Goal: Task Accomplishment & Management: Manage account settings

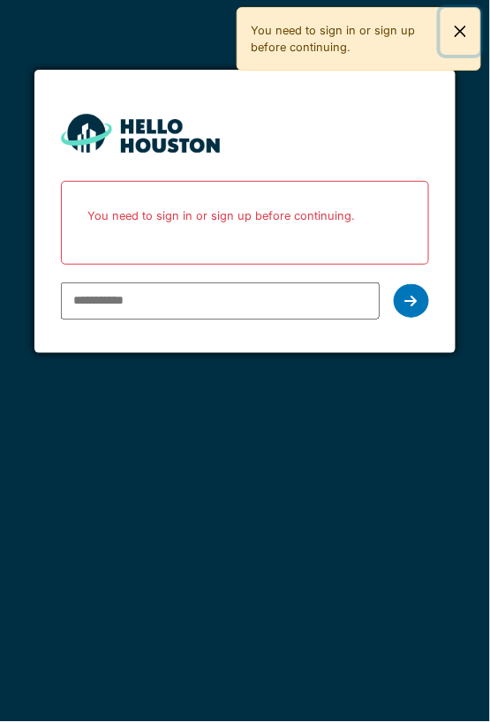
click at [448, 36] on button "Close" at bounding box center [461, 31] width 40 height 47
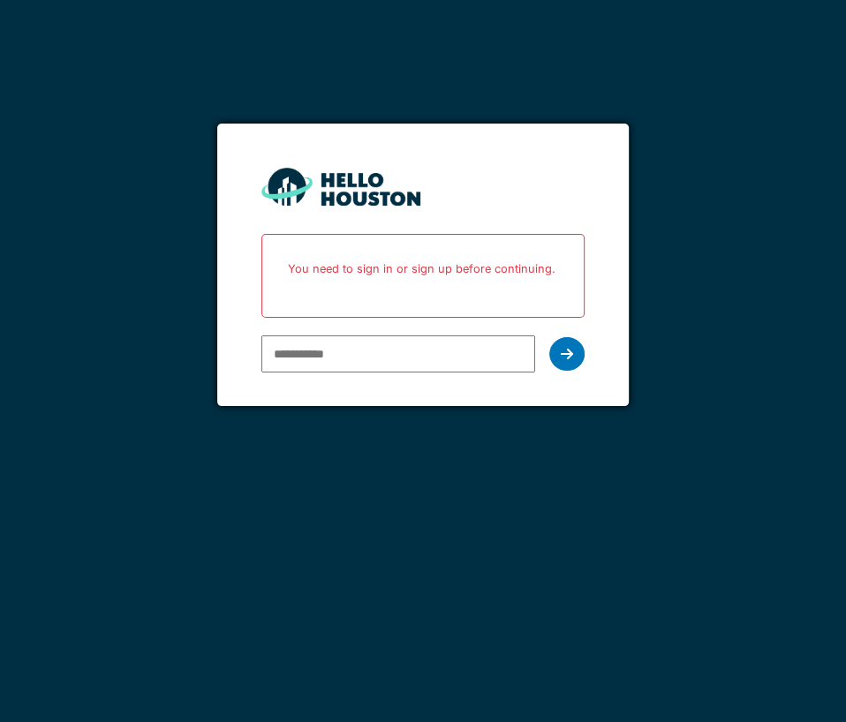
click at [313, 348] on input "email" at bounding box center [398, 353] width 274 height 37
paste input "**********"
type input "**********"
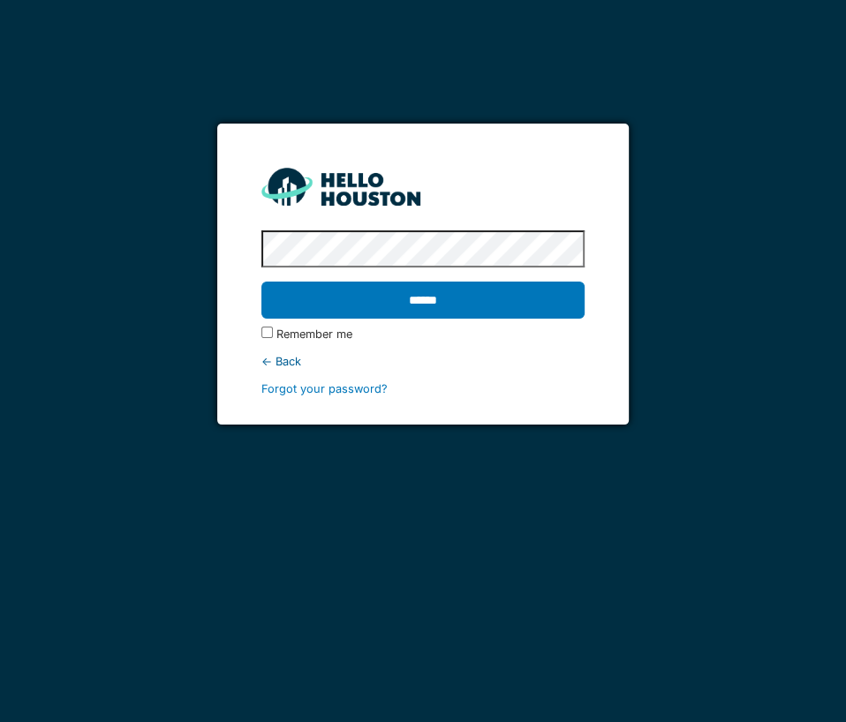
click at [261, 282] on input "******" at bounding box center [422, 300] width 323 height 37
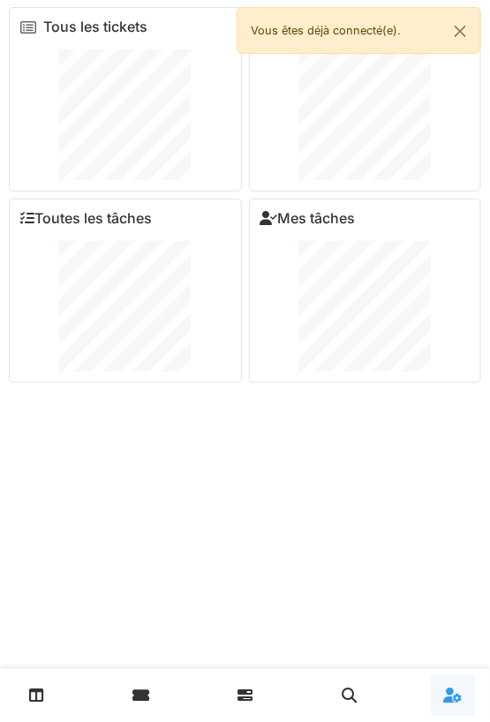
click at [454, 703] on link at bounding box center [453, 695] width 45 height 41
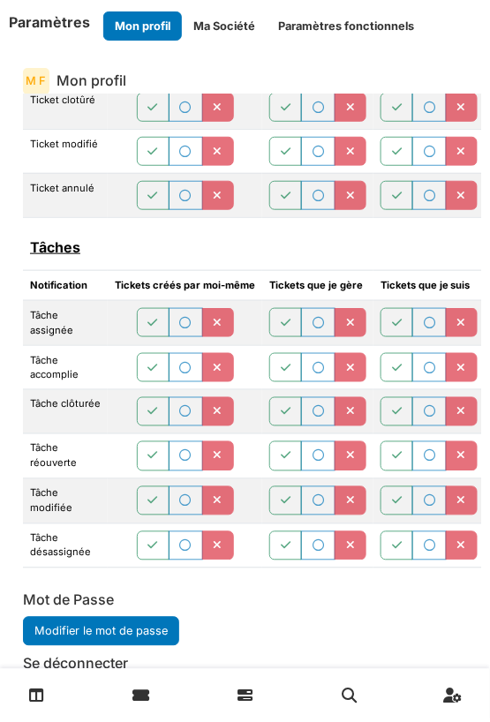
scroll to position [53, 0]
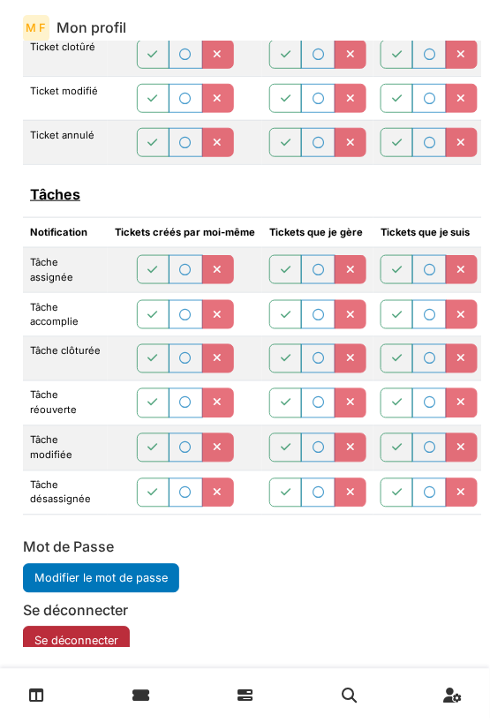
click at [92, 627] on button "Se déconnecter" at bounding box center [76, 641] width 107 height 29
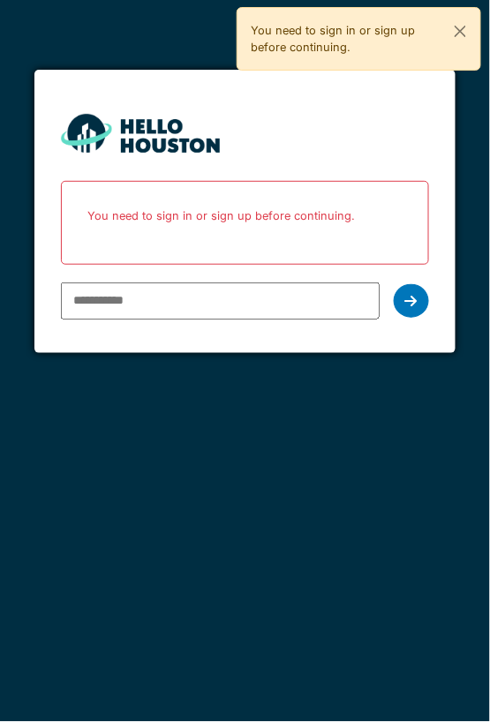
click at [140, 309] on input "email" at bounding box center [220, 301] width 318 height 37
type input "**********"
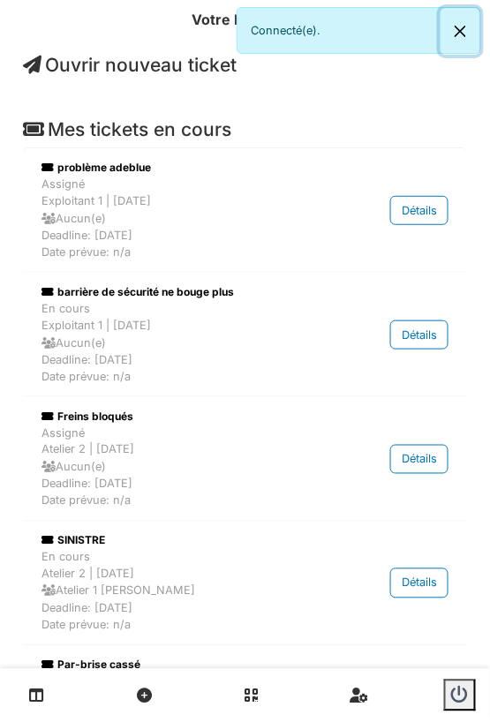
click at [463, 19] on button "Close" at bounding box center [461, 31] width 40 height 47
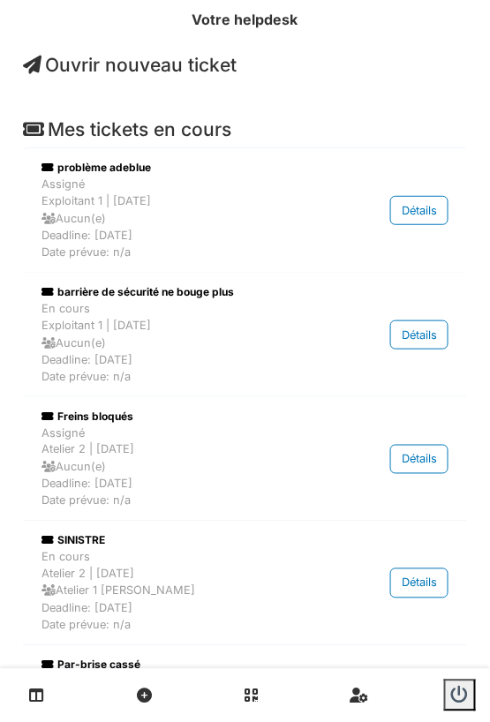
click at [209, 72] on span "Ouvrir nouveau ticket" at bounding box center [130, 65] width 214 height 22
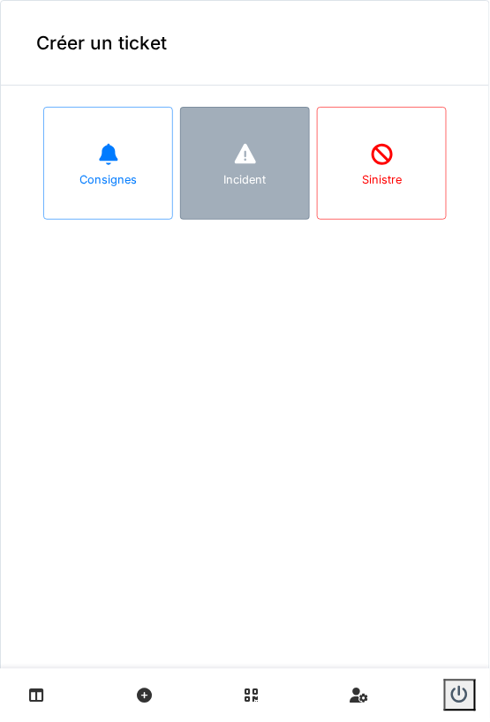
click at [237, 162] on icon at bounding box center [244, 154] width 21 height 20
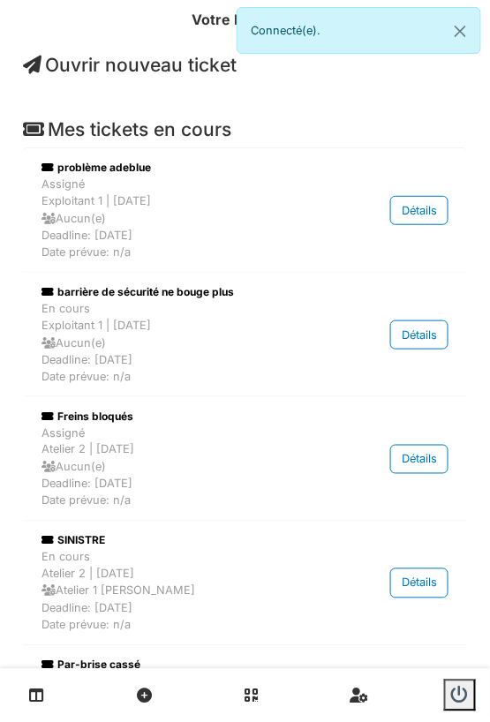
click at [131, 58] on span "Ouvrir nouveau ticket" at bounding box center [130, 65] width 214 height 22
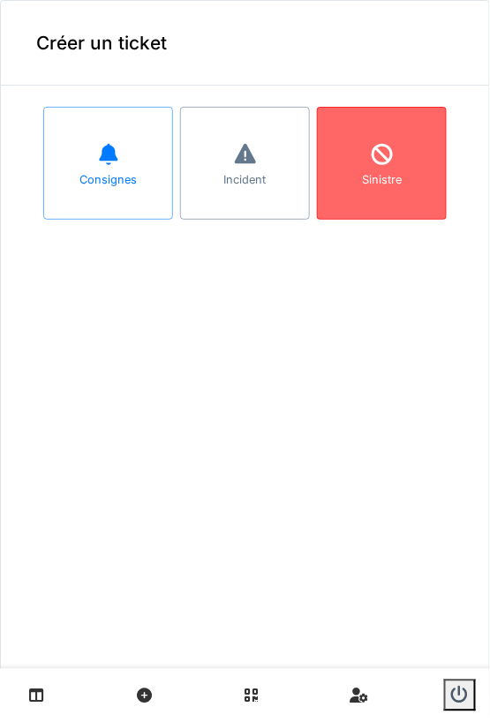
click at [405, 158] on div "Sinistre" at bounding box center [382, 163] width 130 height 113
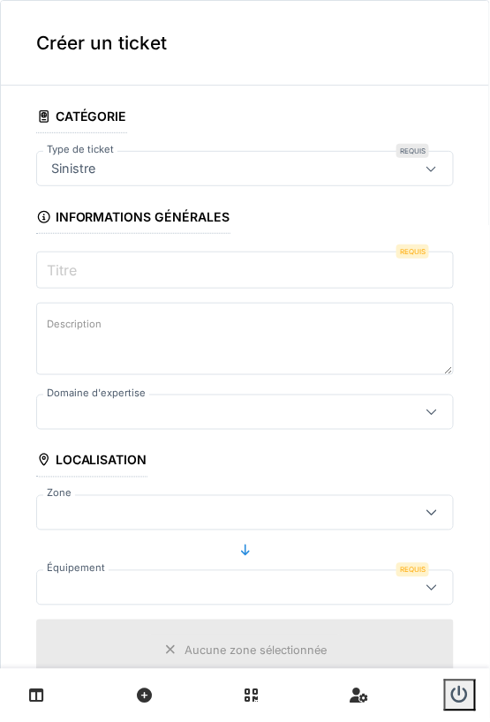
click at [95, 279] on input "Titre" at bounding box center [245, 270] width 418 height 37
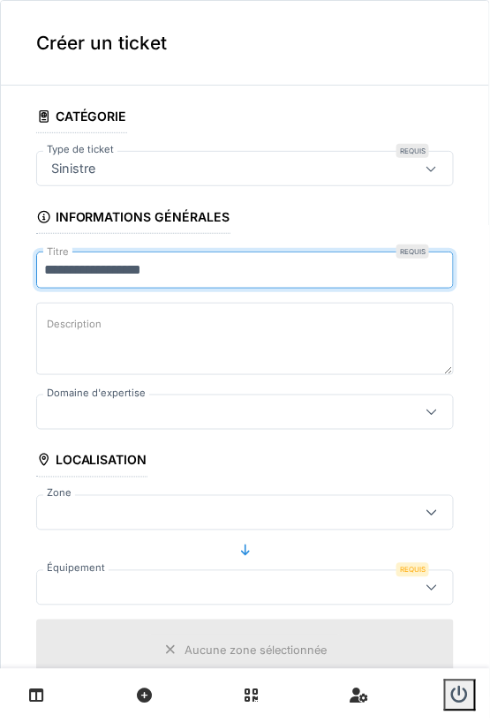
type input "**********"
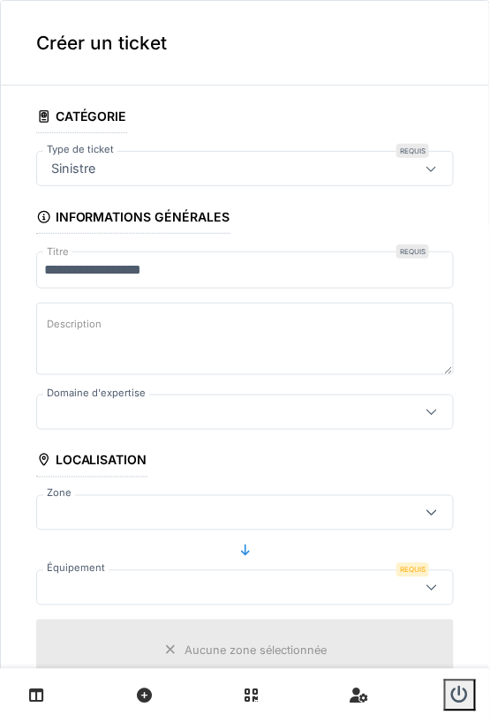
click at [170, 313] on textarea "Description" at bounding box center [245, 339] width 418 height 72
click at [177, 404] on div at bounding box center [218, 412] width 348 height 19
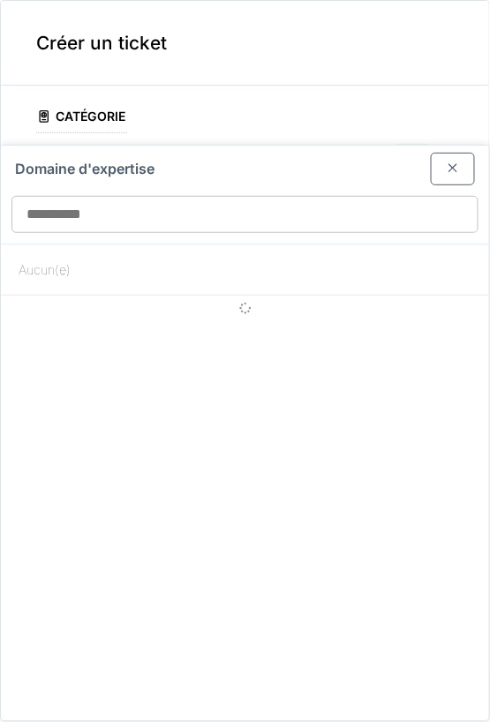
scroll to position [58, 0]
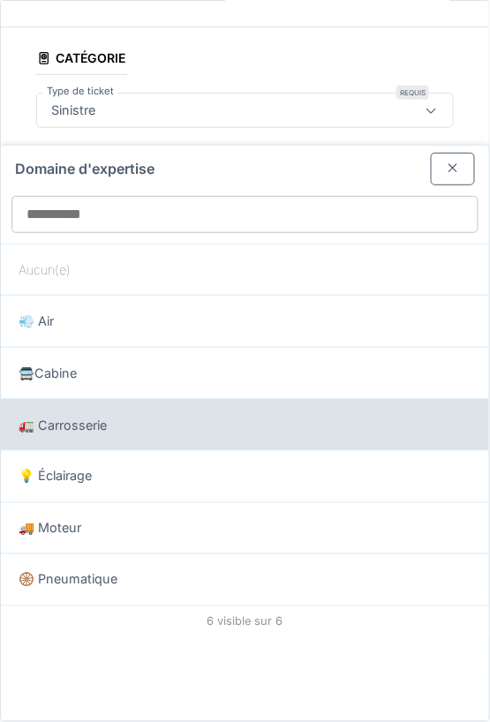
click at [121, 417] on div "🚛 Carrosserie" at bounding box center [245, 425] width 453 height 19
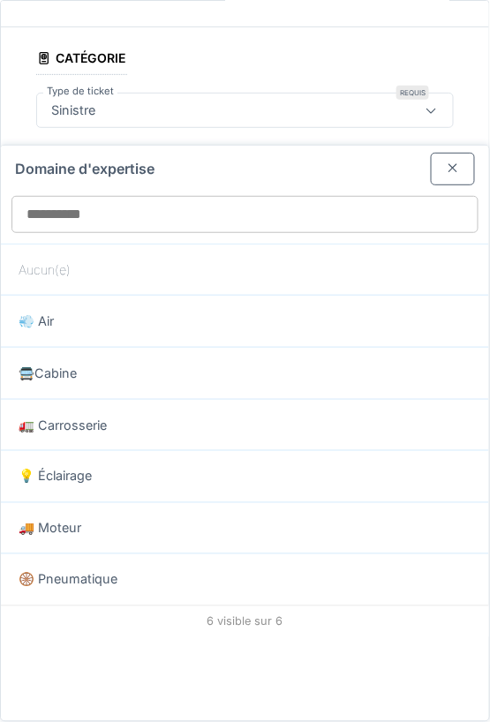
type input "***"
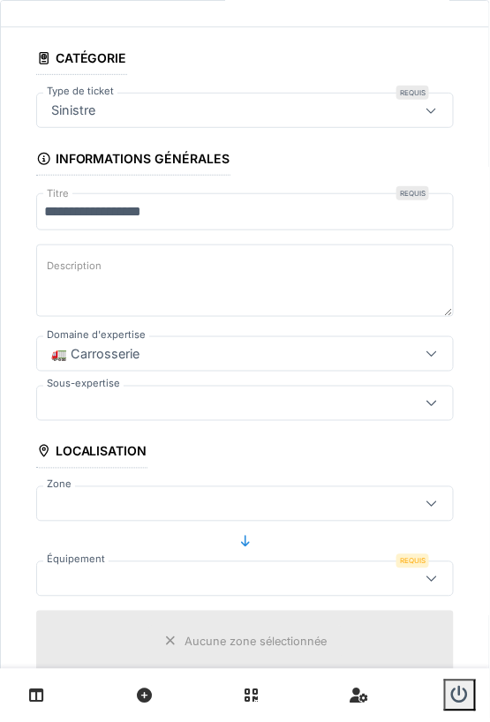
click at [241, 398] on div at bounding box center [218, 403] width 348 height 19
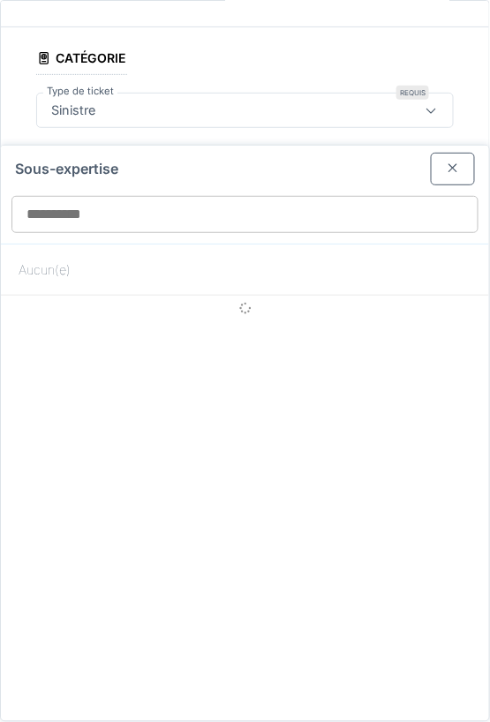
scroll to position [108, 0]
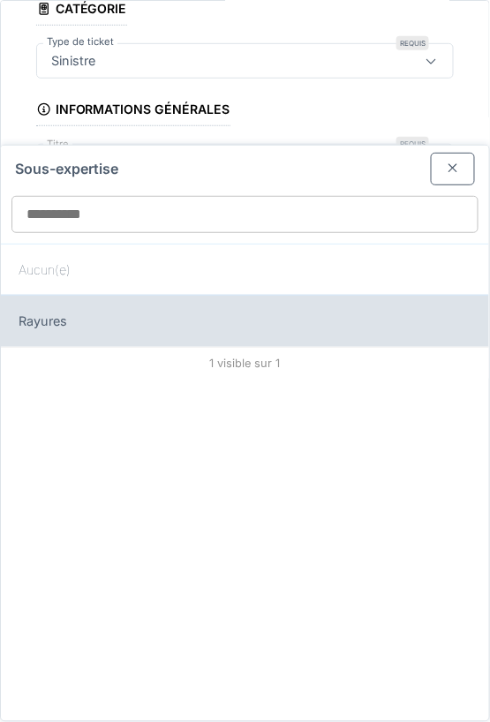
click at [82, 316] on div "Rayures" at bounding box center [245, 321] width 453 height 19
type input "***"
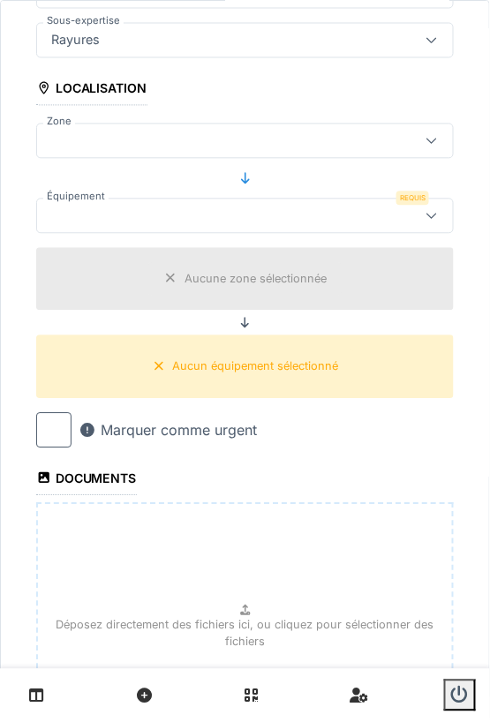
click at [230, 207] on div at bounding box center [218, 216] width 348 height 19
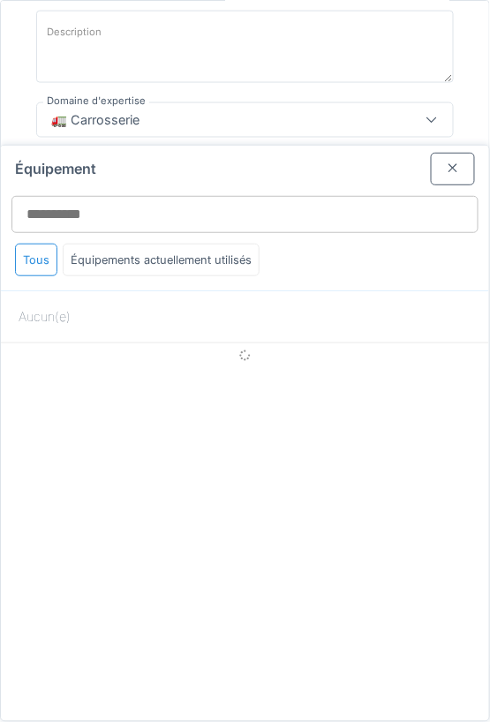
scroll to position [283, 0]
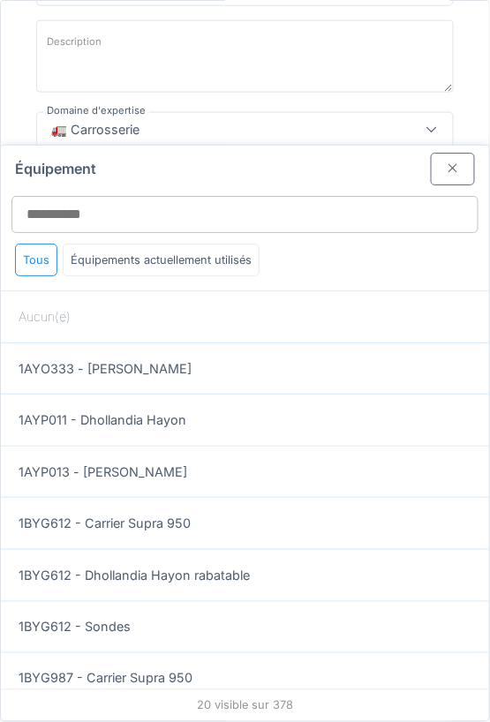
click at [472, 181] on div at bounding box center [453, 169] width 44 height 33
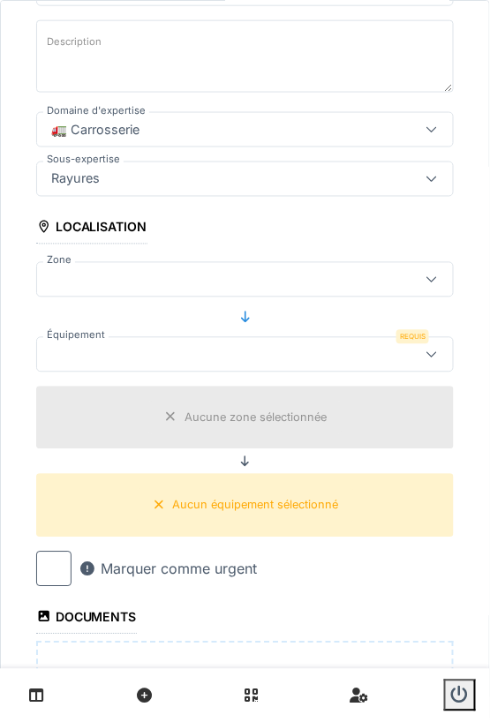
click at [208, 270] on div at bounding box center [218, 279] width 348 height 19
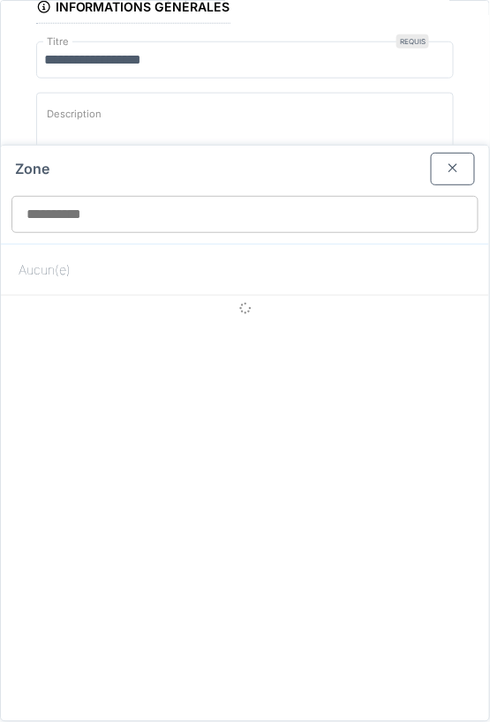
scroll to position [208, 0]
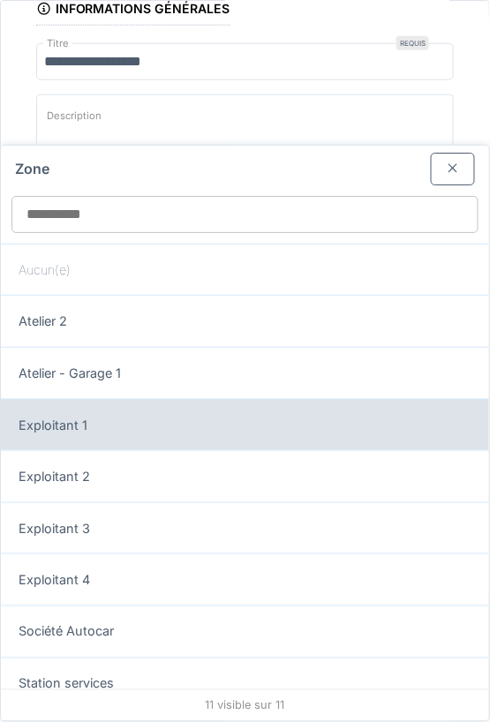
click at [119, 433] on div "Exploitant 1" at bounding box center [245, 425] width 488 height 52
type input "*****"
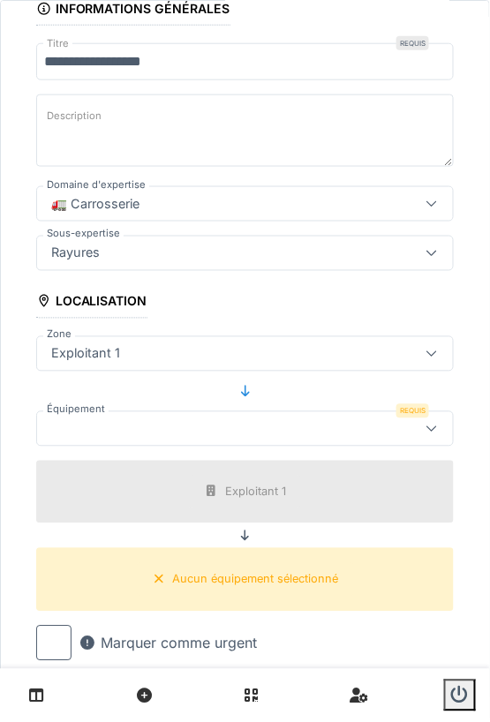
click at [290, 428] on div at bounding box center [218, 428] width 348 height 19
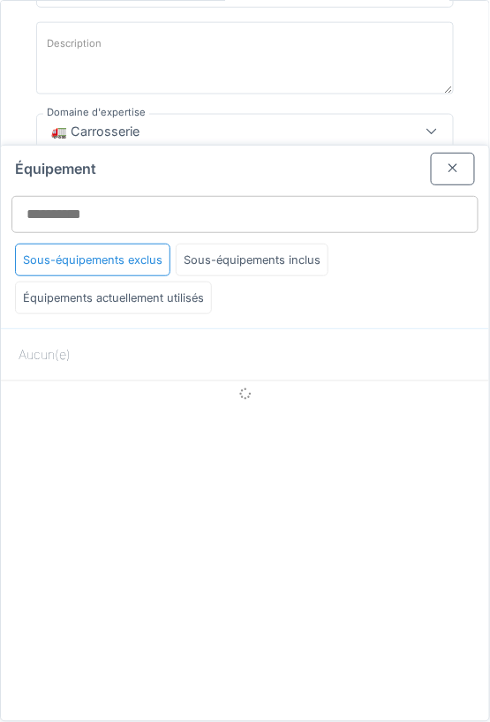
scroll to position [283, 0]
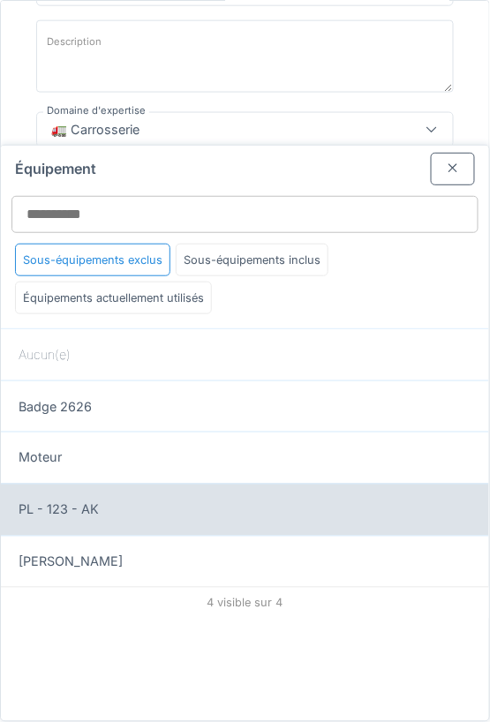
click at [158, 504] on div "PL - 123 - AK" at bounding box center [245, 510] width 453 height 19
type input "******"
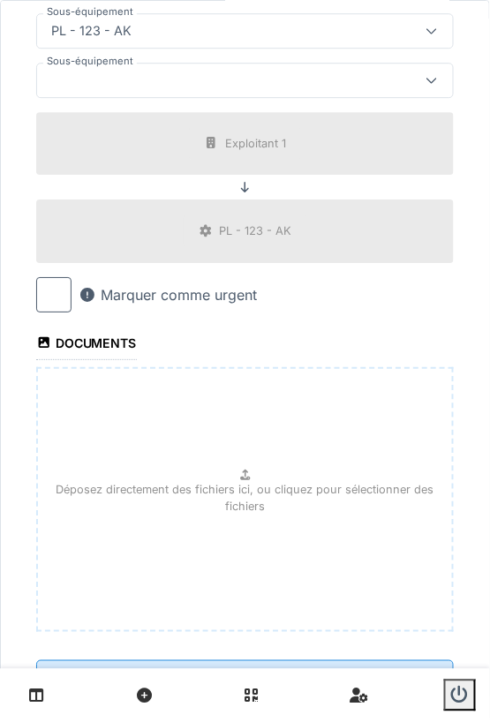
scroll to position [720, 0]
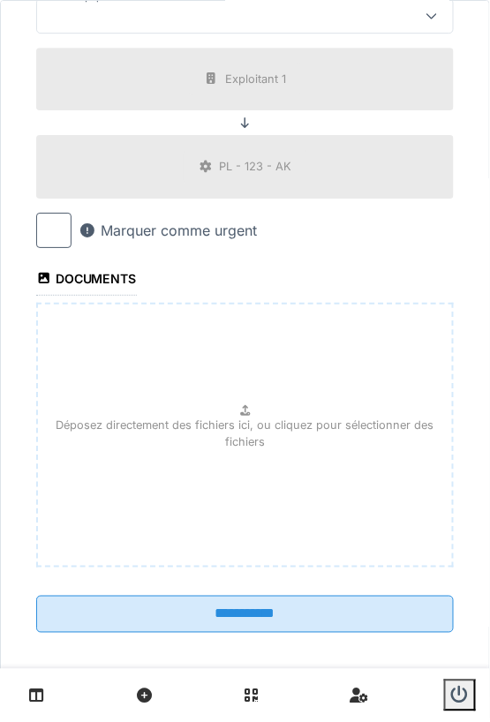
click at [258, 483] on div "Déposez directement des fichiers ici, ou cliquez pour sélectionner des fichiers" at bounding box center [245, 435] width 418 height 265
type input "**********"
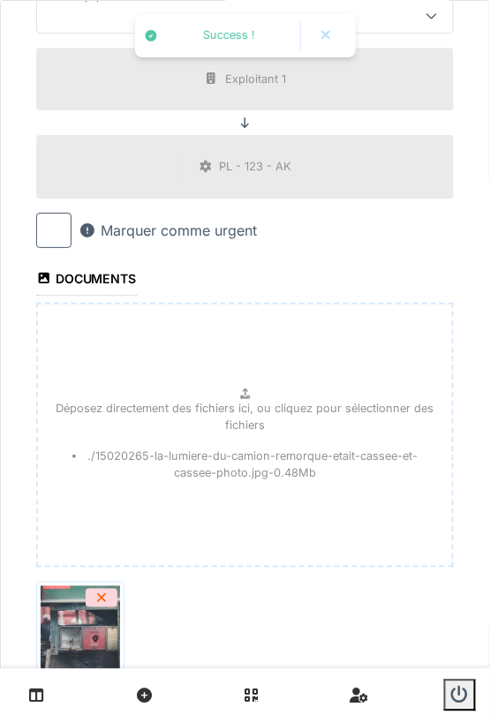
scroll to position [848, 0]
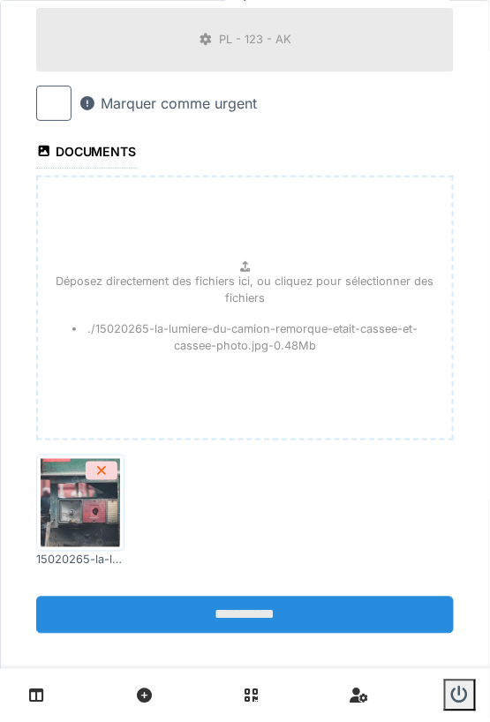
click at [267, 617] on input "**********" at bounding box center [245, 615] width 418 height 37
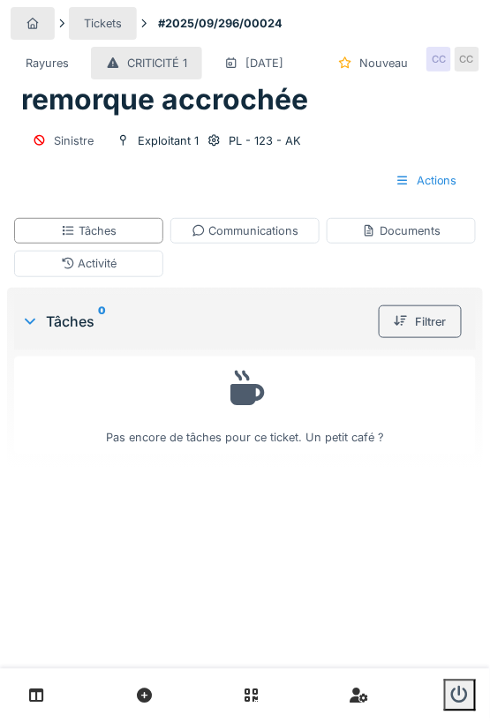
click at [33, 66] on div "Rayures" at bounding box center [47, 63] width 43 height 17
click at [36, 13] on div at bounding box center [33, 23] width 44 height 33
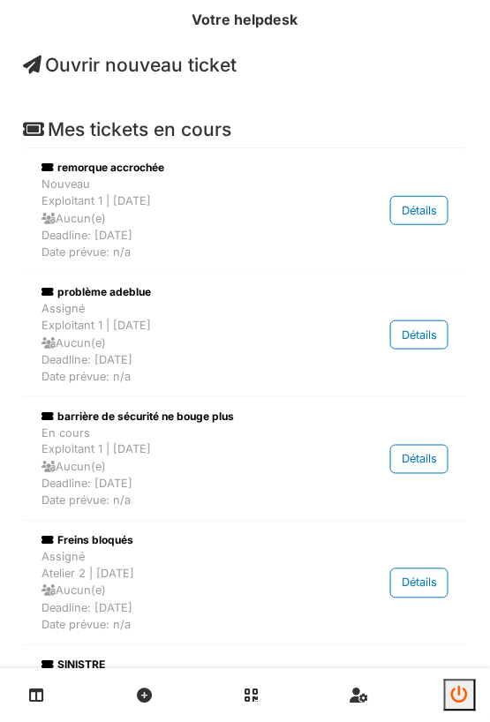
click at [450, 689] on button "submit" at bounding box center [460, 696] width 32 height 32
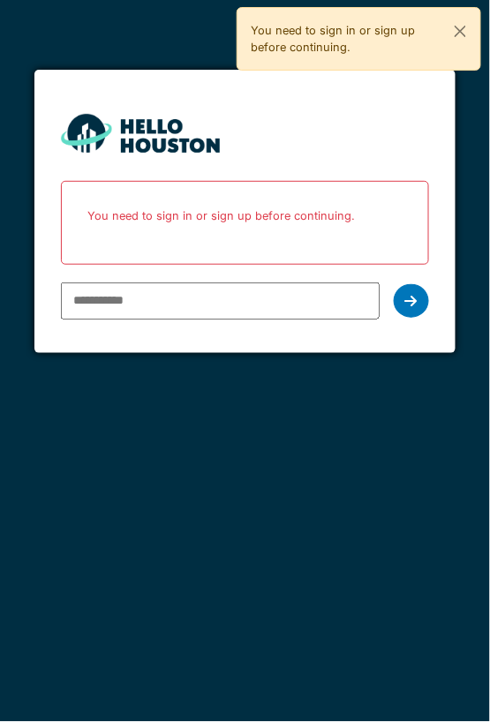
click at [149, 290] on input "email" at bounding box center [220, 301] width 318 height 37
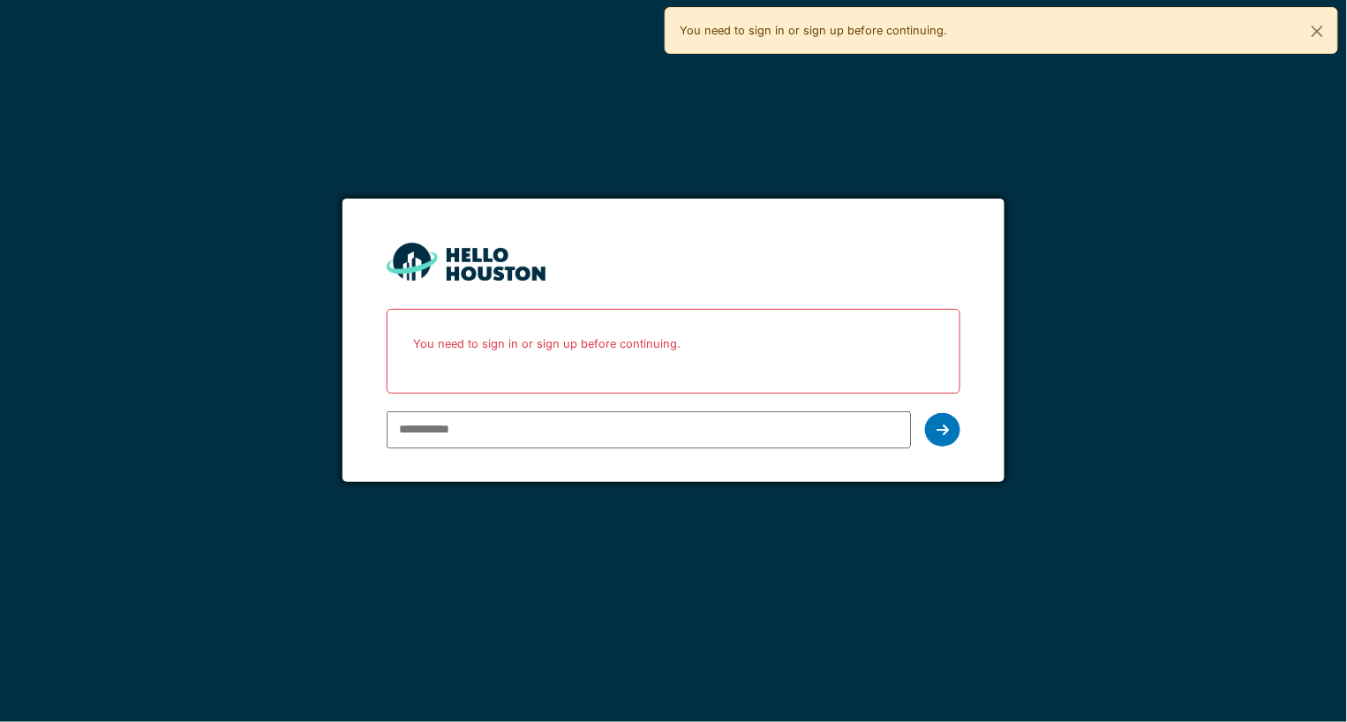
paste input "**********"
type input "**********"
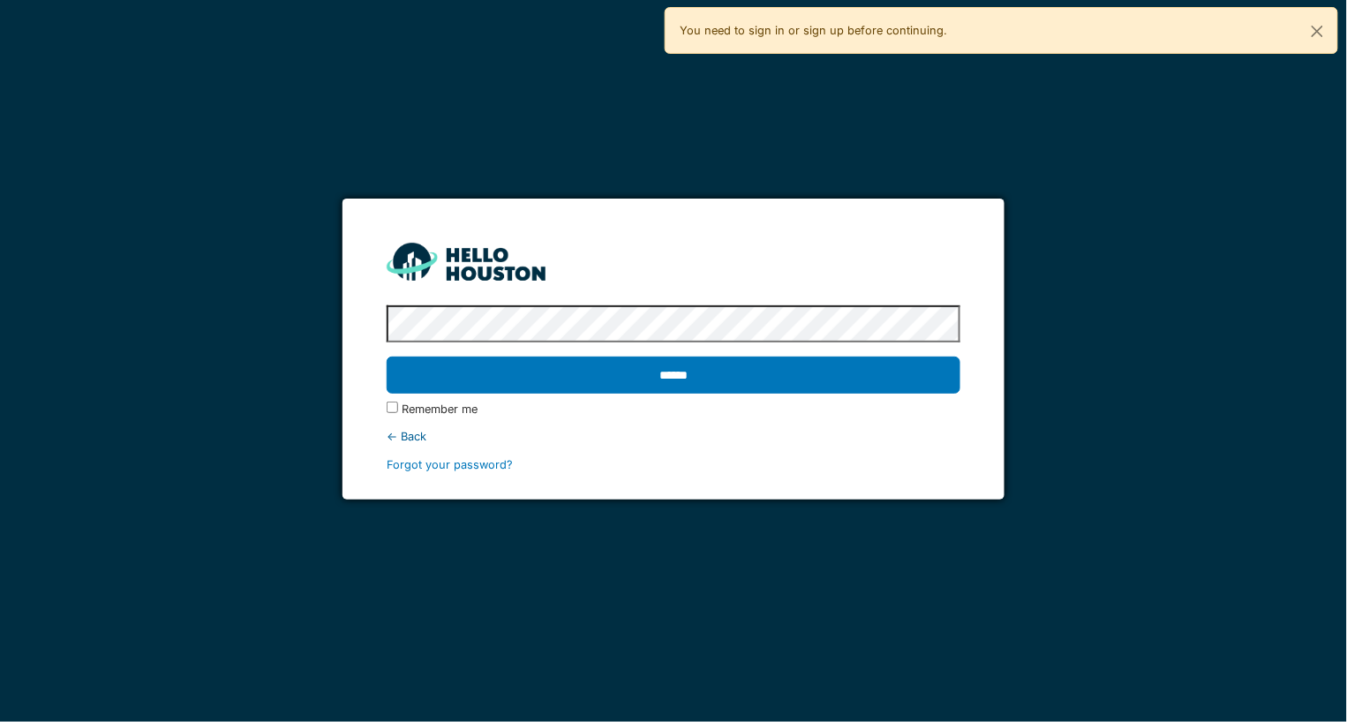
click at [387, 357] on input "******" at bounding box center [674, 375] width 574 height 37
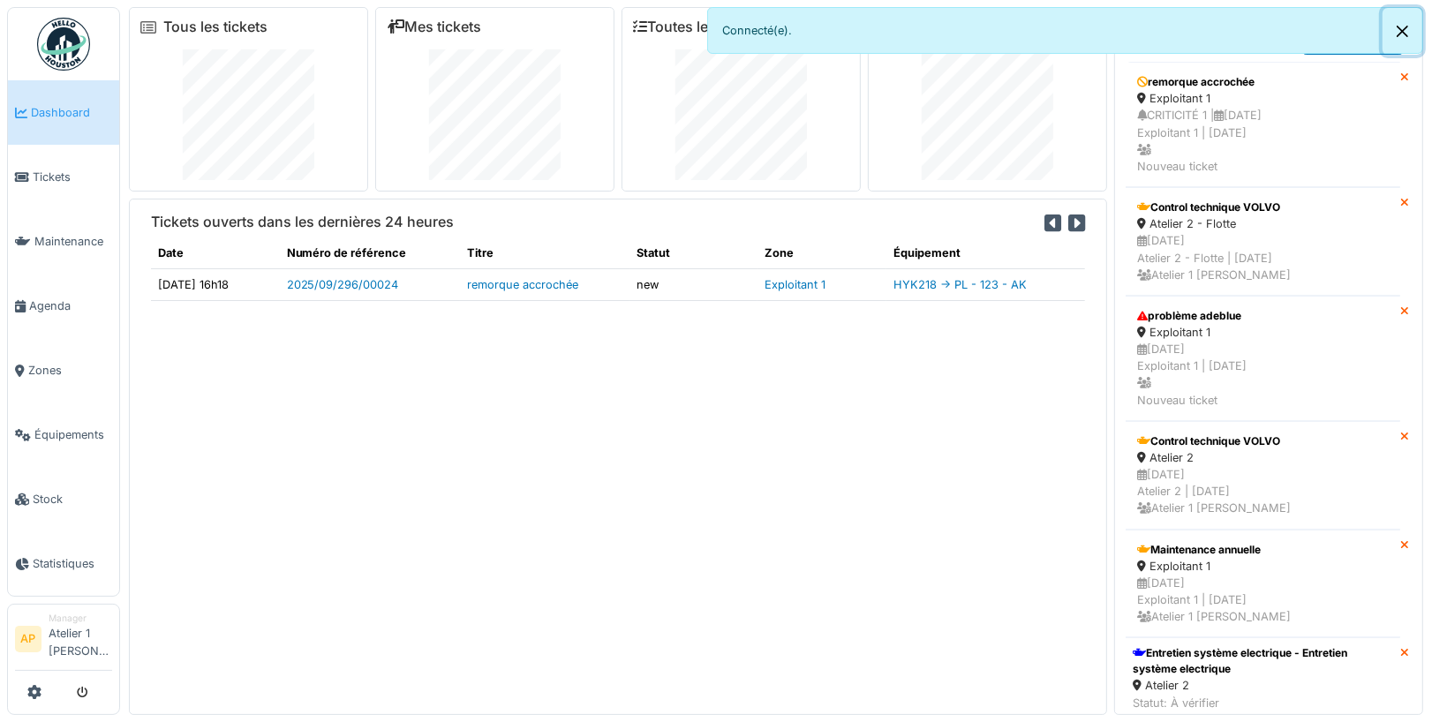
click at [1346, 25] on button "Close" at bounding box center [1403, 31] width 40 height 47
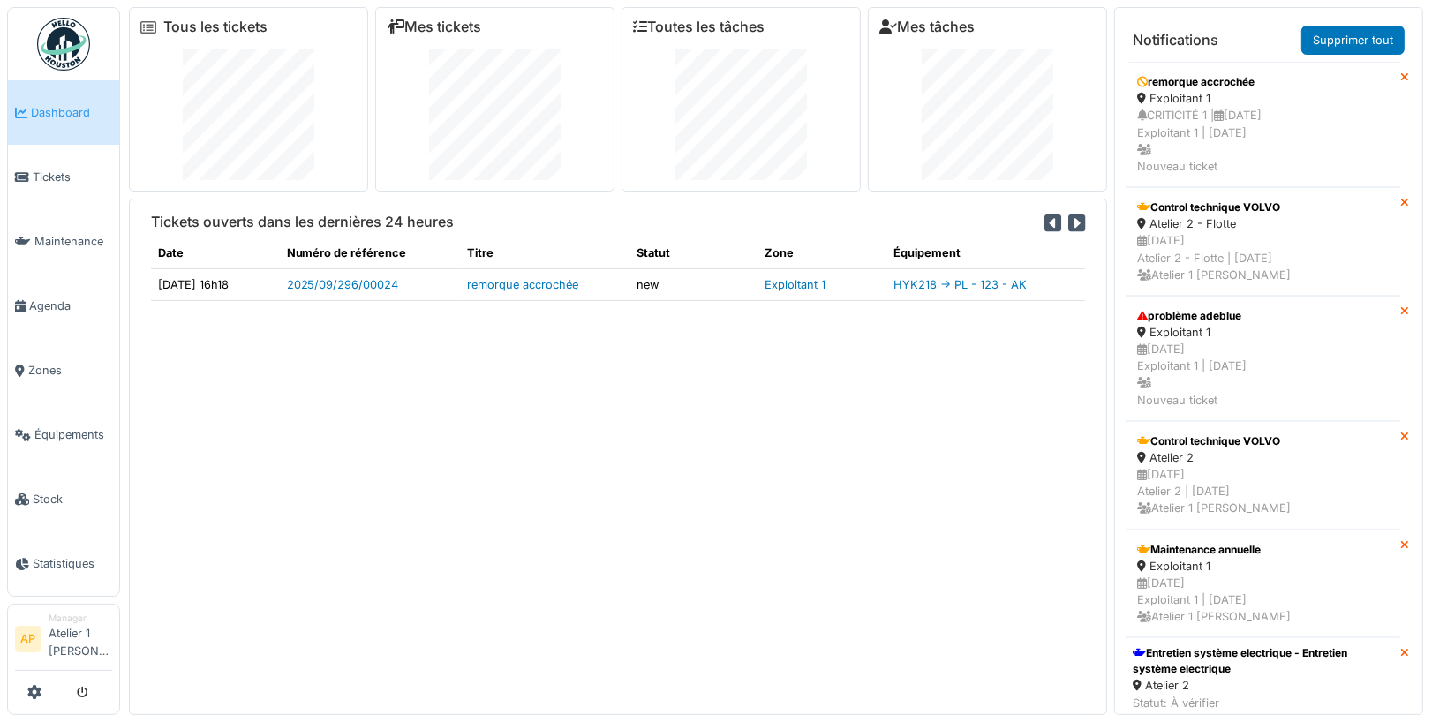
click at [1080, 221] on icon at bounding box center [1076, 223] width 17 height 19
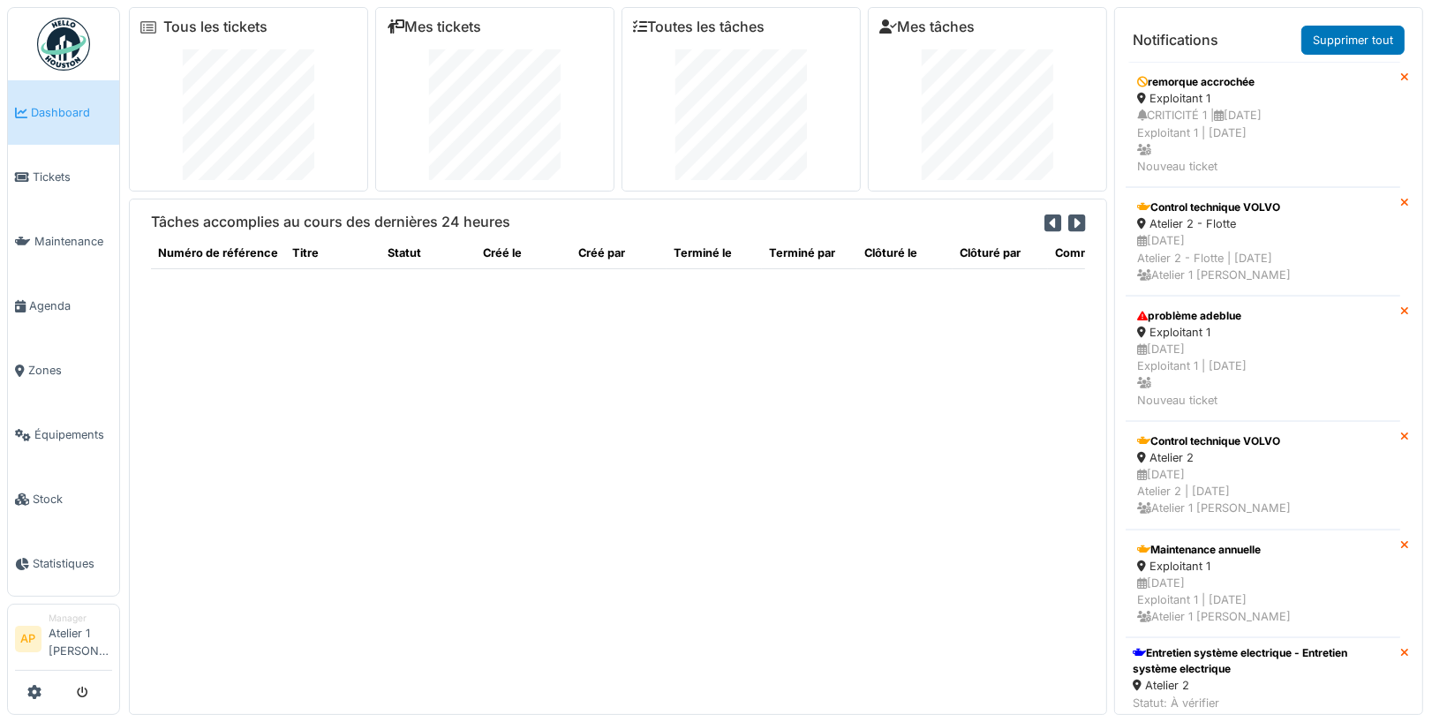
click at [1079, 221] on icon at bounding box center [1076, 223] width 17 height 19
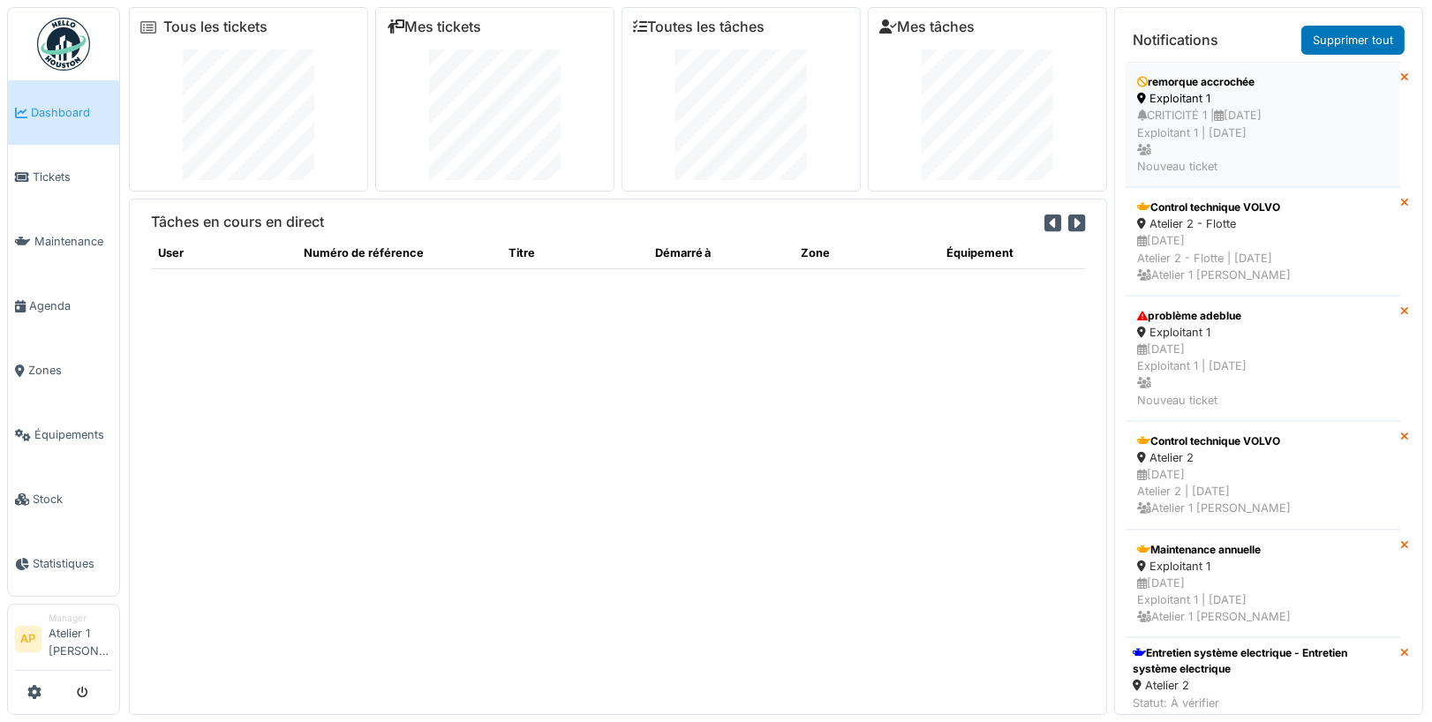
click at [1210, 114] on div "CRITICITÉ 1 | 30/09/2025 Exploitant 1 | Il y a 0 jour(s) Nouveau ticket" at bounding box center [1263, 141] width 252 height 68
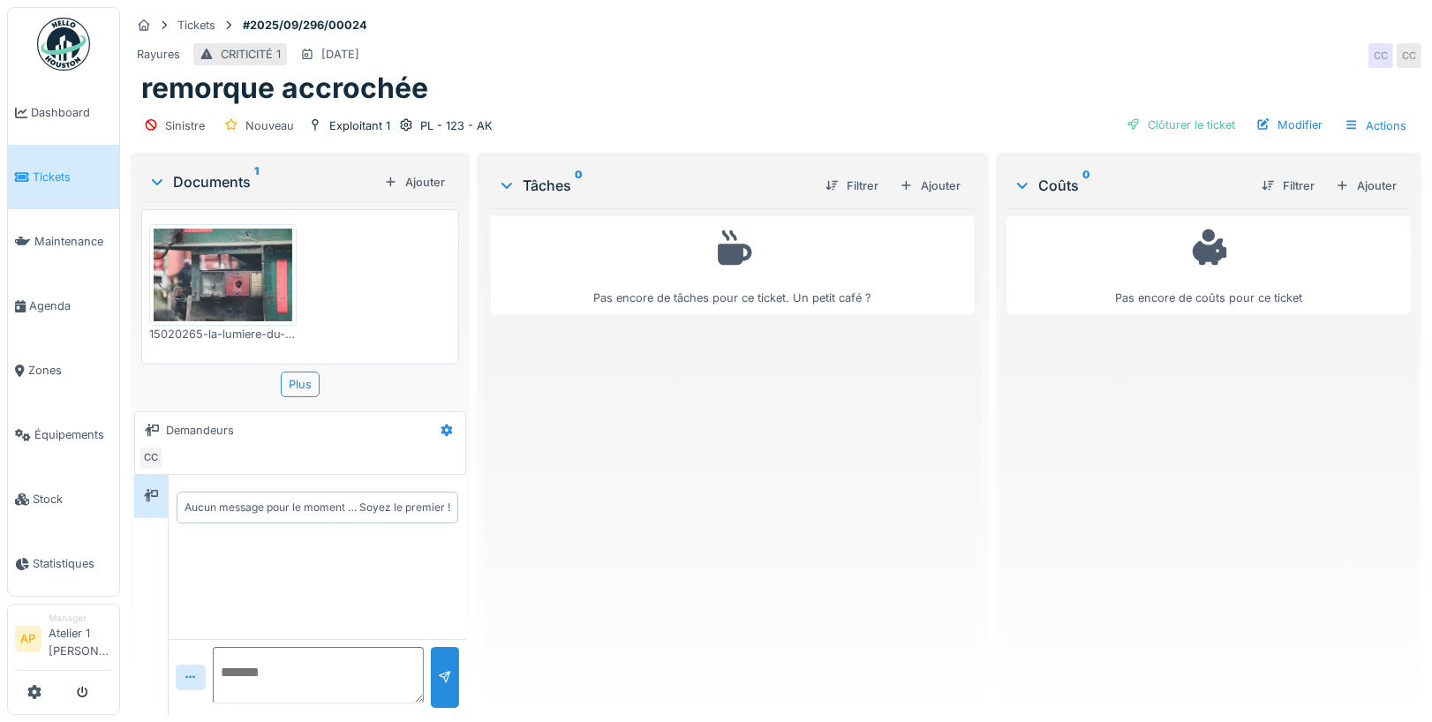
click at [242, 290] on img at bounding box center [223, 275] width 139 height 93
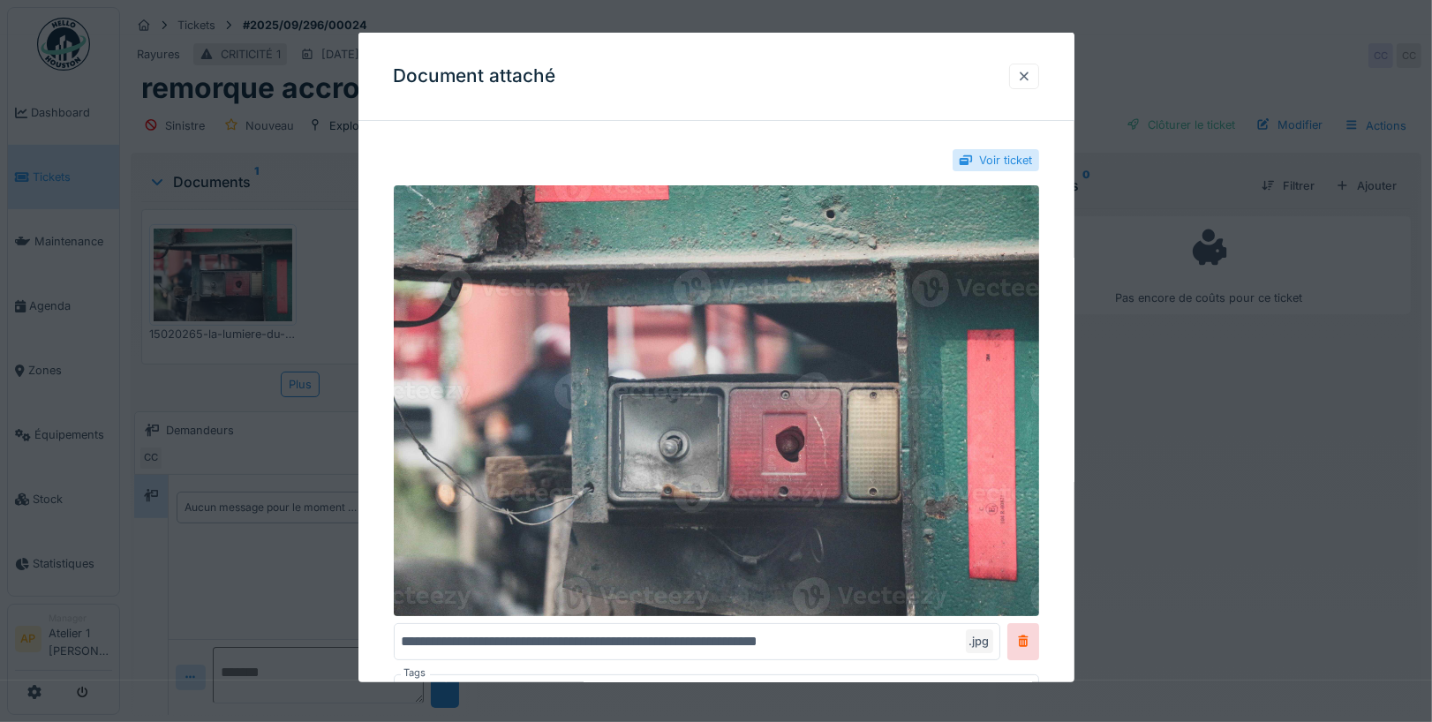
click at [1026, 79] on div at bounding box center [1024, 76] width 14 height 17
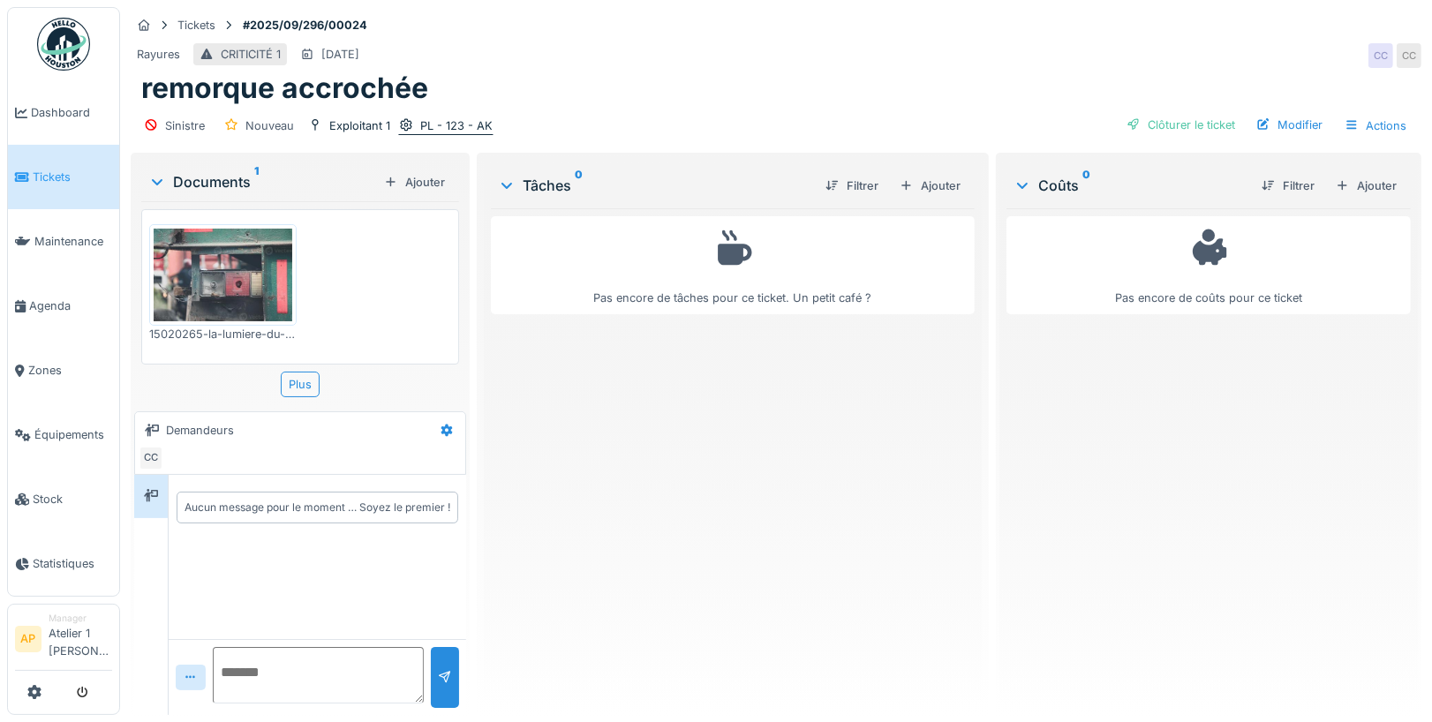
click at [441, 117] on div "PL - 123 - AK" at bounding box center [456, 125] width 72 height 17
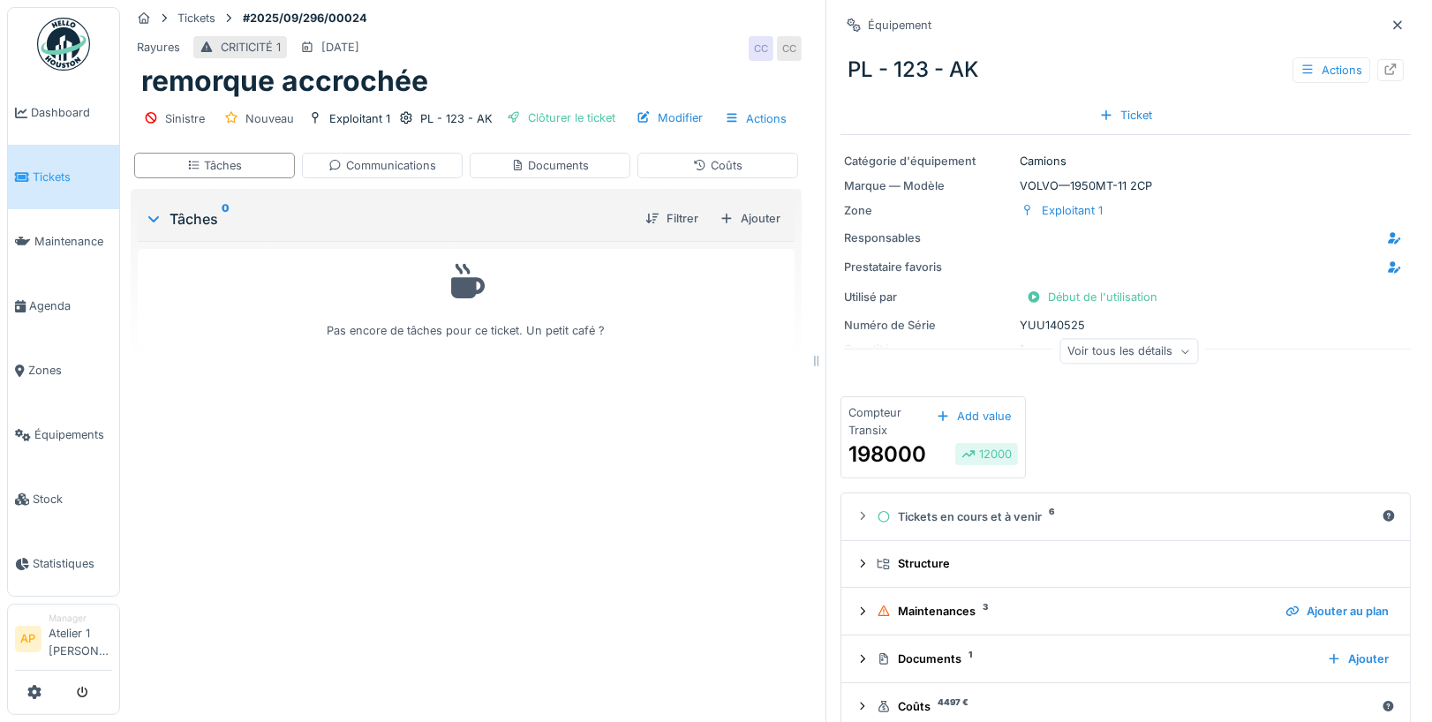
scroll to position [20, 0]
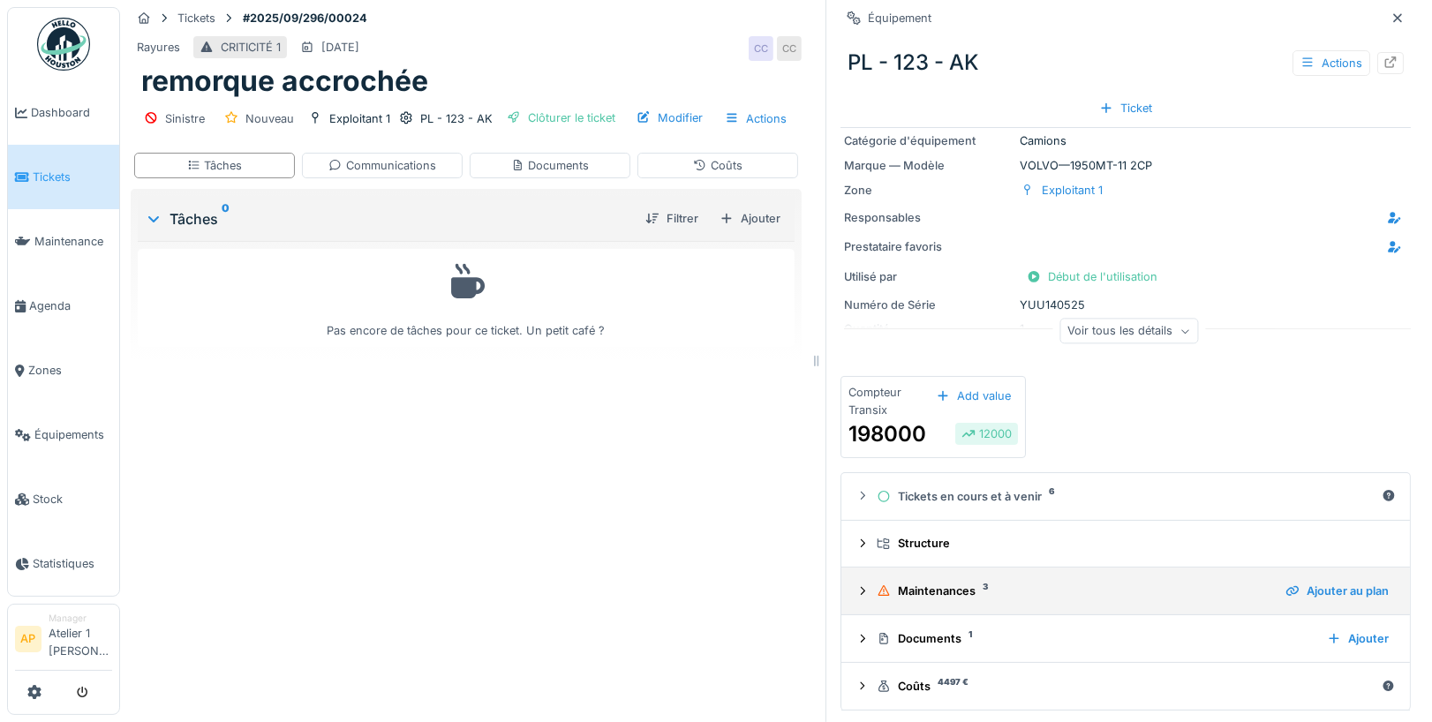
click at [980, 583] on div "Maintenances 3" at bounding box center [1074, 591] width 395 height 17
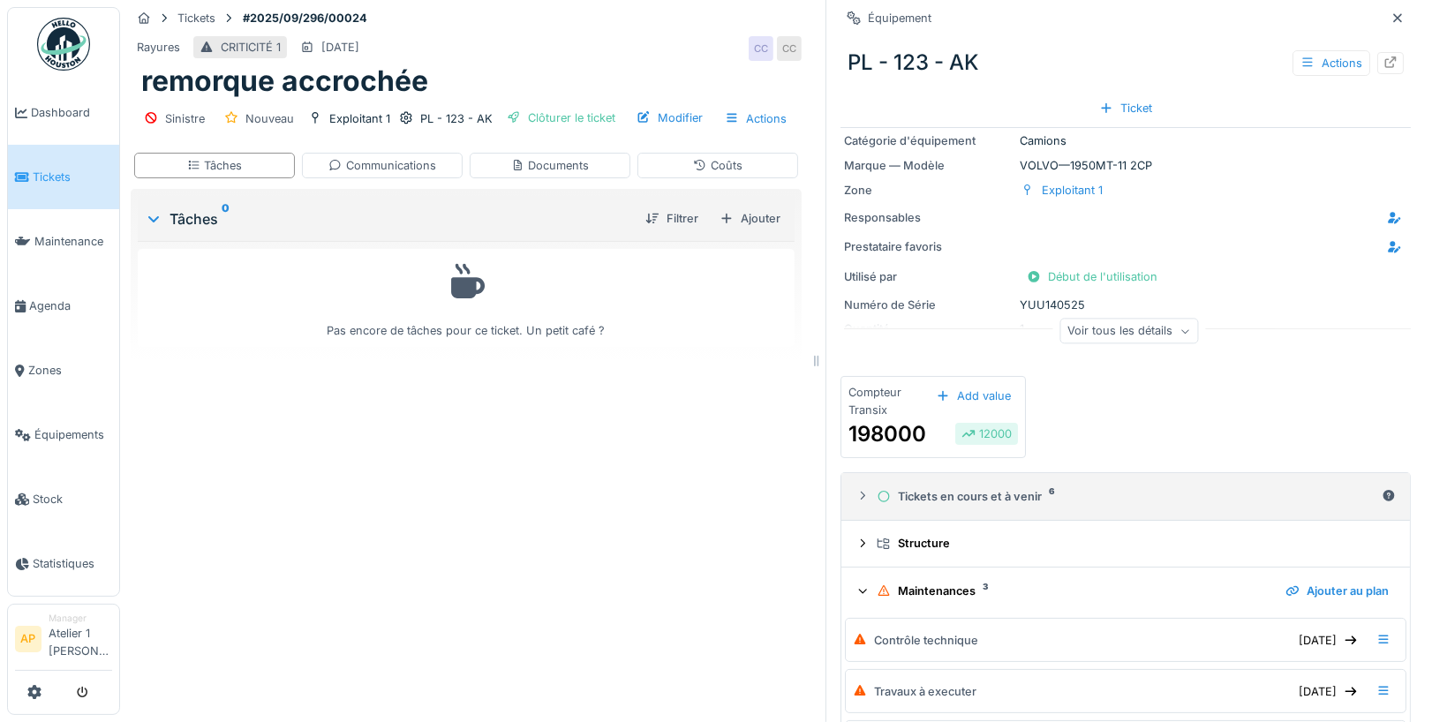
click at [968, 505] on summary "Tickets en cours et à venir 6" at bounding box center [1125, 496] width 554 height 33
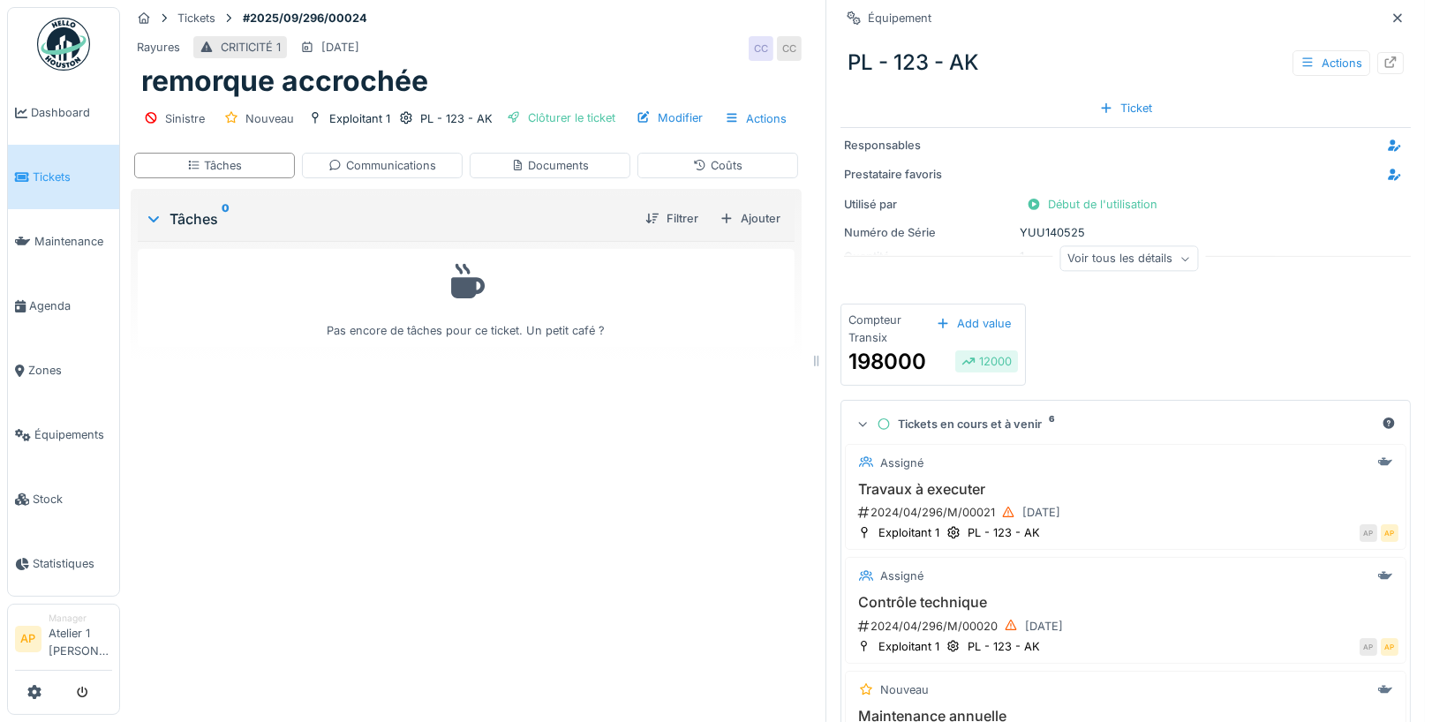
scroll to position [0, 0]
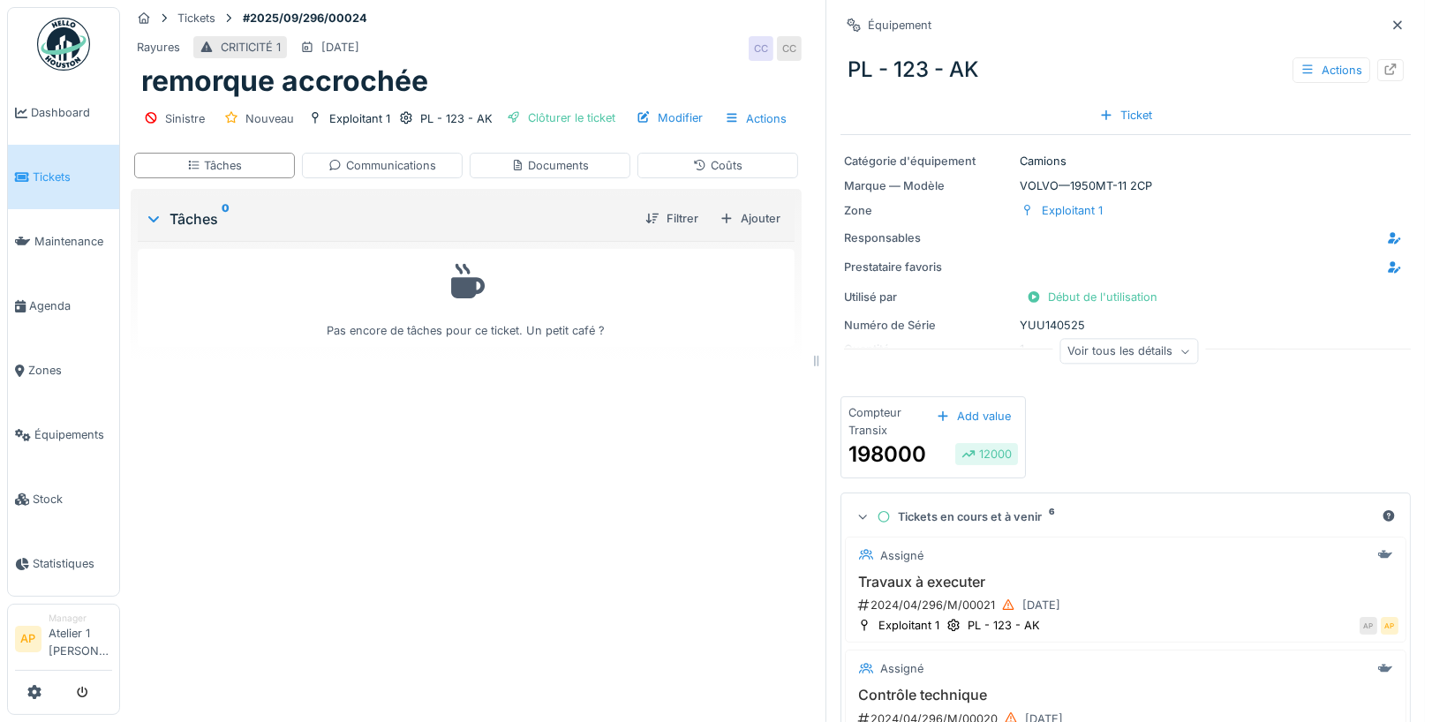
click at [863, 518] on icon at bounding box center [863, 517] width 8 height 4
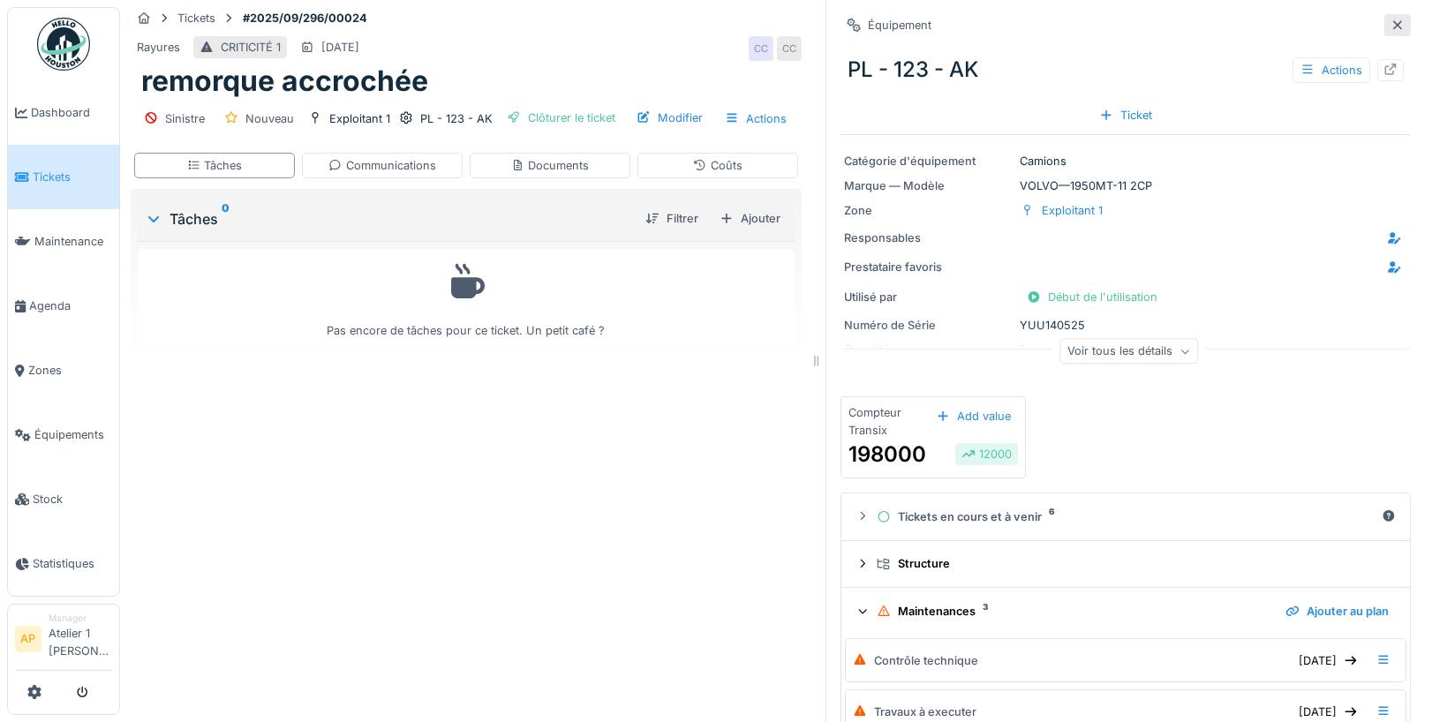
click at [1400, 19] on icon at bounding box center [1397, 24] width 14 height 11
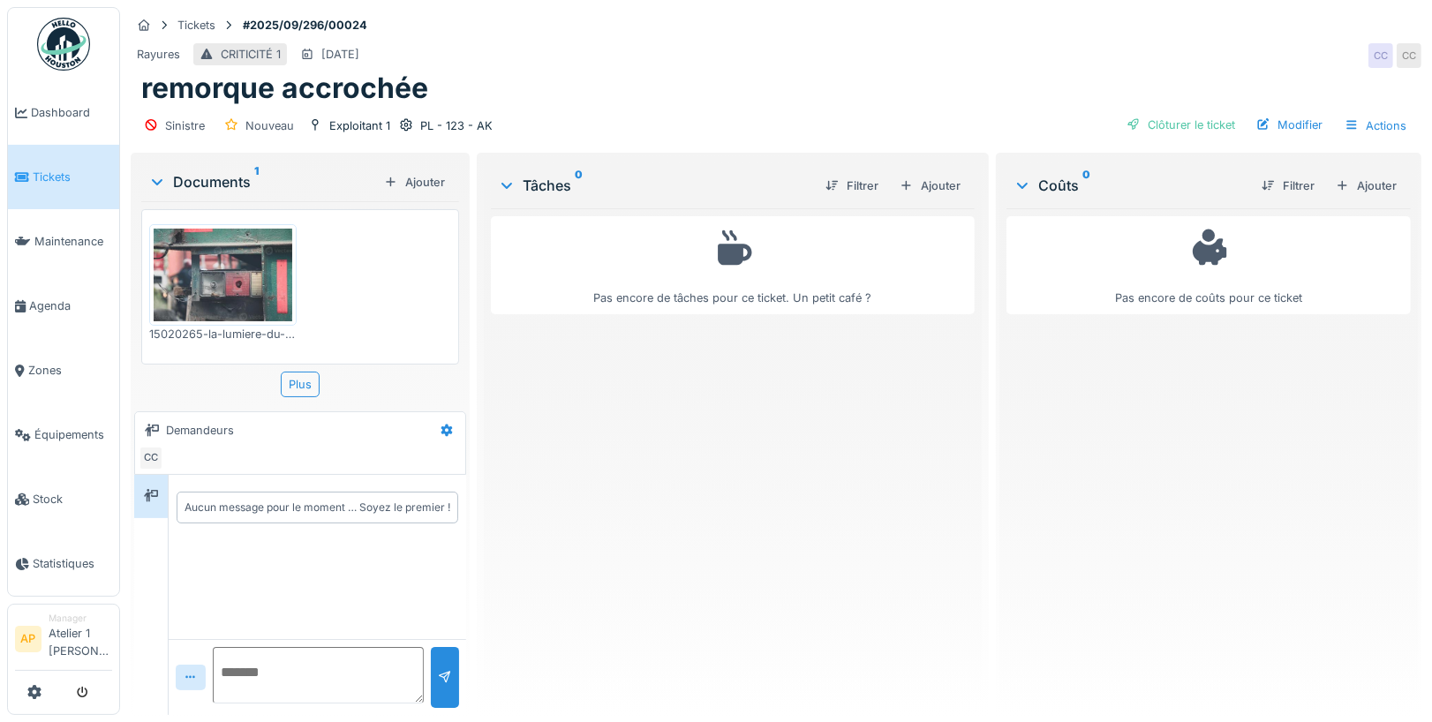
click at [264, 667] on textarea at bounding box center [318, 675] width 211 height 57
type textarea "**********"
click at [441, 661] on div at bounding box center [445, 677] width 28 height 61
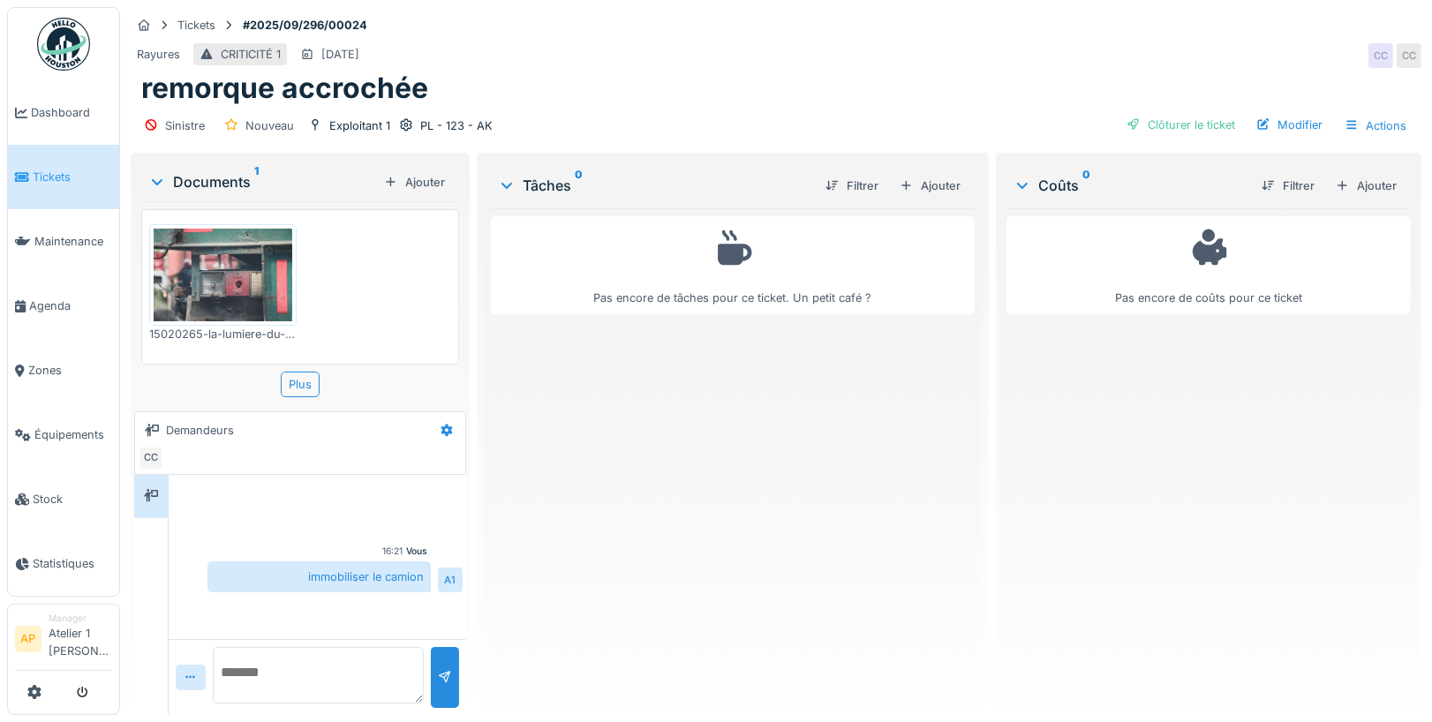
click at [154, 177] on icon at bounding box center [157, 182] width 14 height 18
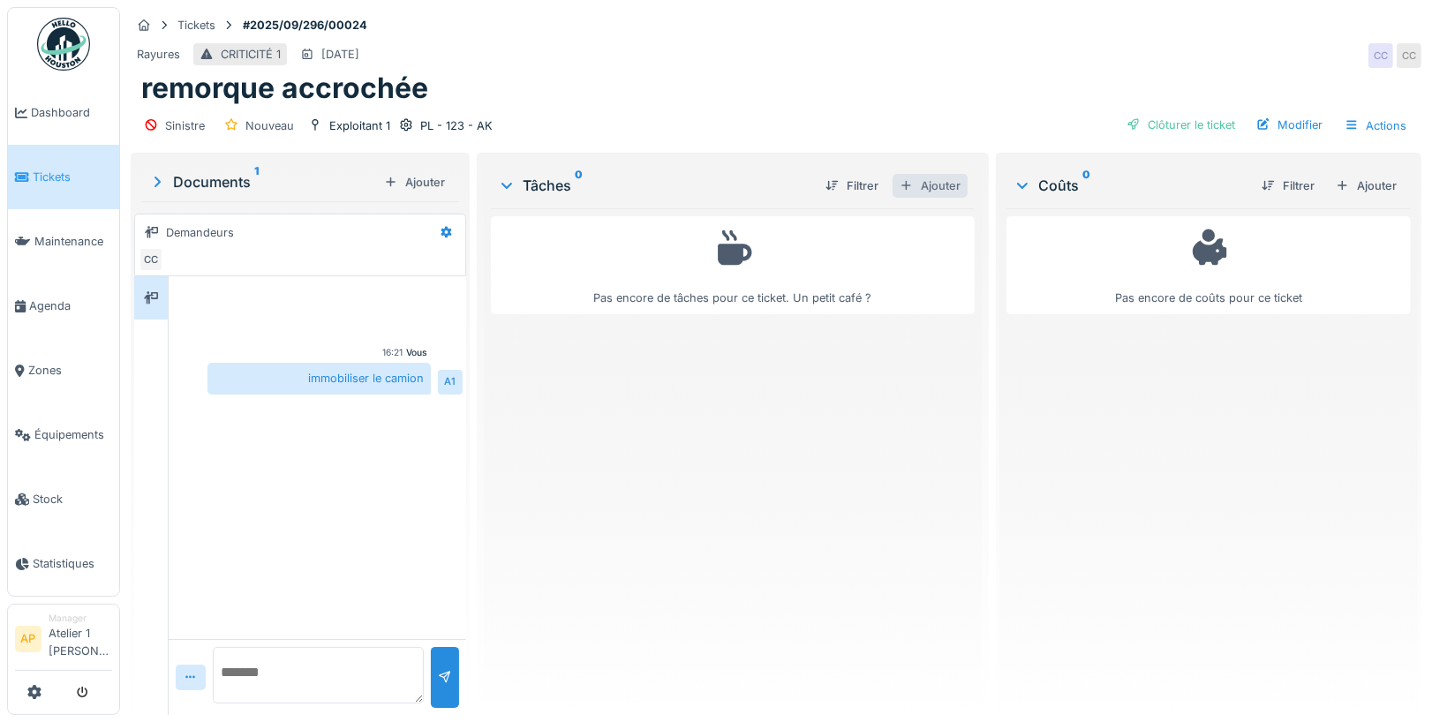
click at [944, 181] on div "Ajouter" at bounding box center [930, 186] width 75 height 24
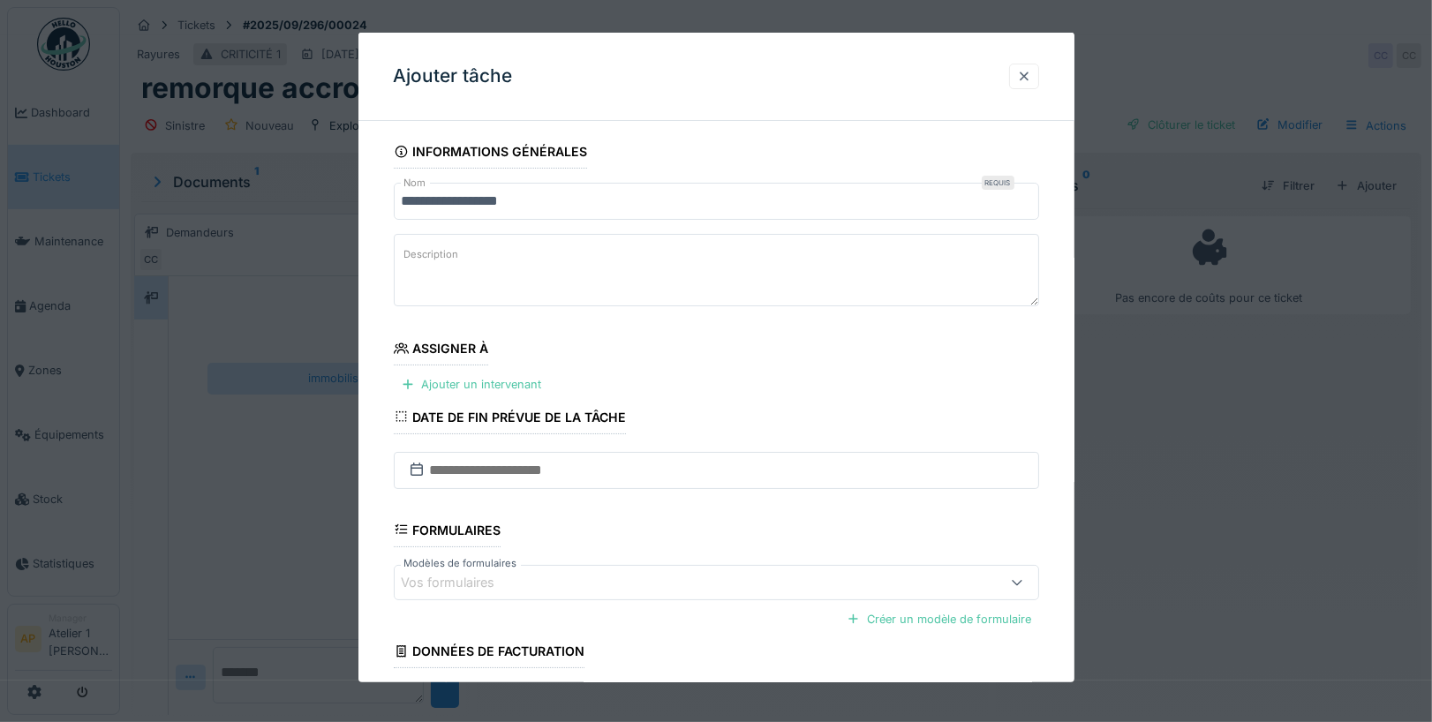
click at [1019, 77] on div at bounding box center [1024, 76] width 14 height 17
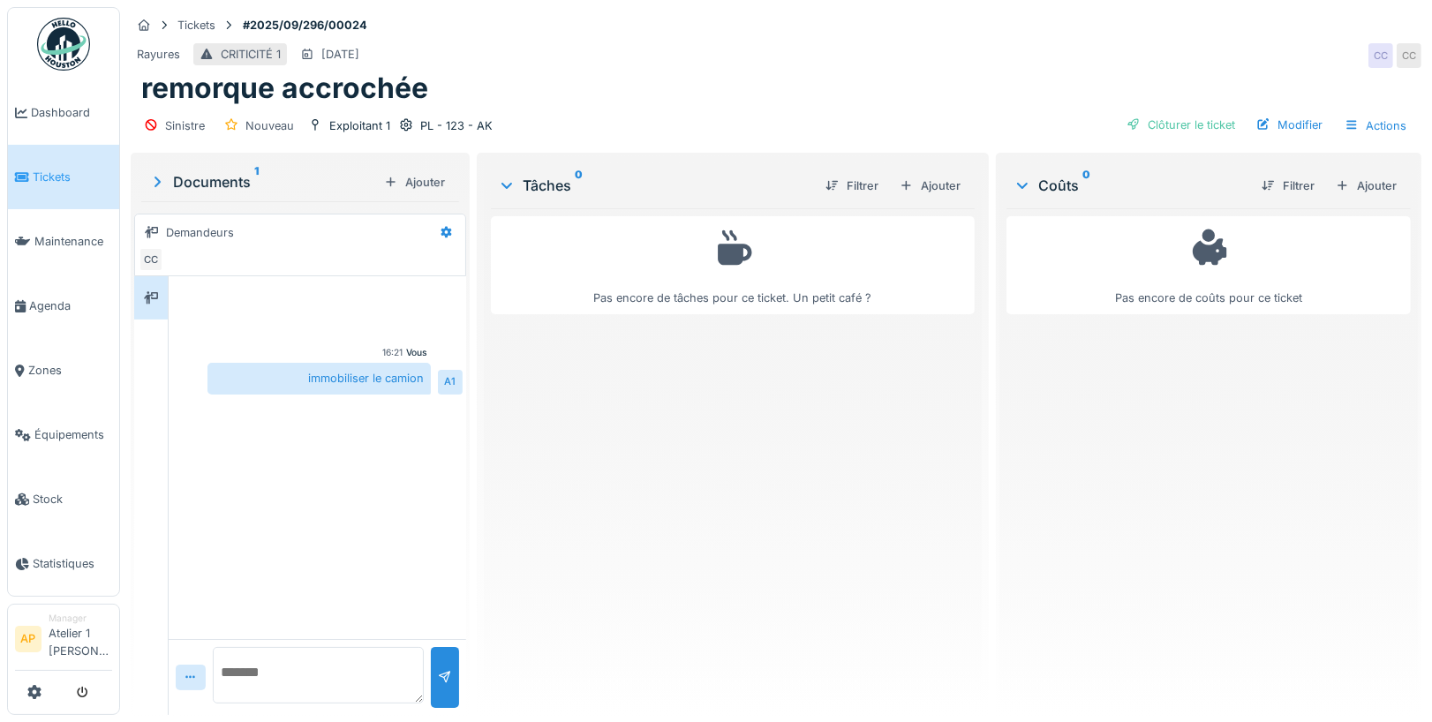
click at [57, 170] on span "Tickets" at bounding box center [72, 177] width 79 height 17
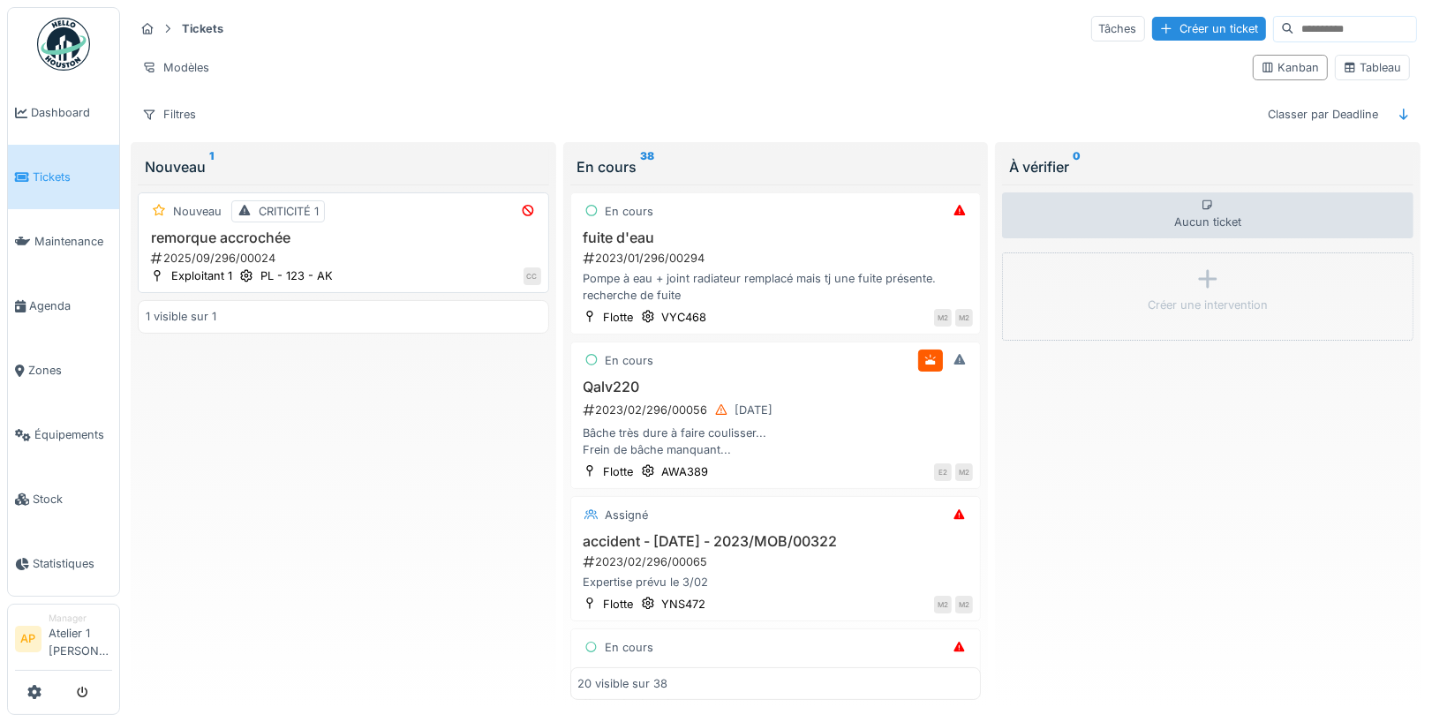
click at [271, 233] on h3 "remorque accrochée" at bounding box center [344, 238] width 396 height 17
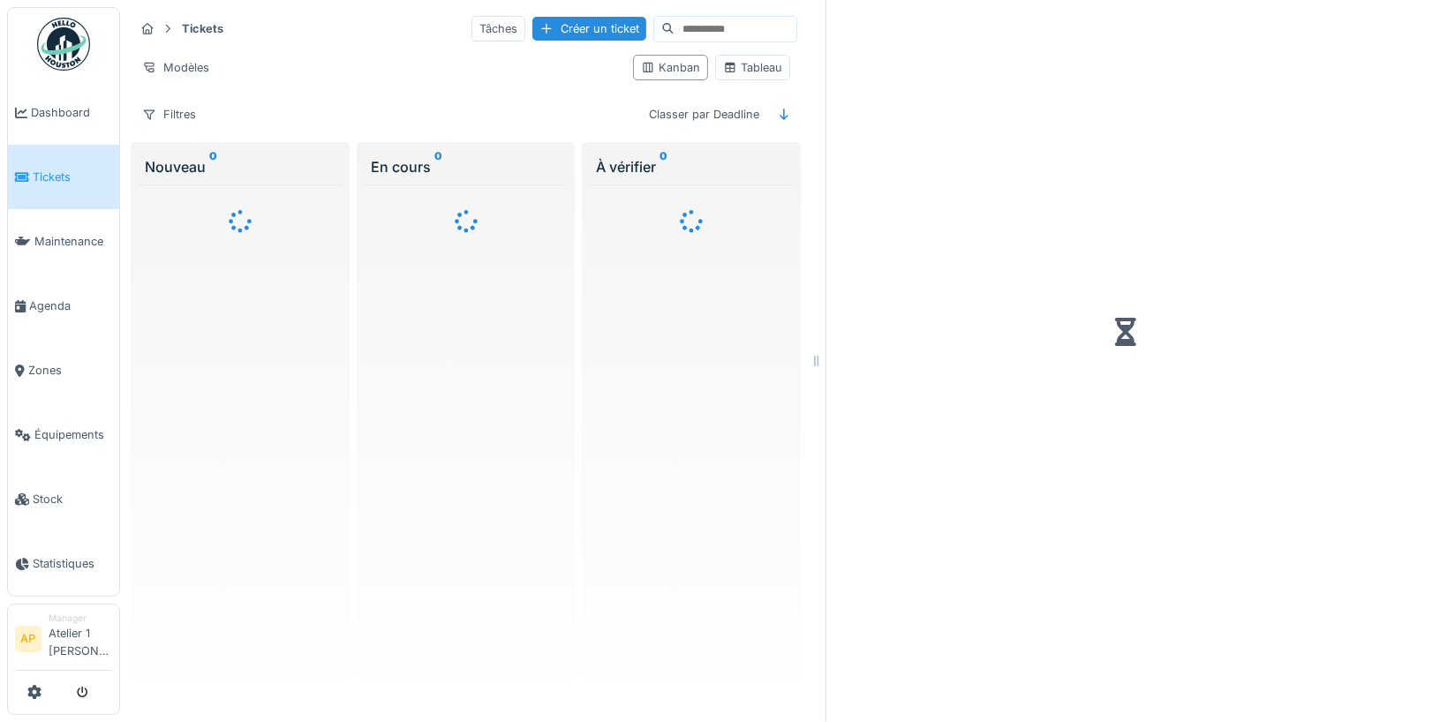
click at [89, 184] on link "Tickets" at bounding box center [63, 177] width 111 height 64
click at [93, 237] on span "Maintenance" at bounding box center [73, 241] width 78 height 17
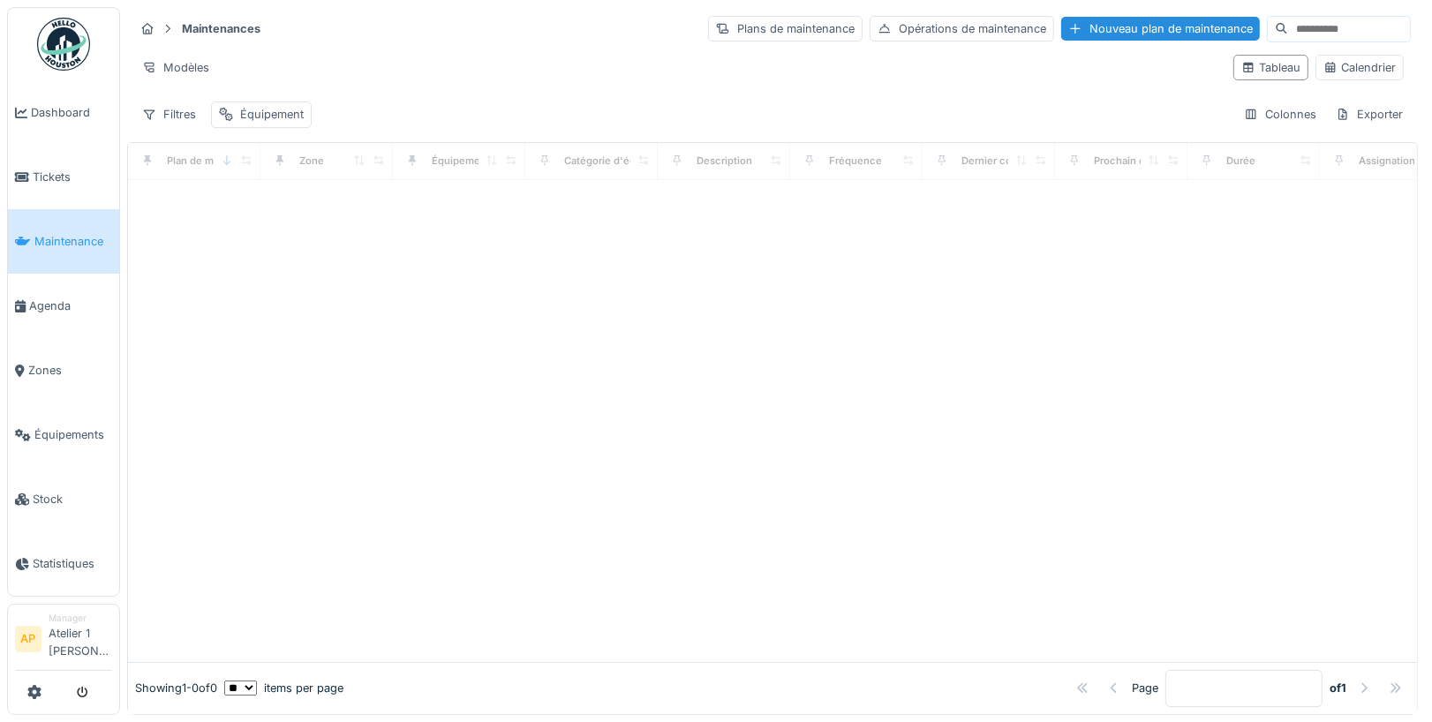
click at [71, 171] on span "Tickets" at bounding box center [72, 177] width 79 height 17
click at [57, 170] on span "Tickets" at bounding box center [72, 177] width 79 height 17
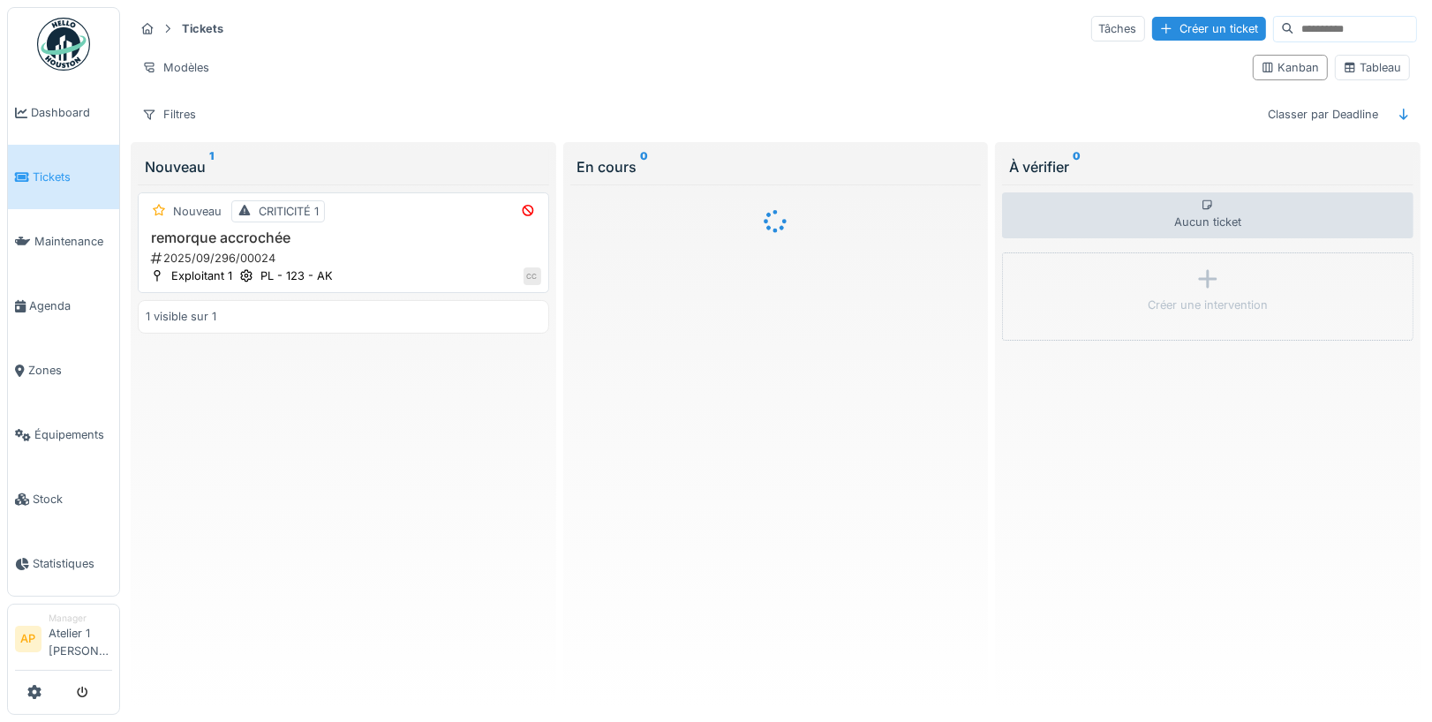
click at [345, 230] on h3 "remorque accrochée" at bounding box center [344, 238] width 396 height 17
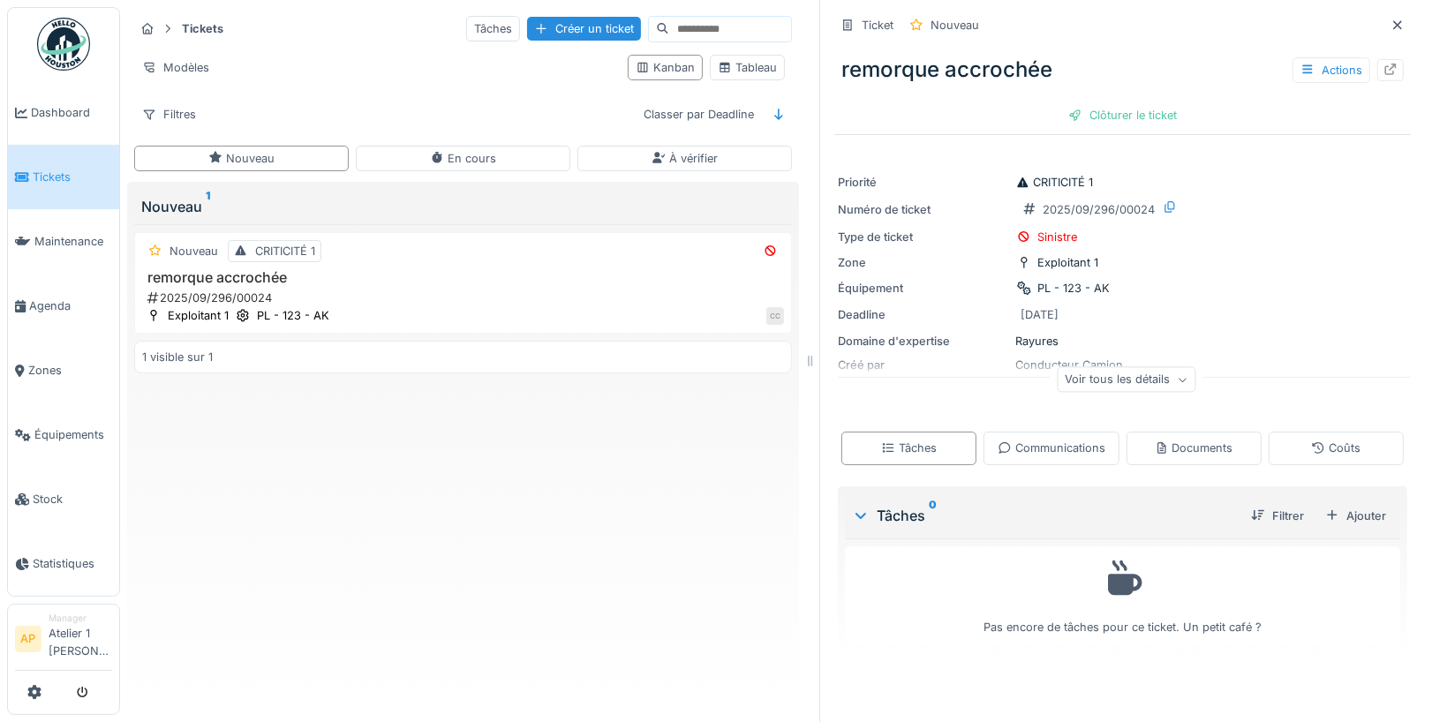
click at [83, 176] on span "Tickets" at bounding box center [72, 177] width 79 height 17
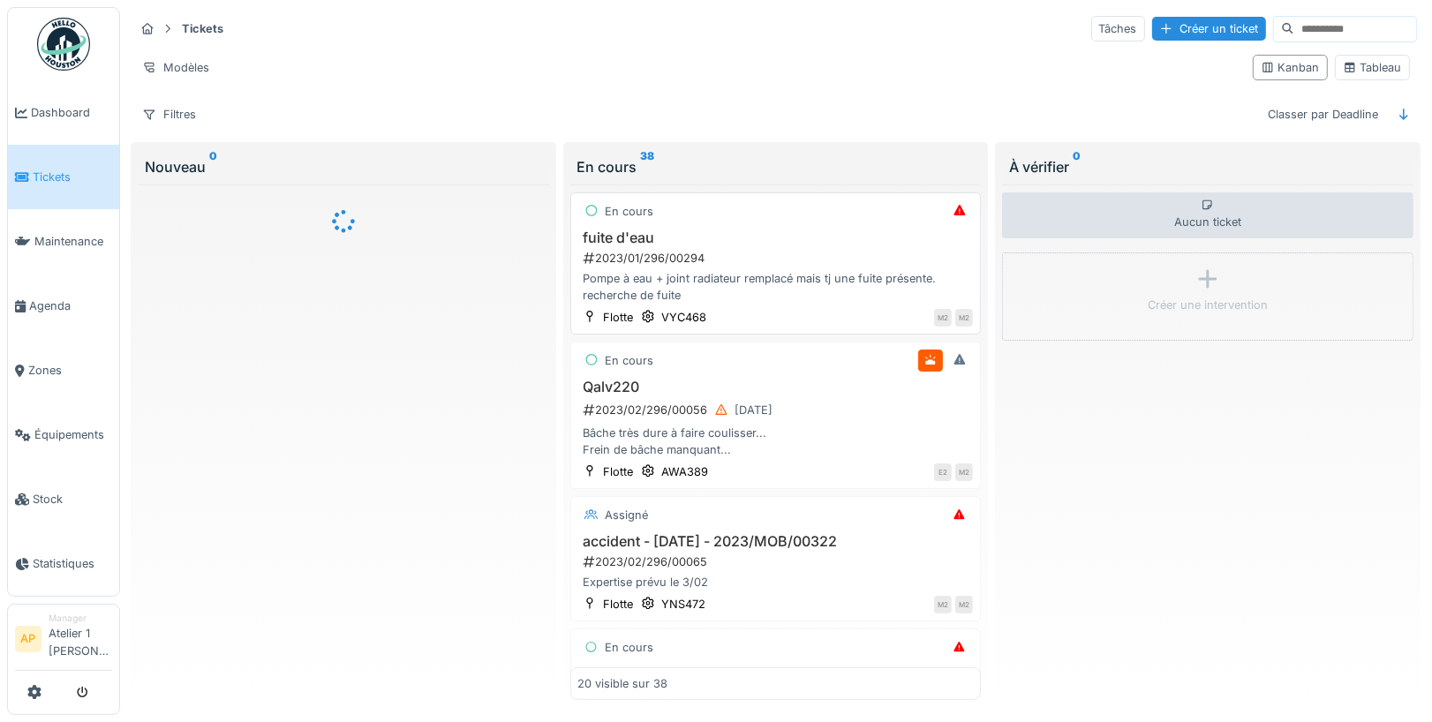
click at [703, 243] on div "fuite d'eau 2023/01/296/00294 Pompe à eau + joint radiateur remplacé mais tj un…" at bounding box center [776, 267] width 396 height 75
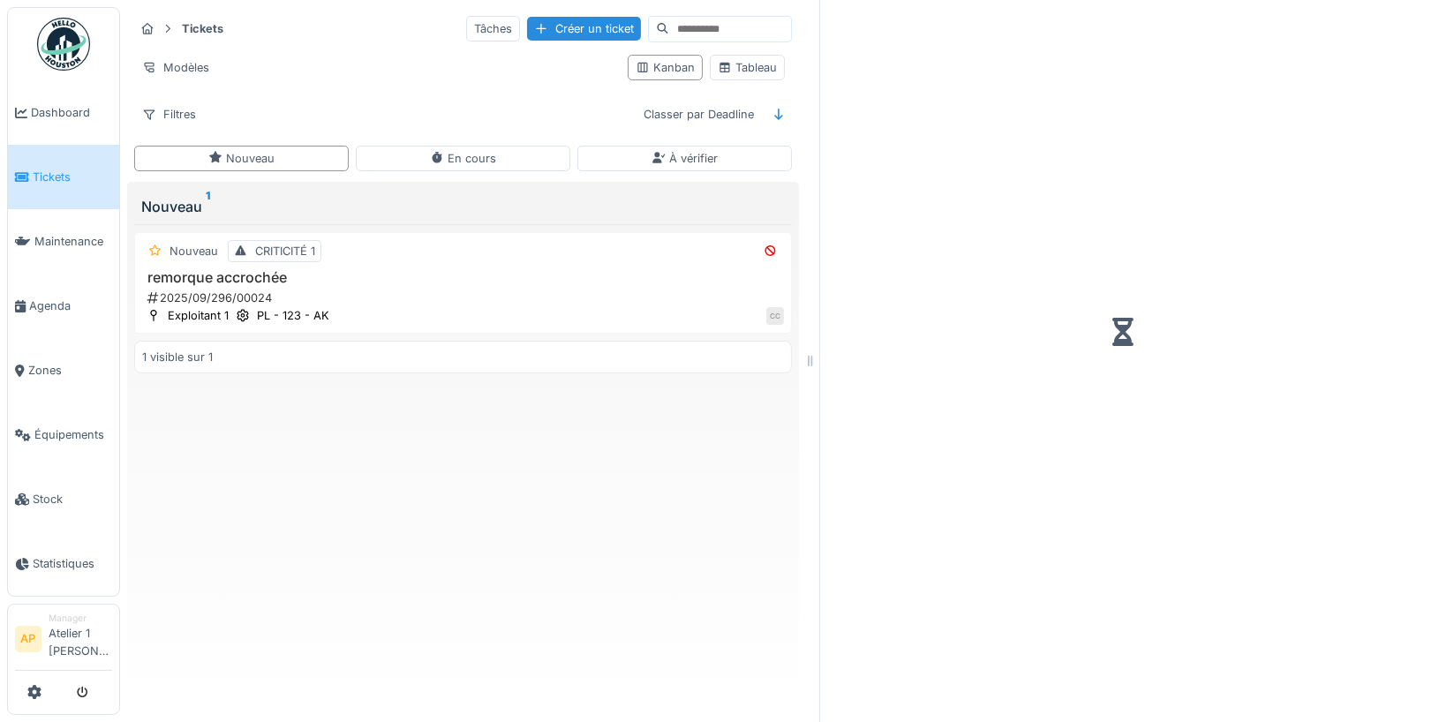
click at [78, 162] on link "Tickets" at bounding box center [63, 177] width 111 height 64
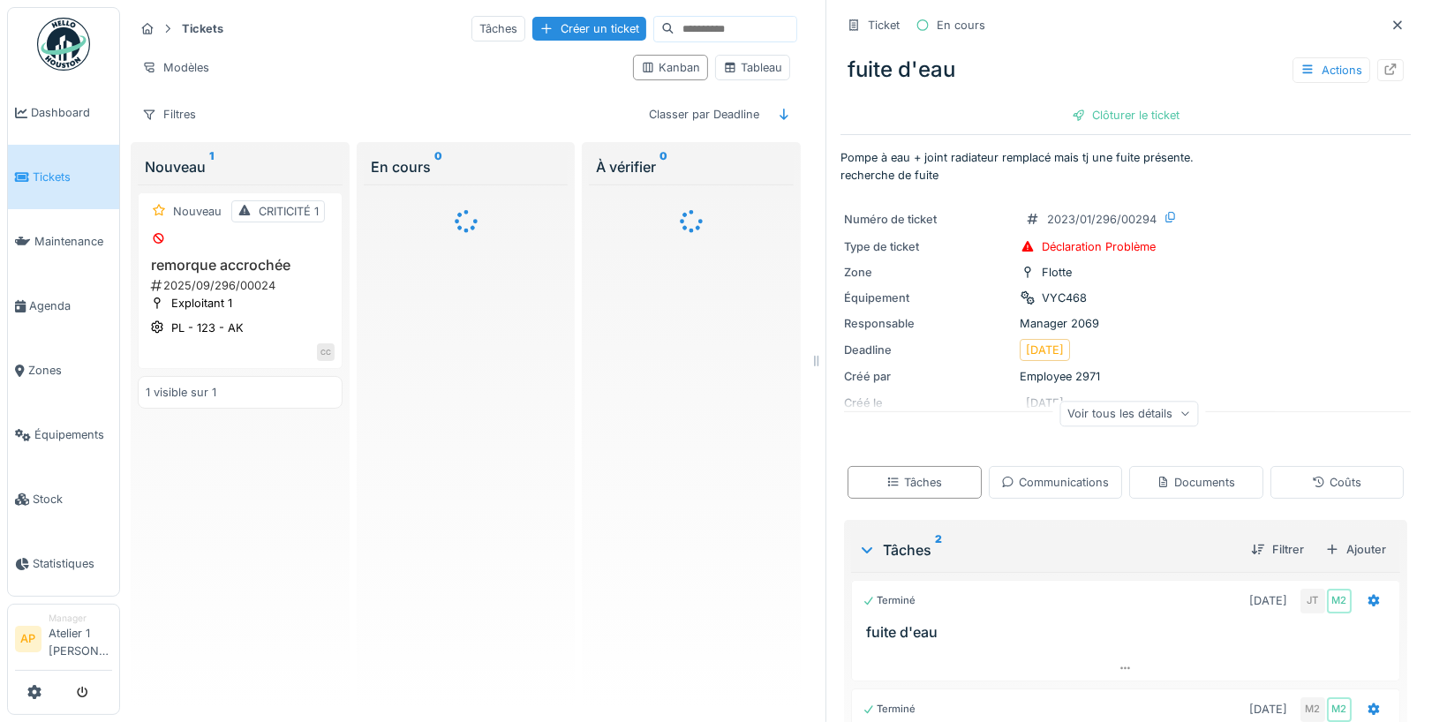
click at [820, 370] on div "Tickets Tâches Créer un ticket Modèles Kanban Tableau Filtres Classer par Deadl…" at bounding box center [776, 361] width 1312 height 722
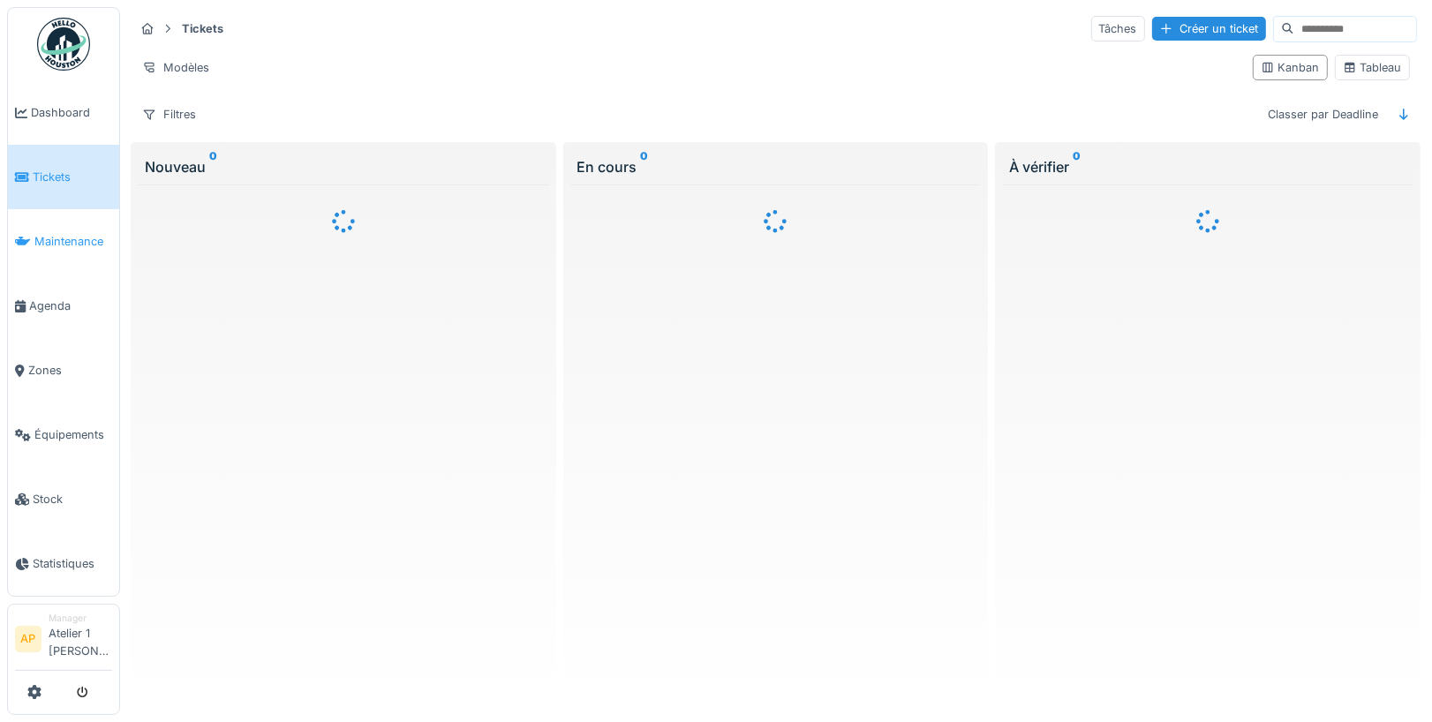
click at [77, 233] on span "Maintenance" at bounding box center [73, 241] width 78 height 17
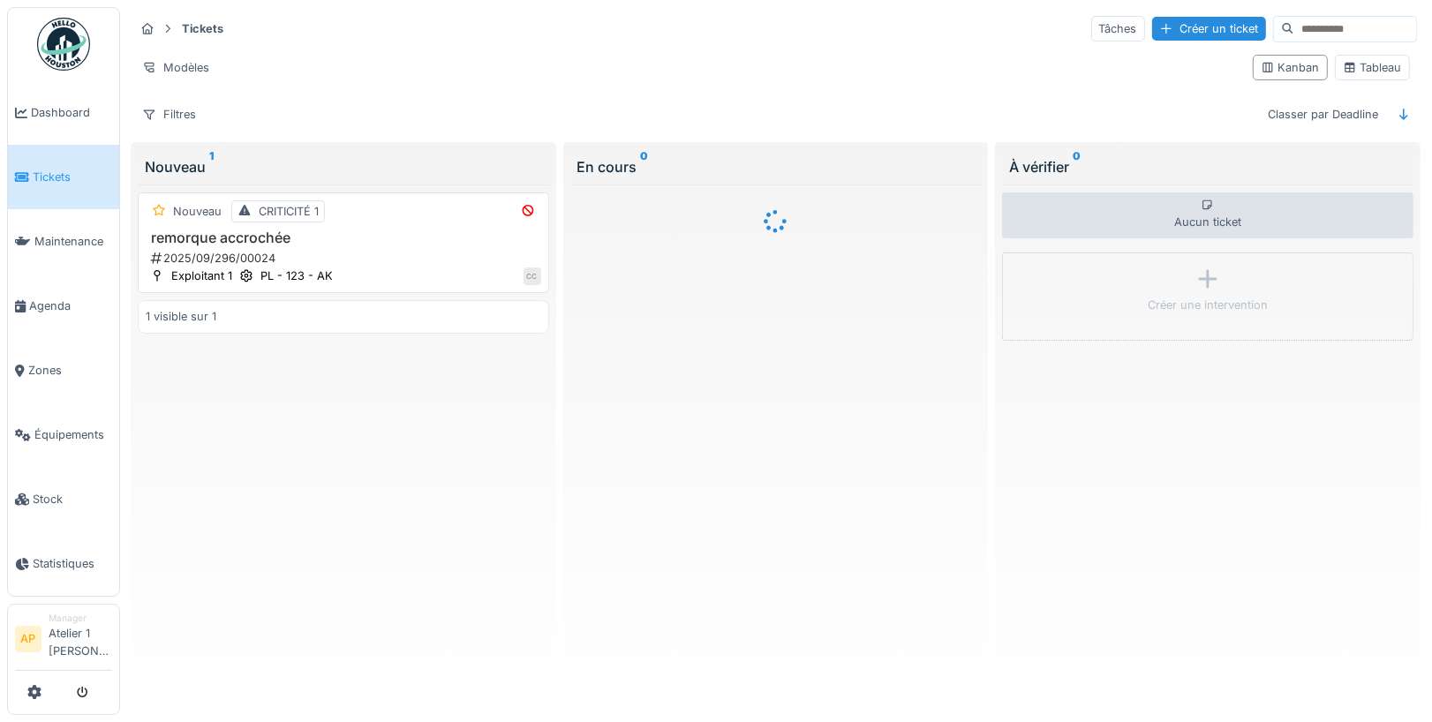
click at [307, 237] on h3 "remorque accrochée" at bounding box center [344, 238] width 396 height 17
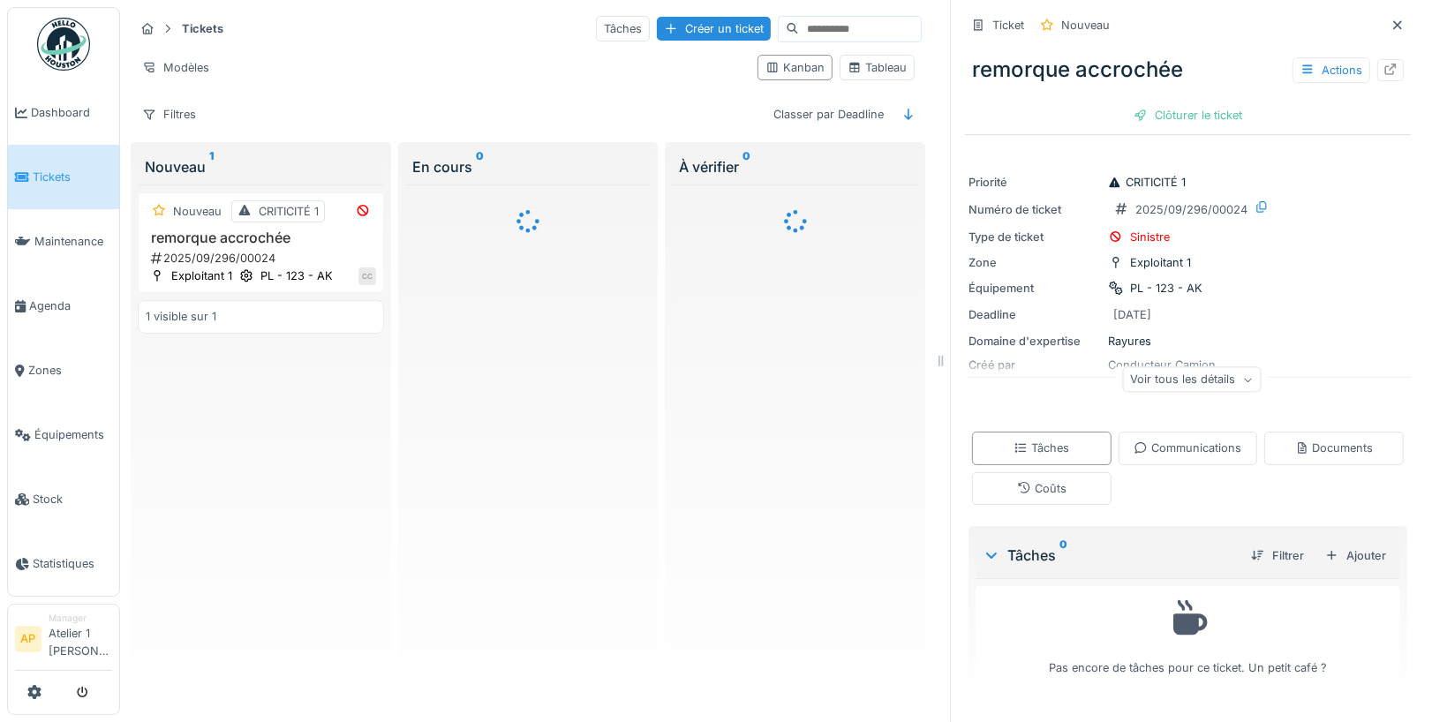
drag, startPoint x: 813, startPoint y: 357, endPoint x: 944, endPoint y: 358, distance: 130.7
click at [944, 358] on icon at bounding box center [941, 361] width 16 height 12
click at [1162, 378] on div "Voir tous les détails" at bounding box center [1191, 380] width 139 height 26
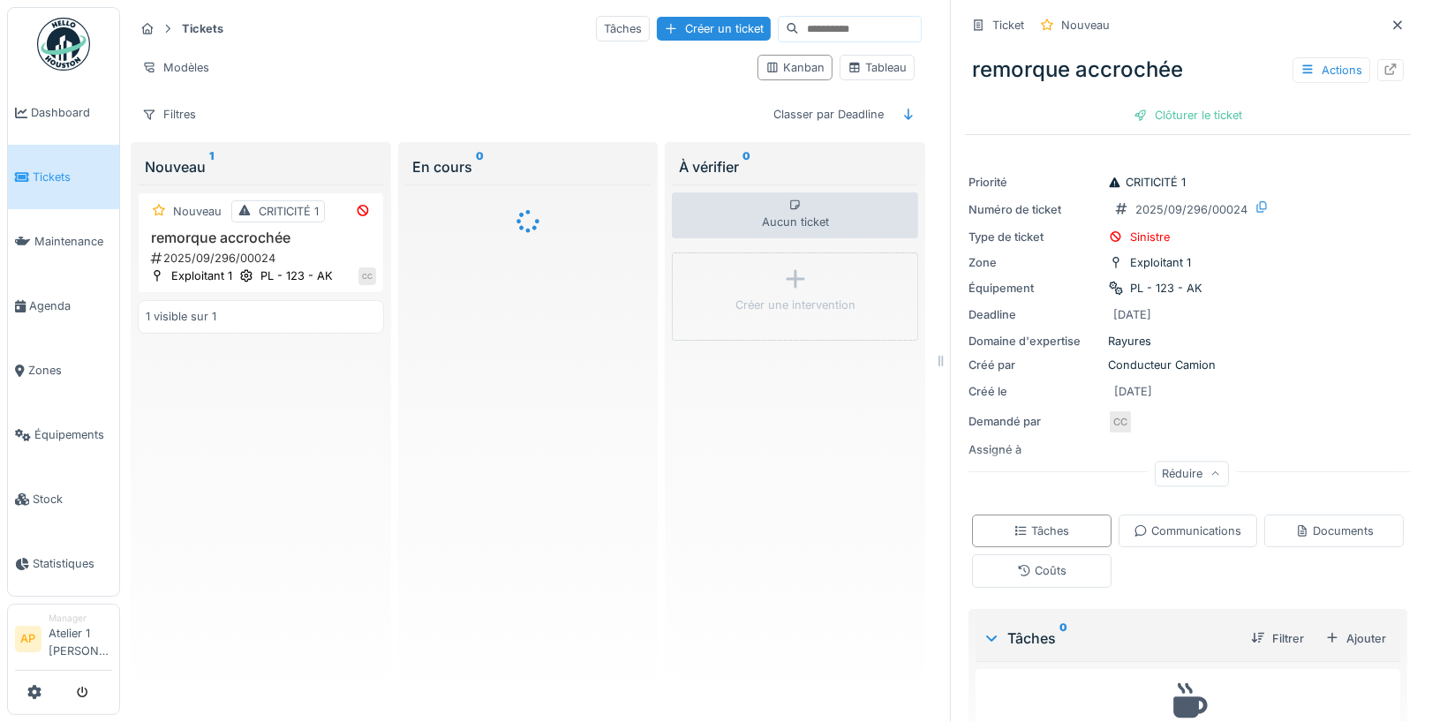
scroll to position [66, 0]
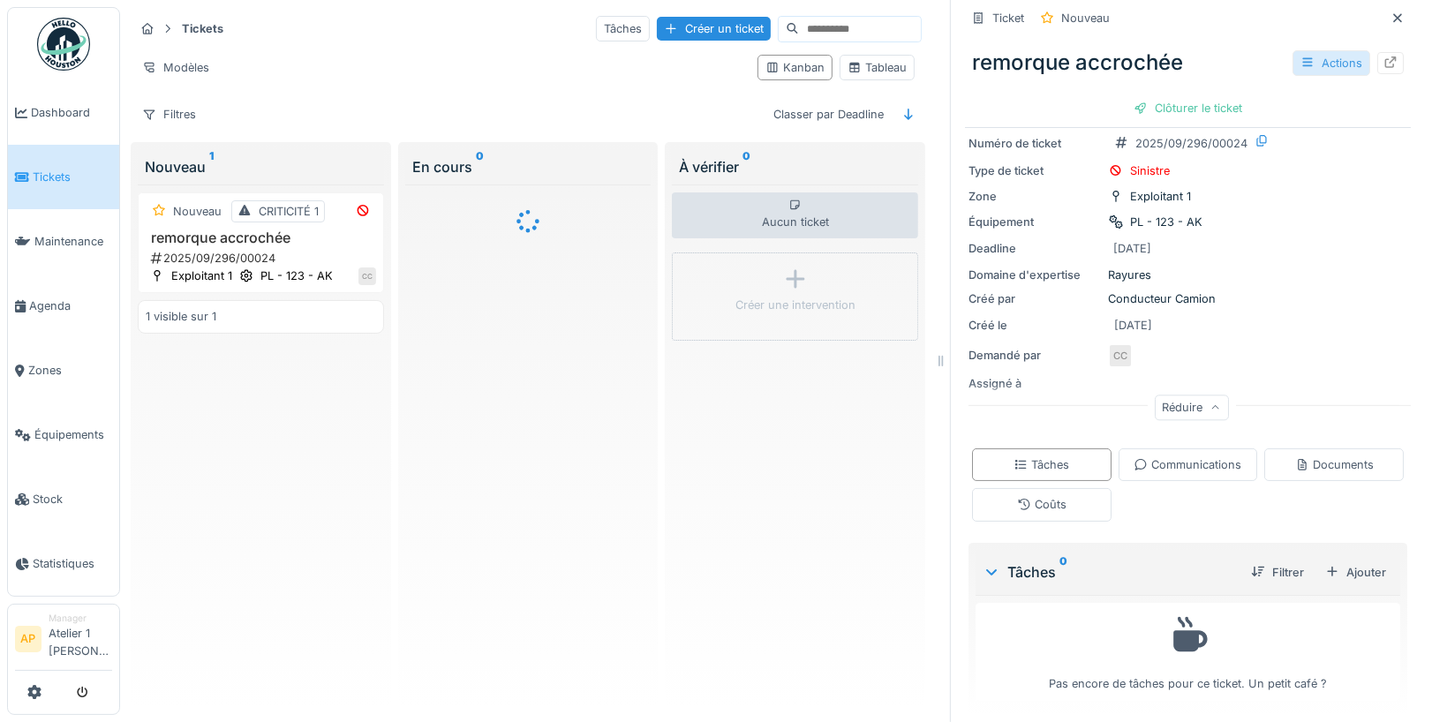
click at [1325, 68] on div "Actions" at bounding box center [1331, 63] width 78 height 26
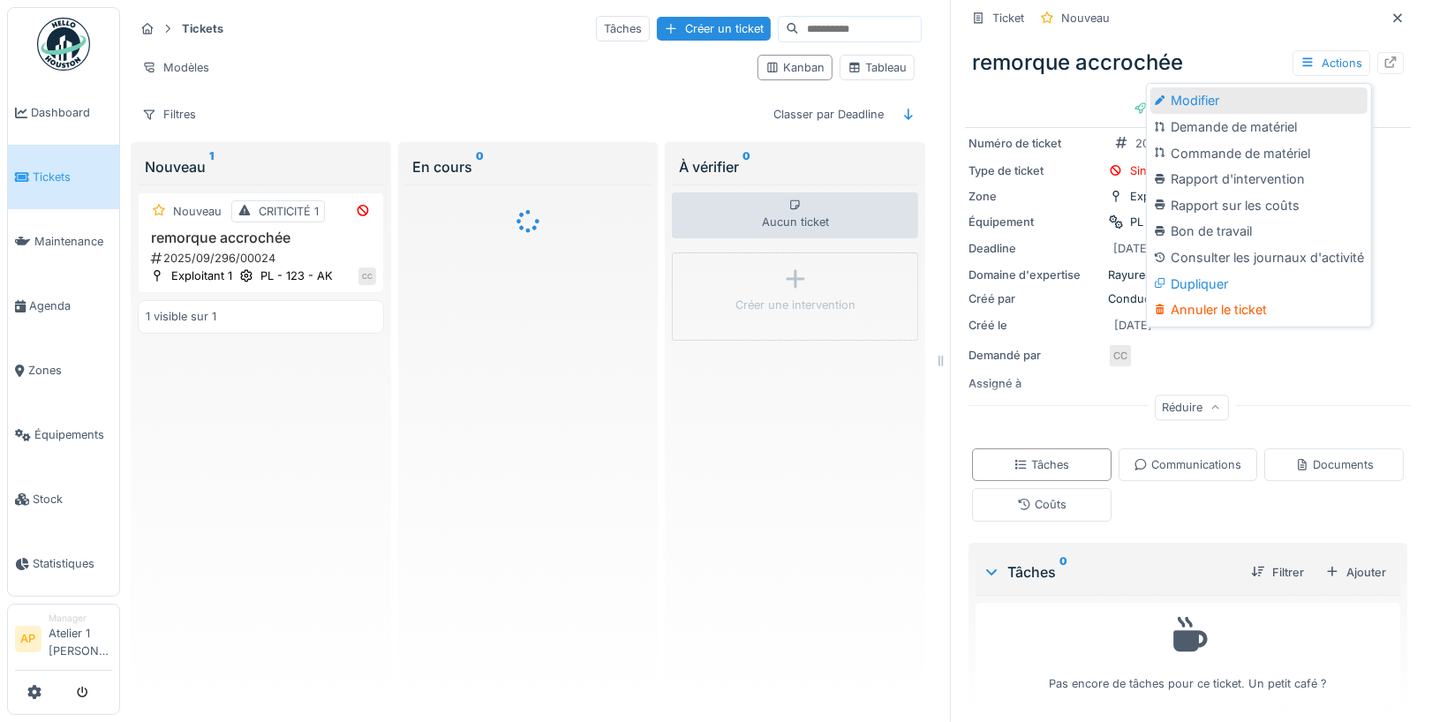
click at [1224, 95] on div "Modifier" at bounding box center [1258, 100] width 217 height 26
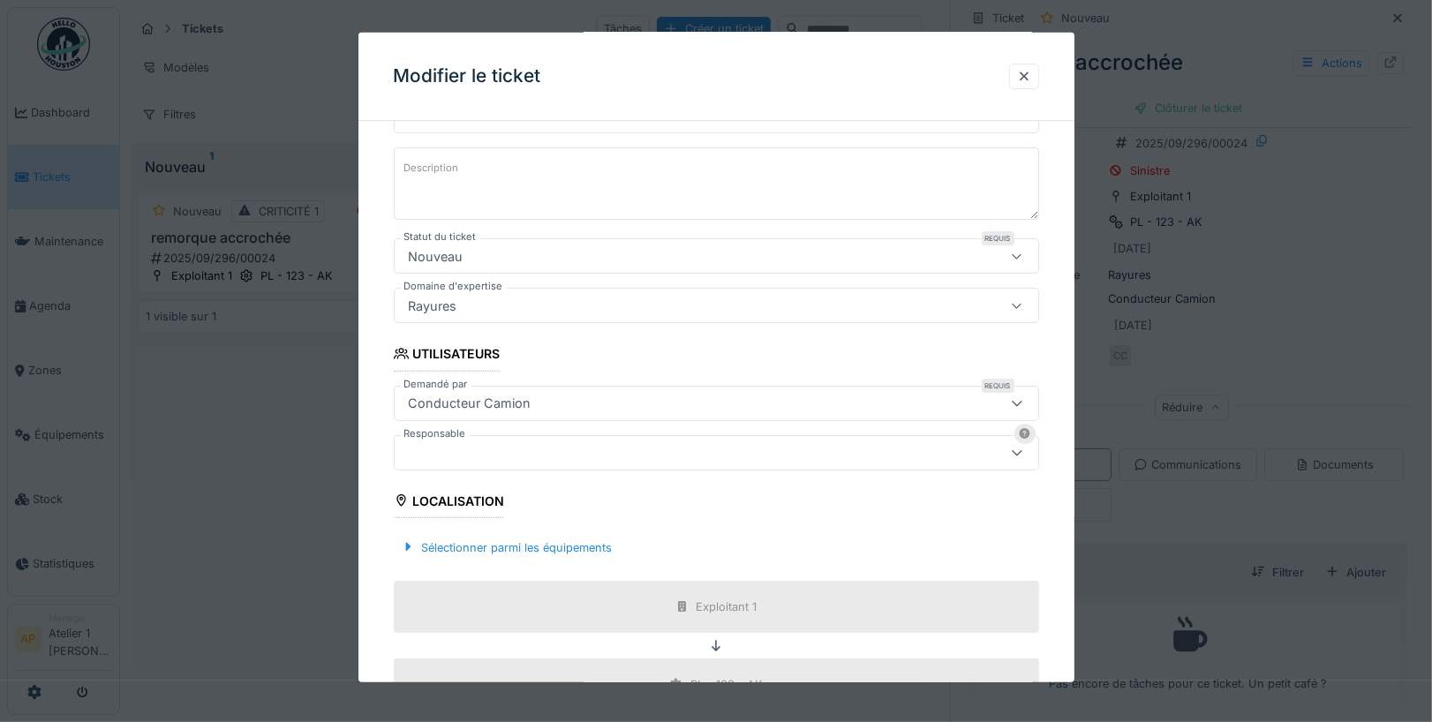
scroll to position [175, 0]
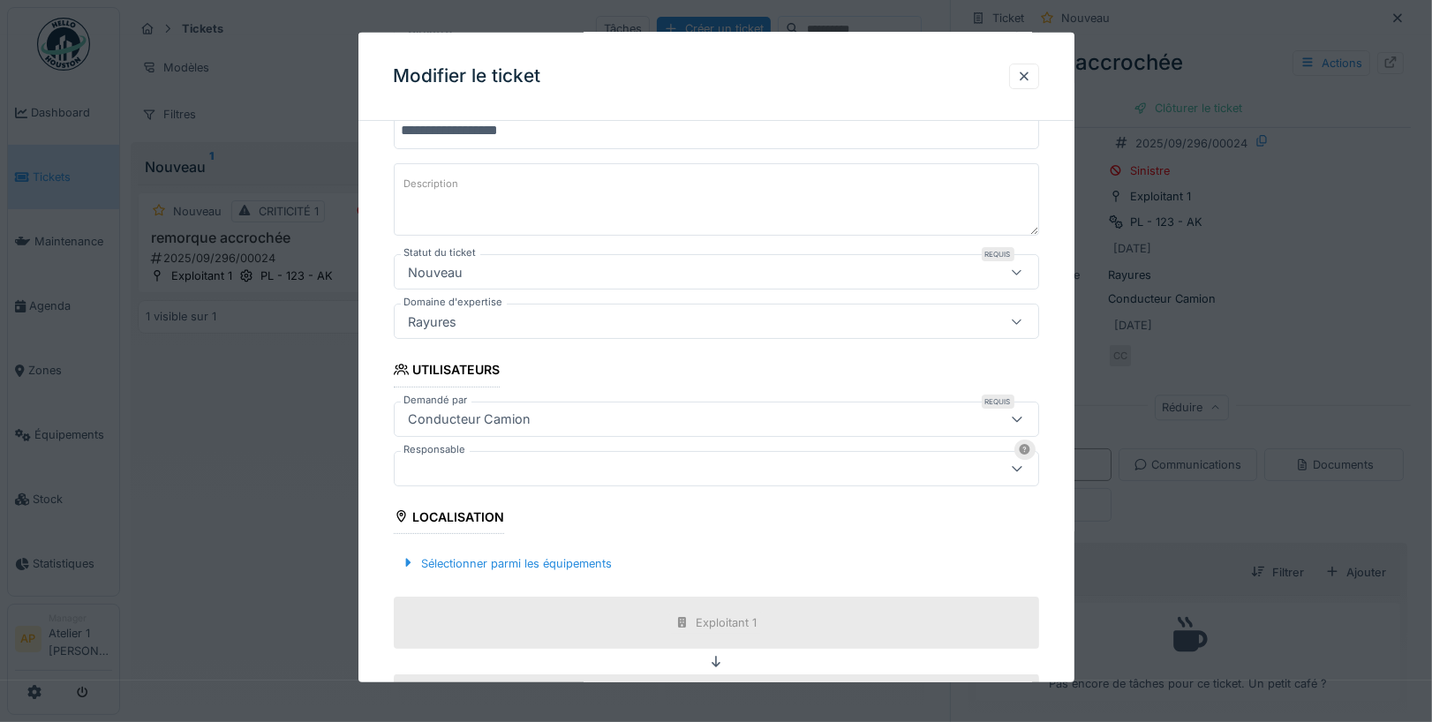
click at [546, 466] on div at bounding box center [678, 467] width 553 height 19
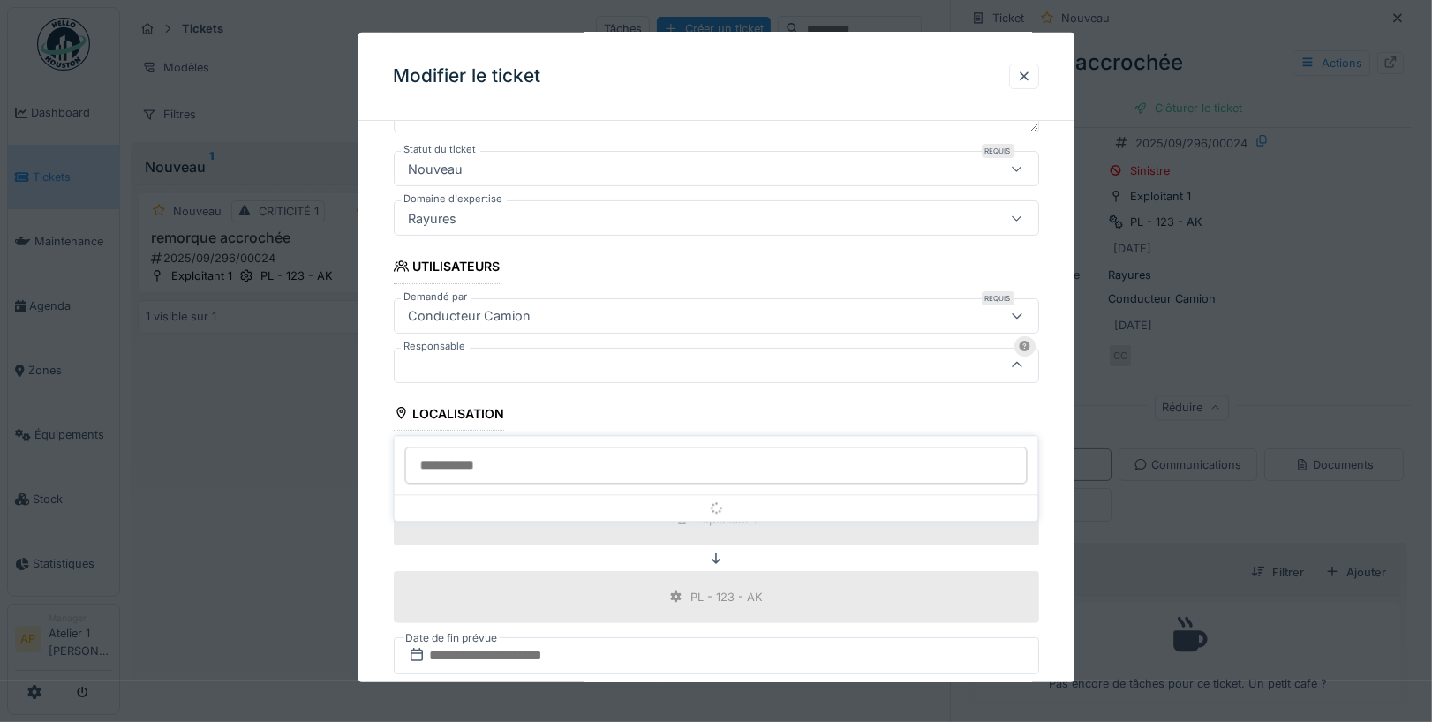
scroll to position [283, 0]
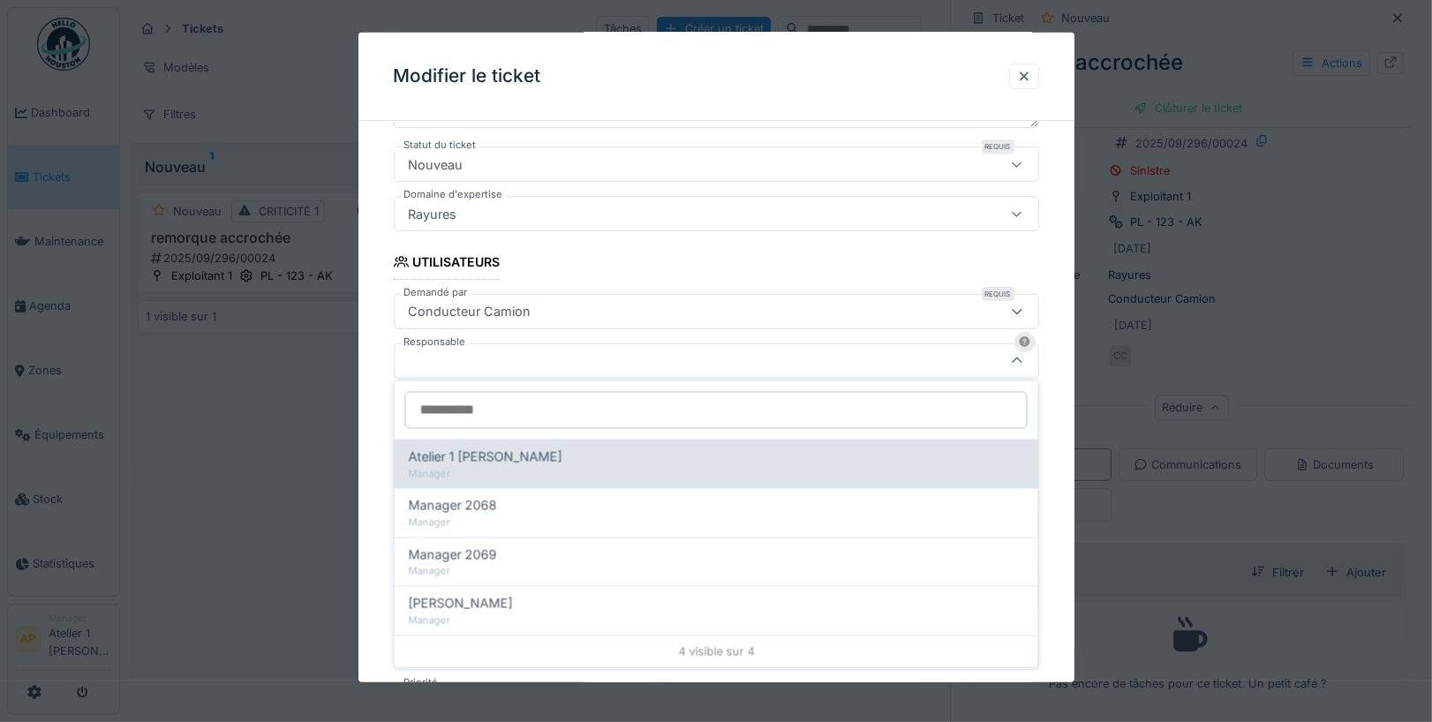
click at [561, 463] on div "Atelier 1 [PERSON_NAME]" at bounding box center [716, 457] width 615 height 19
type input "****"
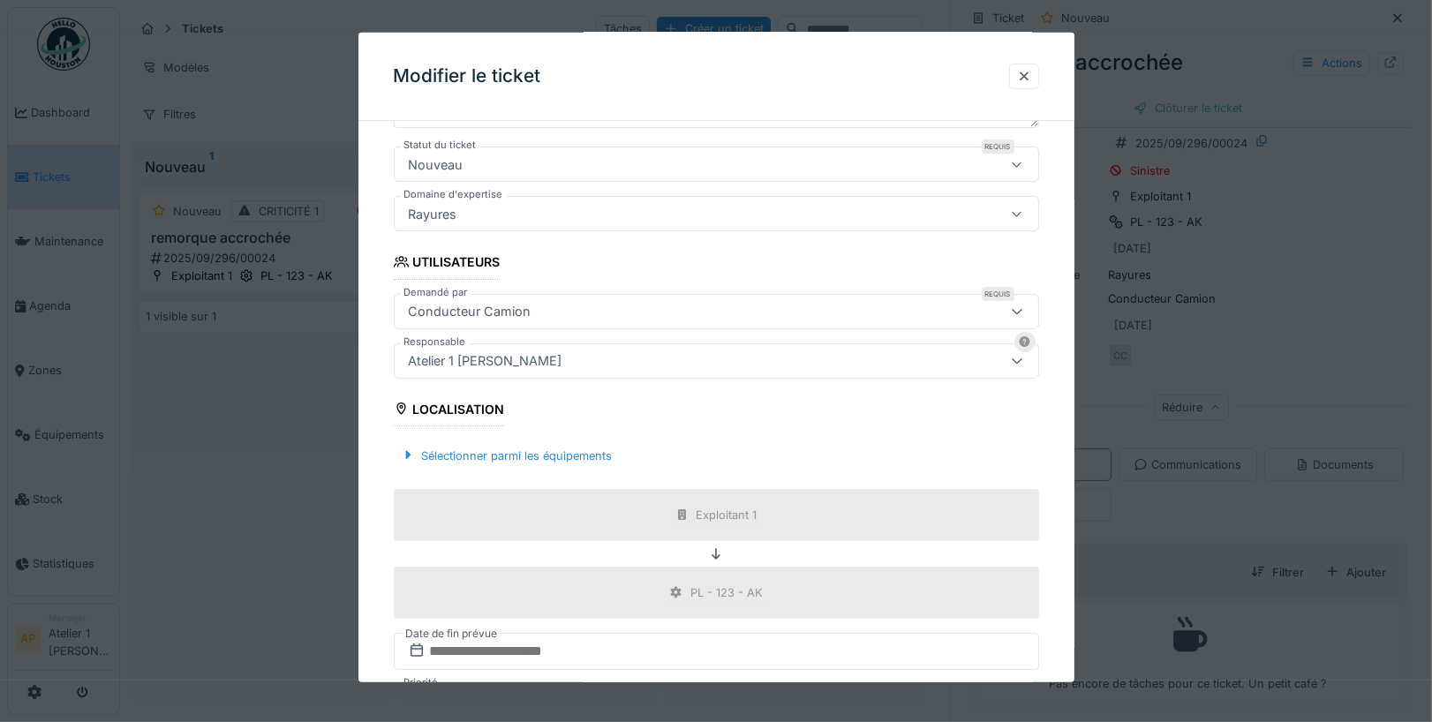
scroll to position [447, 0]
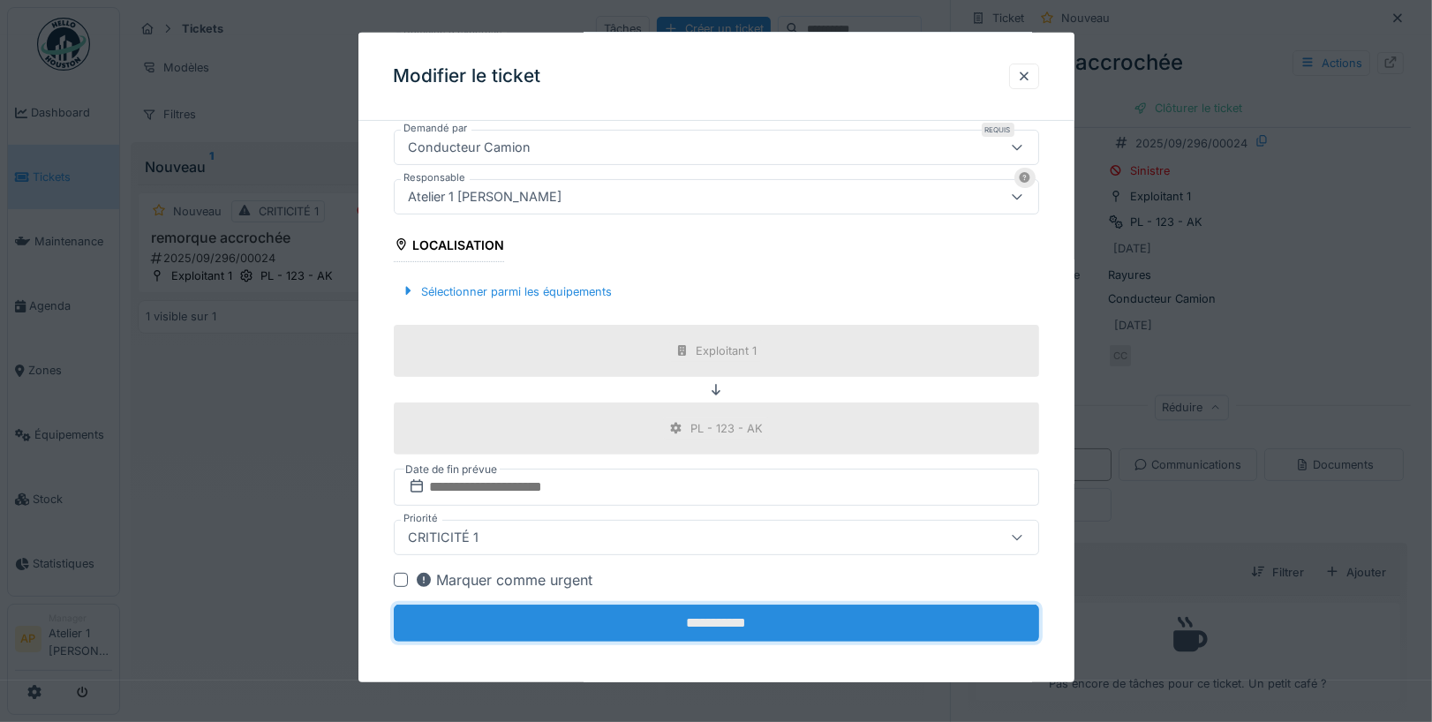
click at [729, 627] on input "**********" at bounding box center [716, 623] width 645 height 37
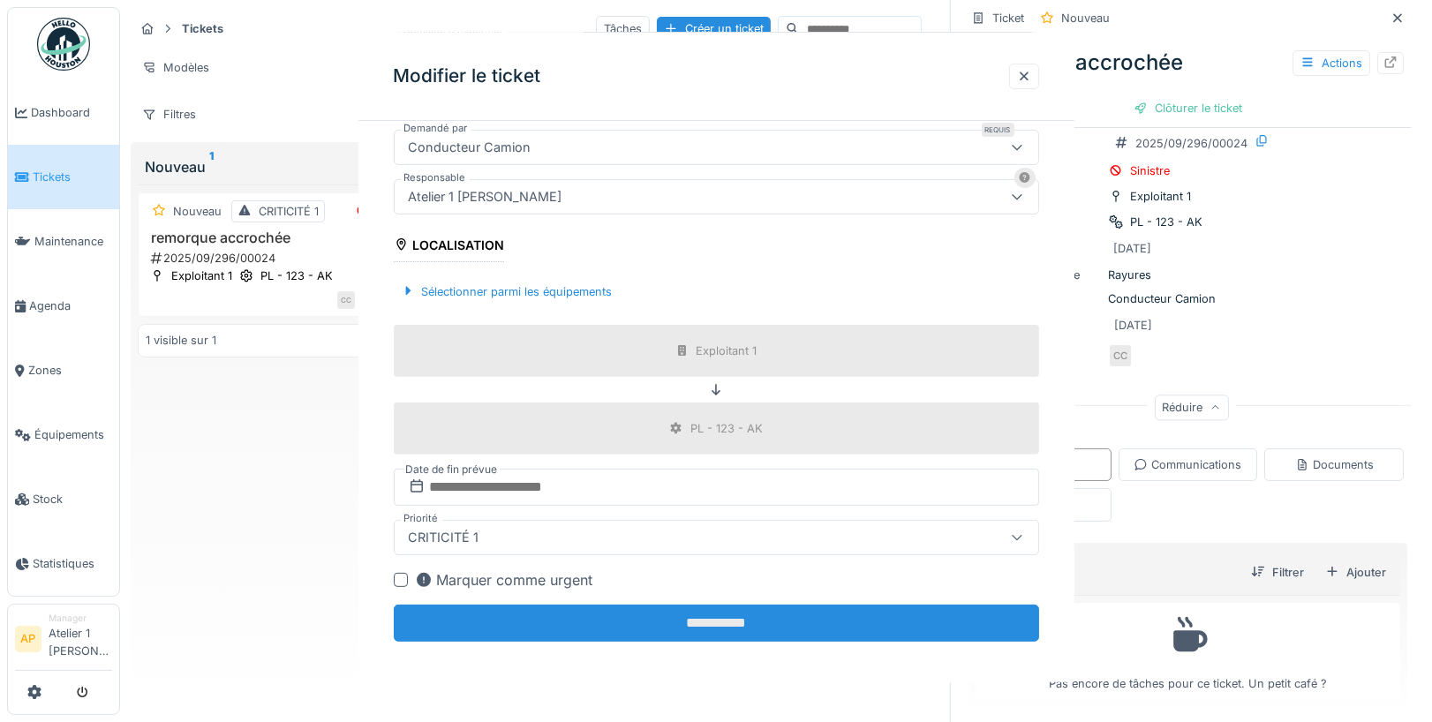
scroll to position [0, 0]
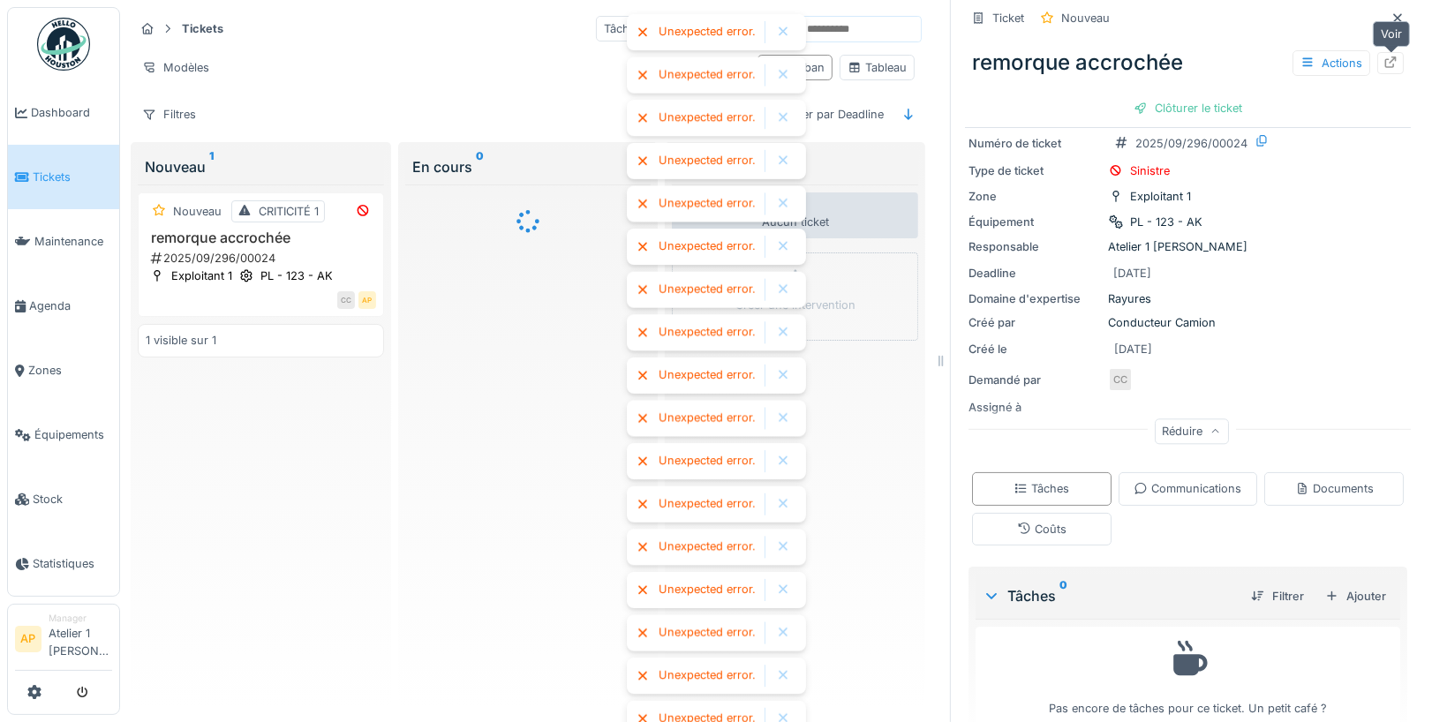
click at [1395, 55] on div at bounding box center [1390, 63] width 14 height 17
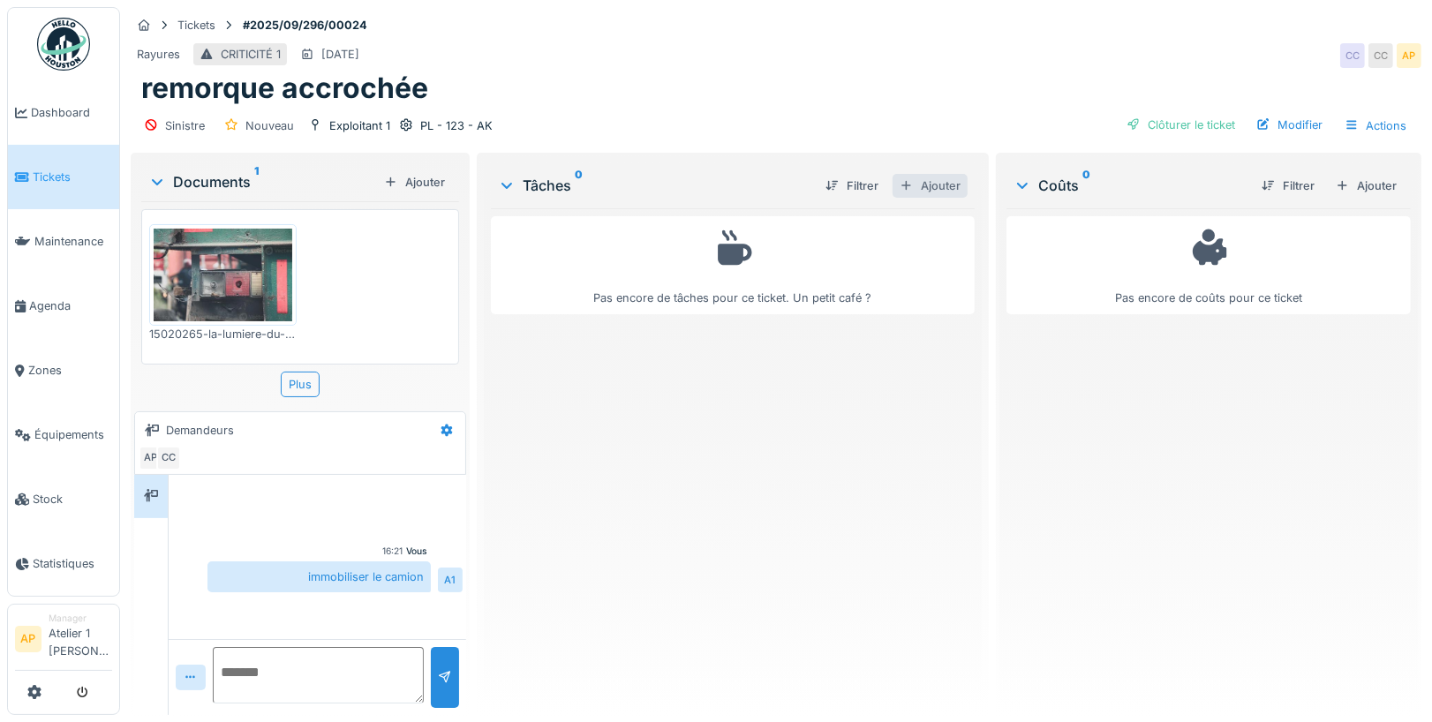
click at [939, 189] on div "Ajouter" at bounding box center [930, 186] width 75 height 24
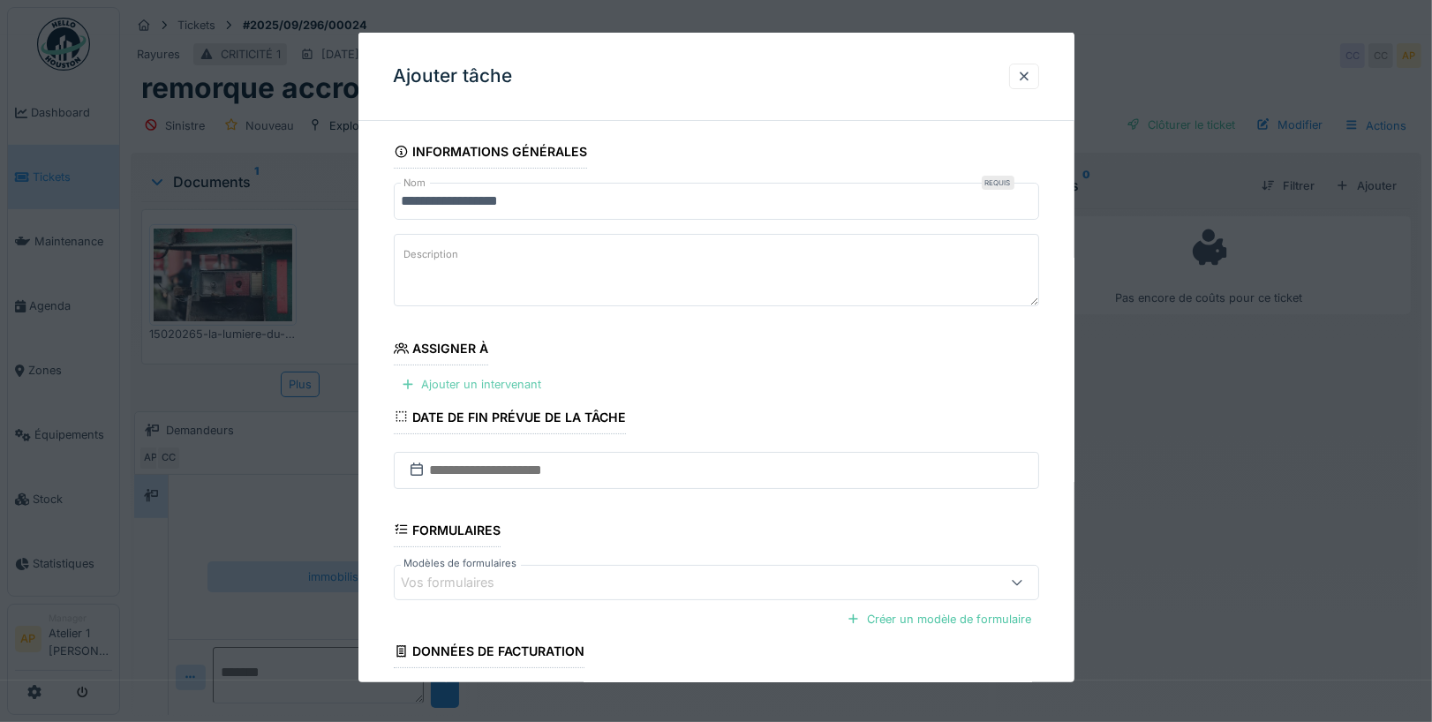
click at [493, 388] on div "Ajouter un intervenant" at bounding box center [471, 385] width 155 height 24
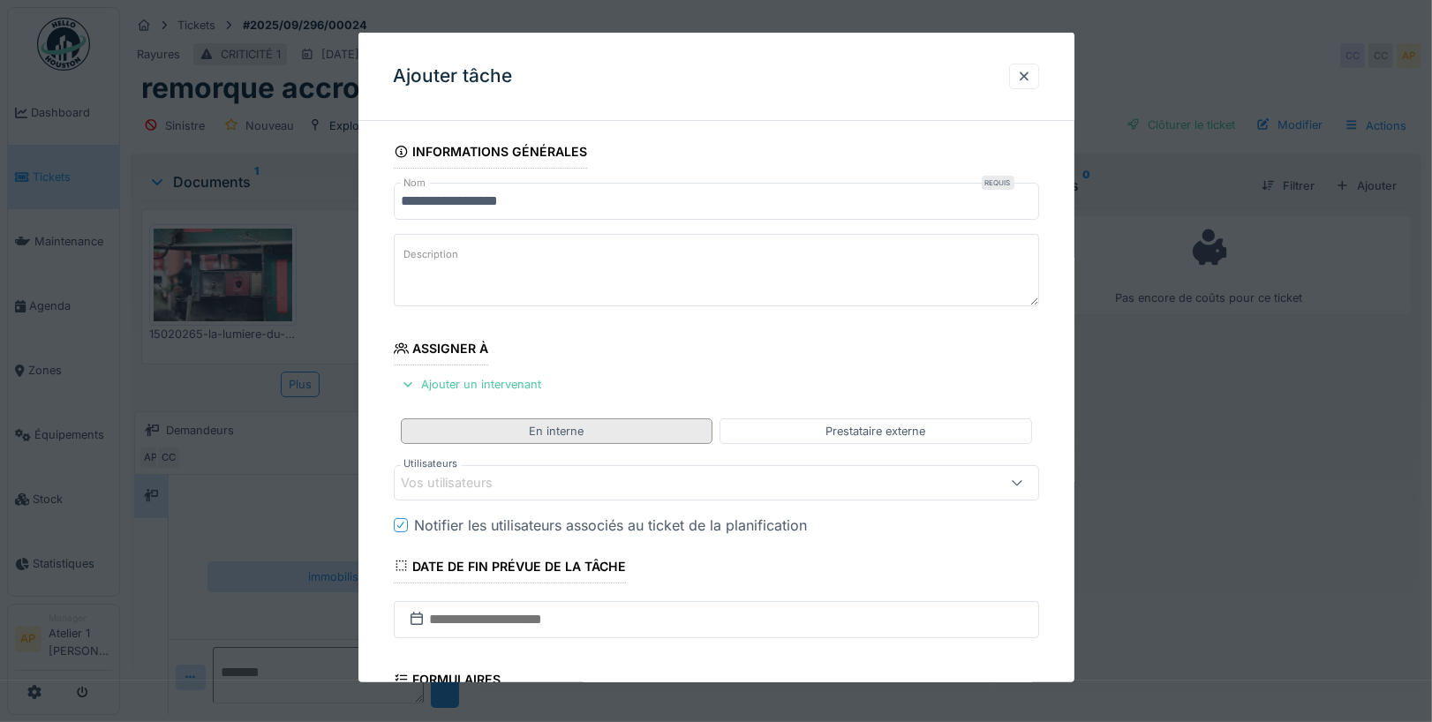
click at [539, 428] on div "En interne" at bounding box center [556, 430] width 55 height 17
click at [493, 486] on div "Vos utilisateurs" at bounding box center [460, 482] width 117 height 19
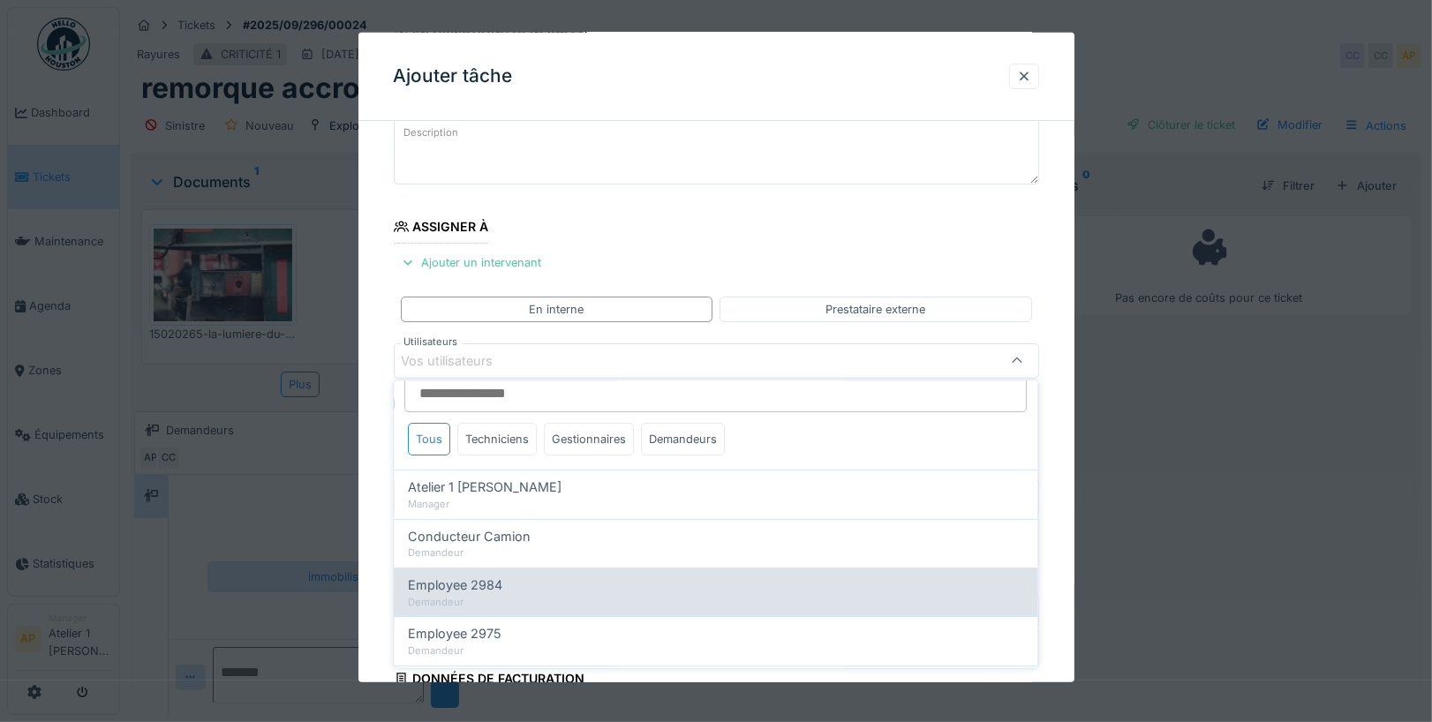
scroll to position [1, 0]
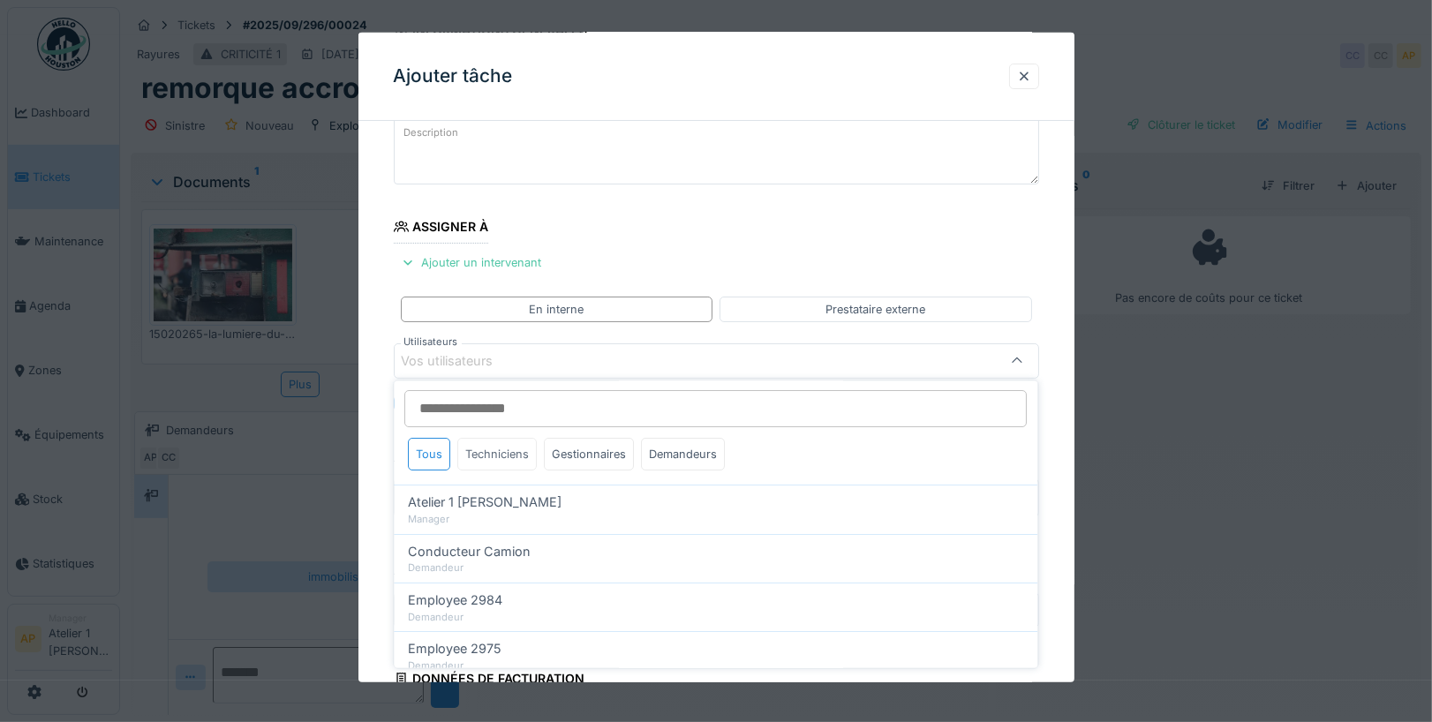
click at [514, 439] on div "Techniciens" at bounding box center [497, 455] width 79 height 33
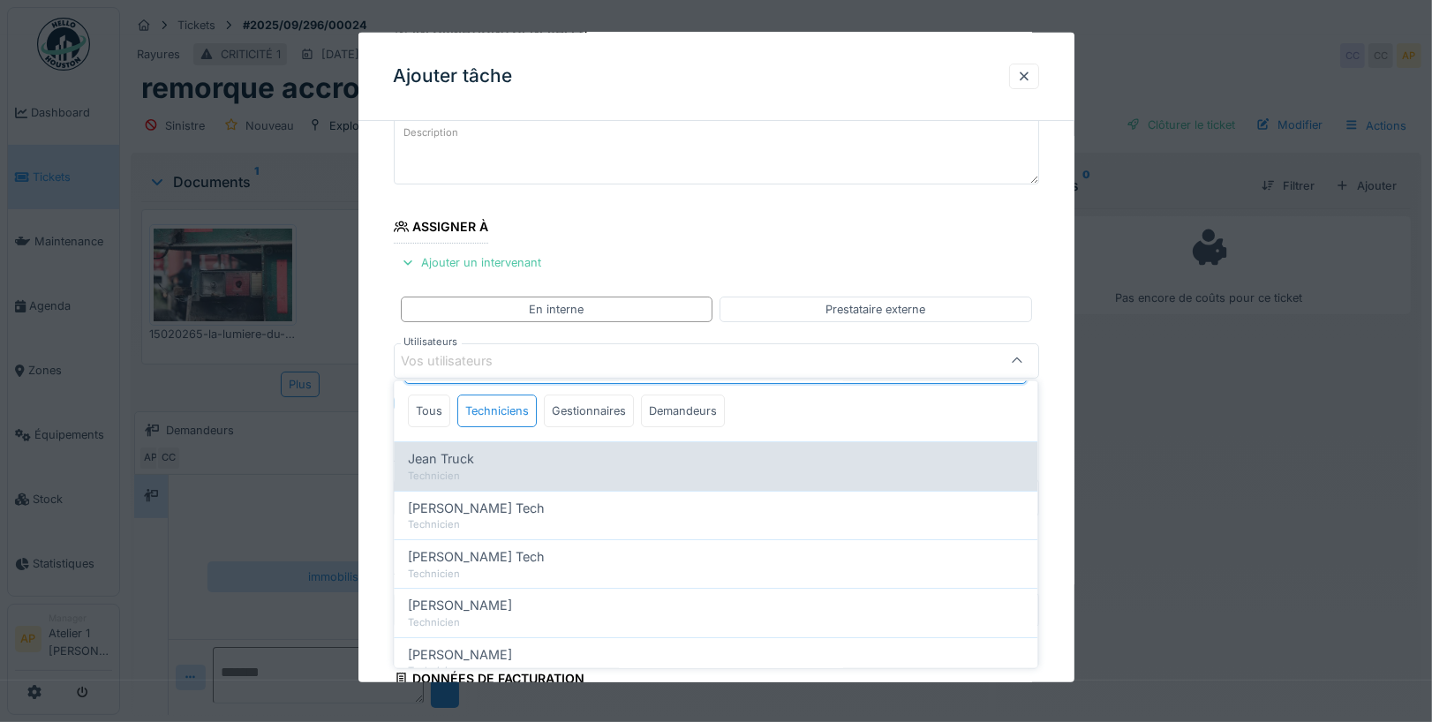
scroll to position [58, 0]
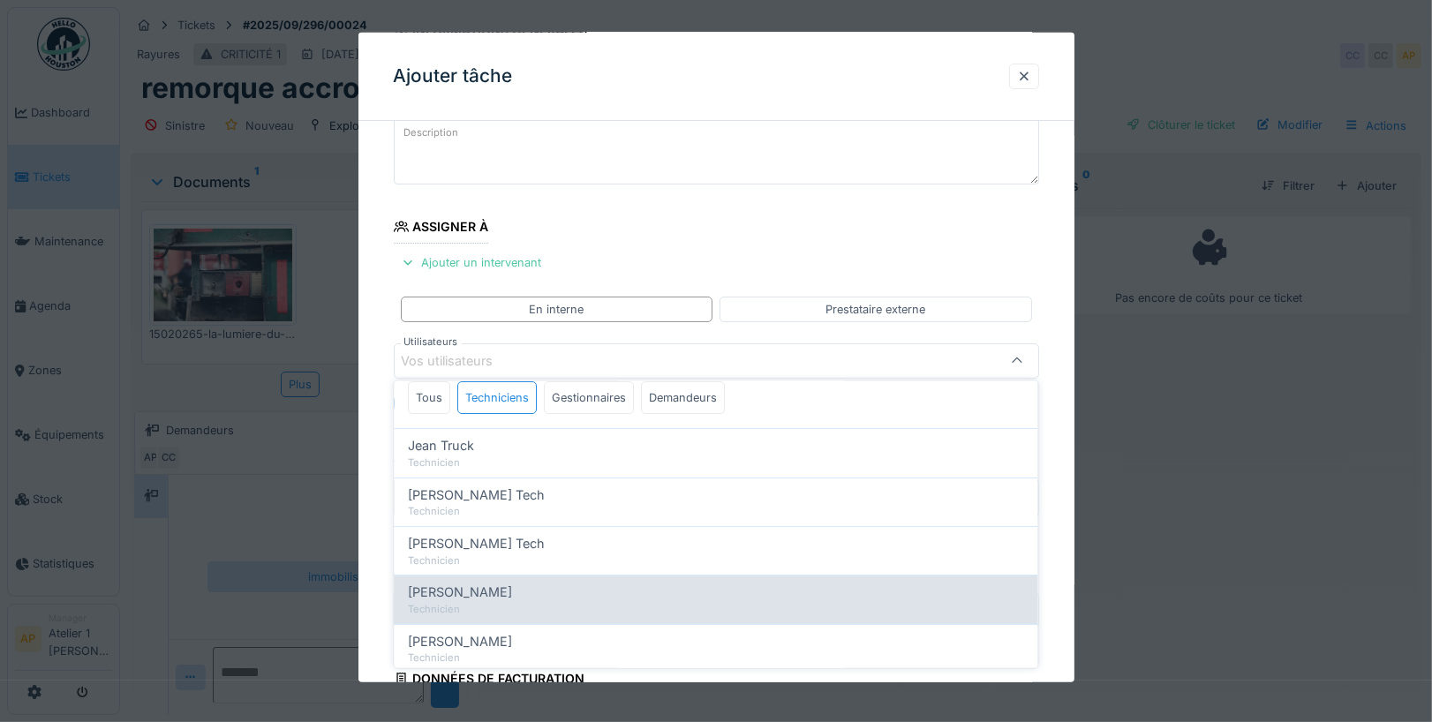
click at [524, 583] on div "[PERSON_NAME]" at bounding box center [716, 592] width 615 height 19
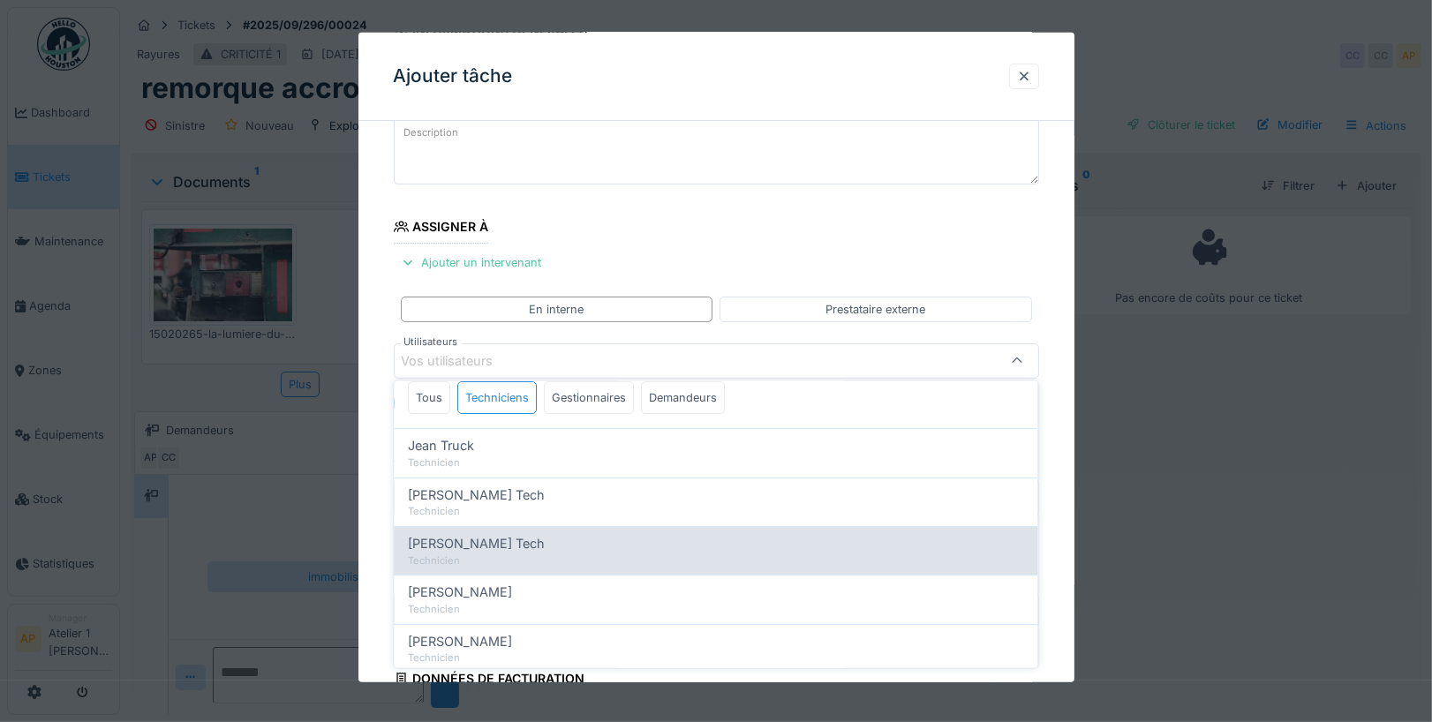
type input "****"
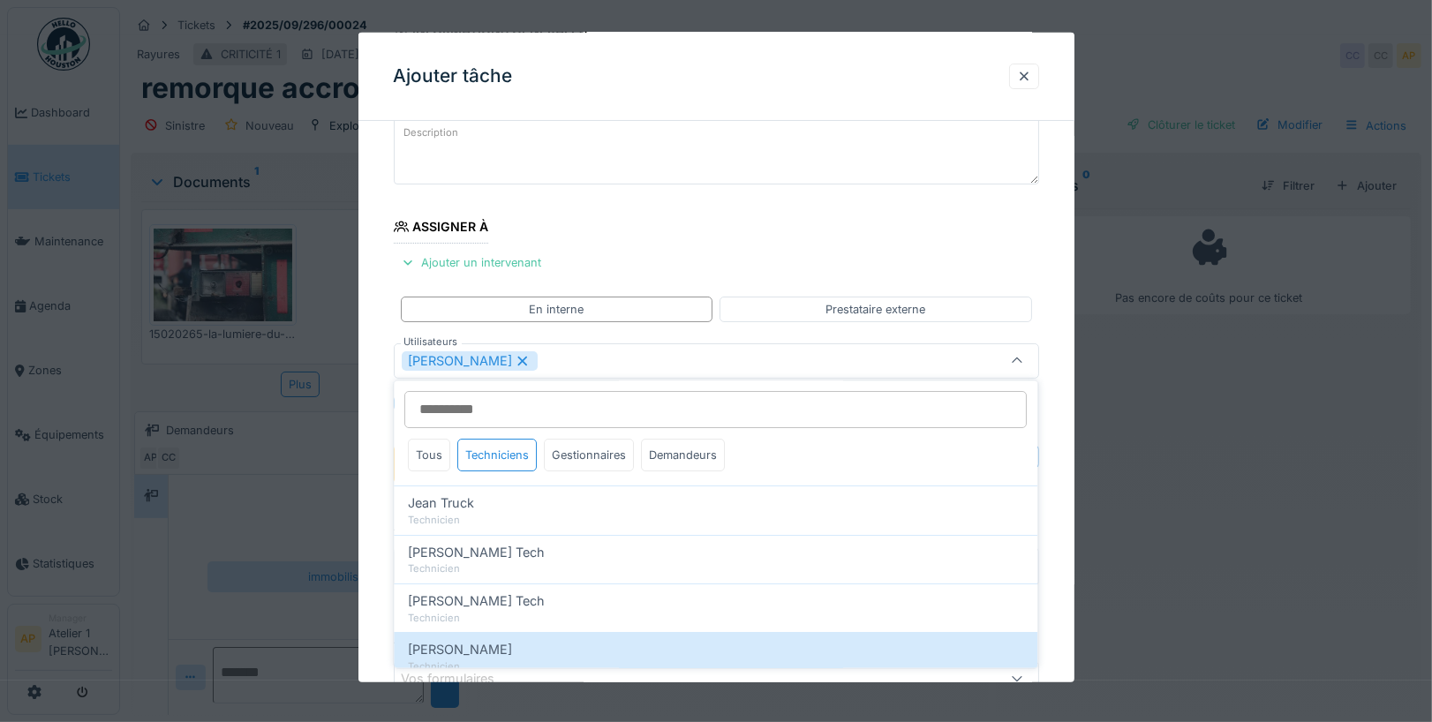
click at [851, 239] on fieldset "**********" at bounding box center [716, 448] width 645 height 870
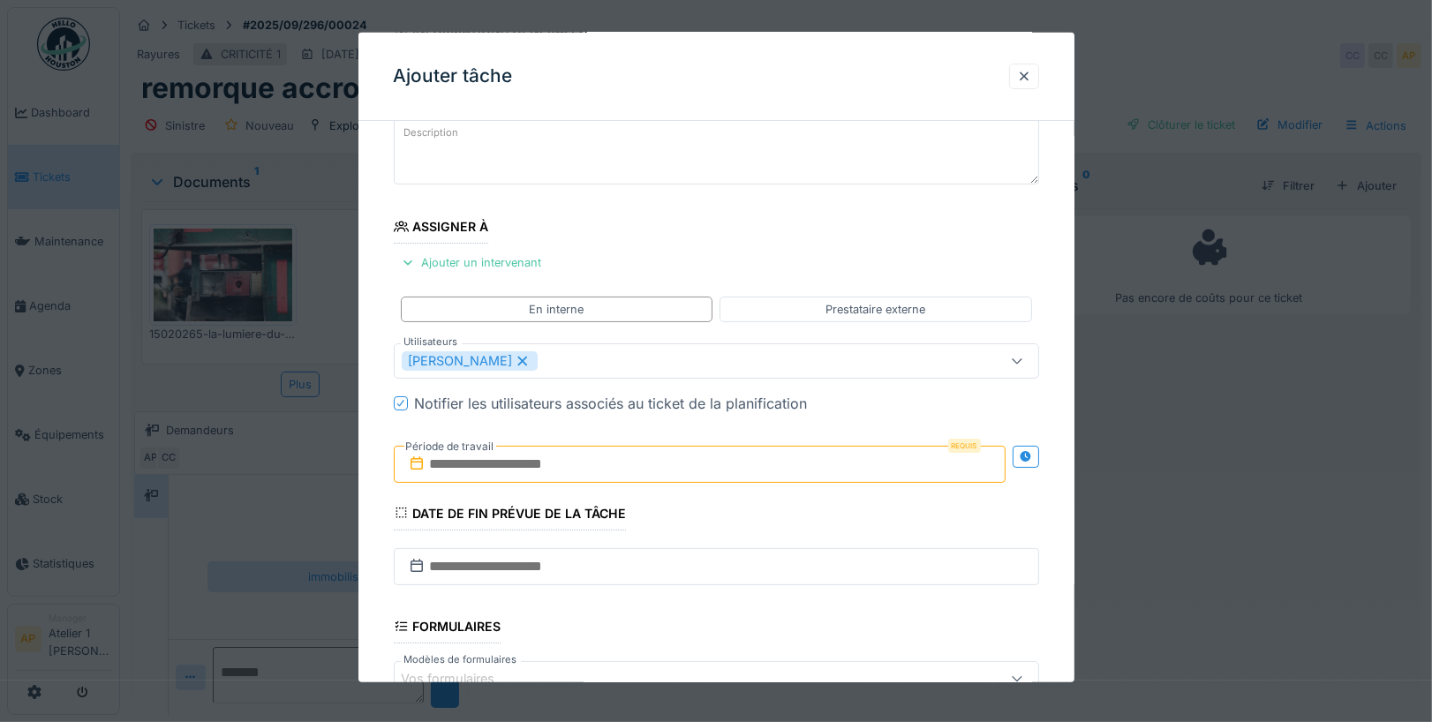
click at [675, 463] on input "text" at bounding box center [700, 464] width 612 height 37
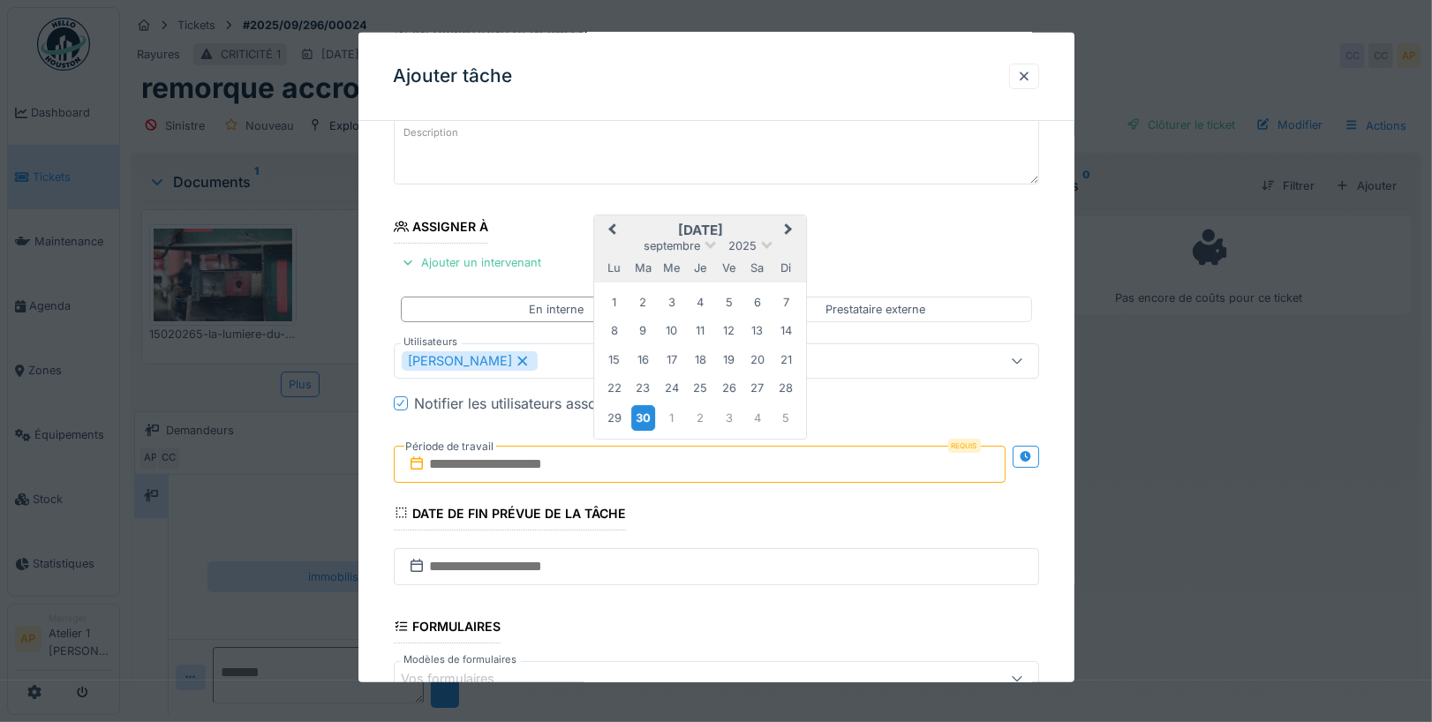
click at [652, 408] on div "30" at bounding box center [642, 417] width 24 height 26
click at [649, 409] on div "30" at bounding box center [642, 417] width 24 height 26
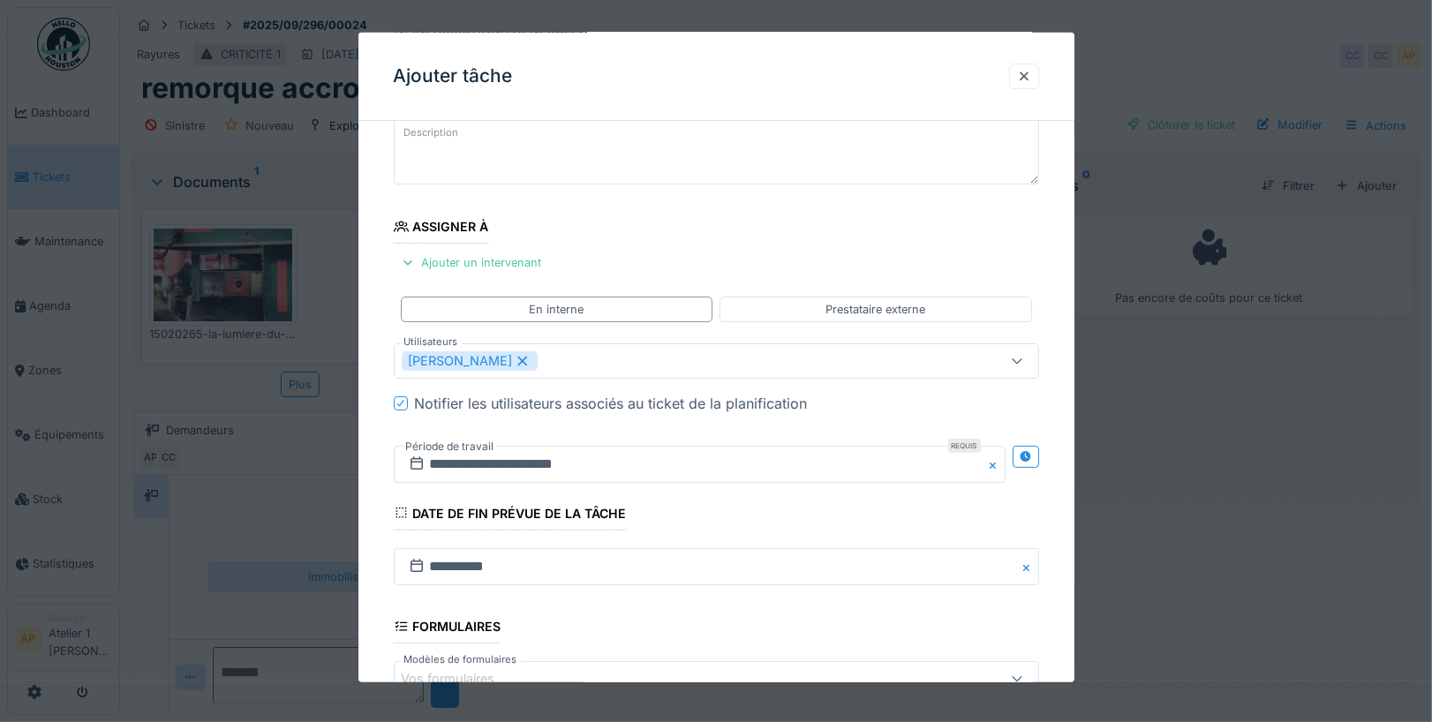
scroll to position [350, 0]
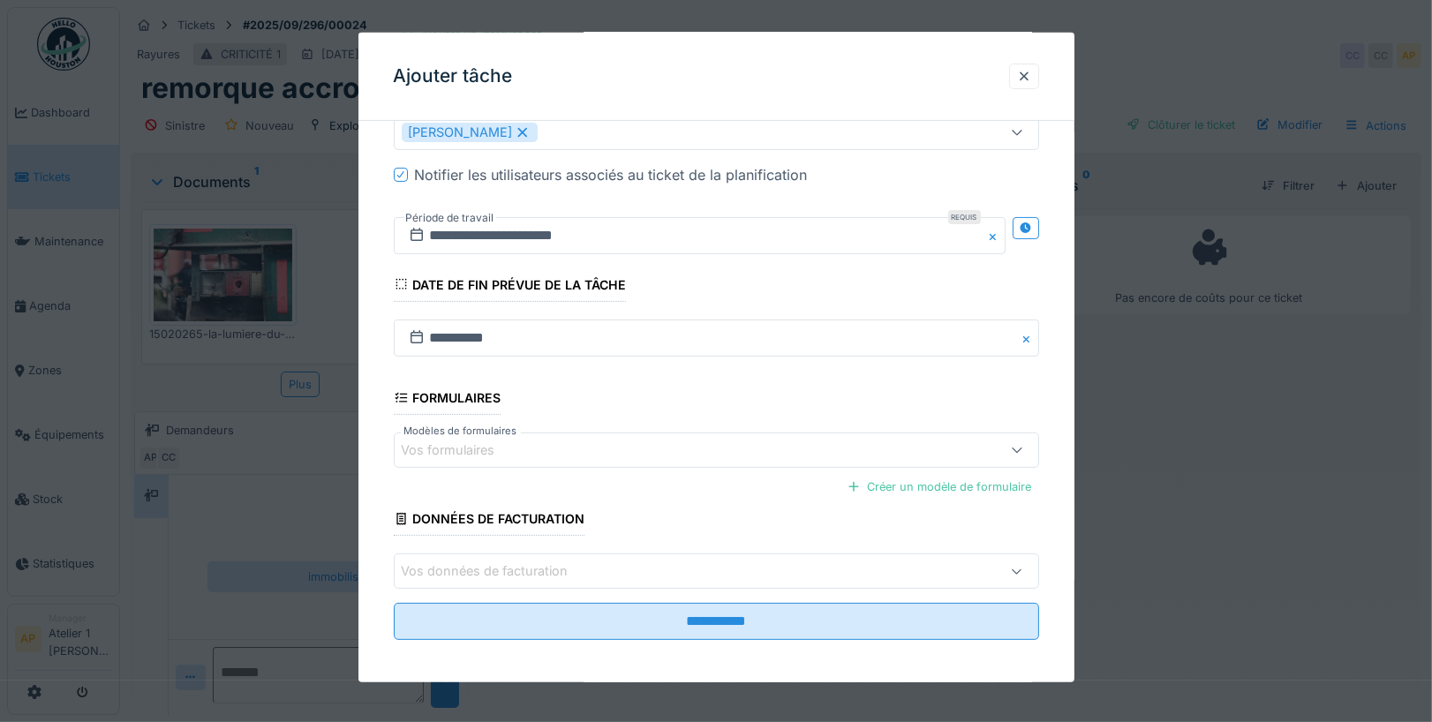
click at [518, 441] on div "Vos formulaires" at bounding box center [461, 450] width 118 height 19
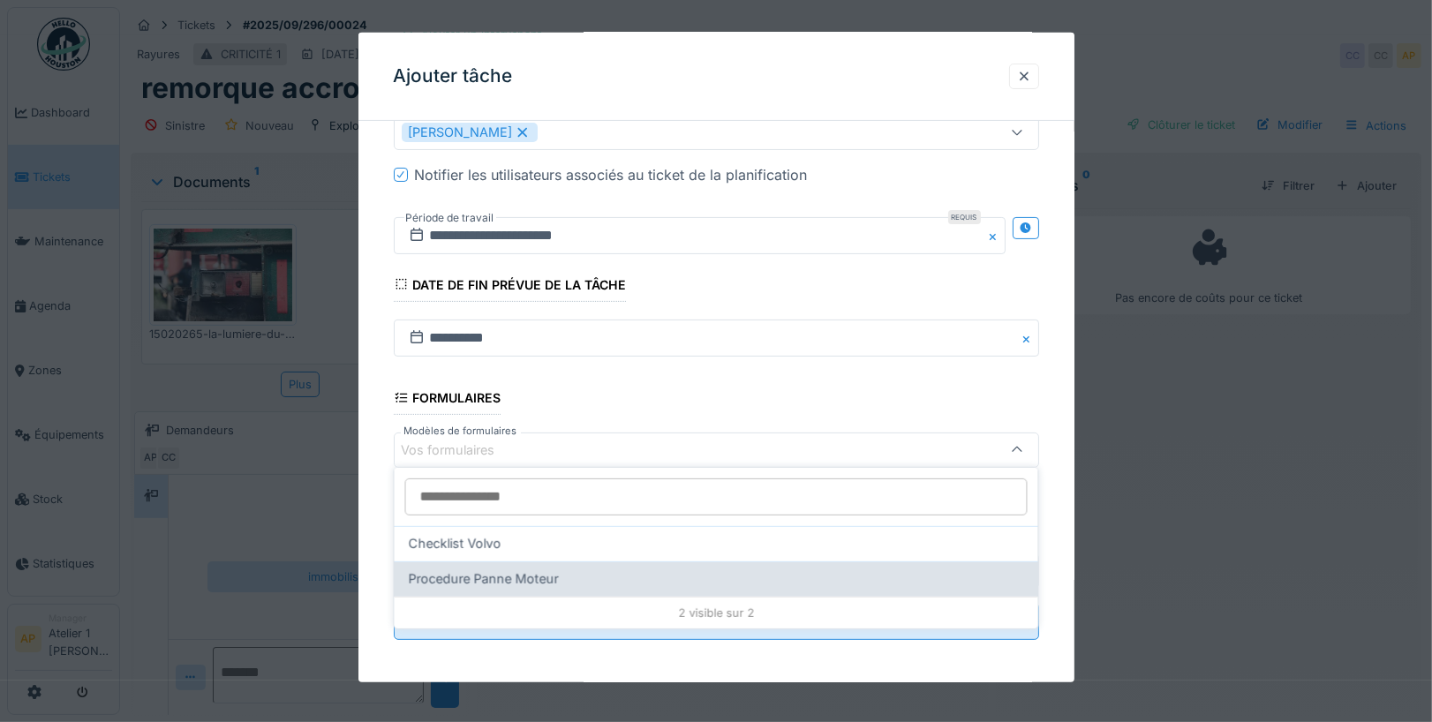
click at [542, 576] on span "Procedure Panne Moteur" at bounding box center [484, 578] width 150 height 19
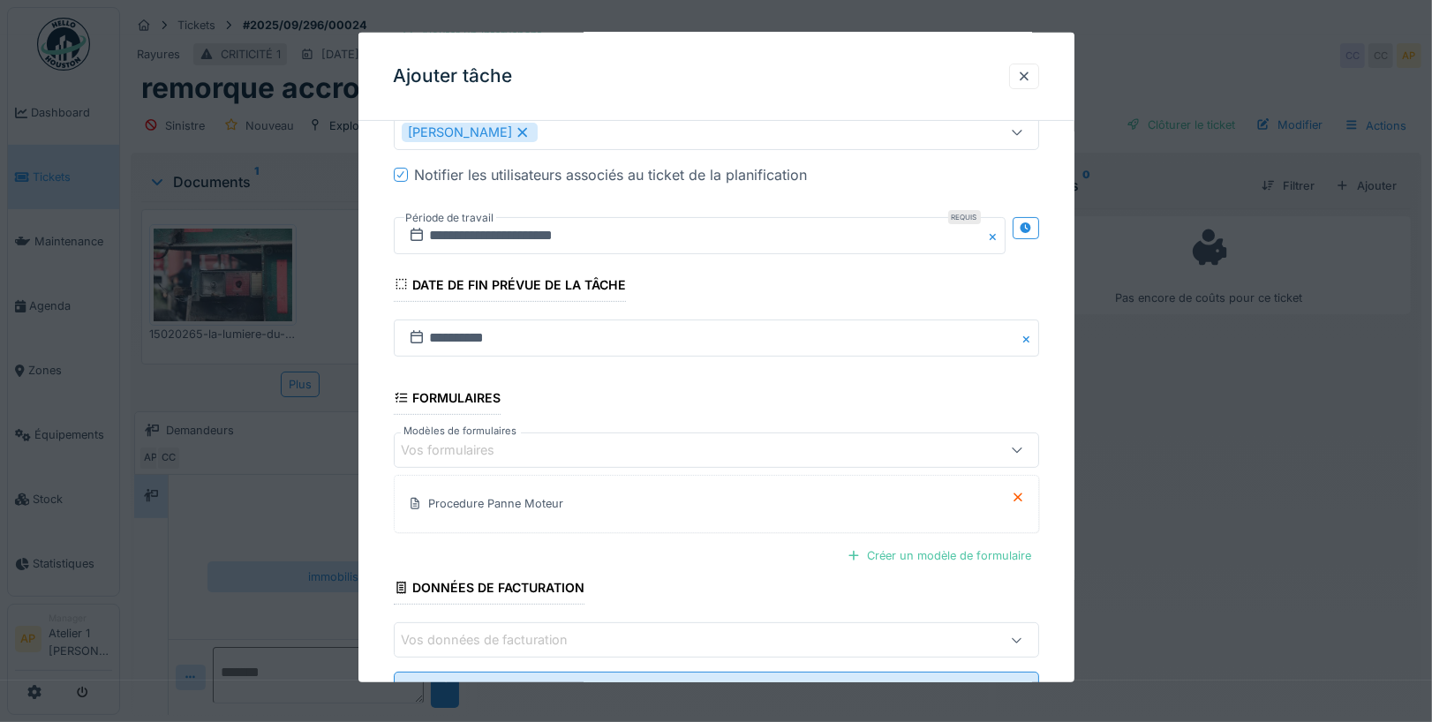
click at [806, 451] on div "Vos formulaires" at bounding box center [678, 450] width 553 height 19
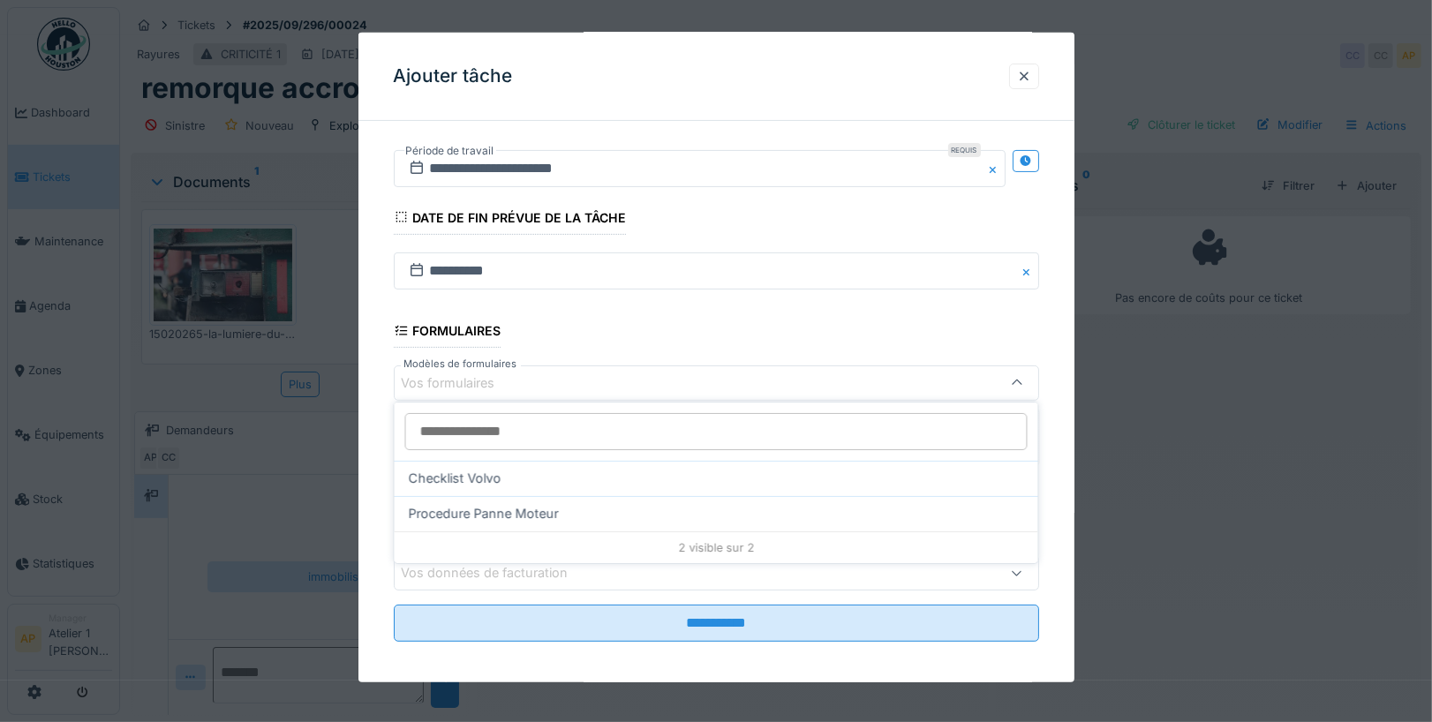
scroll to position [418, 0]
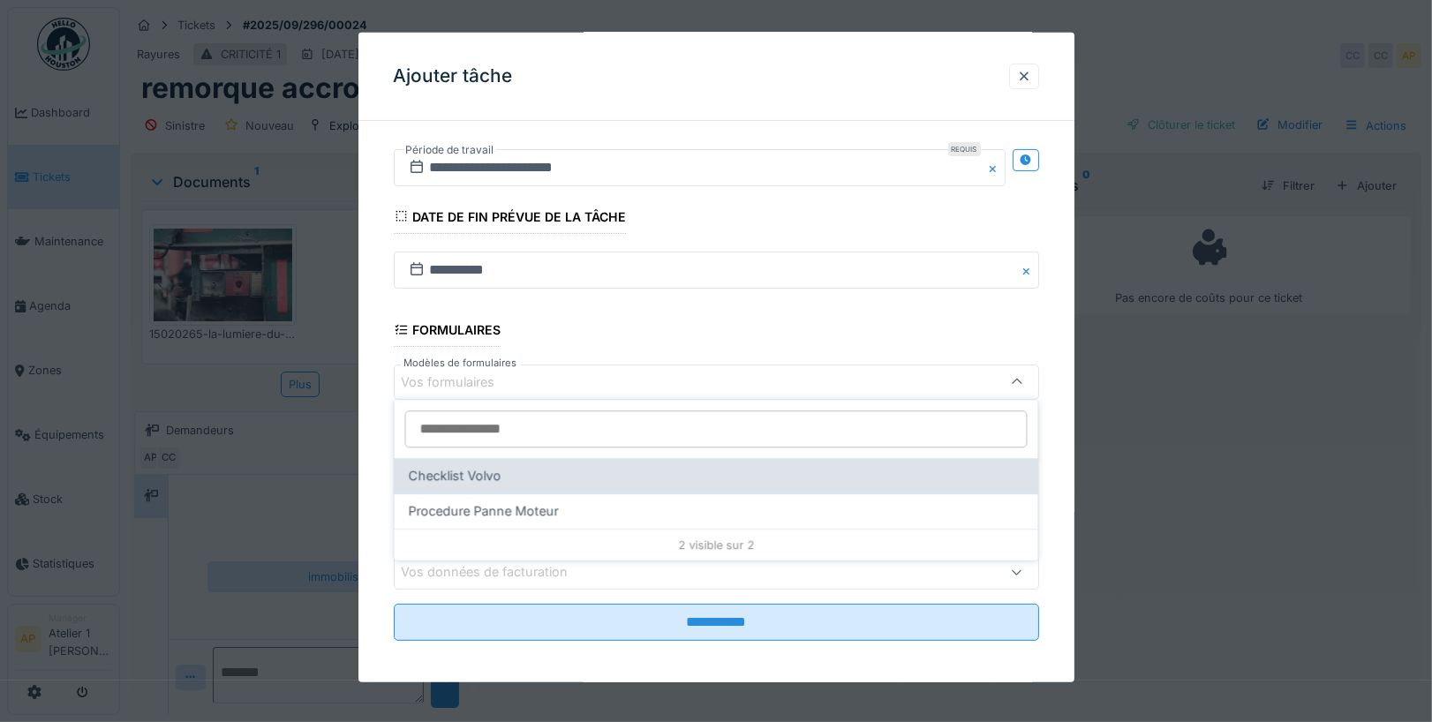
click at [686, 476] on div "Checklist Volvo" at bounding box center [716, 475] width 615 height 19
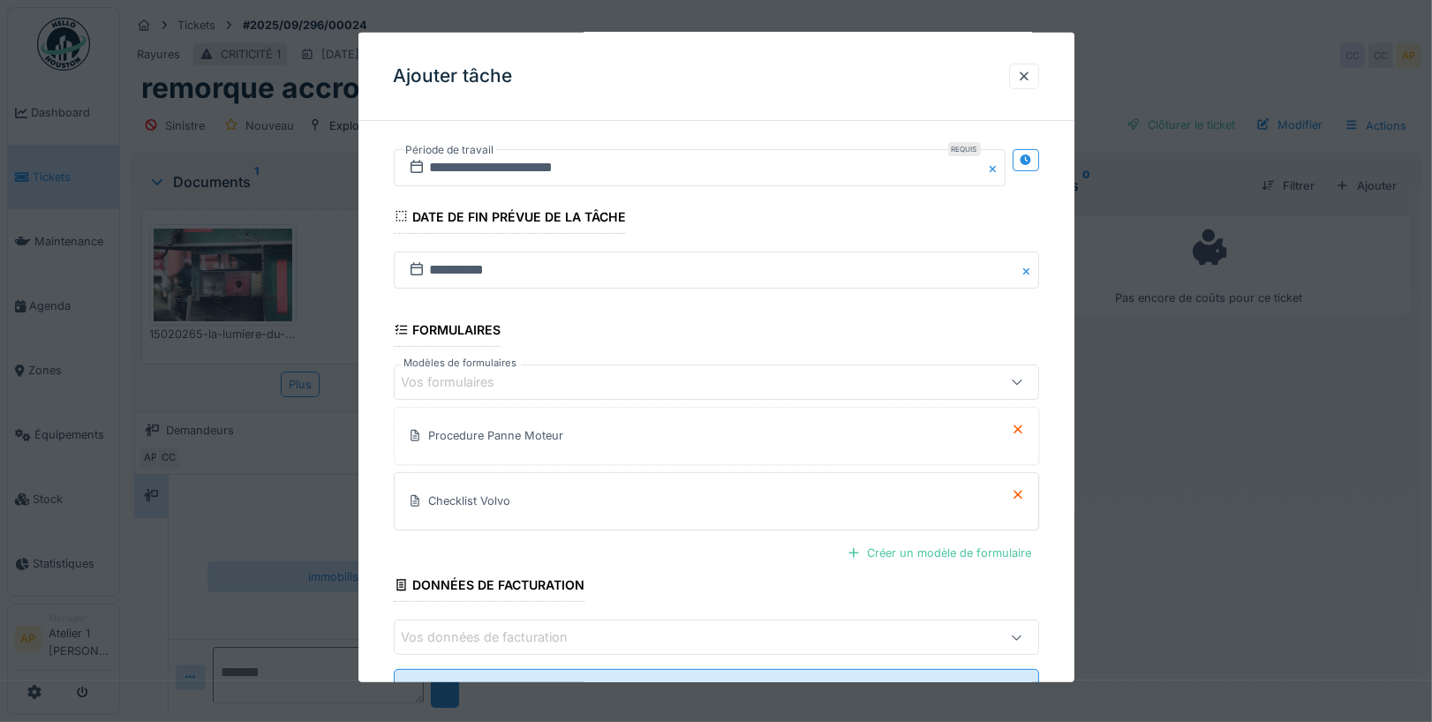
scroll to position [483, 0]
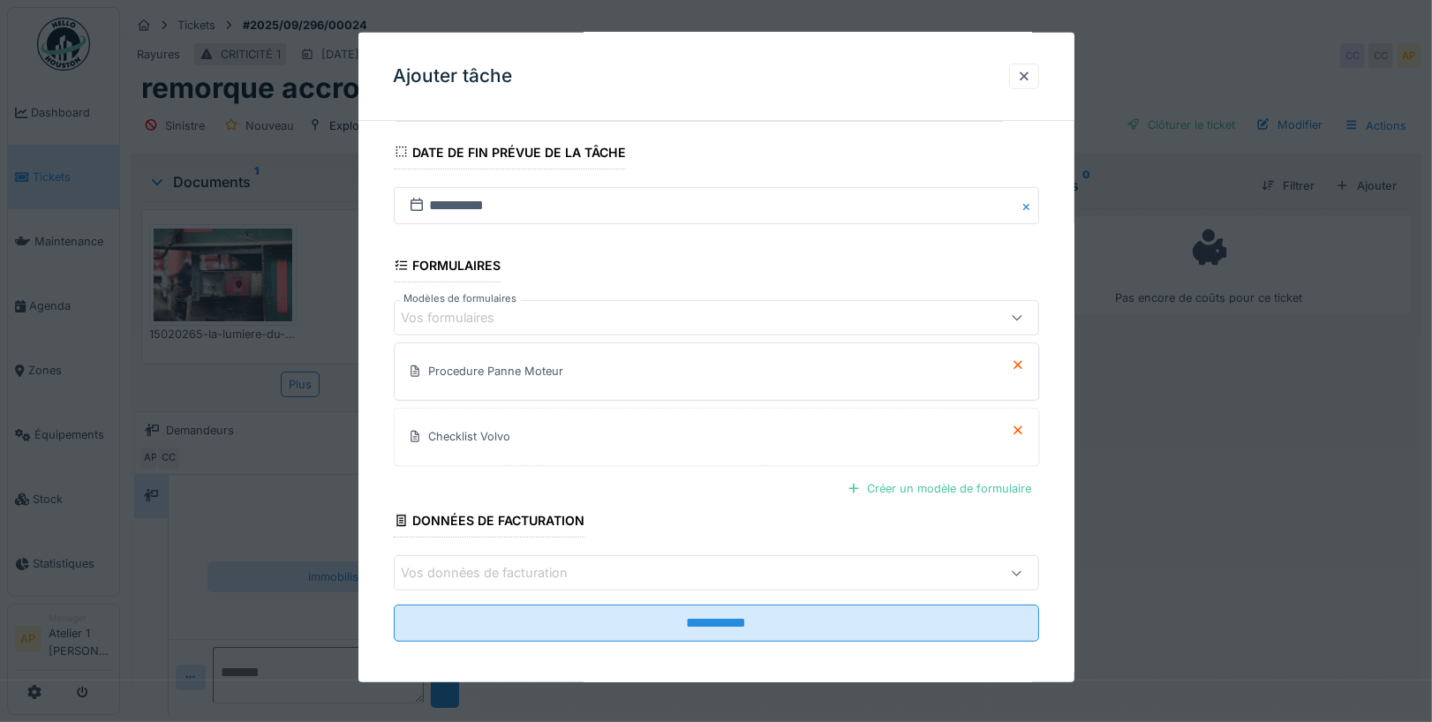
click at [499, 363] on div "Procedure Panne Moteur" at bounding box center [496, 371] width 135 height 17
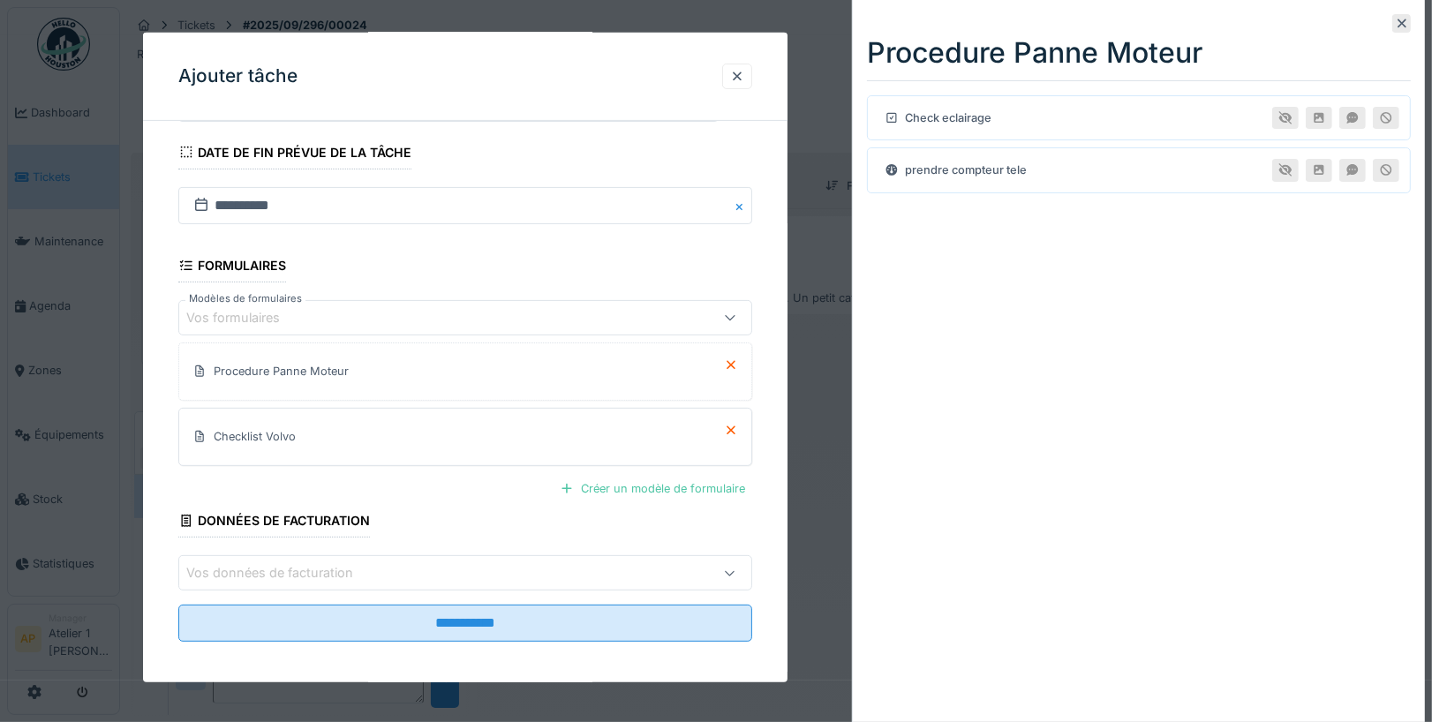
click at [306, 433] on div "Checklist Volvo" at bounding box center [465, 437] width 558 height 42
click at [284, 429] on div "Checklist Volvo" at bounding box center [255, 436] width 82 height 17
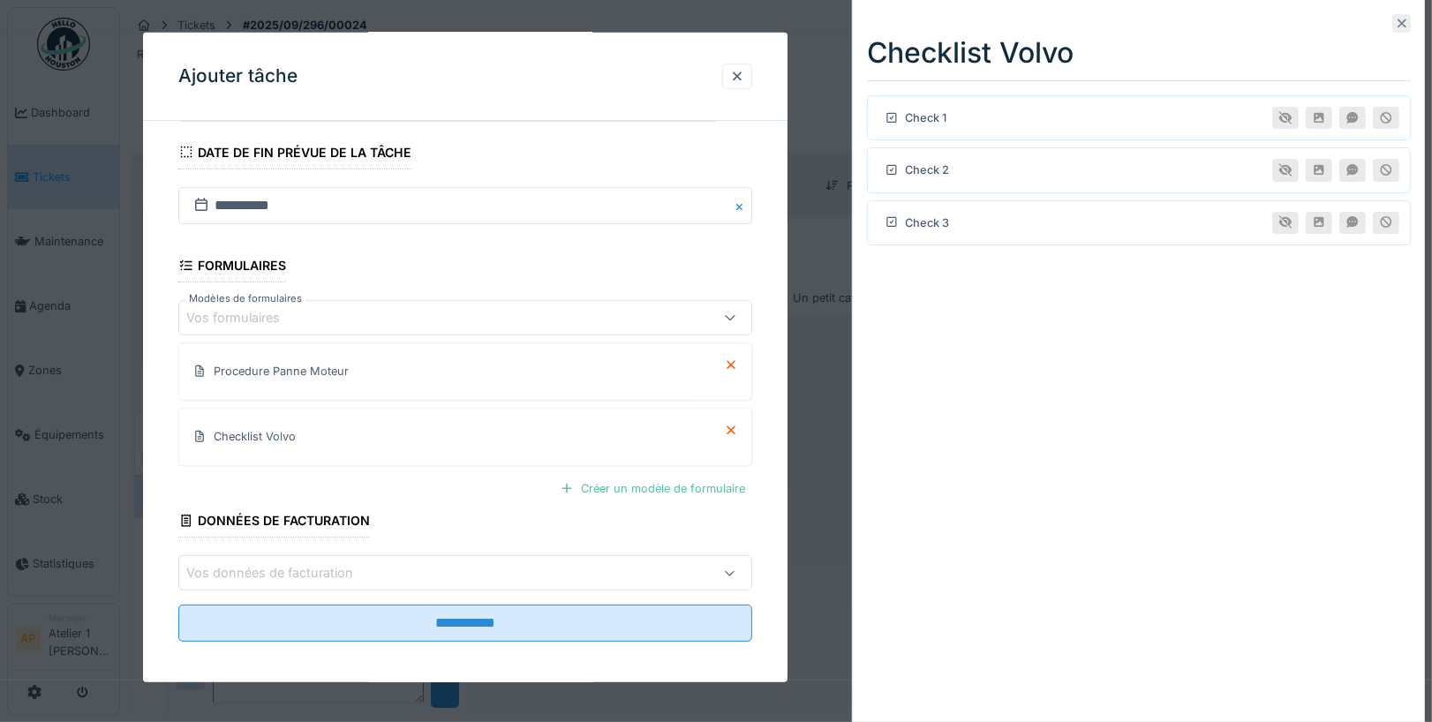
click at [1399, 19] on icon at bounding box center [1402, 23] width 14 height 11
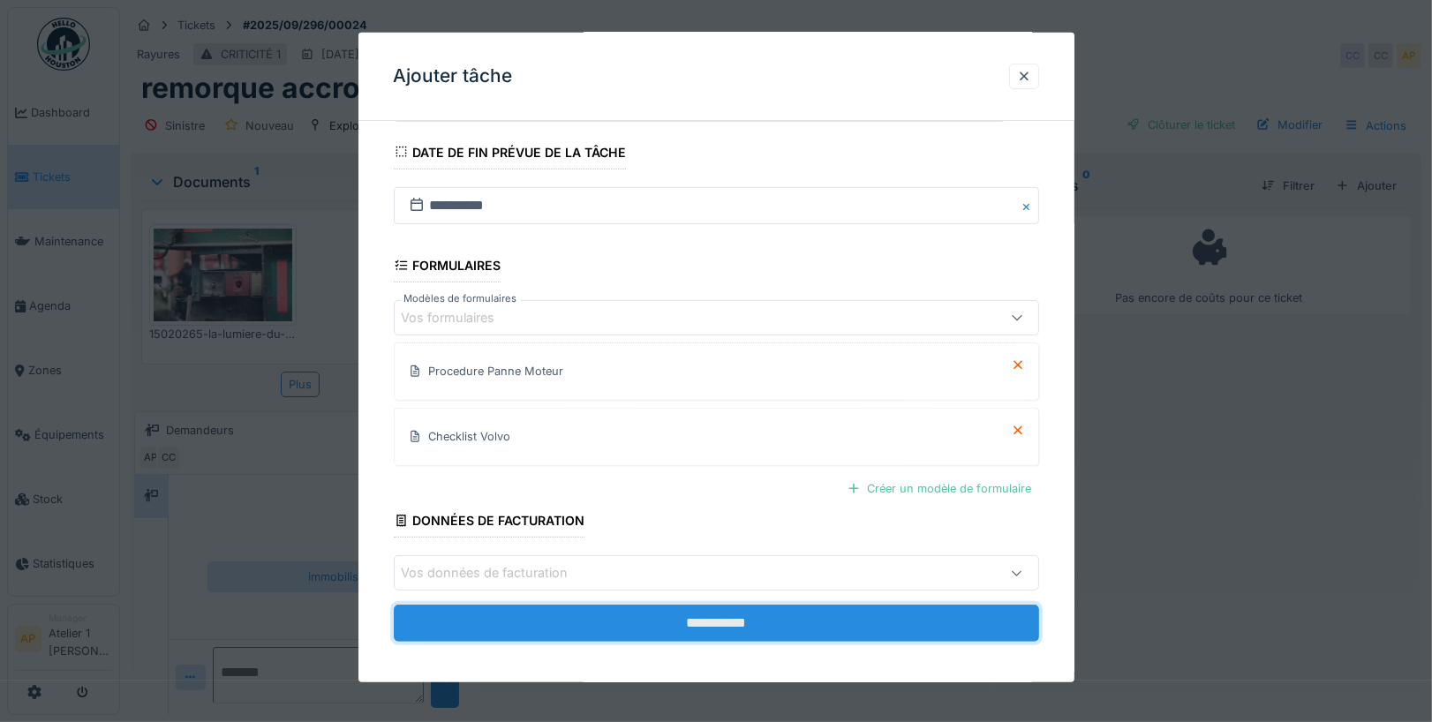
click at [726, 607] on input "**********" at bounding box center [716, 623] width 645 height 37
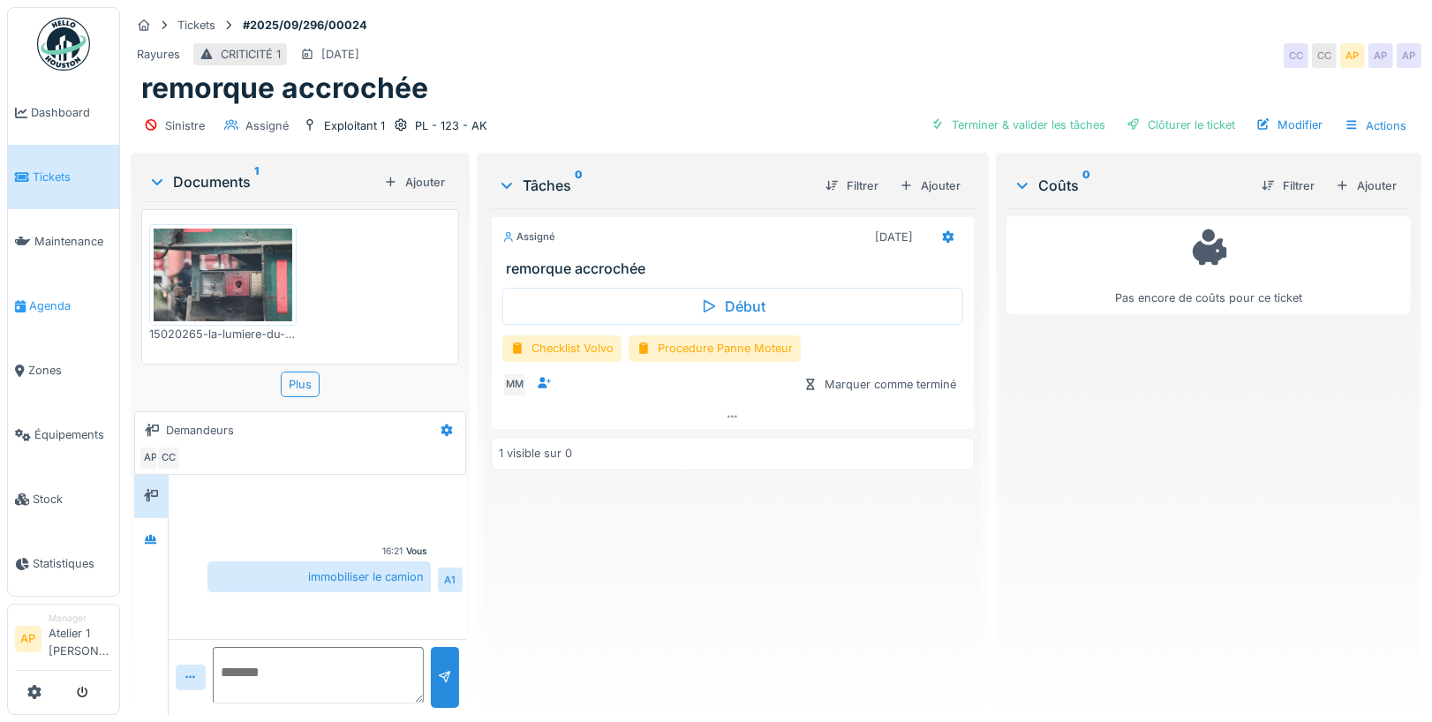
click at [54, 305] on span "Agenda" at bounding box center [70, 306] width 83 height 17
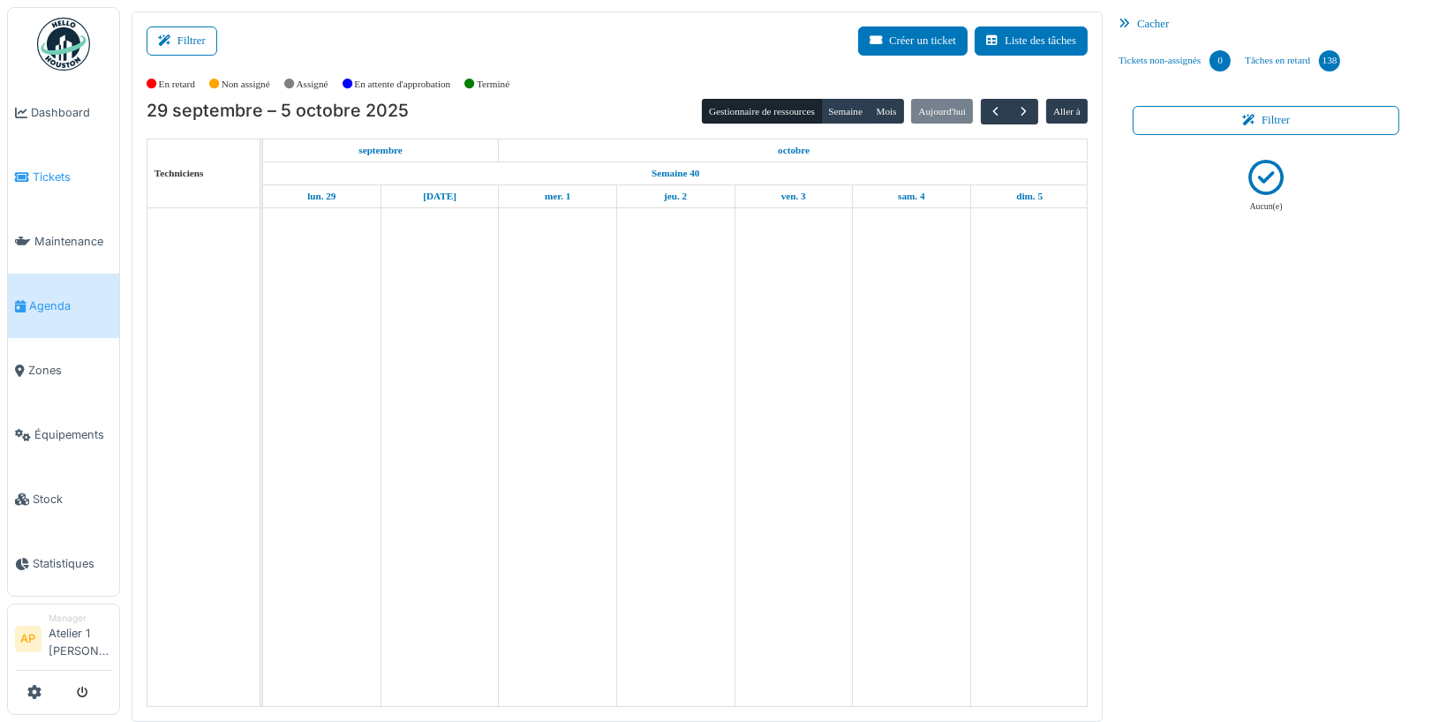
click at [55, 173] on span "Tickets" at bounding box center [72, 177] width 79 height 17
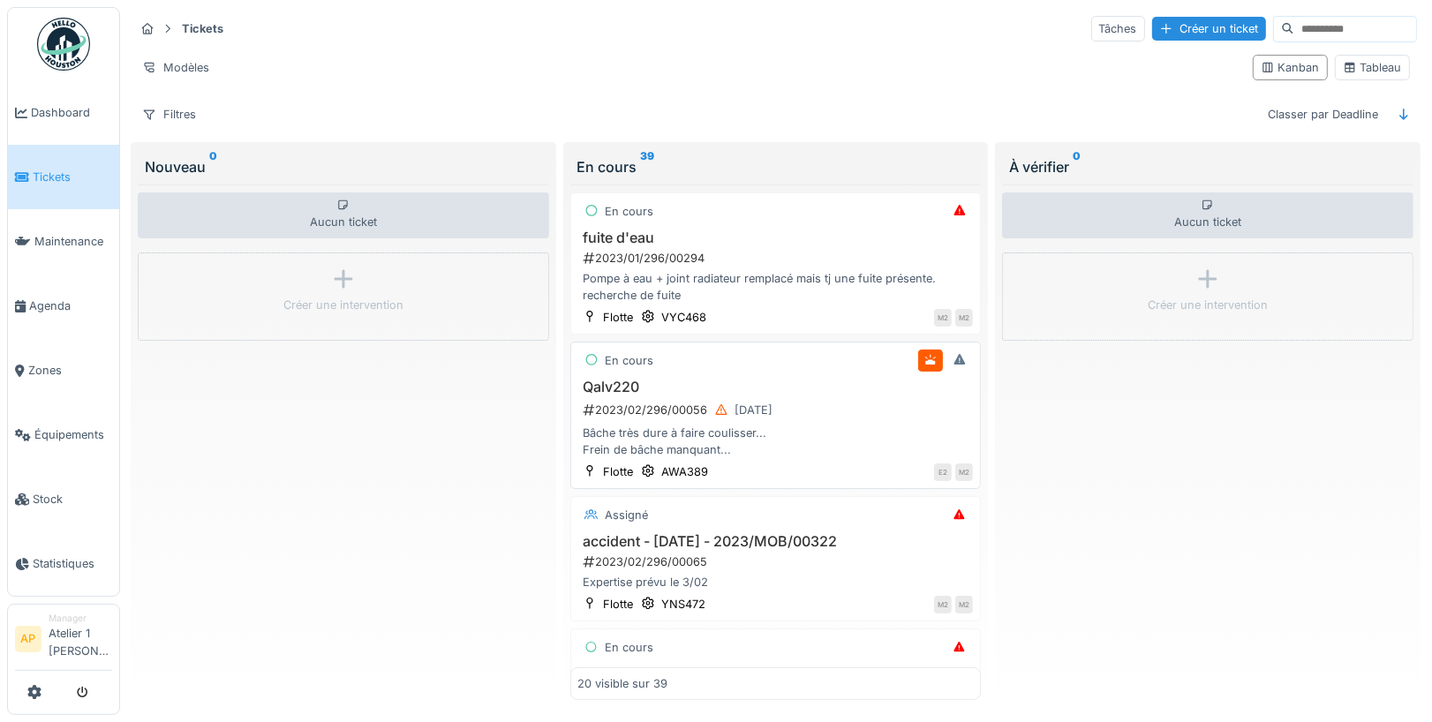
click at [642, 384] on h3 "Qalv220" at bounding box center [776, 387] width 396 height 17
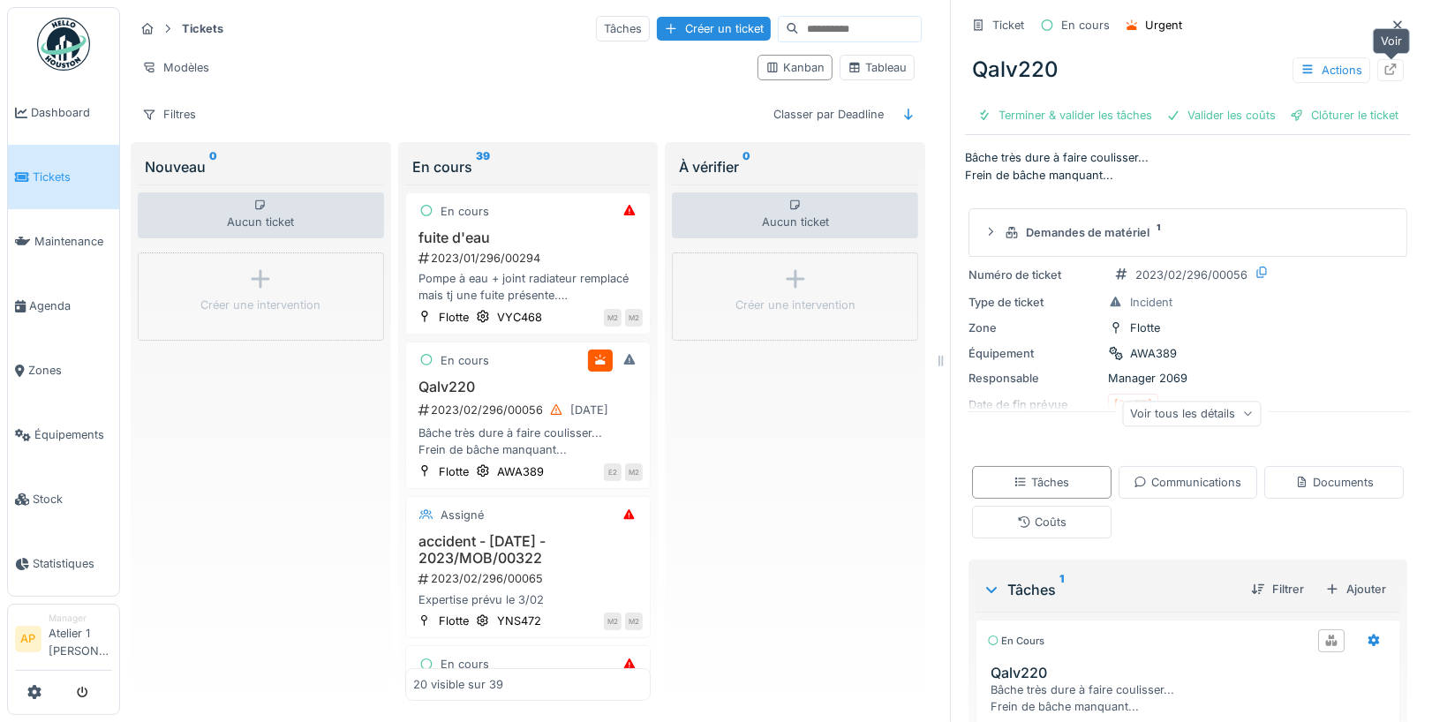
click at [1391, 64] on icon at bounding box center [1390, 69] width 14 height 11
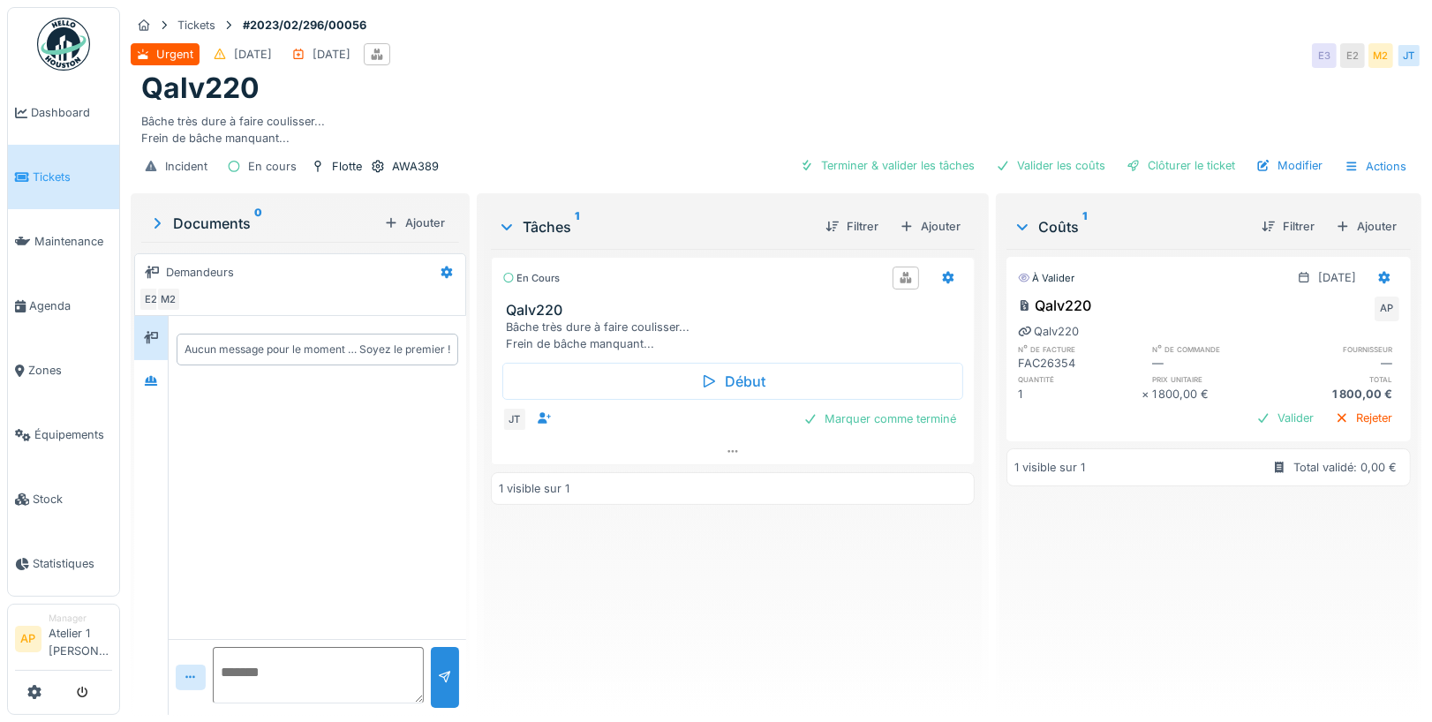
click at [629, 309] on h3 "Qalv220" at bounding box center [736, 310] width 461 height 17
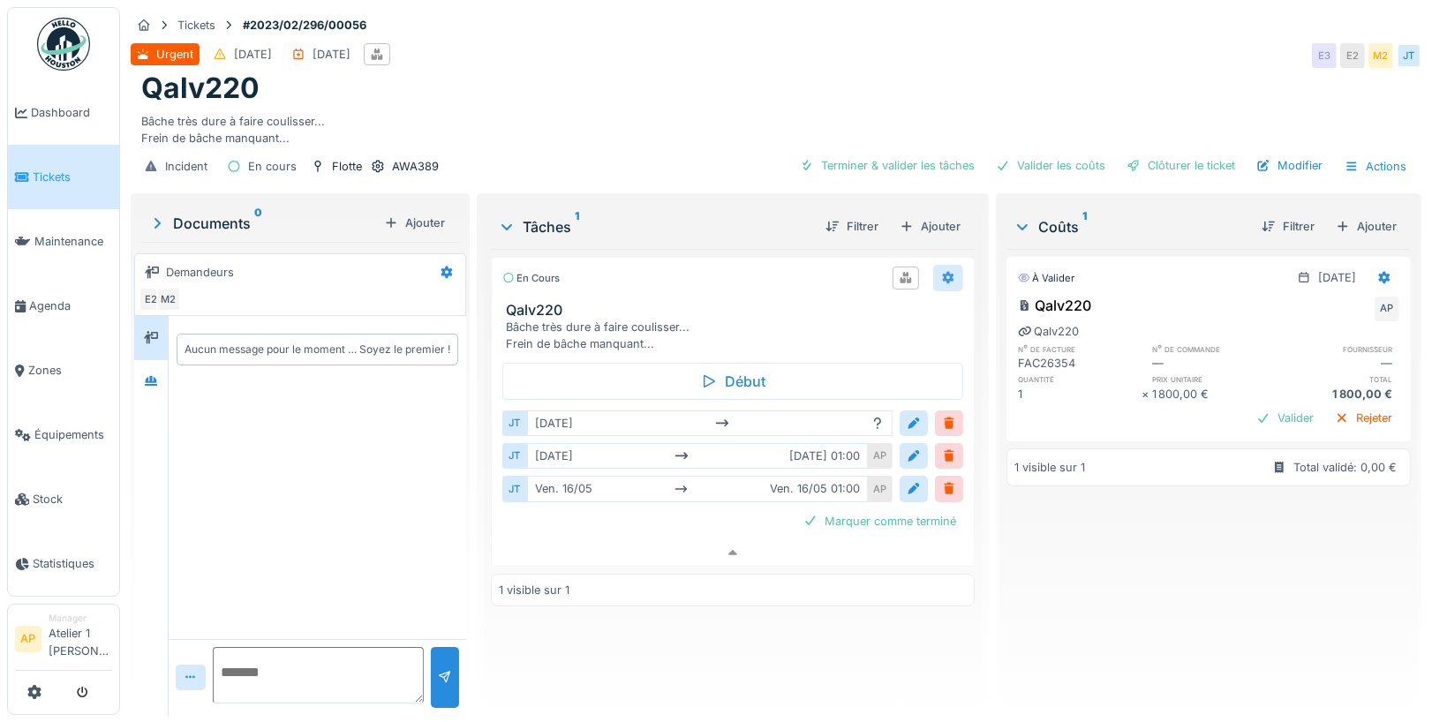
click at [954, 272] on icon at bounding box center [948, 277] width 14 height 11
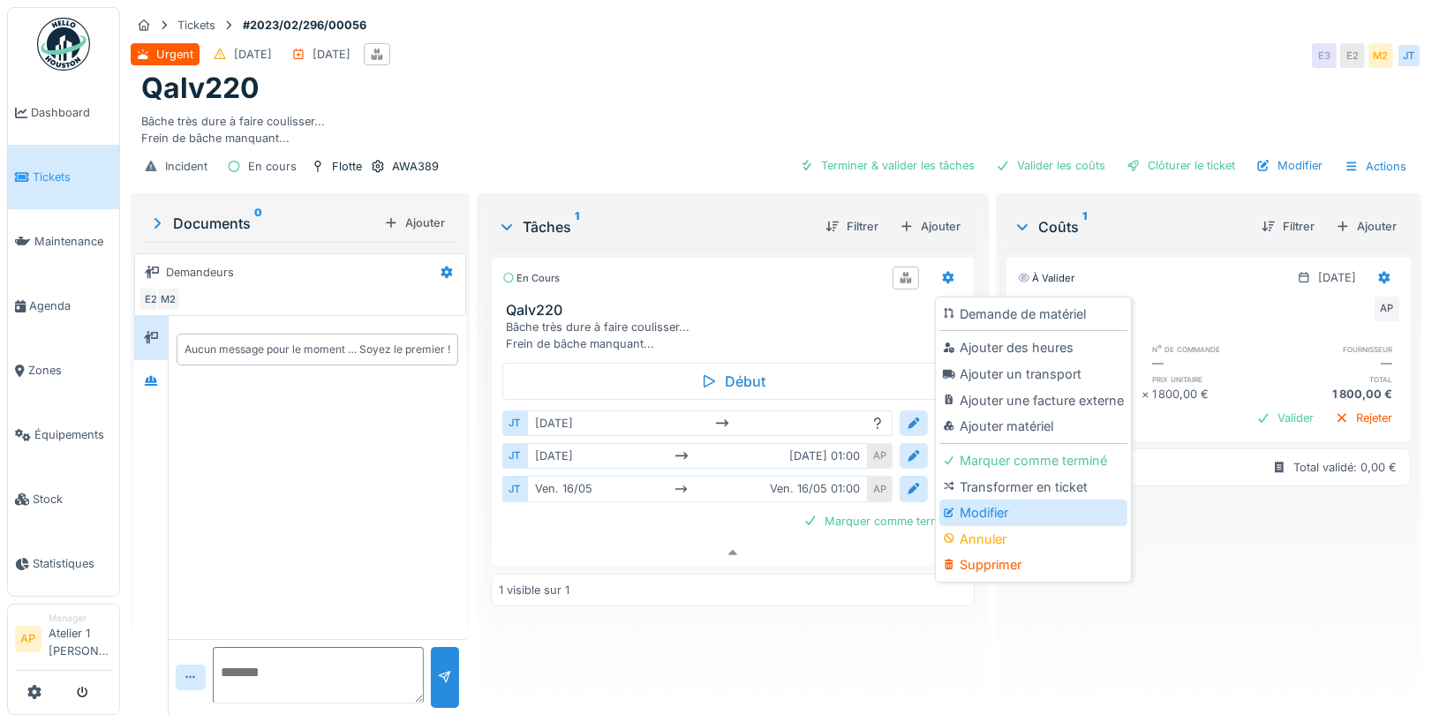
click at [990, 505] on div "Modifier" at bounding box center [1033, 513] width 188 height 26
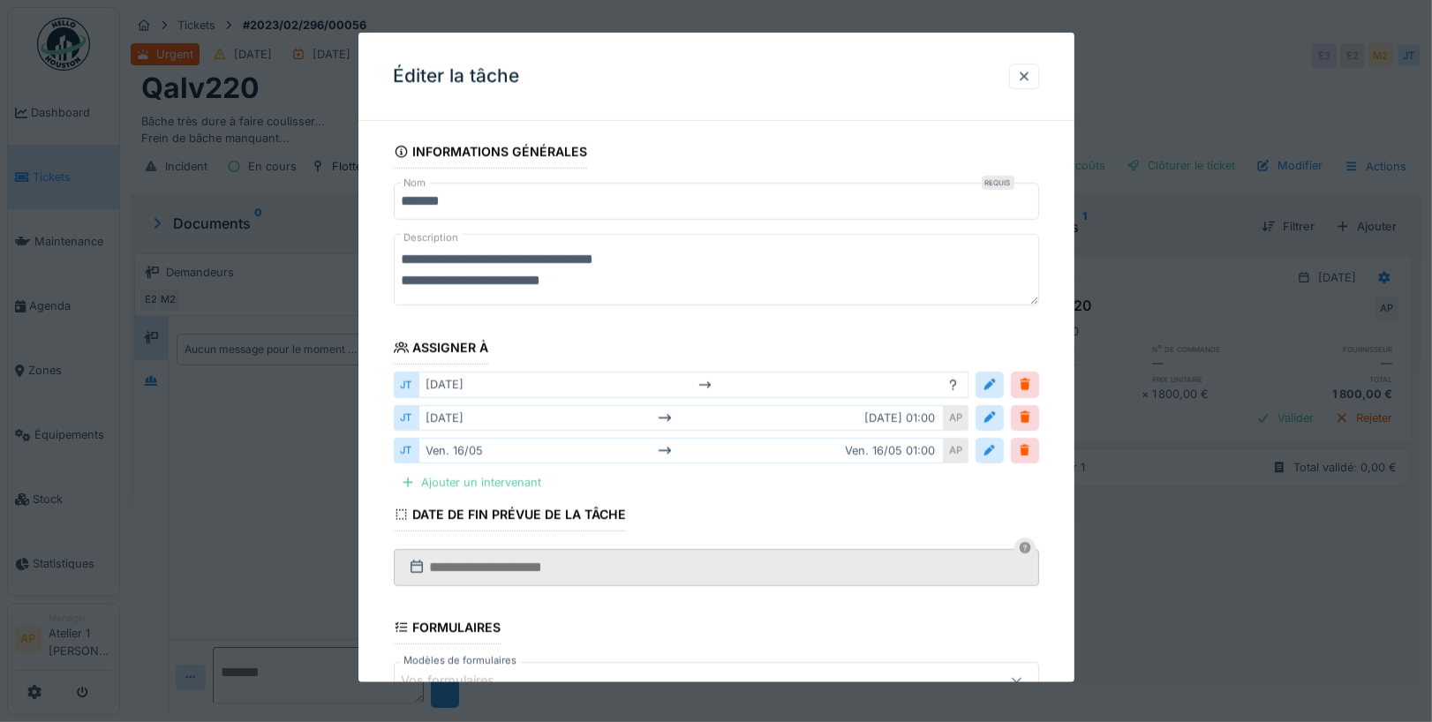
click at [493, 487] on div "Ajouter un intervenant" at bounding box center [471, 483] width 155 height 24
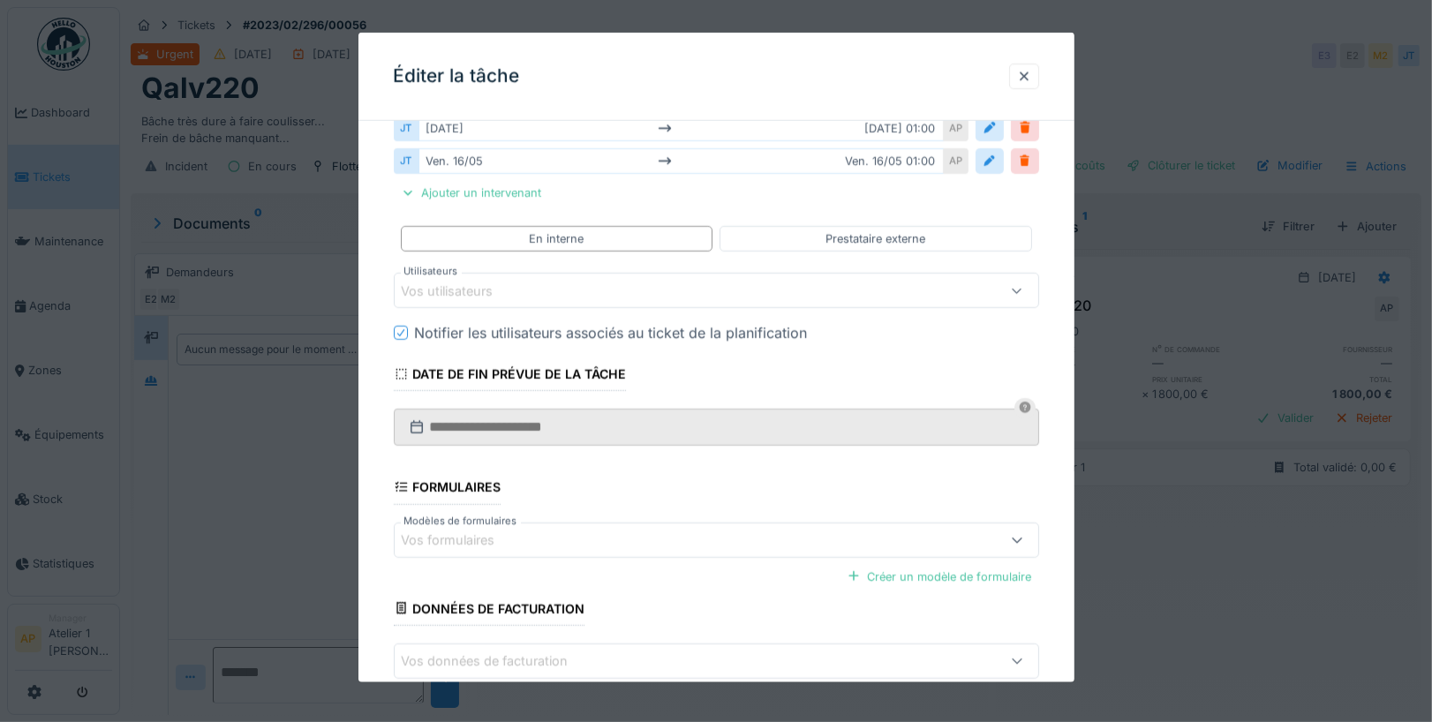
click at [500, 286] on div "Vos utilisateurs" at bounding box center [460, 290] width 117 height 19
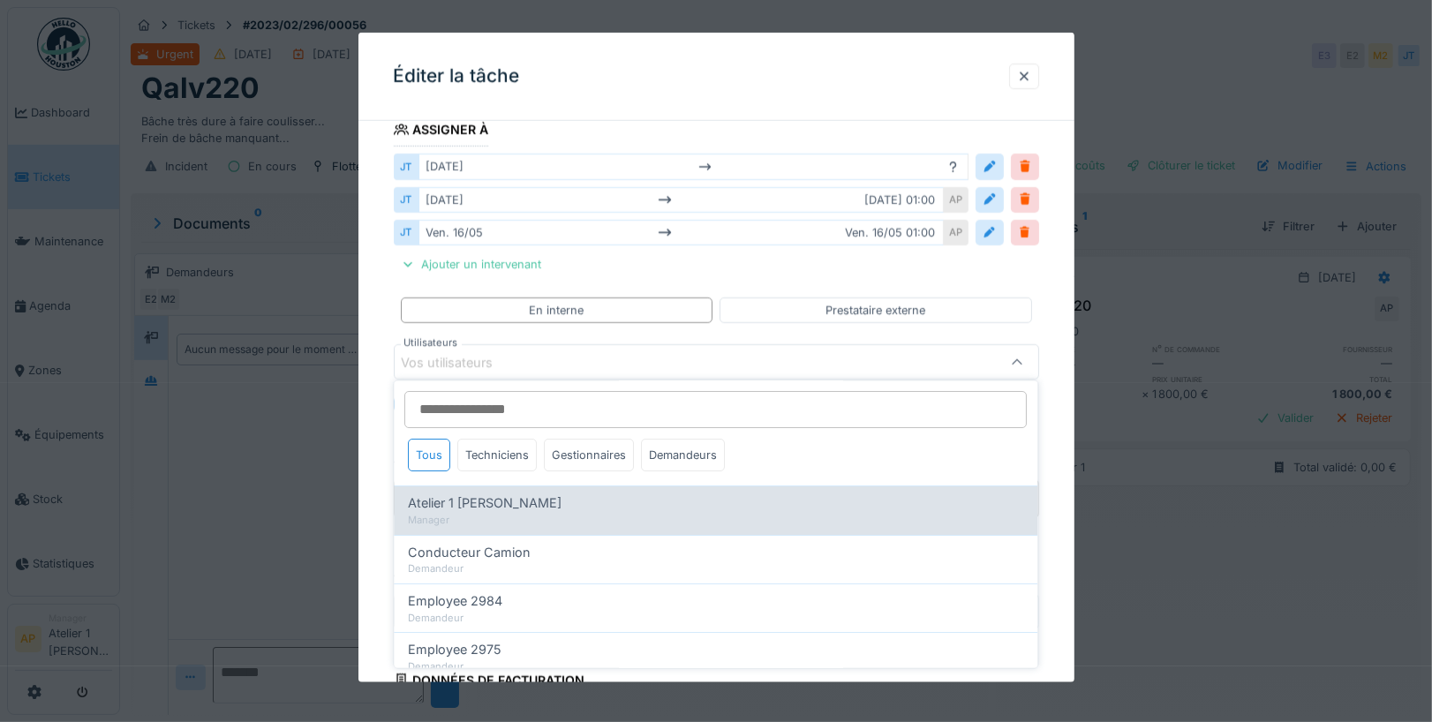
scroll to position [4, 0]
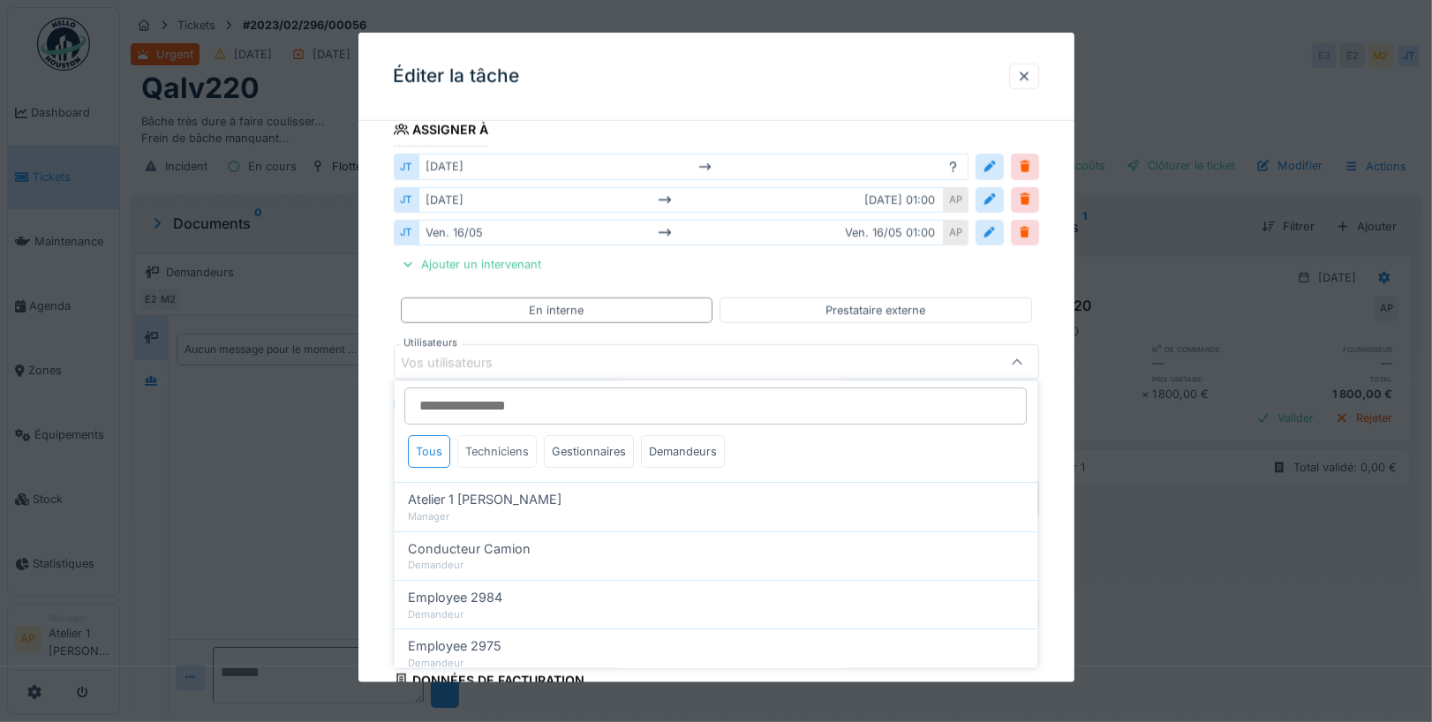
click at [516, 457] on div "Techniciens" at bounding box center [497, 452] width 79 height 33
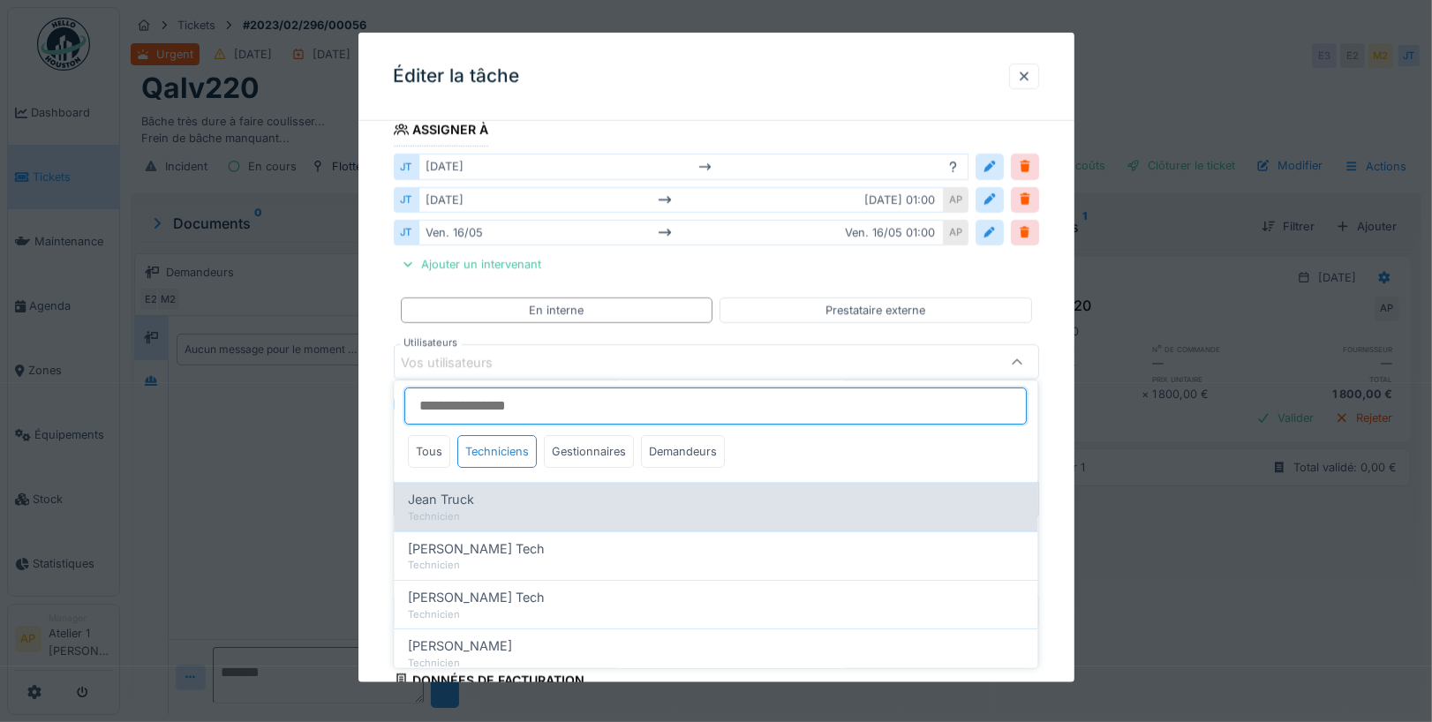
scroll to position [89, 0]
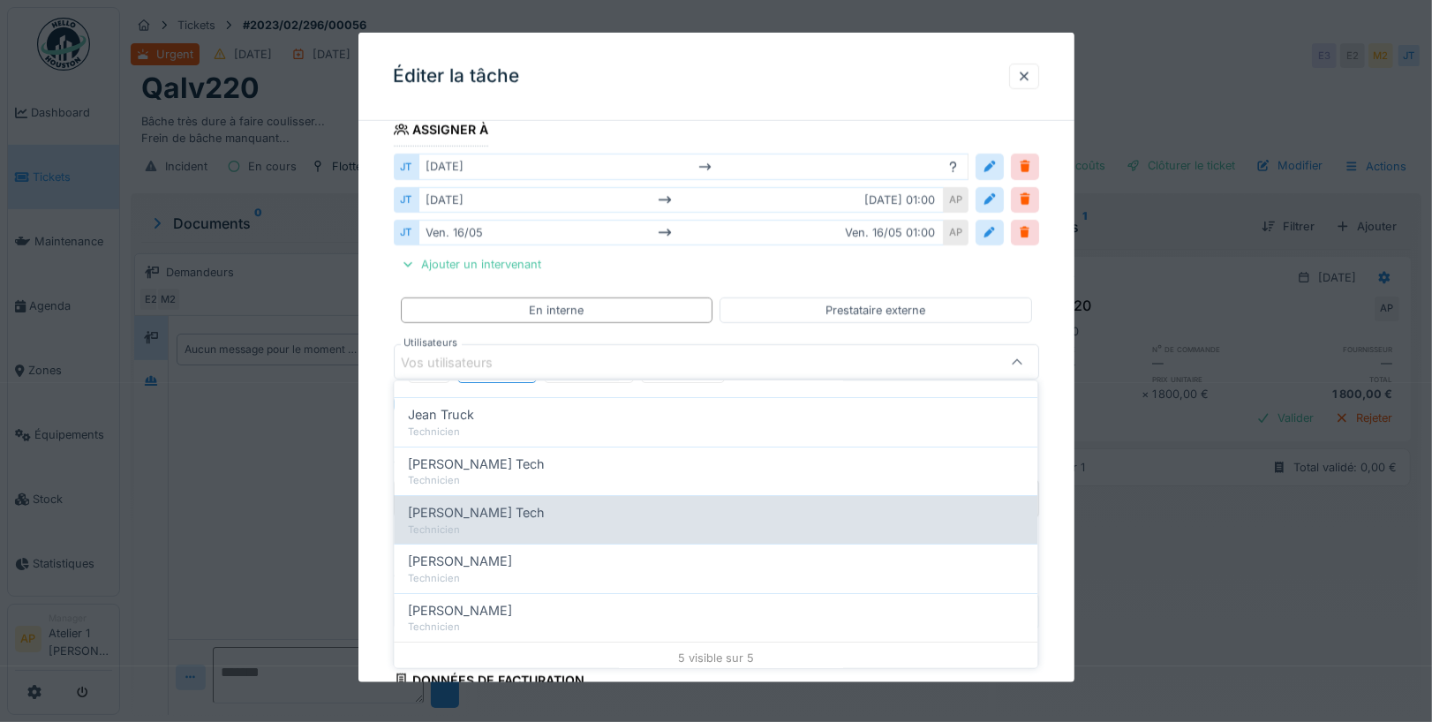
click at [511, 503] on div "Mike Tech" at bounding box center [716, 512] width 615 height 19
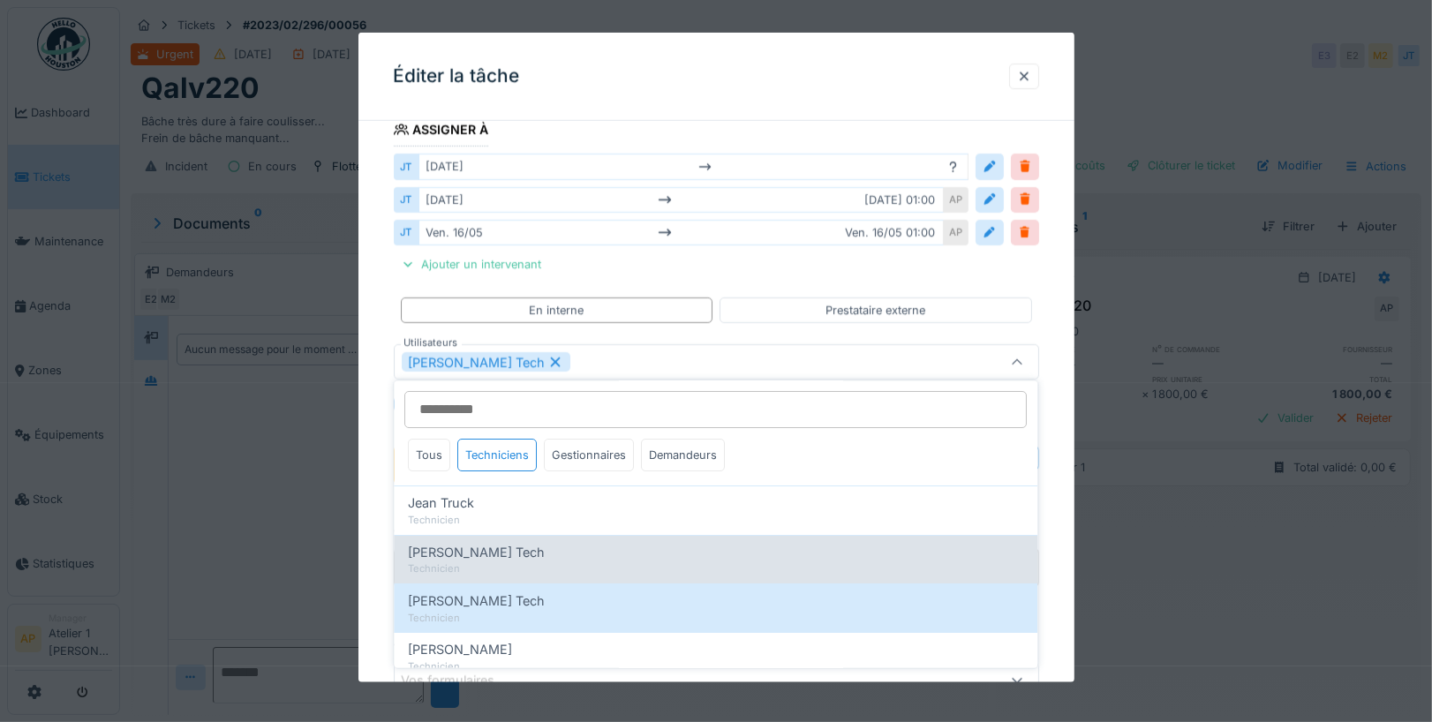
click at [451, 543] on span "John Tech" at bounding box center [477, 552] width 137 height 19
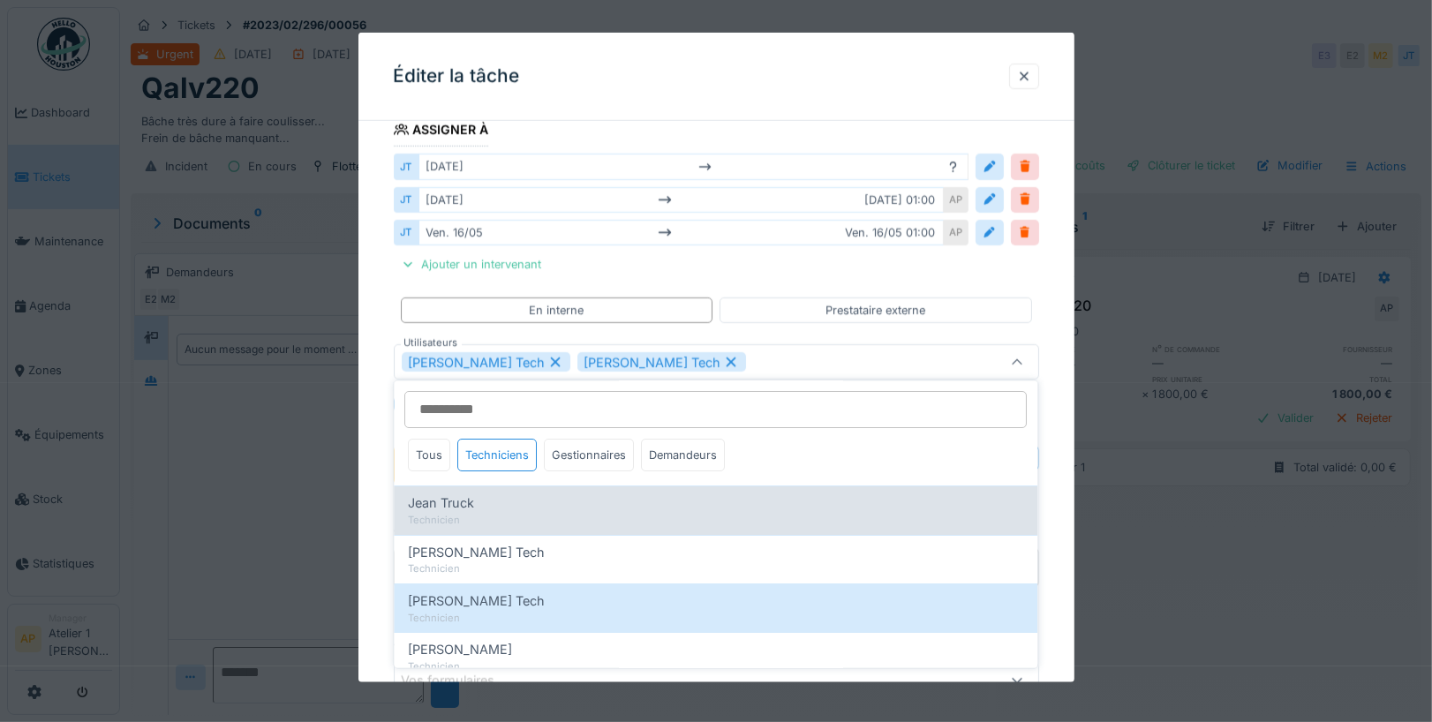
click at [449, 502] on span "Jean Truck" at bounding box center [442, 503] width 66 height 19
type input "**********"
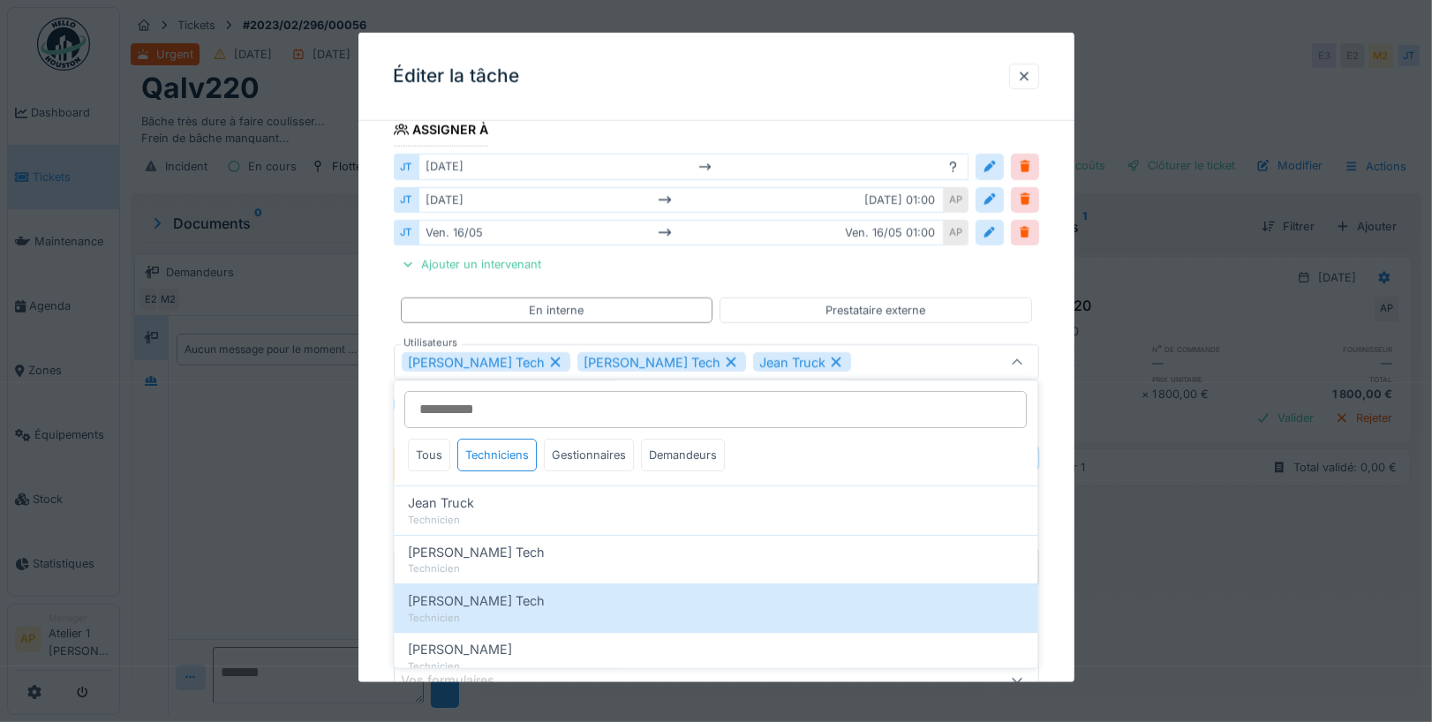
click at [710, 268] on fieldset "**********" at bounding box center [716, 401] width 645 height 968
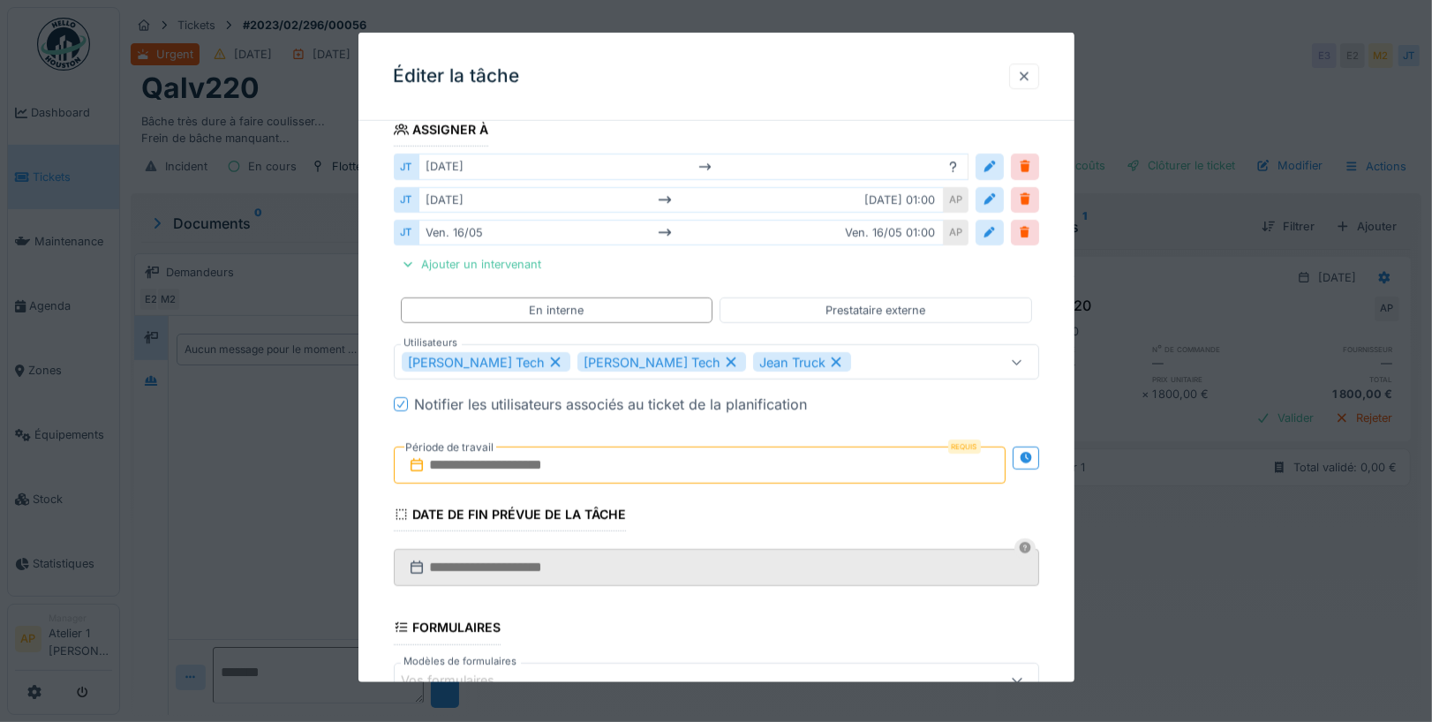
click at [1023, 70] on div at bounding box center [1024, 76] width 14 height 17
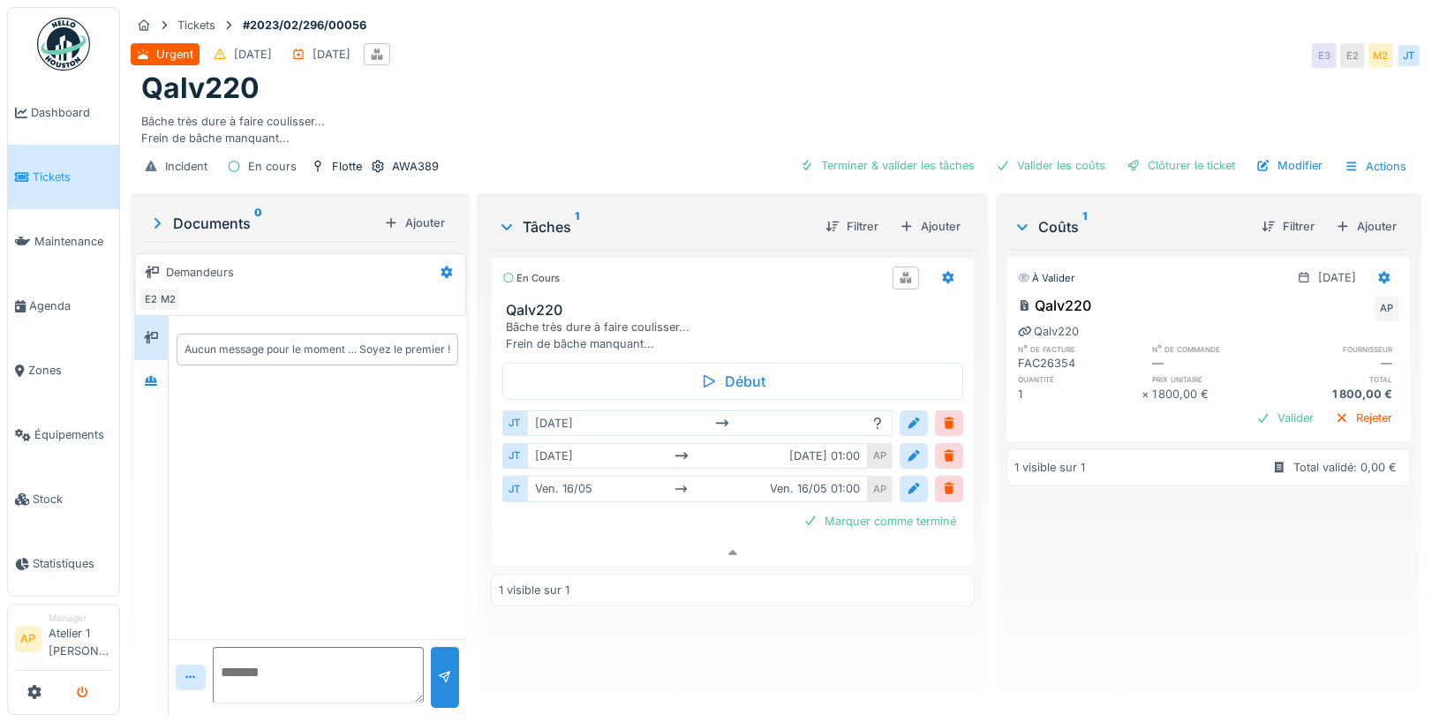
click at [80, 695] on icon "submit" at bounding box center [82, 693] width 11 height 11
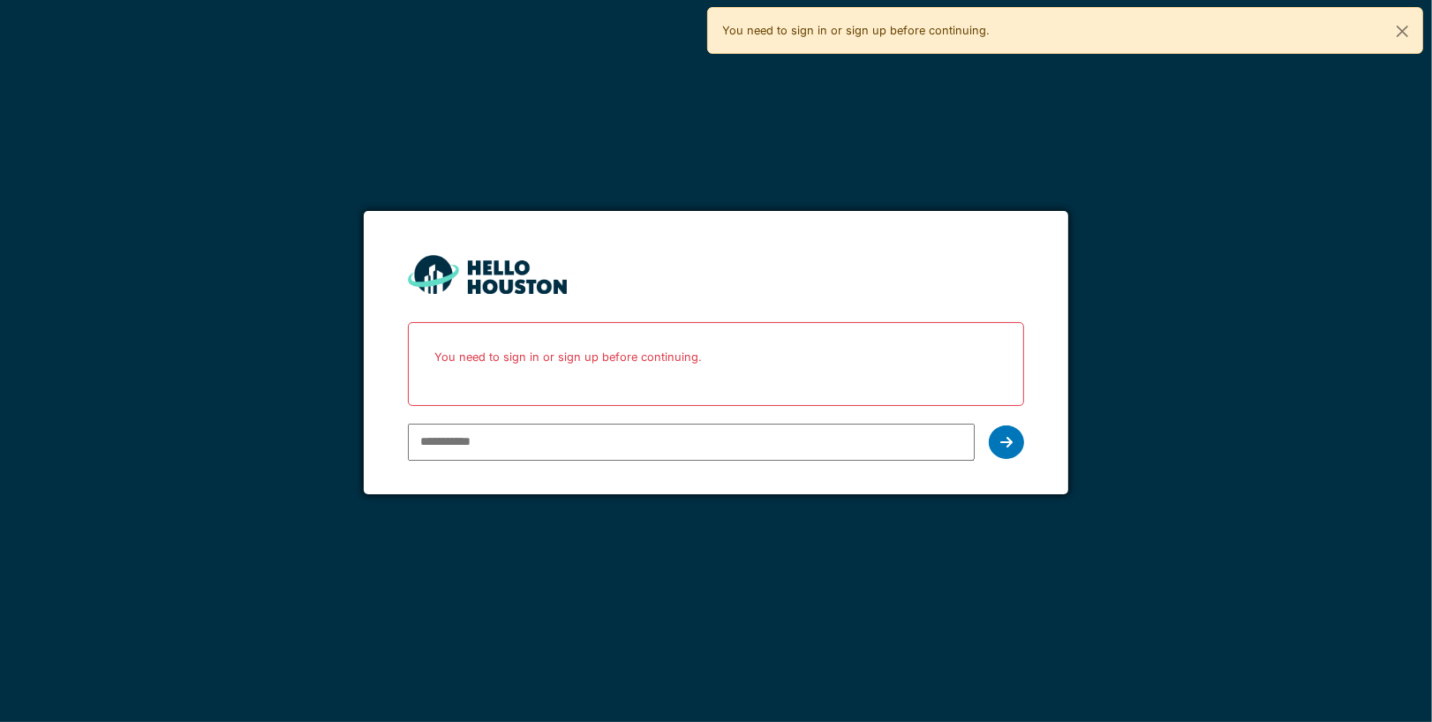
type input "**********"
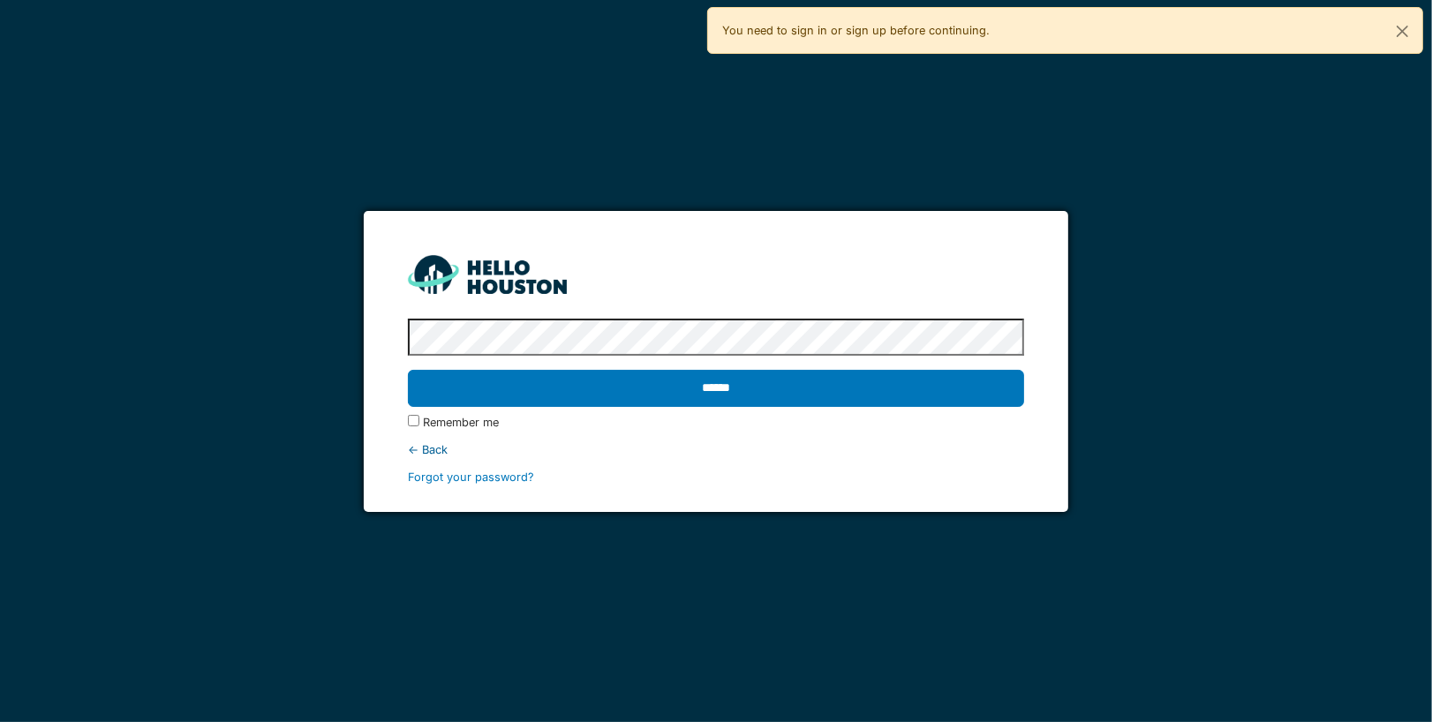
click at [408, 370] on input "******" at bounding box center [716, 388] width 616 height 37
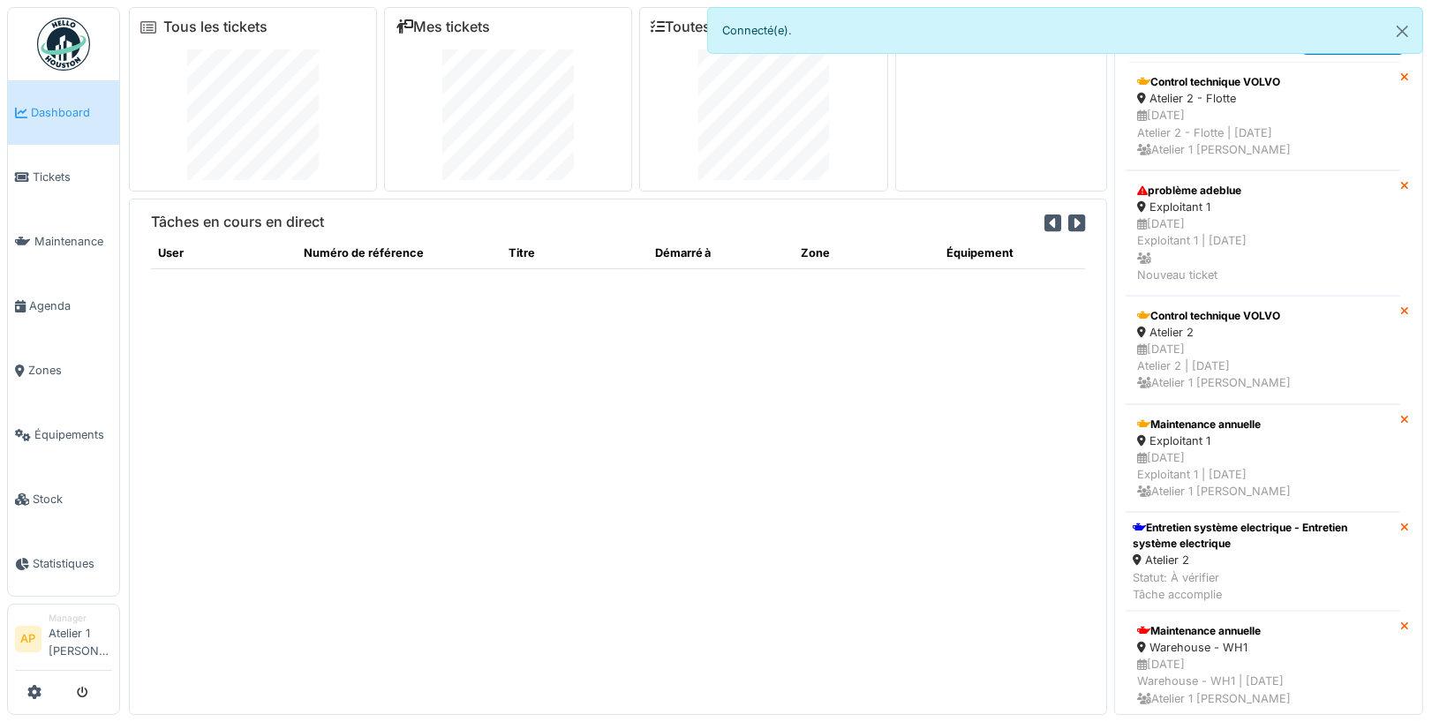
click at [25, 704] on div at bounding box center [63, 692] width 97 height 29
click at [32, 697] on icon at bounding box center [34, 692] width 14 height 14
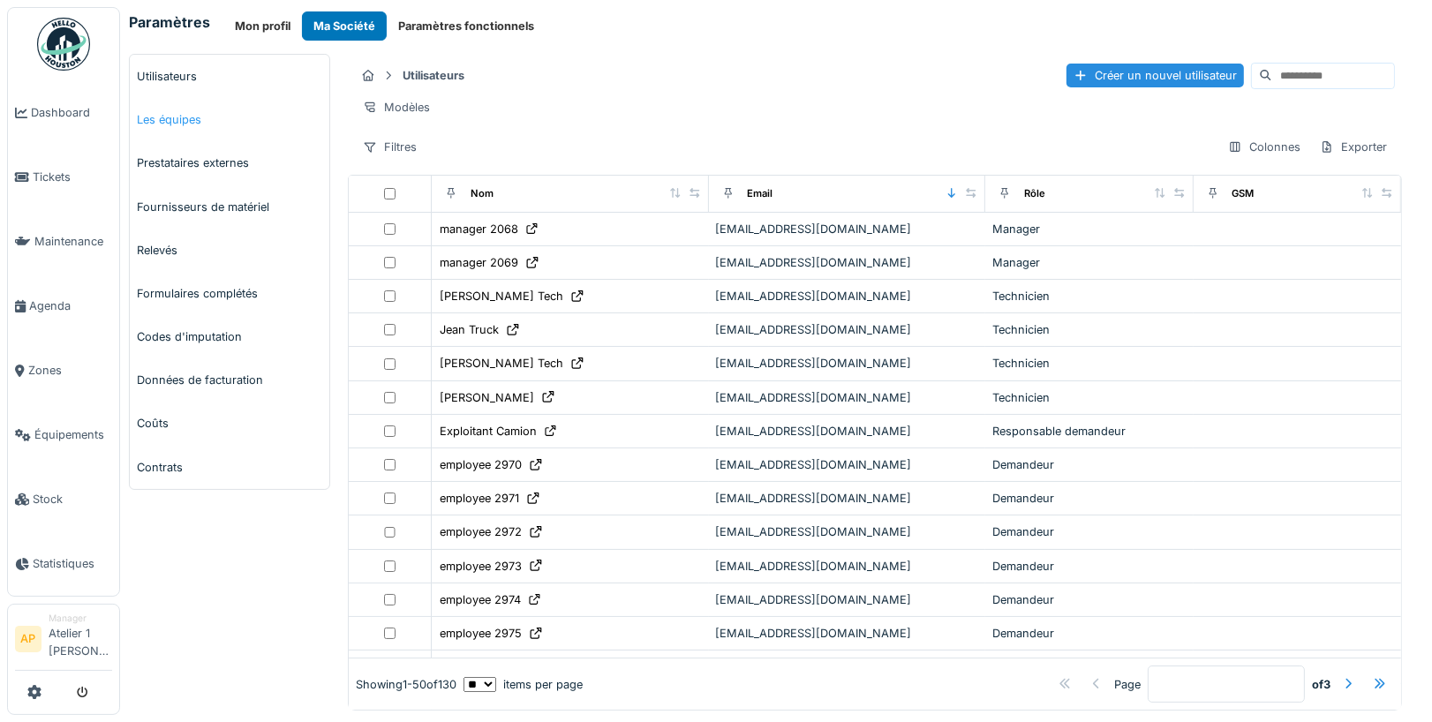
click at [207, 104] on link "Les équipes" at bounding box center [230, 119] width 200 height 43
click at [186, 70] on link "Utilisateurs" at bounding box center [230, 76] width 200 height 43
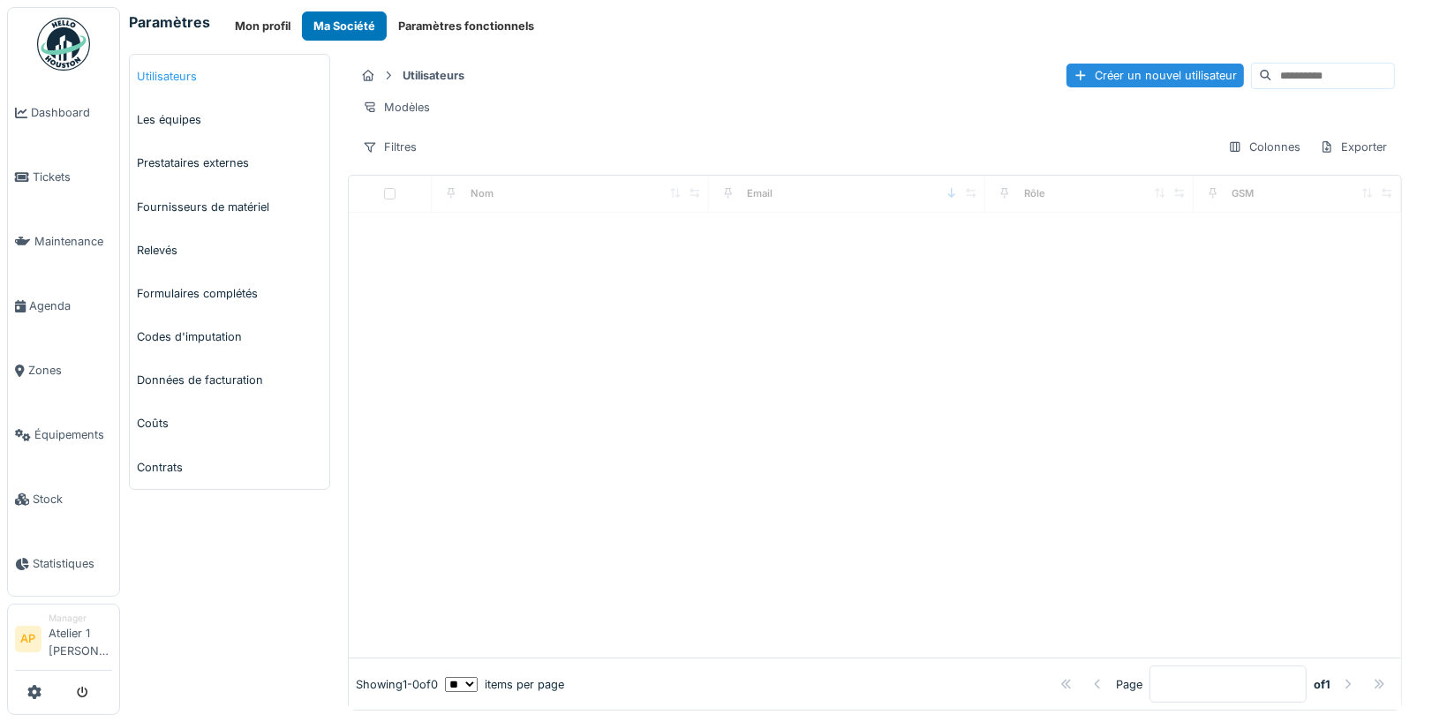
click at [172, 74] on link "Utilisateurs" at bounding box center [230, 76] width 200 height 43
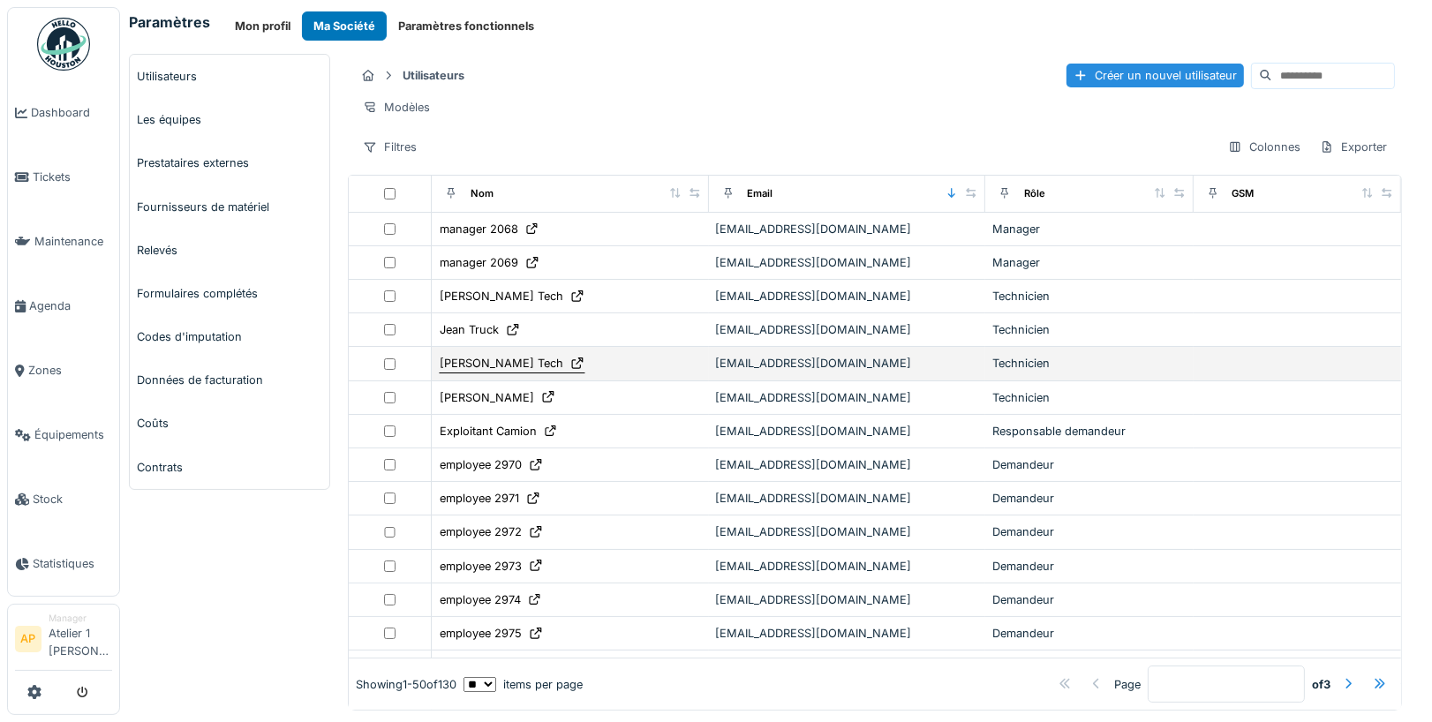
click at [471, 355] on div "[PERSON_NAME] Tech" at bounding box center [502, 363] width 124 height 17
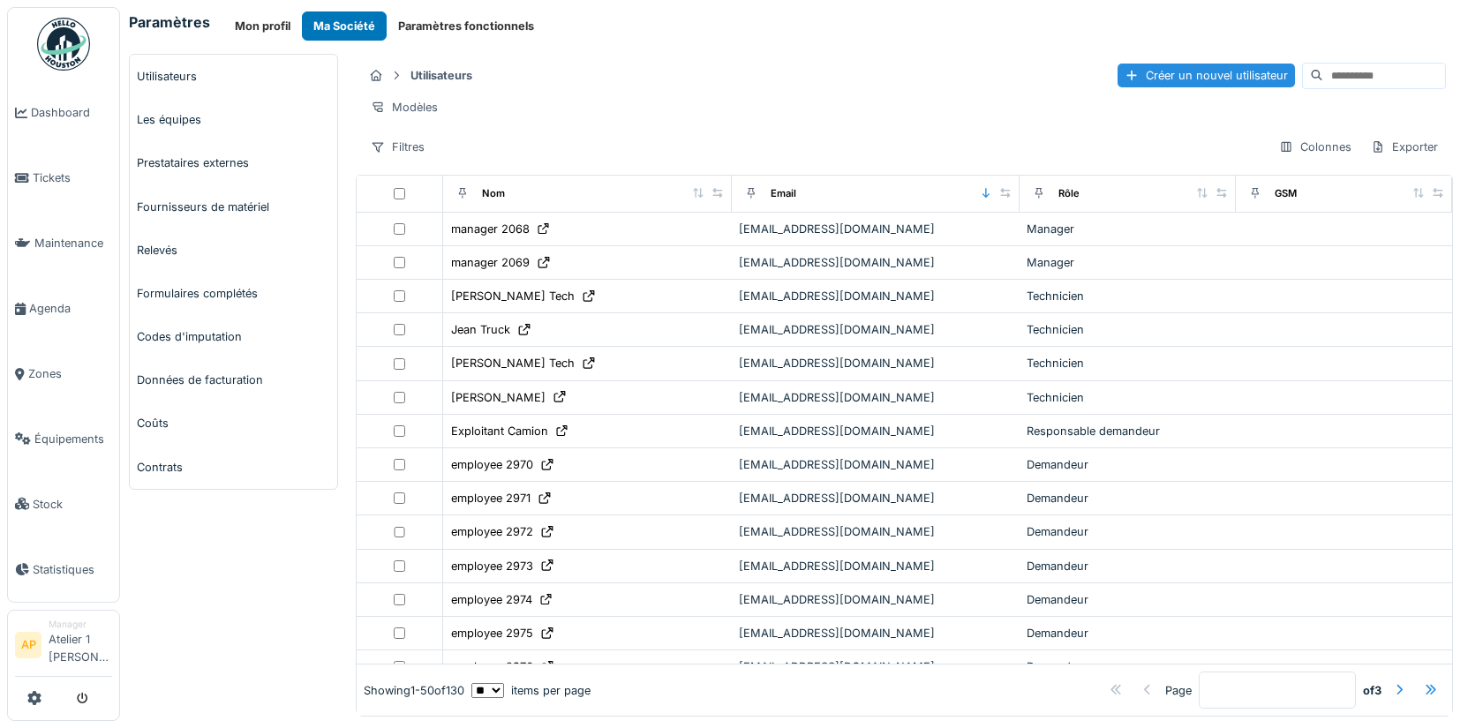
click at [1360, 69] on input at bounding box center [1384, 76] width 122 height 25
type input "*"
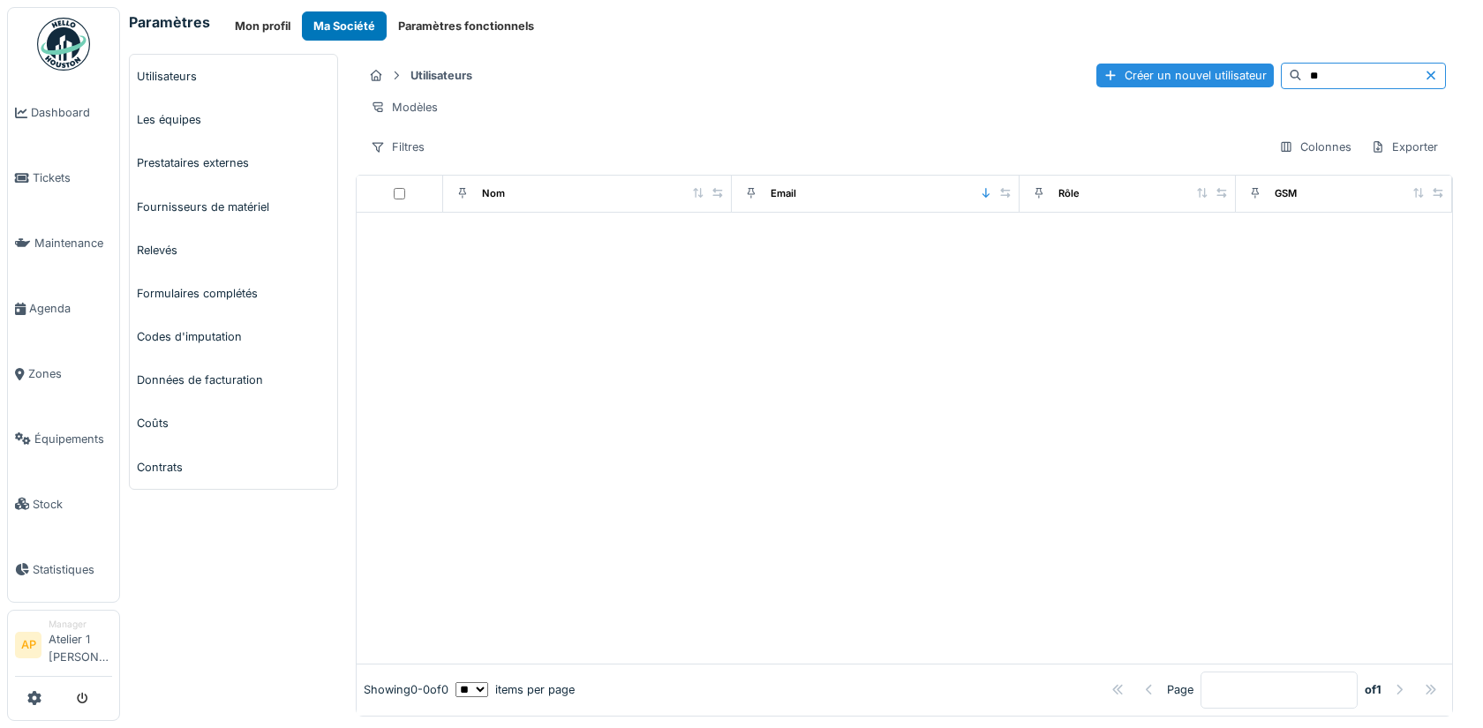
type input "*"
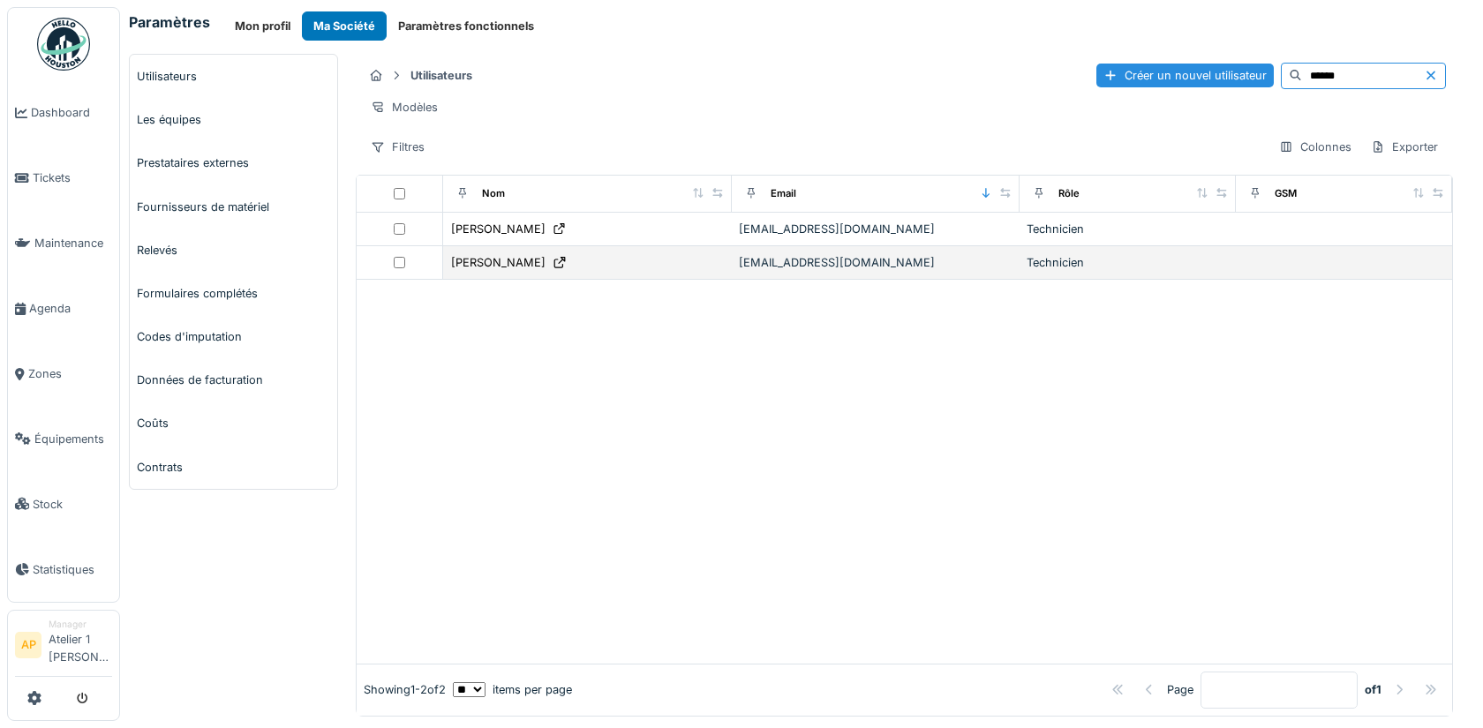
type input "******"
drag, startPoint x: 878, startPoint y: 254, endPoint x: 697, endPoint y: 254, distance: 181.0
click at [697, 254] on tr "[PERSON_NAME] [EMAIL_ADDRESS][DOMAIN_NAME] Technicien" at bounding box center [905, 263] width 1096 height 34
copy div "[EMAIL_ADDRESS][DOMAIN_NAME]"
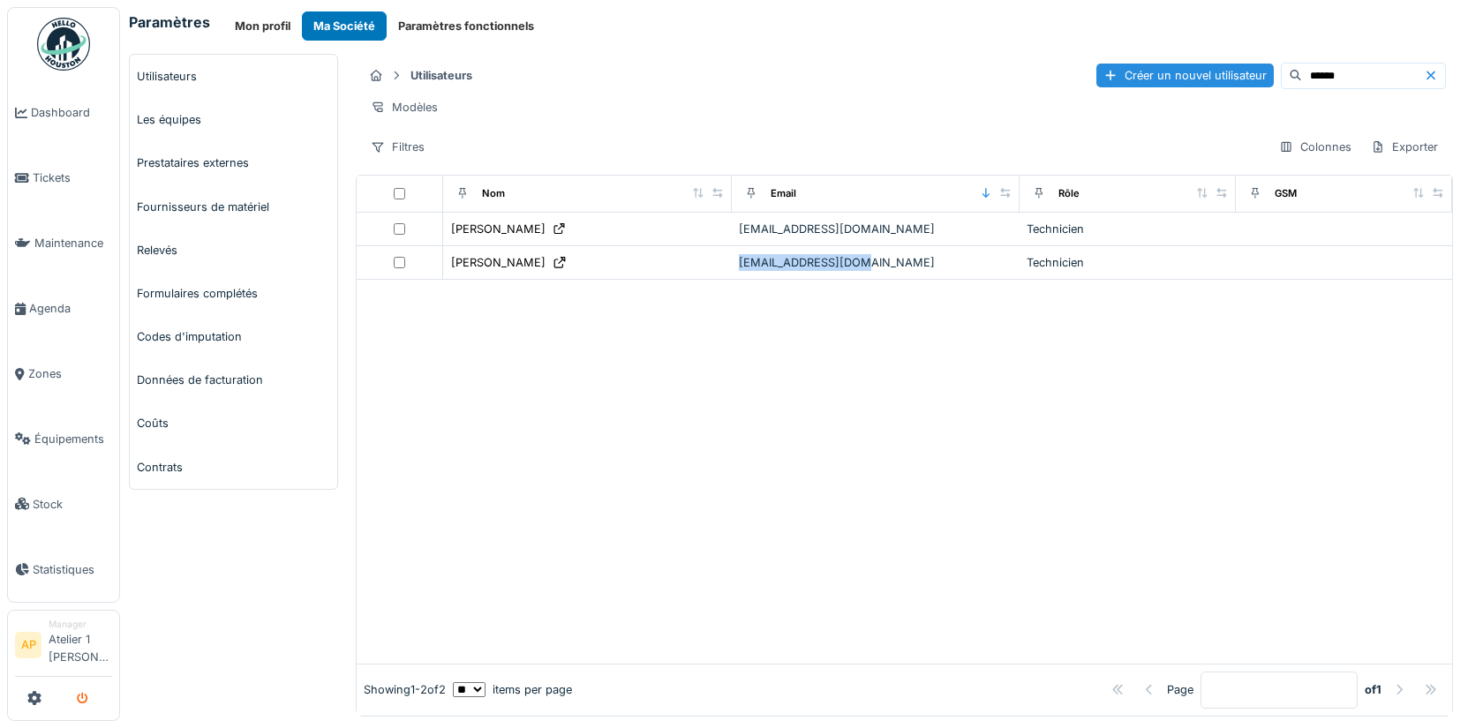
click at [84, 702] on icon "submit" at bounding box center [82, 699] width 11 height 11
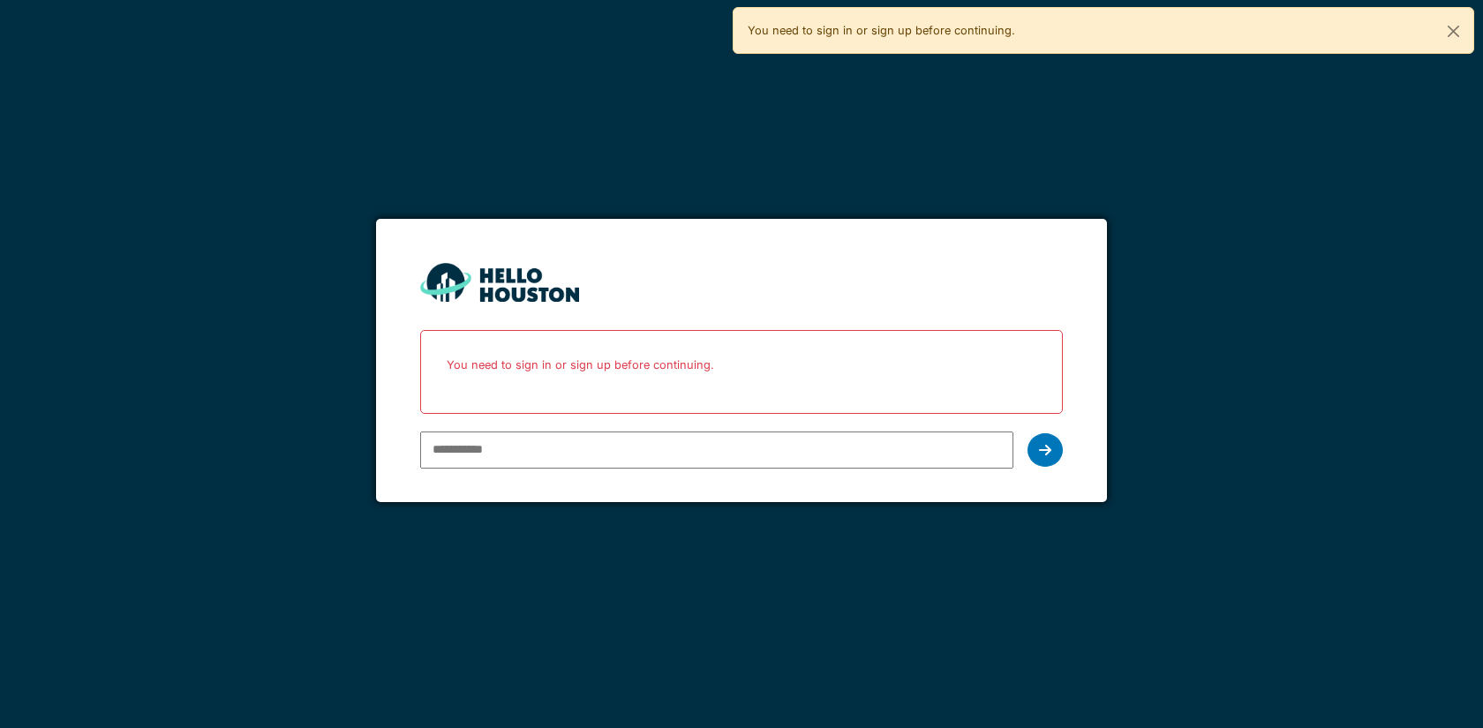
click at [482, 452] on input "email" at bounding box center [716, 450] width 592 height 37
type input "**********"
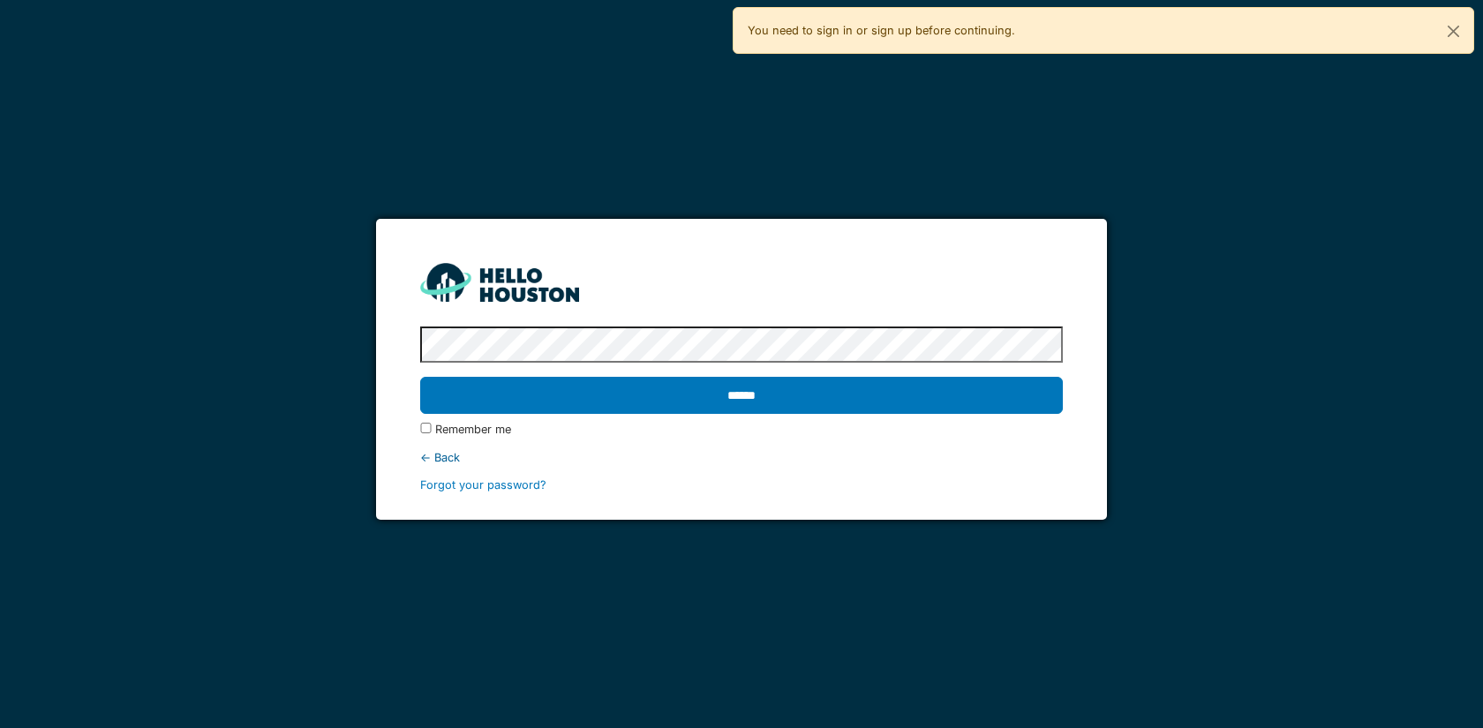
click at [420, 377] on input "******" at bounding box center [741, 395] width 642 height 37
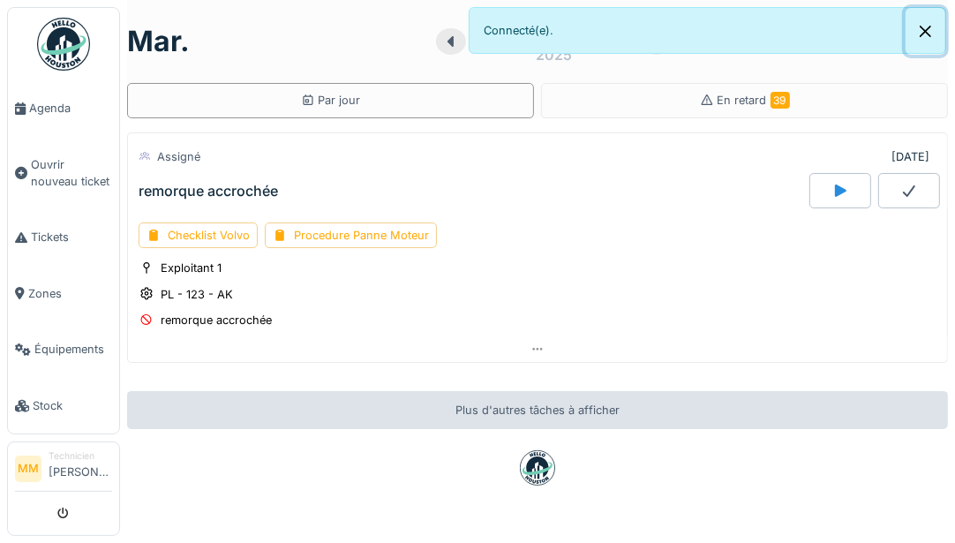
click at [928, 32] on button "Close" at bounding box center [926, 31] width 40 height 47
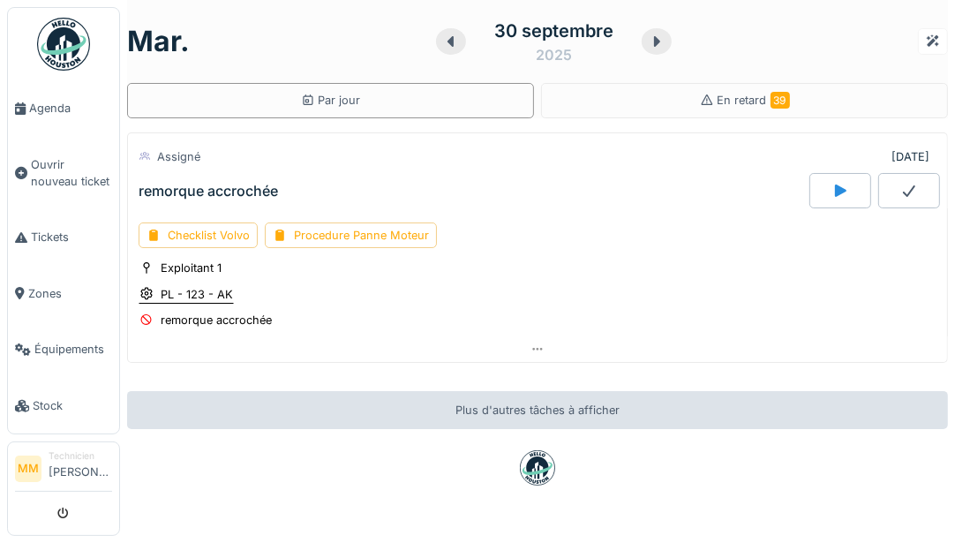
click at [204, 287] on div "PL - 123 - AK" at bounding box center [197, 294] width 72 height 17
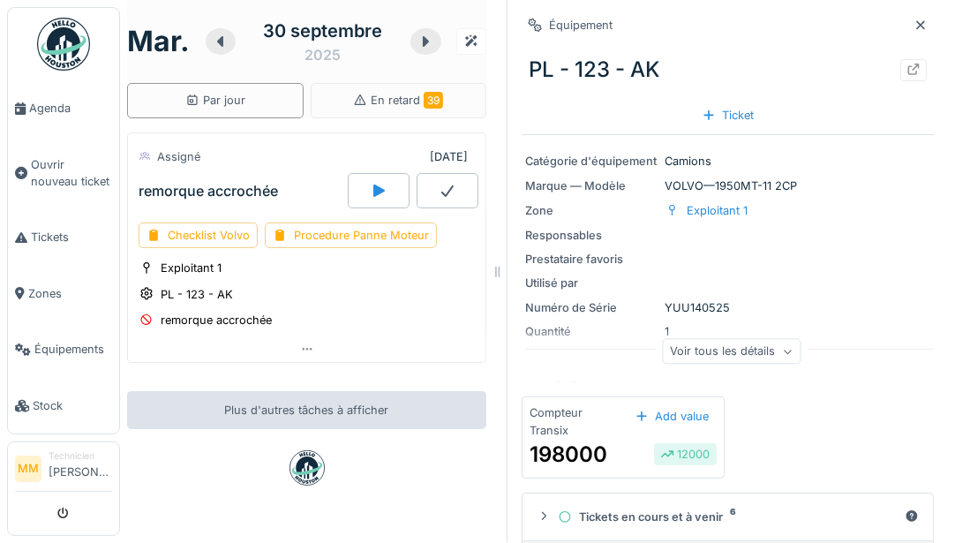
scroll to position [199, 0]
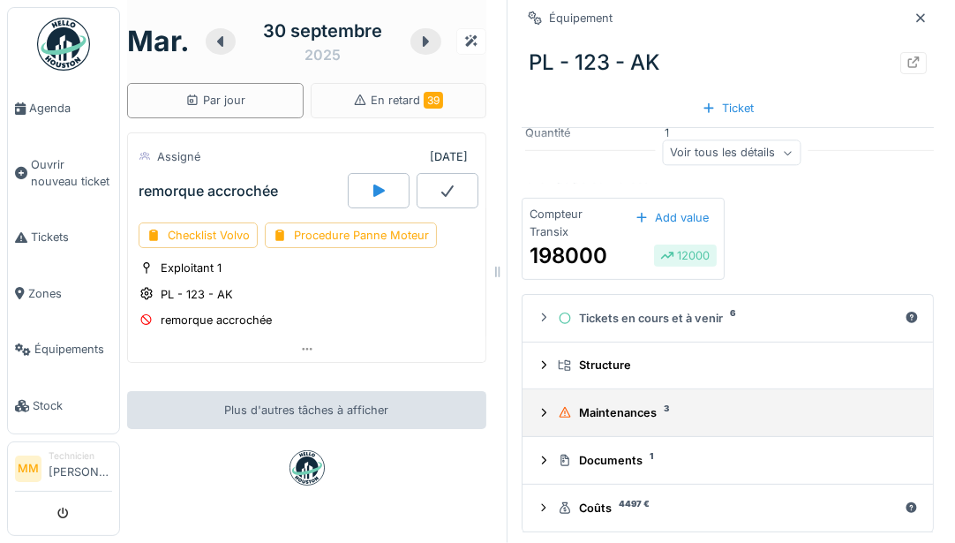
click at [585, 418] on div "Maintenances 3" at bounding box center [735, 412] width 354 height 17
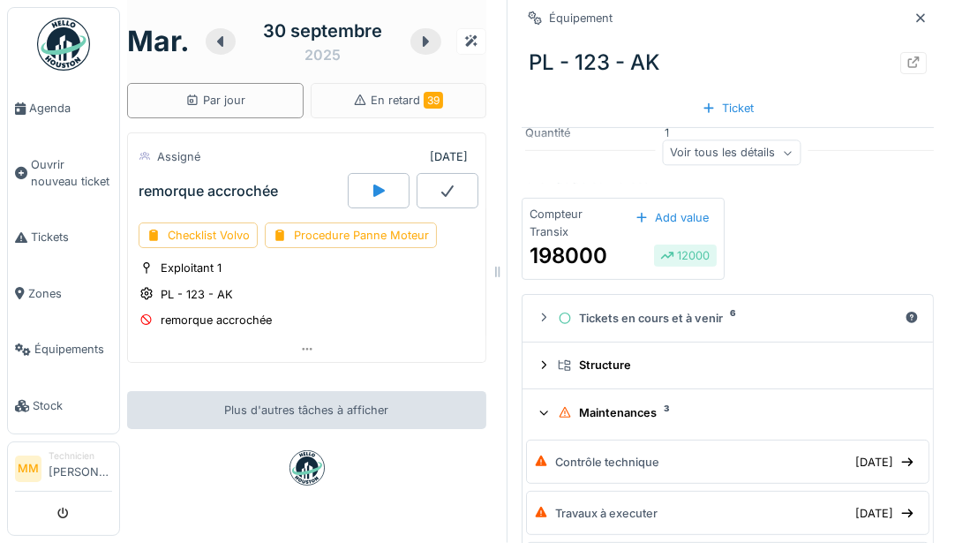
click at [592, 415] on div "Maintenances 3" at bounding box center [735, 412] width 354 height 17
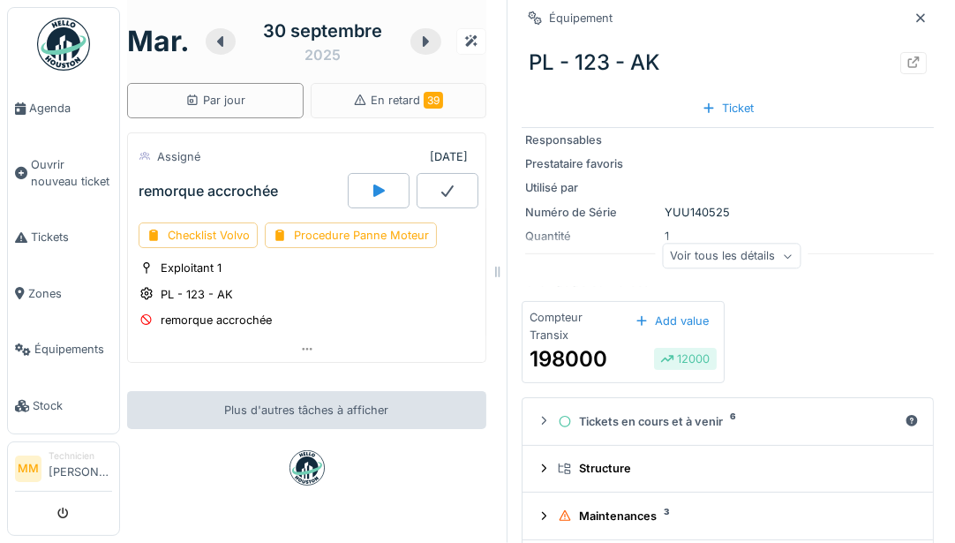
scroll to position [147, 0]
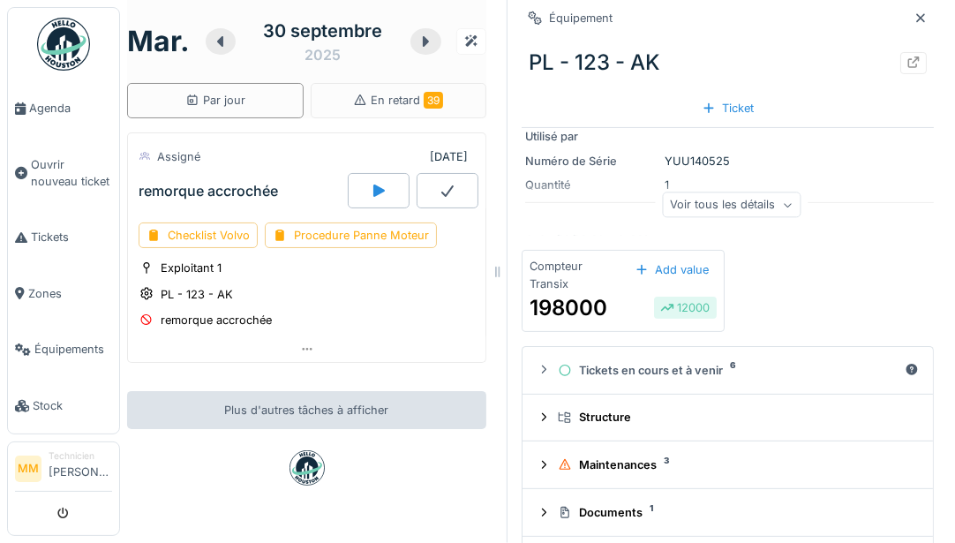
drag, startPoint x: 919, startPoint y: 15, endPoint x: 806, endPoint y: 331, distance: 335.7
click at [806, 331] on div "Équipement PL - 123 - AK Ticket Catégorie d'équipement Camions Marque — Modèle …" at bounding box center [728, 225] width 412 height 745
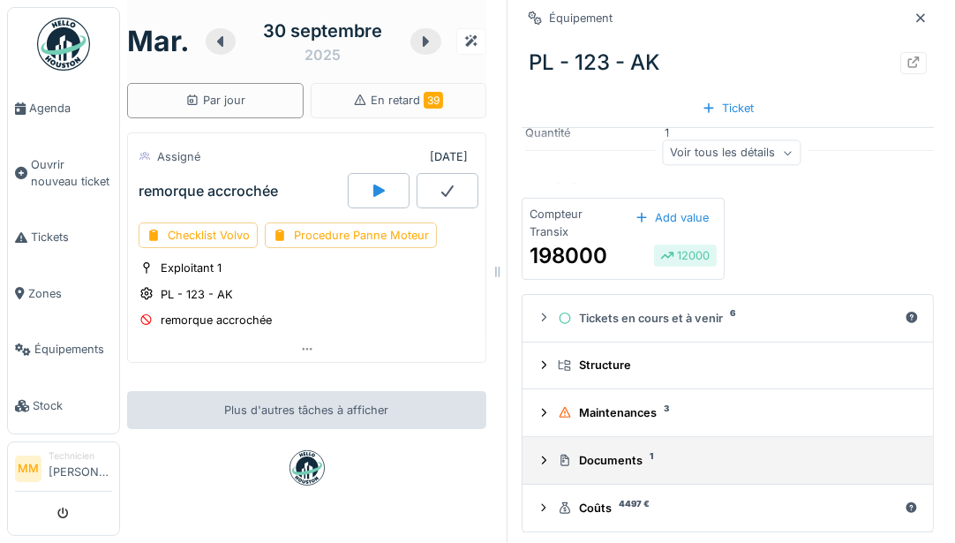
click at [620, 452] on div "Documents 1" at bounding box center [735, 460] width 354 height 17
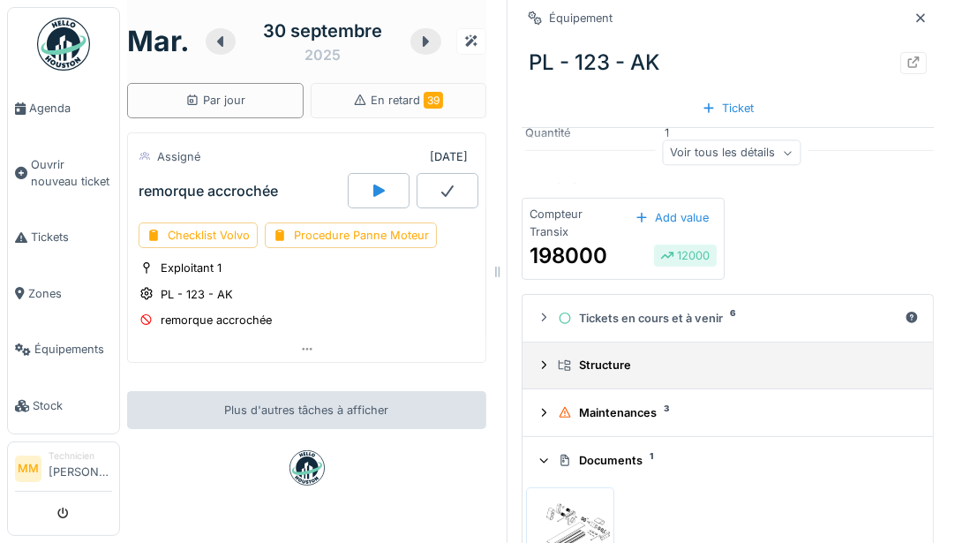
scroll to position [334, 0]
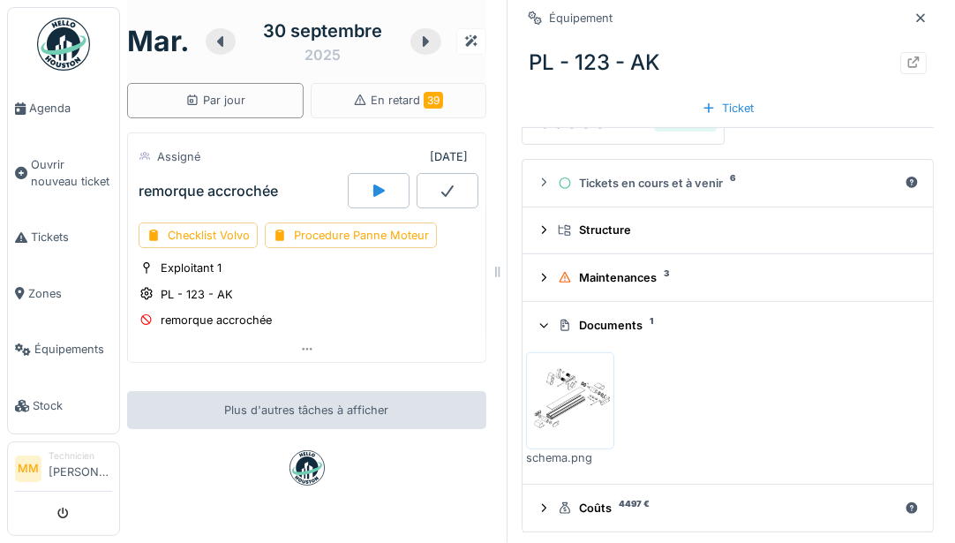
click at [569, 396] on img at bounding box center [570, 401] width 79 height 88
click at [920, 15] on icon at bounding box center [920, 17] width 9 height 9
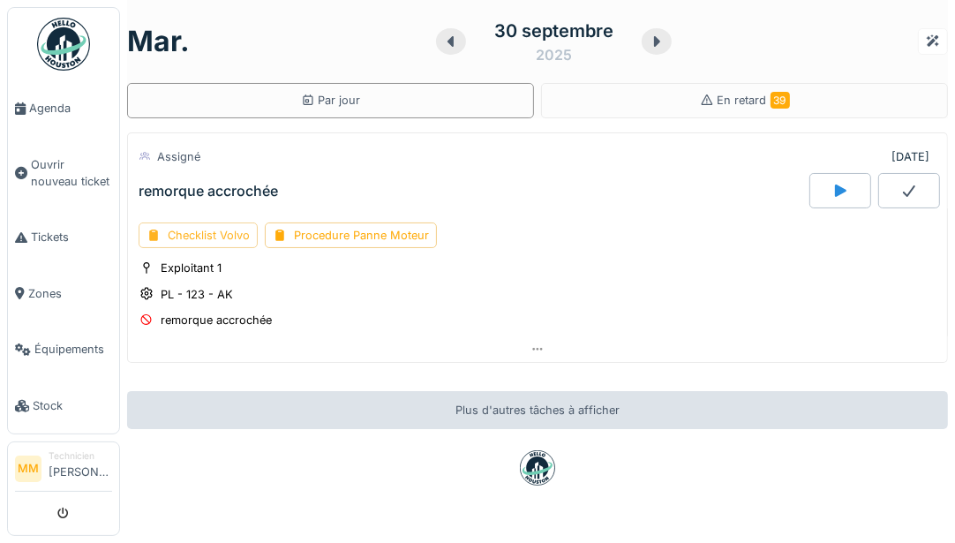
click at [222, 233] on div "Checklist Volvo" at bounding box center [198, 235] width 119 height 26
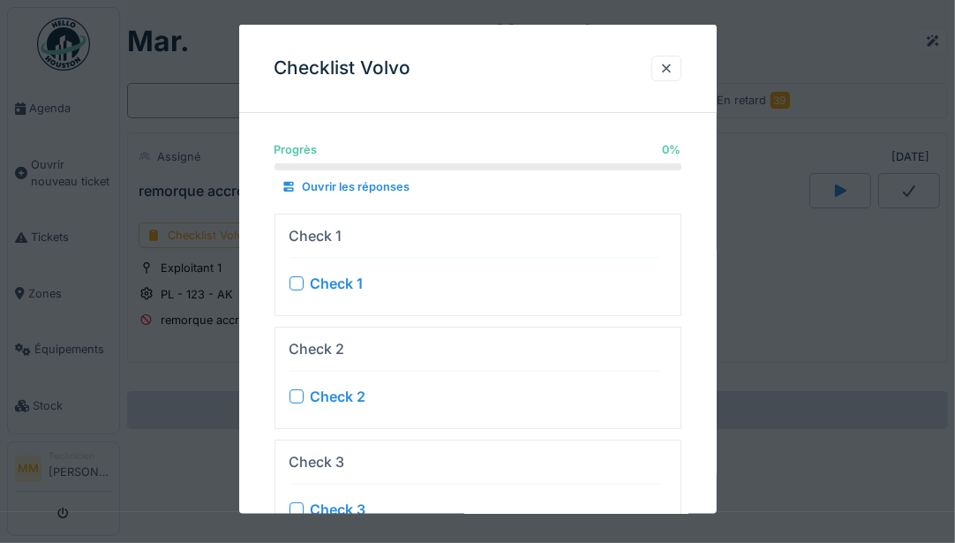
click at [298, 279] on div at bounding box center [297, 282] width 14 height 14
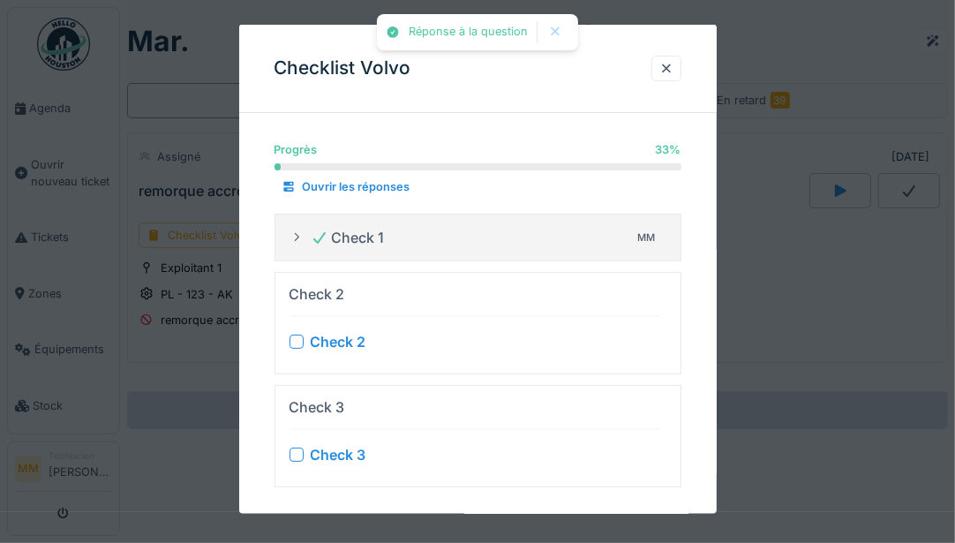
scroll to position [15, 0]
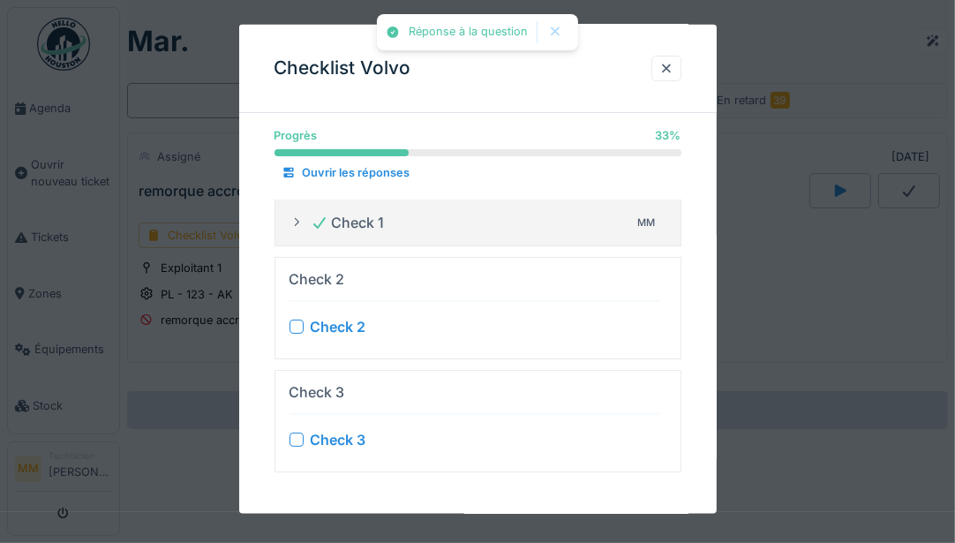
click at [299, 323] on div at bounding box center [297, 327] width 14 height 14
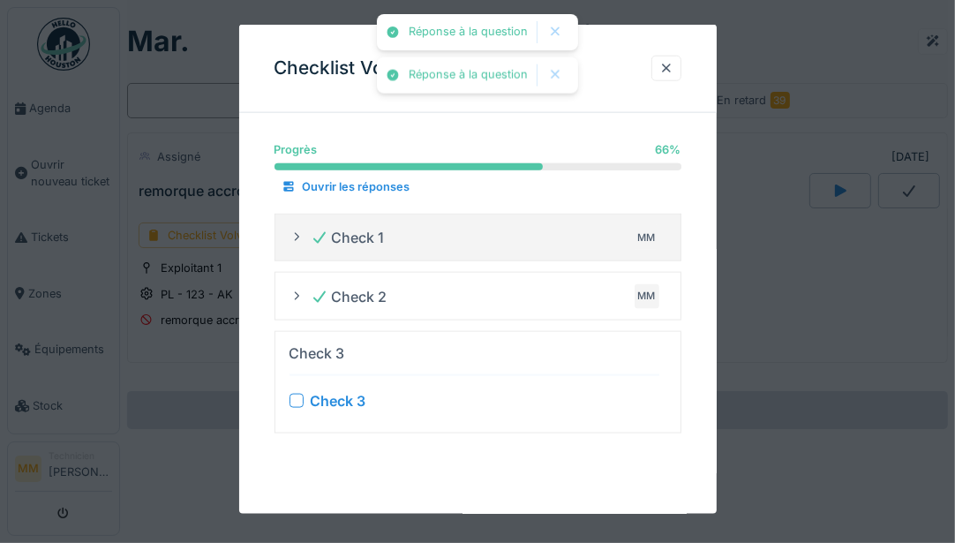
click at [294, 403] on div at bounding box center [297, 401] width 14 height 14
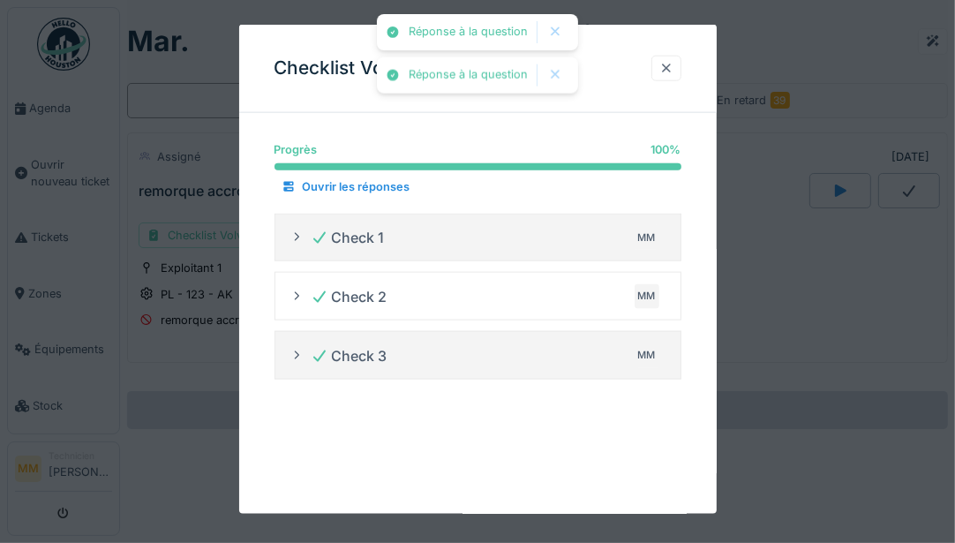
click at [668, 66] on div at bounding box center [666, 68] width 14 height 17
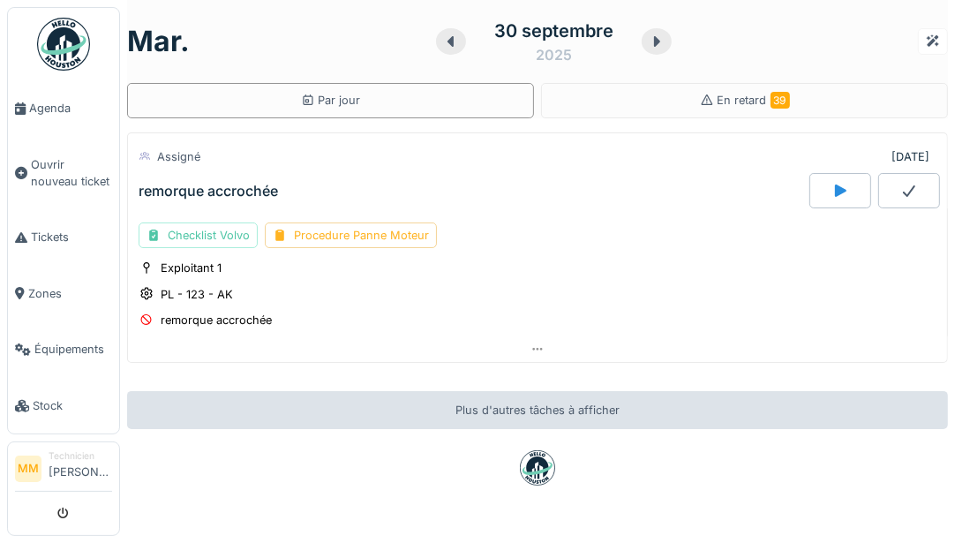
click at [381, 233] on div "Procedure Panne Moteur" at bounding box center [351, 235] width 172 height 26
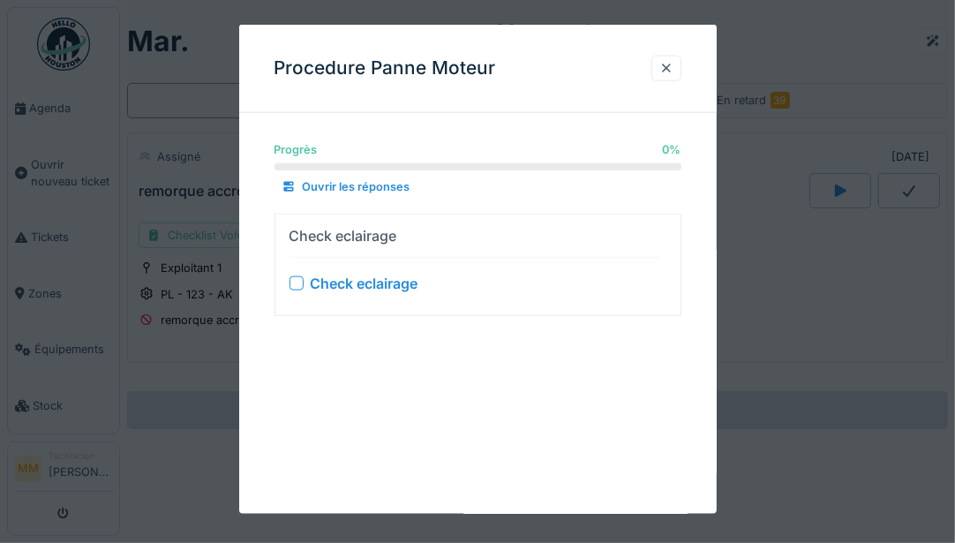
click at [292, 287] on div at bounding box center [297, 282] width 14 height 14
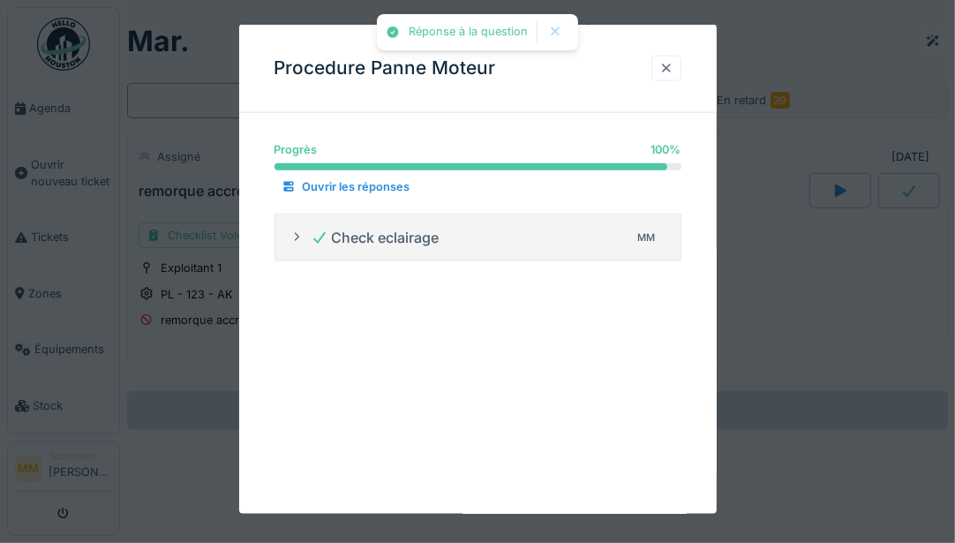
click at [662, 64] on div at bounding box center [666, 68] width 14 height 17
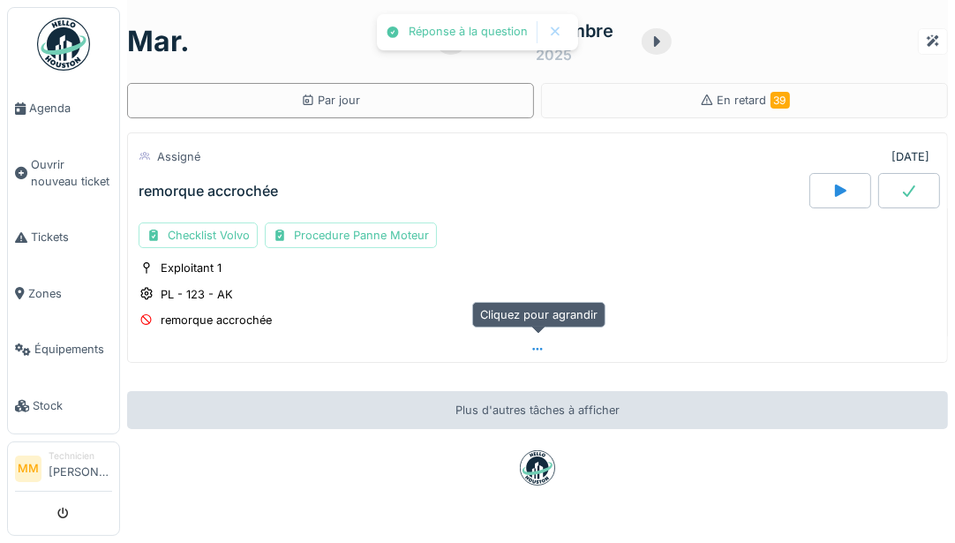
click at [542, 343] on icon at bounding box center [538, 348] width 14 height 11
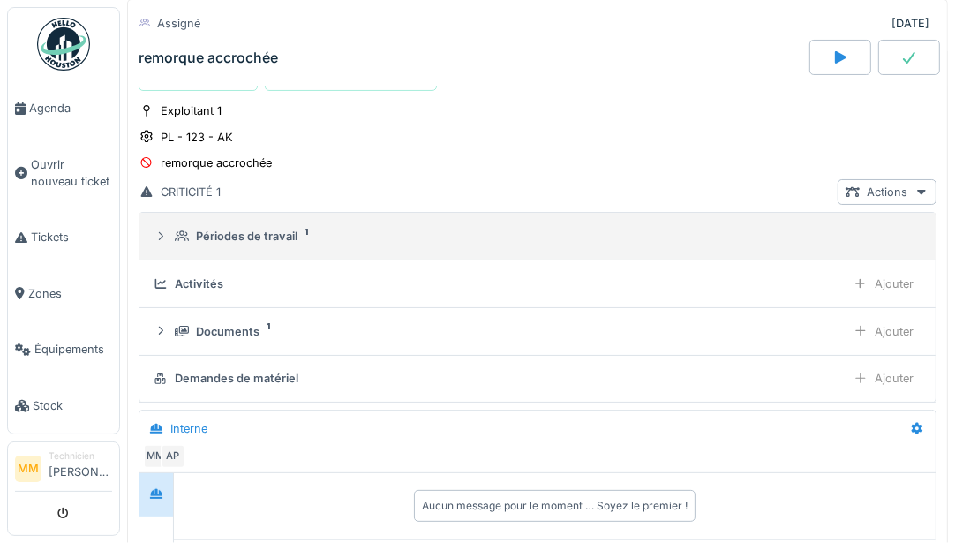
scroll to position [207, 0]
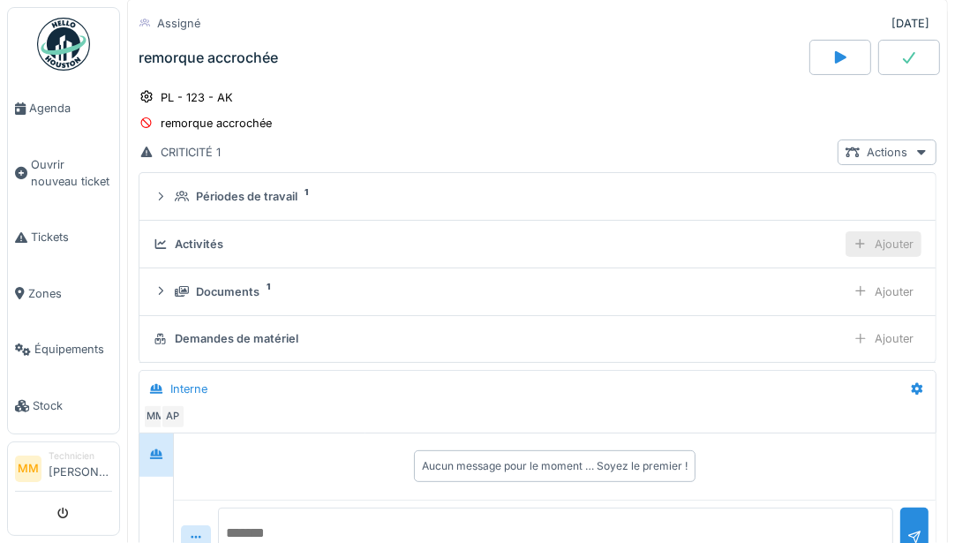
click at [870, 244] on div "Ajouter" at bounding box center [884, 244] width 76 height 26
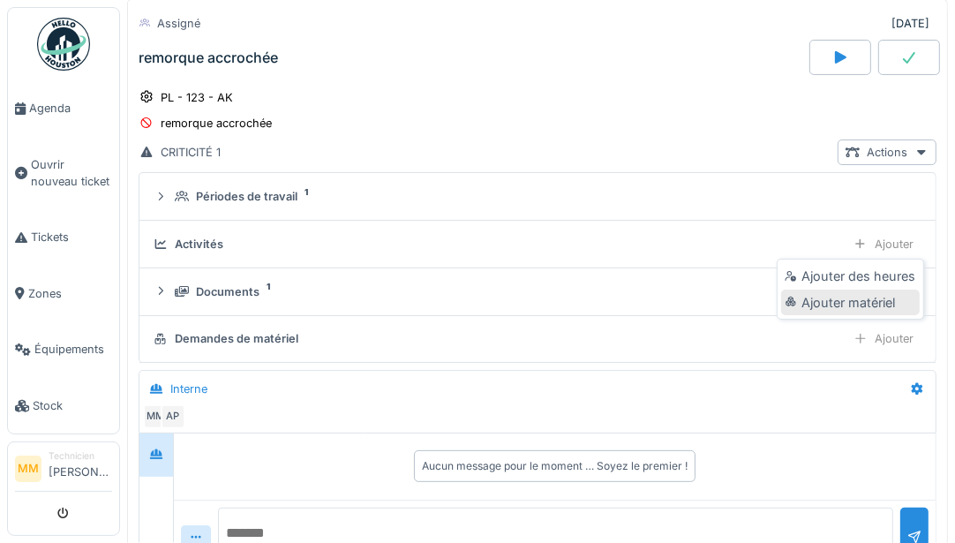
click at [853, 296] on div "Ajouter matériel" at bounding box center [850, 303] width 138 height 26
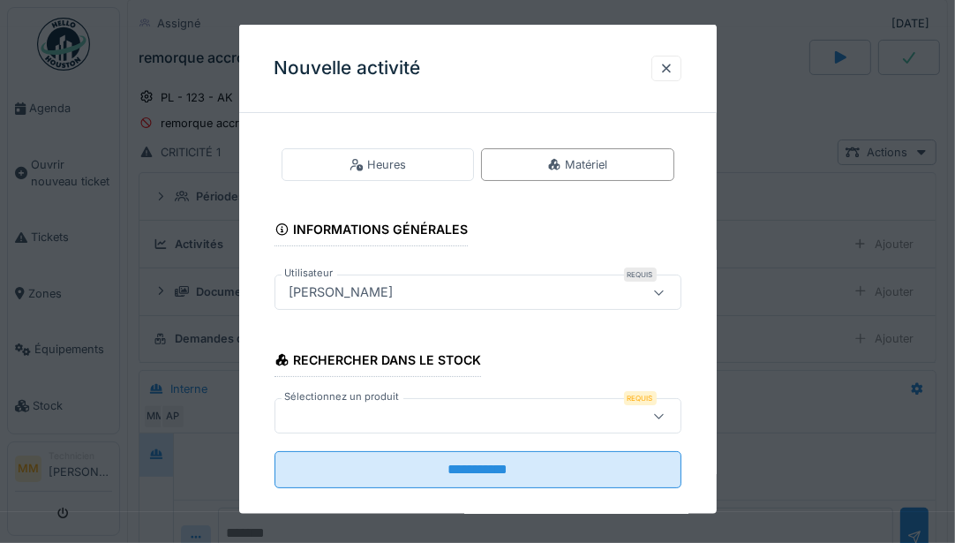
scroll to position [22, 0]
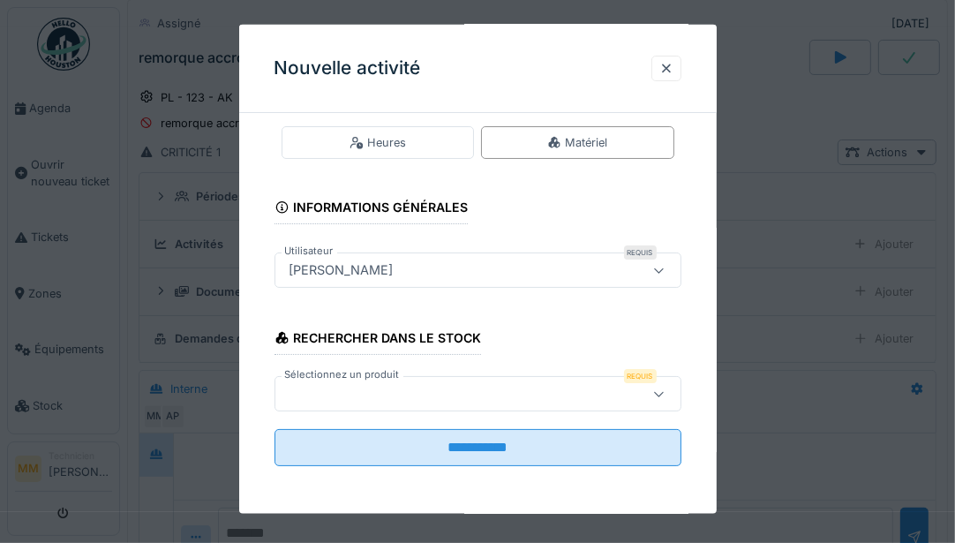
click at [378, 413] on fieldset "**********" at bounding box center [478, 292] width 407 height 375
click at [378, 396] on div at bounding box center [452, 393] width 338 height 19
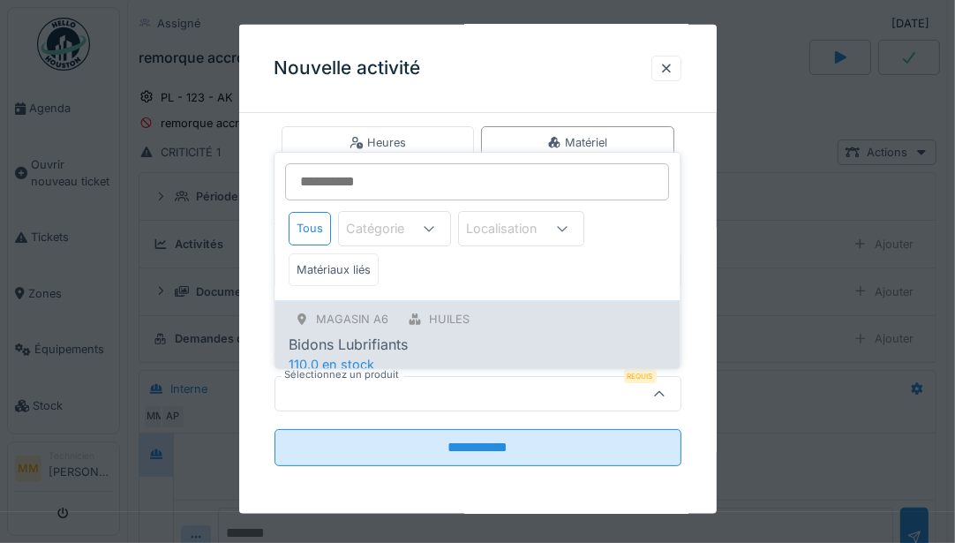
click at [391, 352] on div "Magasin A6 Huiles Bidons Lubrifiants 110.0 en stock" at bounding box center [477, 340] width 405 height 81
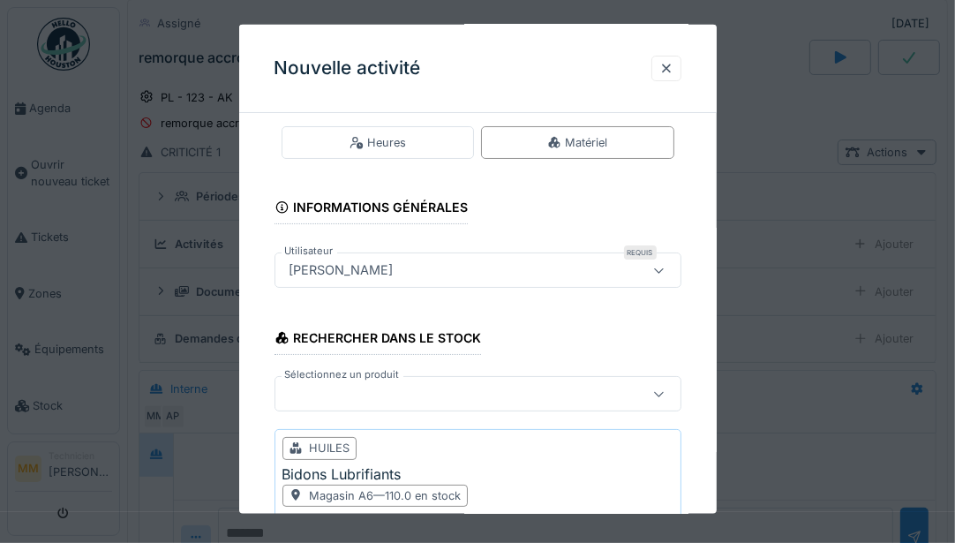
scroll to position [183, 0]
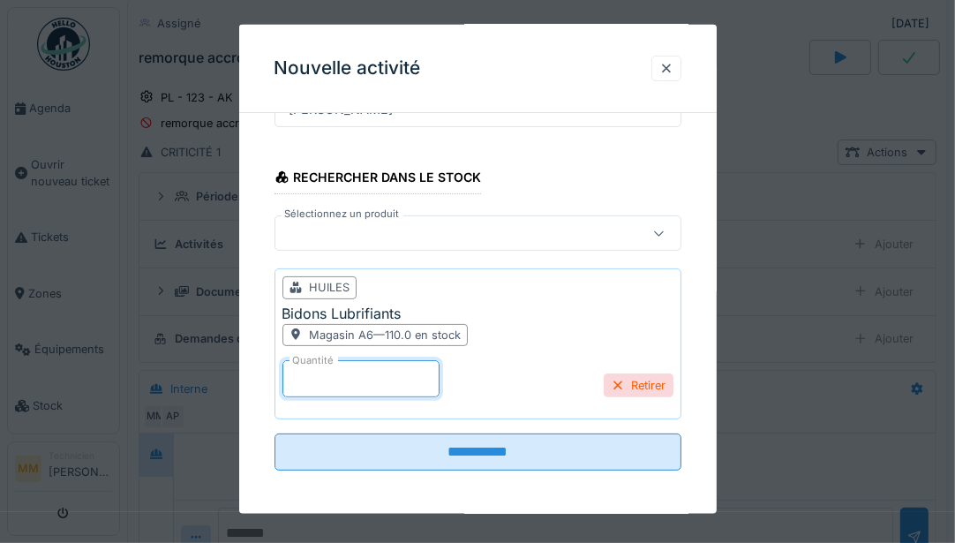
click at [311, 379] on input "*" at bounding box center [361, 377] width 157 height 37
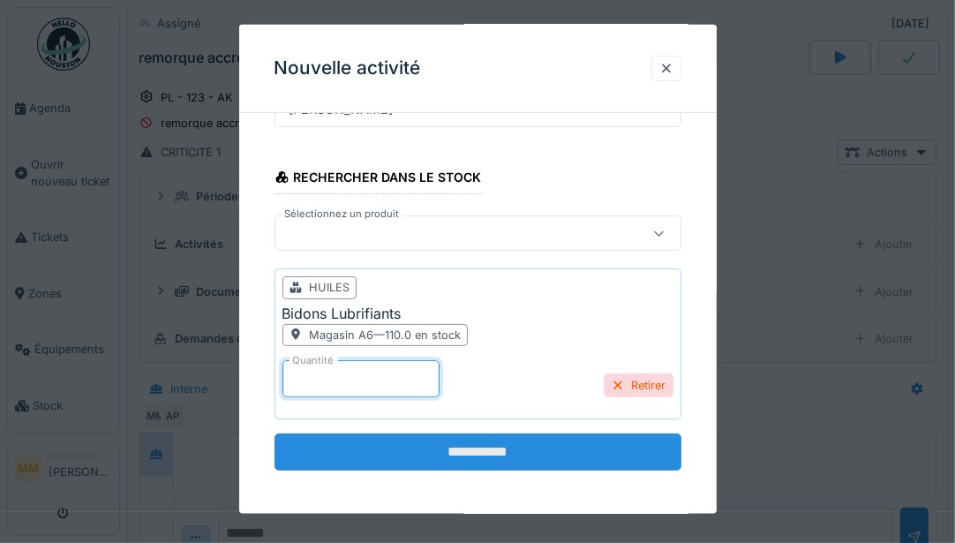
type input "**"
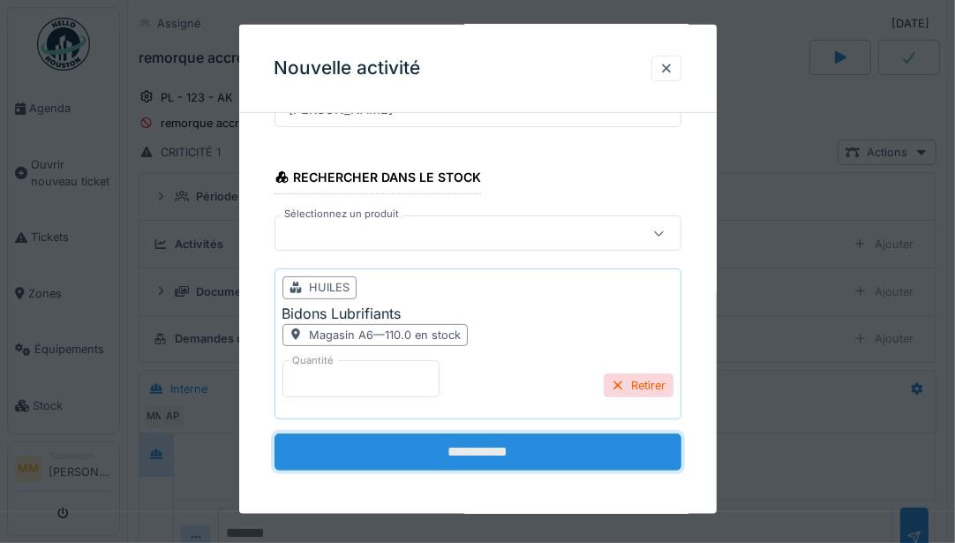
click at [532, 434] on input "**********" at bounding box center [478, 451] width 407 height 37
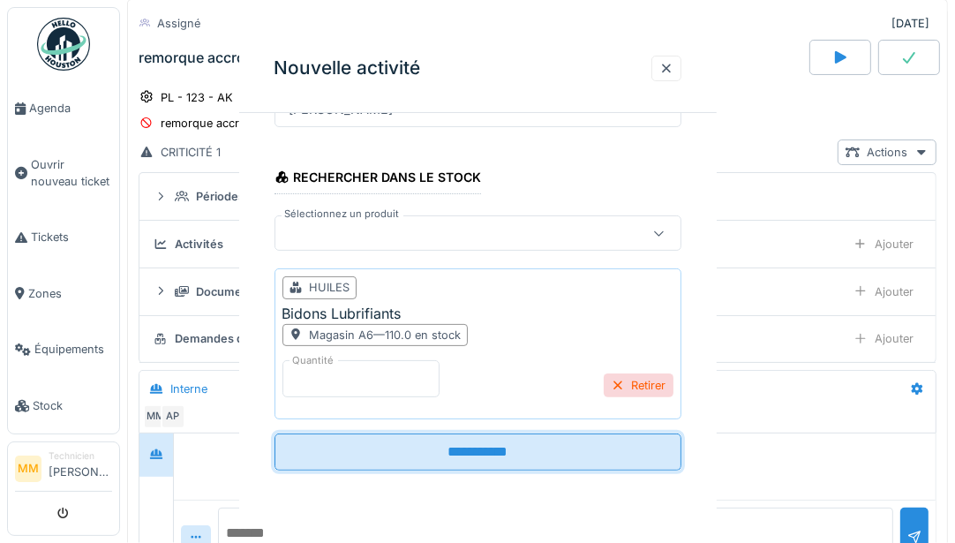
scroll to position [0, 0]
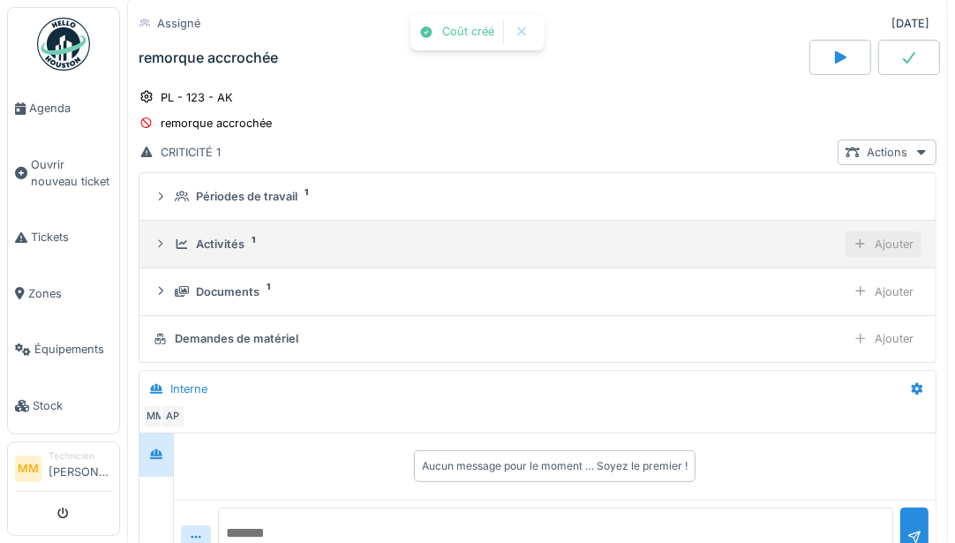
click at [896, 240] on div "Ajouter" at bounding box center [884, 244] width 76 height 26
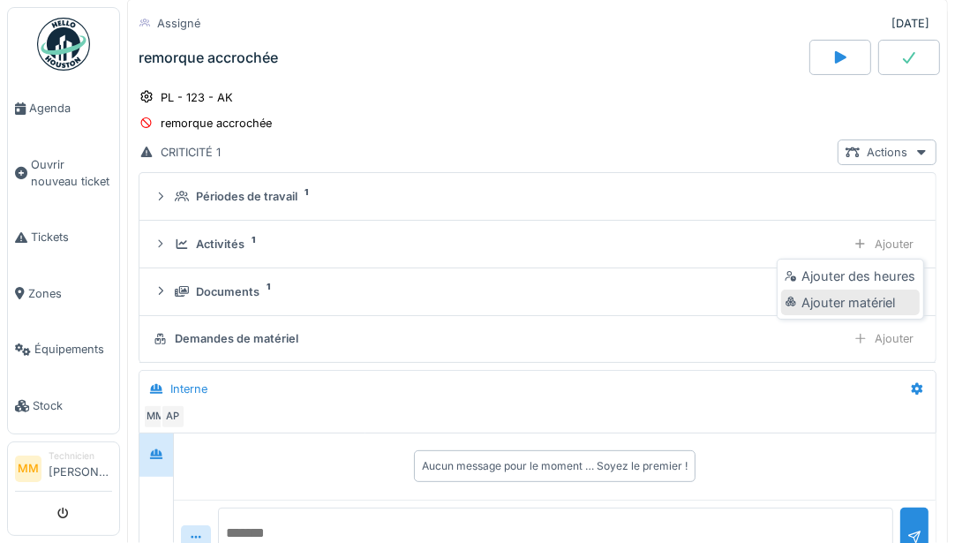
click at [837, 295] on div "Ajouter matériel" at bounding box center [850, 303] width 138 height 26
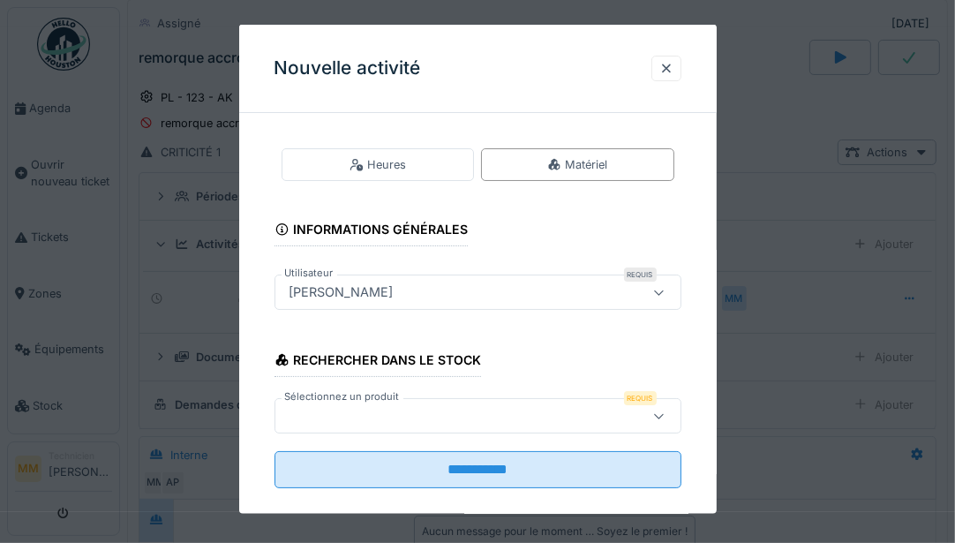
scroll to position [22, 0]
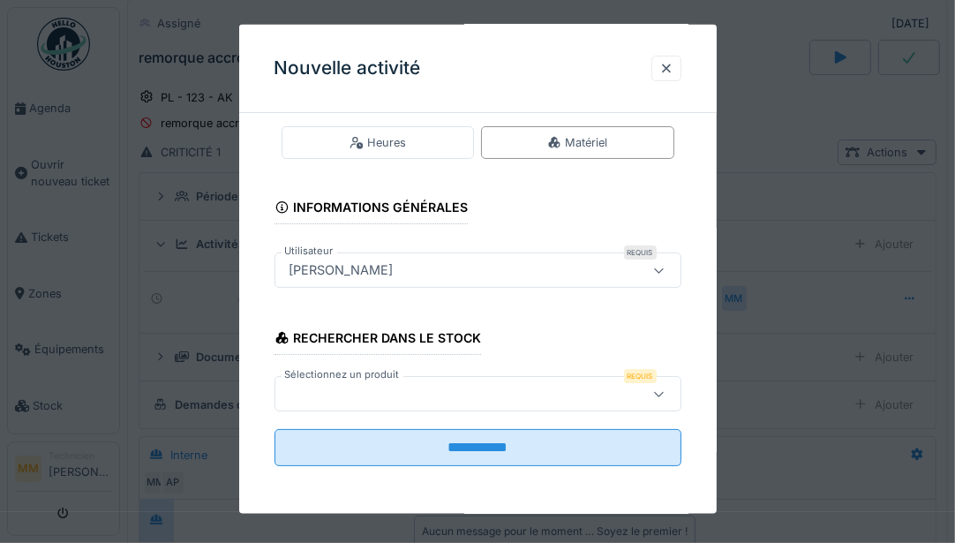
click at [447, 377] on div at bounding box center [478, 393] width 407 height 35
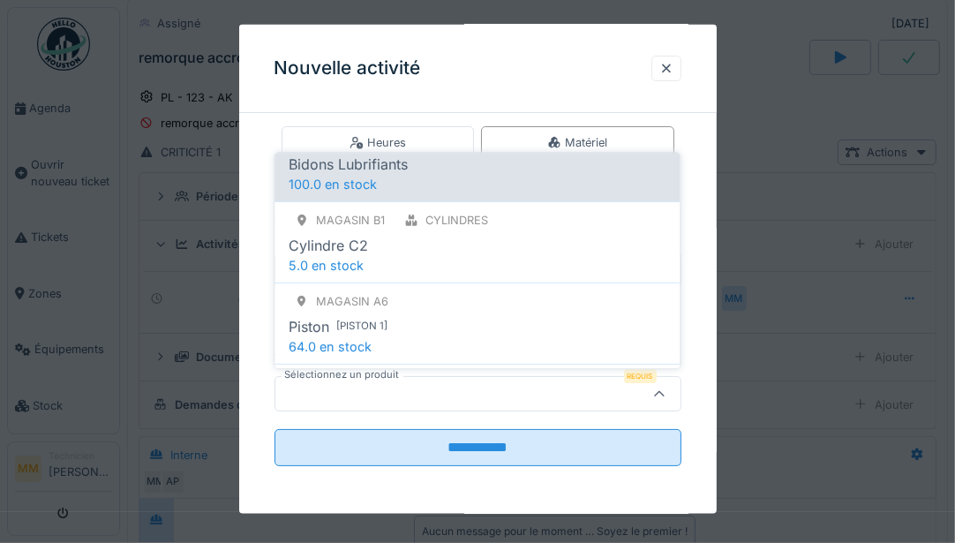
scroll to position [188, 0]
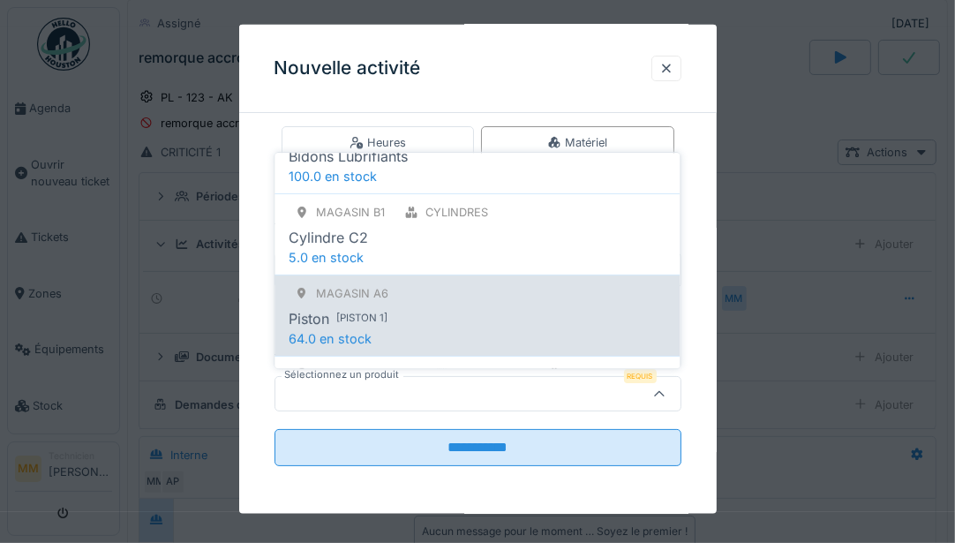
click at [397, 320] on div "Piston [ piston 1 ]" at bounding box center [478, 318] width 377 height 21
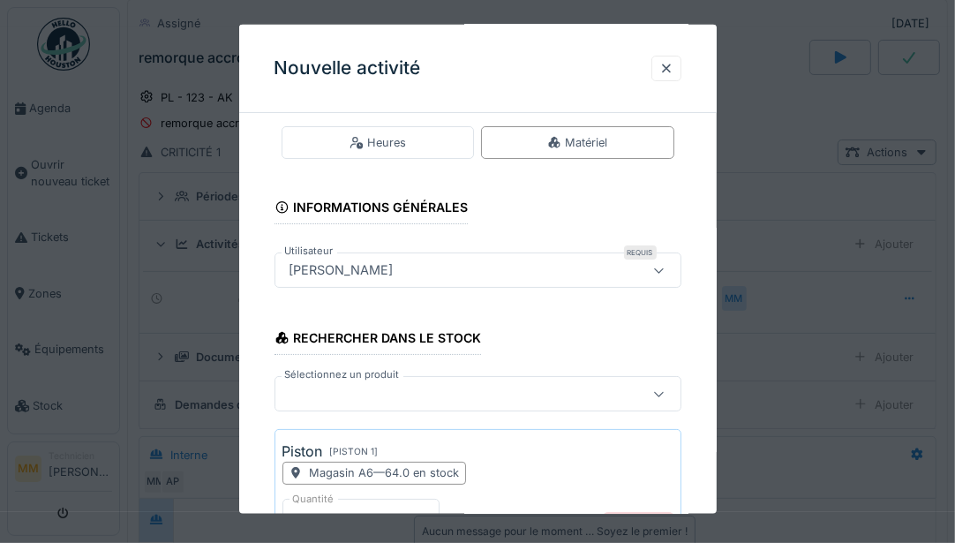
scroll to position [162, 0]
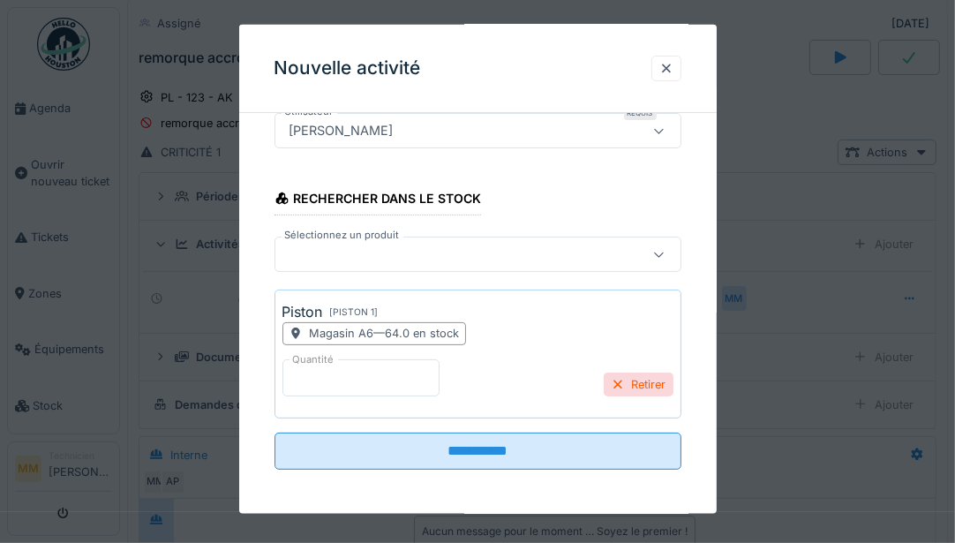
click at [315, 382] on input "*" at bounding box center [361, 376] width 157 height 37
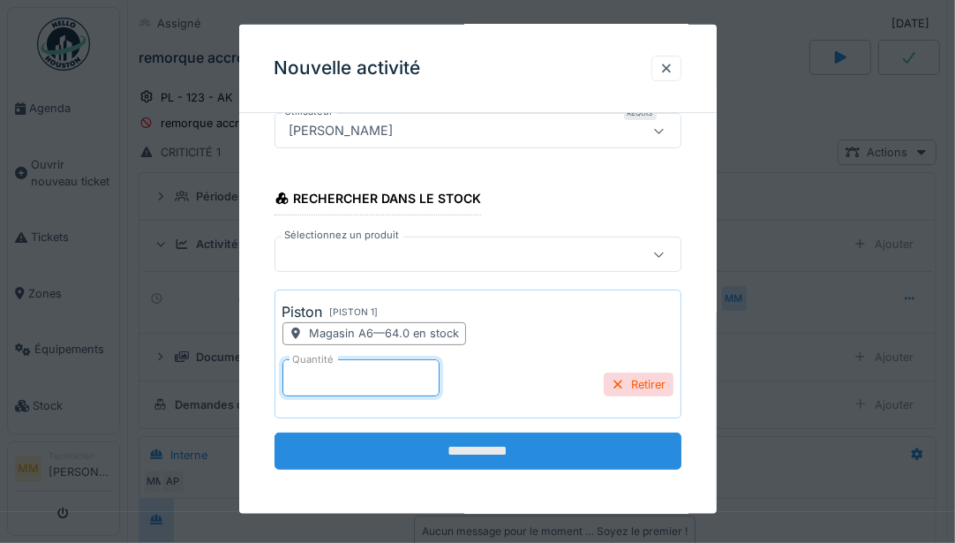
type input "*"
click at [472, 441] on input "**********" at bounding box center [478, 450] width 407 height 37
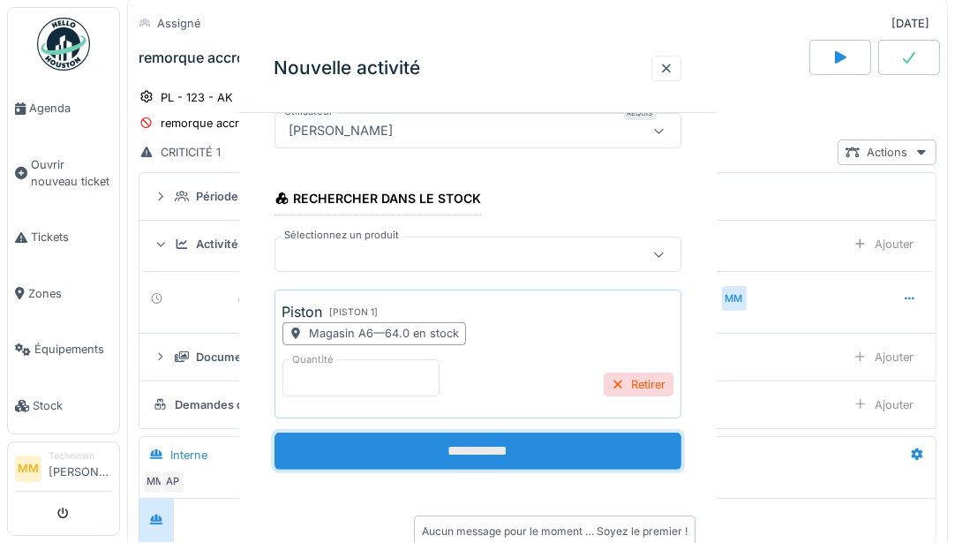
scroll to position [0, 0]
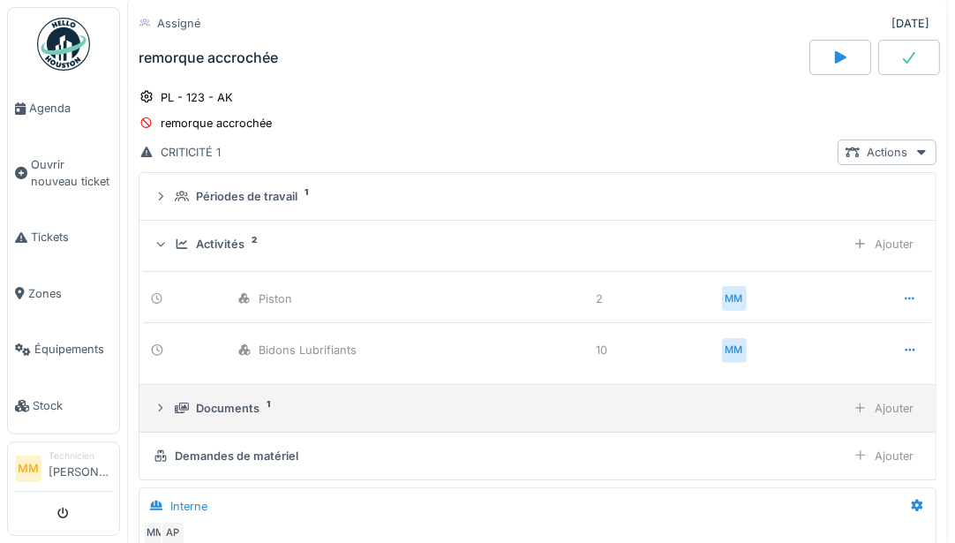
click at [291, 396] on div "Documents 1 Ajouter" at bounding box center [538, 409] width 768 height 26
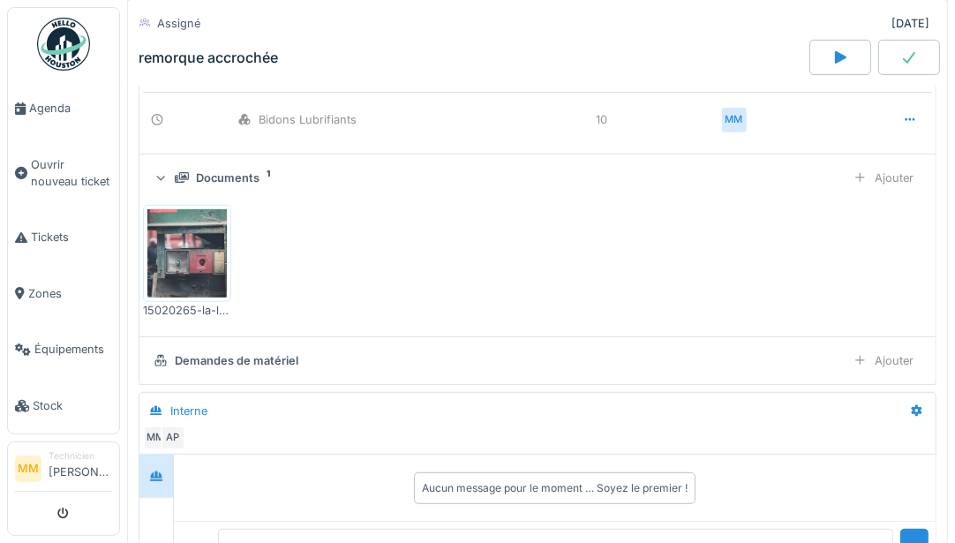
scroll to position [448, 0]
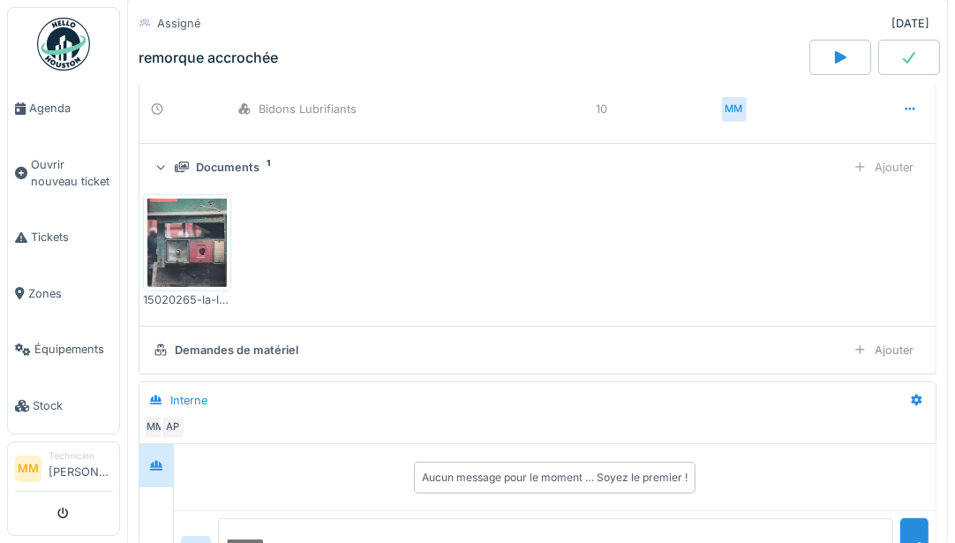
click at [898, 156] on div "Ajouter" at bounding box center [884, 167] width 76 height 26
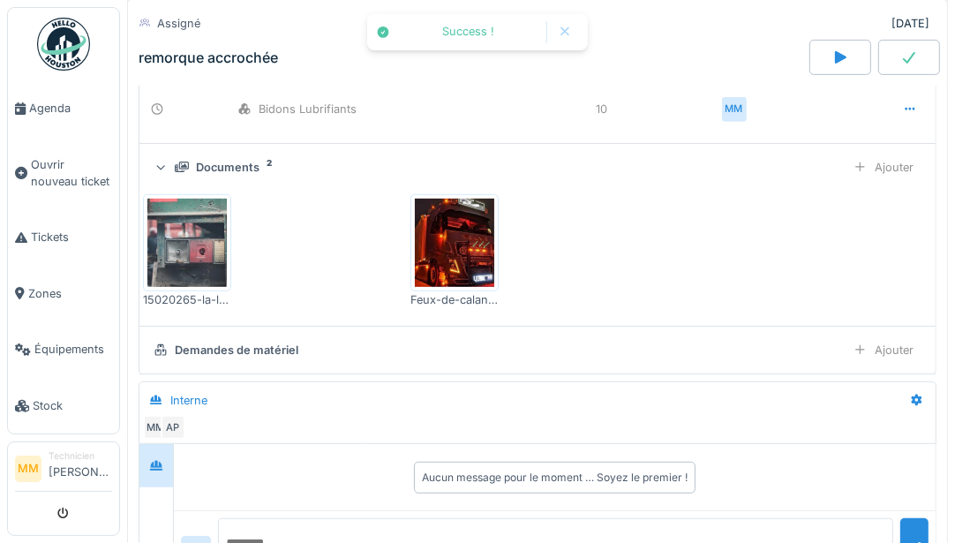
click at [832, 50] on icon at bounding box center [841, 57] width 18 height 14
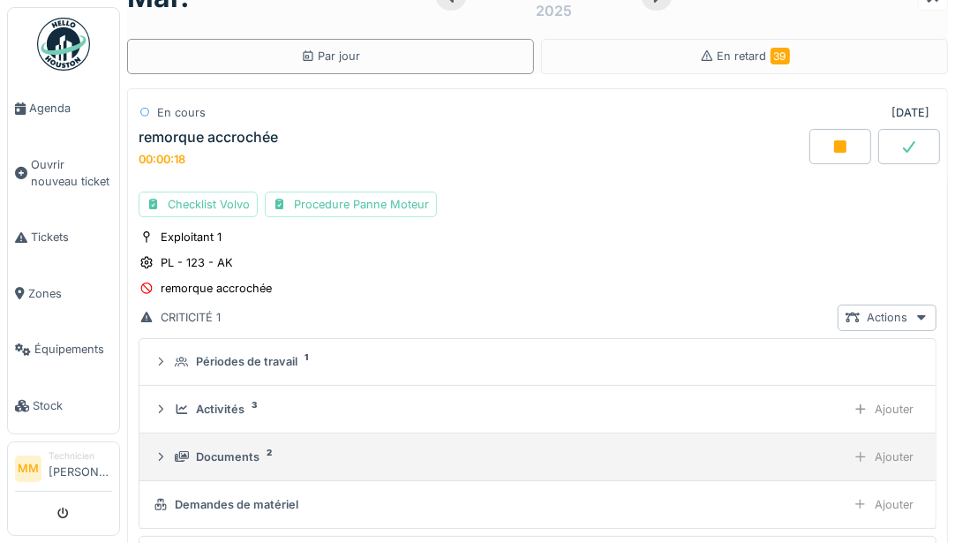
scroll to position [0, 0]
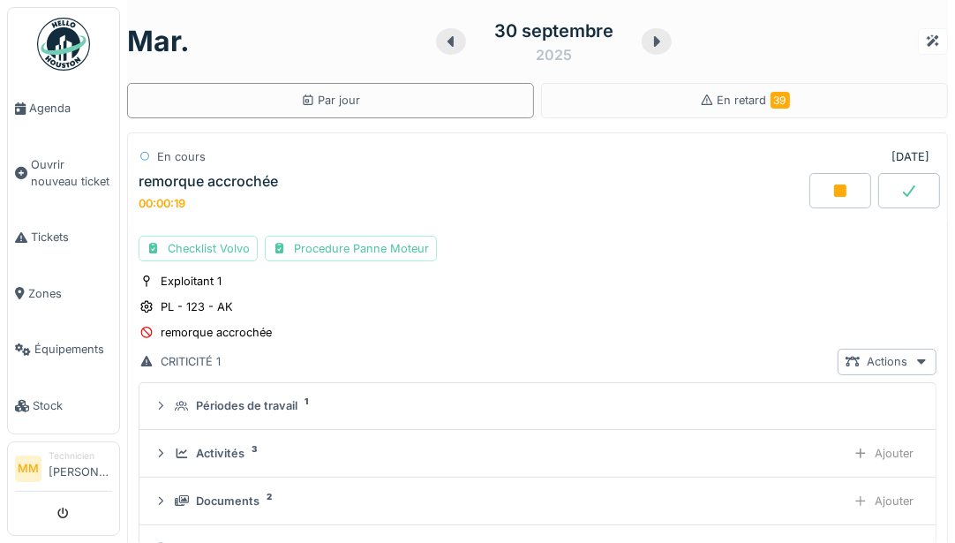
click at [901, 186] on icon at bounding box center [909, 191] width 18 height 14
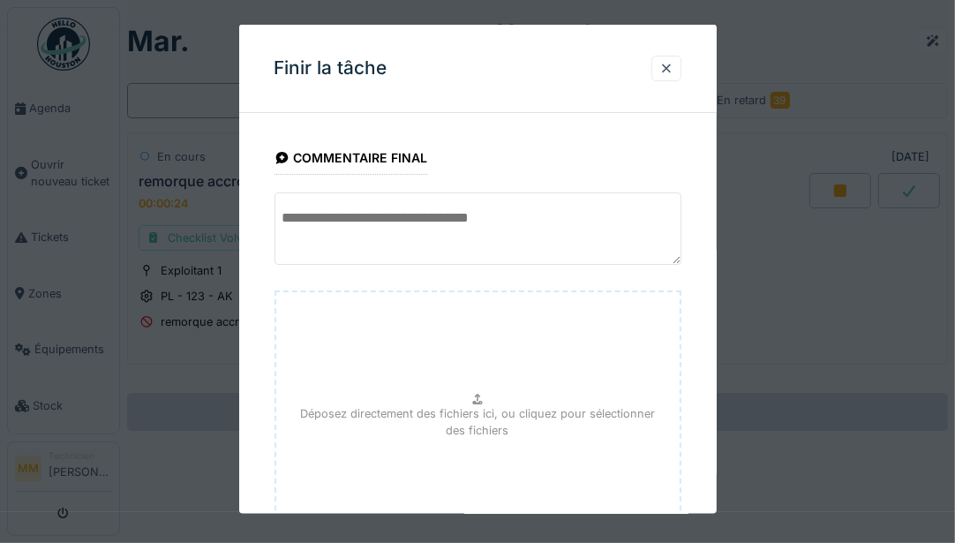
scroll to position [154, 0]
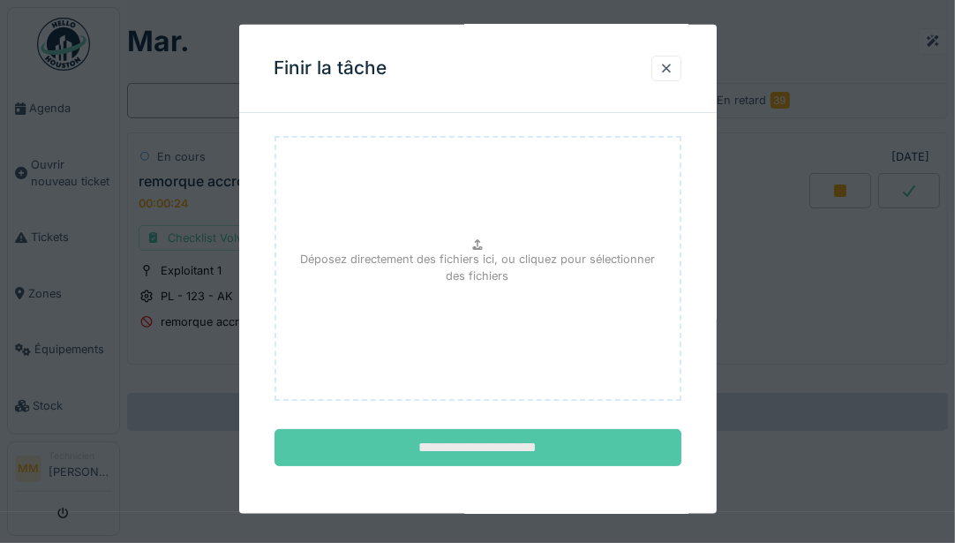
click at [468, 437] on input "**********" at bounding box center [478, 447] width 407 height 37
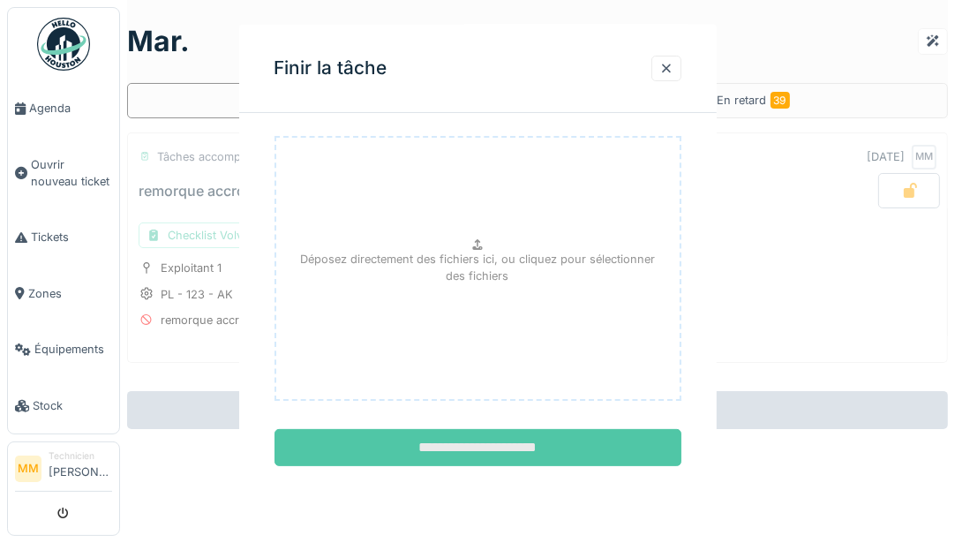
scroll to position [0, 0]
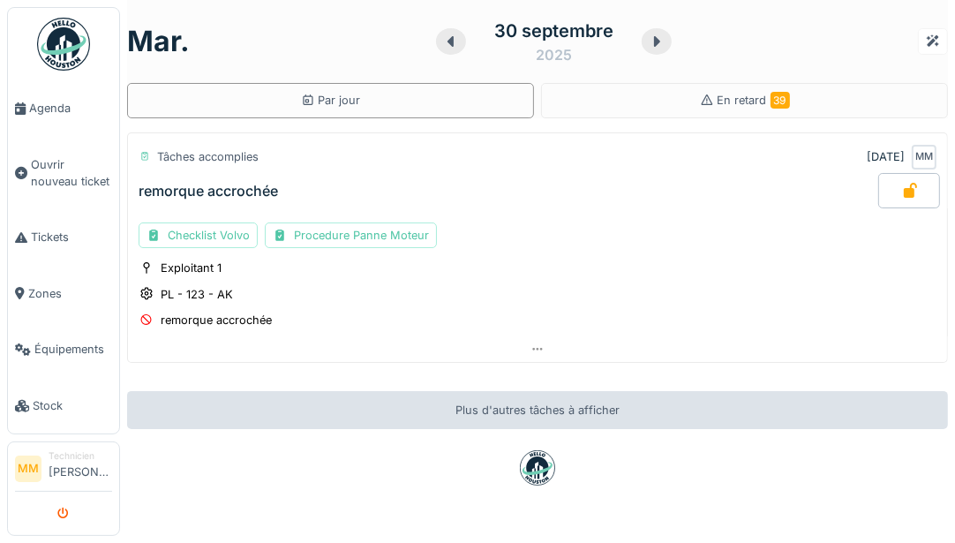
click at [64, 507] on button "submit" at bounding box center [64, 513] width 34 height 29
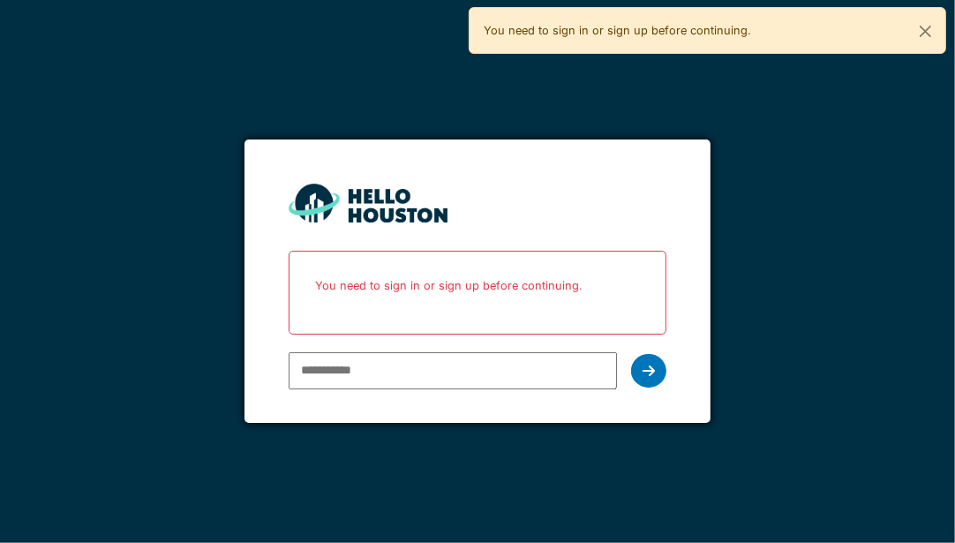
click at [338, 363] on input "email" at bounding box center [453, 370] width 328 height 37
click at [418, 367] on input "email" at bounding box center [453, 370] width 328 height 37
paste input "**********"
type input "**********"
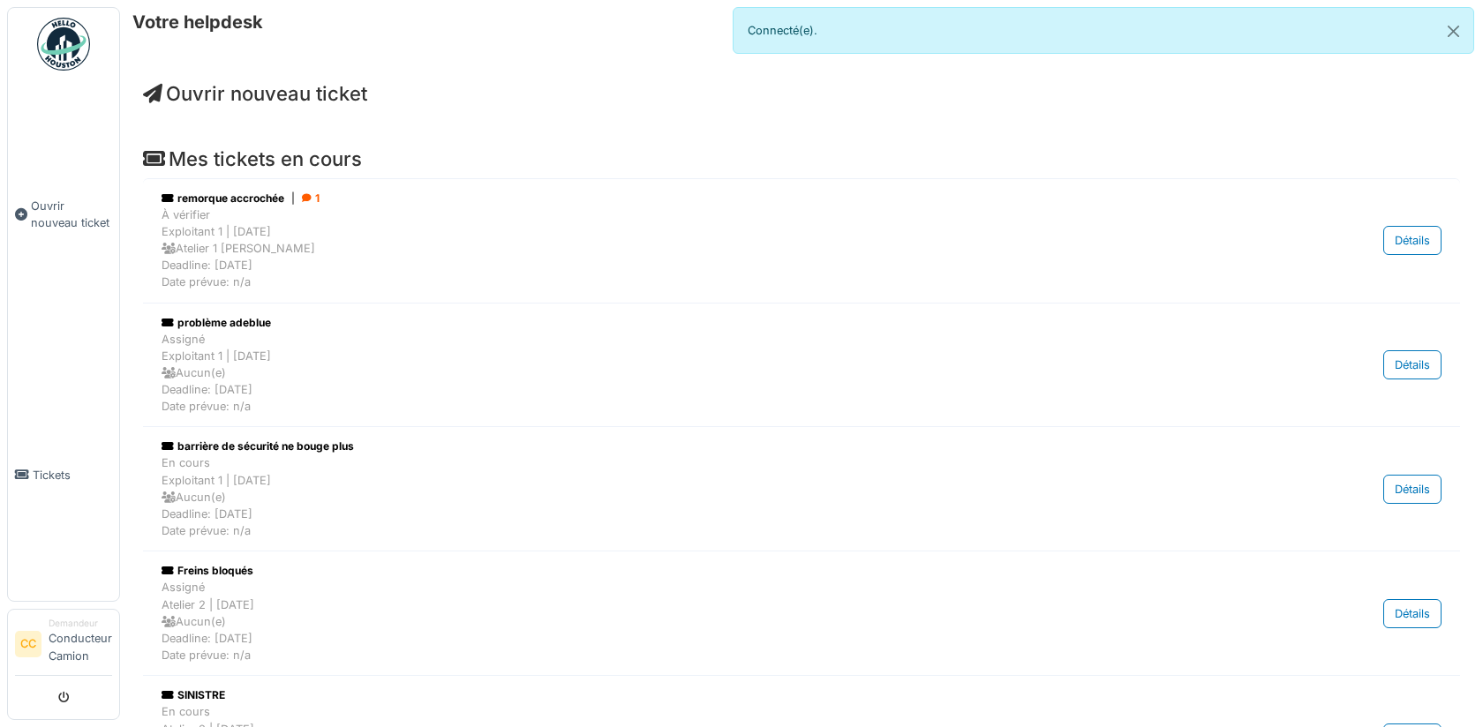
click at [86, 542] on div at bounding box center [63, 697] width 97 height 29
click at [52, 542] on button "submit" at bounding box center [64, 697] width 34 height 29
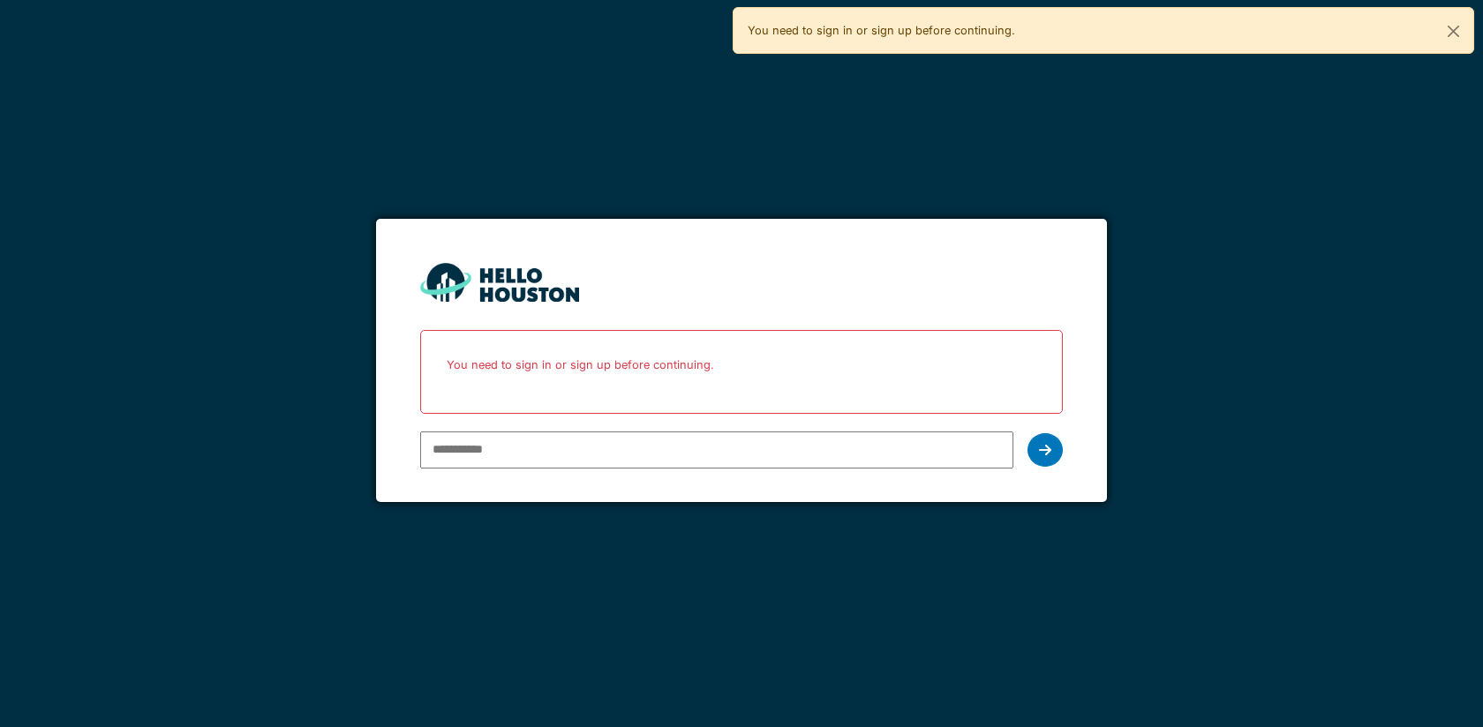
click at [463, 451] on input "email" at bounding box center [716, 450] width 592 height 37
paste input "**********"
type input "**********"
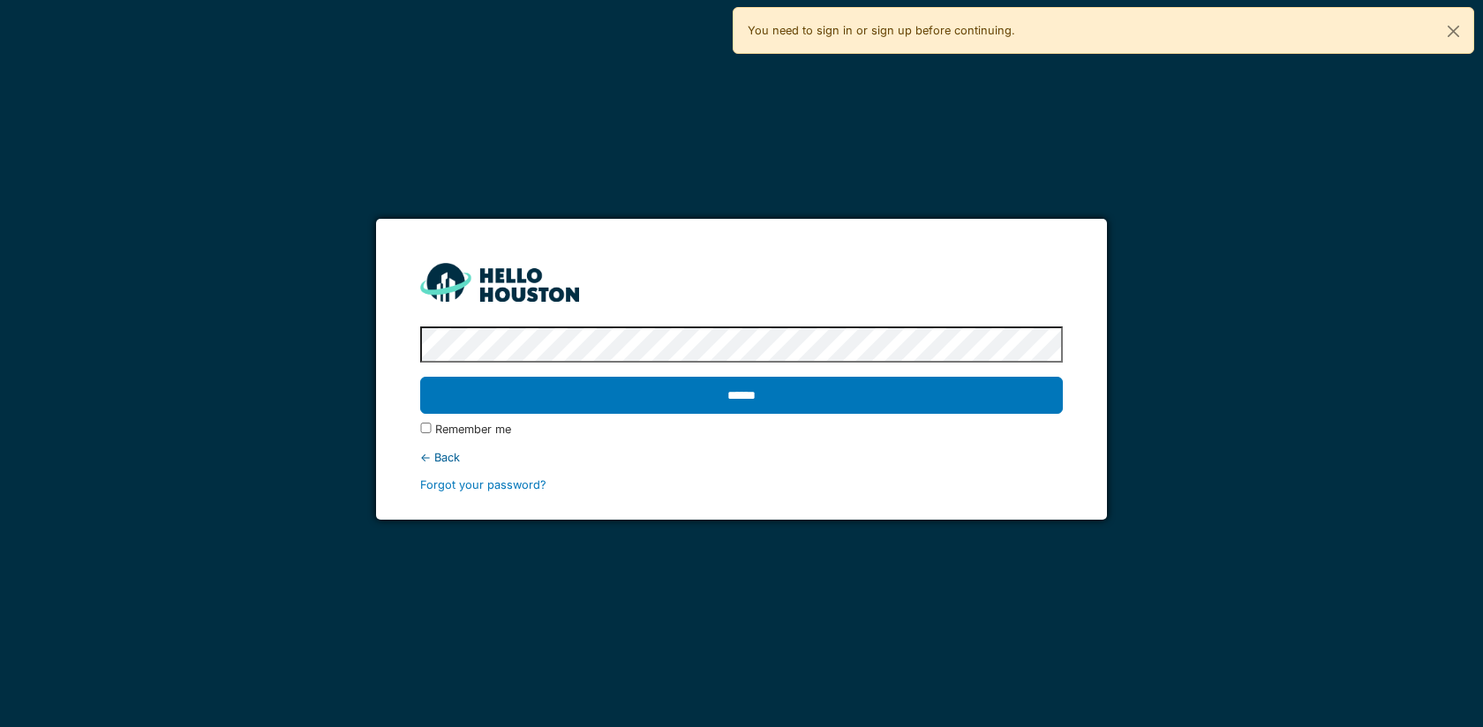
click at [420, 377] on input "******" at bounding box center [741, 395] width 642 height 37
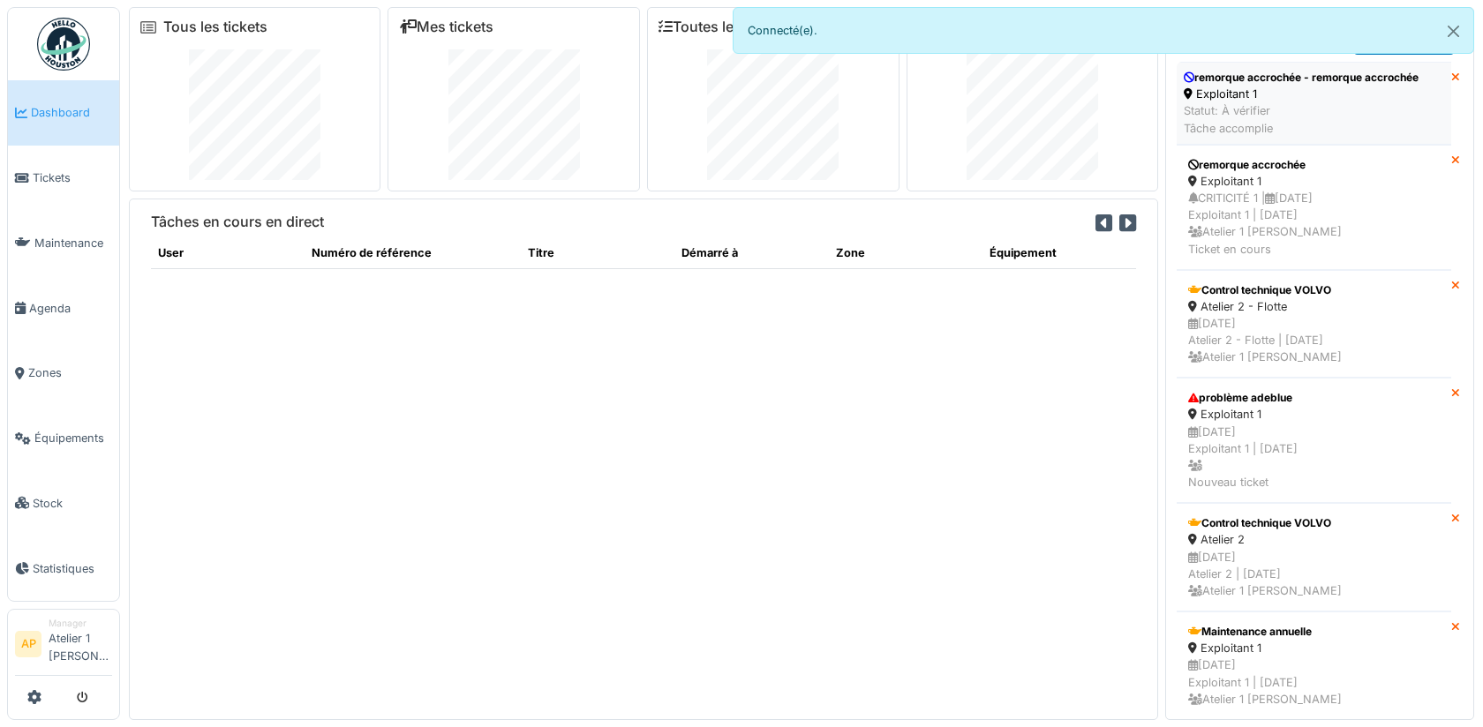
click at [1282, 87] on div "Exploitant 1" at bounding box center [1301, 94] width 235 height 17
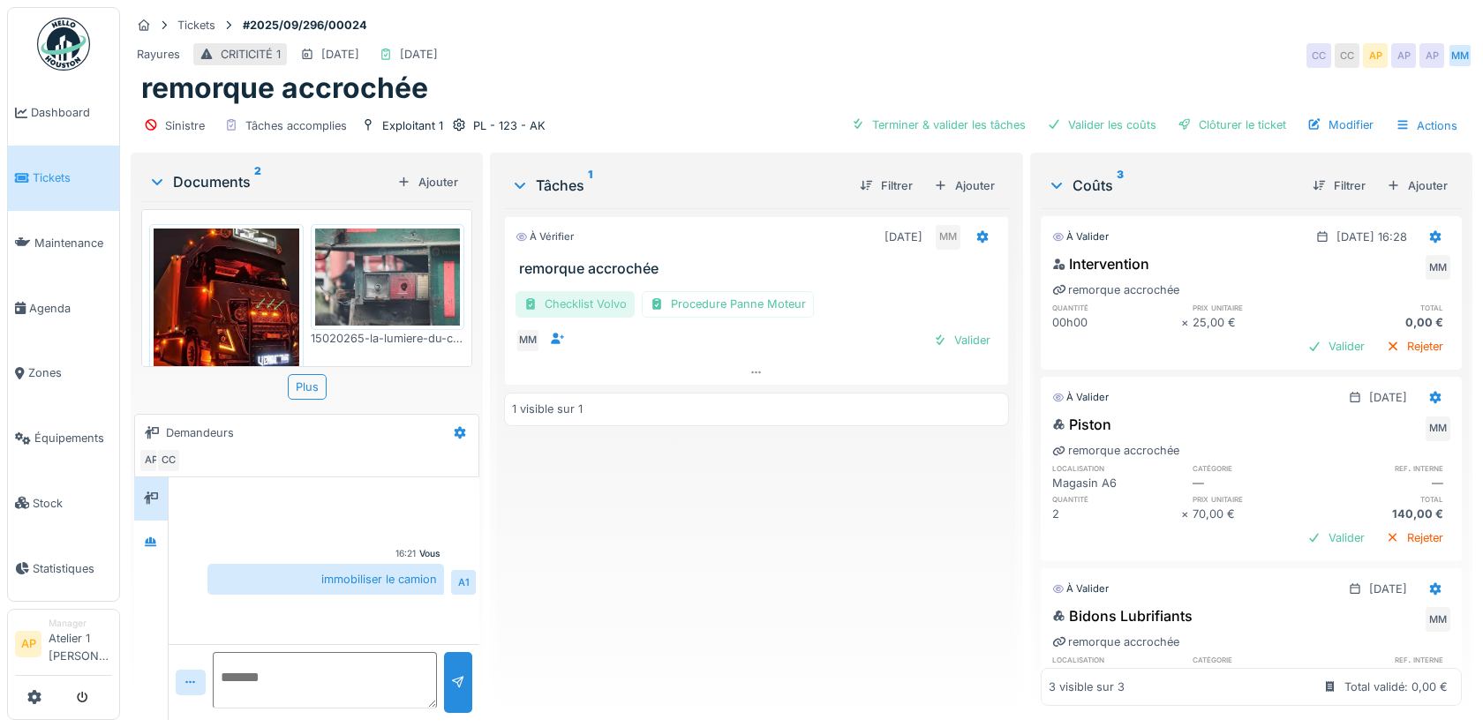
click at [571, 299] on div "Checklist Volvo" at bounding box center [575, 304] width 119 height 26
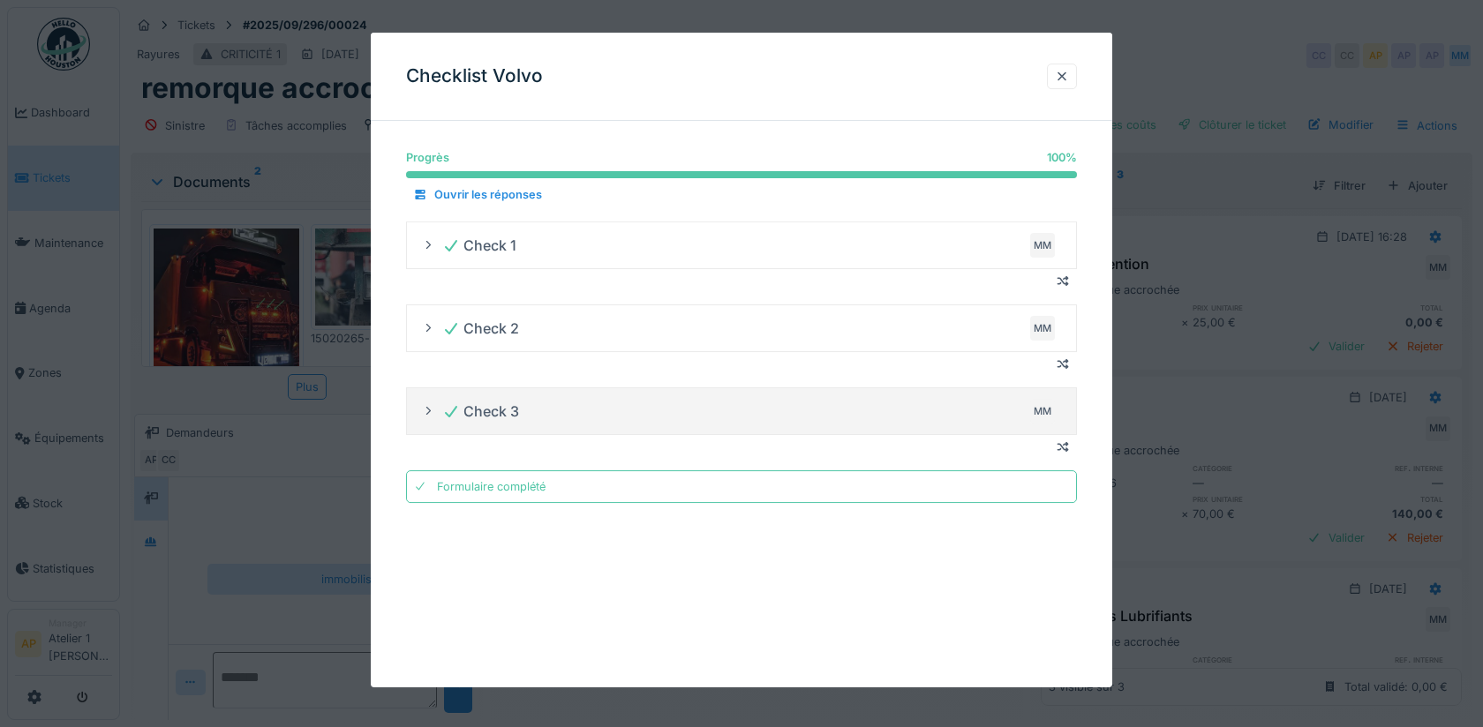
click at [429, 410] on icon at bounding box center [428, 410] width 14 height 11
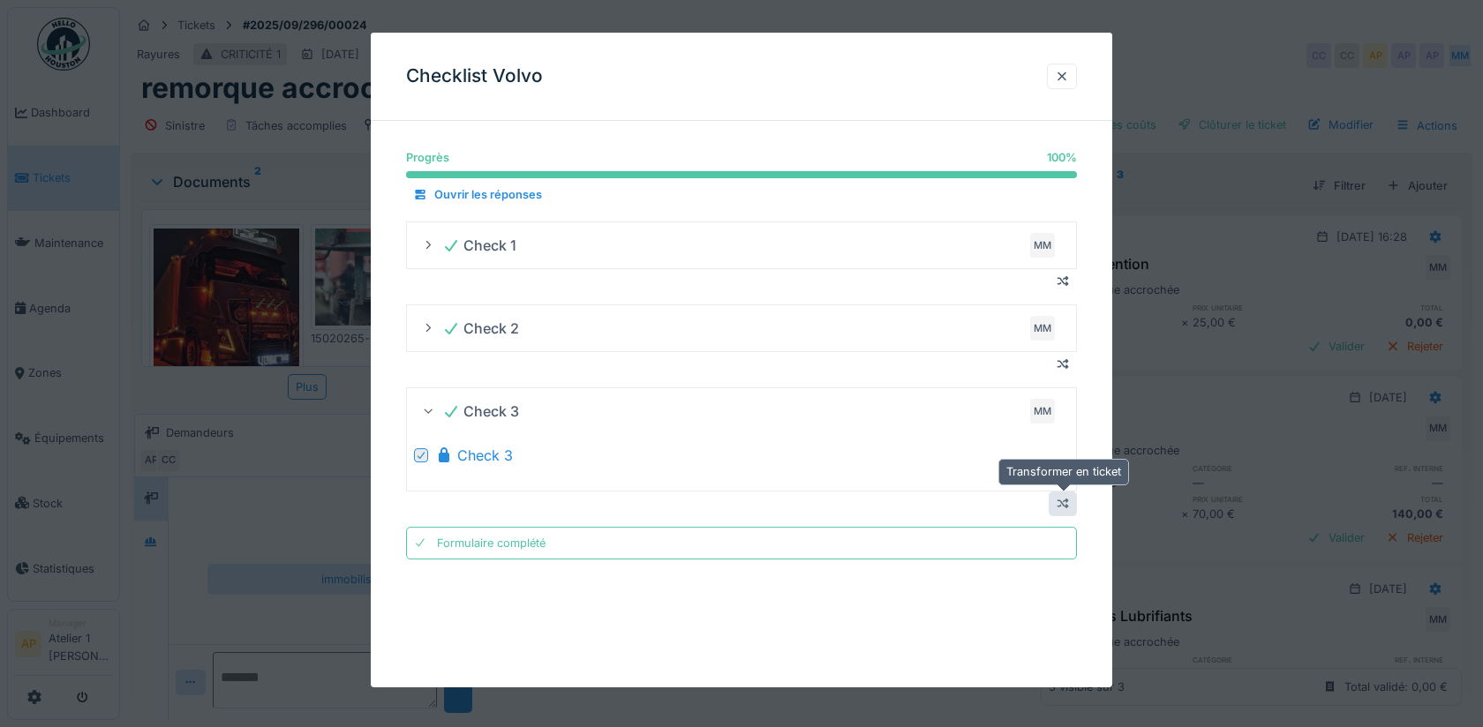
click at [1066, 511] on div at bounding box center [1063, 504] width 28 height 24
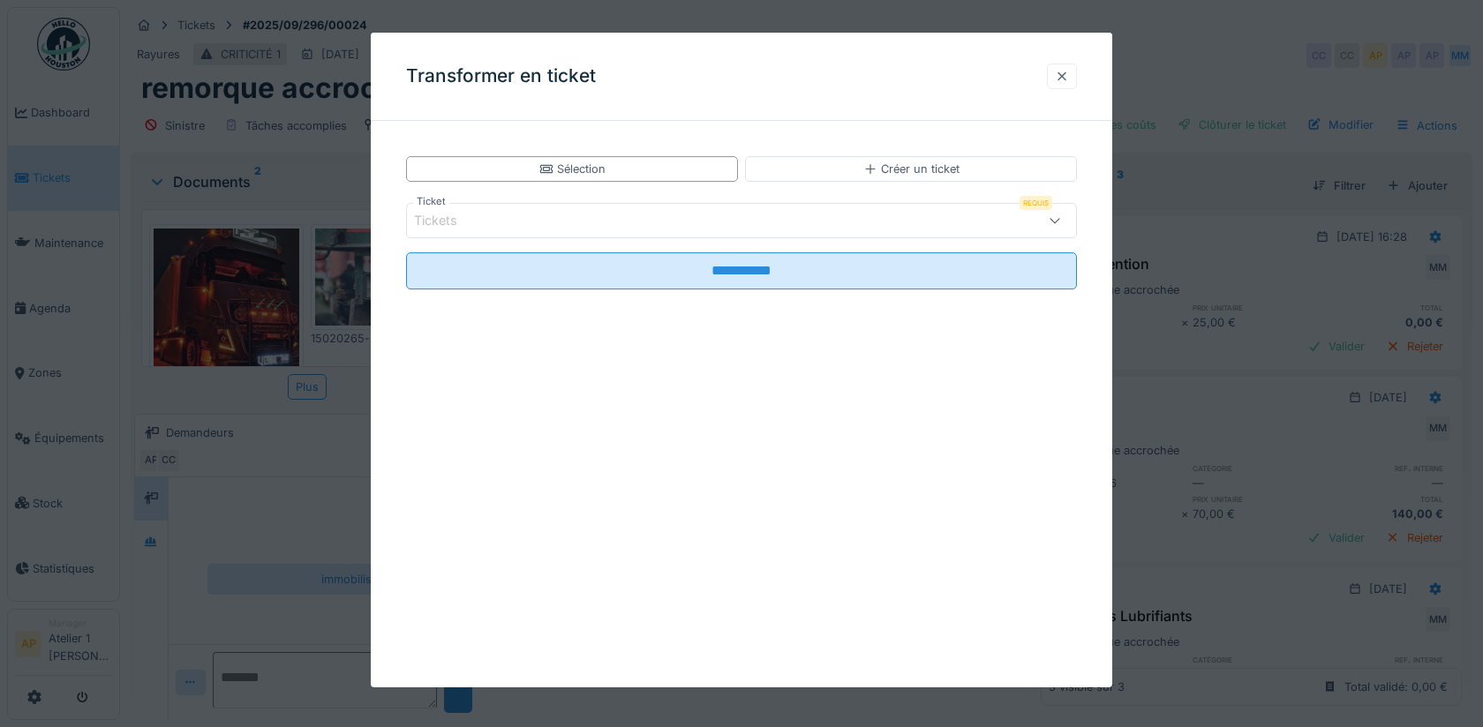
click at [1060, 72] on div at bounding box center [1062, 76] width 14 height 17
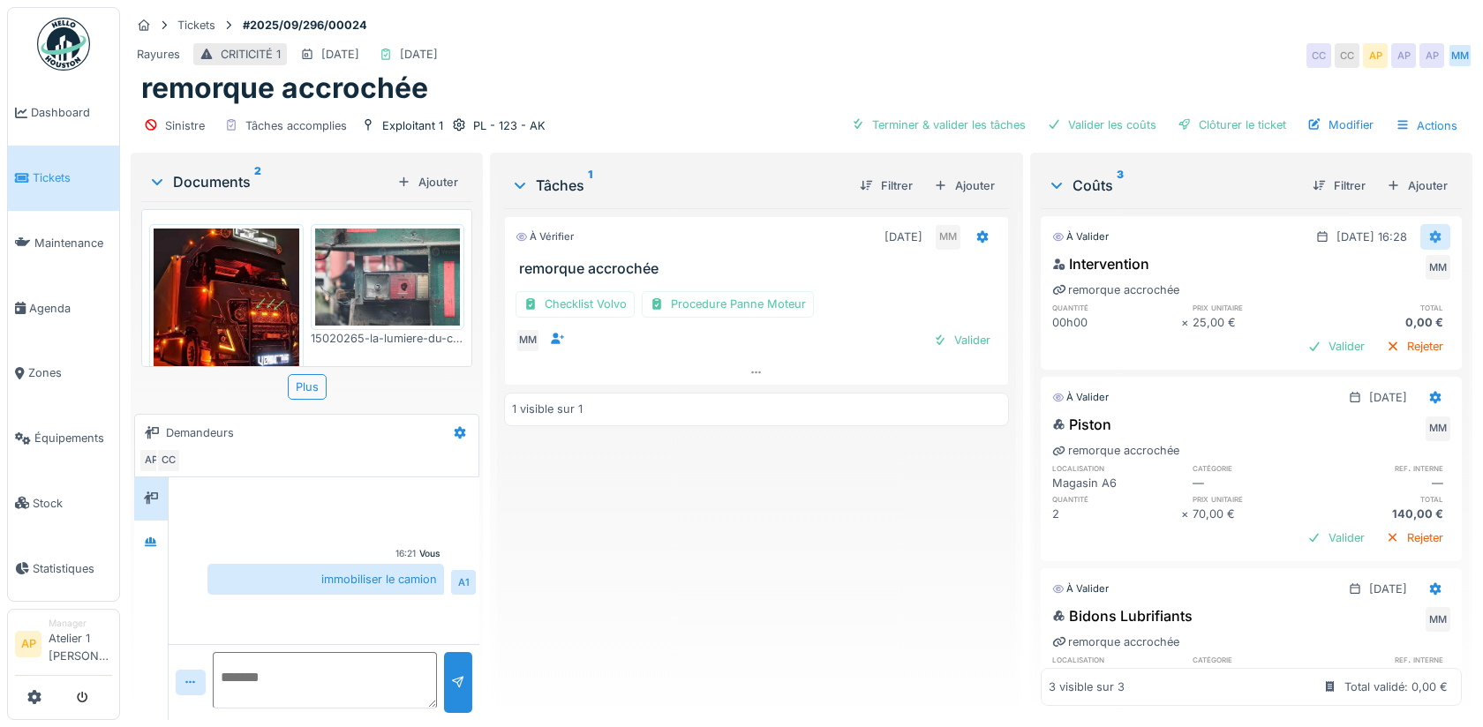
click at [1435, 231] on icon at bounding box center [1435, 236] width 14 height 11
click at [1420, 268] on div "Modifier" at bounding box center [1403, 273] width 86 height 26
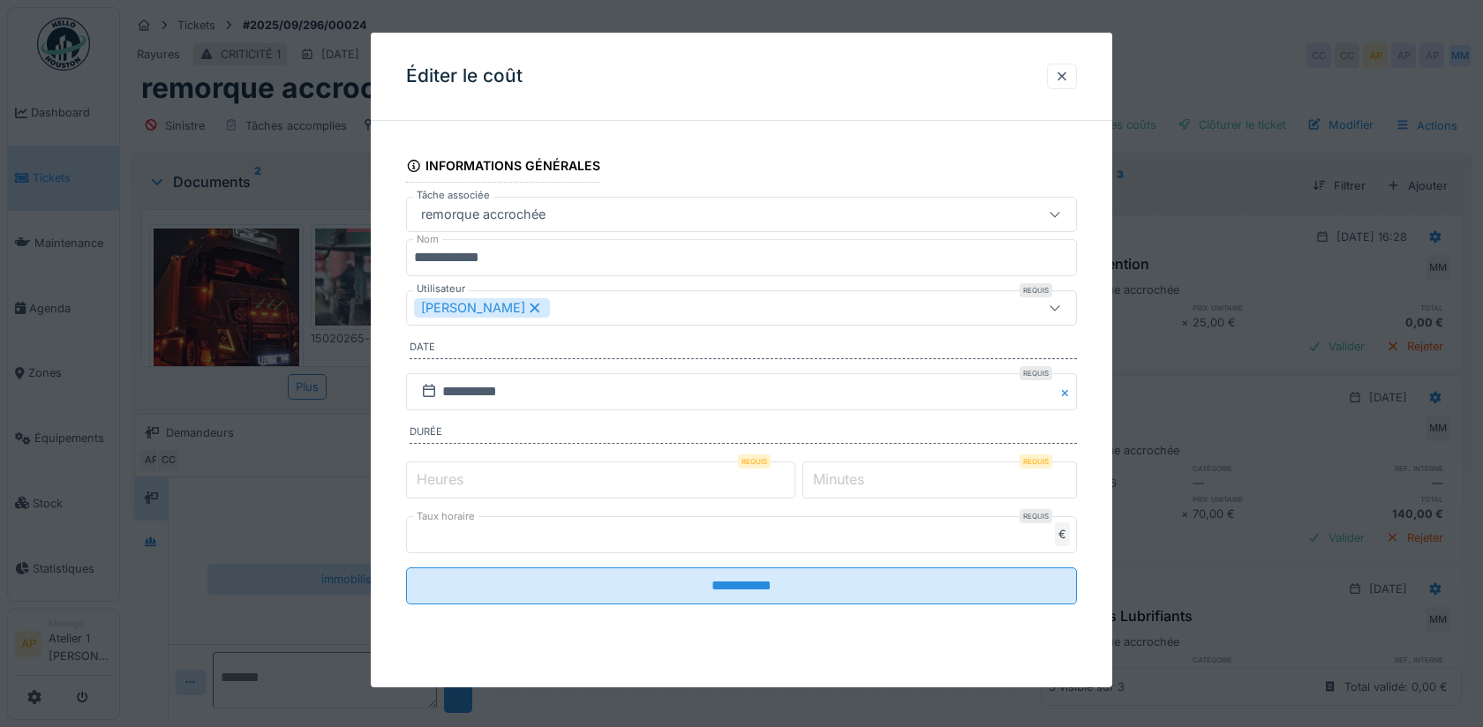
click at [418, 479] on label "Heures" at bounding box center [440, 479] width 54 height 21
click at [418, 479] on input "*" at bounding box center [600, 480] width 389 height 37
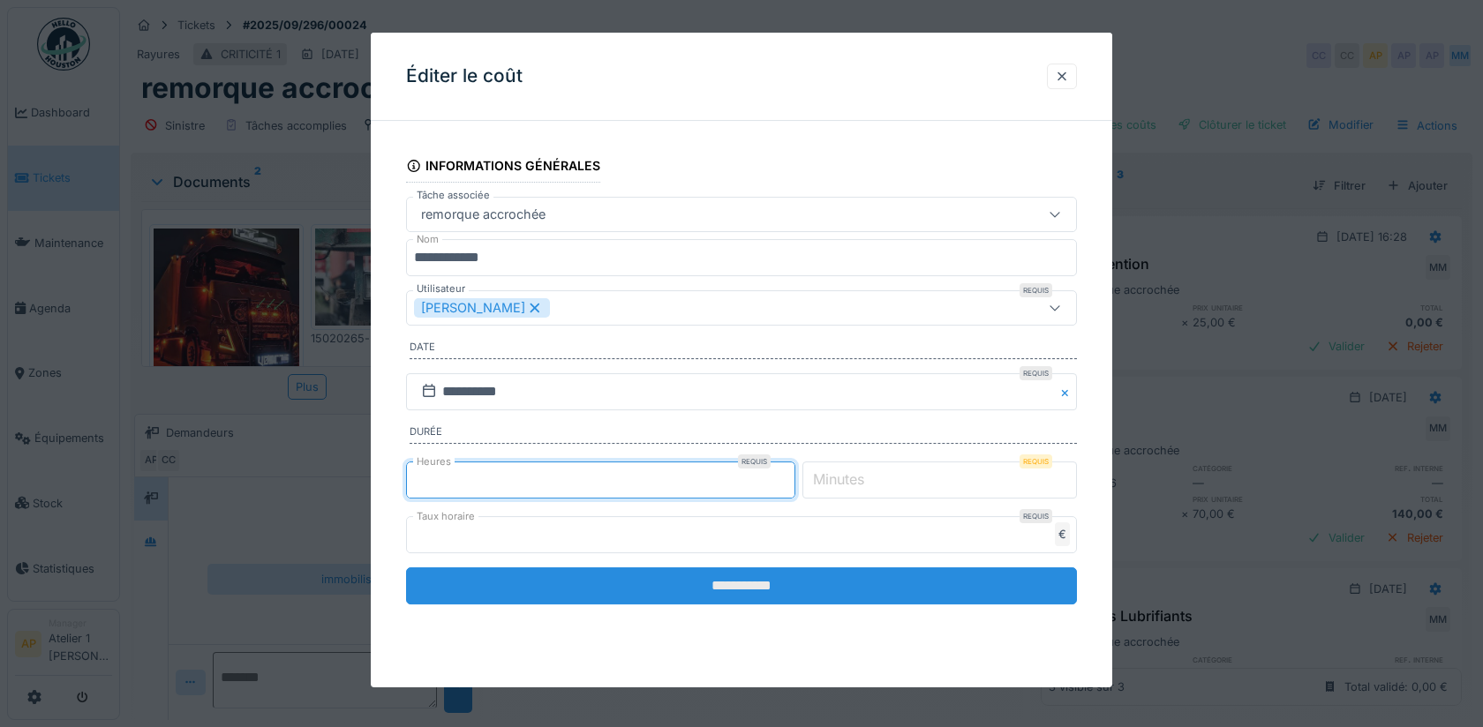
type input "*"
click at [743, 588] on input "**********" at bounding box center [741, 586] width 671 height 37
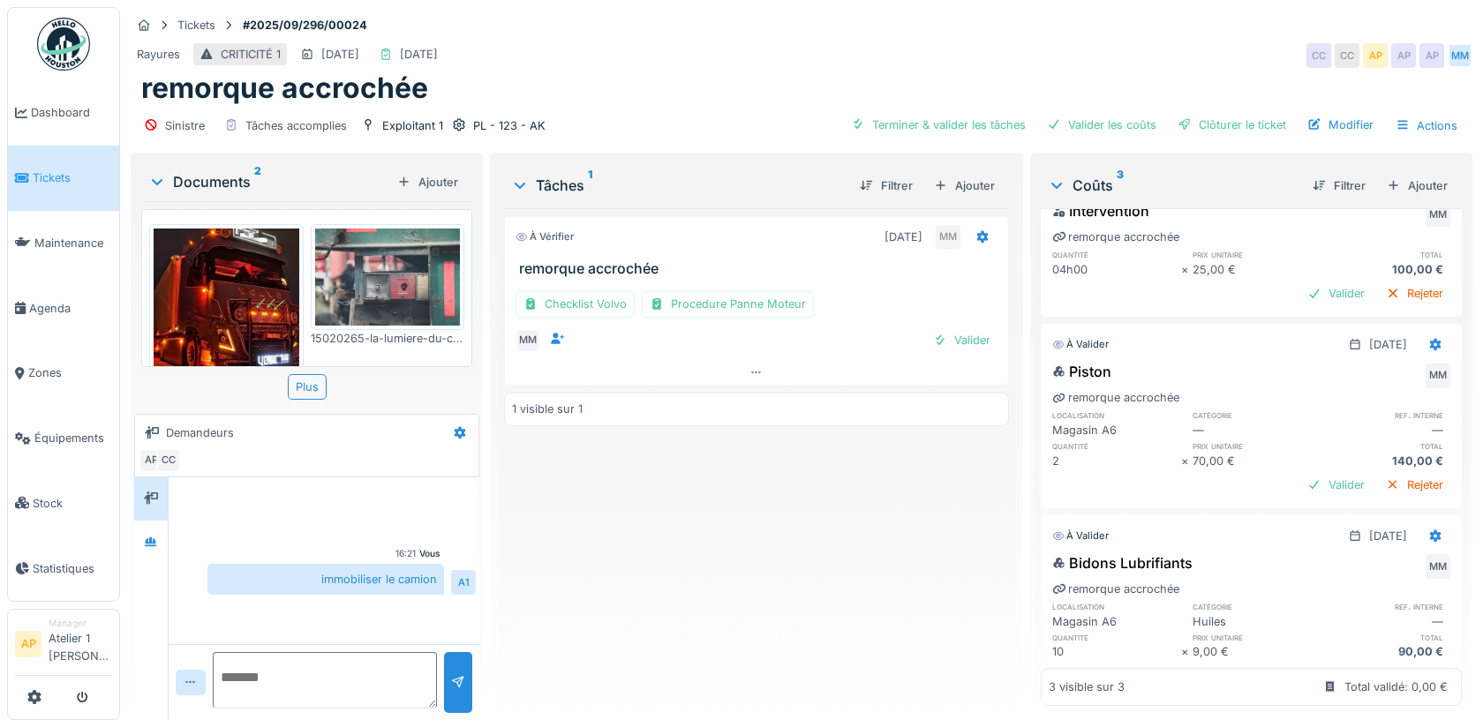
scroll to position [84, 0]
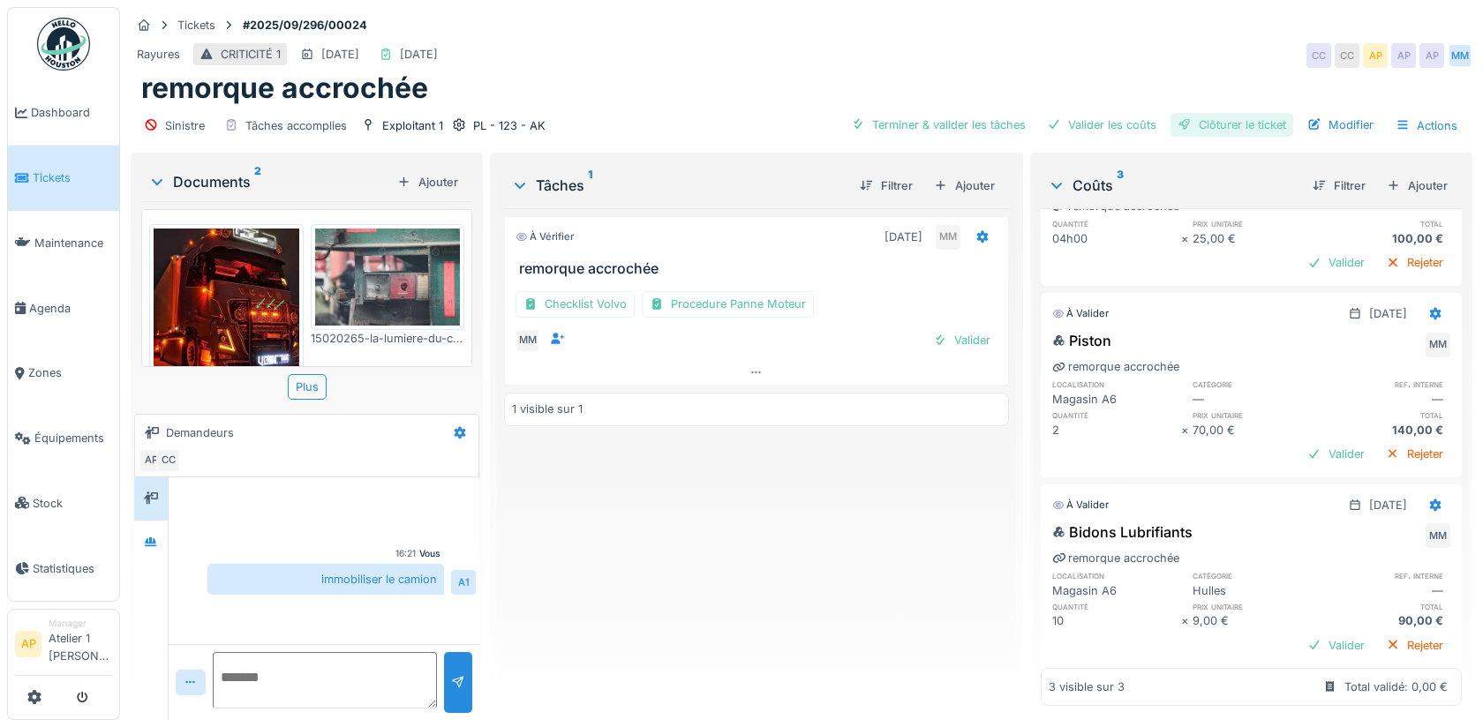
click at [1230, 121] on div "Clôturer le ticket" at bounding box center [1232, 125] width 123 height 24
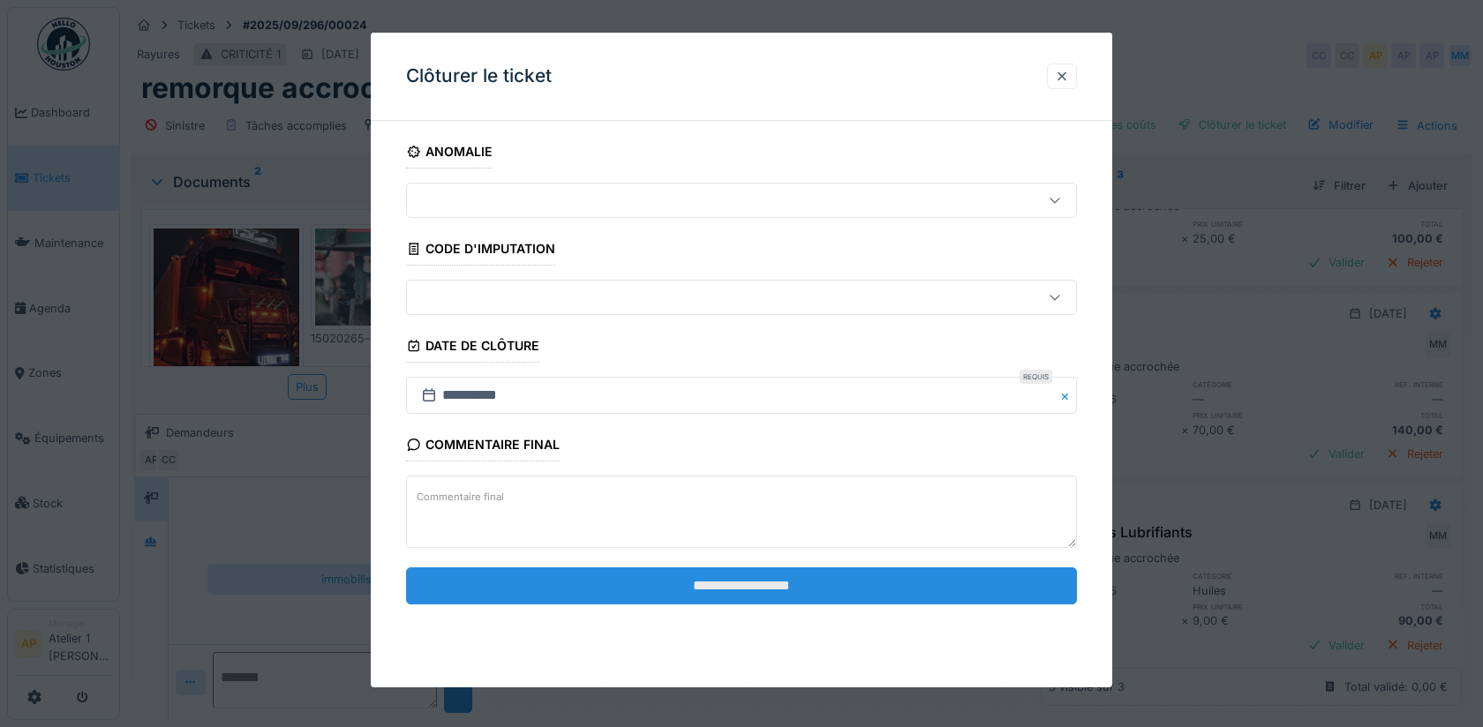
click at [638, 579] on input "**********" at bounding box center [741, 586] width 671 height 37
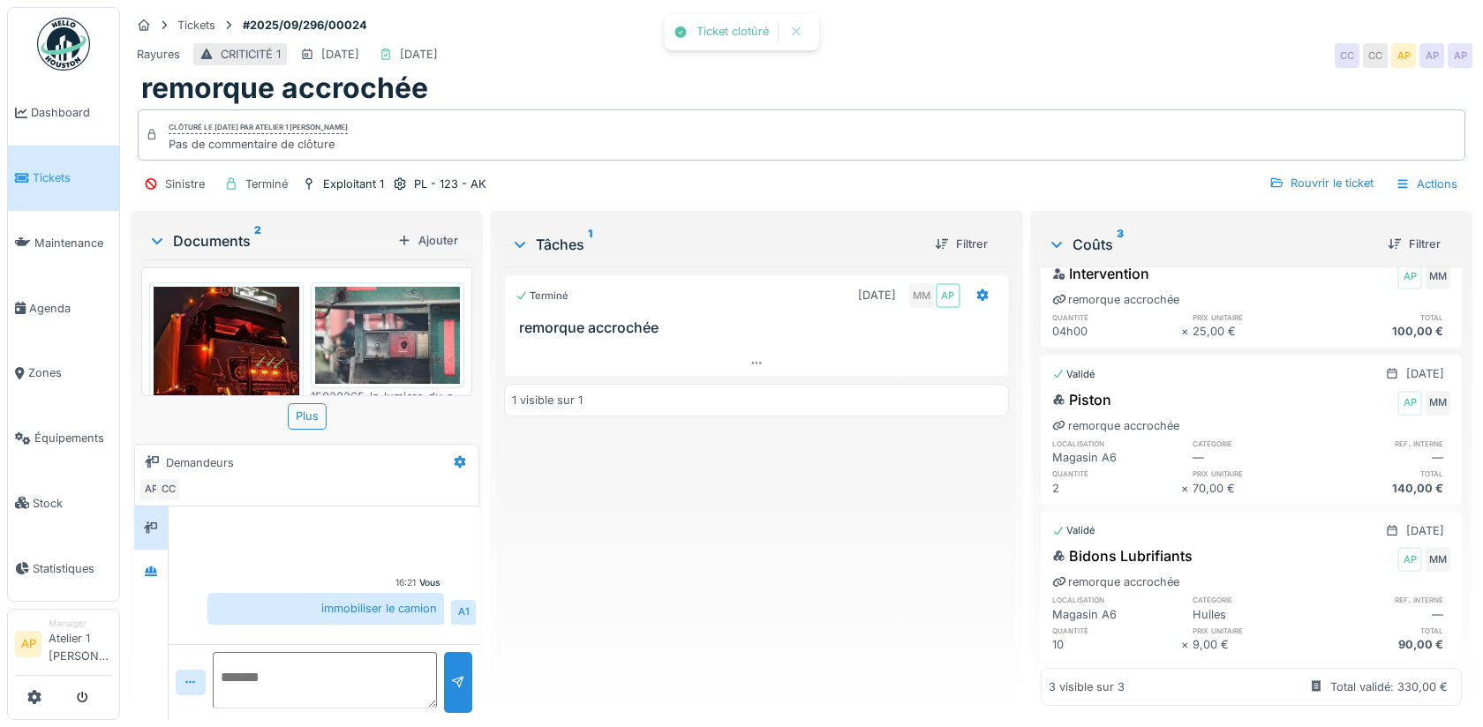
scroll to position [38, 0]
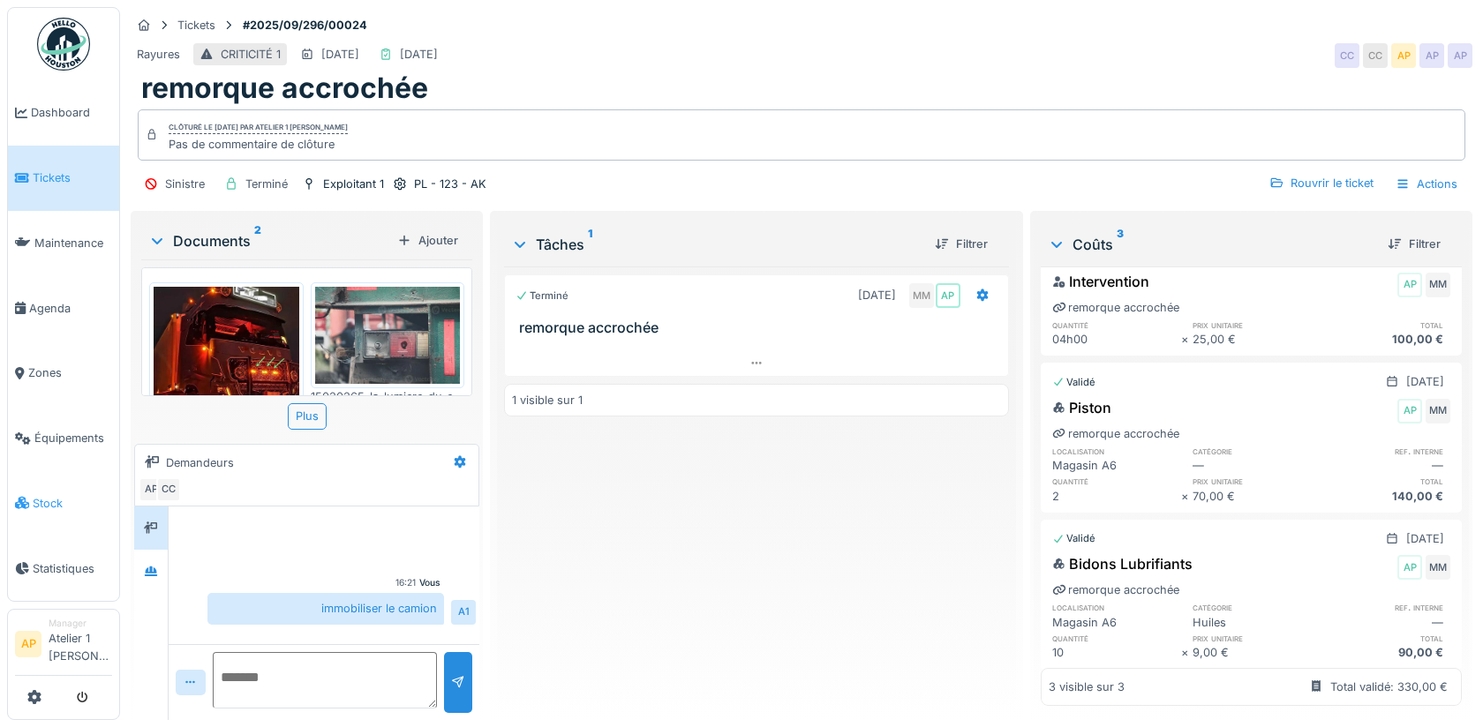
click at [51, 495] on span "Stock" at bounding box center [72, 503] width 79 height 17
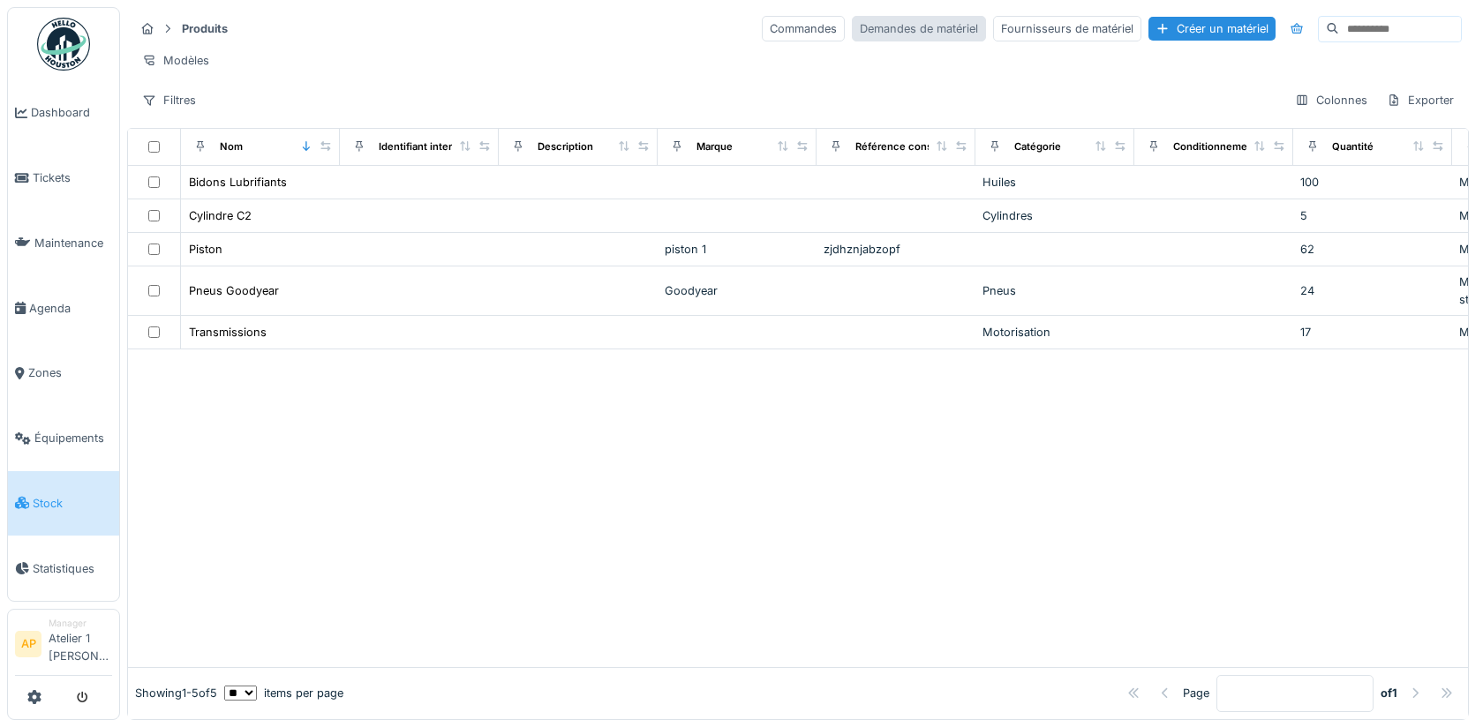
click at [934, 35] on div "Demandes de matériel" at bounding box center [919, 29] width 134 height 26
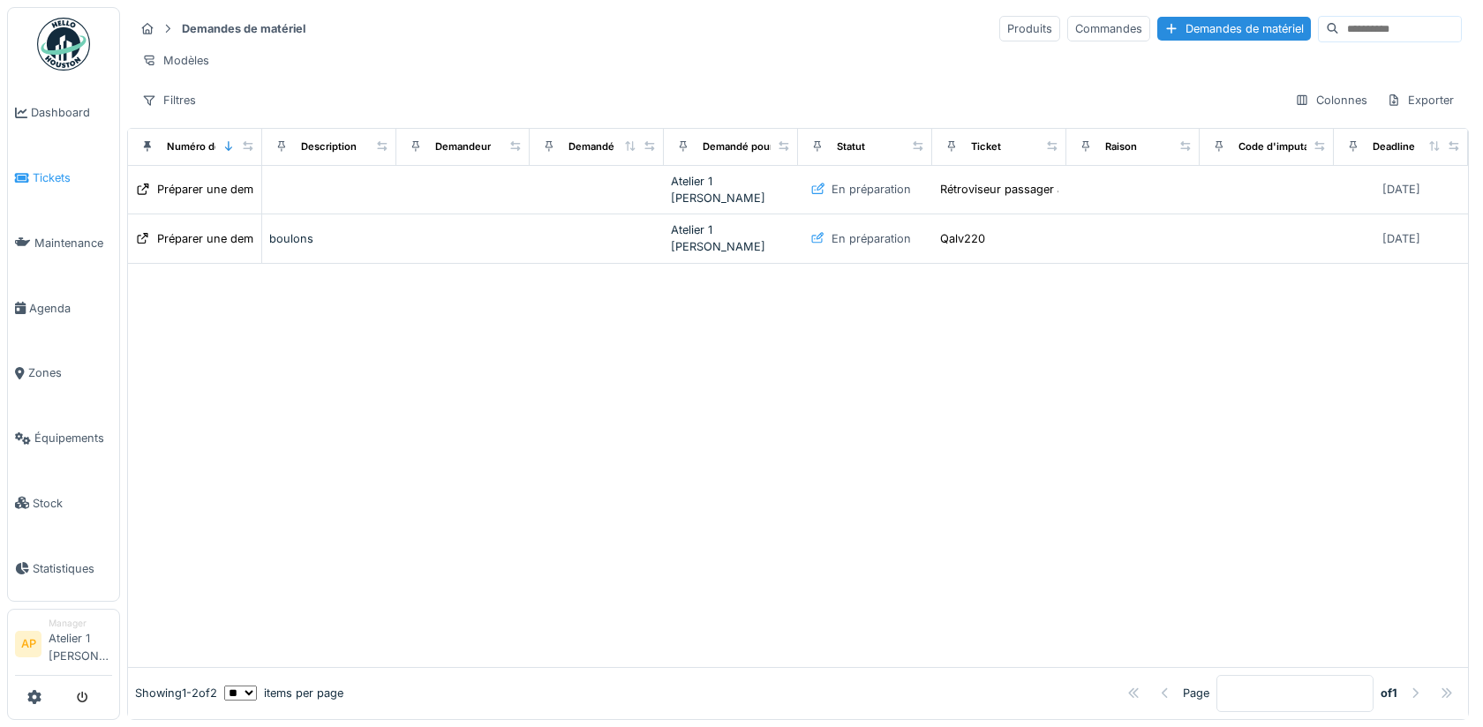
click at [57, 177] on span "Tickets" at bounding box center [72, 178] width 79 height 17
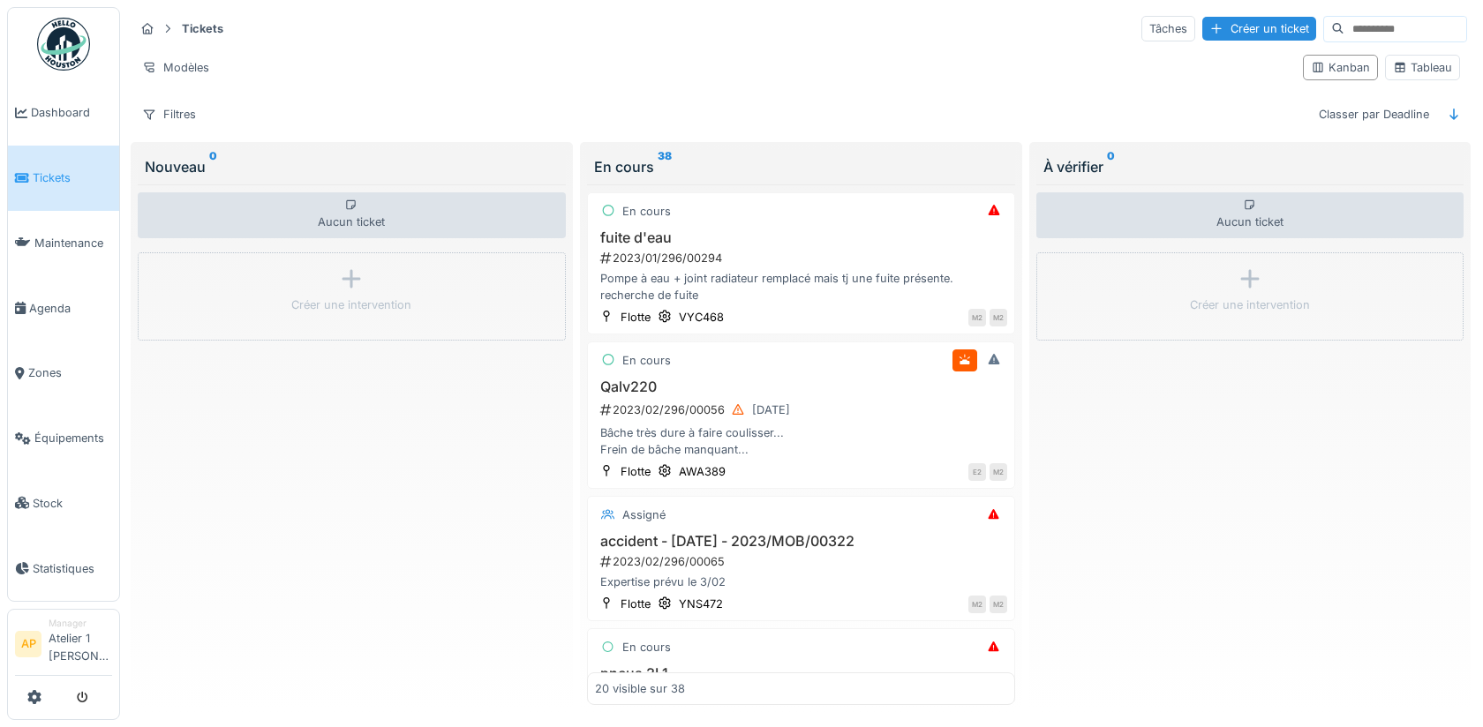
click at [183, 126] on div "Tickets Tâches Créer un ticket Modèles Kanban Tableau Filtres Classer par Deadl…" at bounding box center [800, 71] width 1347 height 128
click at [178, 121] on div "Filtres" at bounding box center [169, 115] width 70 height 26
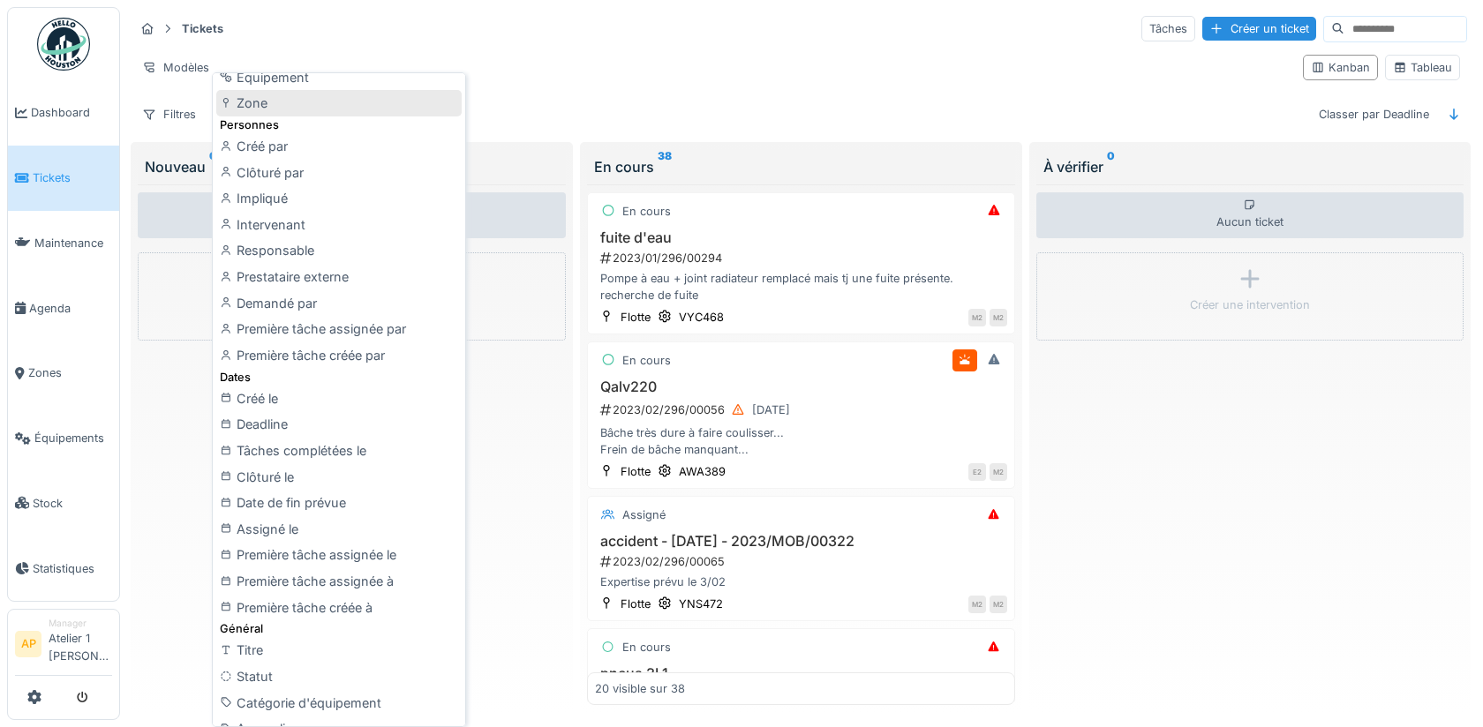
scroll to position [172, 0]
click at [539, 44] on div "Tickets Tâches Créer un ticket Modèles Kanban Tableau Filtres Classer par Deadl…" at bounding box center [800, 71] width 1347 height 128
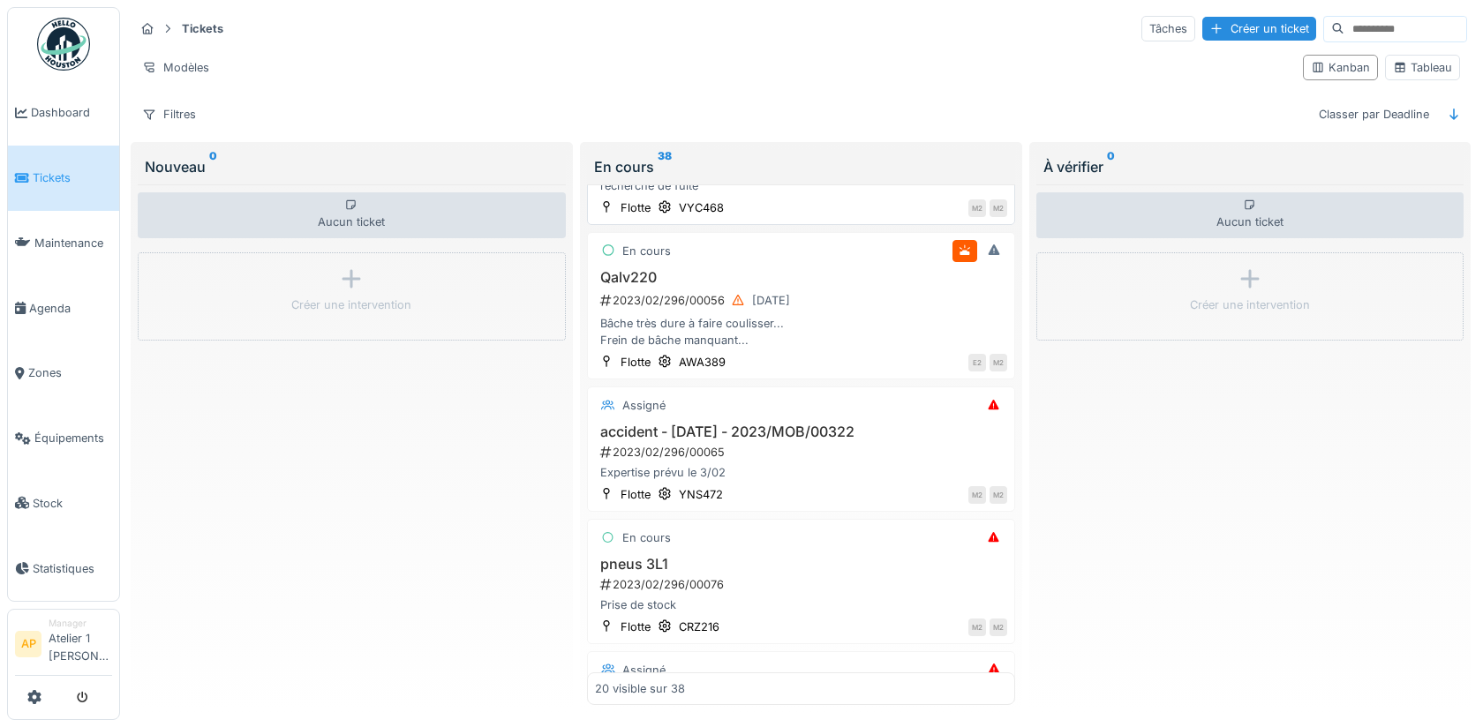
scroll to position [177, 0]
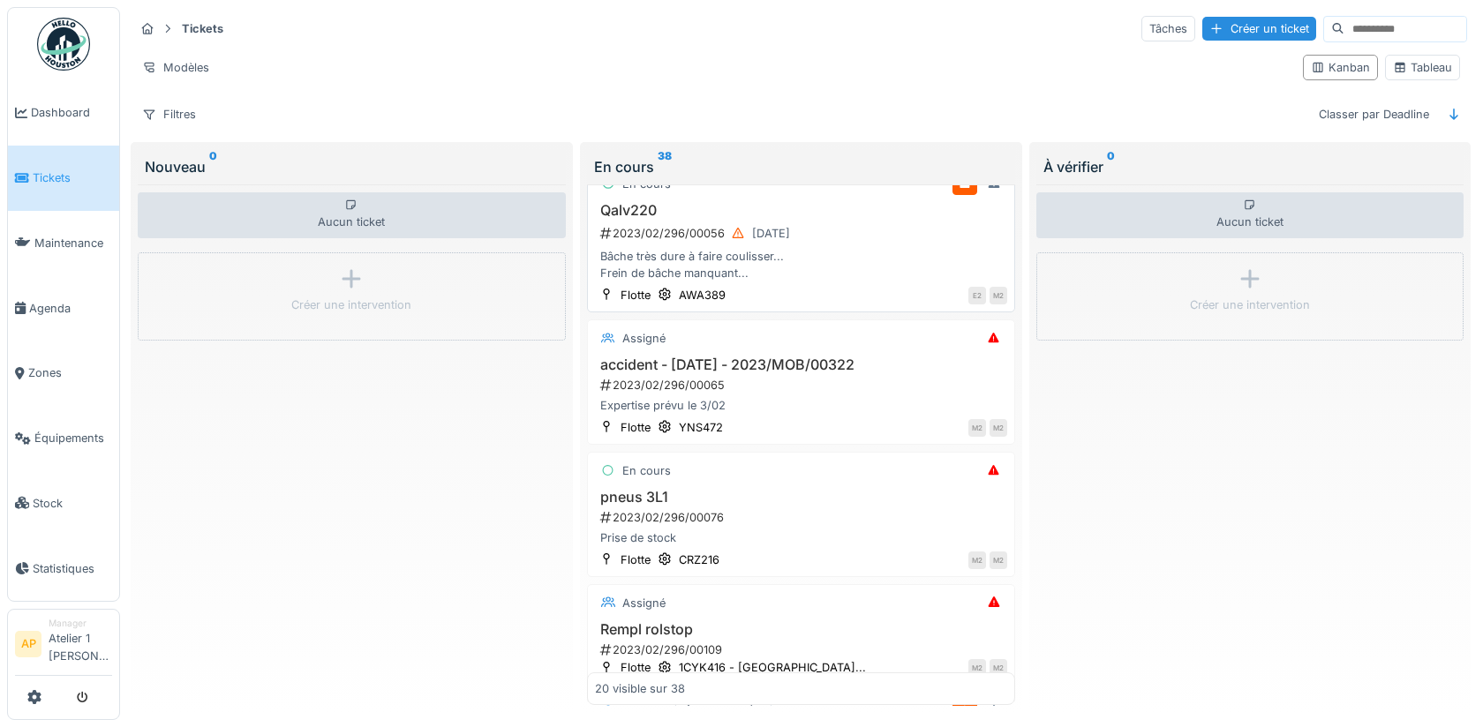
click at [743, 264] on div "Bâche très dure à faire coulisser... Frein de bâche manquant..." at bounding box center [801, 265] width 412 height 34
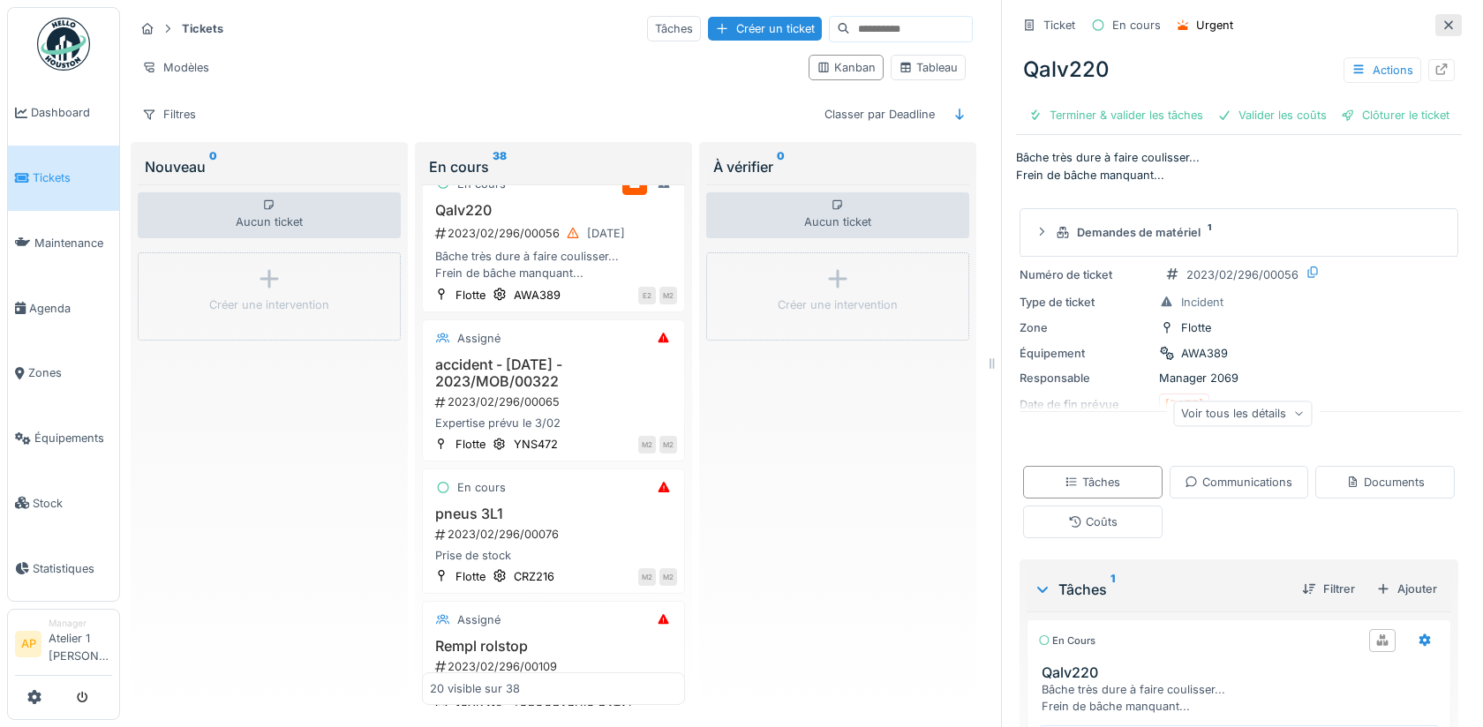
click at [1454, 29] on icon at bounding box center [1449, 24] width 14 height 11
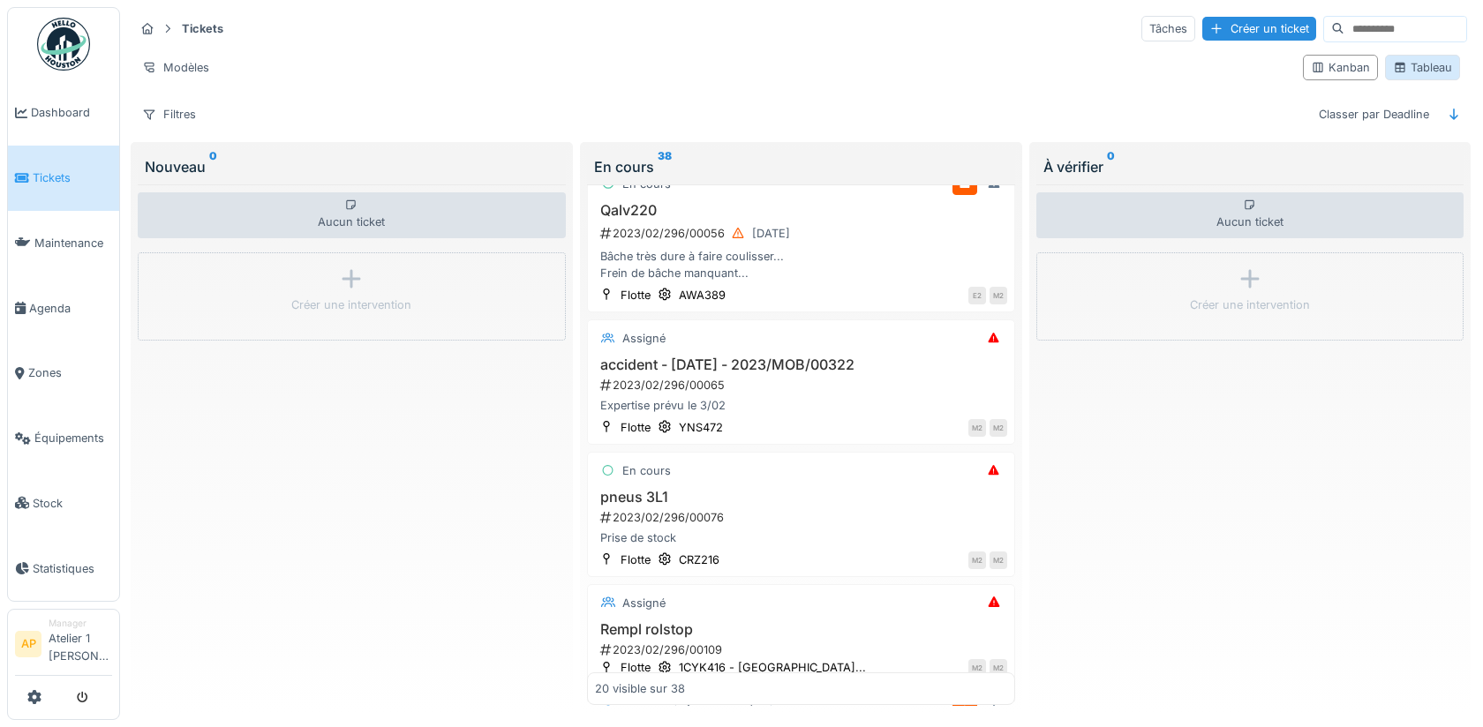
click at [1414, 65] on div "Tableau" at bounding box center [1422, 67] width 59 height 17
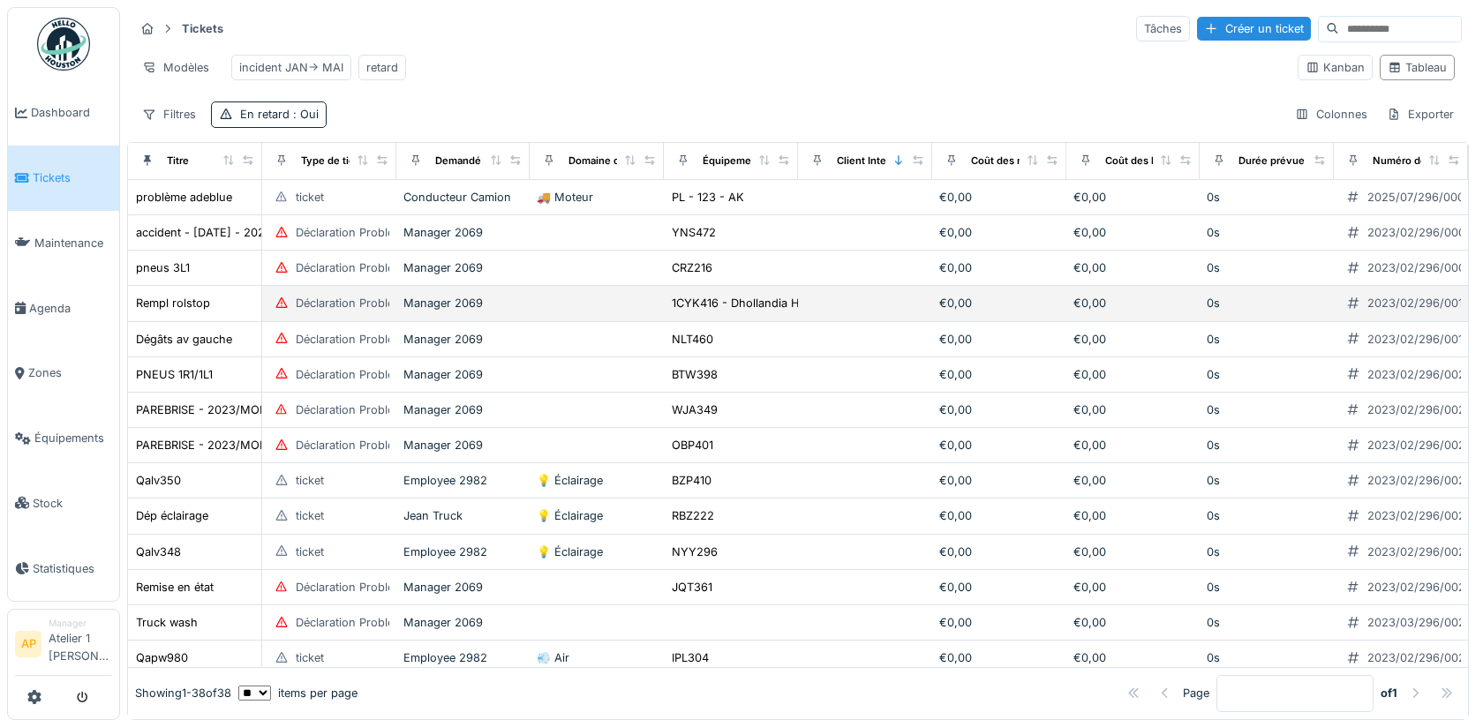
scroll to position [45, 0]
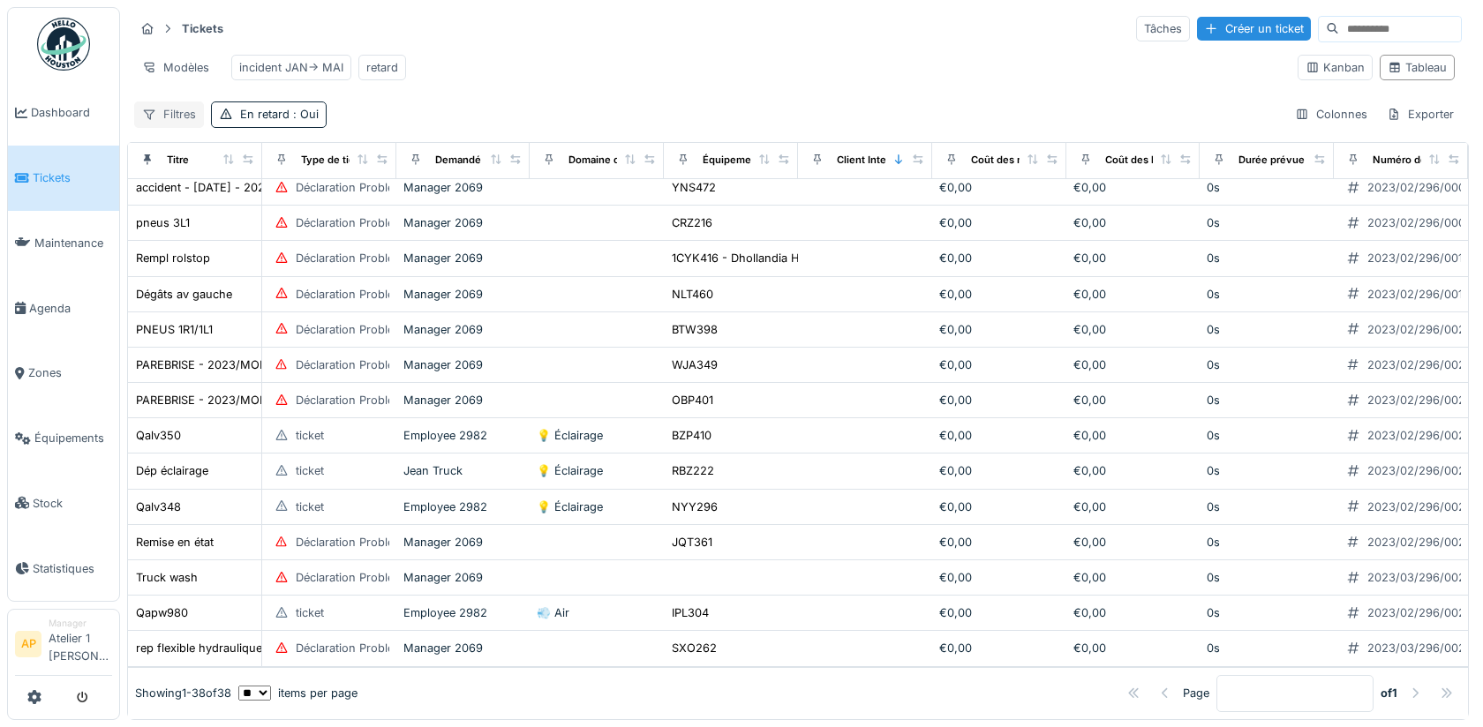
click at [170, 118] on div "Filtres" at bounding box center [169, 115] width 70 height 26
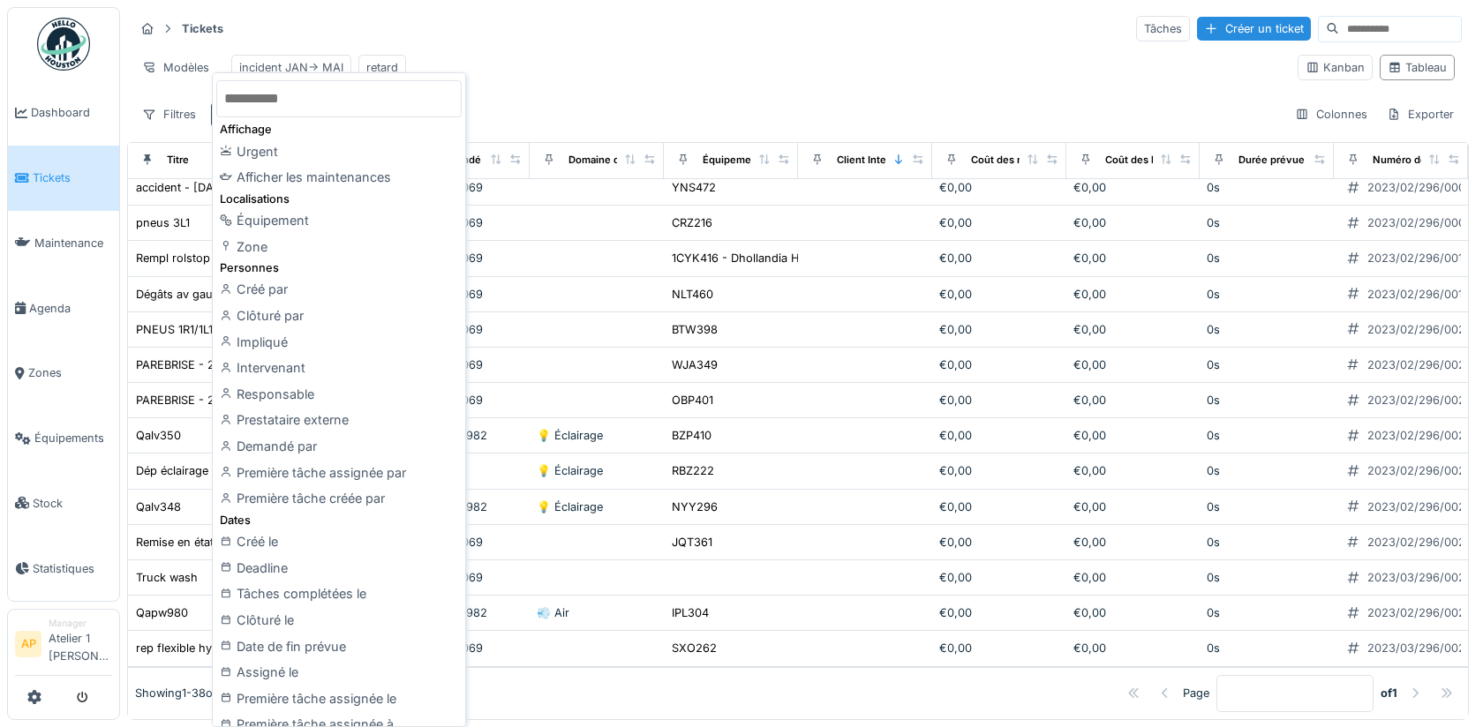
click at [576, 72] on div "Modèles incident JAN-> MAI retard" at bounding box center [708, 68] width 1149 height 40
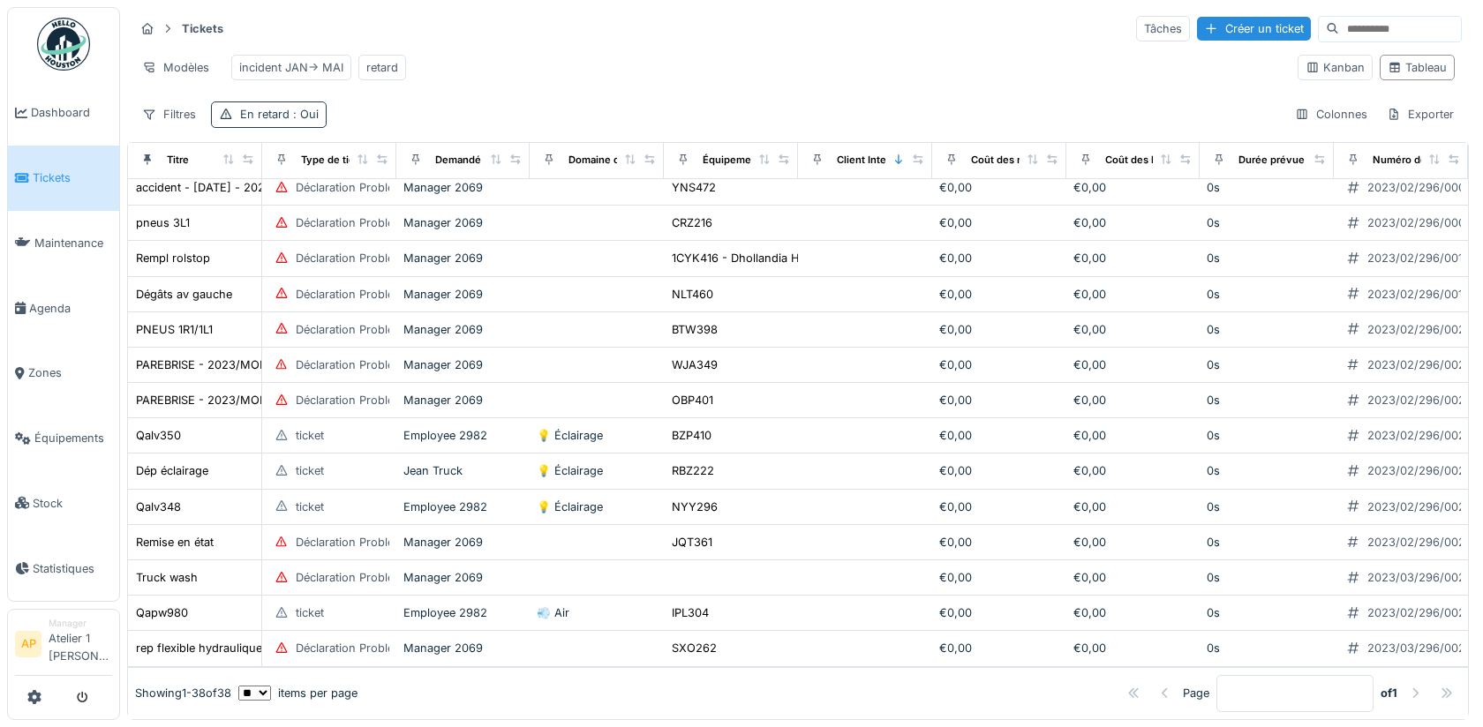
click at [299, 108] on span ": Oui" at bounding box center [304, 114] width 29 height 13
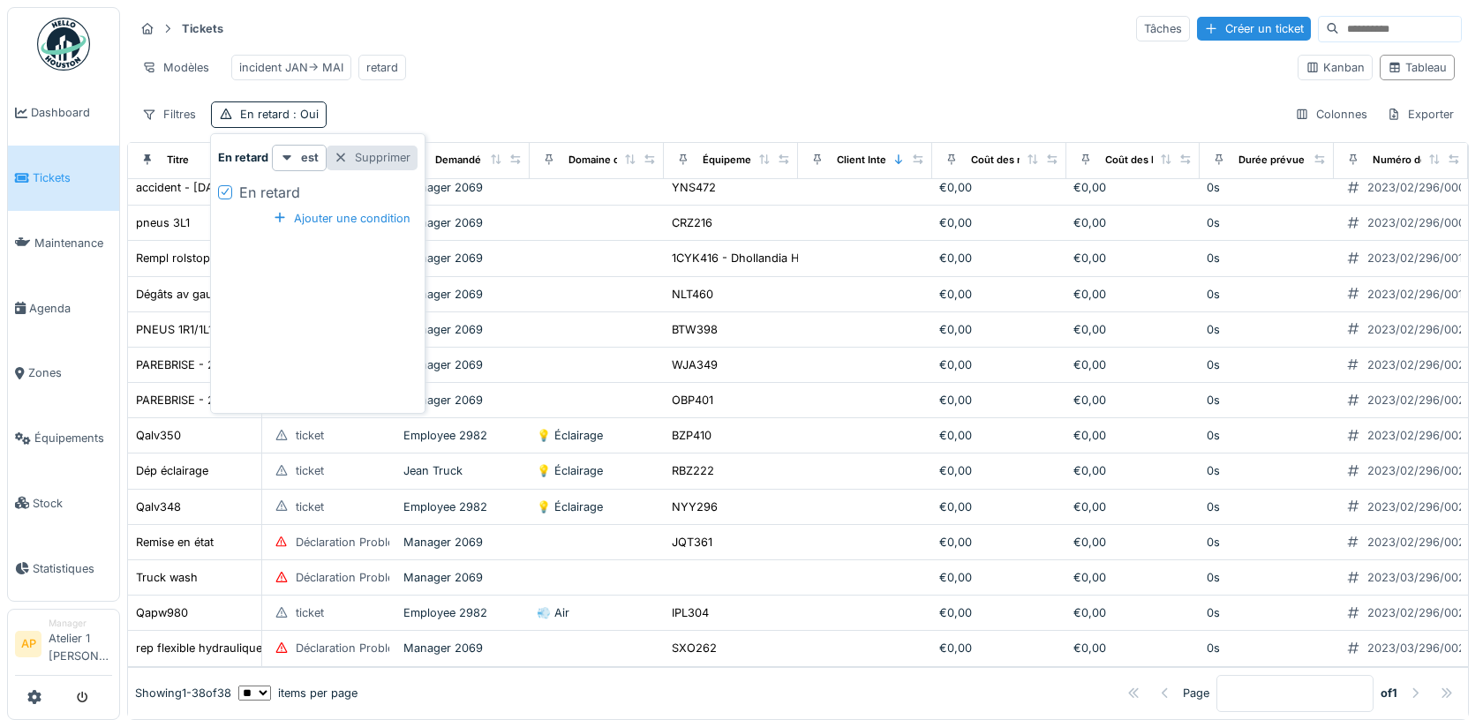
click at [372, 163] on div "Supprimer" at bounding box center [372, 158] width 91 height 24
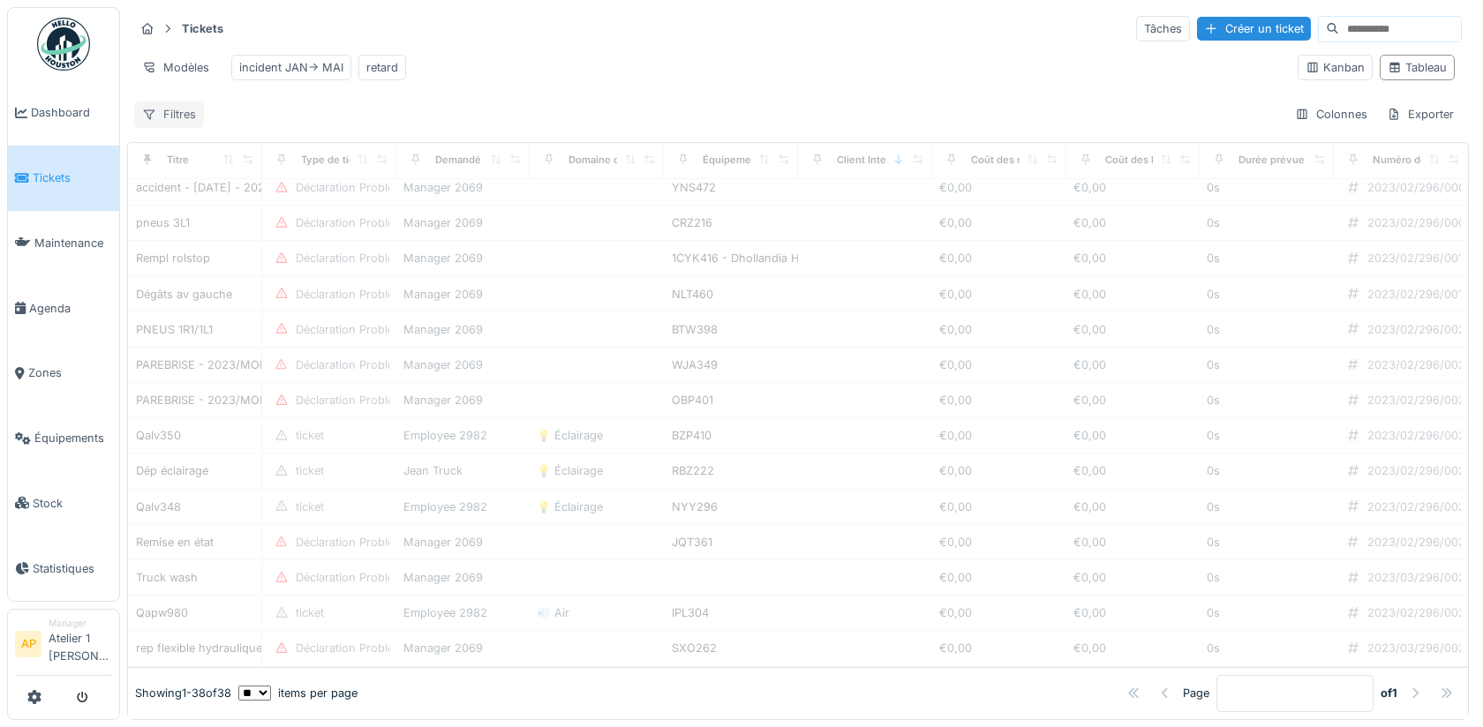
click at [177, 107] on div "Filtres" at bounding box center [169, 115] width 70 height 26
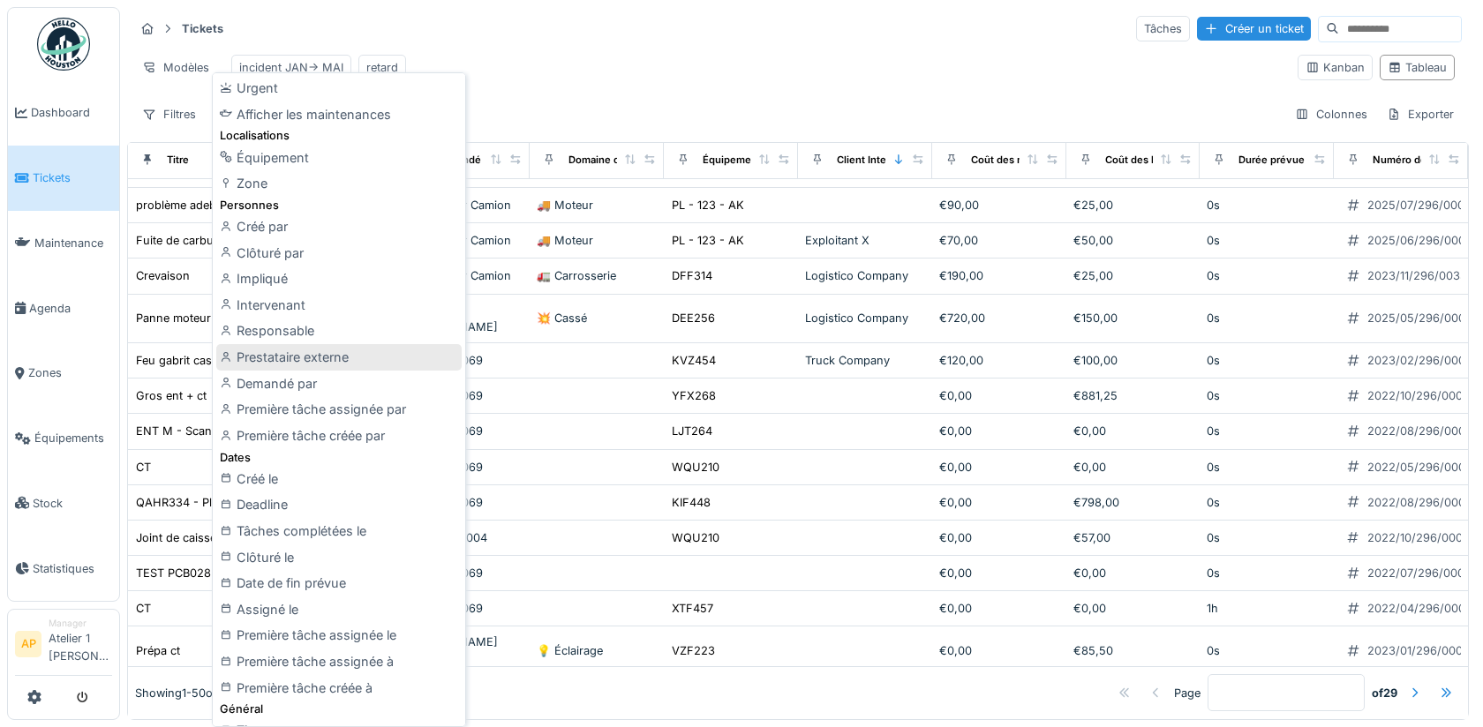
scroll to position [117, 0]
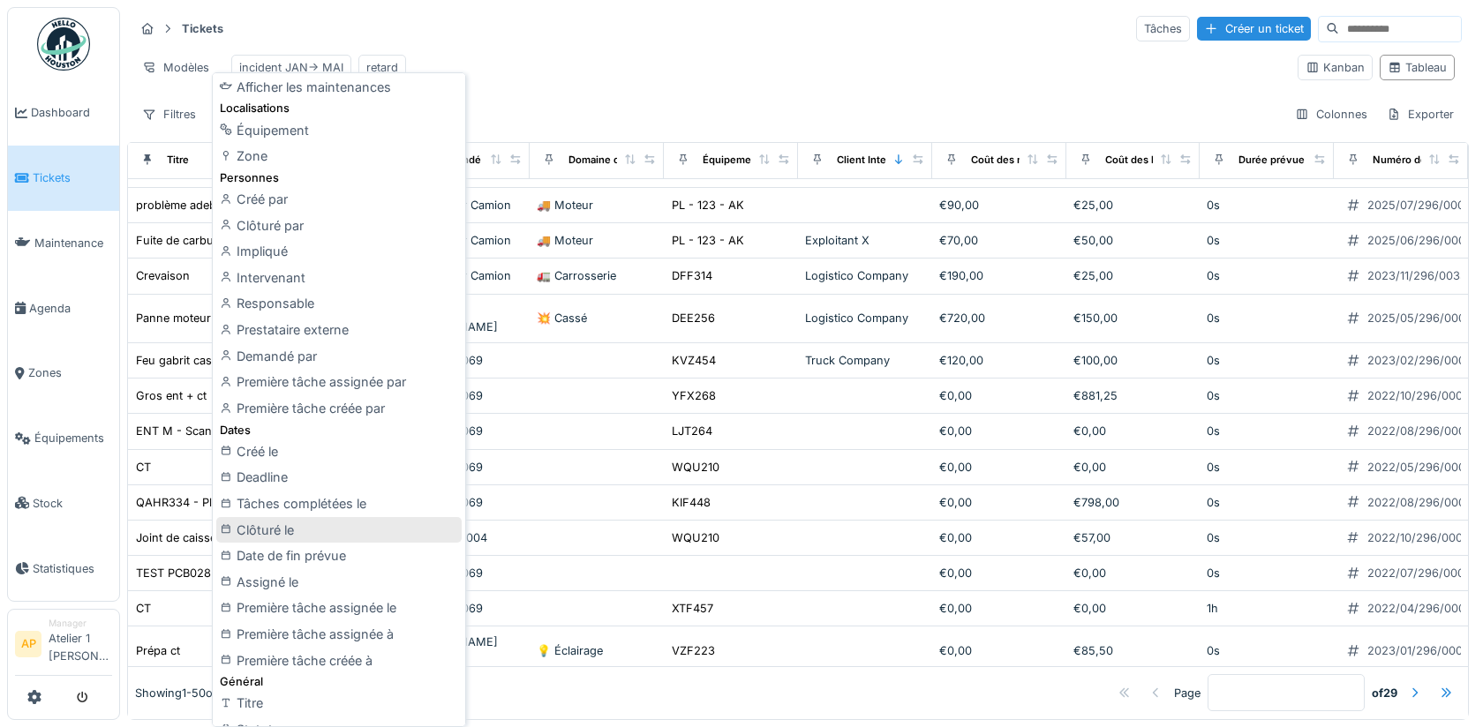
click at [292, 532] on div "Clôturé le" at bounding box center [338, 530] width 245 height 26
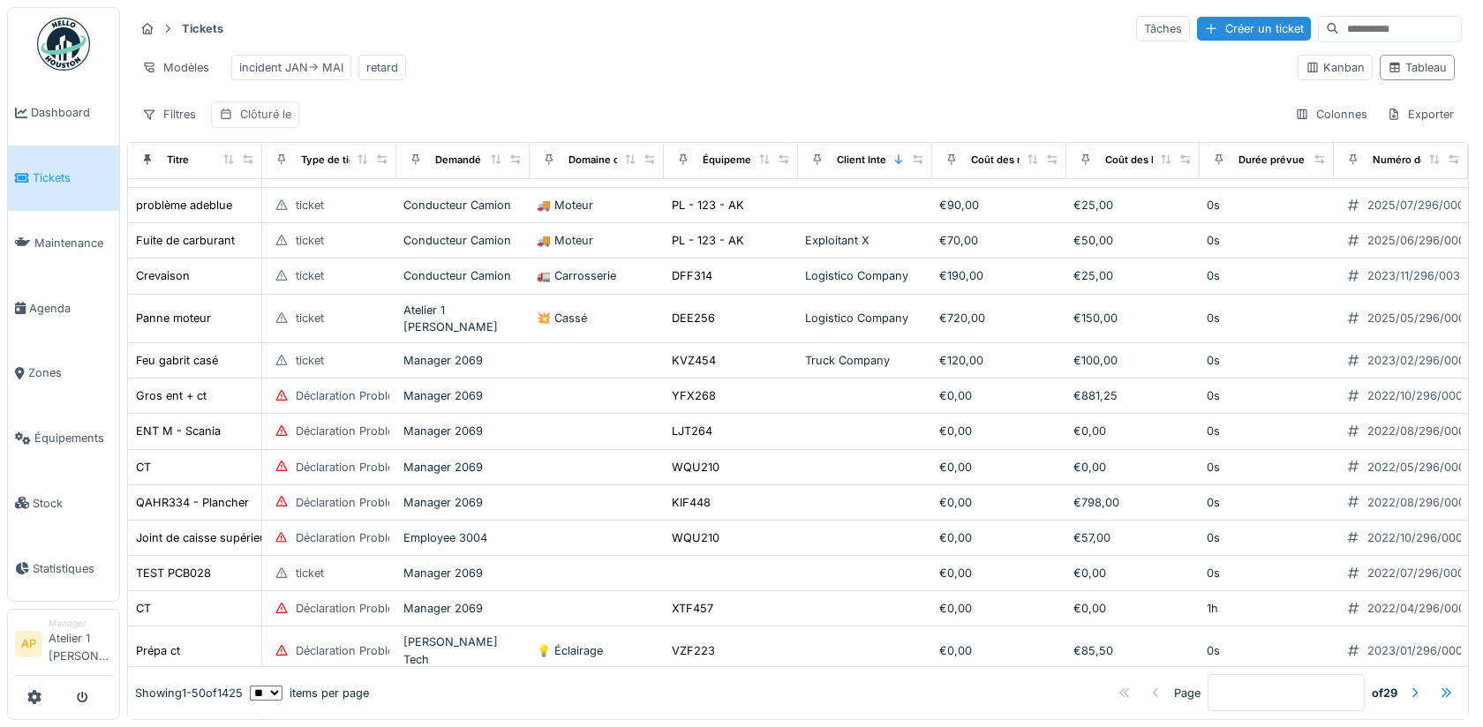
click at [274, 118] on div "Clôturé le" at bounding box center [265, 114] width 51 height 17
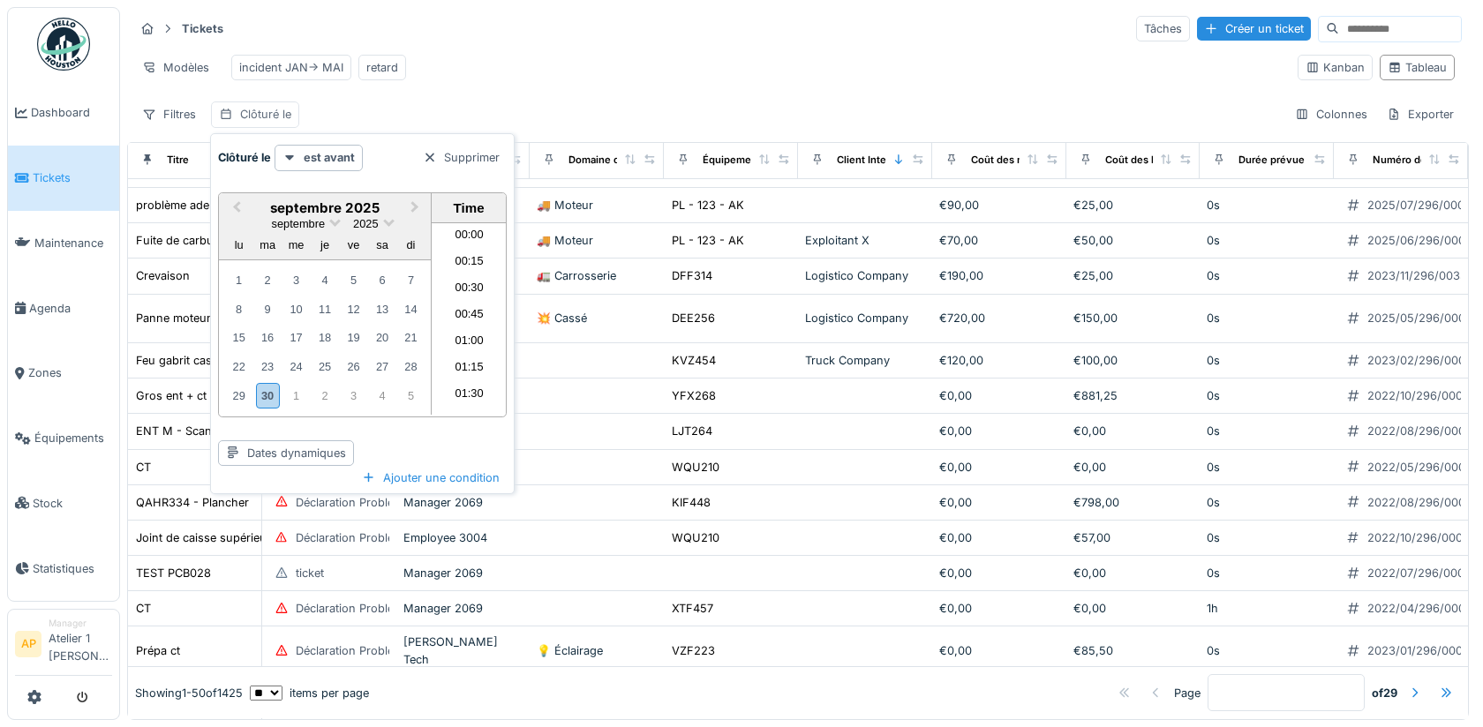
scroll to position [1665, 0]
click at [242, 200] on button "Previous Month" at bounding box center [235, 209] width 28 height 28
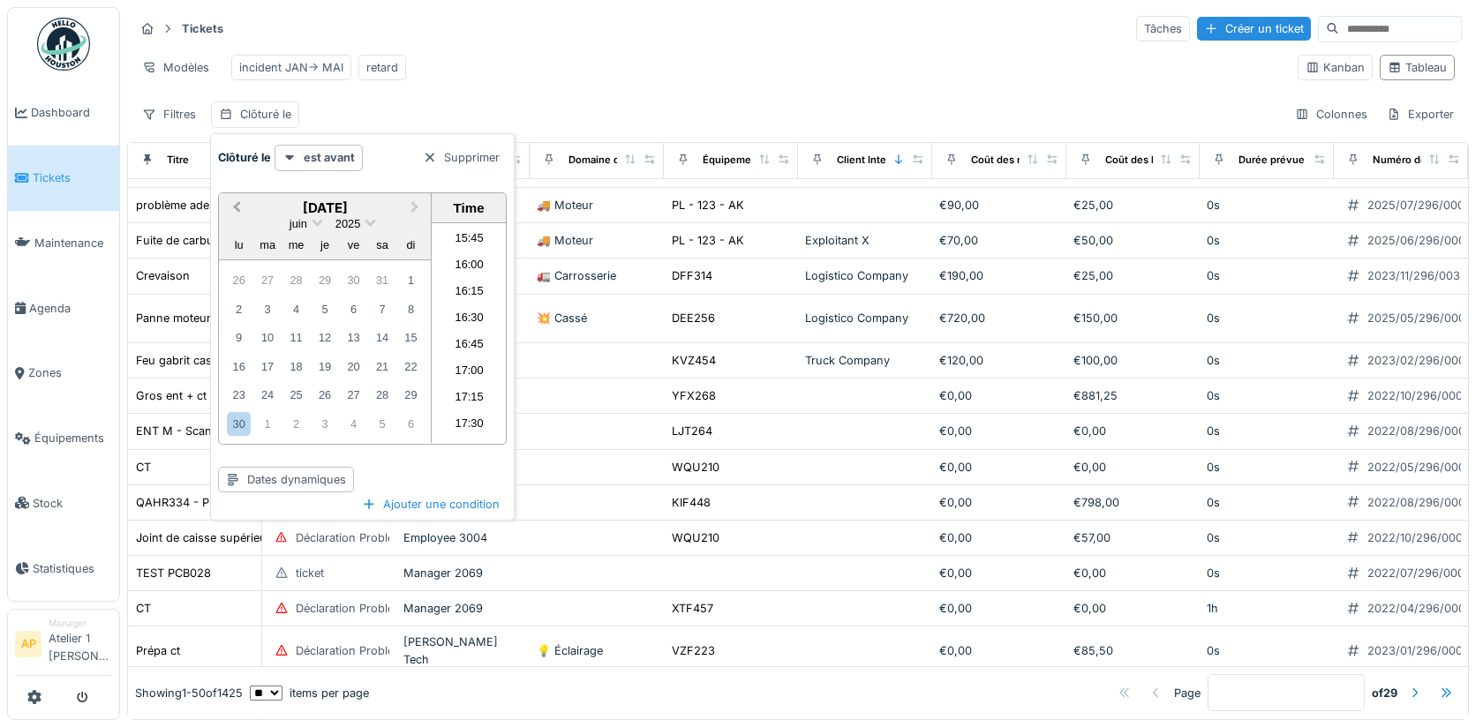
click at [242, 200] on button "Previous Month" at bounding box center [235, 209] width 28 height 28
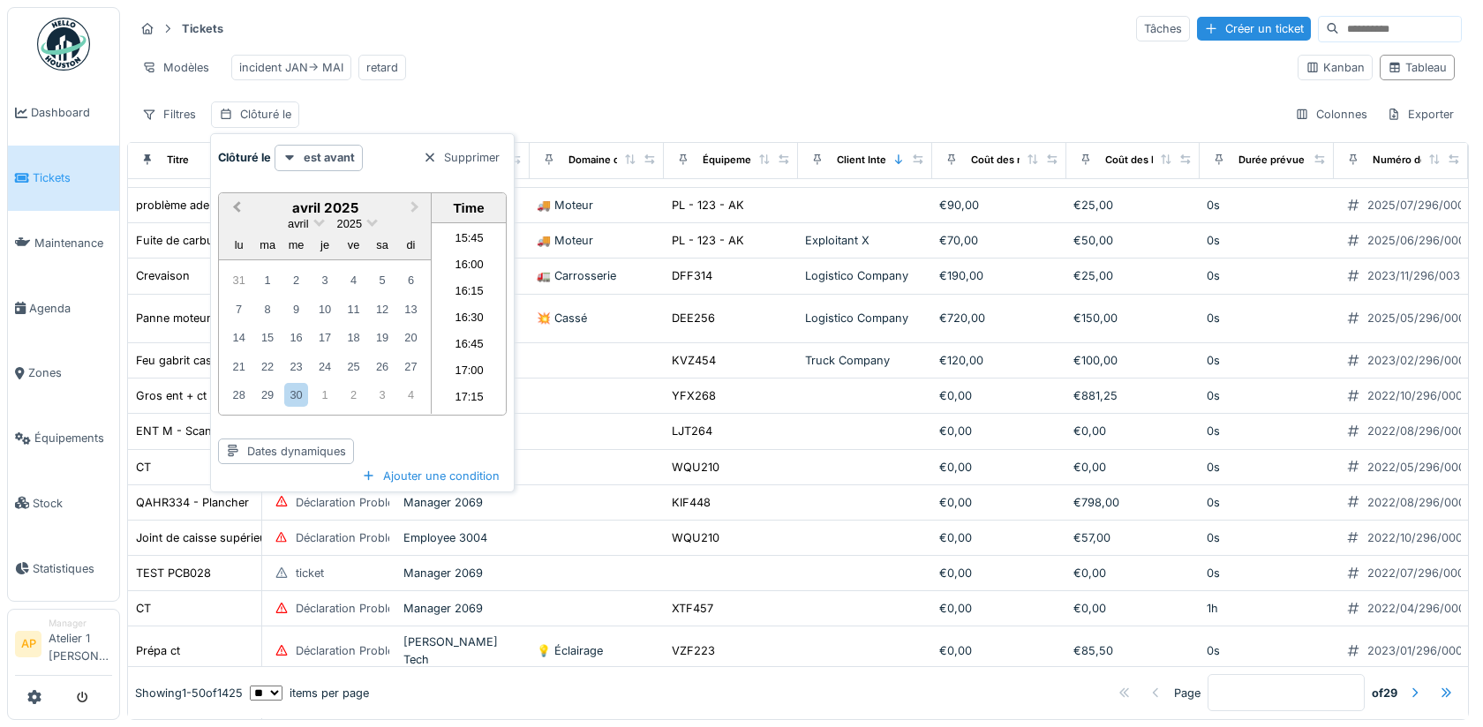
click at [242, 200] on button "Previous Month" at bounding box center [235, 209] width 28 height 28
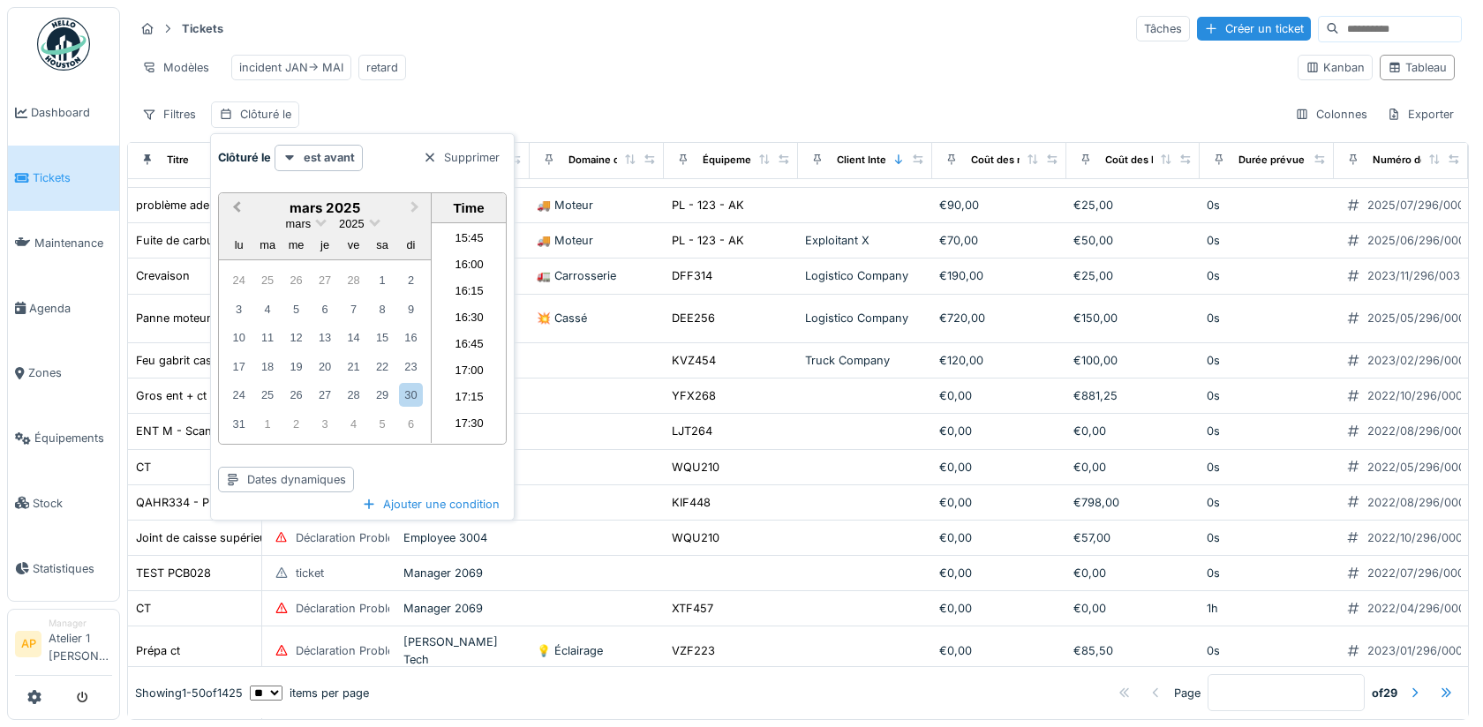
click at [242, 200] on button "Previous Month" at bounding box center [235, 209] width 28 height 28
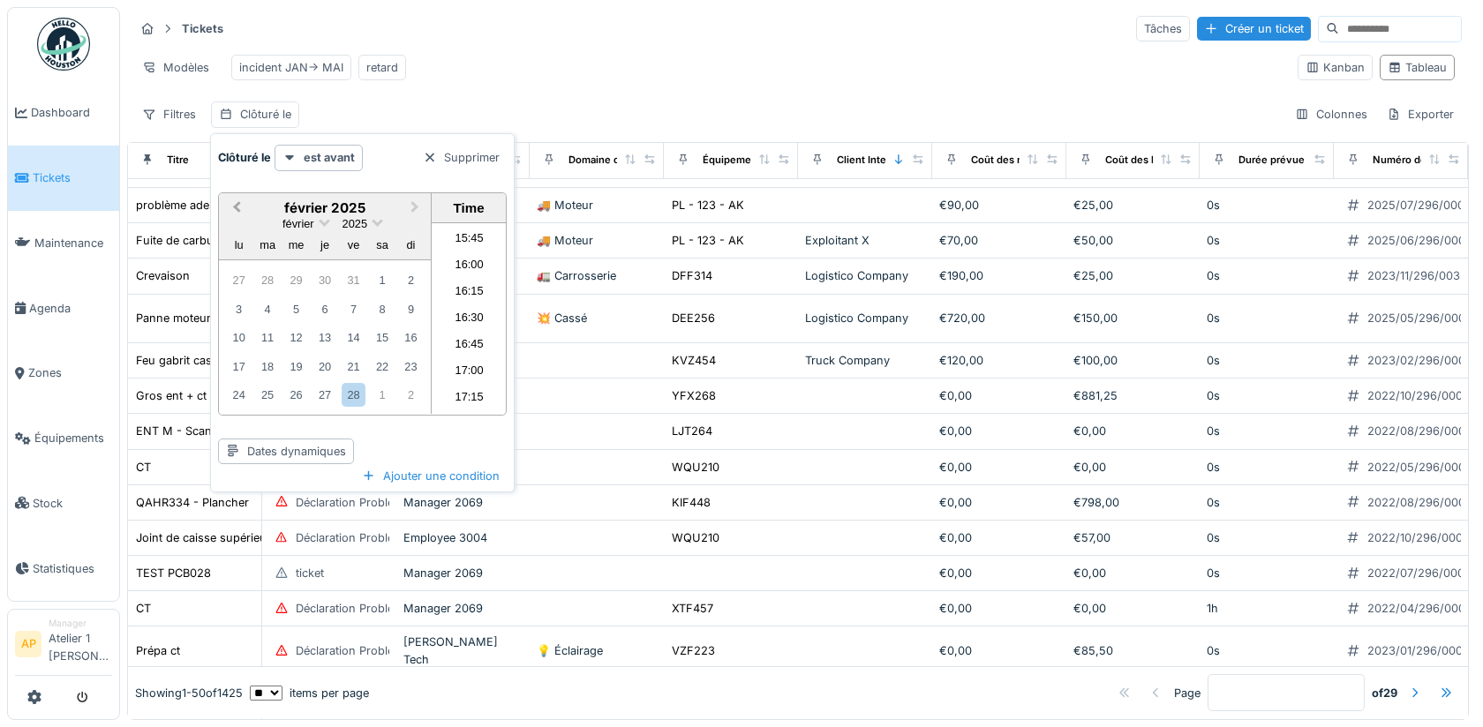
click at [242, 200] on button "Previous Month" at bounding box center [235, 209] width 28 height 28
click at [291, 279] on div "1" at bounding box center [296, 280] width 24 height 24
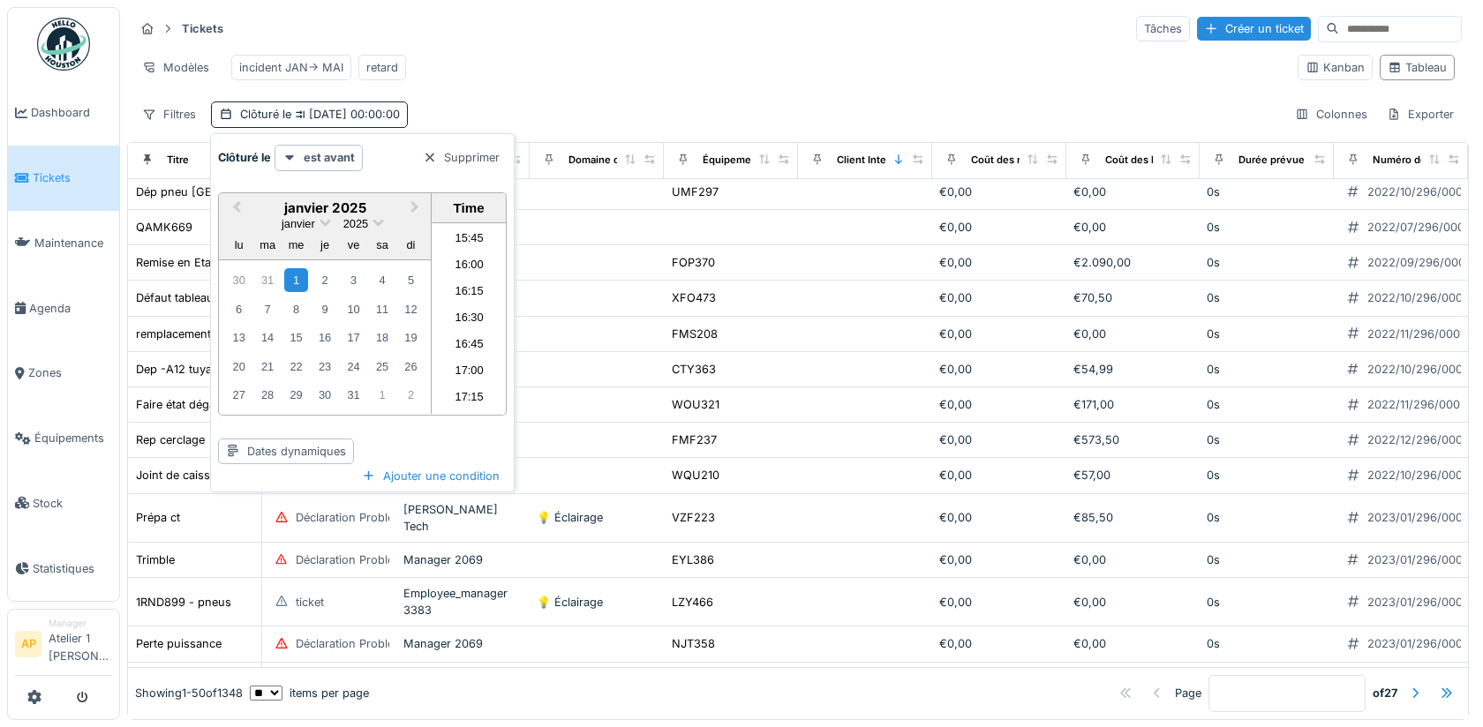
click at [342, 173] on div "Clôturé le est avant Supprimer janvier 2025 Previous Month Next Month janvier 2…" at bounding box center [362, 304] width 289 height 319
click at [334, 167] on div "est avant" at bounding box center [319, 158] width 88 height 26
click at [332, 199] on div "est" at bounding box center [337, 196] width 117 height 26
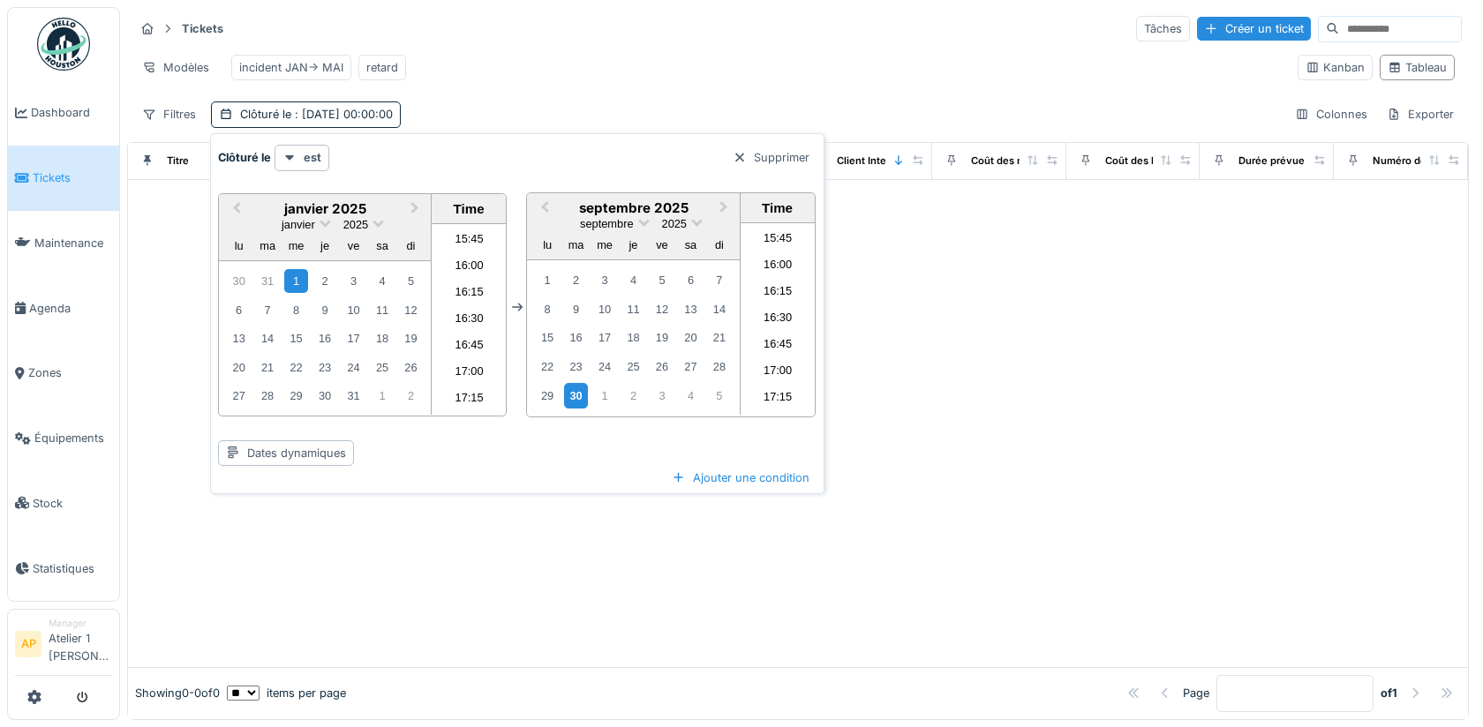
click at [576, 393] on div "30" at bounding box center [576, 396] width 24 height 26
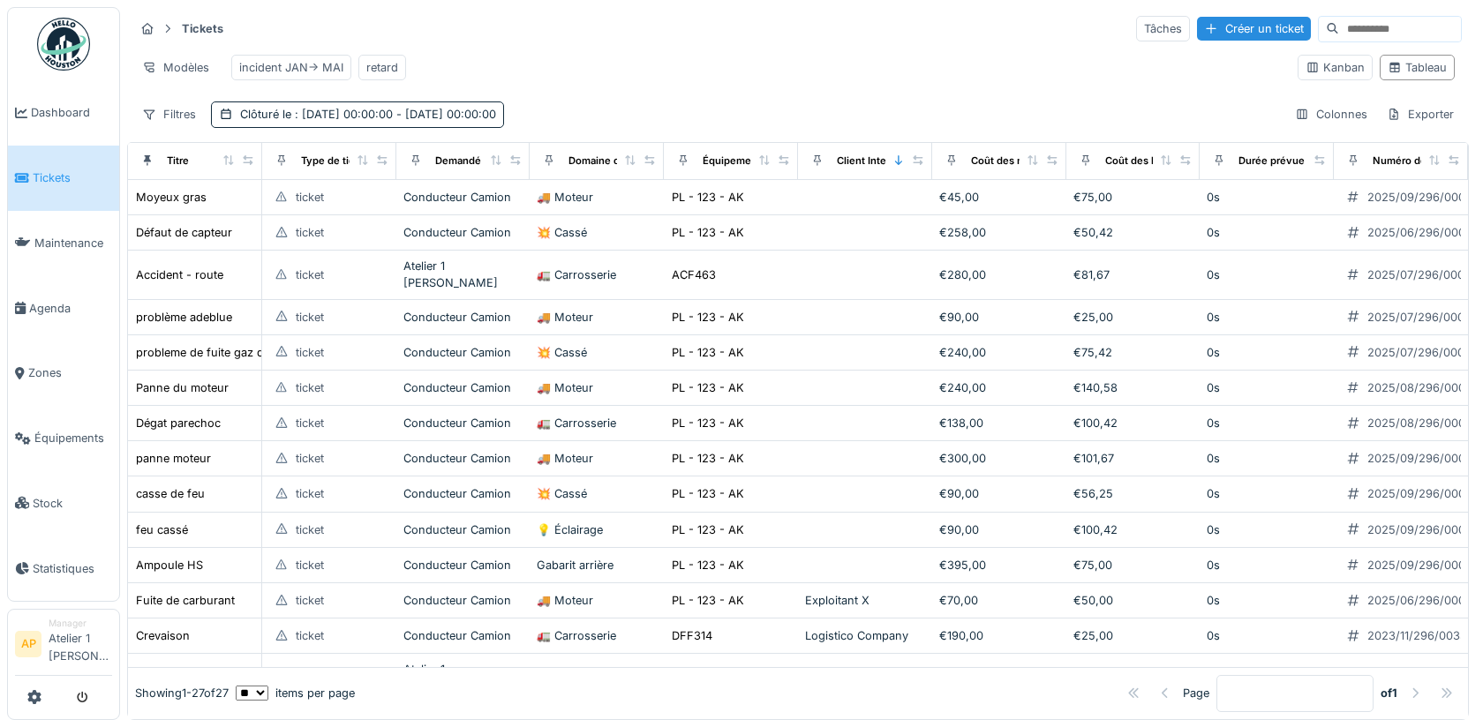
click at [795, 72] on div "Modèles incident JAN-> MAI retard" at bounding box center [708, 68] width 1149 height 40
click at [171, 109] on div "Filtres" at bounding box center [169, 115] width 70 height 26
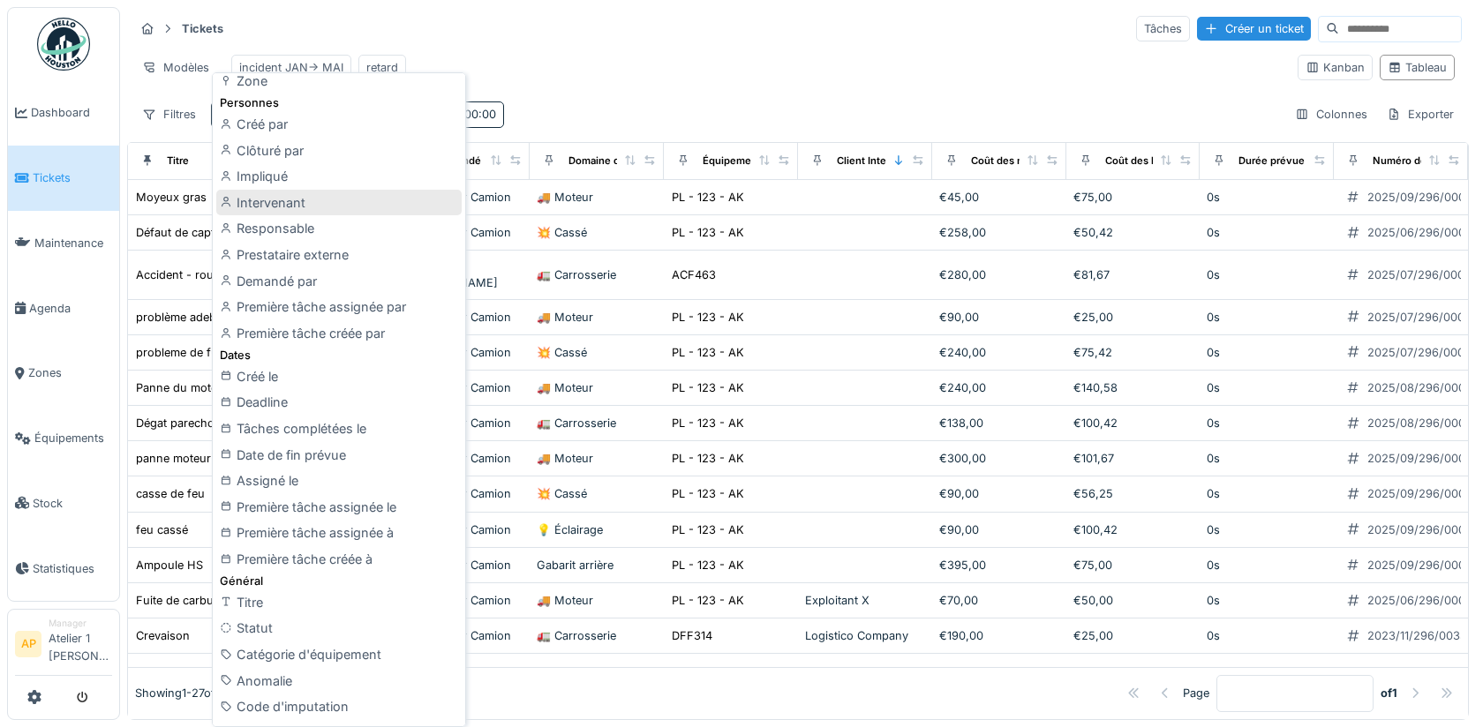
scroll to position [209, 0]
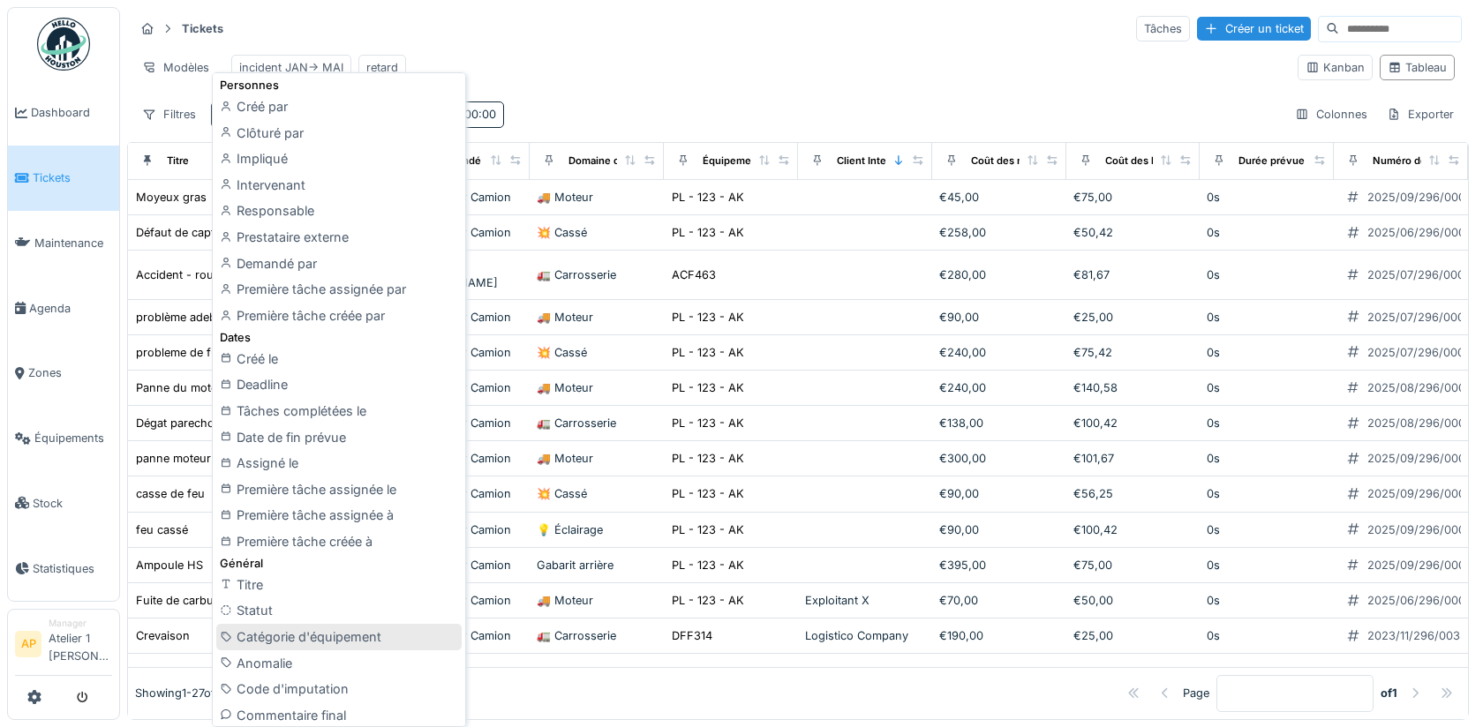
click at [341, 634] on div "Catégorie d'équipement" at bounding box center [338, 637] width 245 height 26
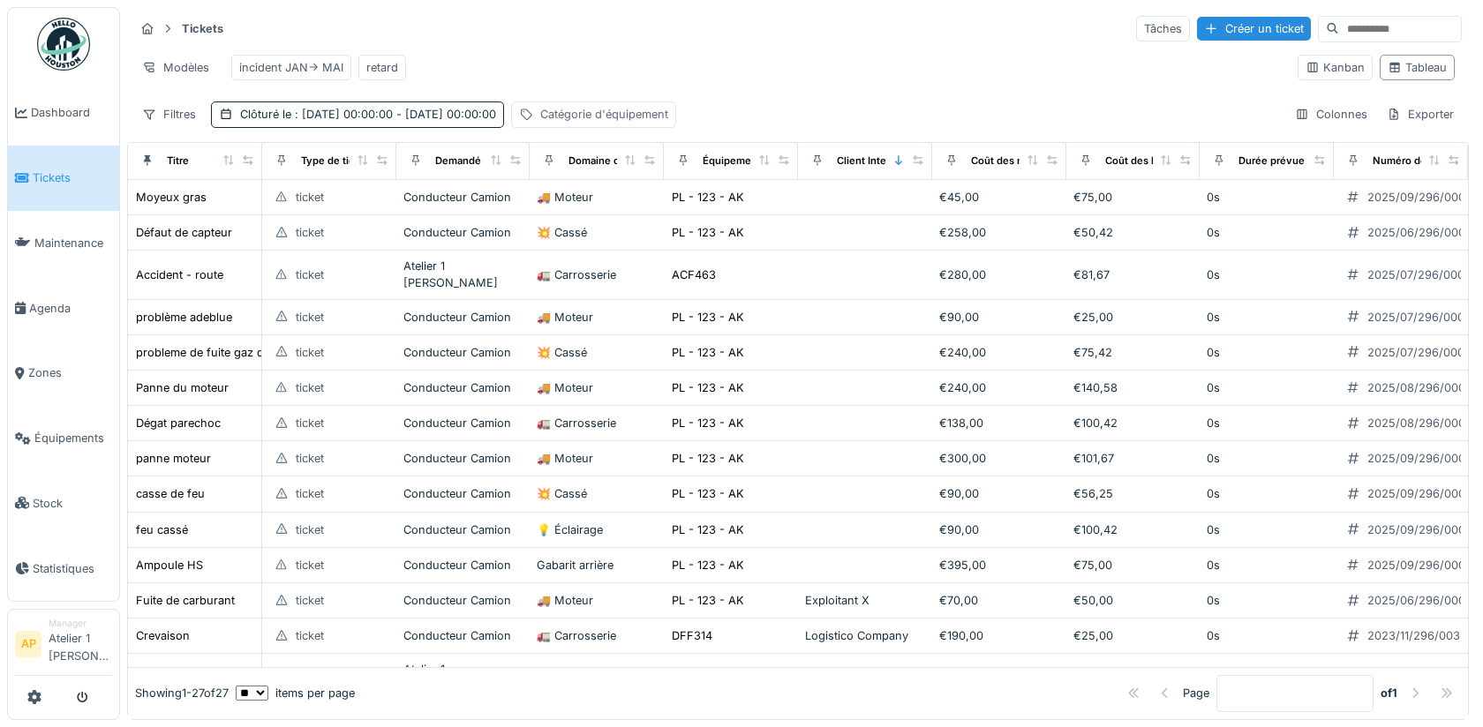
click at [668, 113] on div "Catégorie d'équipement" at bounding box center [604, 114] width 128 height 17
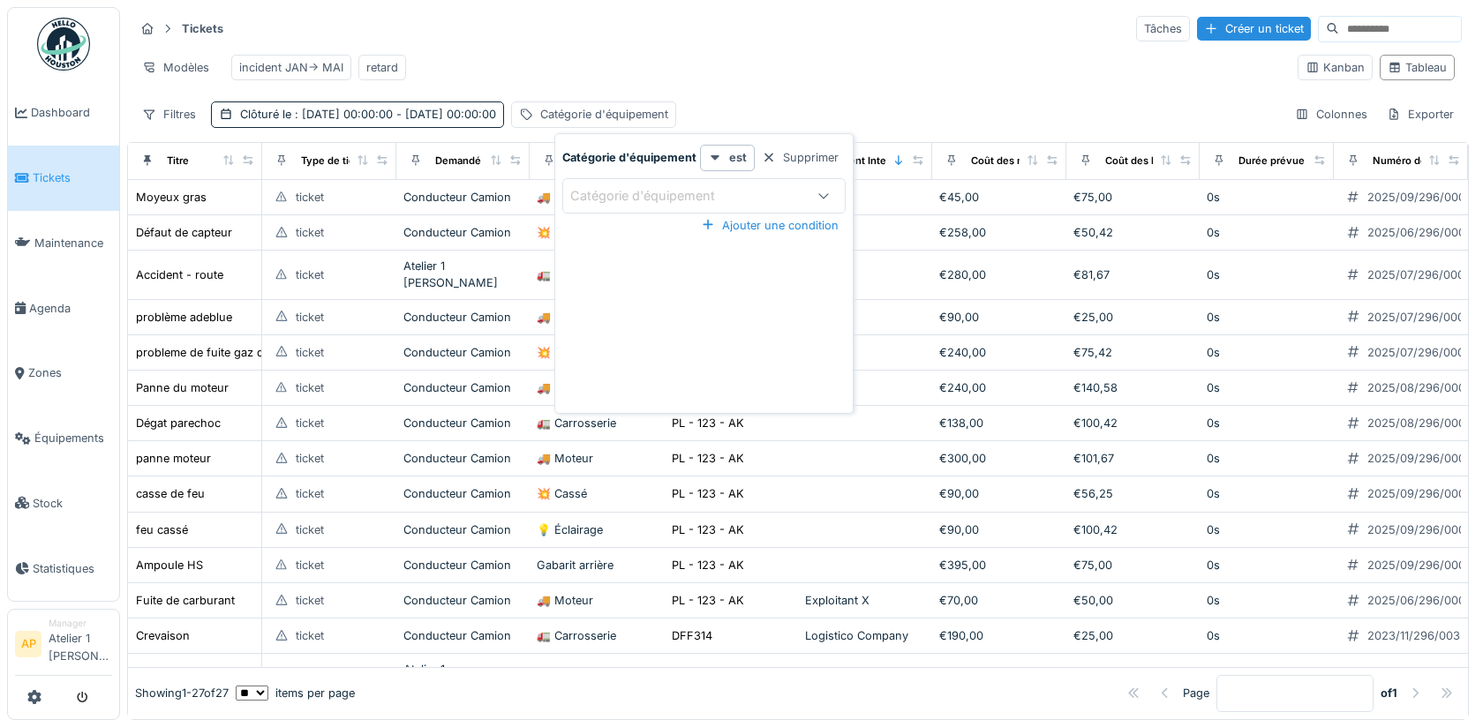
click at [650, 198] on div "Catégorie d'équipement" at bounding box center [655, 195] width 170 height 19
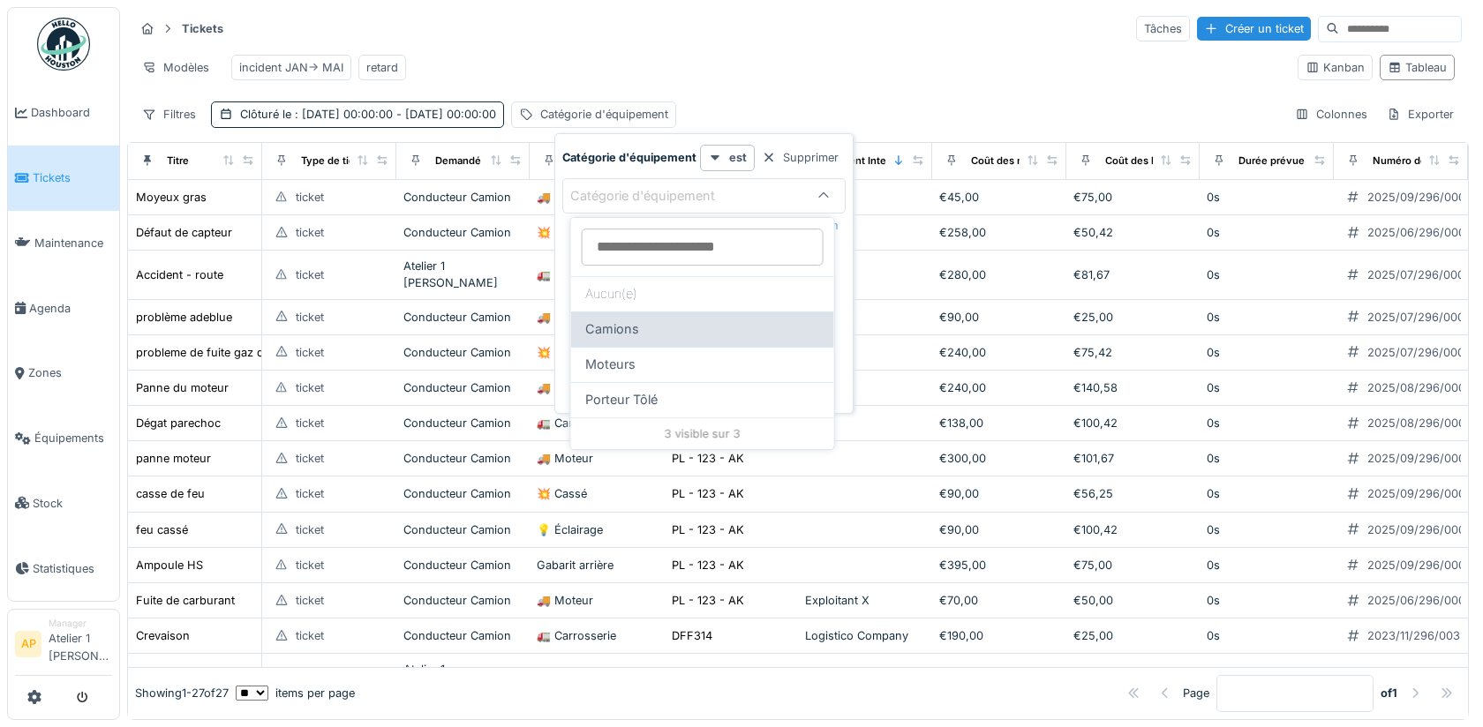
click at [639, 330] on div "Camions" at bounding box center [702, 329] width 235 height 19
type input "****"
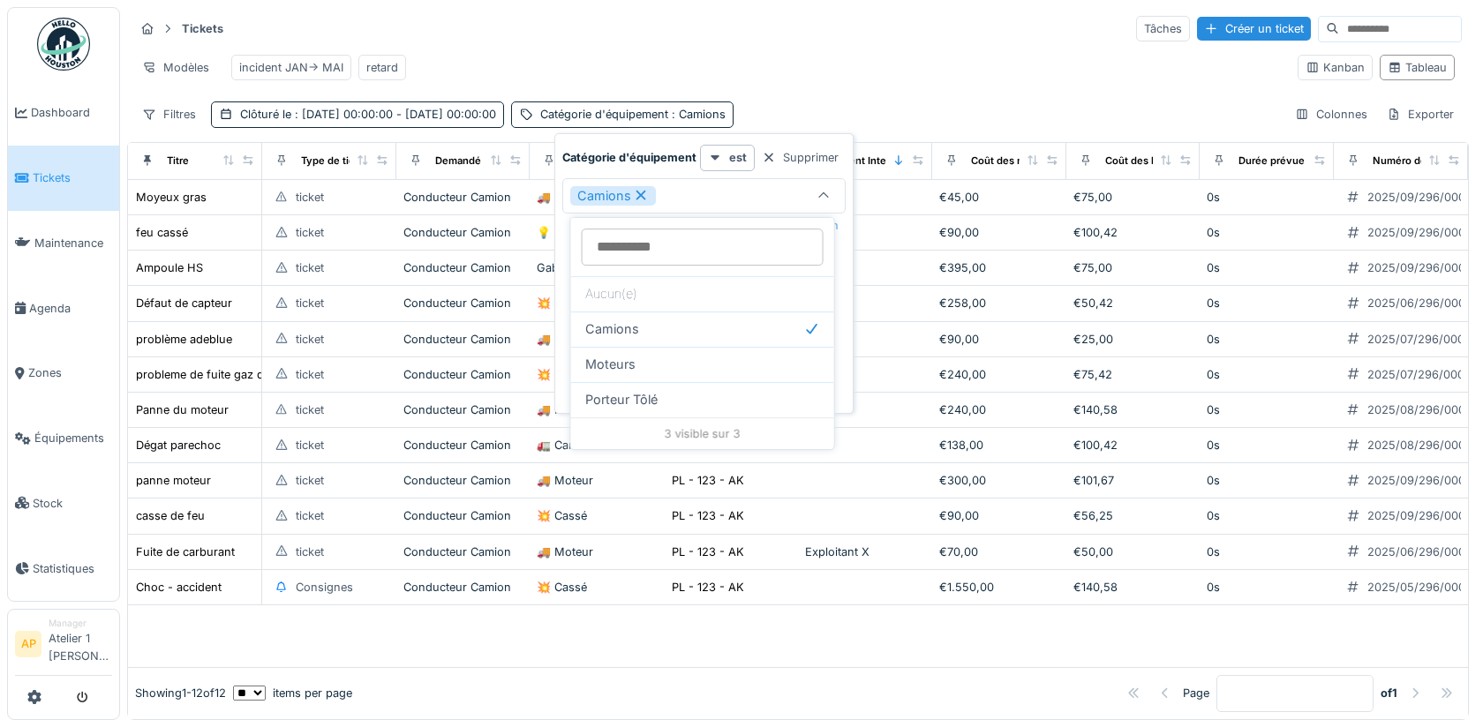
click at [885, 48] on div "Modèles incident JAN-> MAI retard" at bounding box center [708, 68] width 1149 height 40
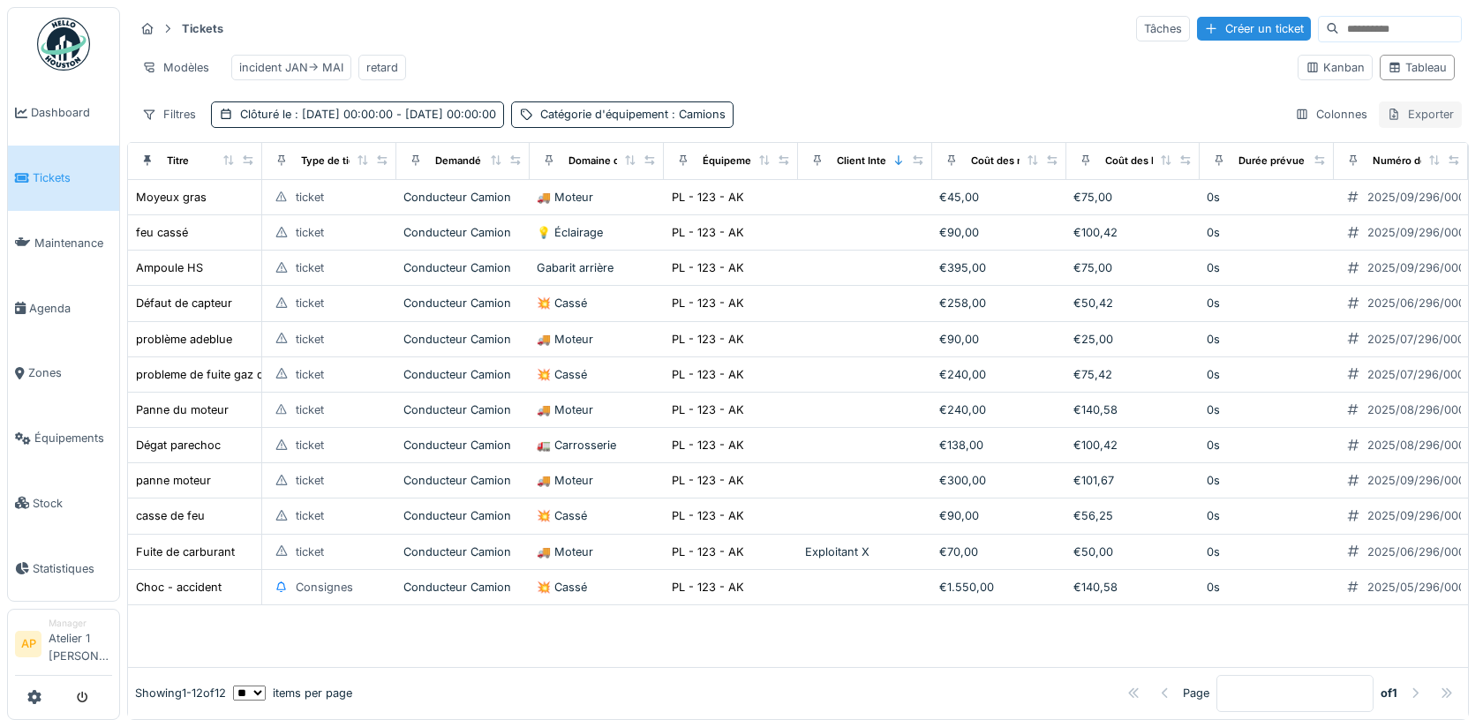
click at [1414, 104] on div "Exporter" at bounding box center [1420, 115] width 83 height 26
click at [1179, 84] on div "Modèles incident JAN-> MAI retard" at bounding box center [708, 68] width 1149 height 40
click at [1342, 25] on input at bounding box center [1400, 29] width 122 height 25
type input "******"
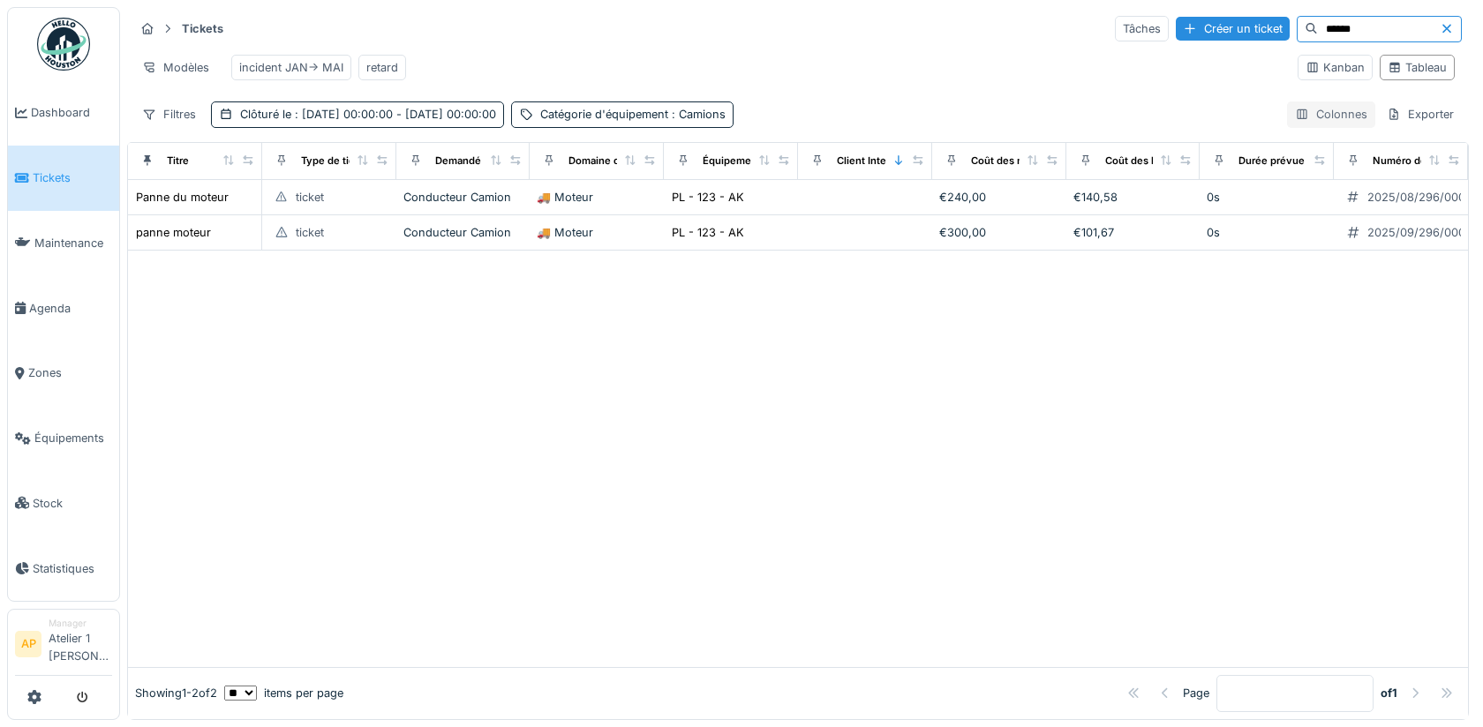
click at [1299, 117] on div at bounding box center [1302, 114] width 14 height 17
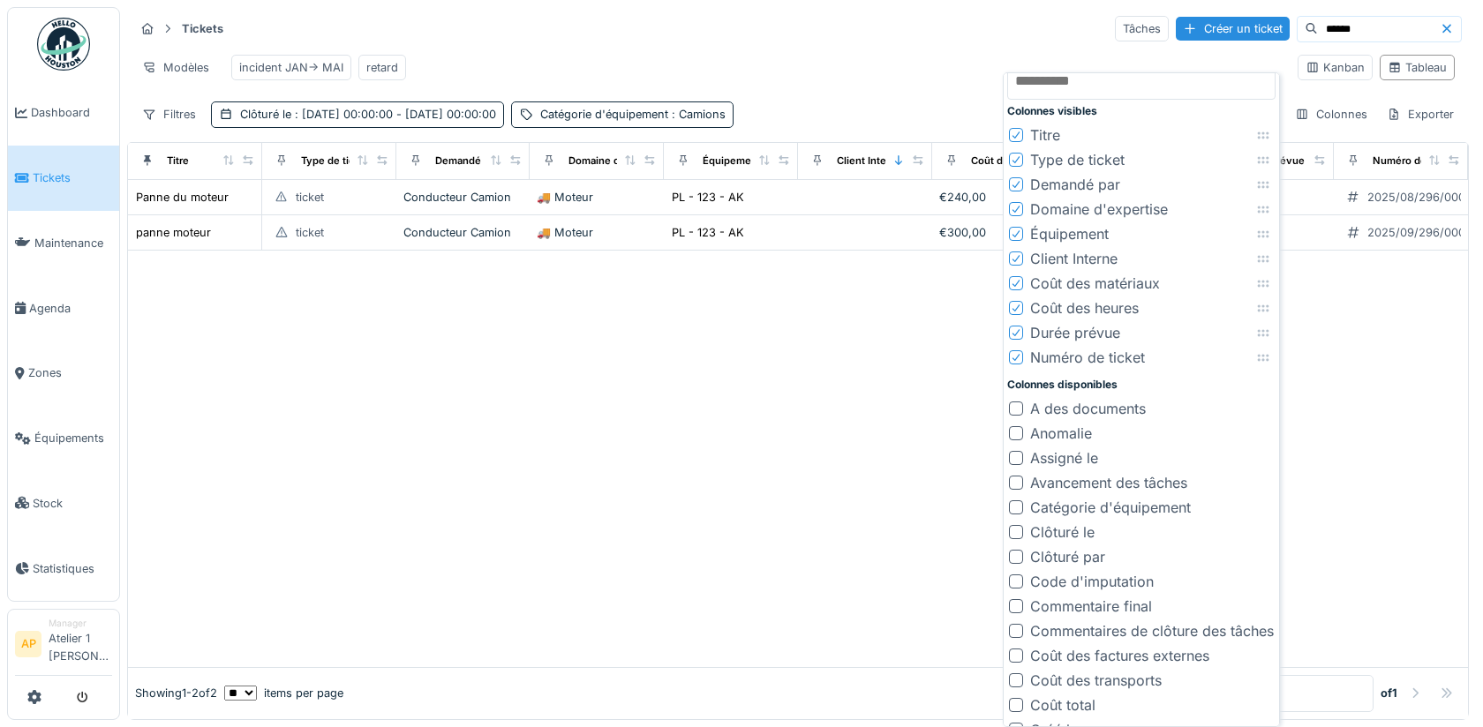
scroll to position [0, 0]
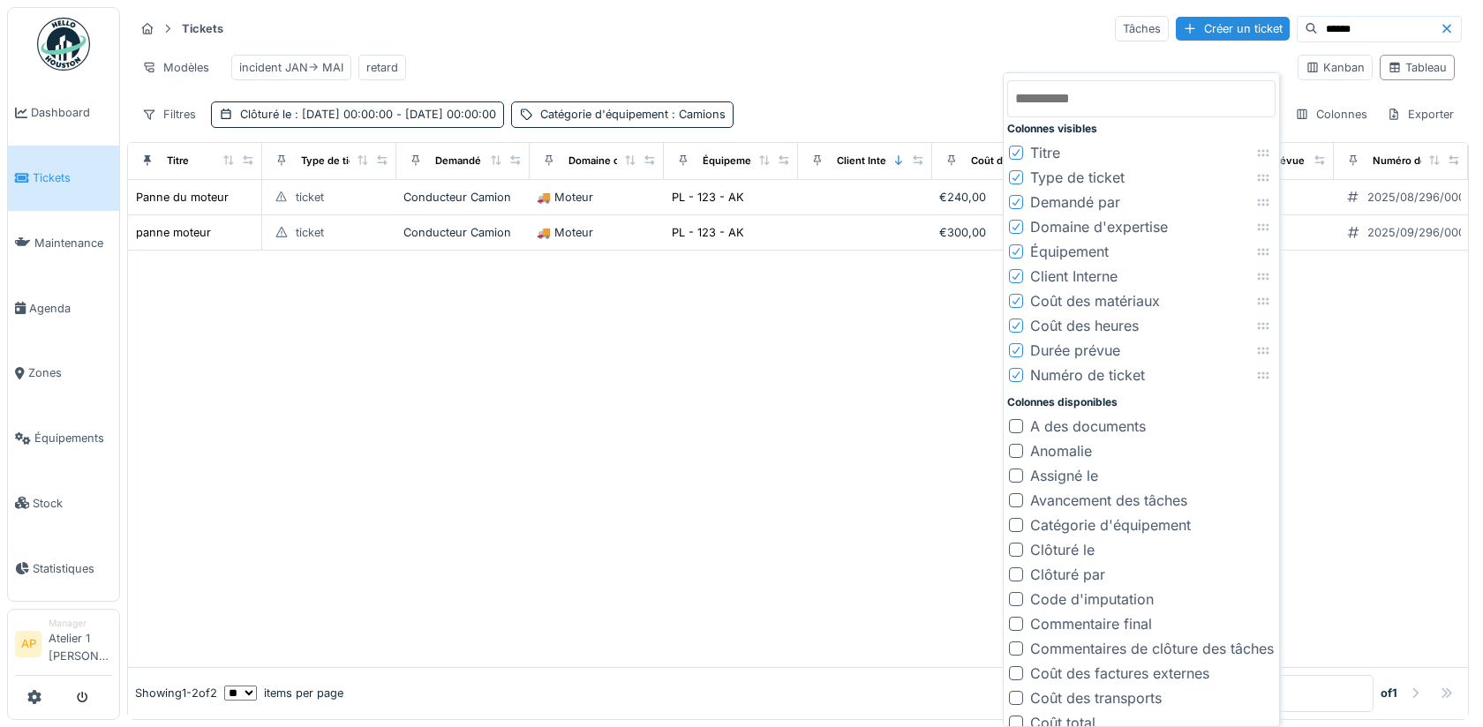
click at [827, 351] on div at bounding box center [798, 459] width 1340 height 416
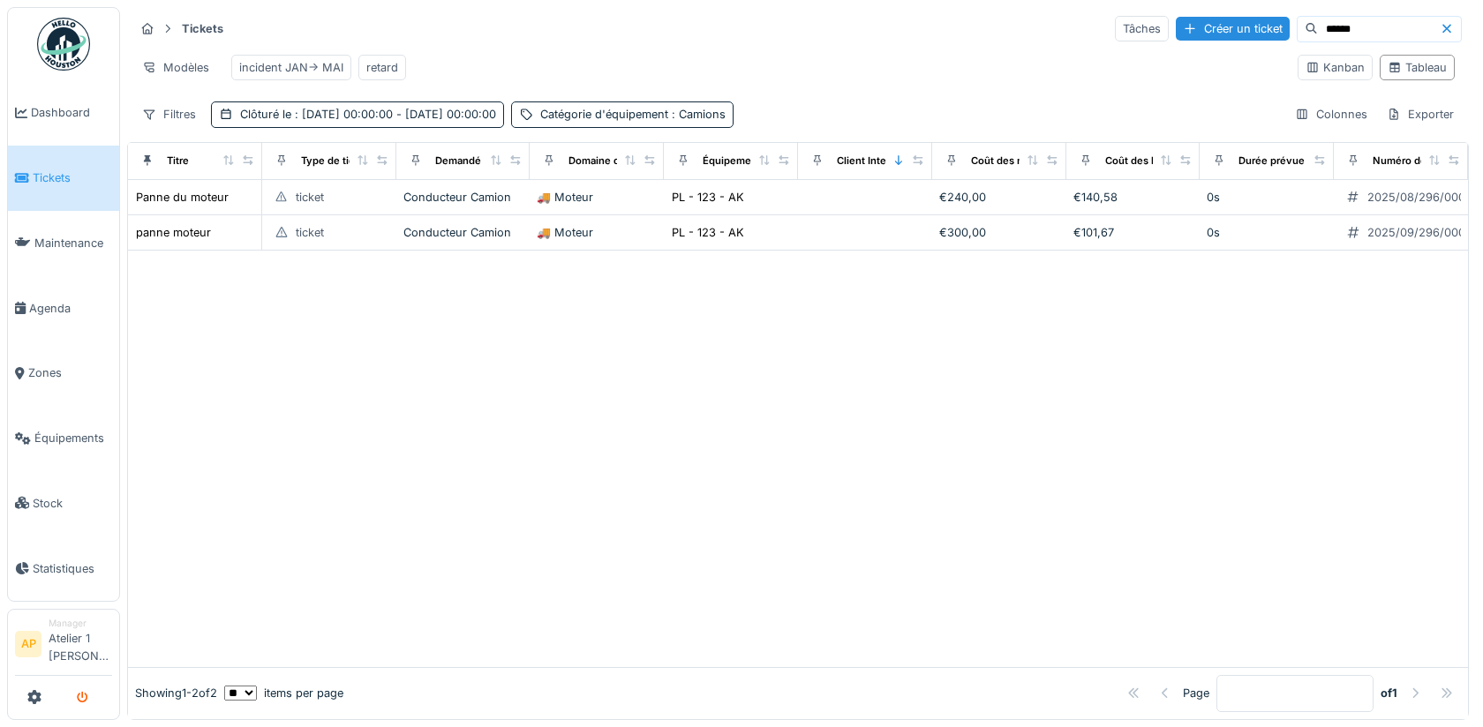
click at [92, 694] on button "submit" at bounding box center [82, 697] width 34 height 29
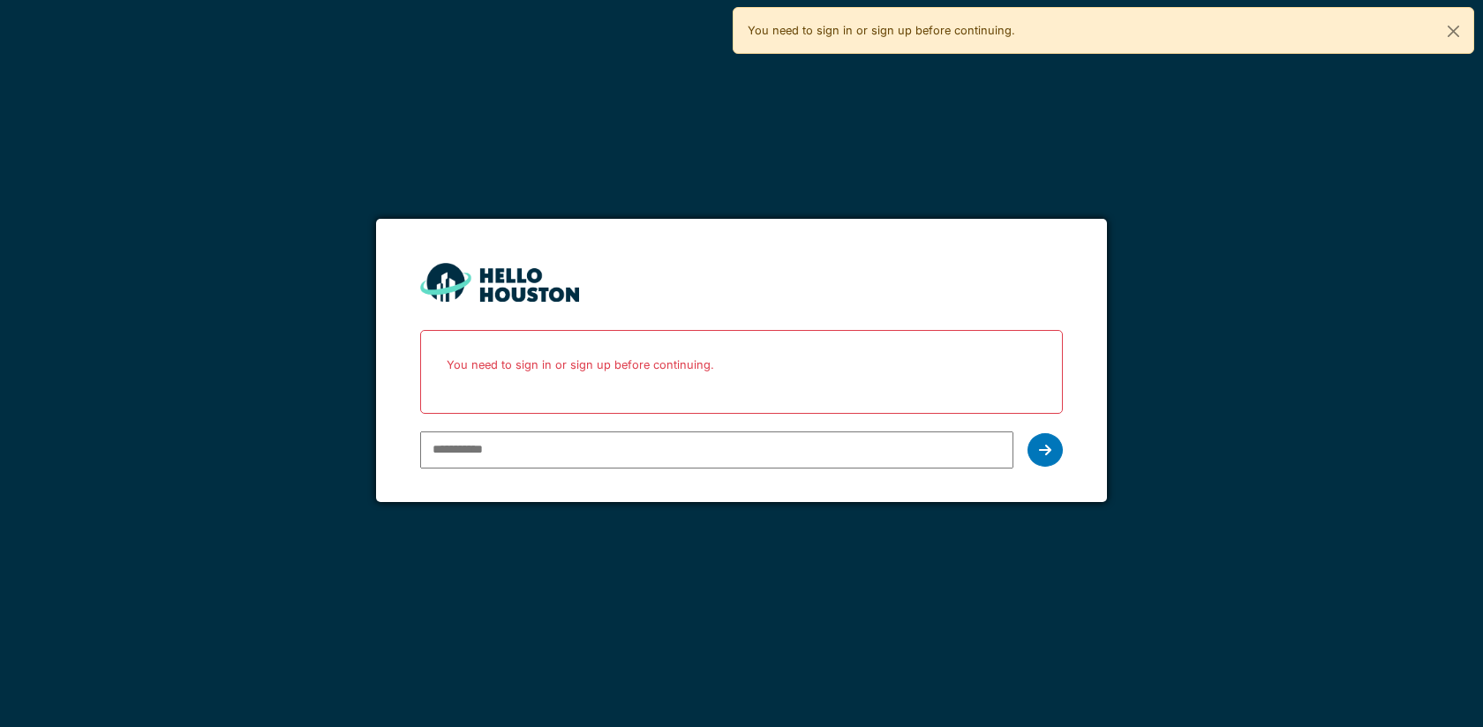
type input "**********"
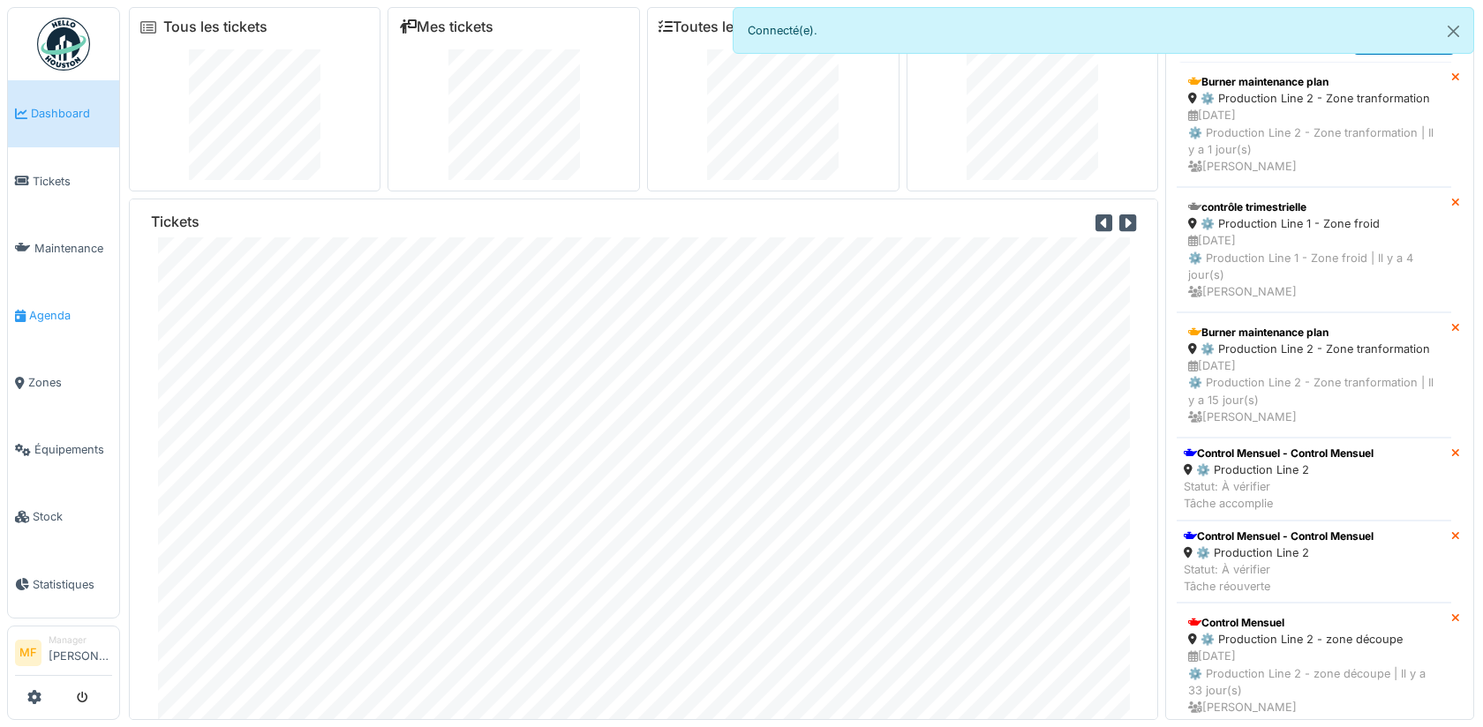
click at [33, 315] on span "Agenda" at bounding box center [70, 315] width 83 height 17
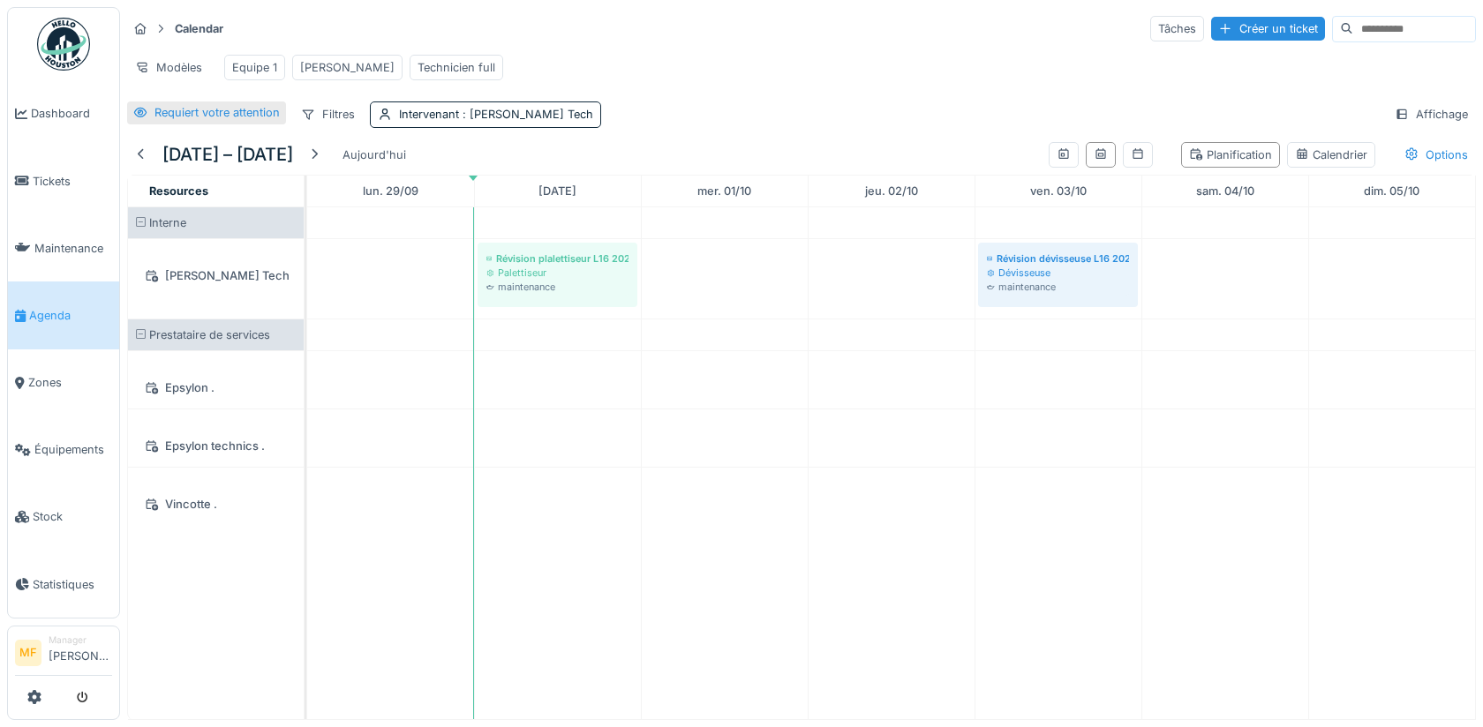
click at [187, 115] on div "Requiert votre attention" at bounding box center [216, 112] width 125 height 17
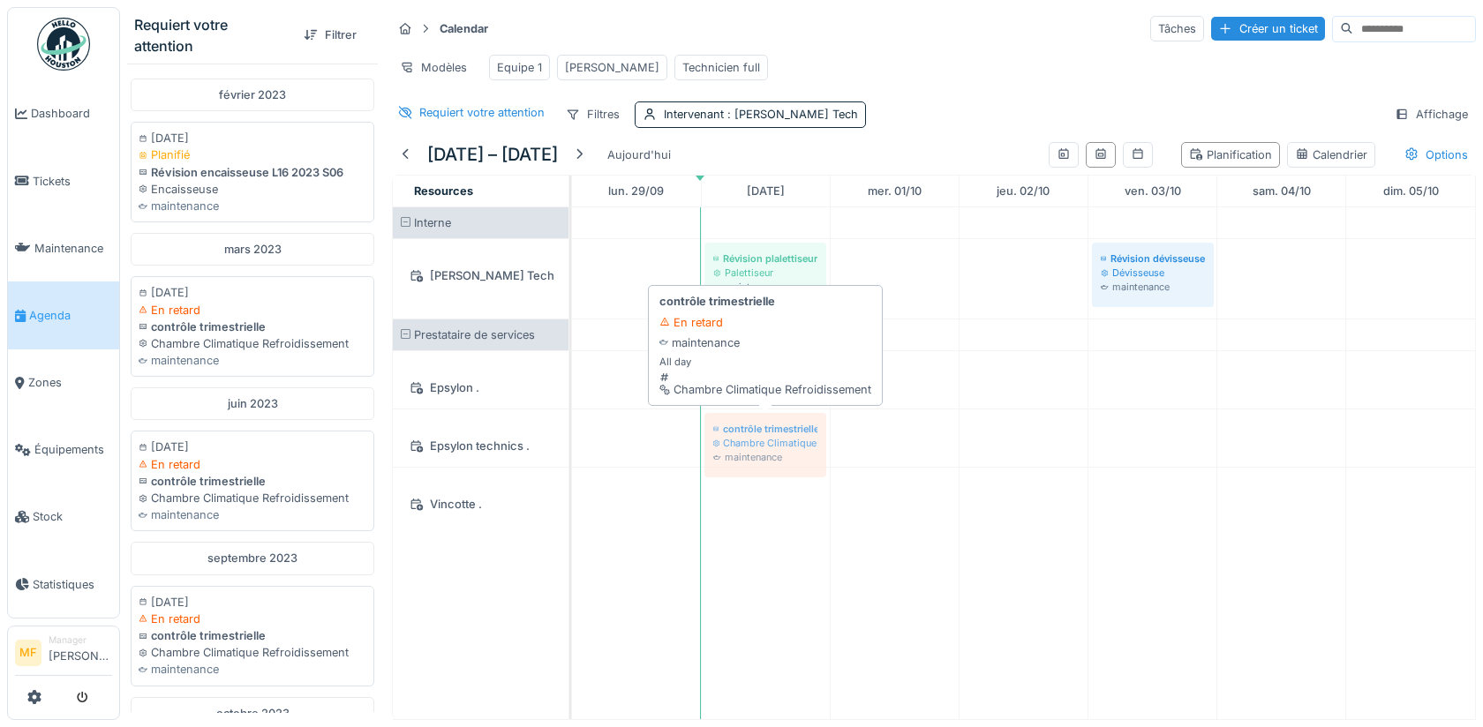
click at [773, 463] on div "Requiert votre attention Filtrer [DATE] [DATE] Planifié Révision encaisseuse L1…" at bounding box center [801, 363] width 1363 height 727
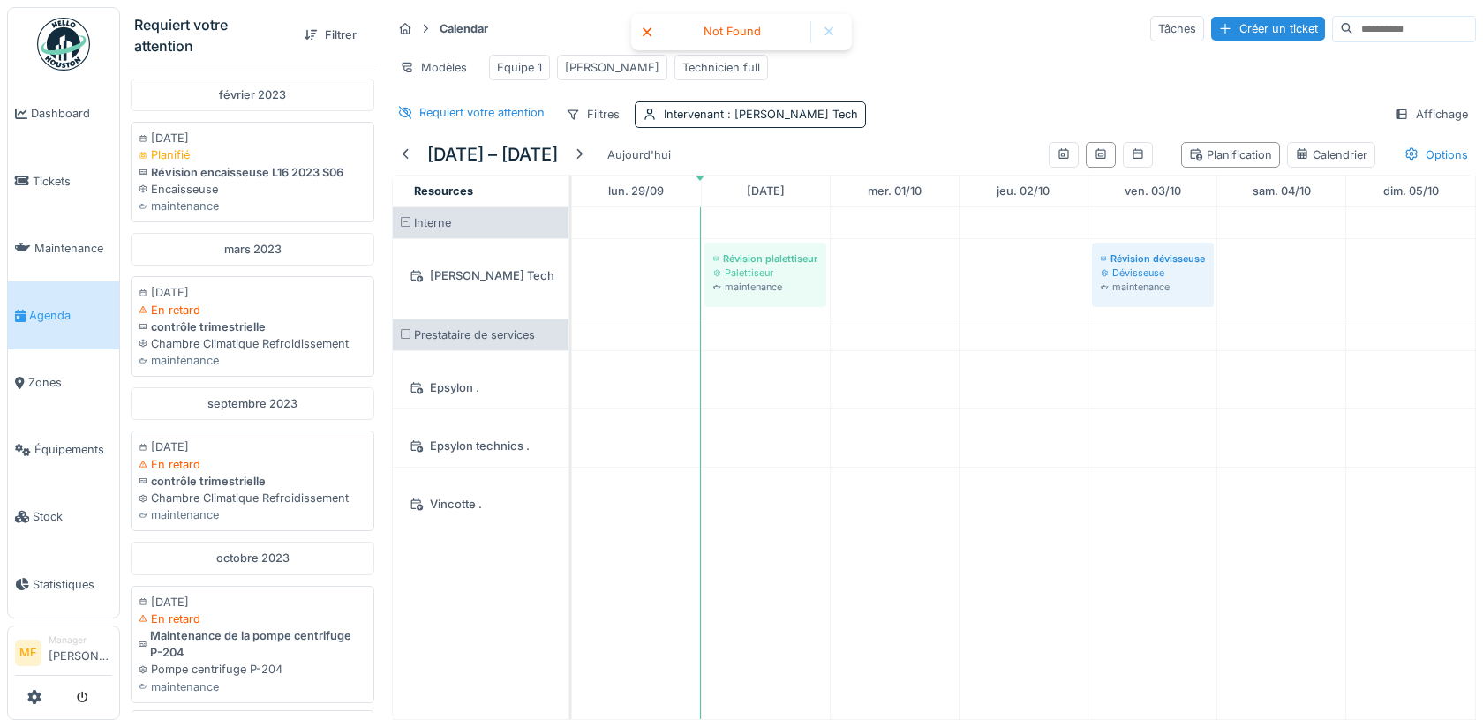
click at [827, 34] on div at bounding box center [829, 32] width 14 height 15
click at [403, 154] on div at bounding box center [406, 155] width 14 height 17
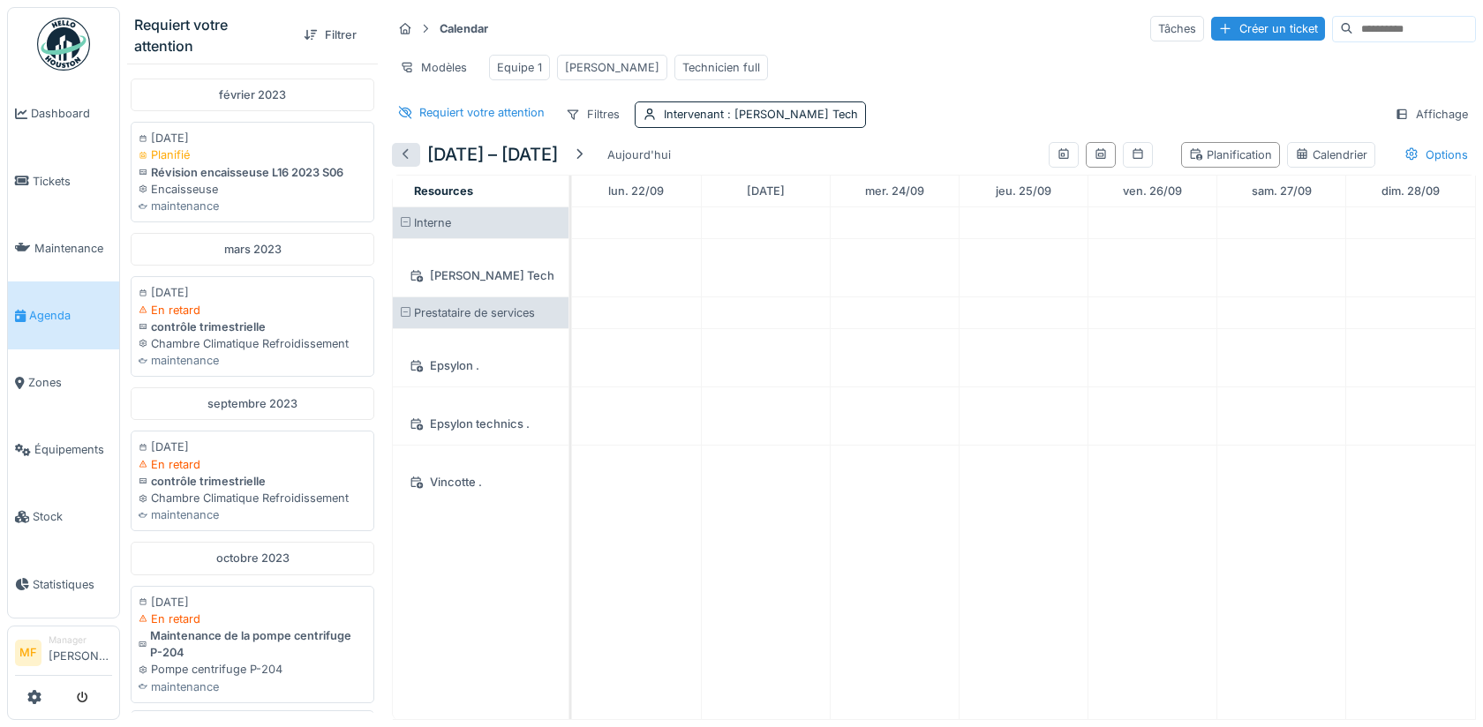
click at [401, 147] on div at bounding box center [406, 155] width 14 height 17
click at [586, 155] on div at bounding box center [579, 155] width 14 height 17
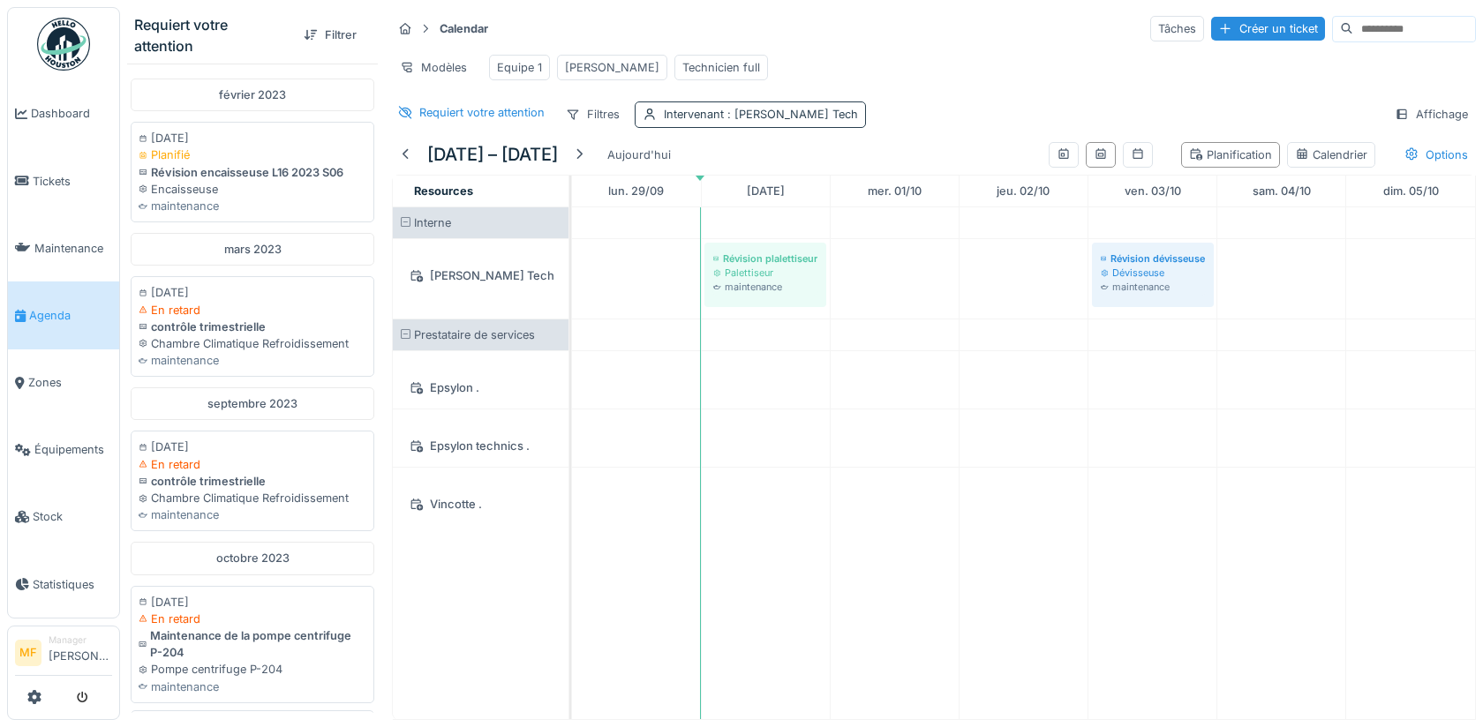
click at [757, 114] on span ": John Tech" at bounding box center [791, 114] width 134 height 13
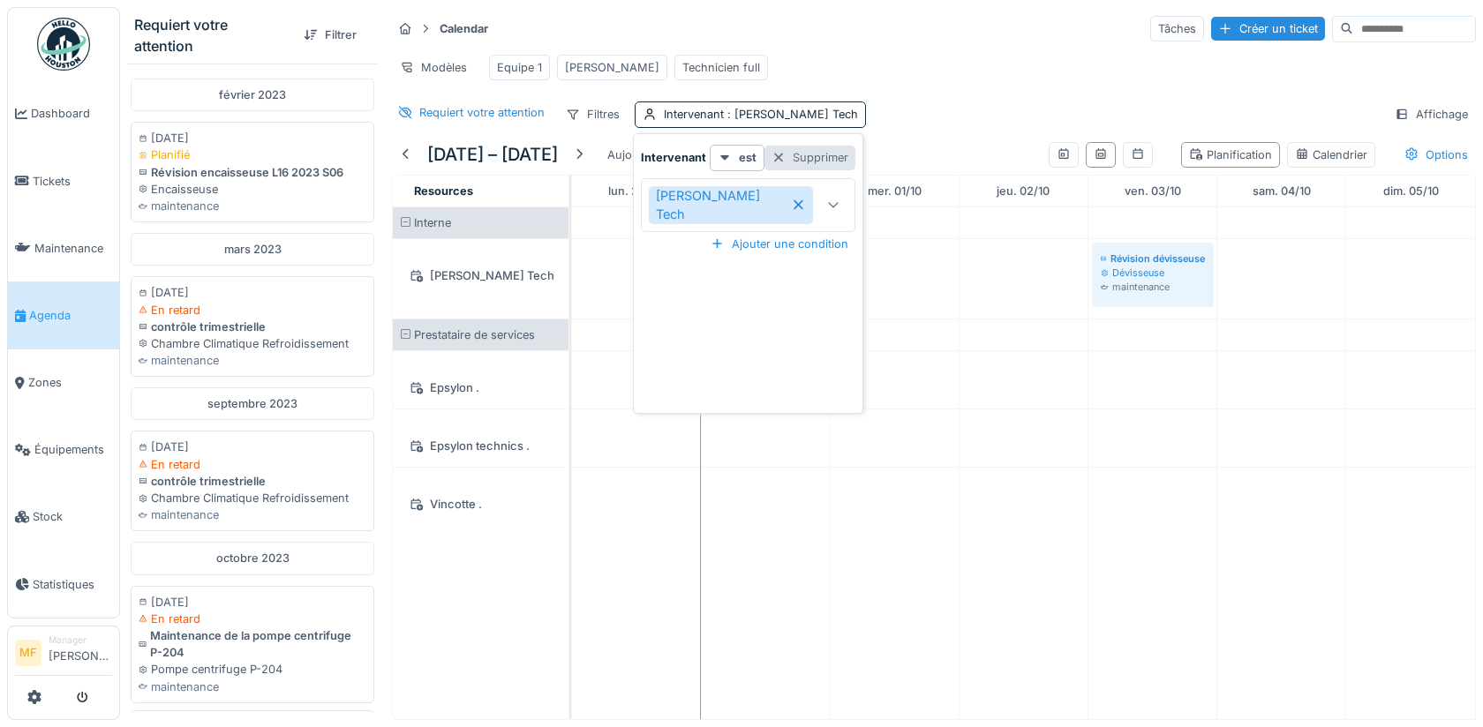
click at [795, 146] on div "Supprimer" at bounding box center [810, 158] width 91 height 24
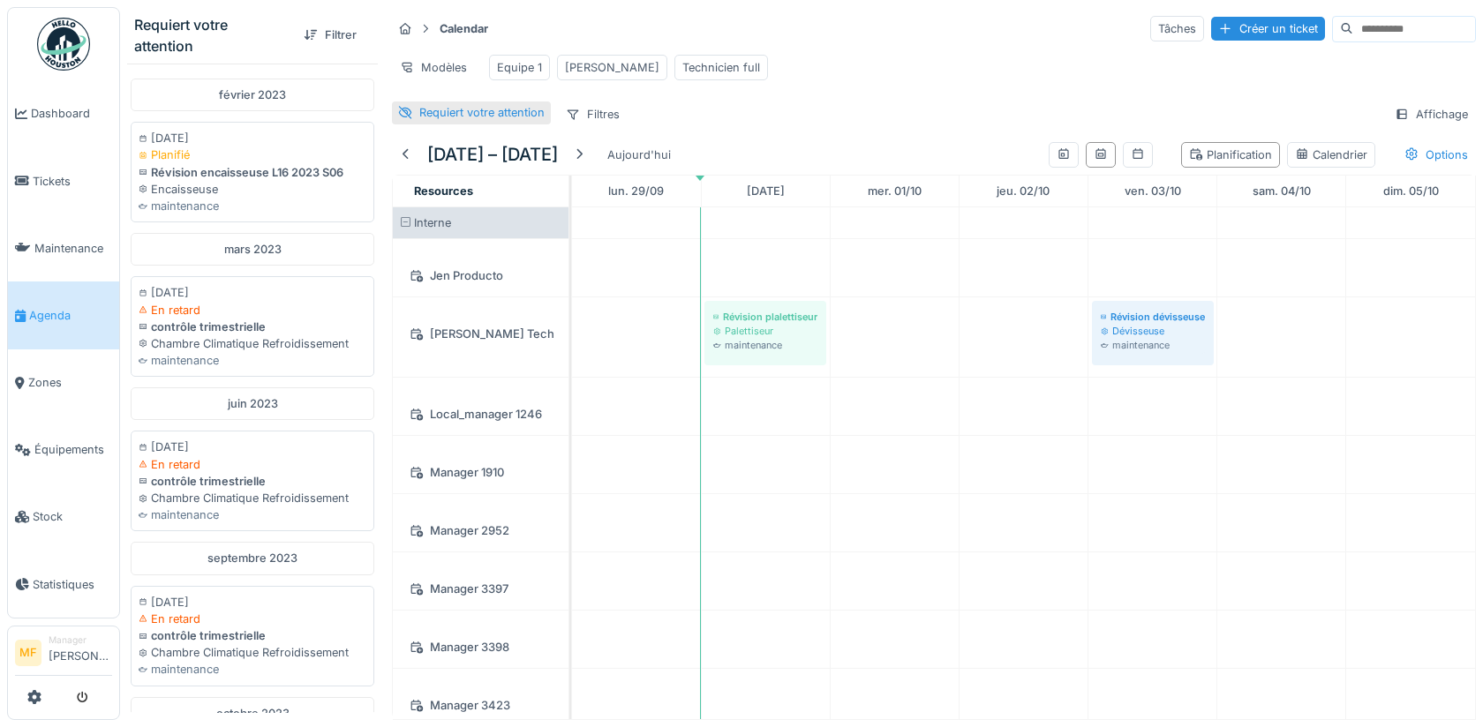
click at [446, 116] on div "Requiert votre attention" at bounding box center [481, 112] width 125 height 17
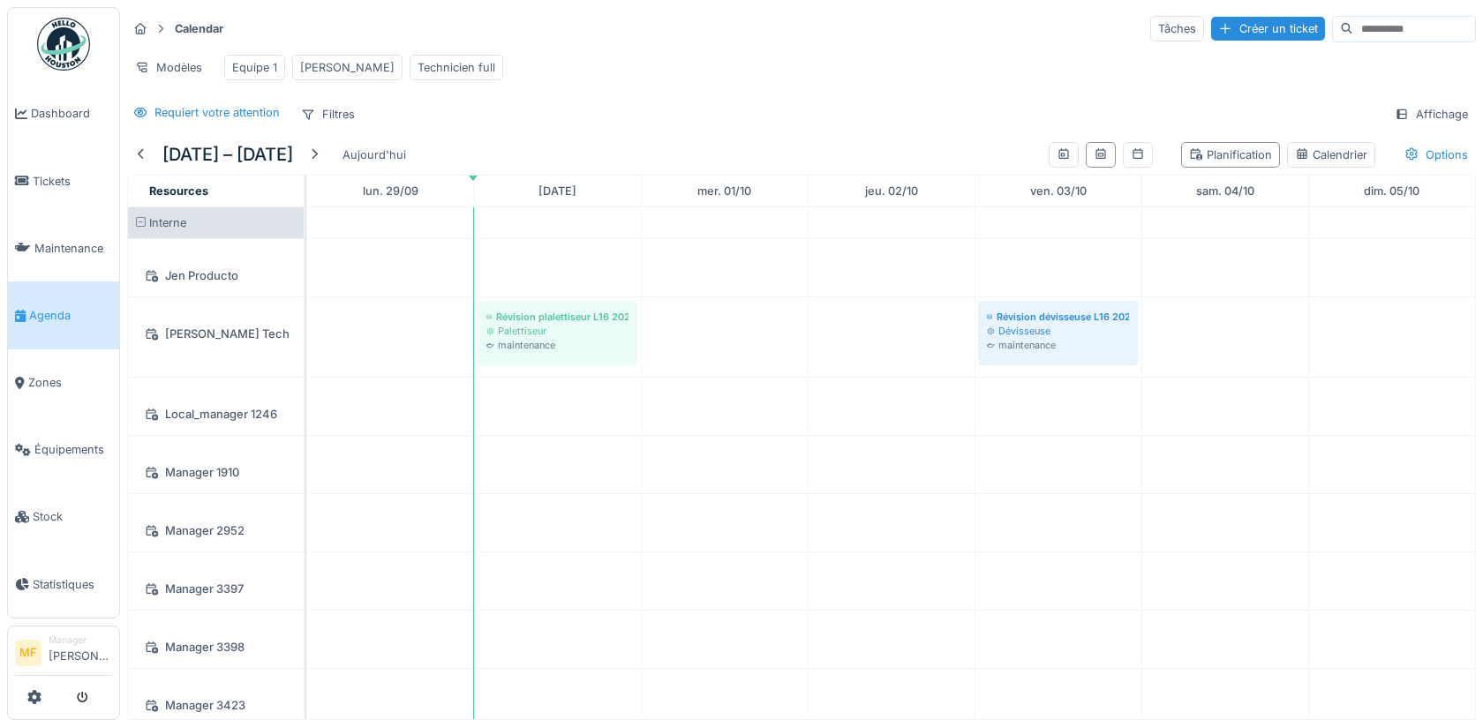
click at [418, 117] on div "Requiert votre attention Filtres Affichage" at bounding box center [801, 115] width 1349 height 26
click at [77, 173] on span "Tickets" at bounding box center [72, 181] width 79 height 17
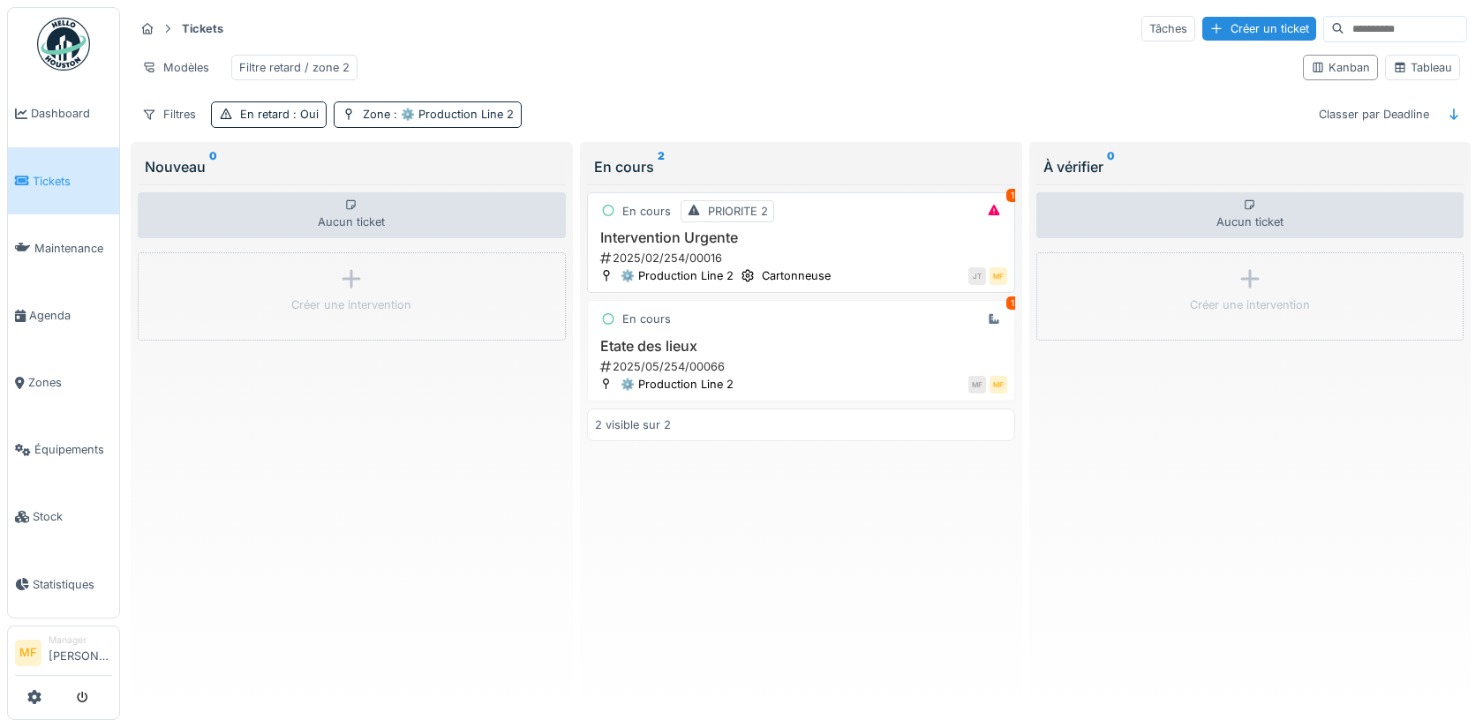
click at [728, 238] on h3 "Intervention Urgente" at bounding box center [801, 238] width 412 height 17
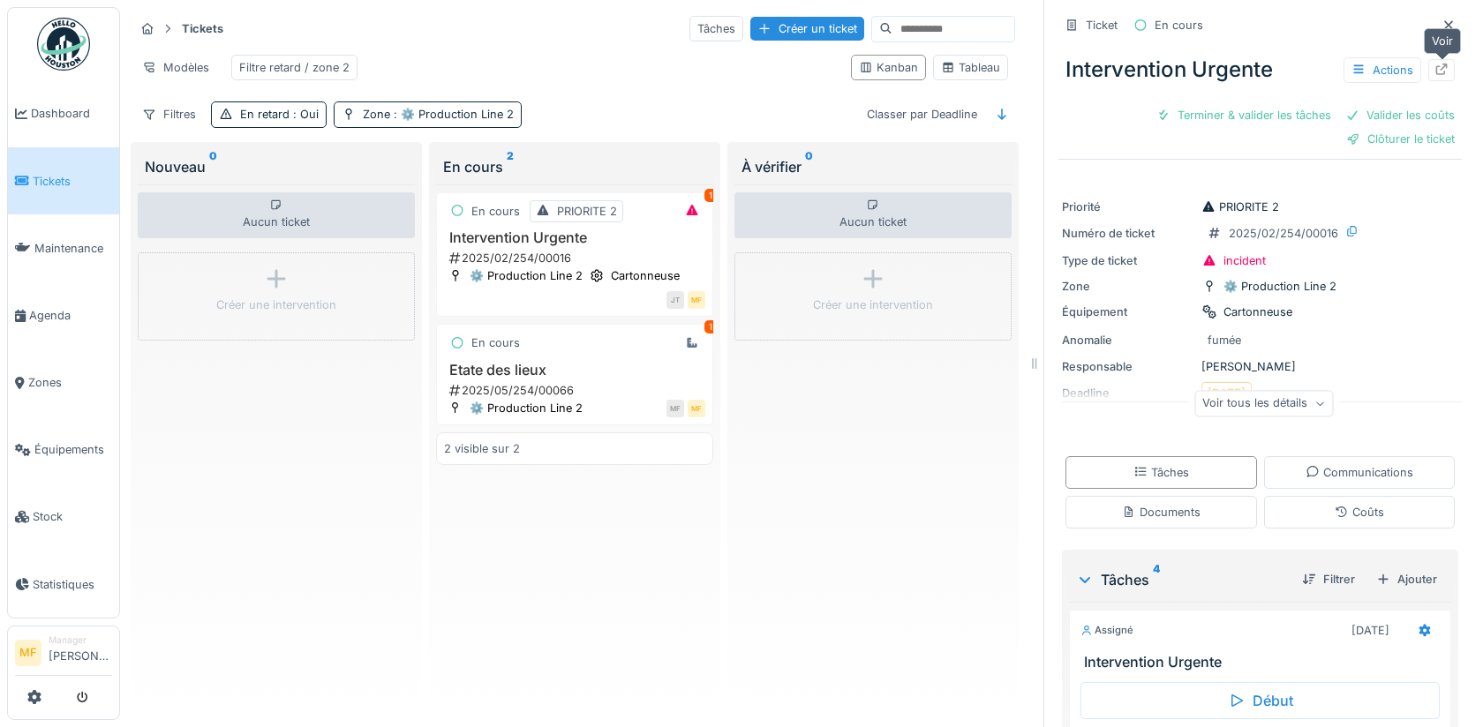
click at [1445, 74] on div at bounding box center [1442, 70] width 14 height 17
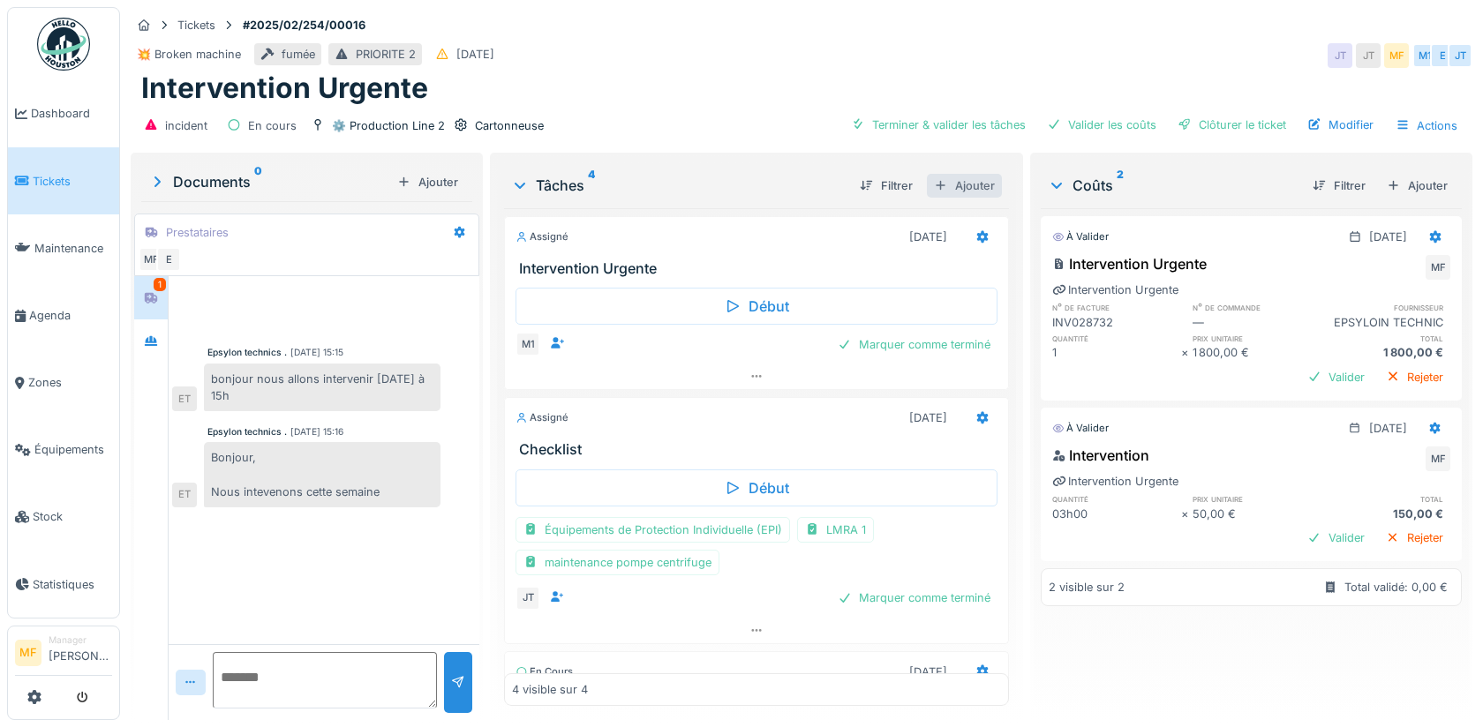
click at [978, 175] on div "Ajouter" at bounding box center [964, 186] width 75 height 24
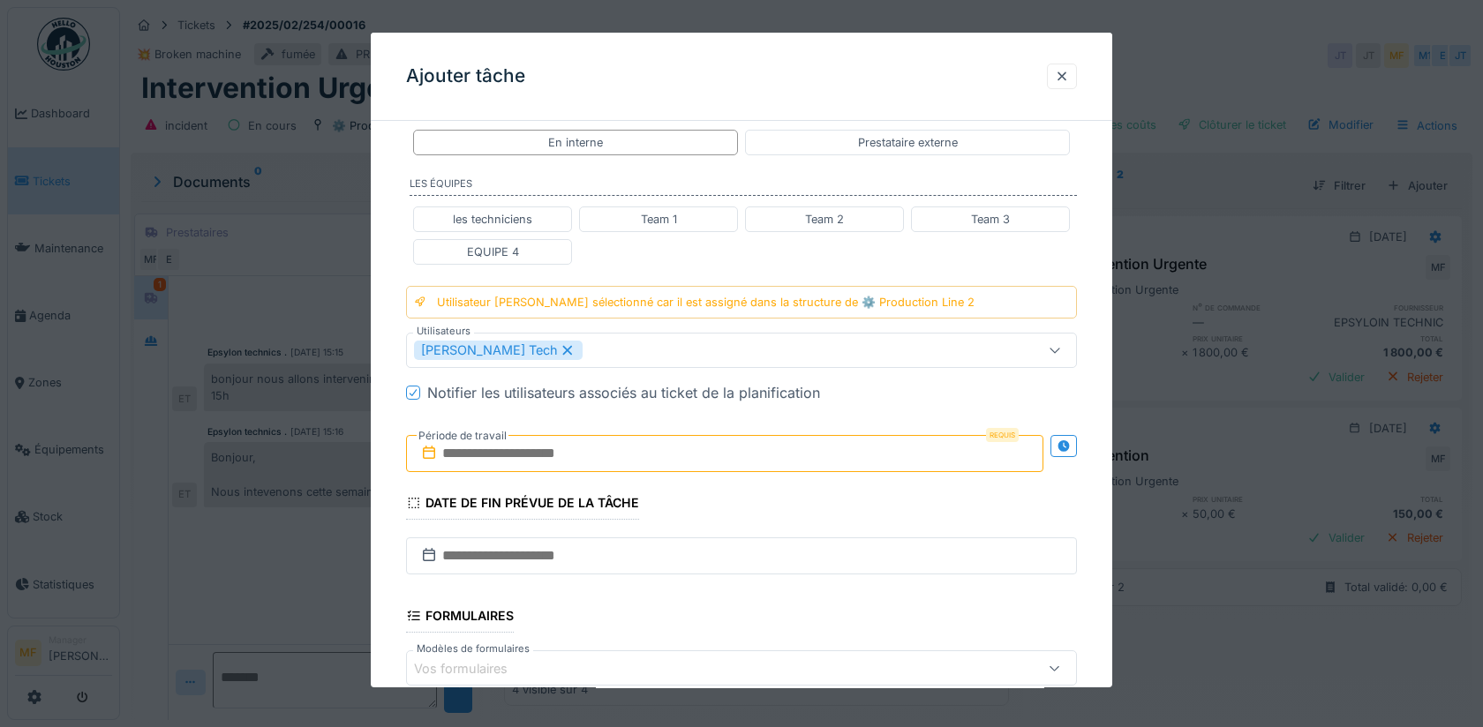
scroll to position [309, 0]
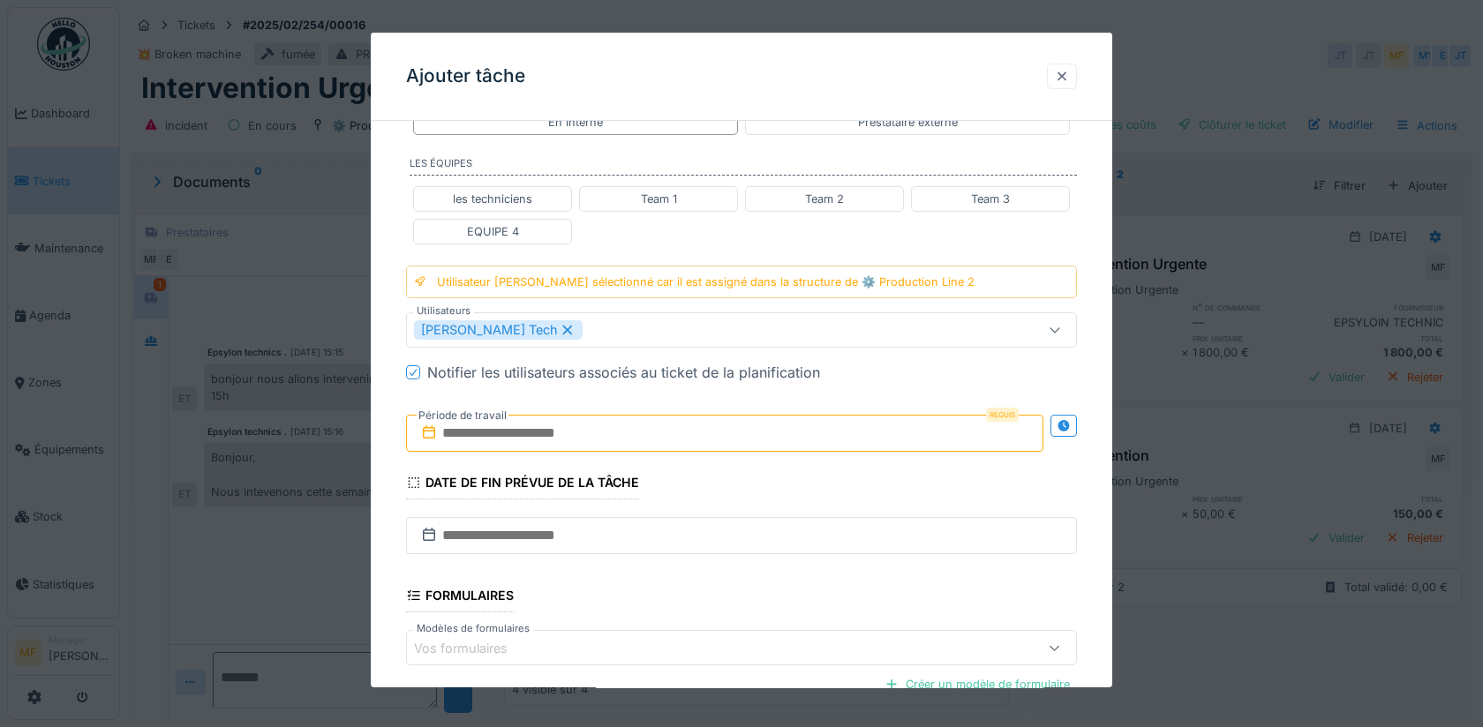
click at [1058, 75] on div at bounding box center [1062, 76] width 14 height 17
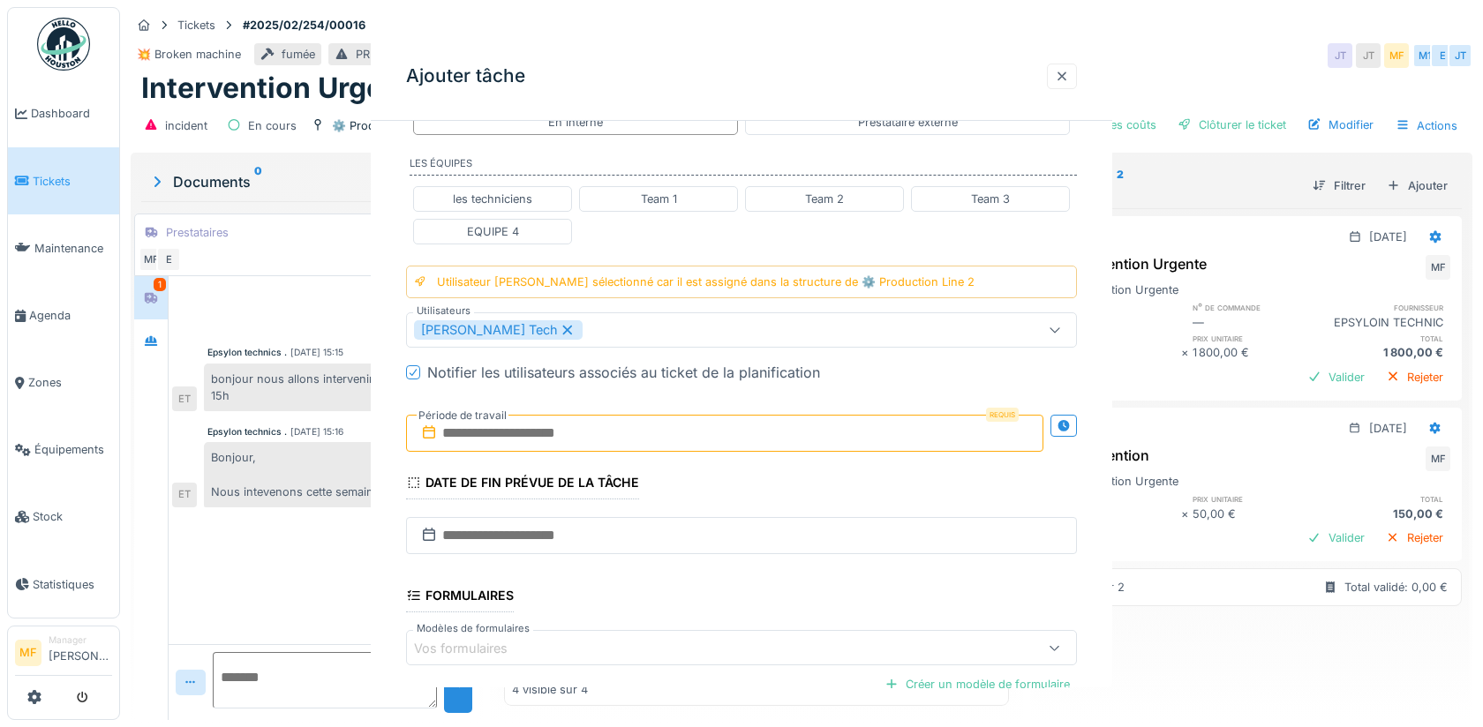
scroll to position [0, 0]
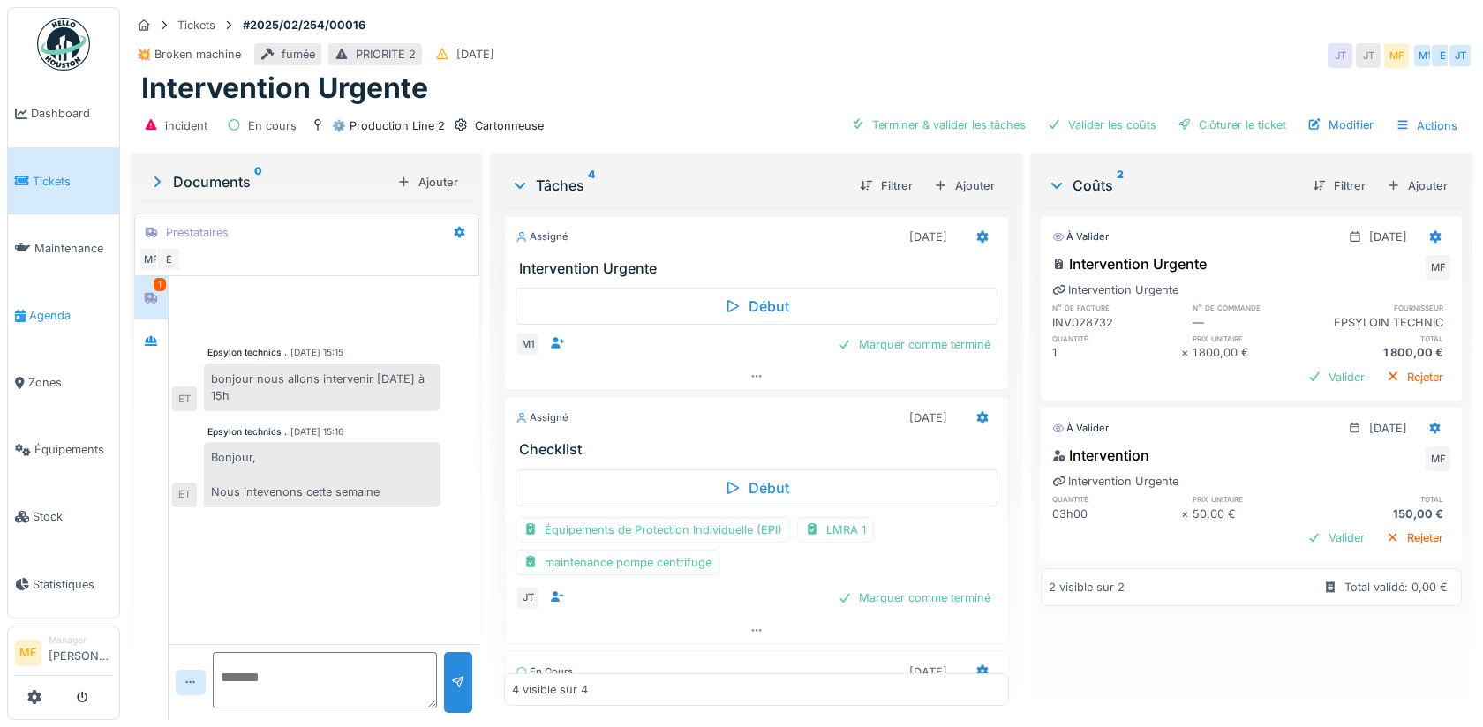
click at [50, 313] on span "Agenda" at bounding box center [70, 315] width 83 height 17
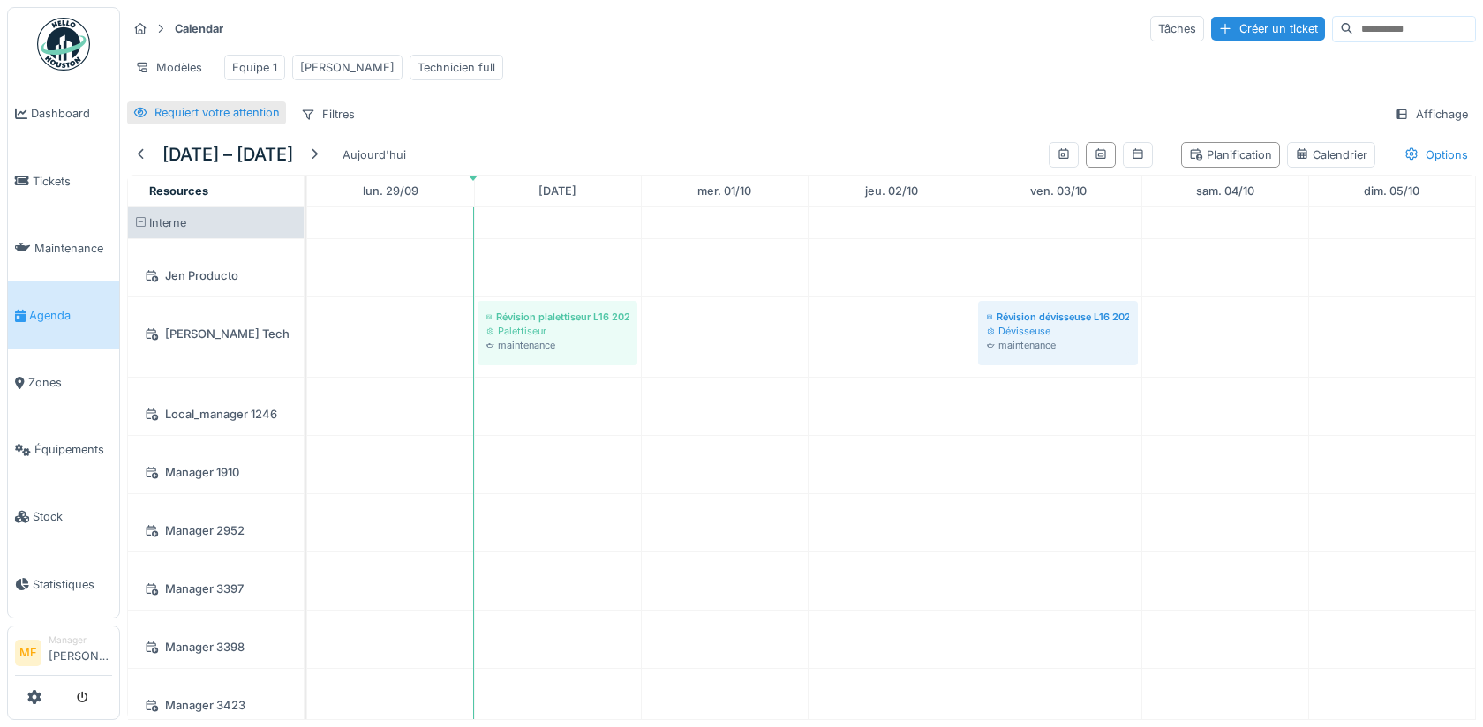
click at [205, 113] on div "Requiert votre attention" at bounding box center [216, 112] width 125 height 17
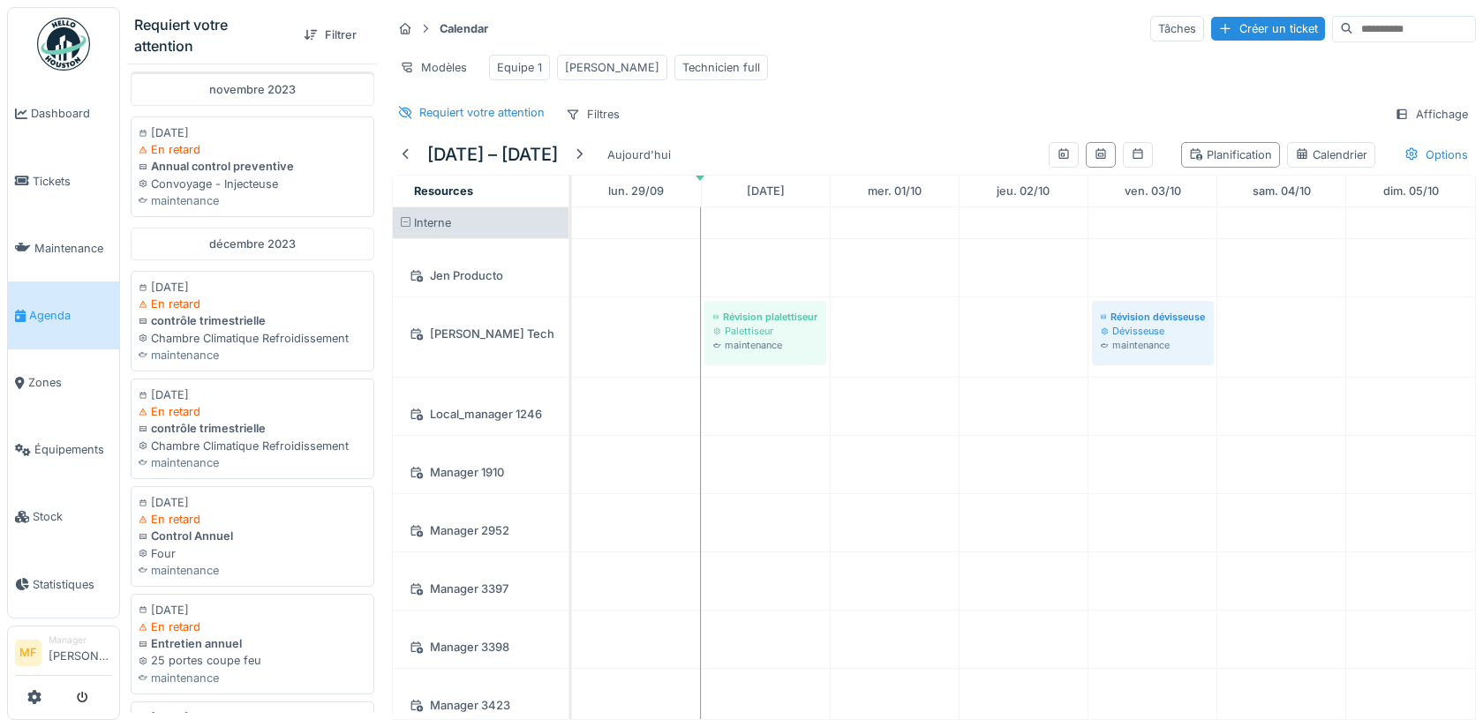
scroll to position [925, 0]
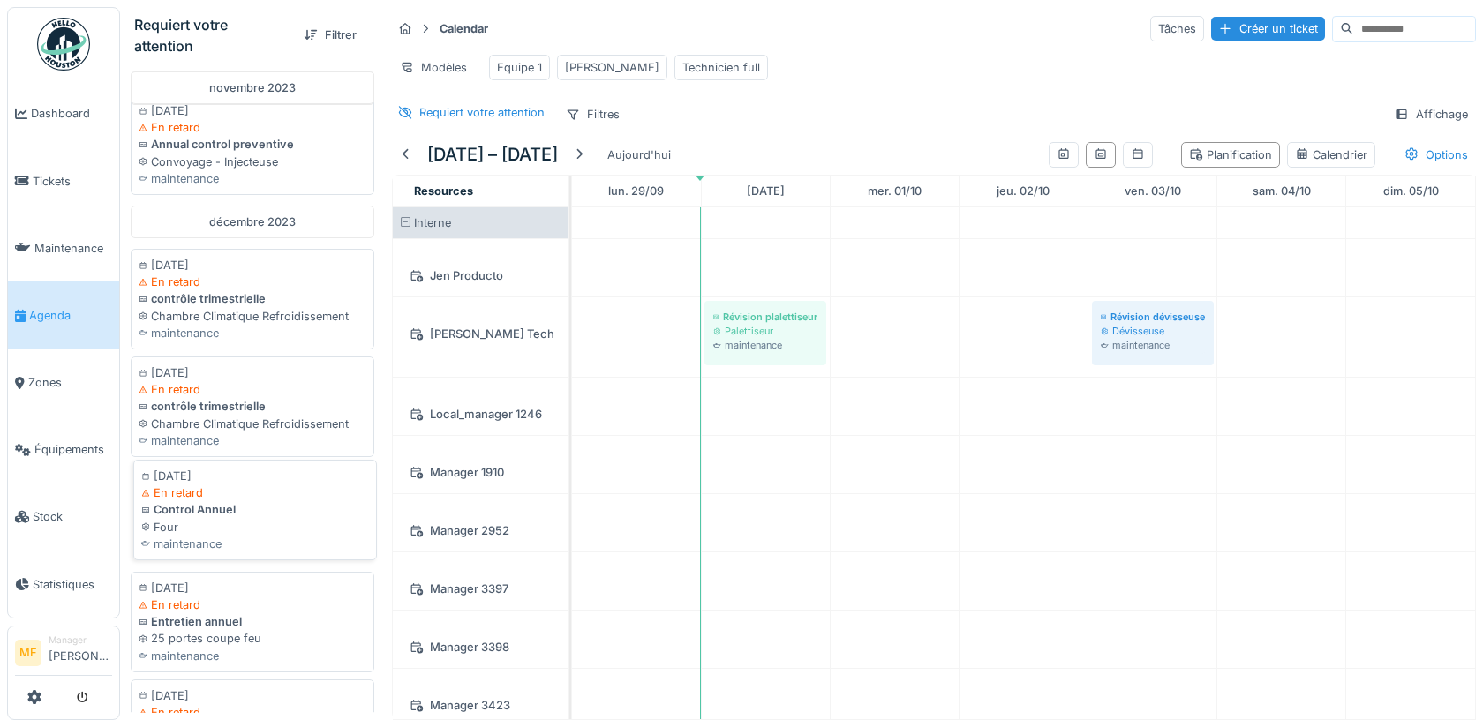
click at [201, 519] on div "Four" at bounding box center [255, 527] width 228 height 17
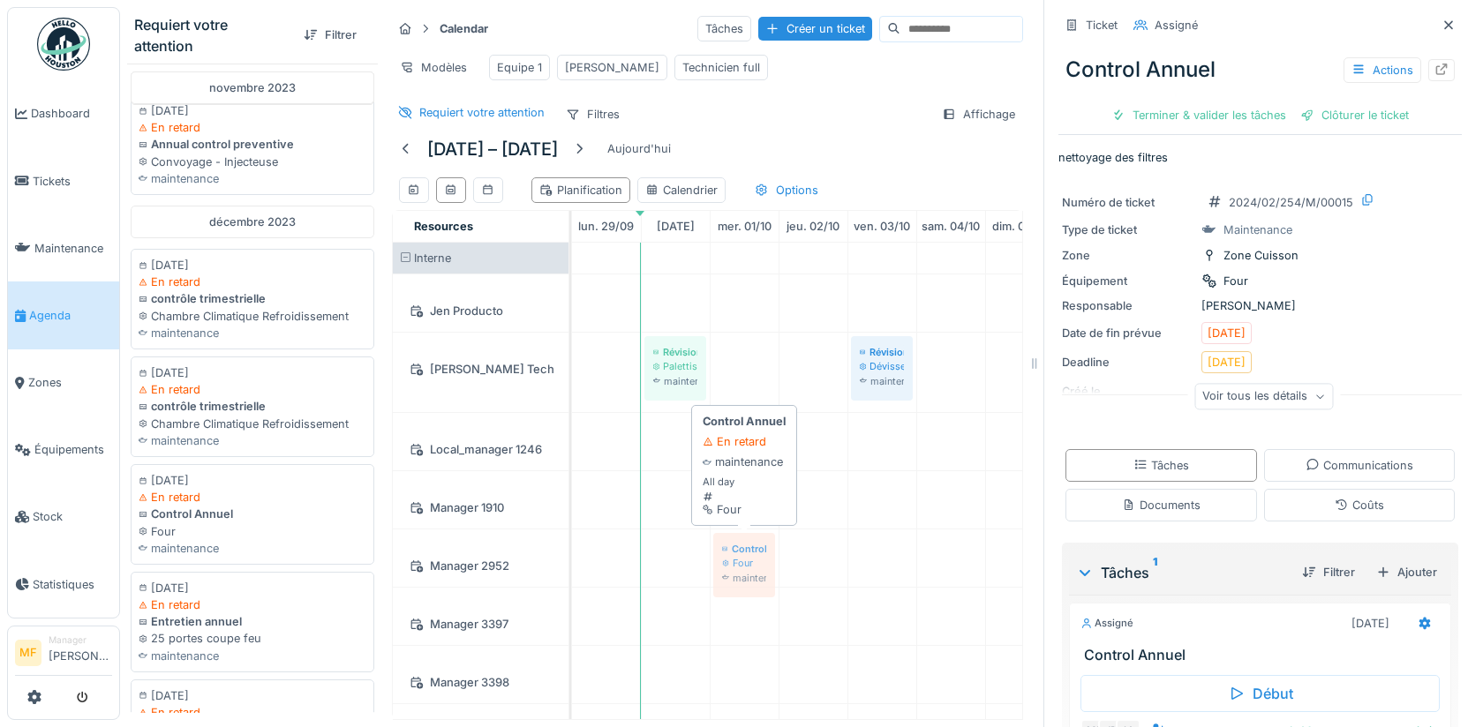
click at [791, 531] on div "Requiert votre attention Filtrer février 2023 06/02/2023 Planifié Révision enca…" at bounding box center [575, 363] width 910 height 727
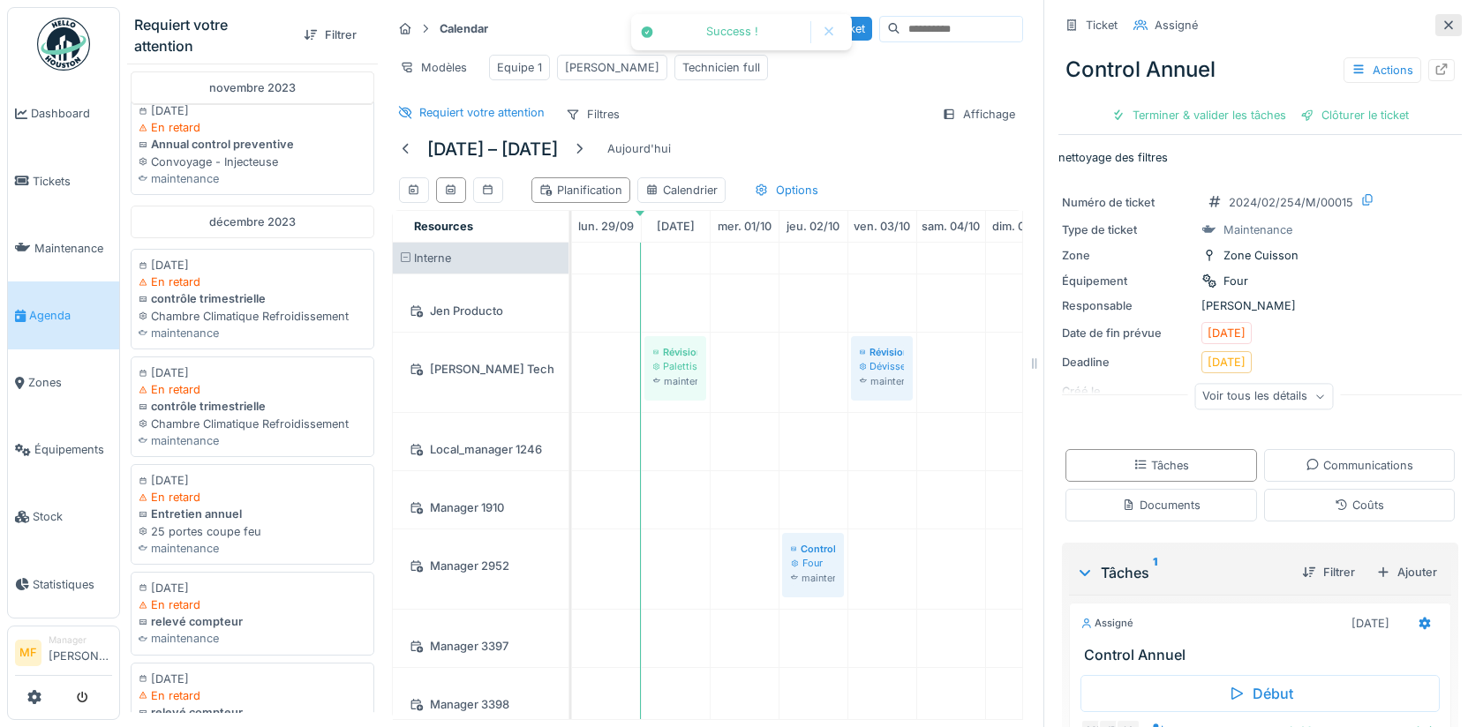
click at [1451, 22] on icon at bounding box center [1448, 24] width 9 height 9
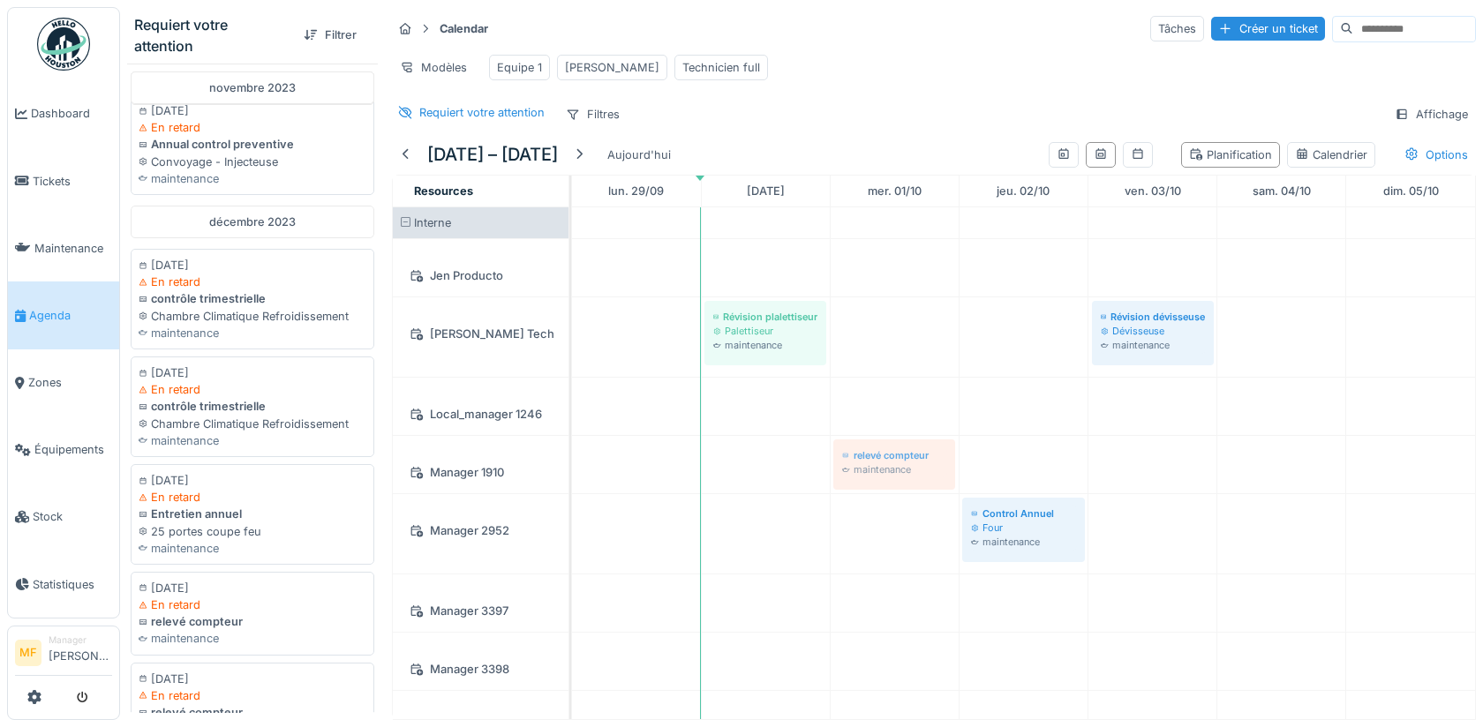
drag, startPoint x: 186, startPoint y: 691, endPoint x: 919, endPoint y: 473, distance: 764.5
click at [919, 473] on div "Requiert votre attention Filtrer février 2023 06/02/2023 Planifié Révision enca…" at bounding box center [801, 363] width 1363 height 727
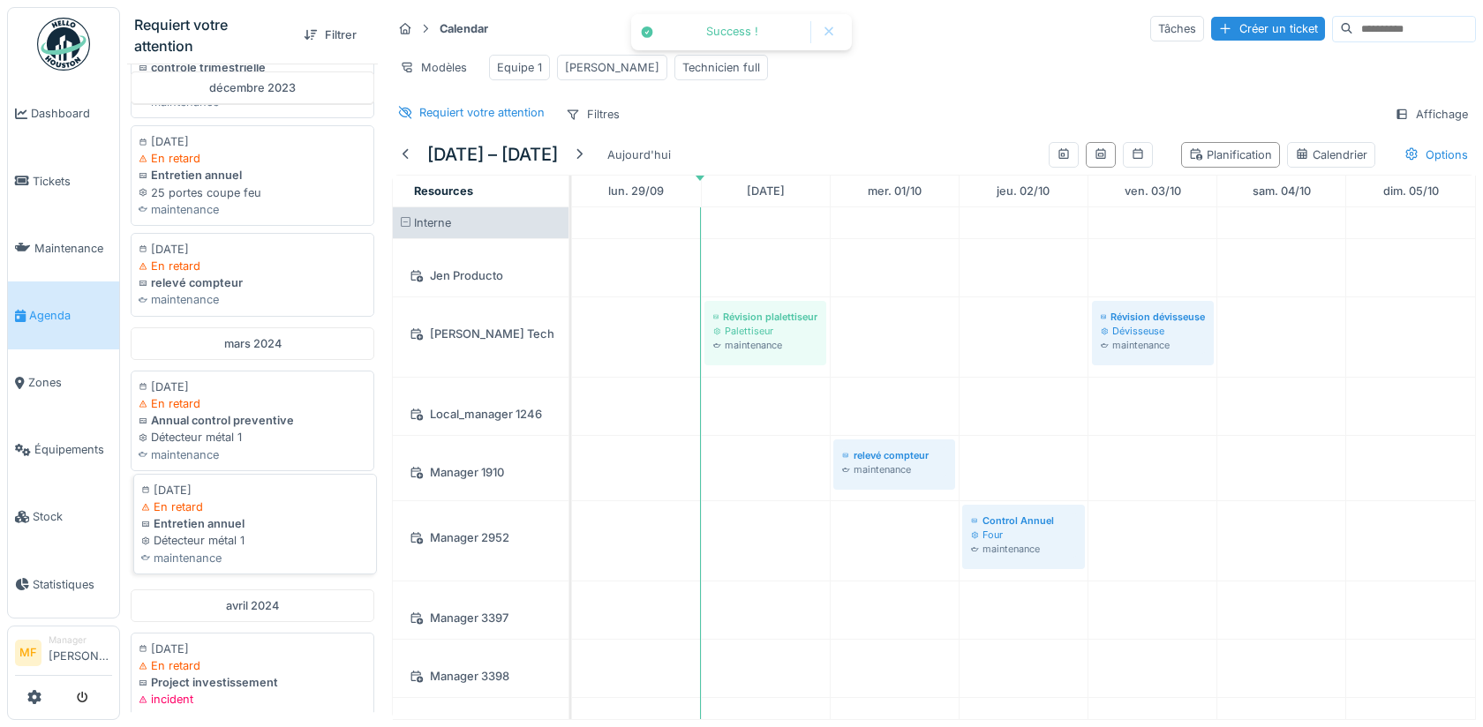
scroll to position [1270, 0]
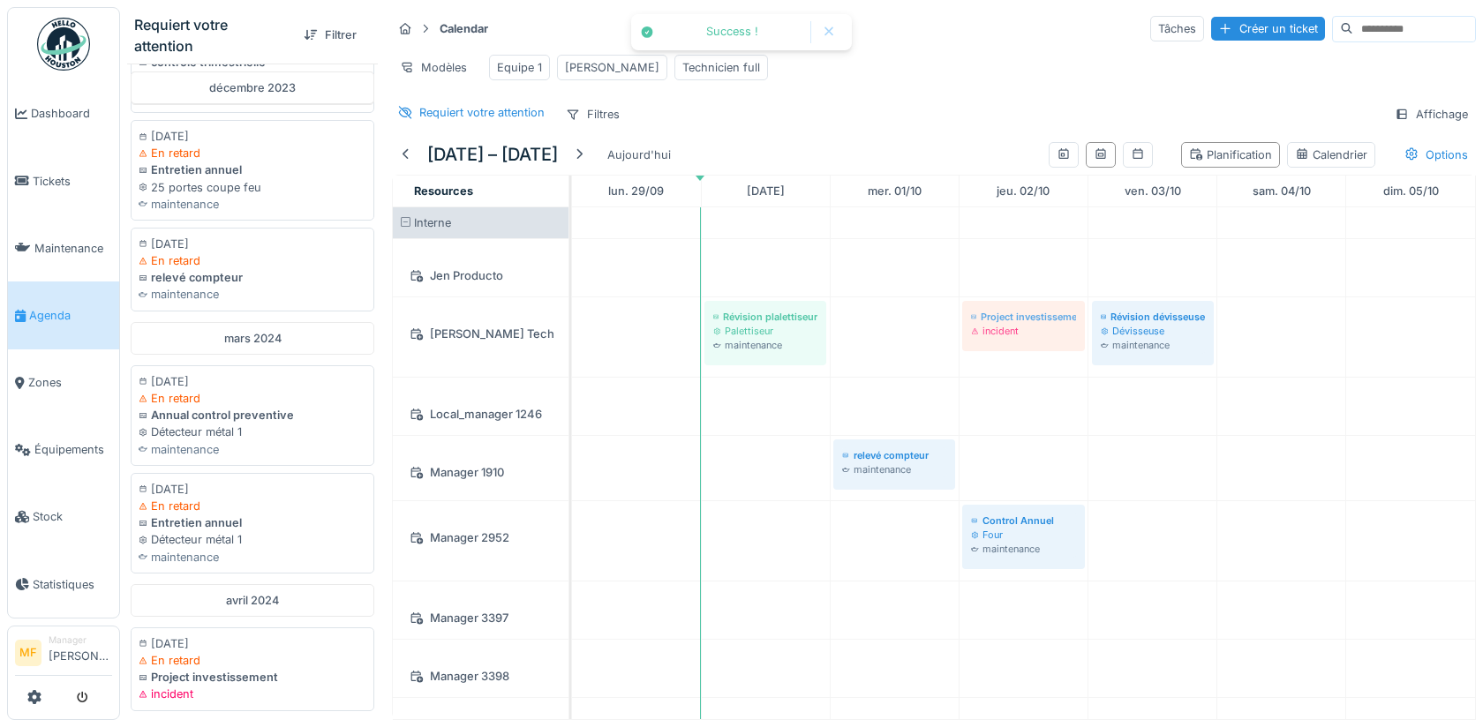
drag, startPoint x: 188, startPoint y: 664, endPoint x: 1002, endPoint y: 356, distance: 870.3
click at [1002, 356] on div "Requiert votre attention Filtrer février 2023 06/02/2023 Planifié Révision enca…" at bounding box center [801, 363] width 1363 height 727
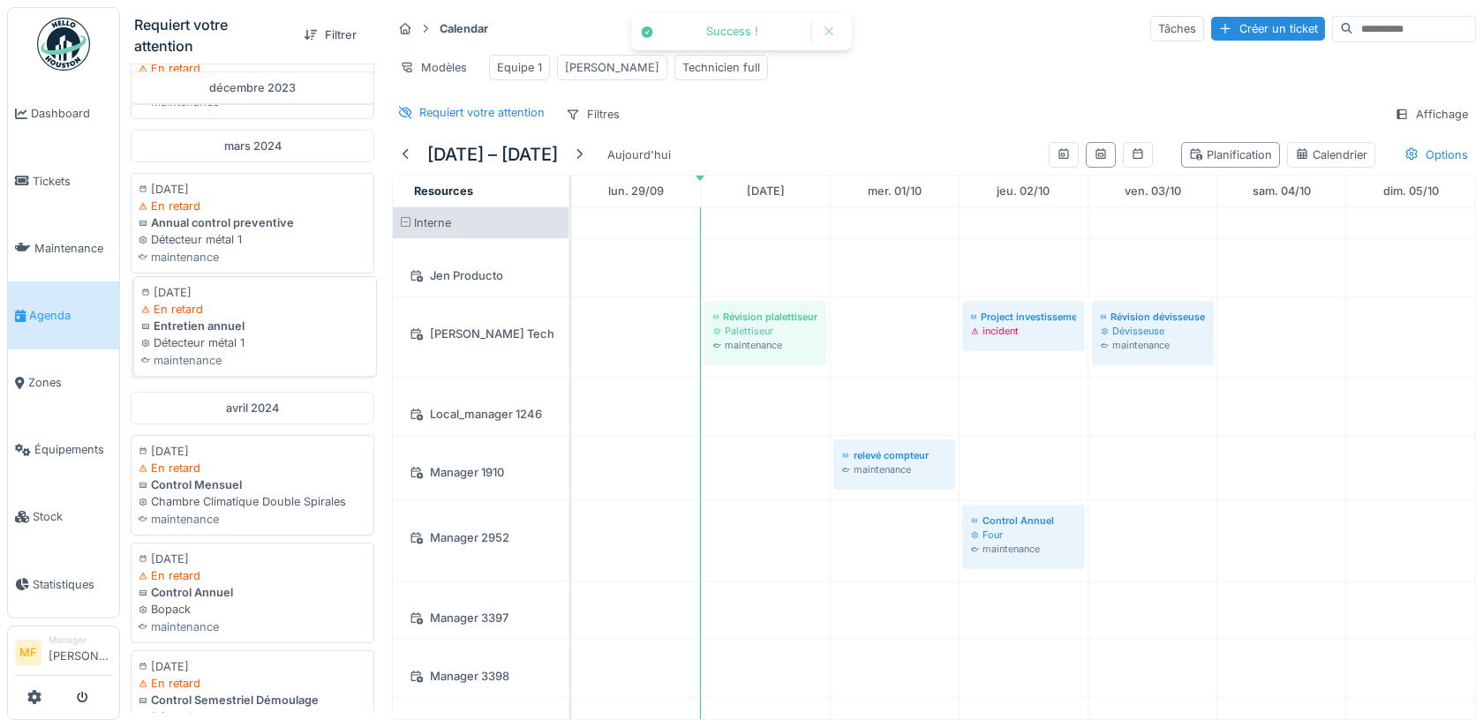
scroll to position [1533, 0]
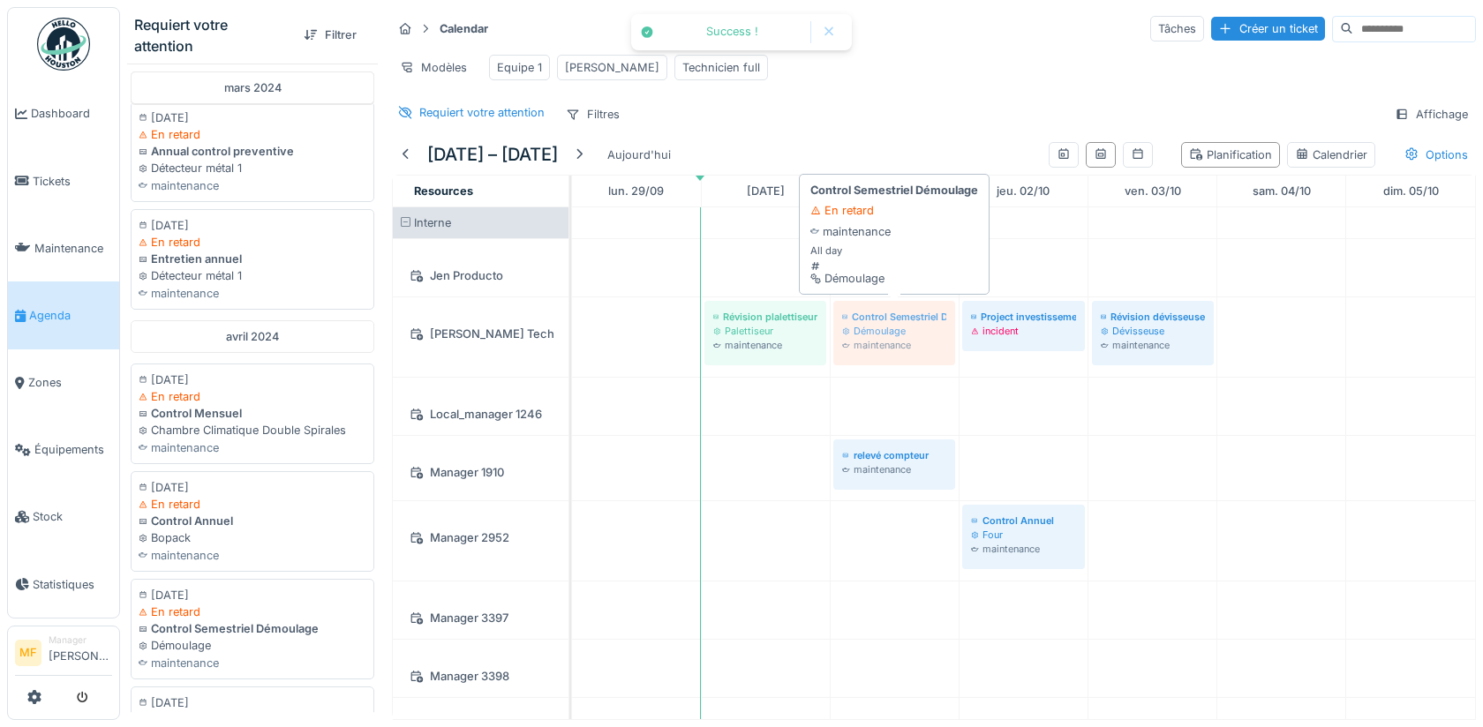
drag, startPoint x: 303, startPoint y: 618, endPoint x: 907, endPoint y: 349, distance: 661.2
click at [907, 349] on div "Requiert votre attention Filtrer février 2023 06/02/2023 Planifié Révision enca…" at bounding box center [801, 363] width 1363 height 727
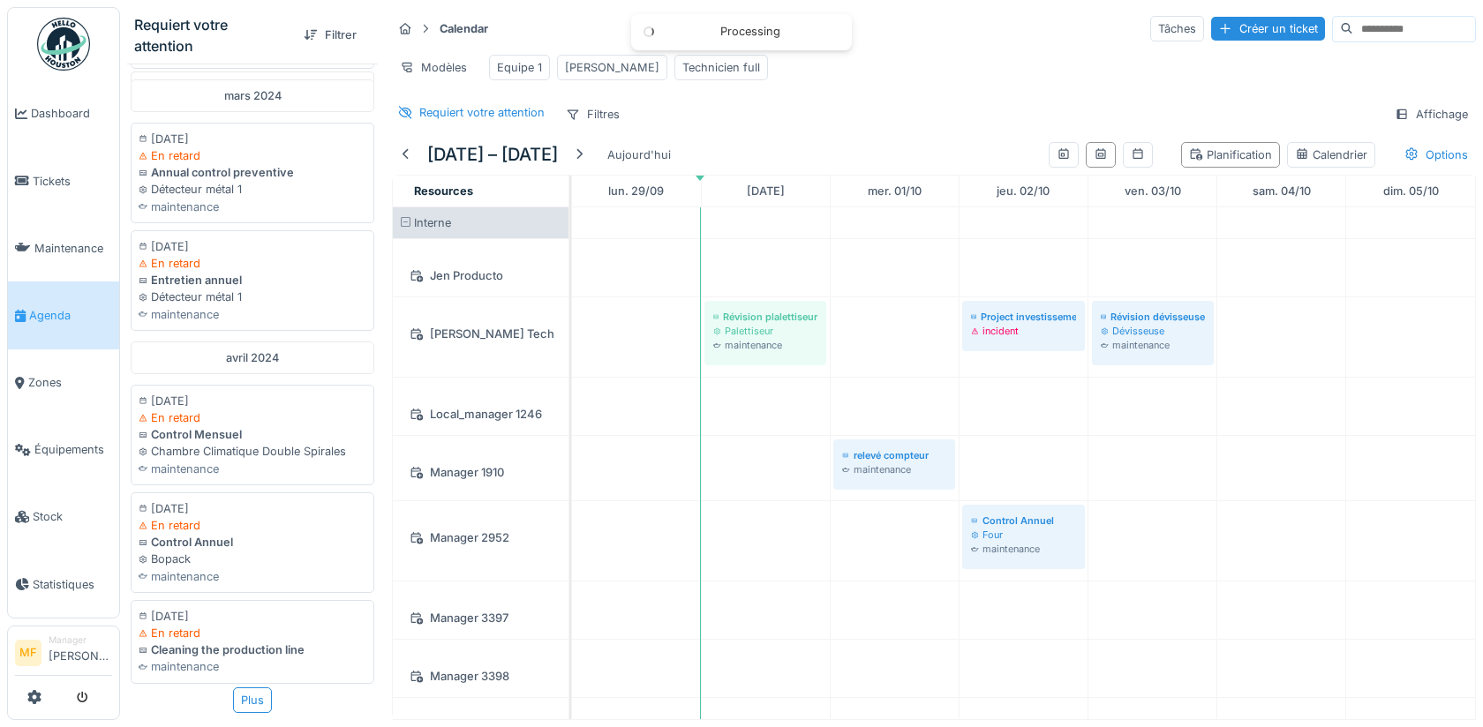
scroll to position [1491, 0]
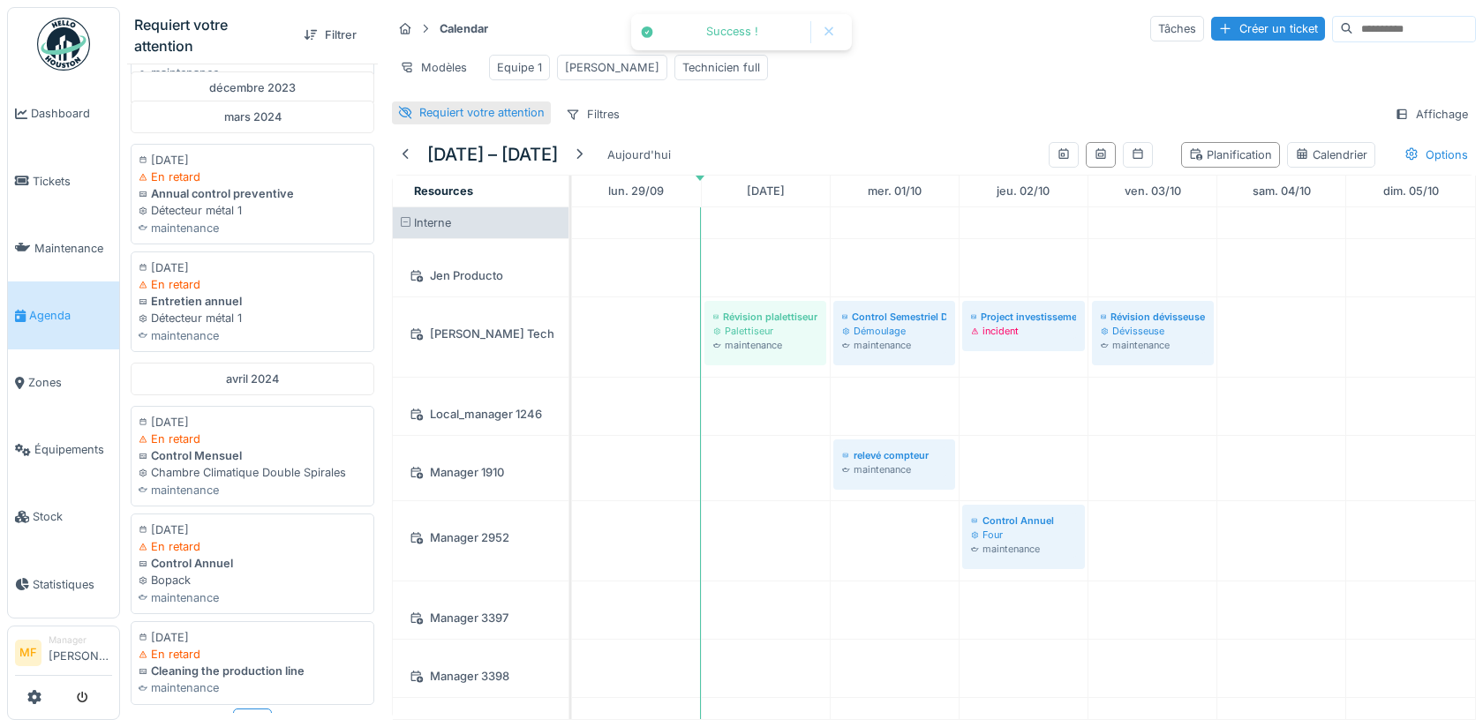
click at [463, 110] on div "Requiert votre attention" at bounding box center [481, 112] width 125 height 17
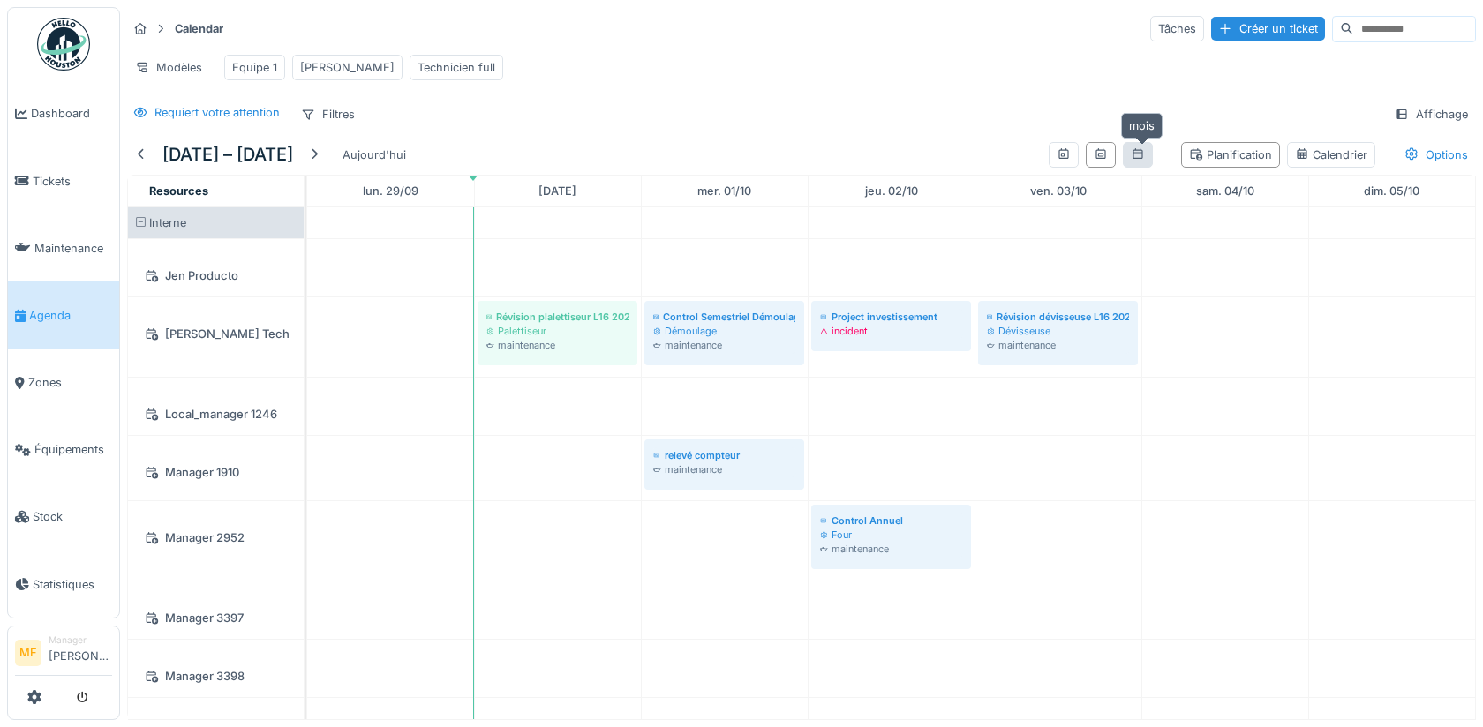
click at [1142, 148] on icon at bounding box center [1138, 153] width 10 height 11
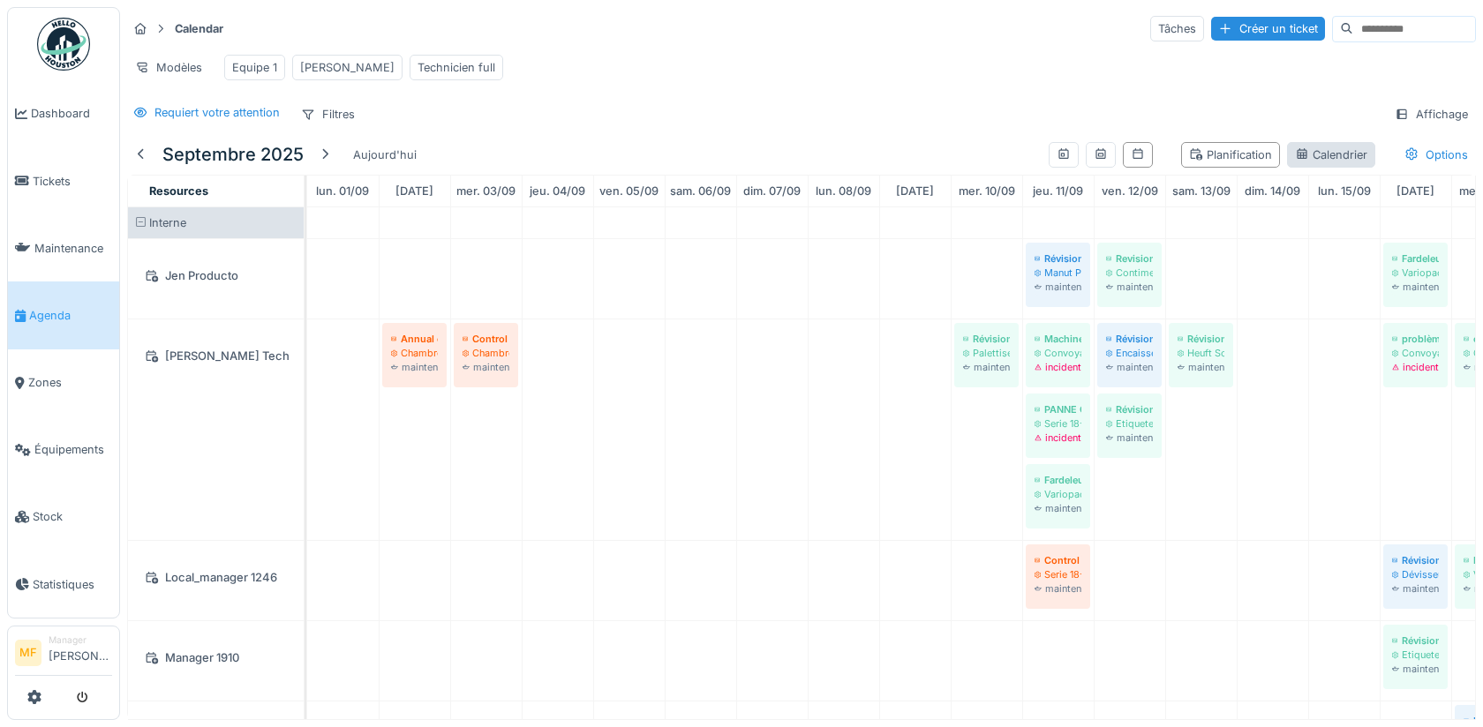
click at [1335, 147] on div "Calendrier" at bounding box center [1331, 155] width 72 height 17
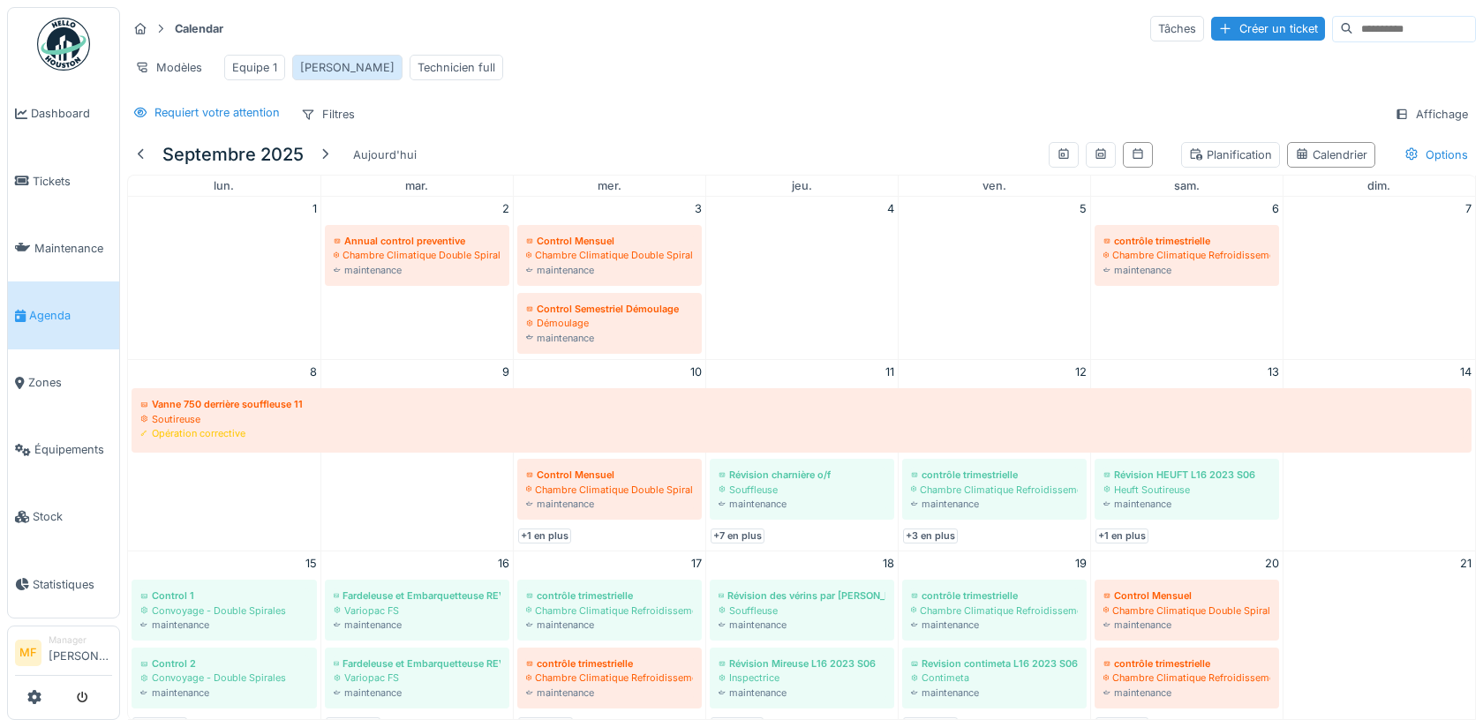
click at [312, 68] on div "John" at bounding box center [347, 67] width 94 height 17
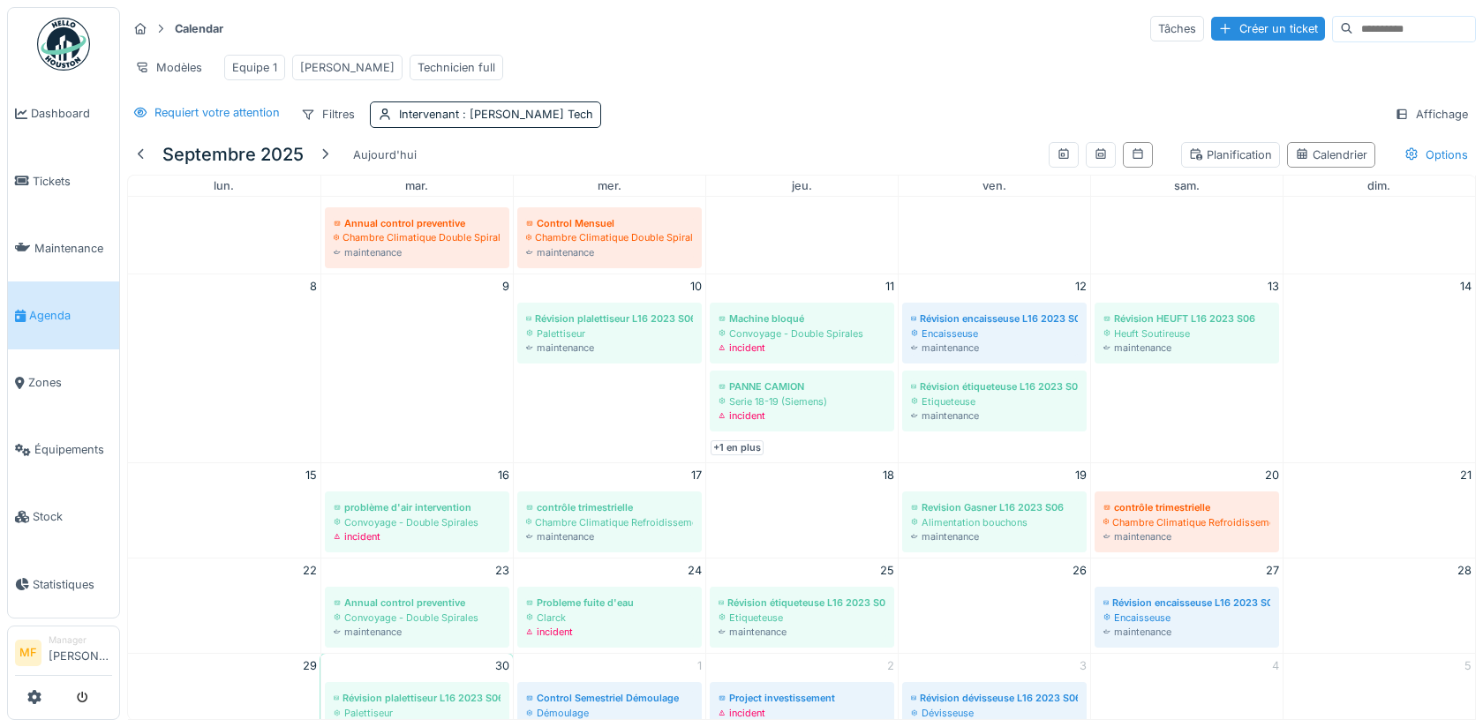
scroll to position [0, 0]
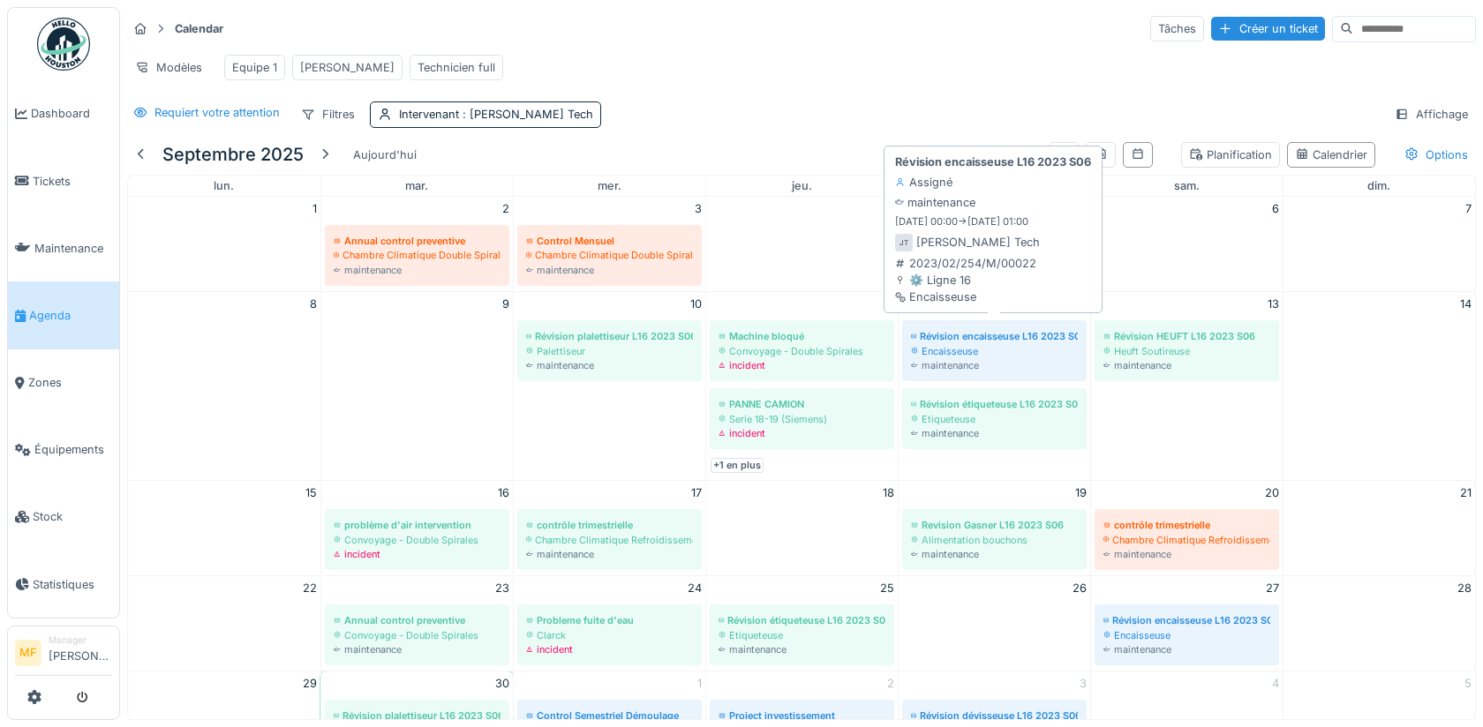
click at [943, 358] on div "maintenance" at bounding box center [994, 365] width 167 height 14
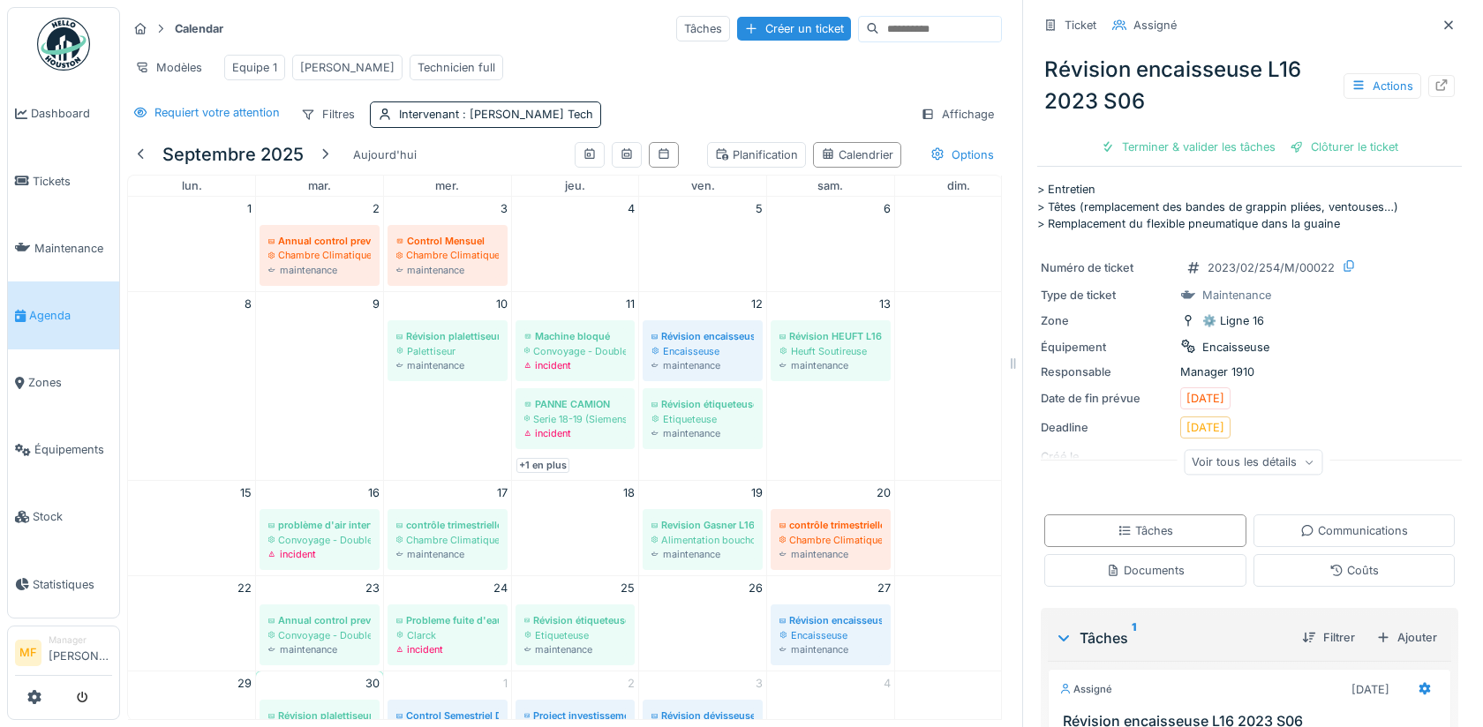
drag, startPoint x: 1037, startPoint y: 365, endPoint x: 1016, endPoint y: 365, distance: 21.2
click at [1016, 365] on icon at bounding box center [1014, 364] width 16 height 12
click at [1453, 26] on icon at bounding box center [1449, 24] width 14 height 11
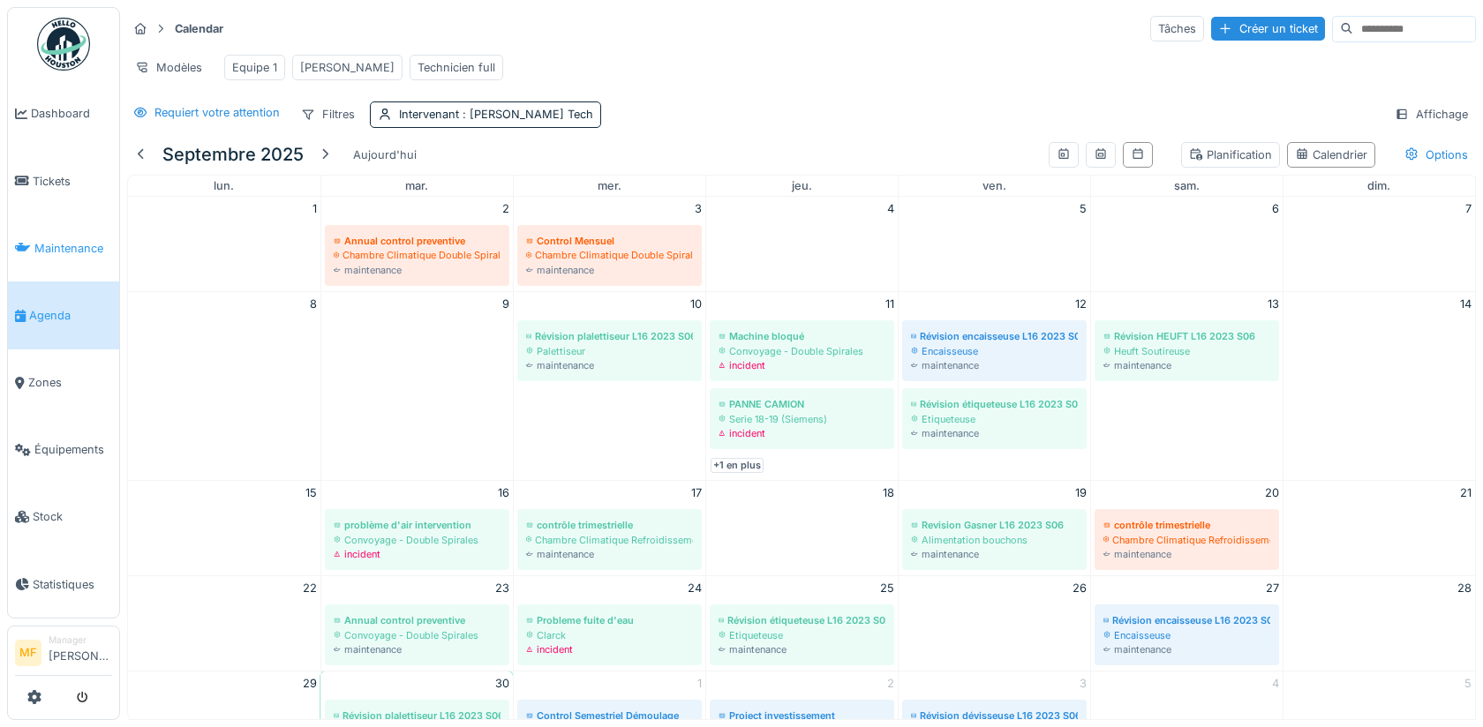
click at [78, 240] on span "Maintenance" at bounding box center [73, 248] width 78 height 17
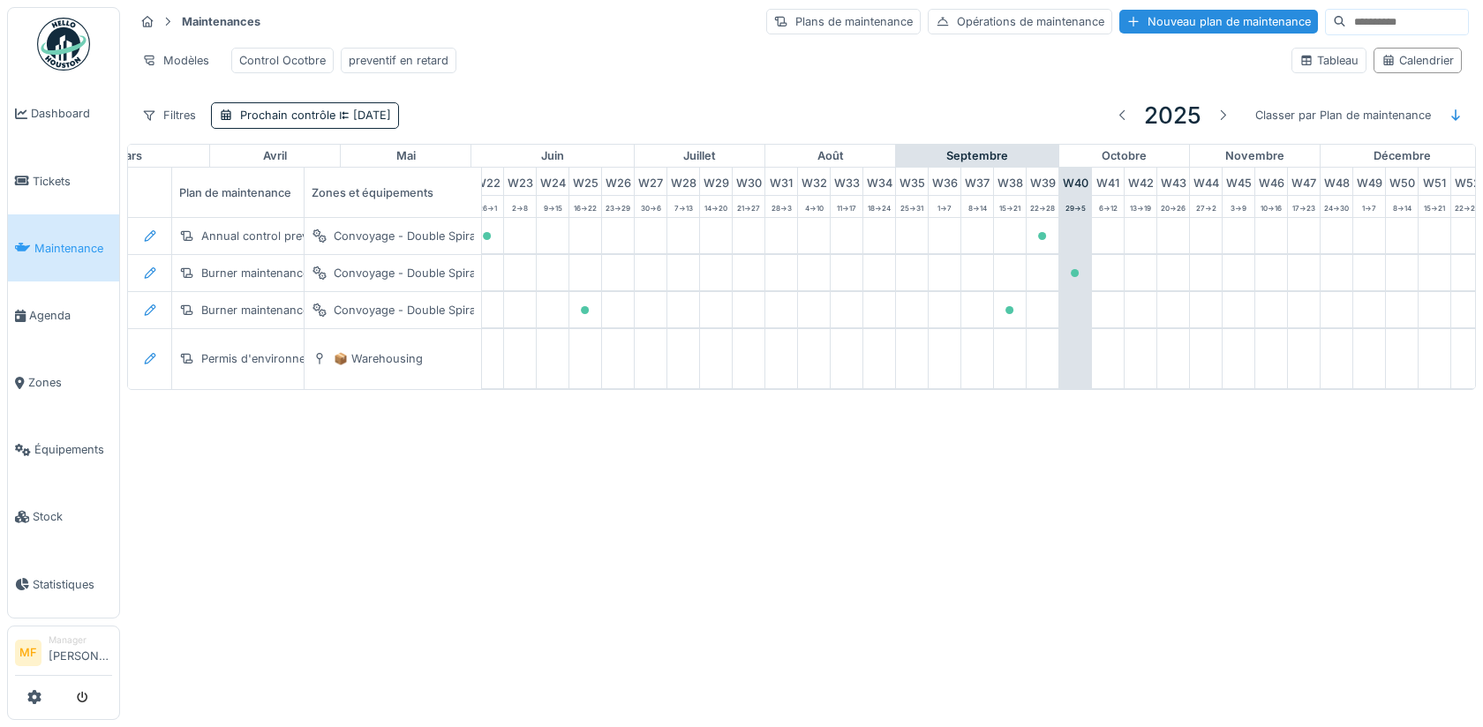
scroll to position [0, 749]
click at [41, 319] on link "Agenda" at bounding box center [63, 315] width 111 height 67
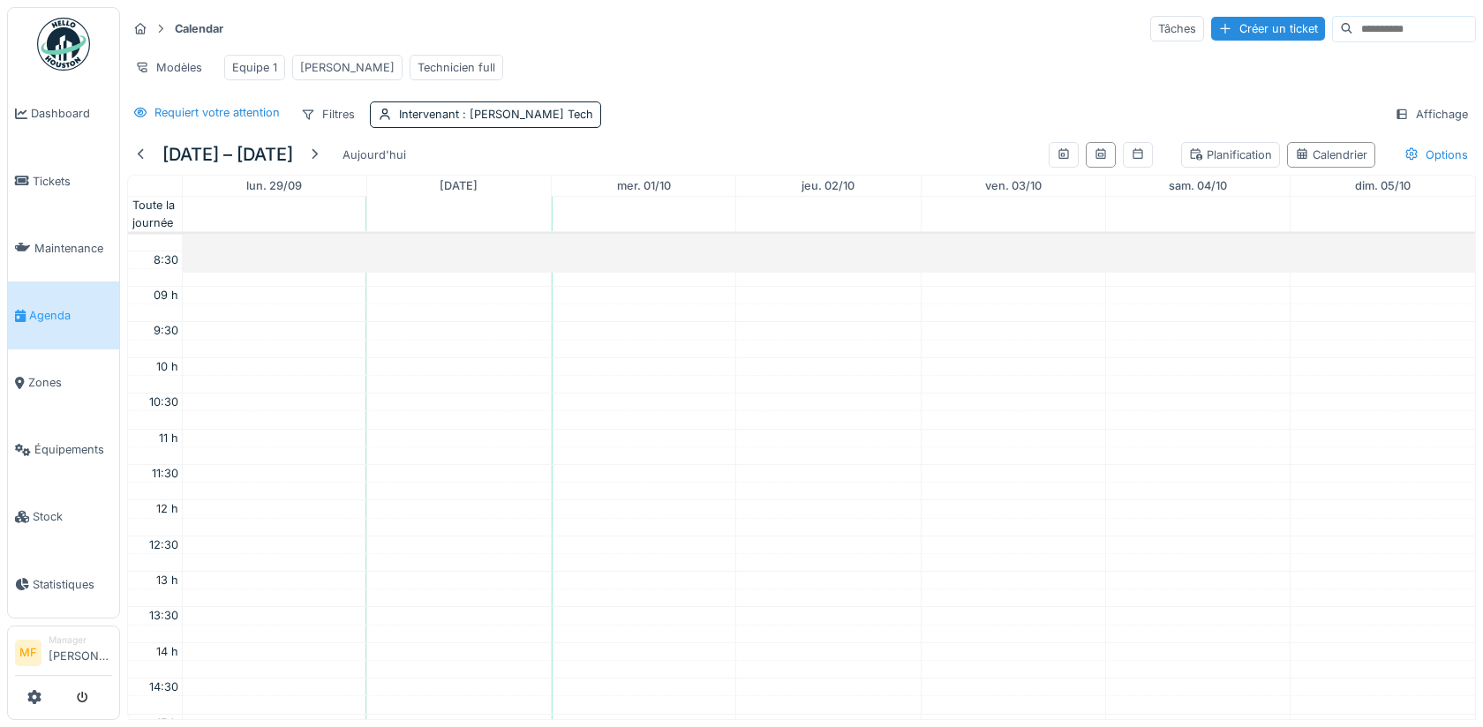
scroll to position [603, 0]
click at [49, 240] on span "Maintenance" at bounding box center [73, 248] width 78 height 17
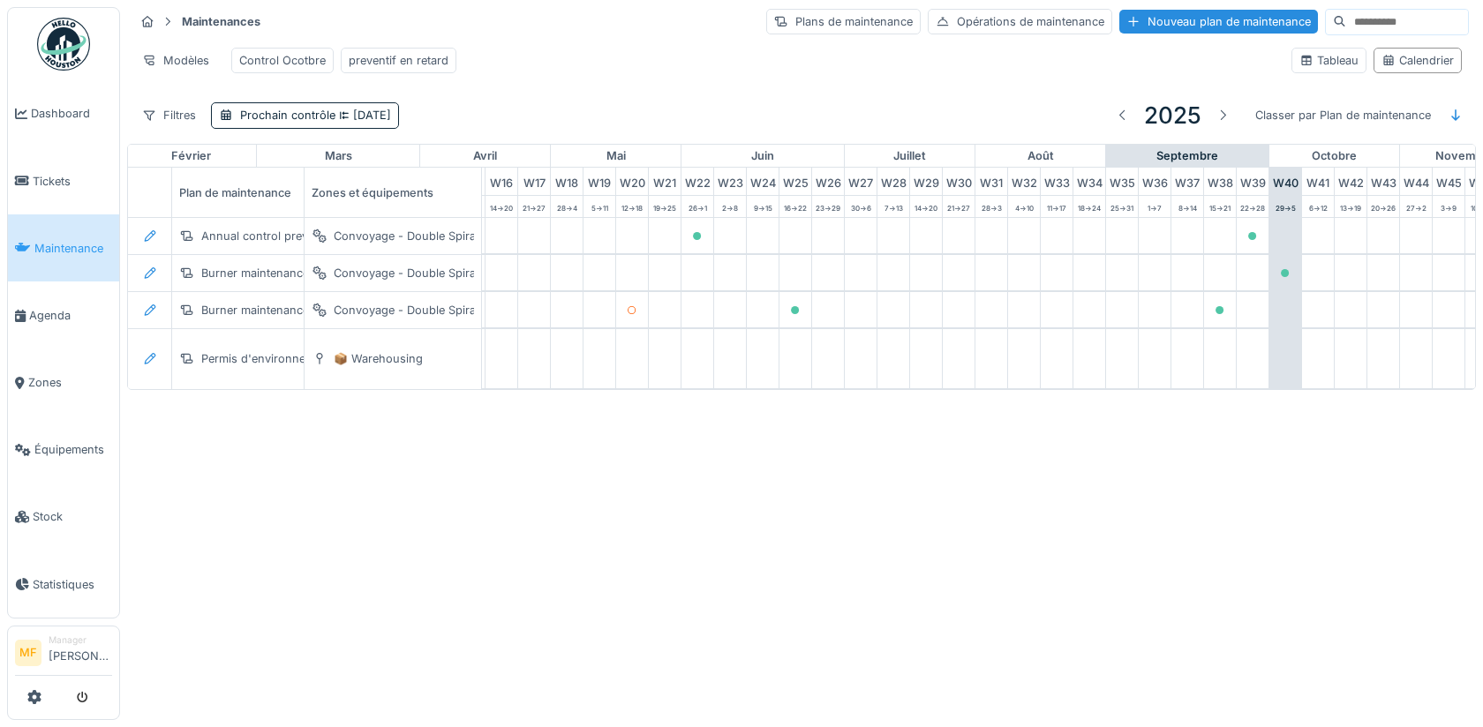
scroll to position [0, 749]
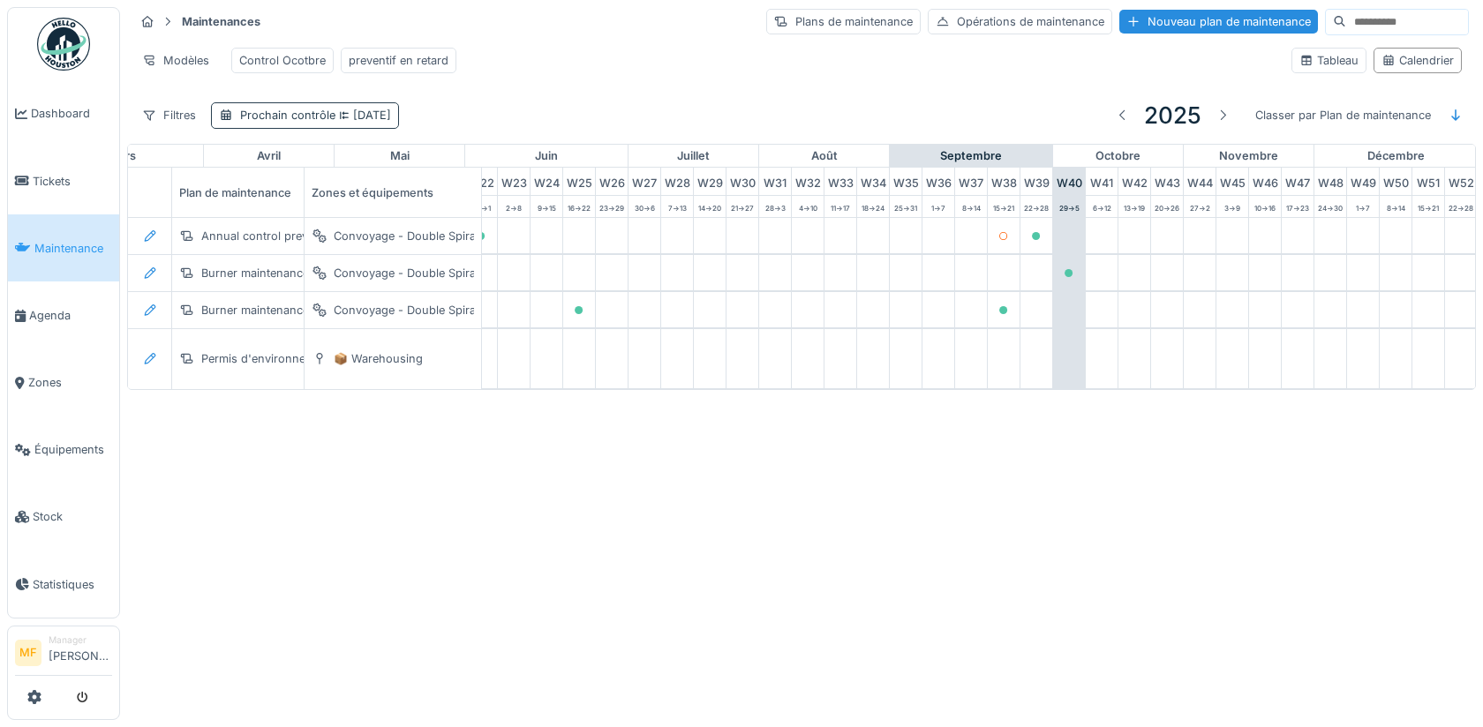
click at [376, 117] on span "[DATE]" at bounding box center [363, 115] width 56 height 13
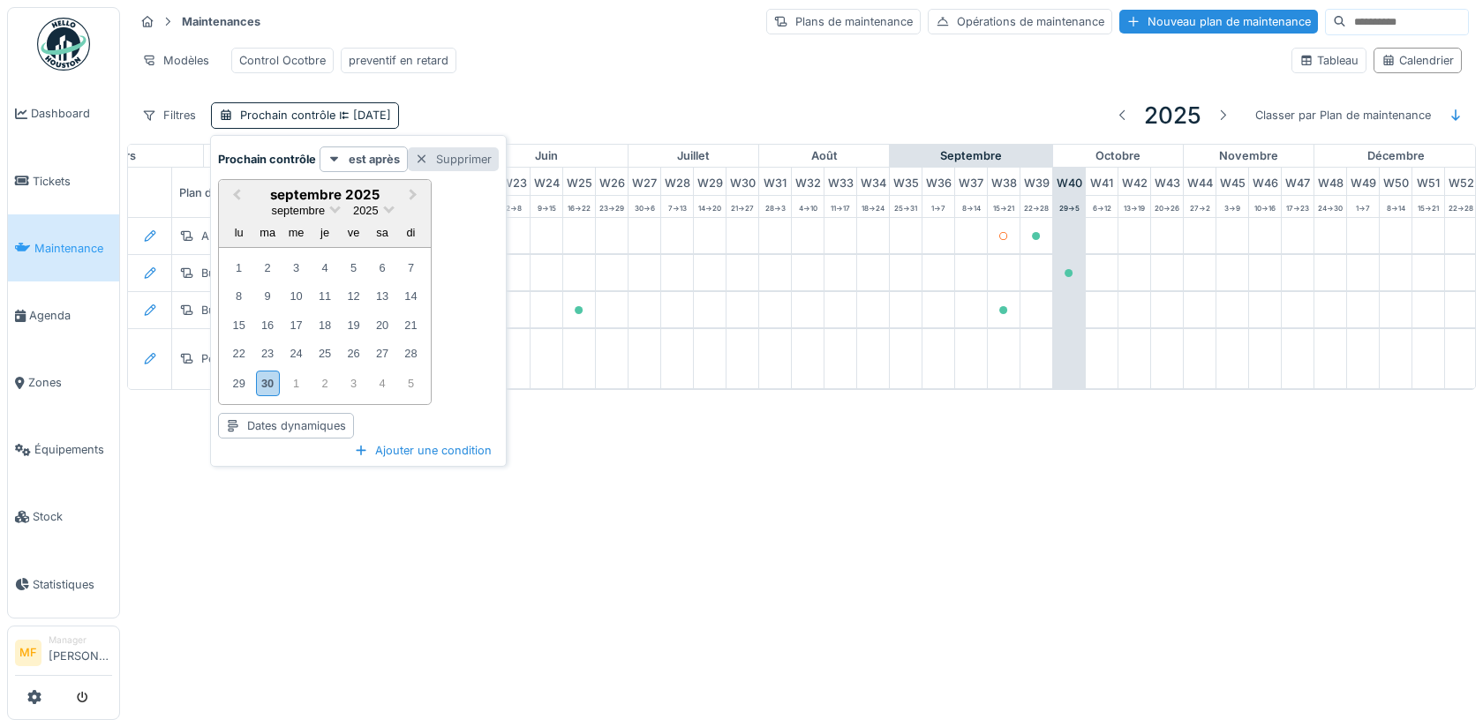
click at [451, 160] on div "Supprimer" at bounding box center [453, 159] width 91 height 24
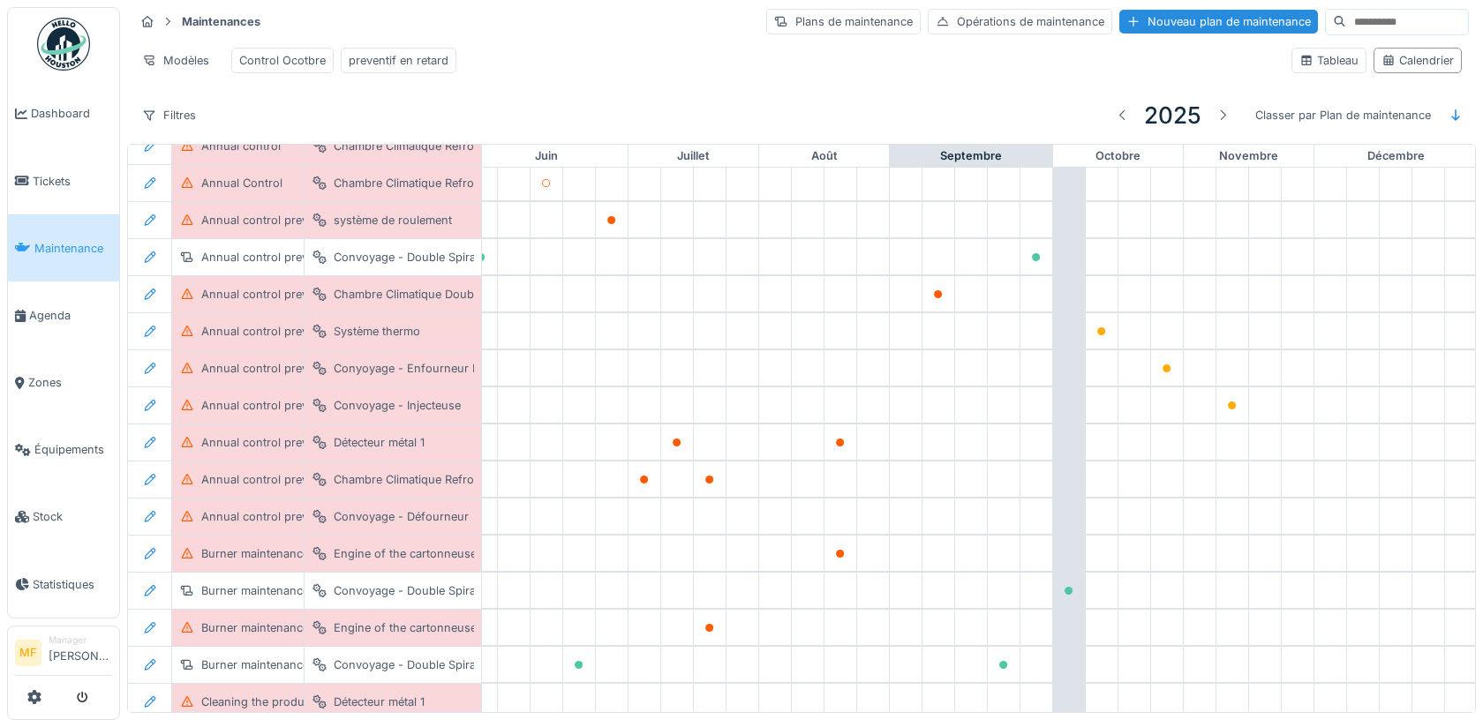
scroll to position [201, 749]
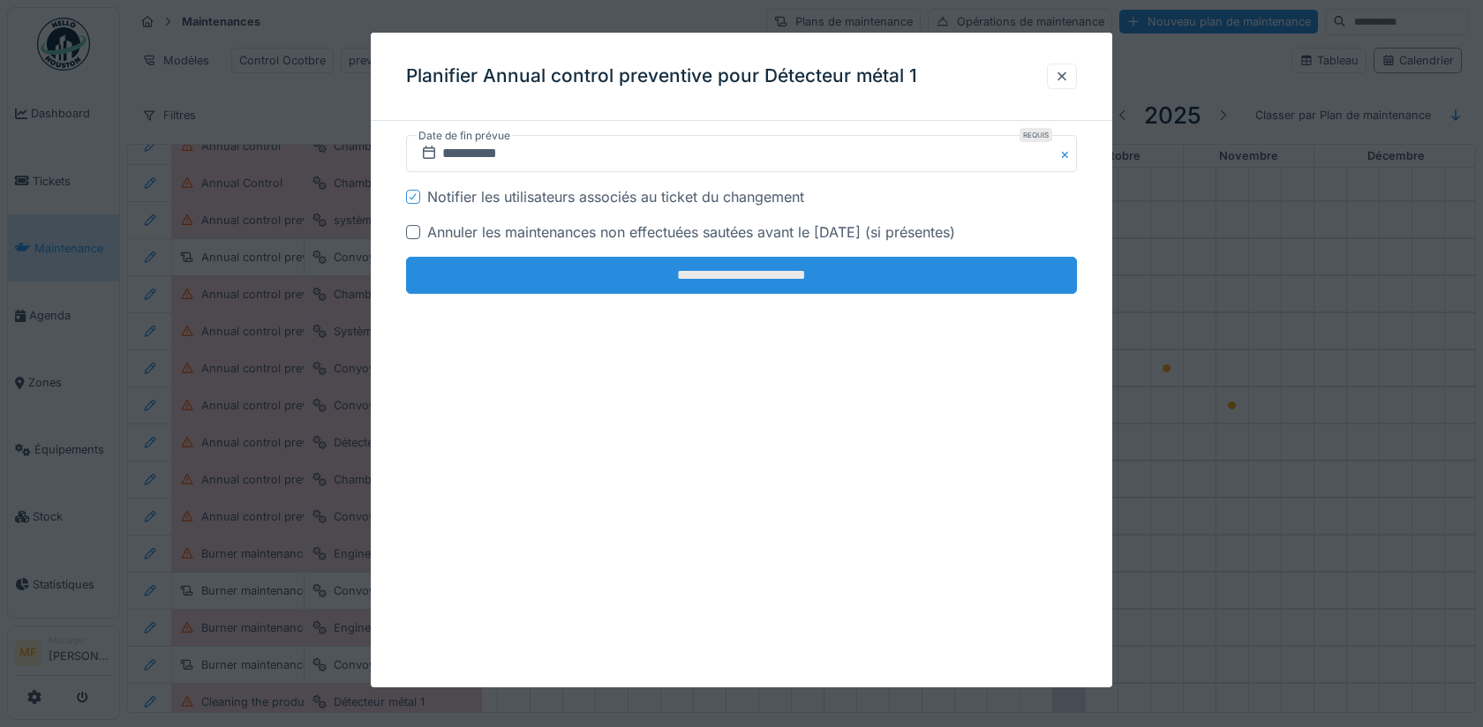
click at [782, 288] on input "**********" at bounding box center [741, 275] width 671 height 37
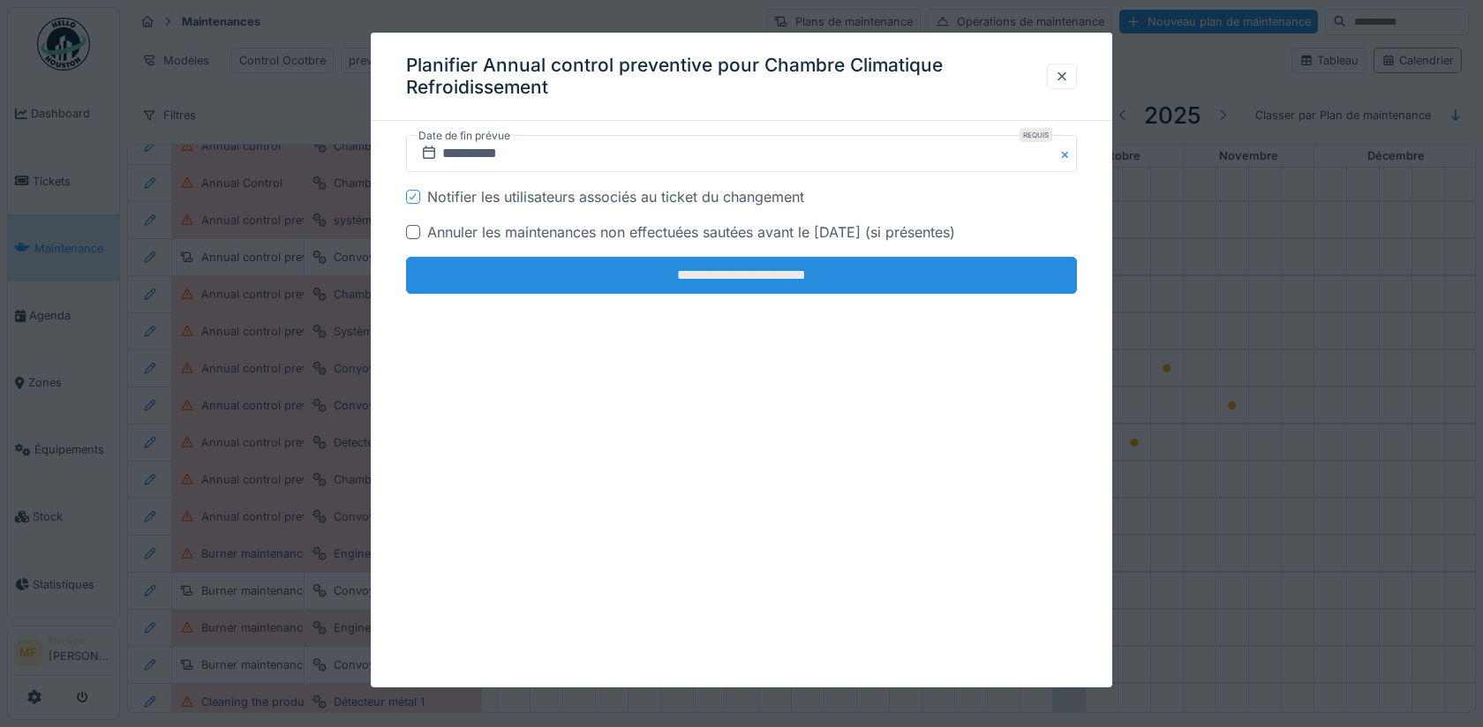
click at [681, 269] on input "**********" at bounding box center [741, 275] width 671 height 37
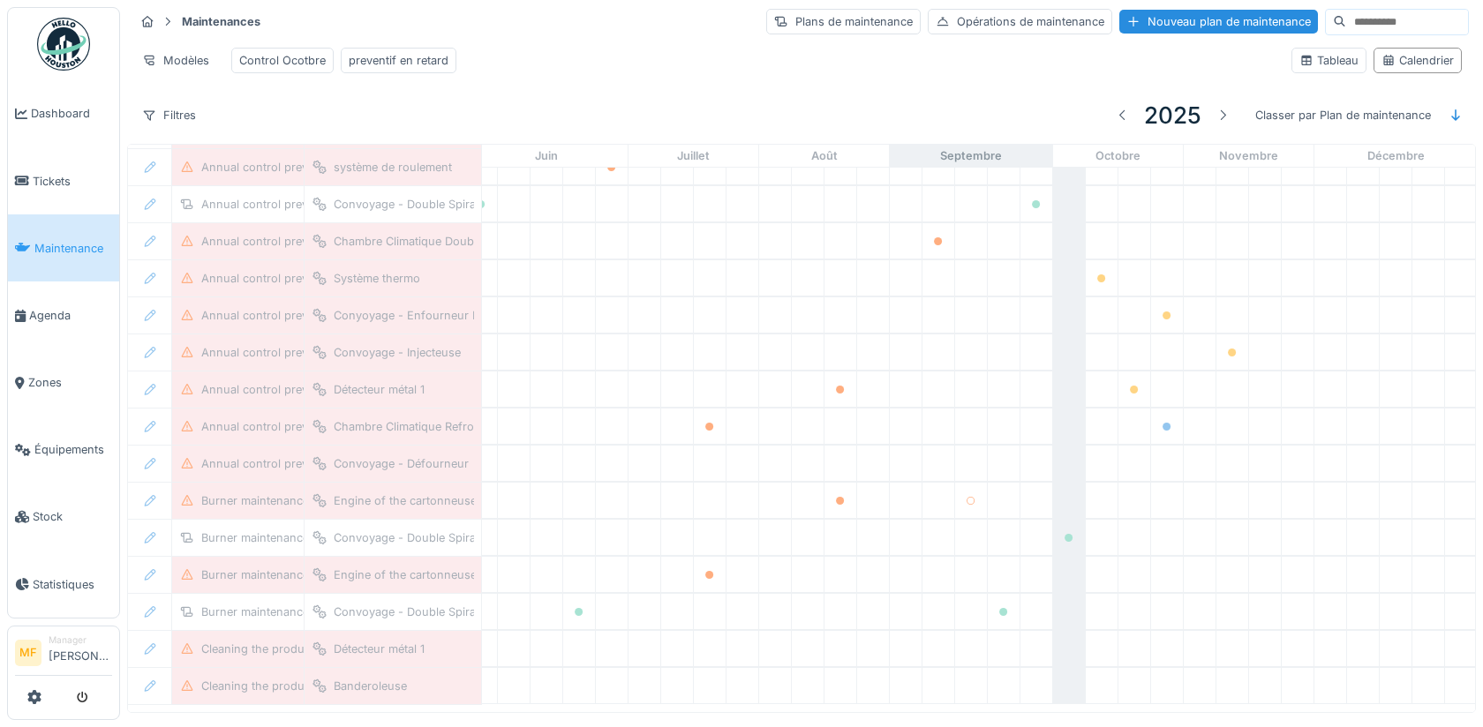
scroll to position [274, 749]
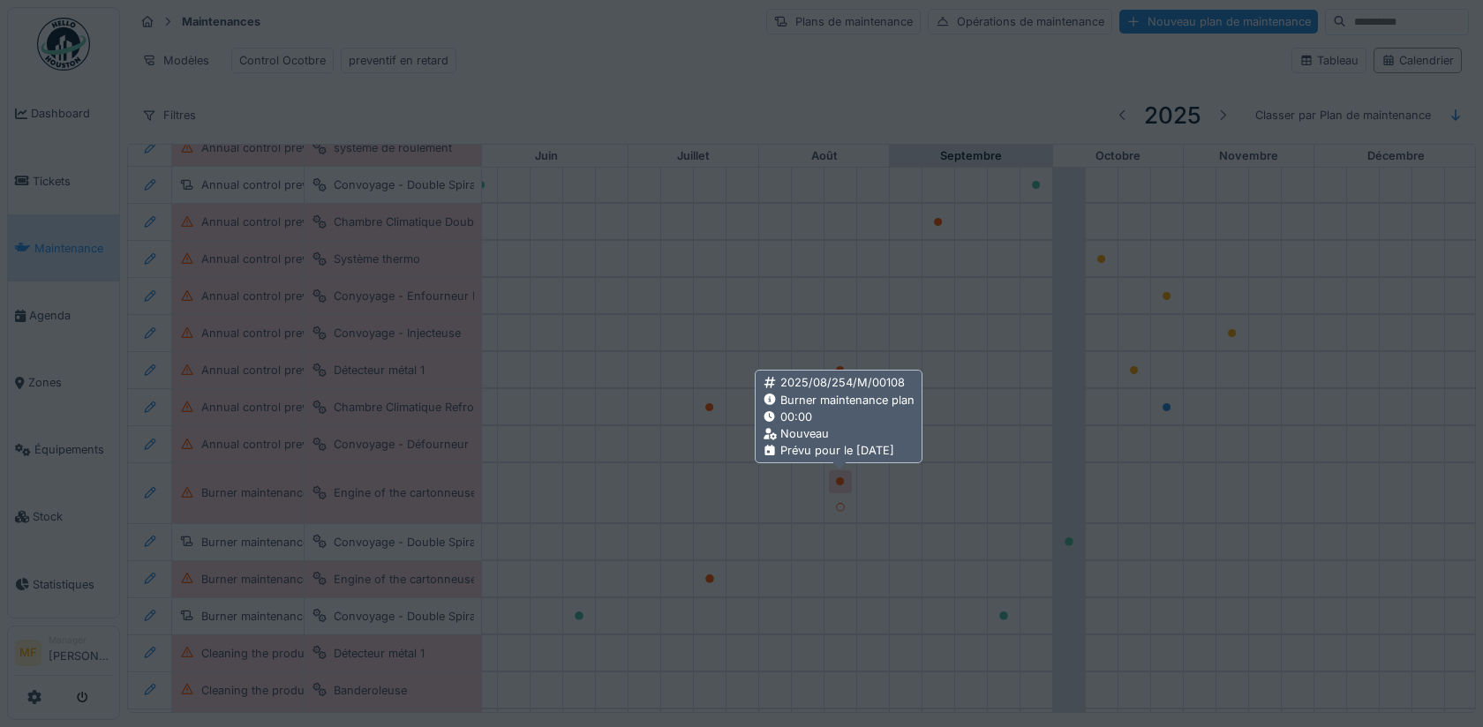
click at [1106, 487] on div at bounding box center [741, 363] width 1483 height 727
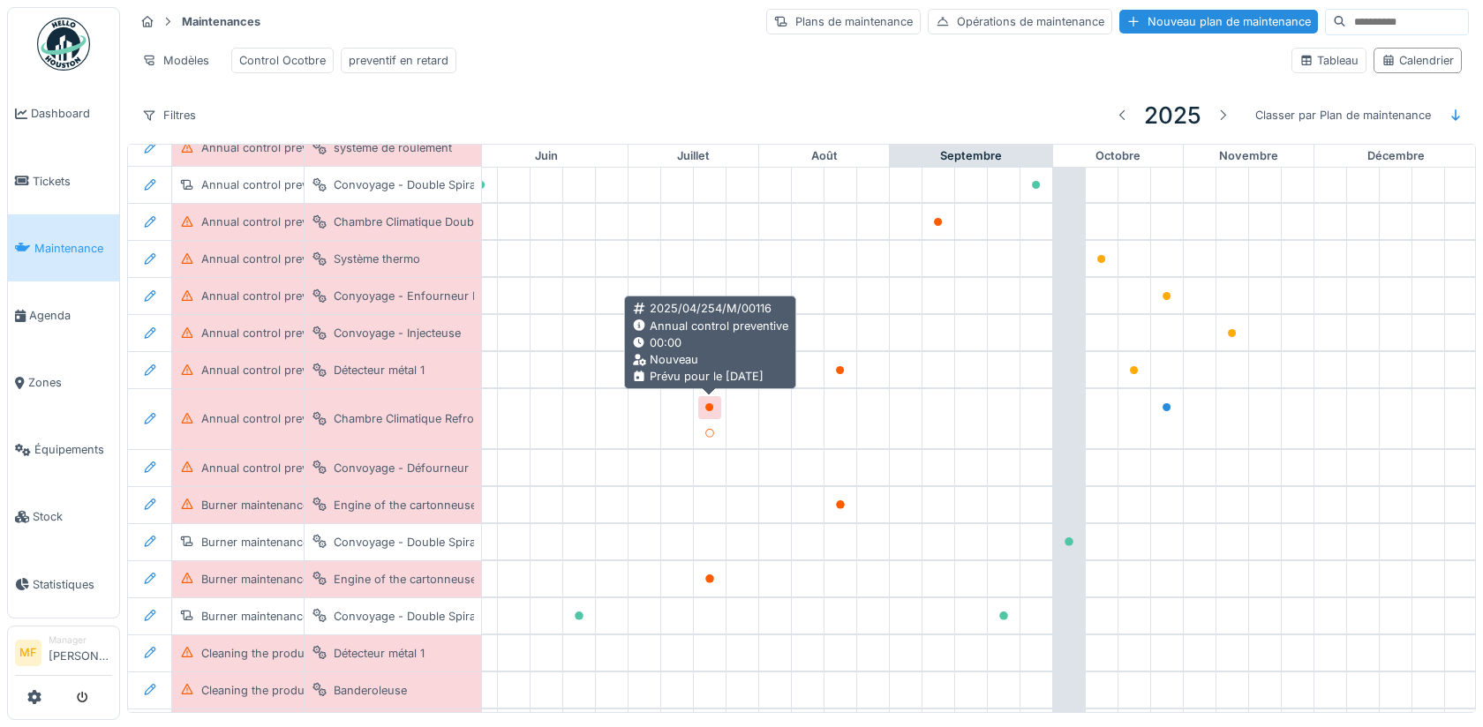
click at [707, 403] on icon at bounding box center [709, 407] width 9 height 9
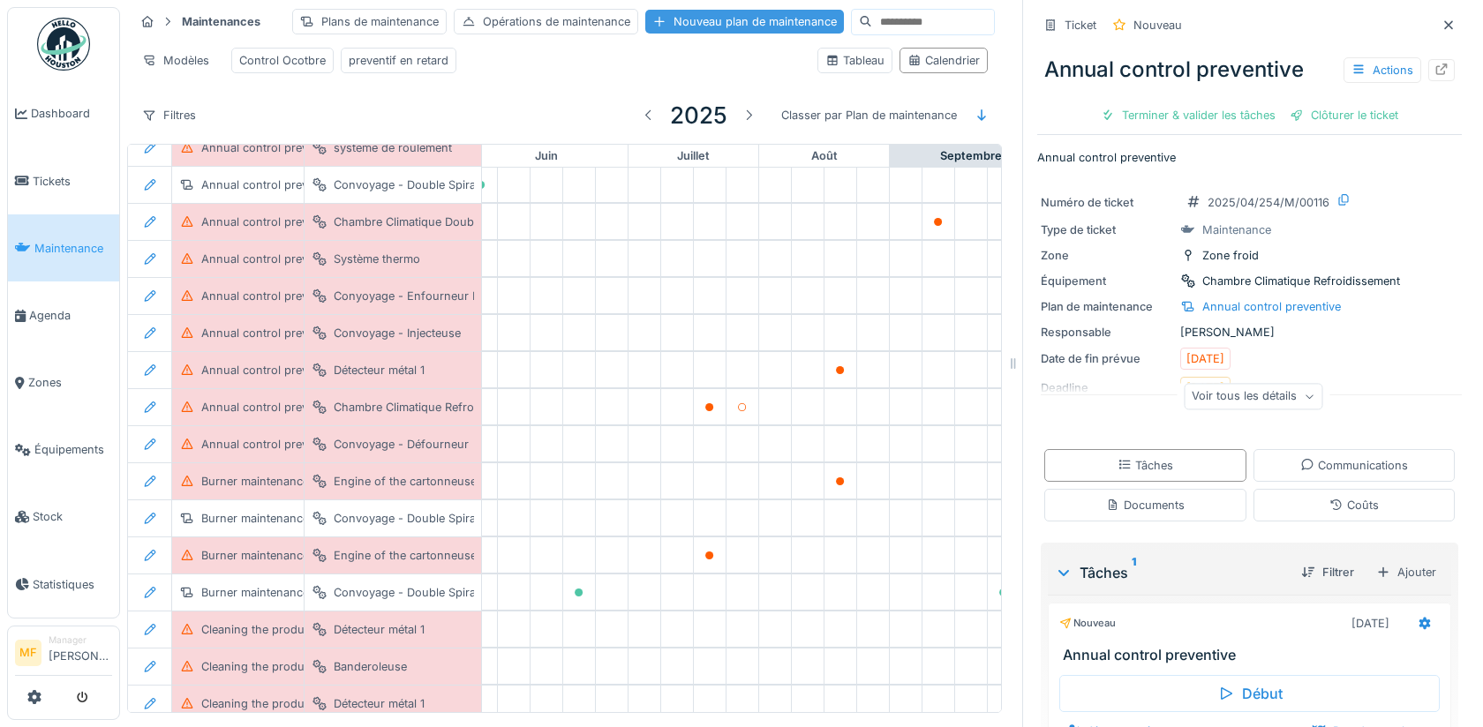
click at [755, 15] on div "Nouveau plan de maintenance" at bounding box center [744, 22] width 199 height 24
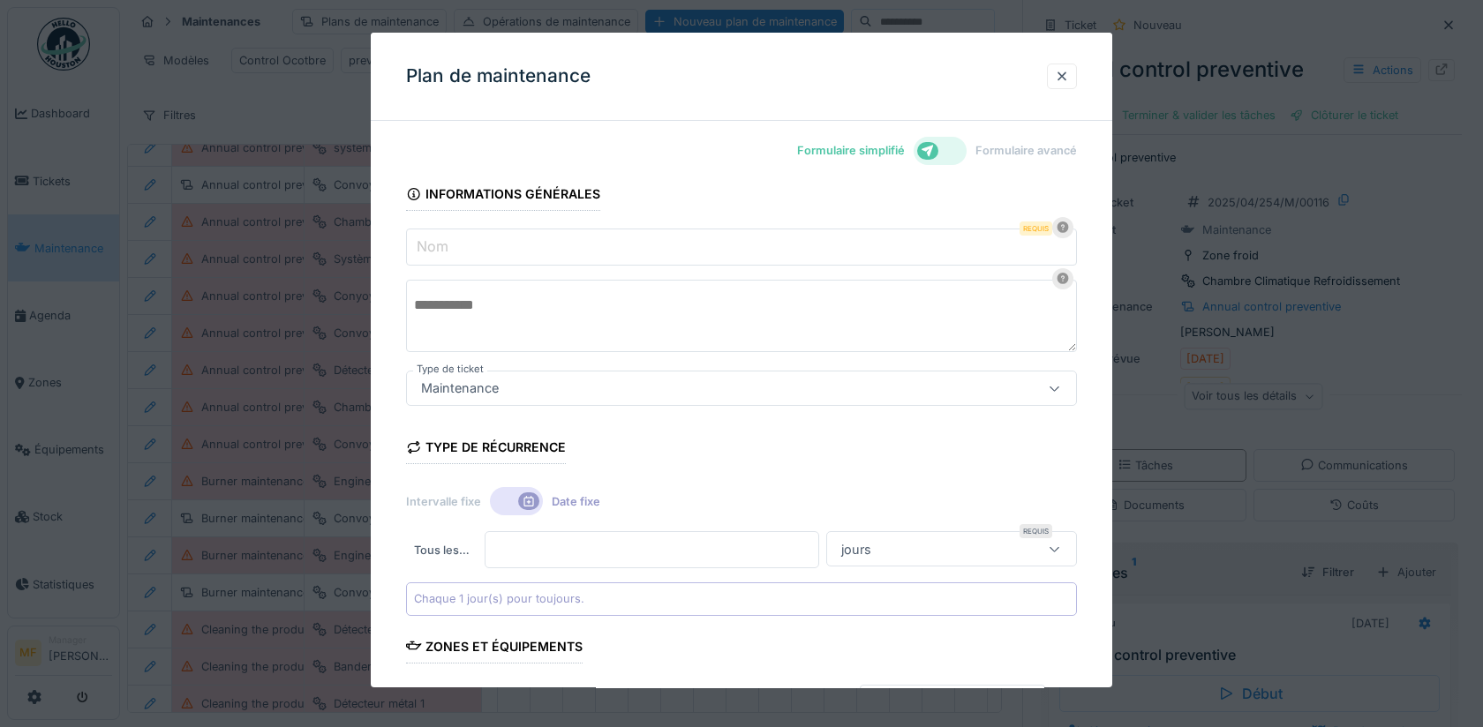
click at [429, 241] on label "Nom" at bounding box center [432, 246] width 39 height 21
click at [429, 241] on input "Nom" at bounding box center [741, 247] width 671 height 37
click at [695, 464] on div "Type de récurrence Intervalle fixe Date fixe Tous les … * Requis jours ***** Ch…" at bounding box center [741, 517] width 671 height 195
click at [532, 505] on icon at bounding box center [529, 501] width 14 height 11
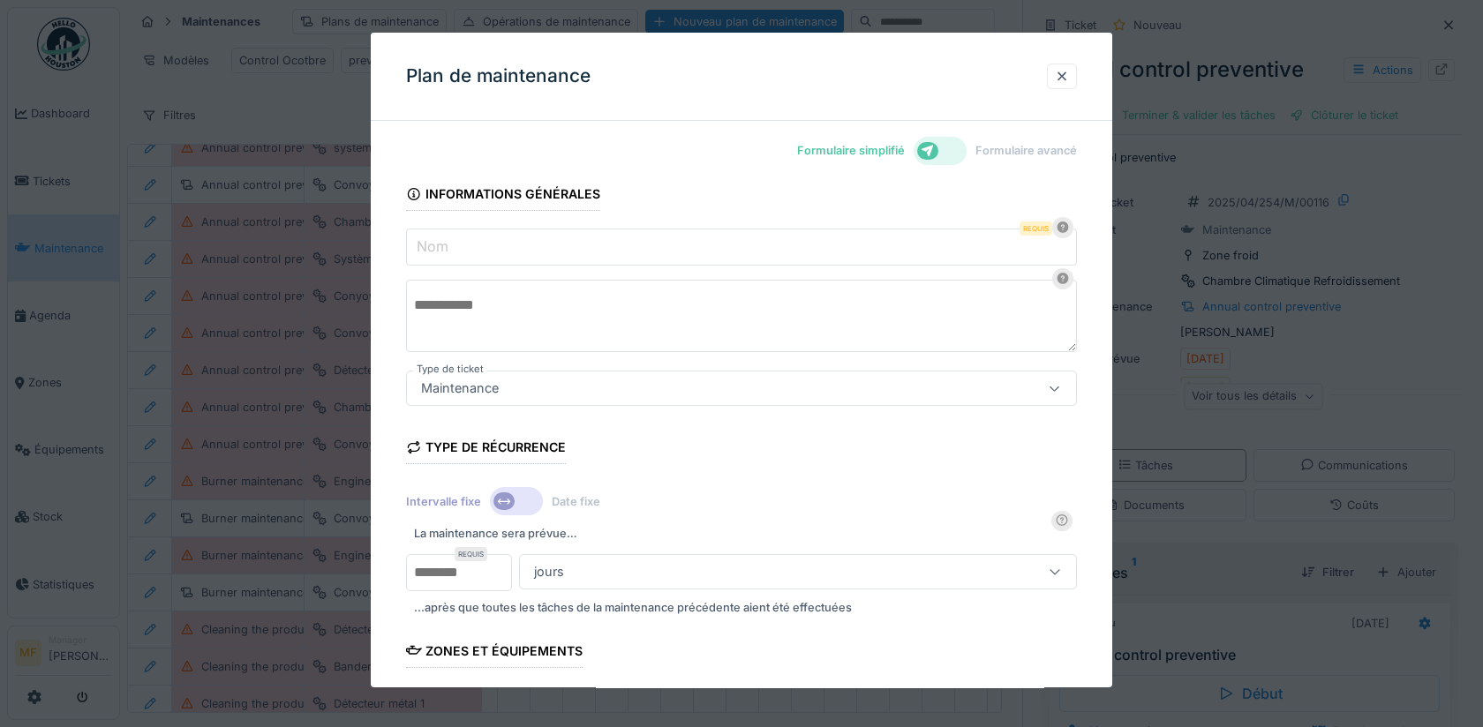
click at [935, 162] on div at bounding box center [940, 151] width 53 height 28
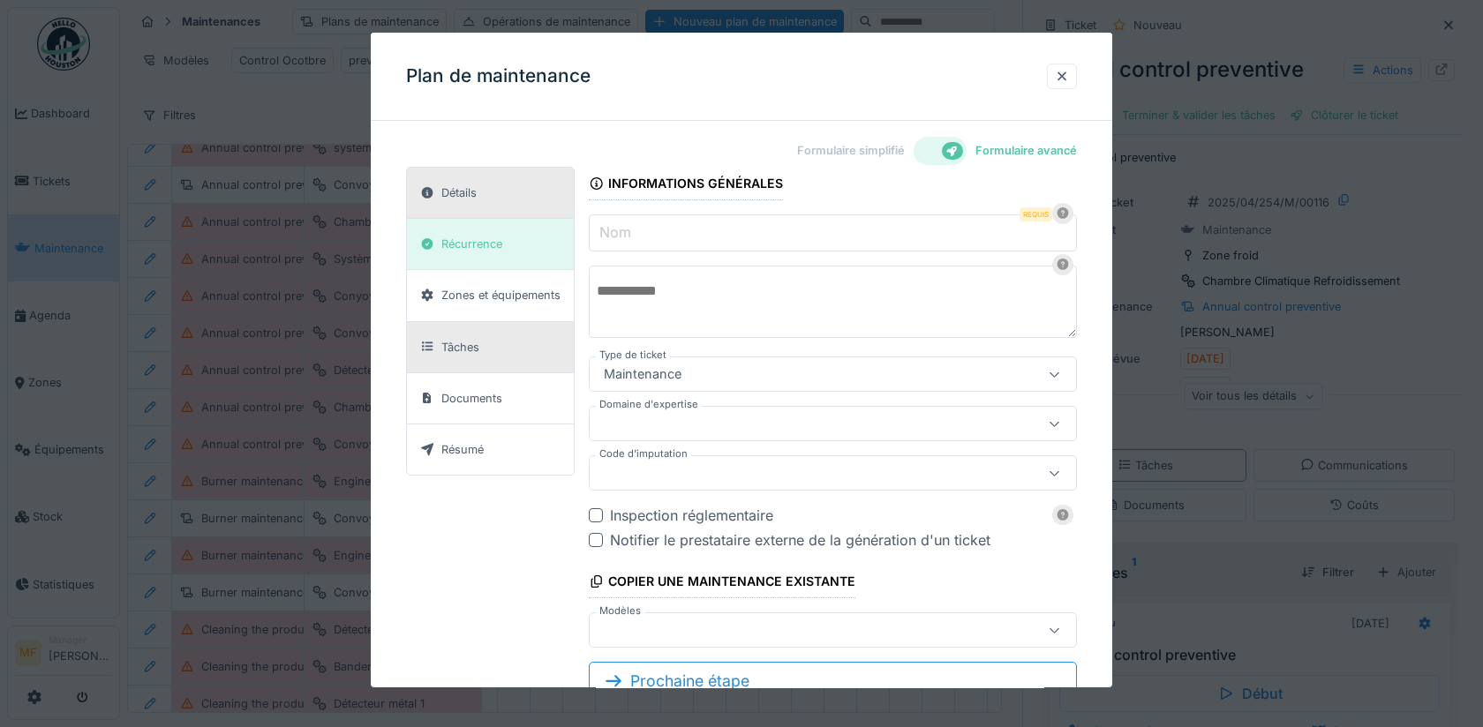
click at [477, 344] on div "Tâches" at bounding box center [460, 347] width 38 height 17
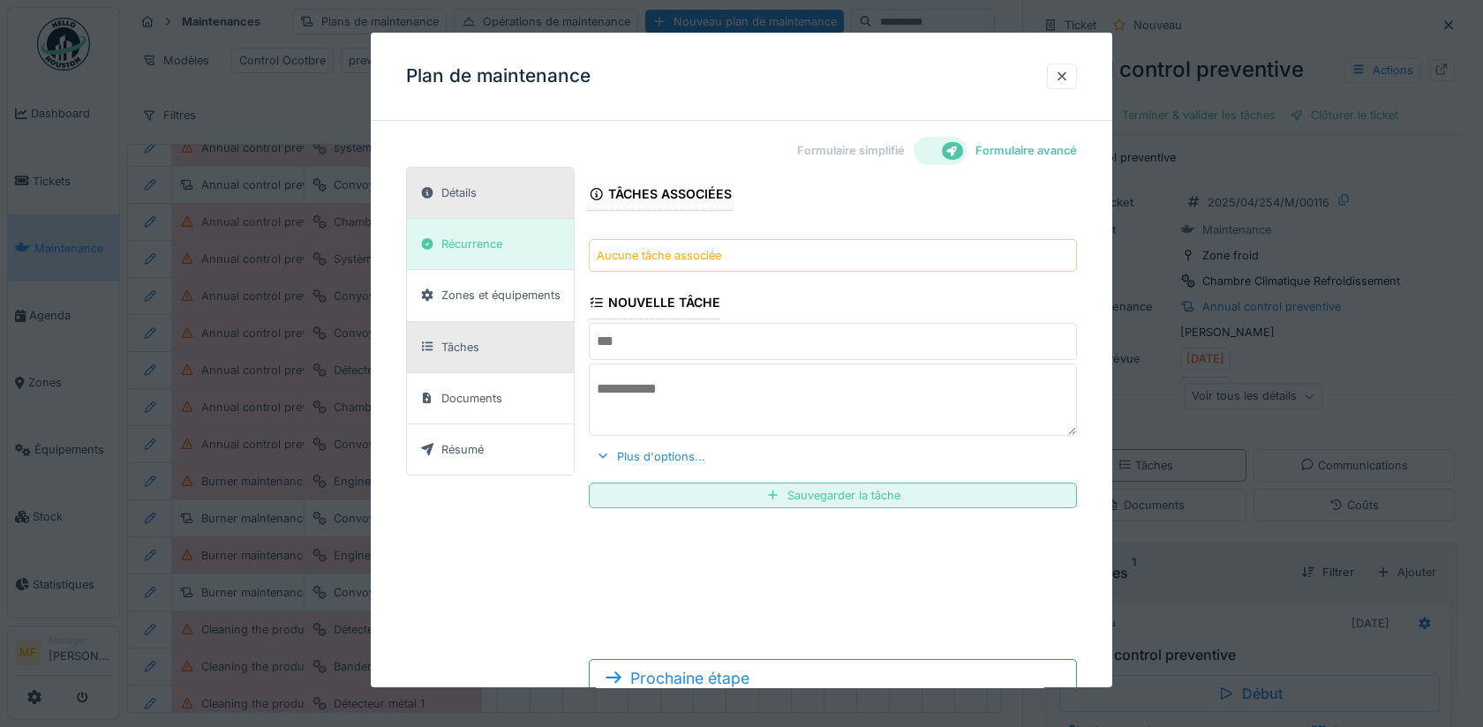
click at [464, 202] on div "Détails" at bounding box center [448, 193] width 69 height 22
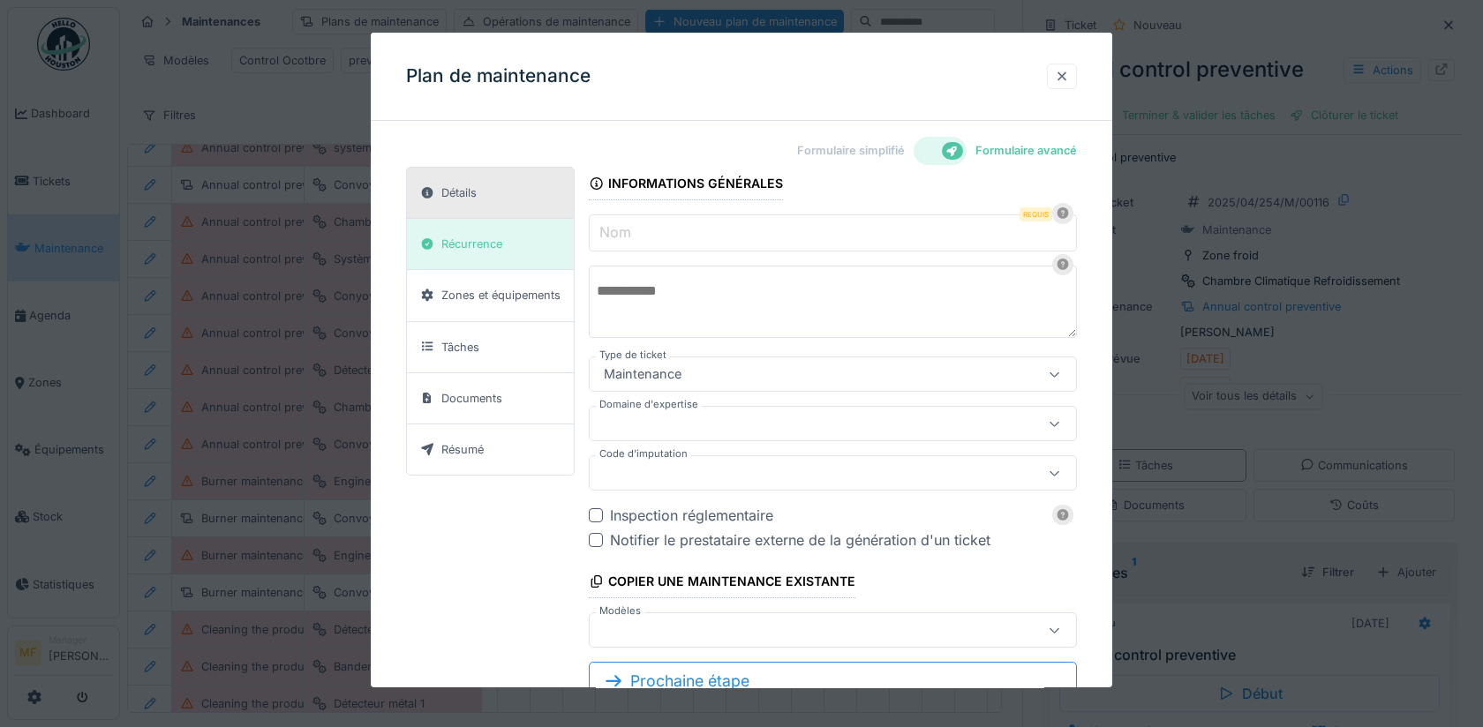
click at [1063, 69] on div at bounding box center [1062, 76] width 14 height 17
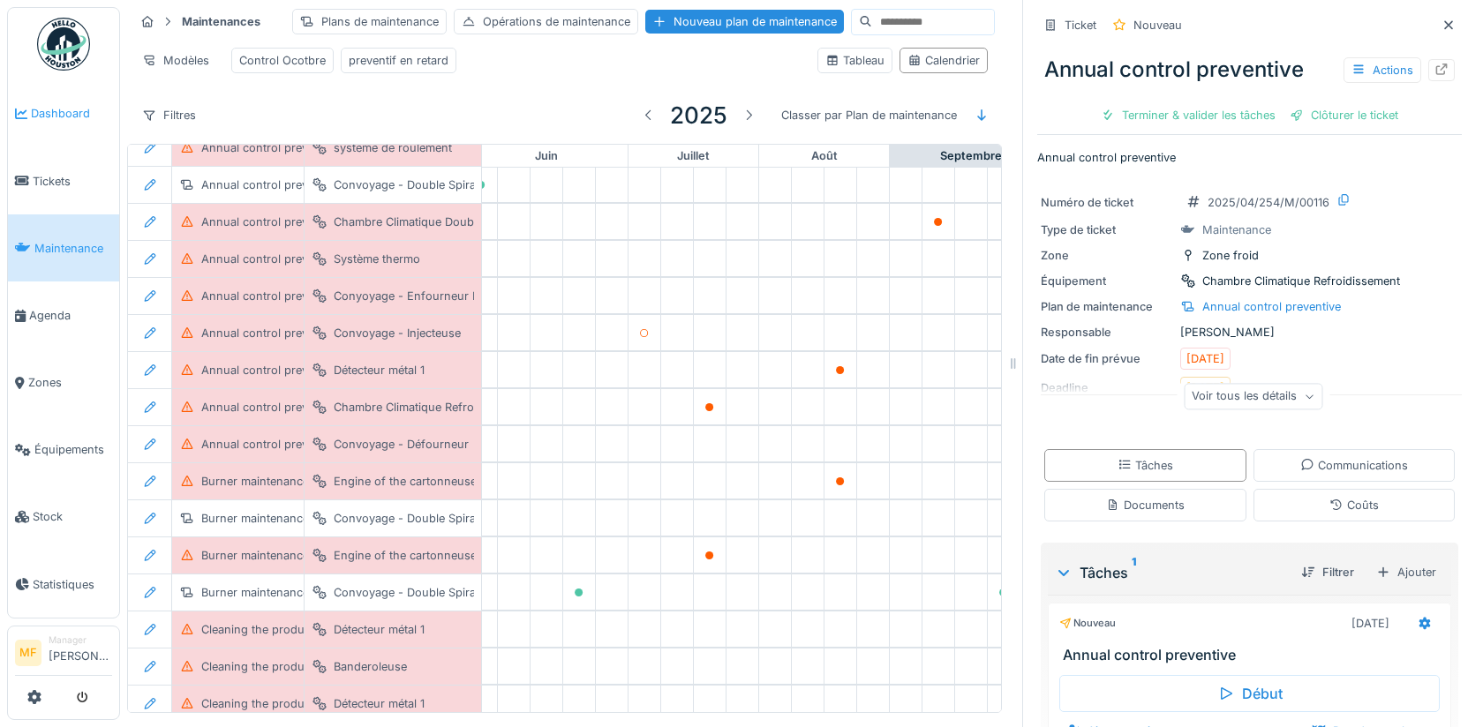
click at [62, 118] on span "Dashboard" at bounding box center [71, 113] width 81 height 17
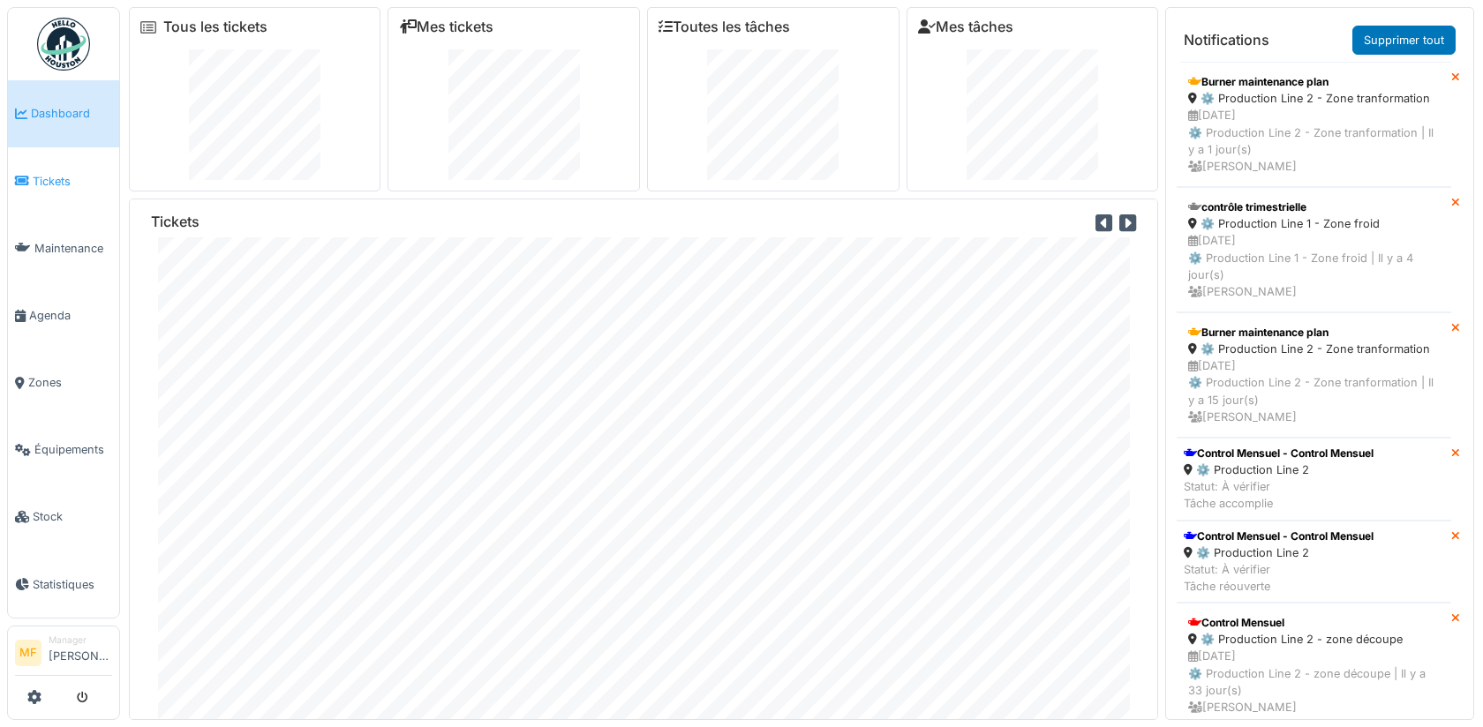
click at [51, 180] on span "Tickets" at bounding box center [72, 181] width 79 height 17
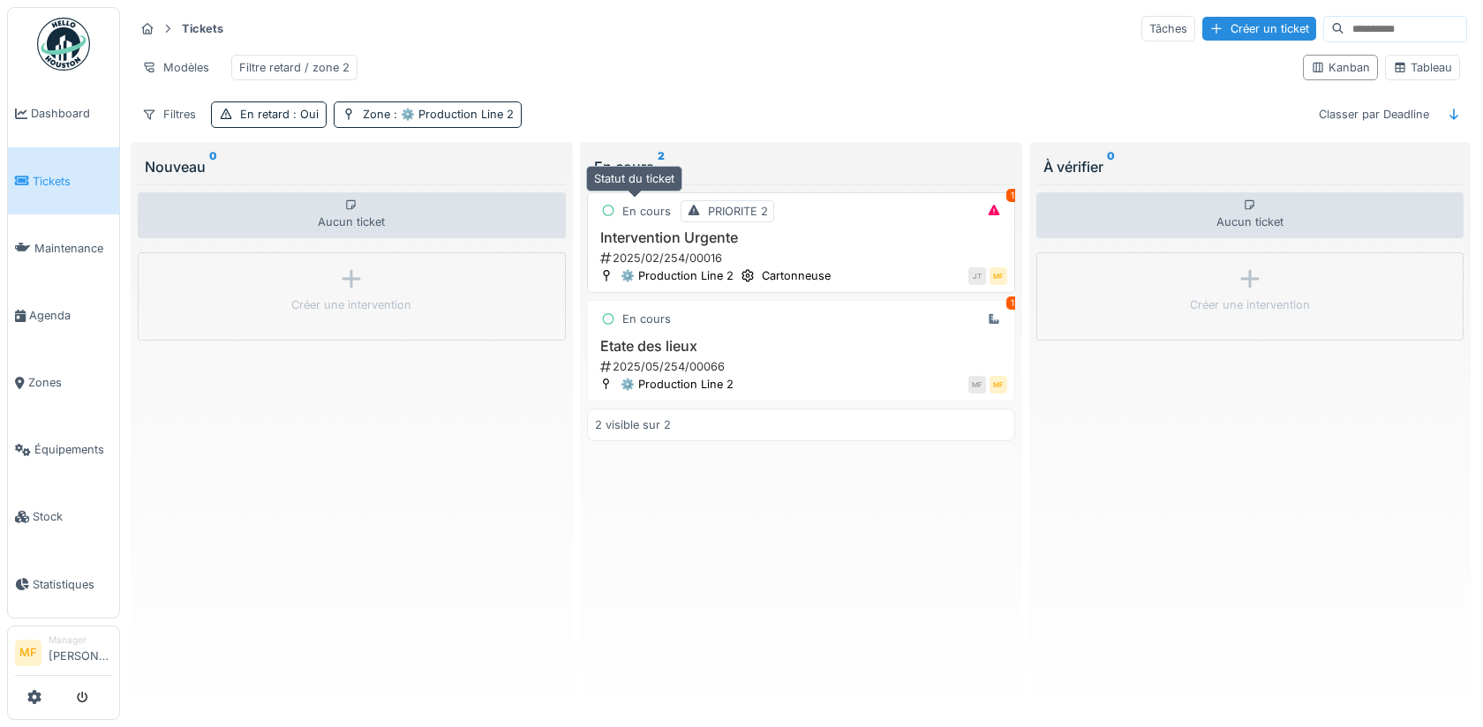
click at [668, 230] on h3 "Intervention Urgente" at bounding box center [801, 238] width 412 height 17
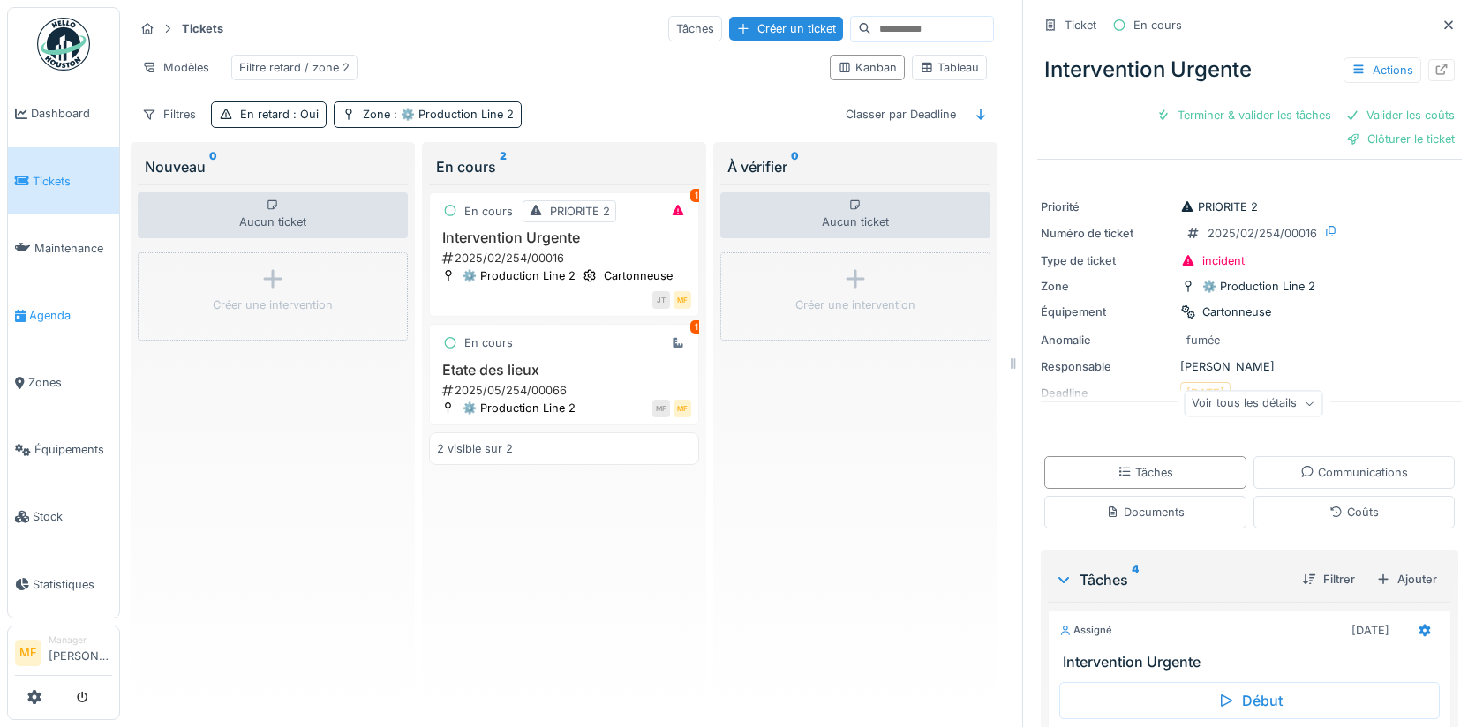
click at [64, 313] on span "Agenda" at bounding box center [70, 315] width 83 height 17
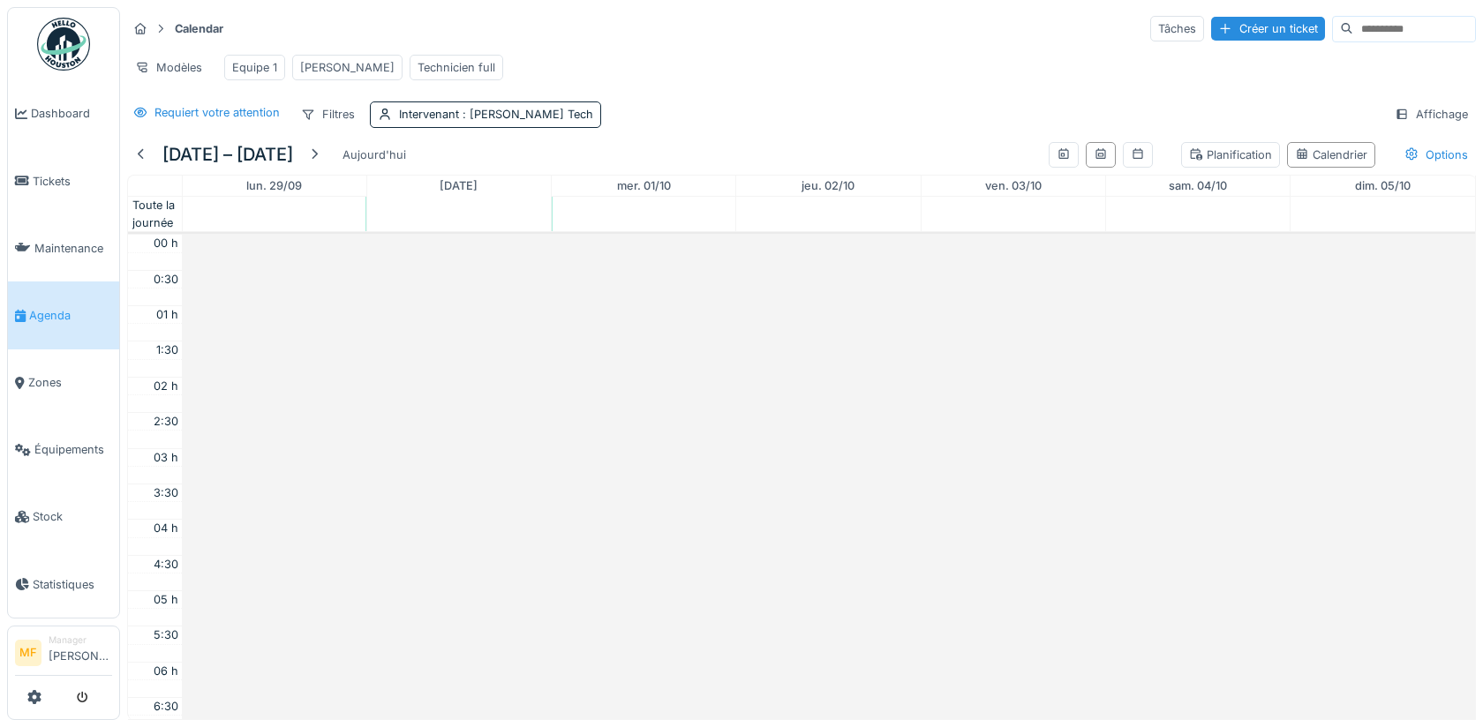
scroll to position [419, 0]
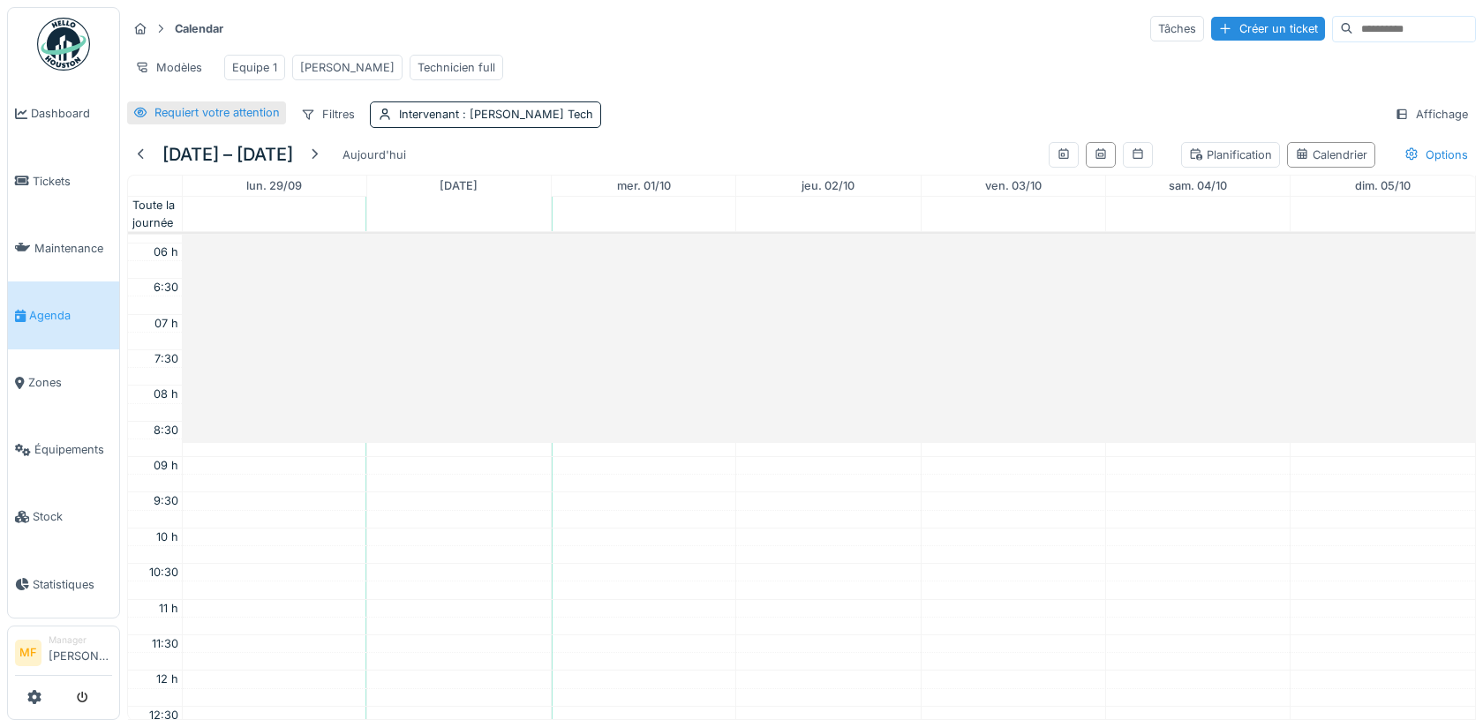
click at [209, 115] on div "Requiert votre attention" at bounding box center [216, 112] width 125 height 17
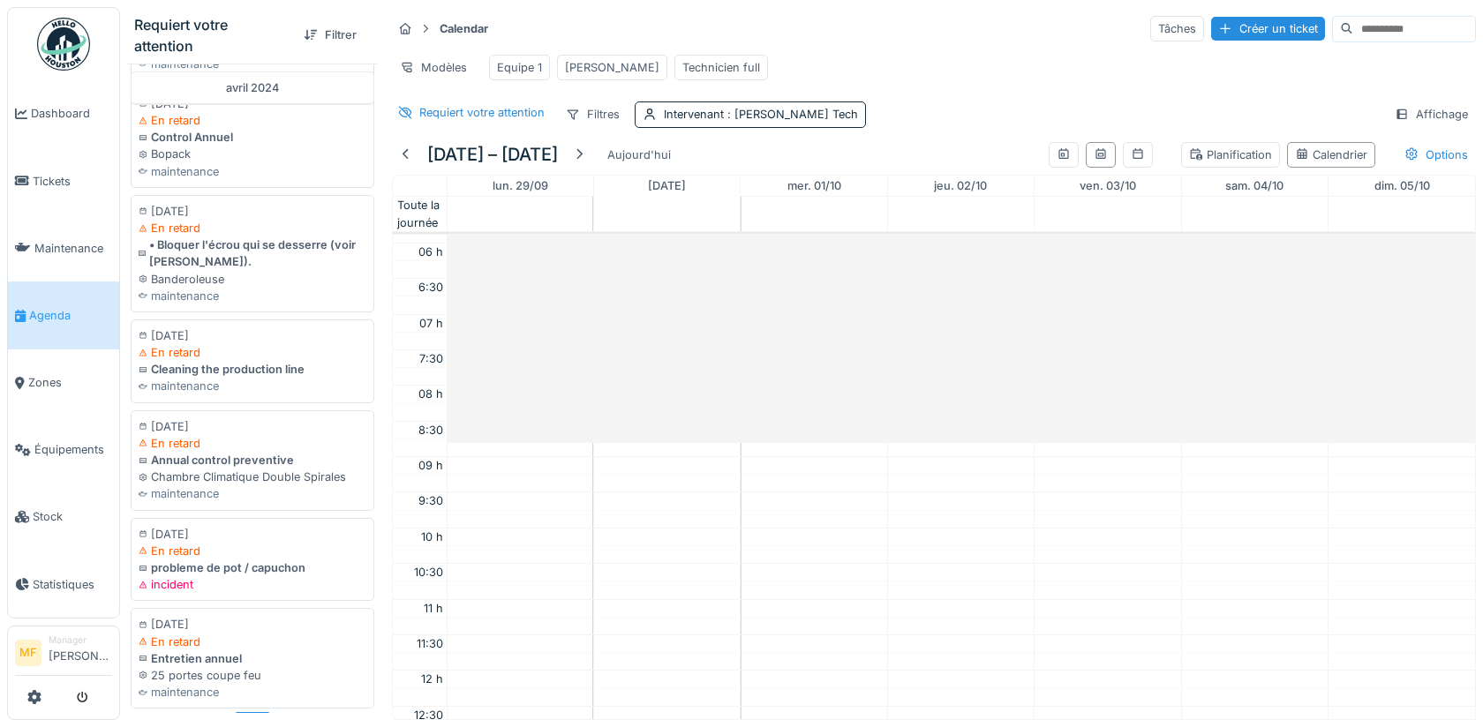
scroll to position [1918, 0]
drag, startPoint x: 201, startPoint y: 638, endPoint x: 825, endPoint y: 540, distance: 631.8
click at [829, 540] on div "Requiert votre attention Filtrer février 2023 06/02/2023 Planifié Révision enca…" at bounding box center [801, 363] width 1363 height 727
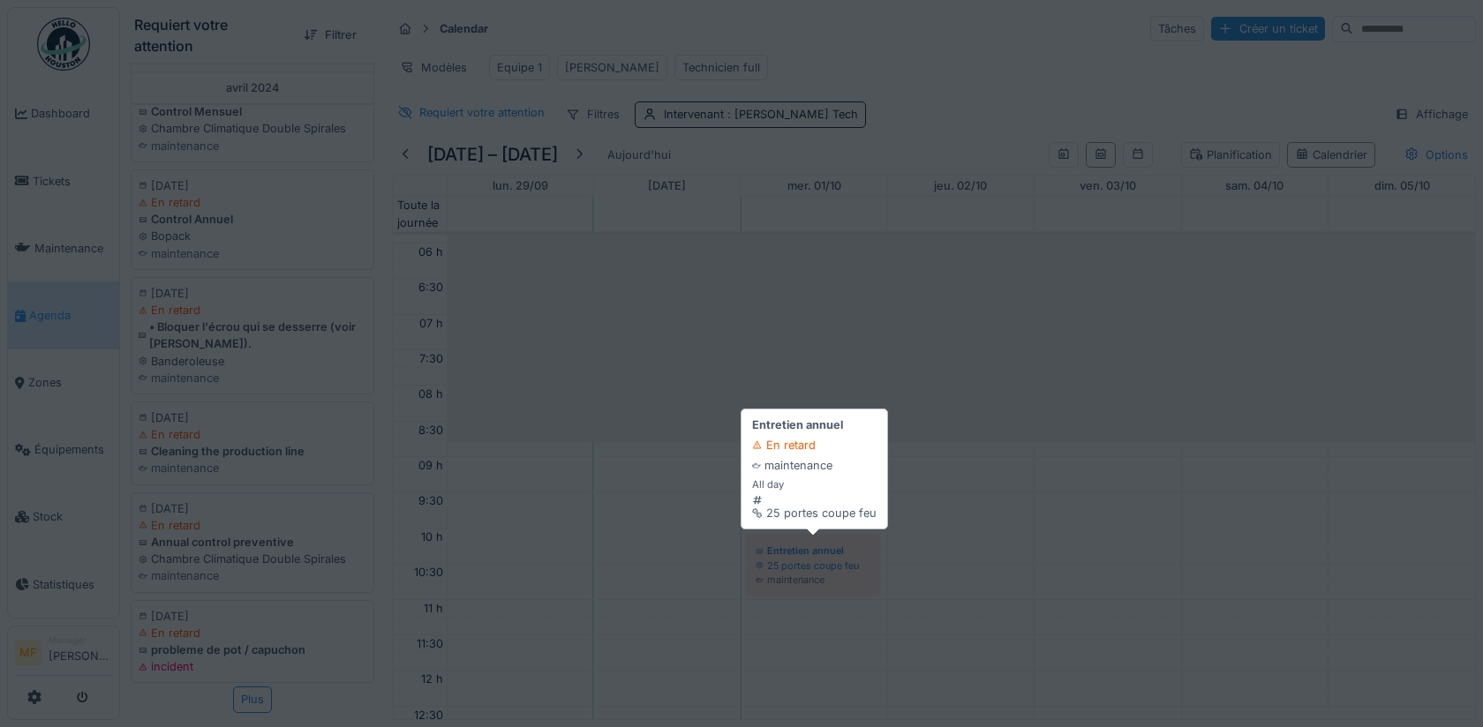
scroll to position [1812, 0]
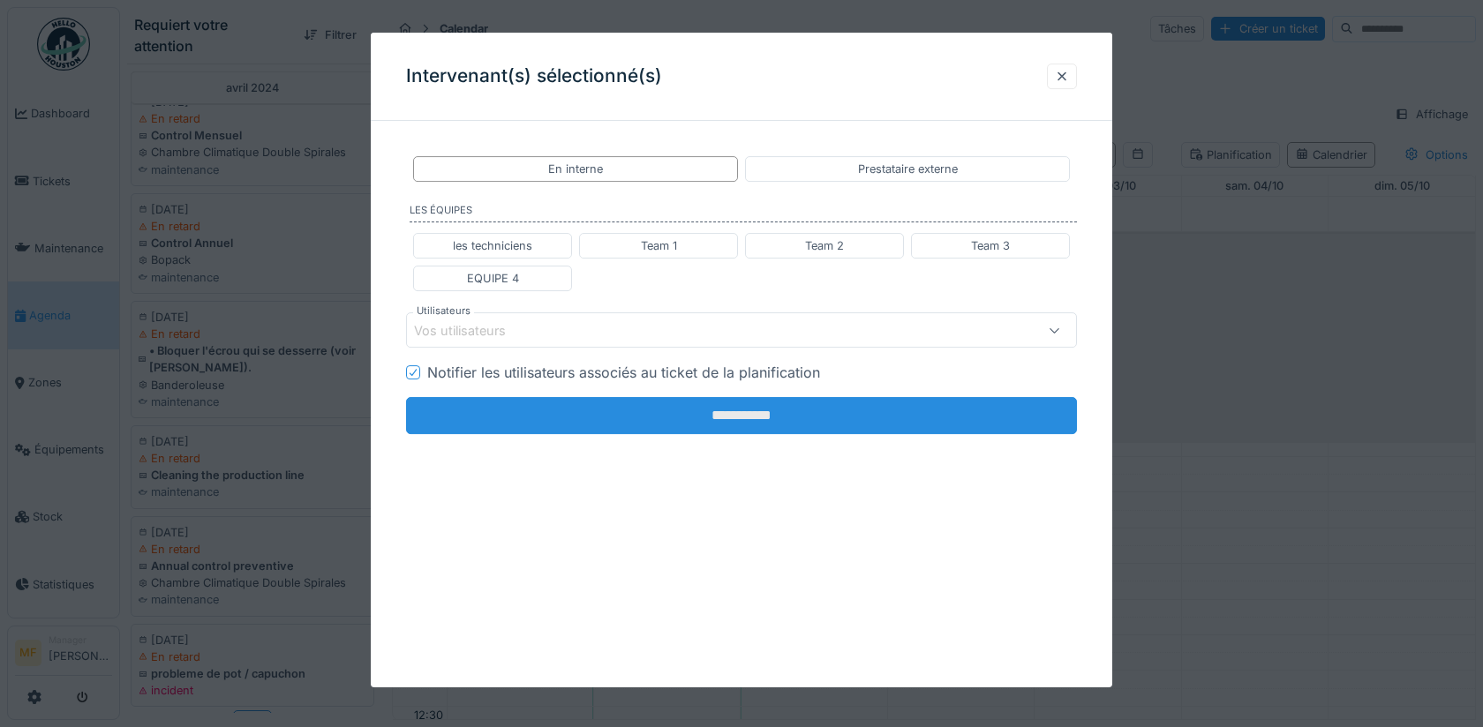
click at [803, 416] on input "**********" at bounding box center [741, 415] width 671 height 37
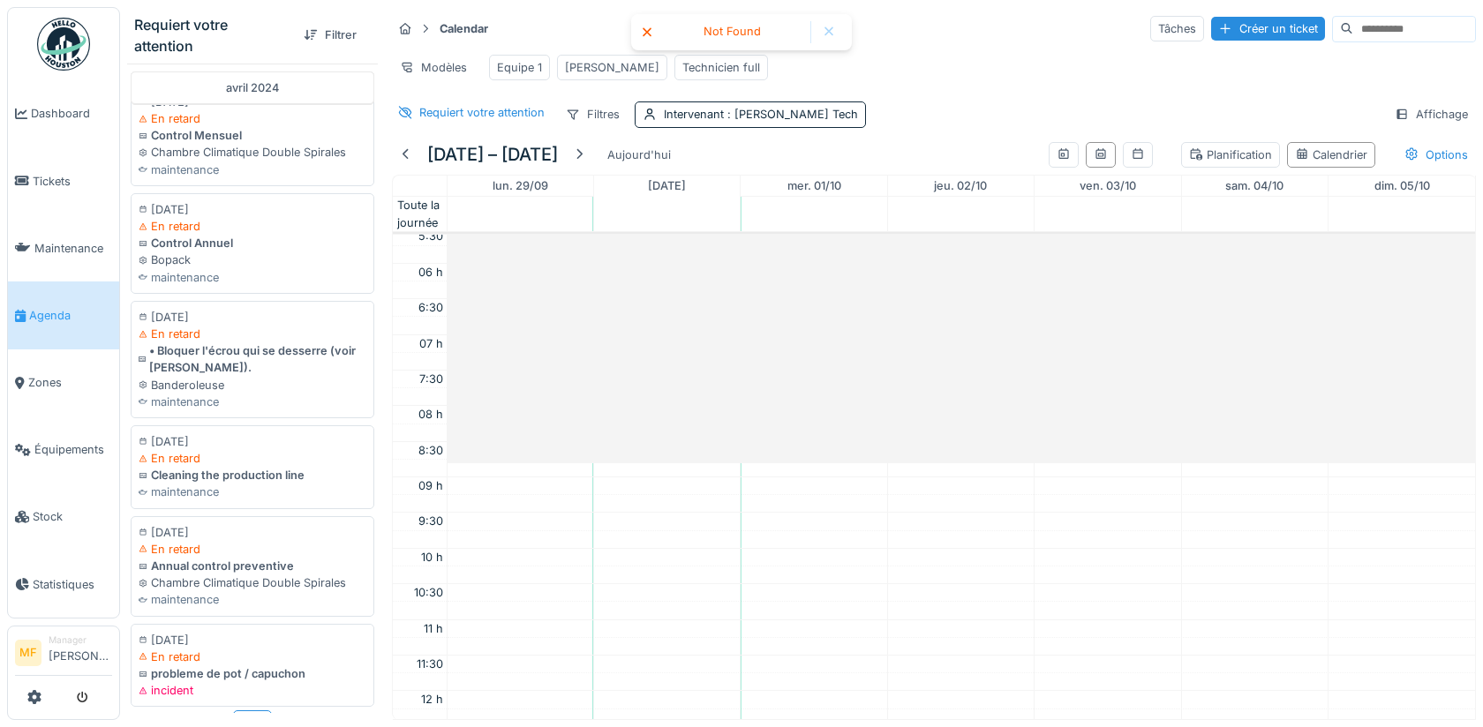
scroll to position [201, 0]
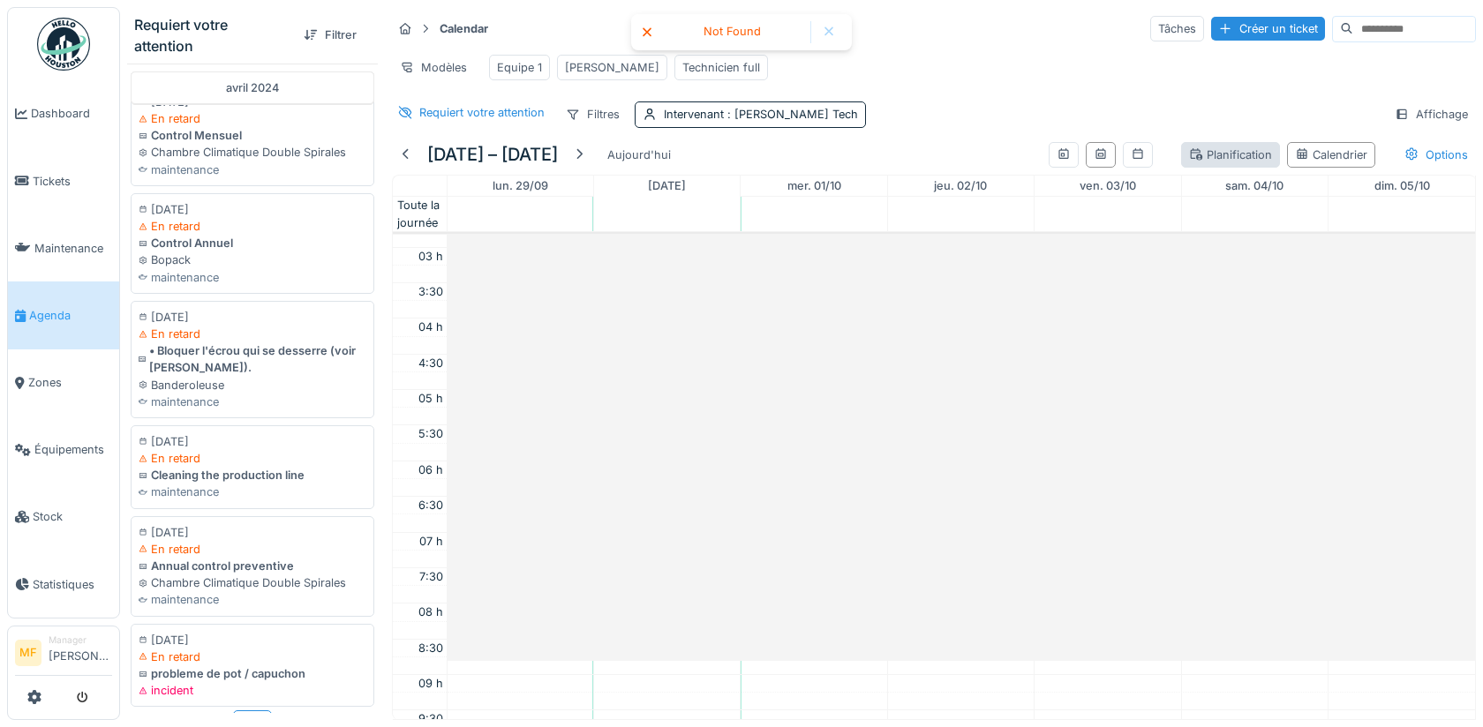
click at [1246, 150] on div "Planification" at bounding box center [1230, 155] width 83 height 17
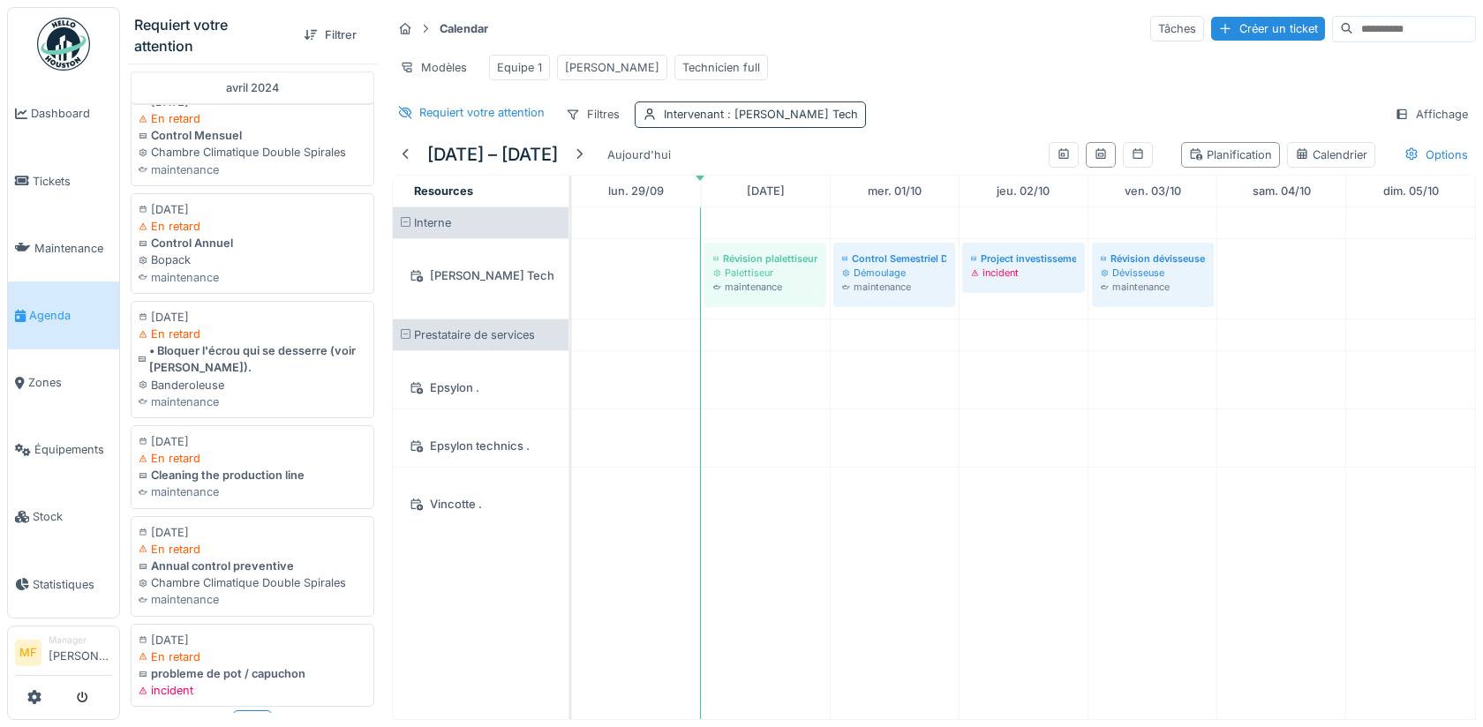
click at [783, 110] on span ": John Tech" at bounding box center [791, 114] width 134 height 13
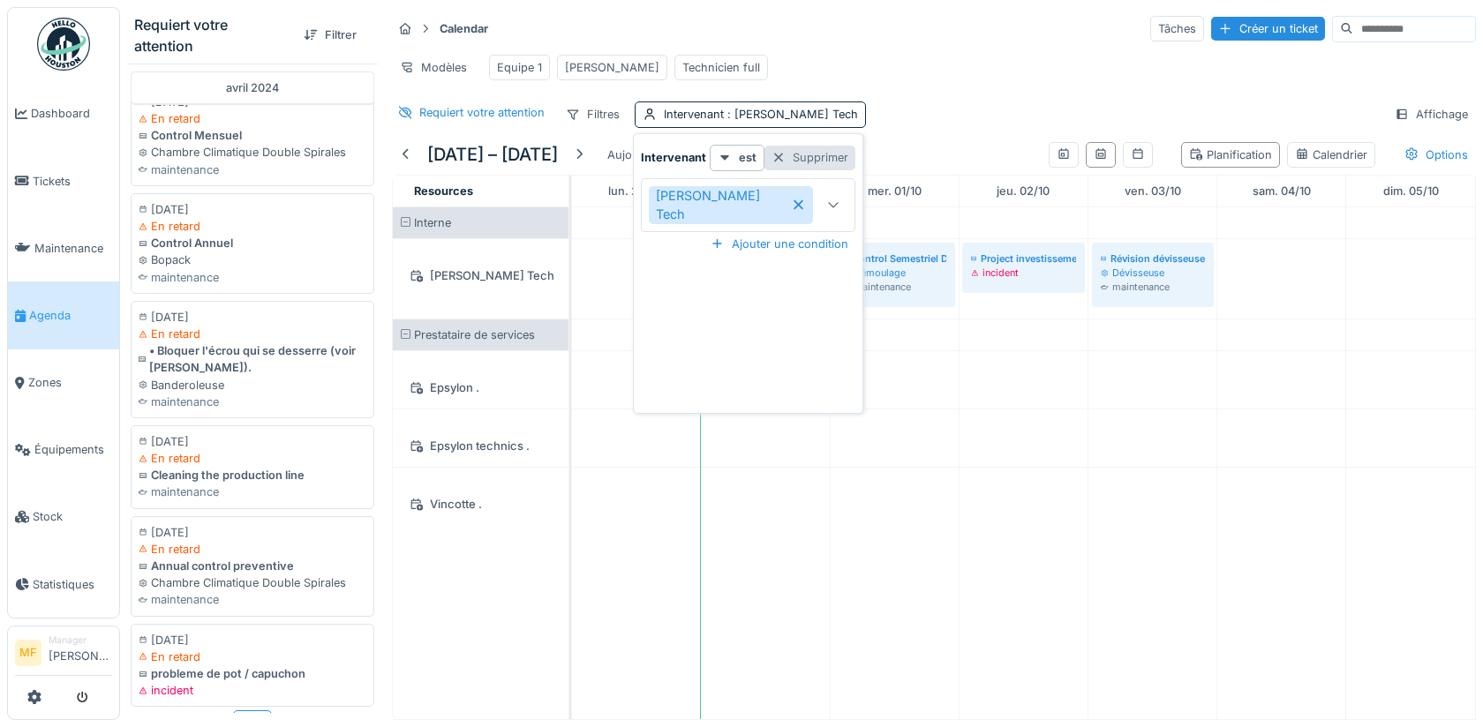
click at [807, 155] on div "Supprimer" at bounding box center [810, 158] width 91 height 24
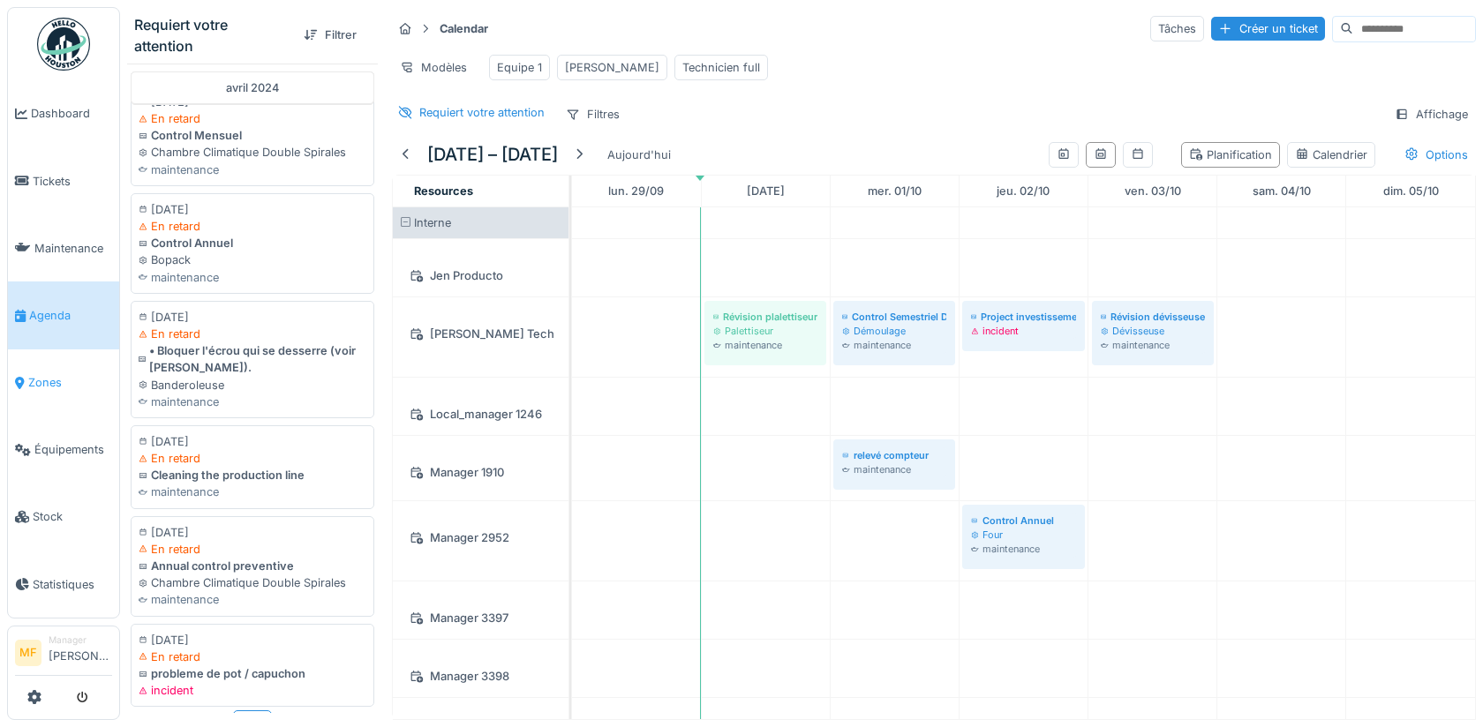
click at [40, 374] on span "Zones" at bounding box center [70, 382] width 84 height 17
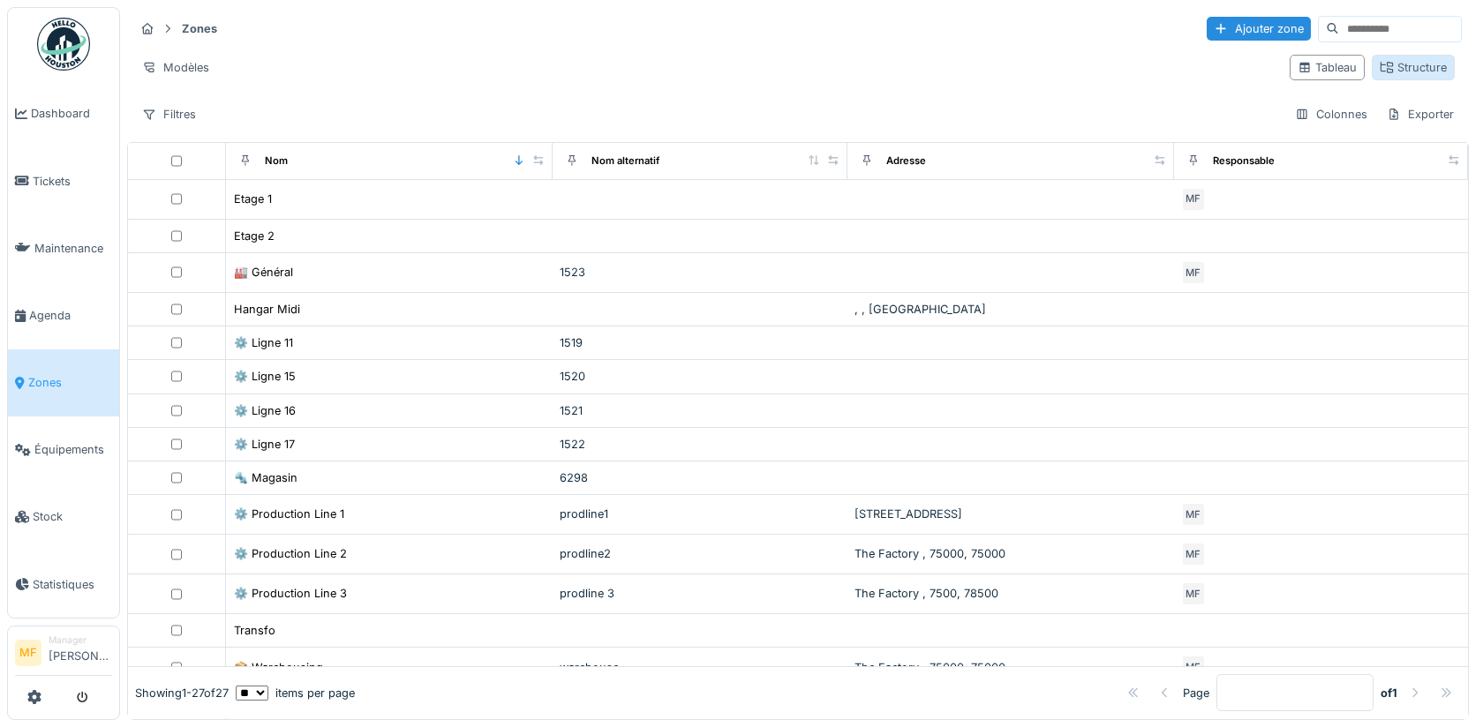
click at [1421, 71] on div "Structure" at bounding box center [1413, 67] width 67 height 17
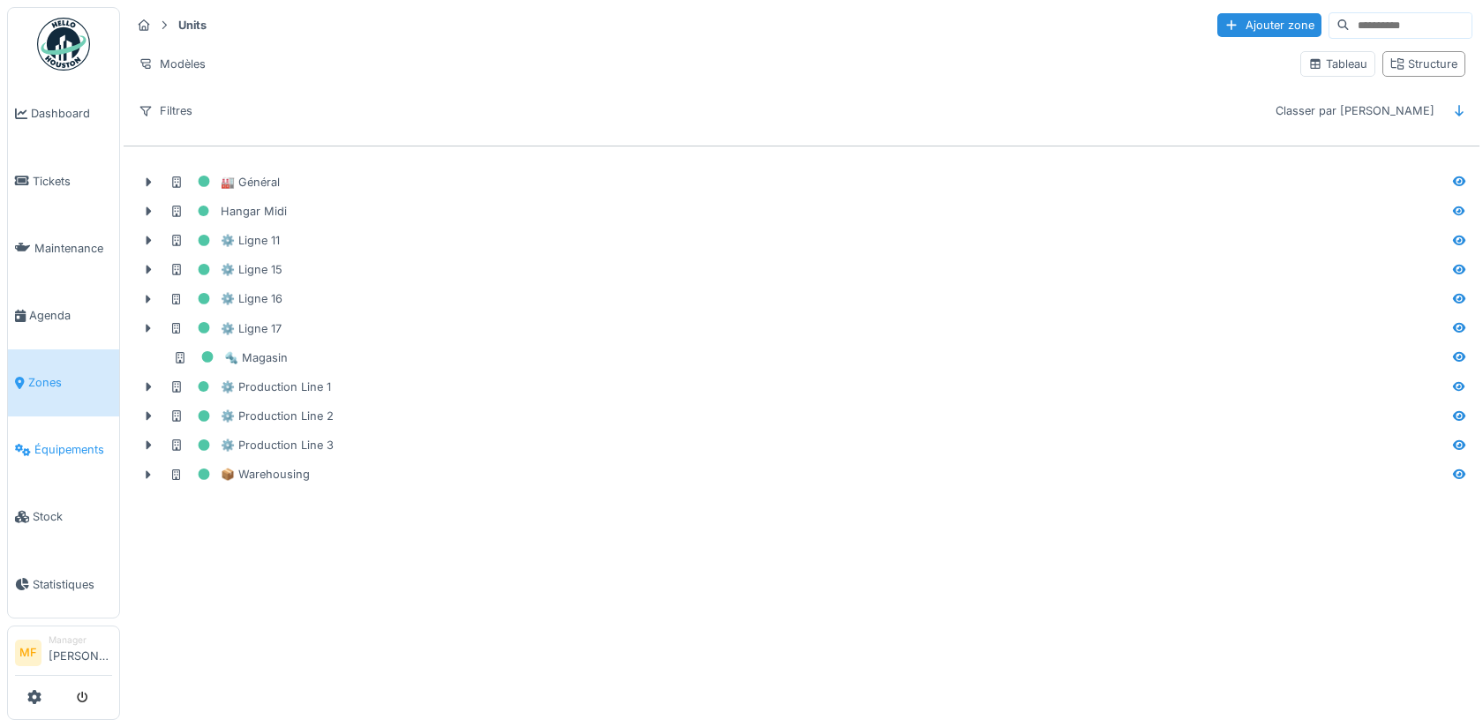
click at [41, 427] on link "Équipements" at bounding box center [63, 450] width 111 height 67
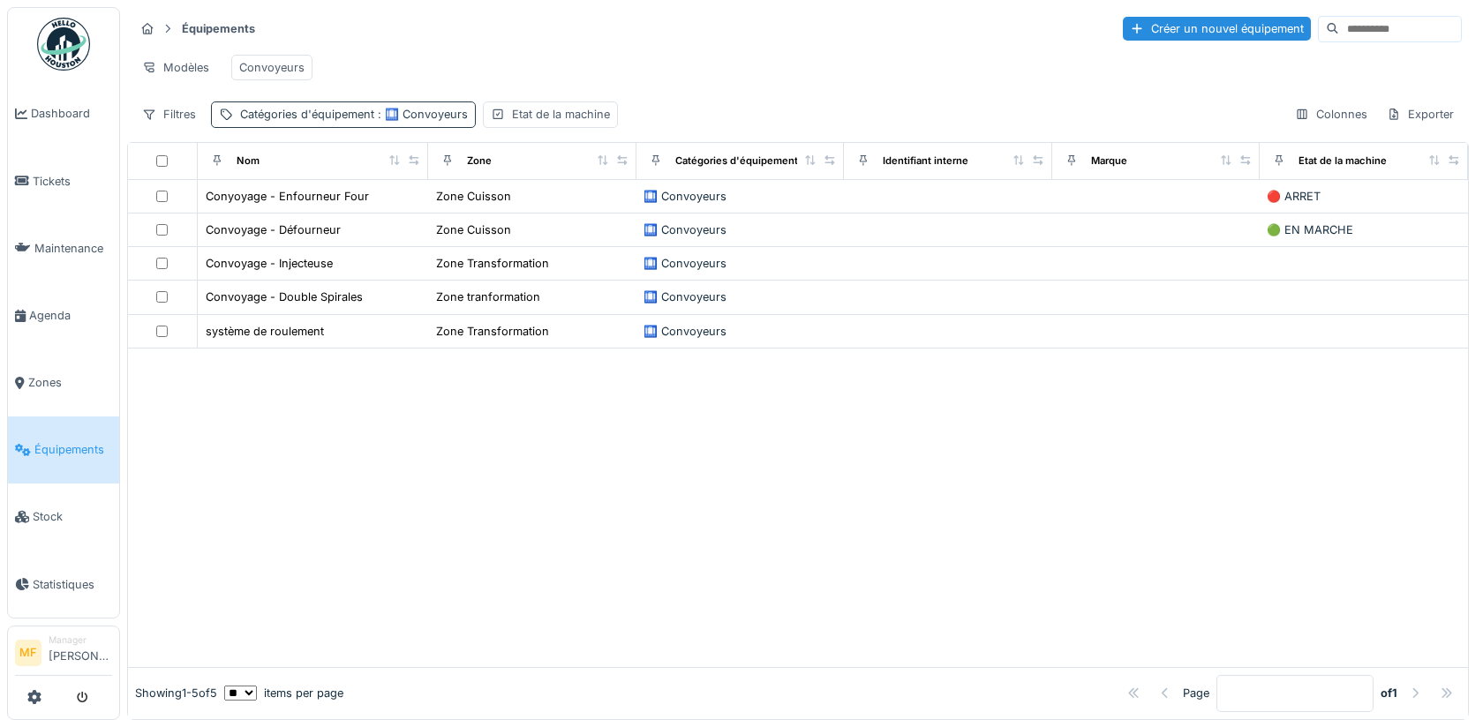
click at [441, 115] on span ": 🛄 Convoyeurs" at bounding box center [421, 114] width 94 height 13
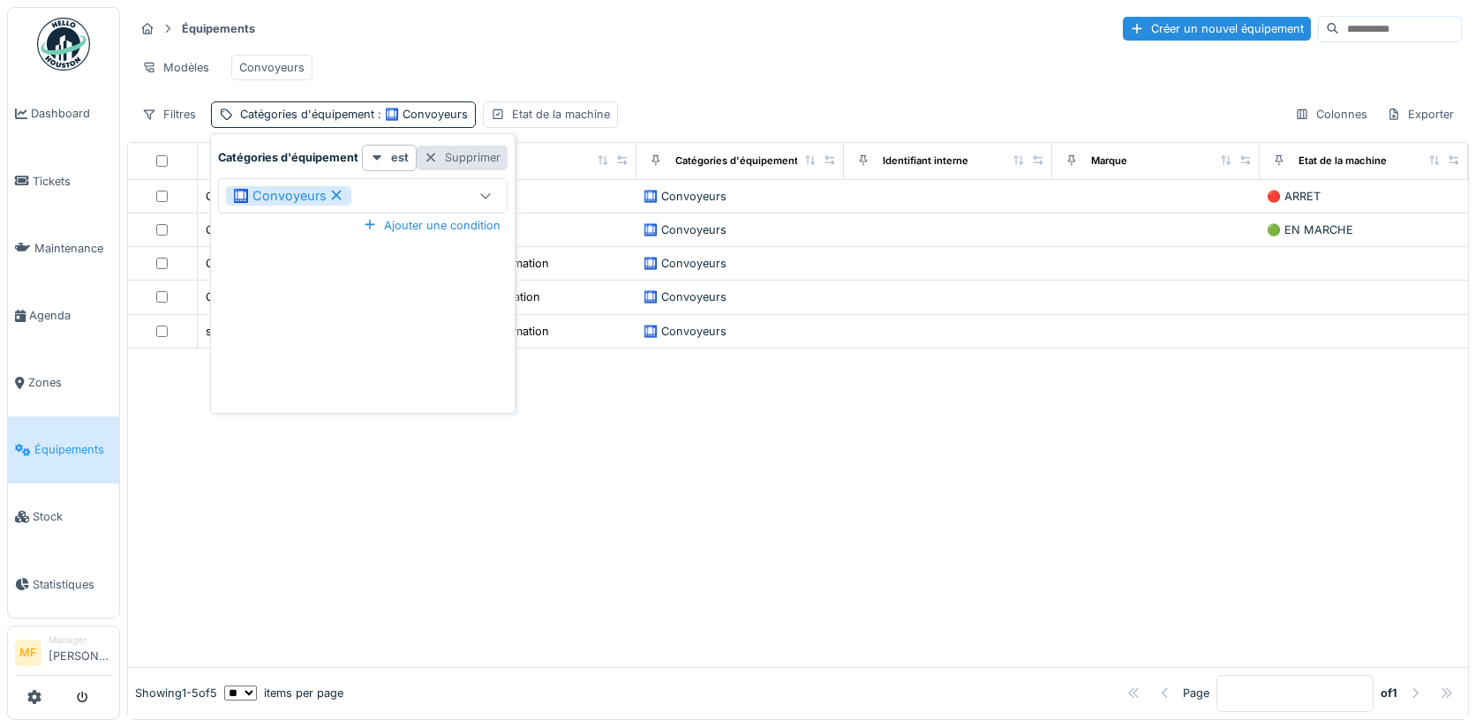
click at [464, 156] on div "Supprimer" at bounding box center [462, 158] width 91 height 24
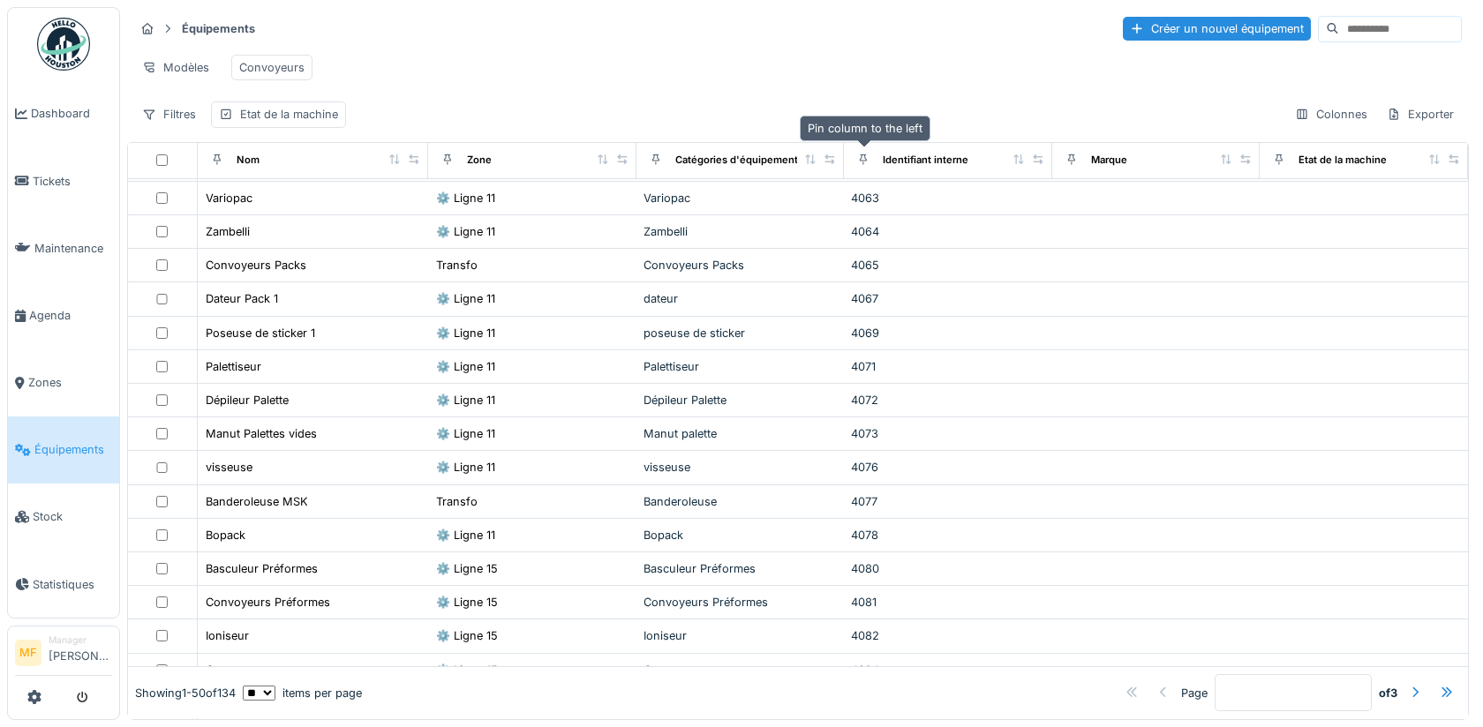
scroll to position [822, 0]
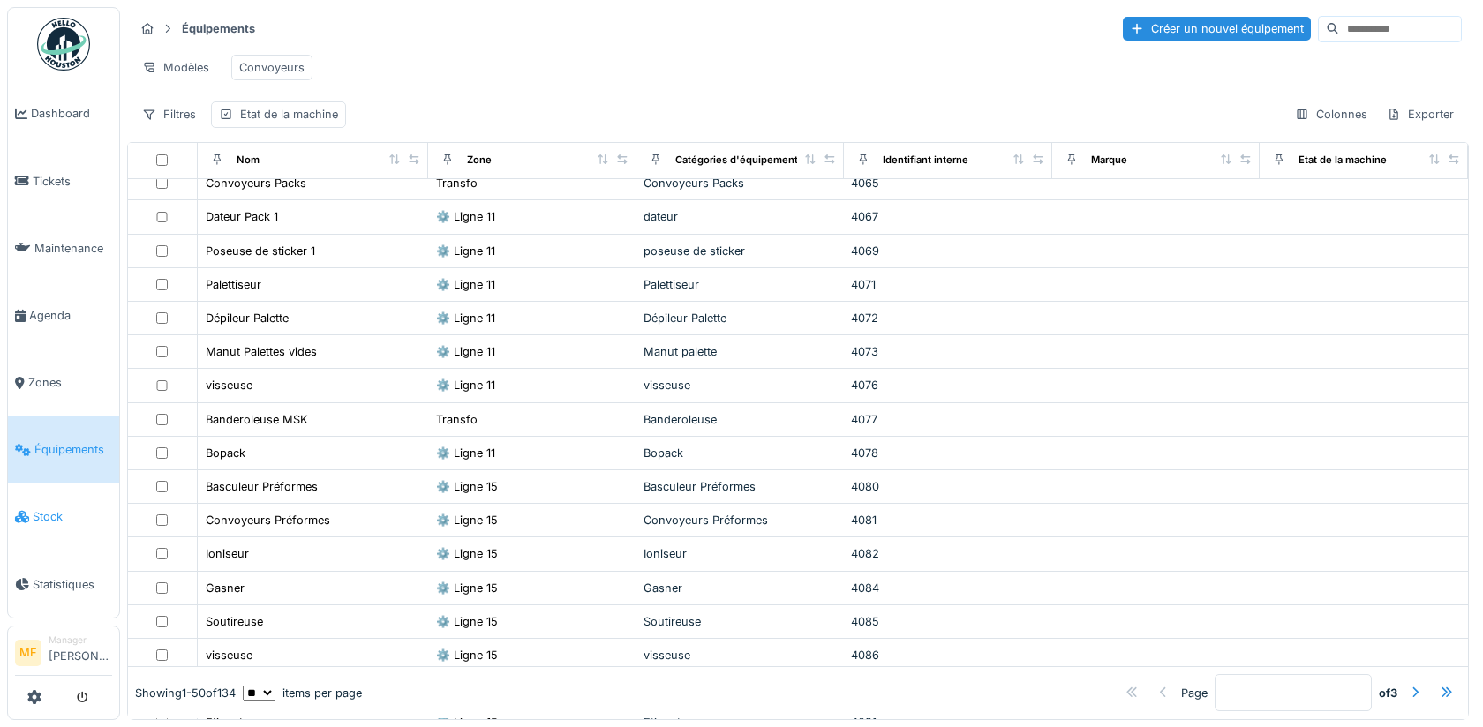
click at [41, 509] on span "Stock" at bounding box center [72, 517] width 79 height 17
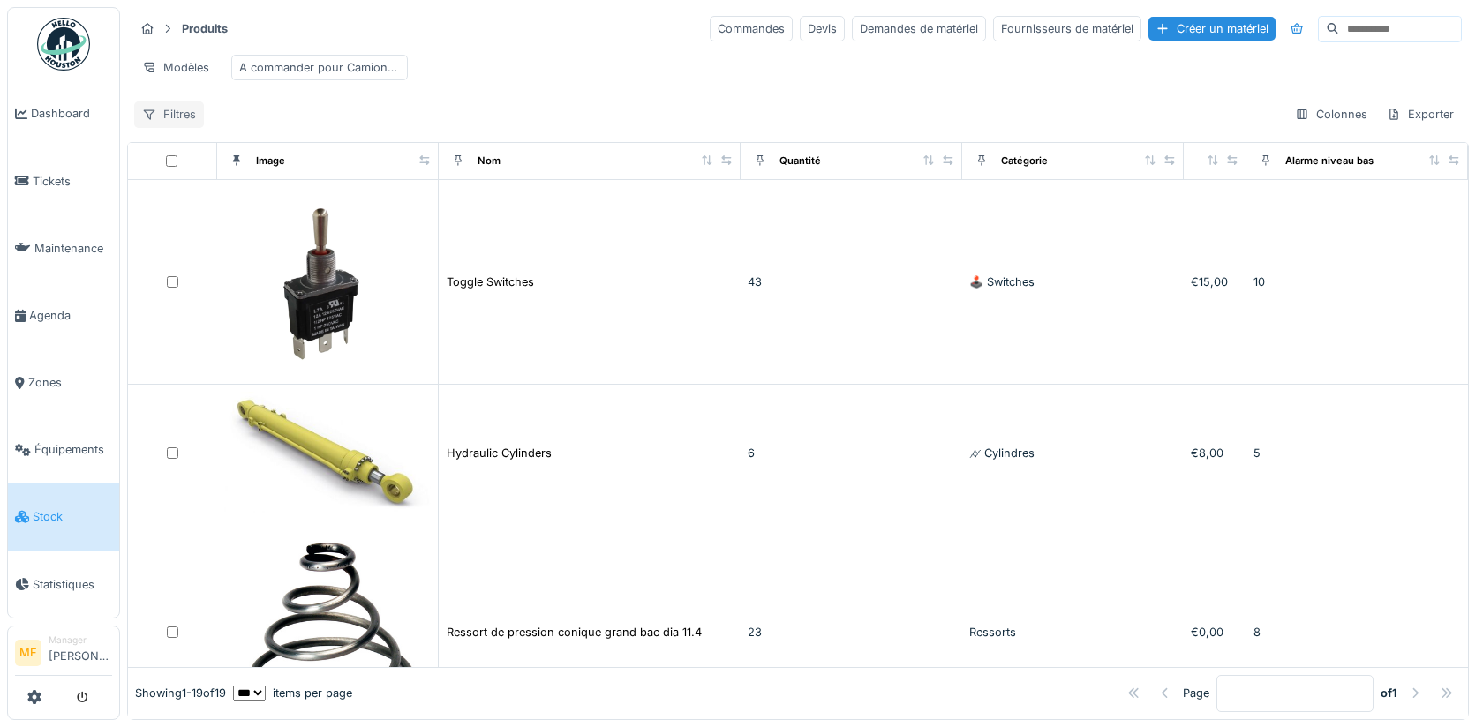
click at [173, 113] on div "Filtres" at bounding box center [169, 115] width 70 height 26
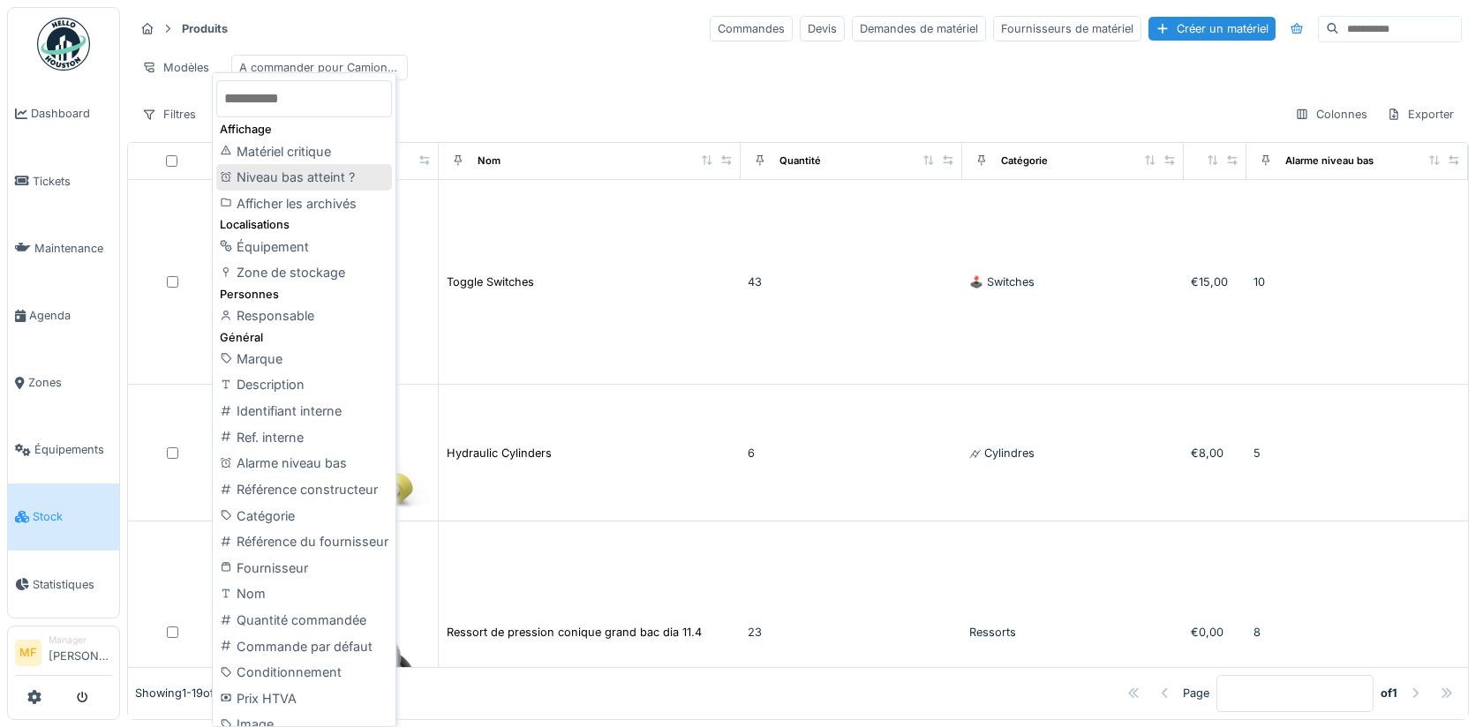
click at [318, 179] on div "Niveau bas atteint ?" at bounding box center [304, 177] width 176 height 26
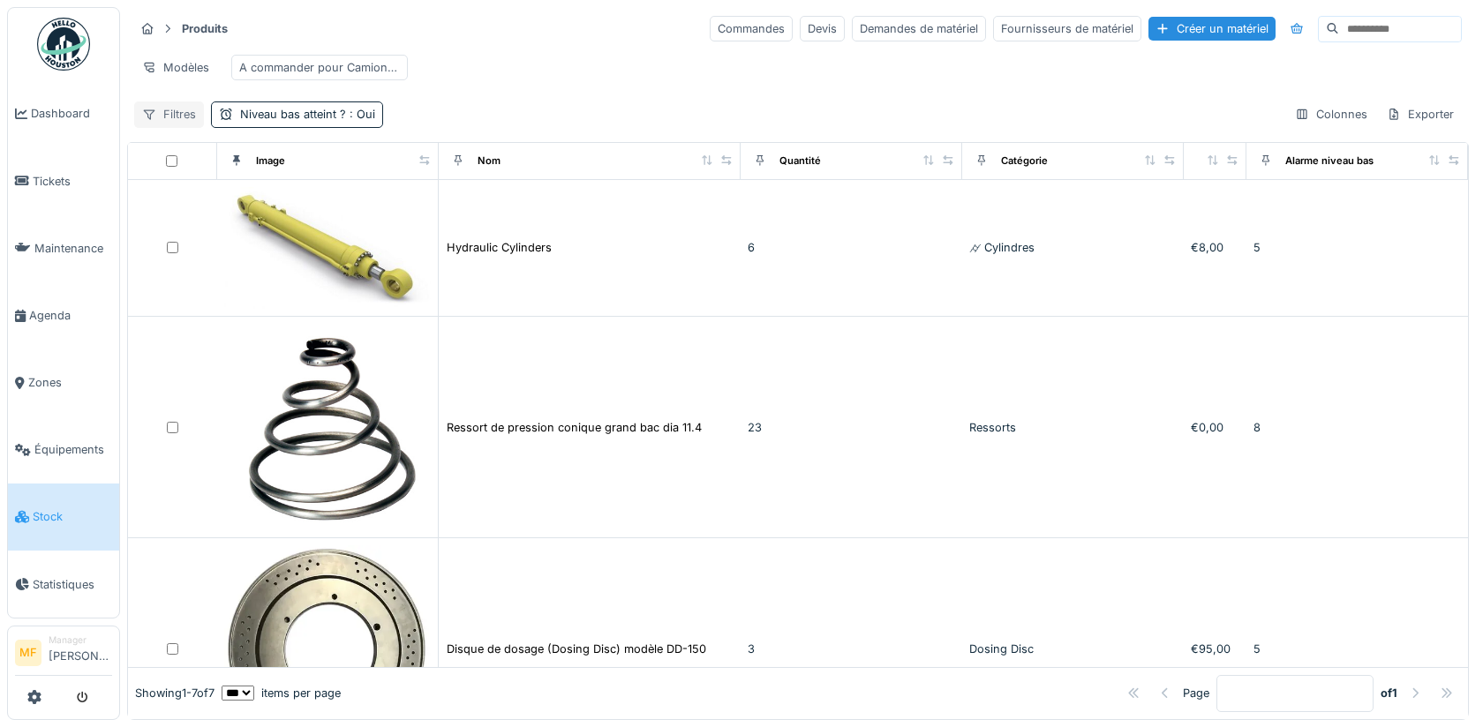
click at [177, 105] on div "Filtres" at bounding box center [169, 115] width 70 height 26
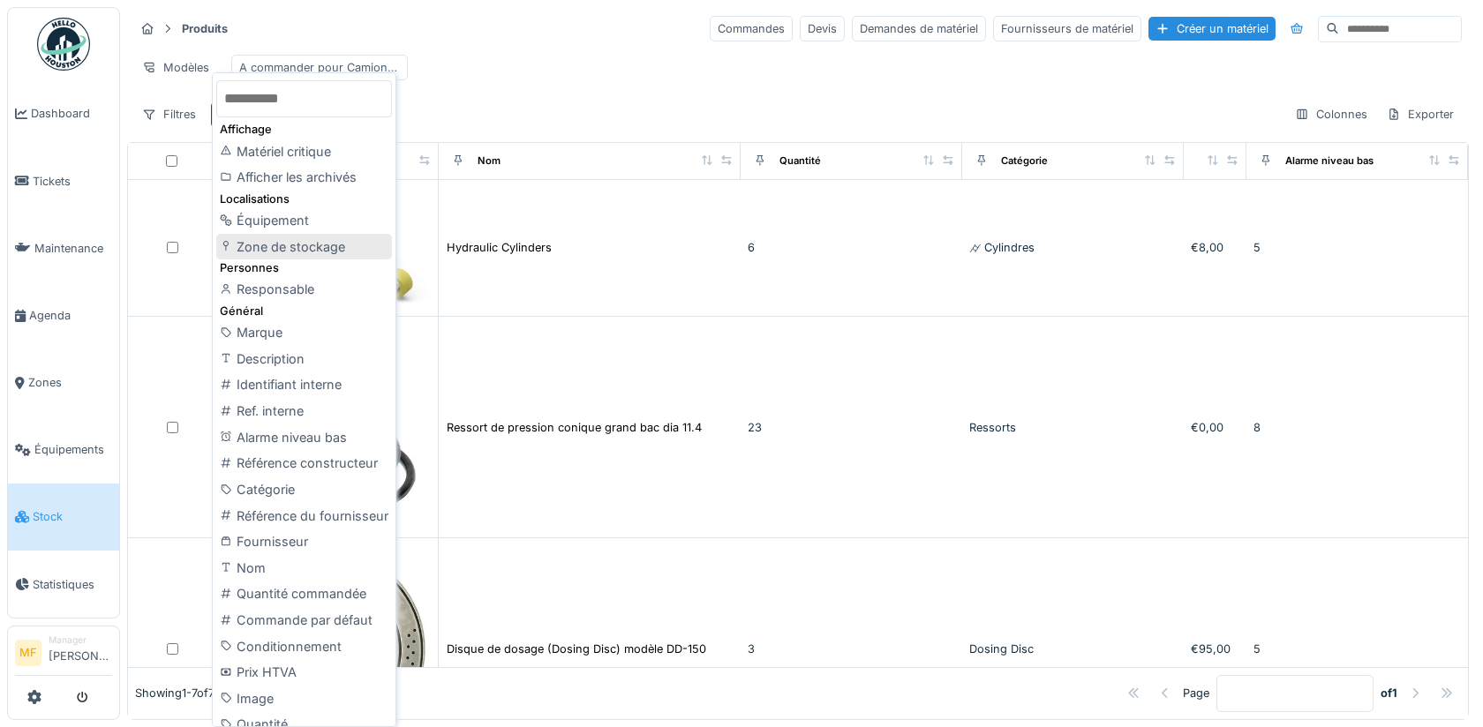
click at [307, 245] on div "Zone de stockage" at bounding box center [304, 247] width 176 height 26
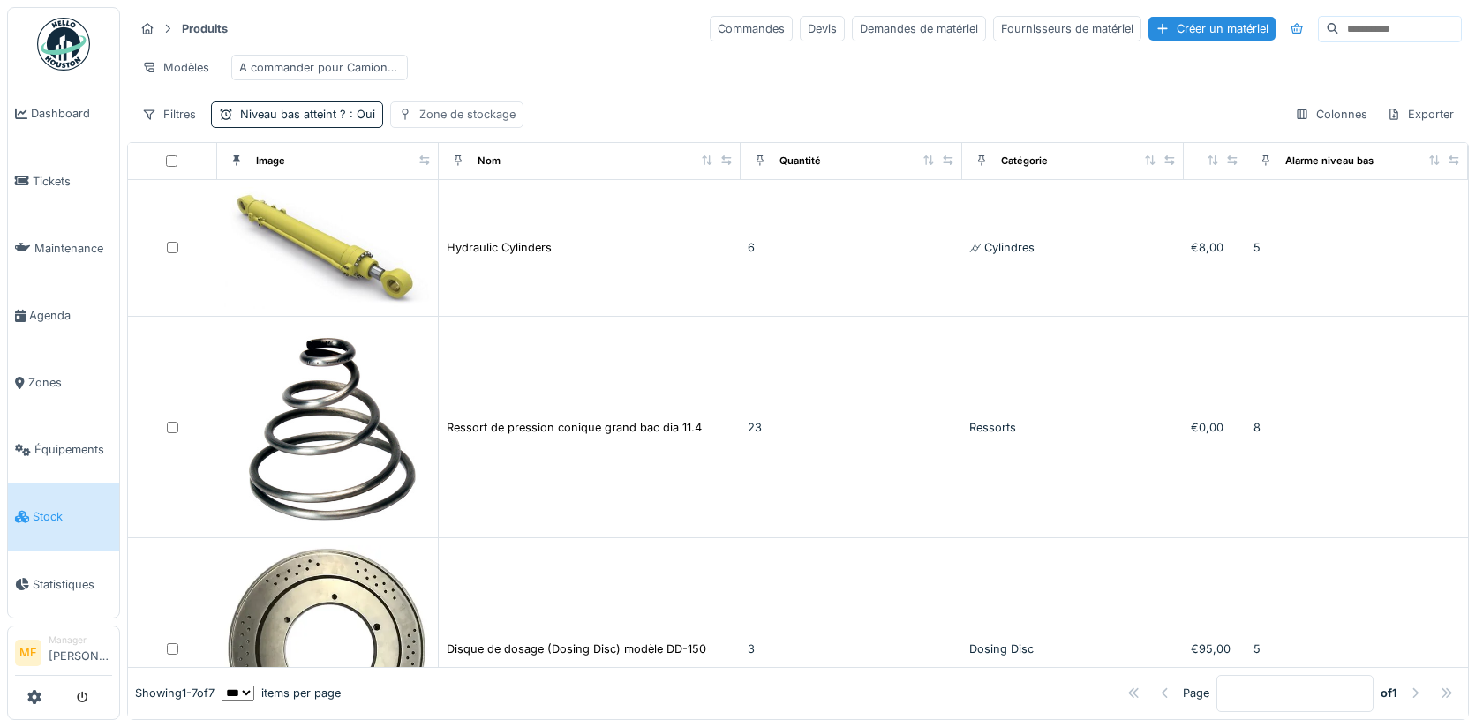
click at [477, 111] on div "Zone de stockage" at bounding box center [467, 114] width 96 height 17
click at [500, 186] on div "Zone de stockage" at bounding box center [501, 195] width 196 height 19
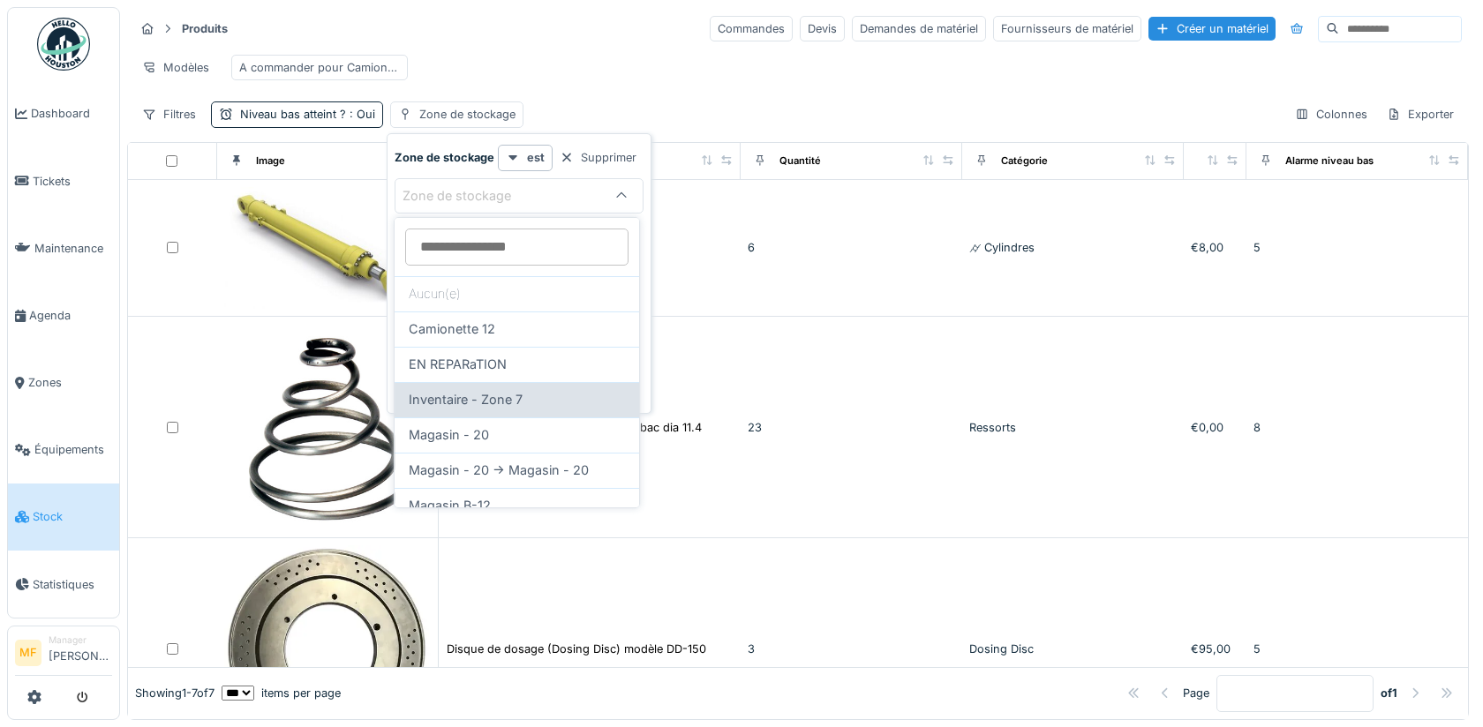
click at [501, 403] on span "Inventaire - Zone 7" at bounding box center [466, 399] width 114 height 19
type input "***"
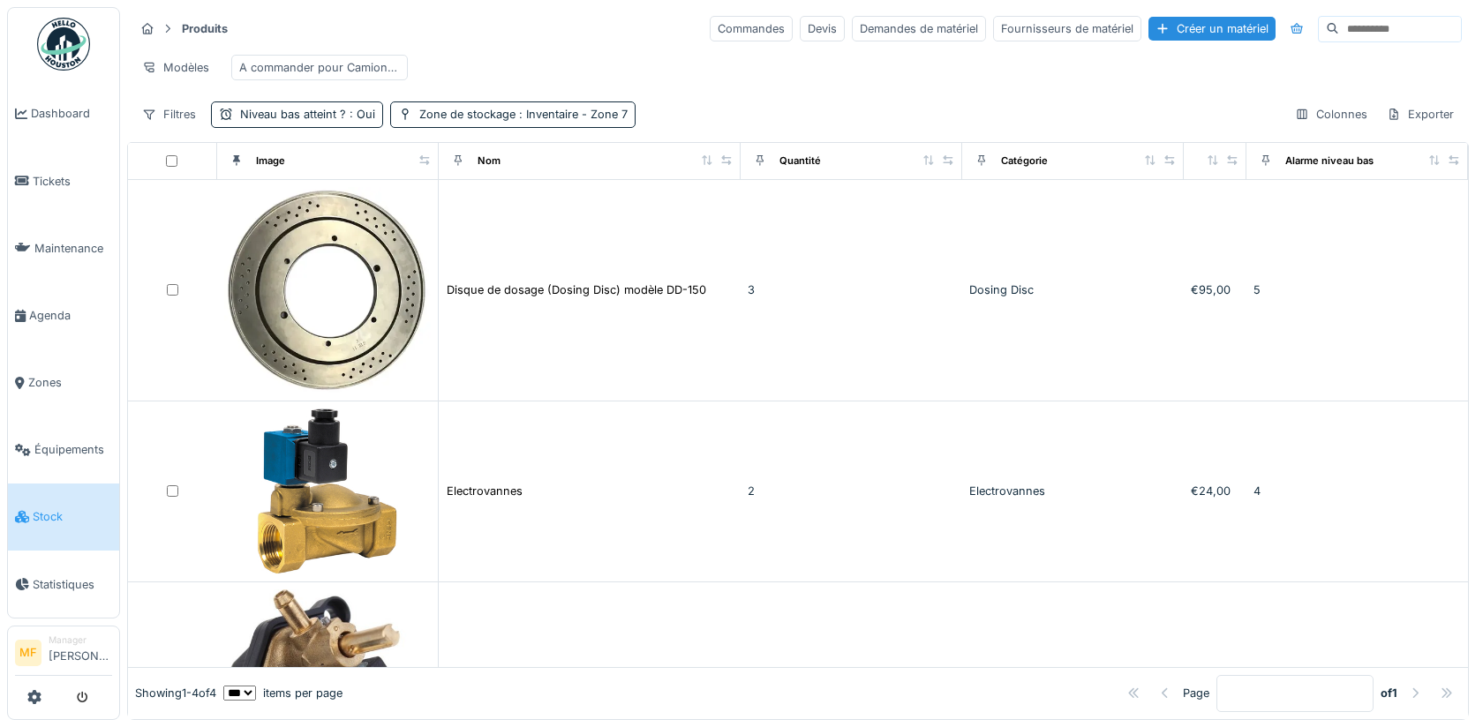
click at [765, 103] on div "Filtres Niveau bas atteint ? : Oui Zone de stockage : Inventaire - Zone 7 Colon…" at bounding box center [798, 115] width 1328 height 26
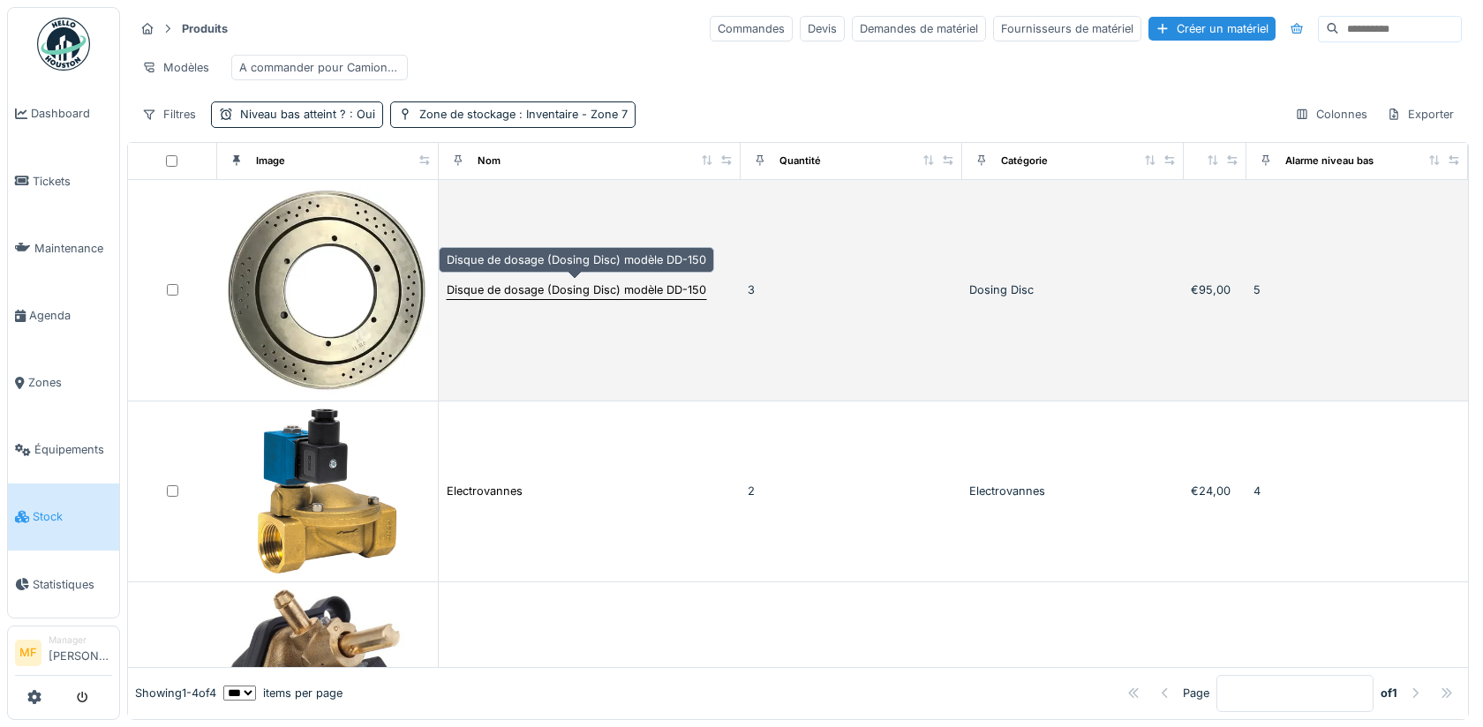
click at [544, 290] on div "Disque de dosage (Dosing Disc) modèle DD-150" at bounding box center [577, 290] width 260 height 17
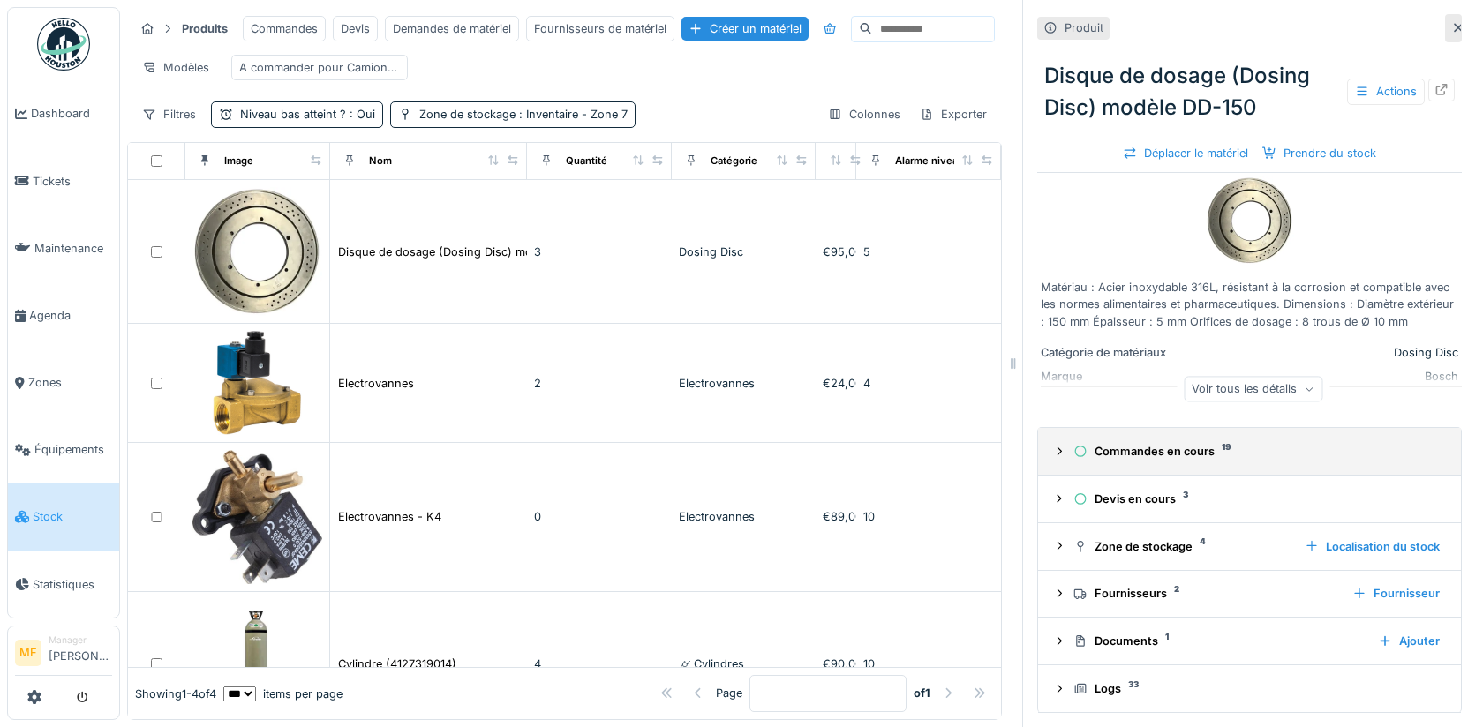
click at [1152, 456] on div "Commandes en cours 19" at bounding box center [1257, 451] width 366 height 17
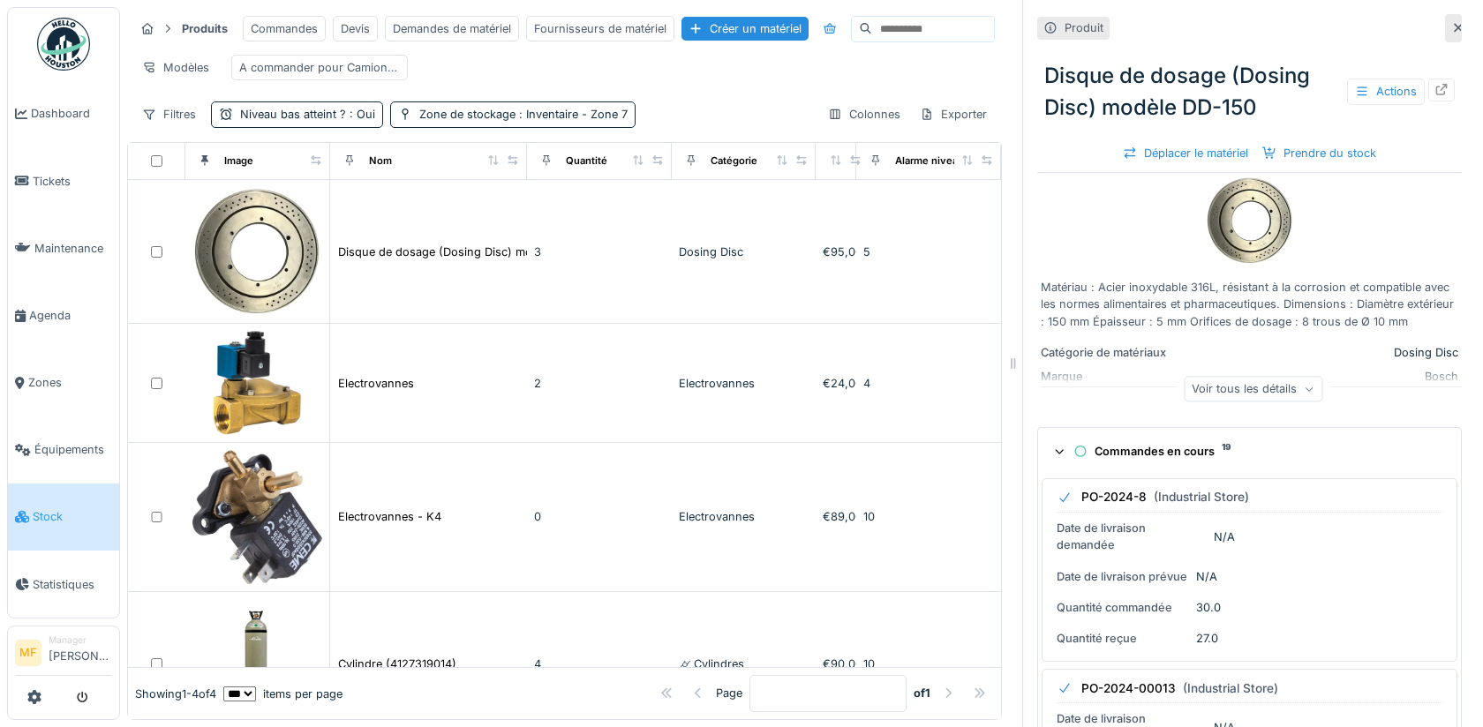
click at [1170, 450] on div "Commandes en cours 19" at bounding box center [1257, 451] width 366 height 17
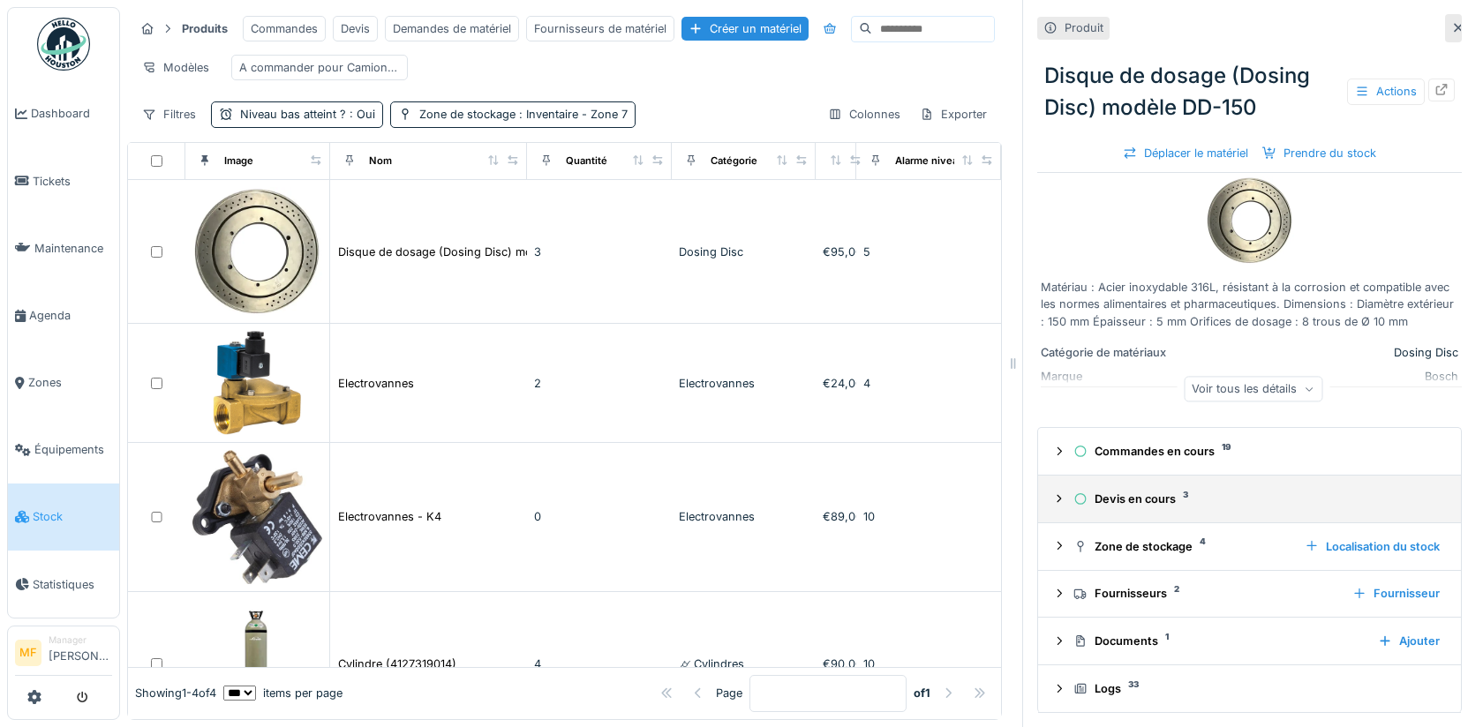
click at [1149, 489] on summary "Devis en cours 3" at bounding box center [1249, 499] width 409 height 33
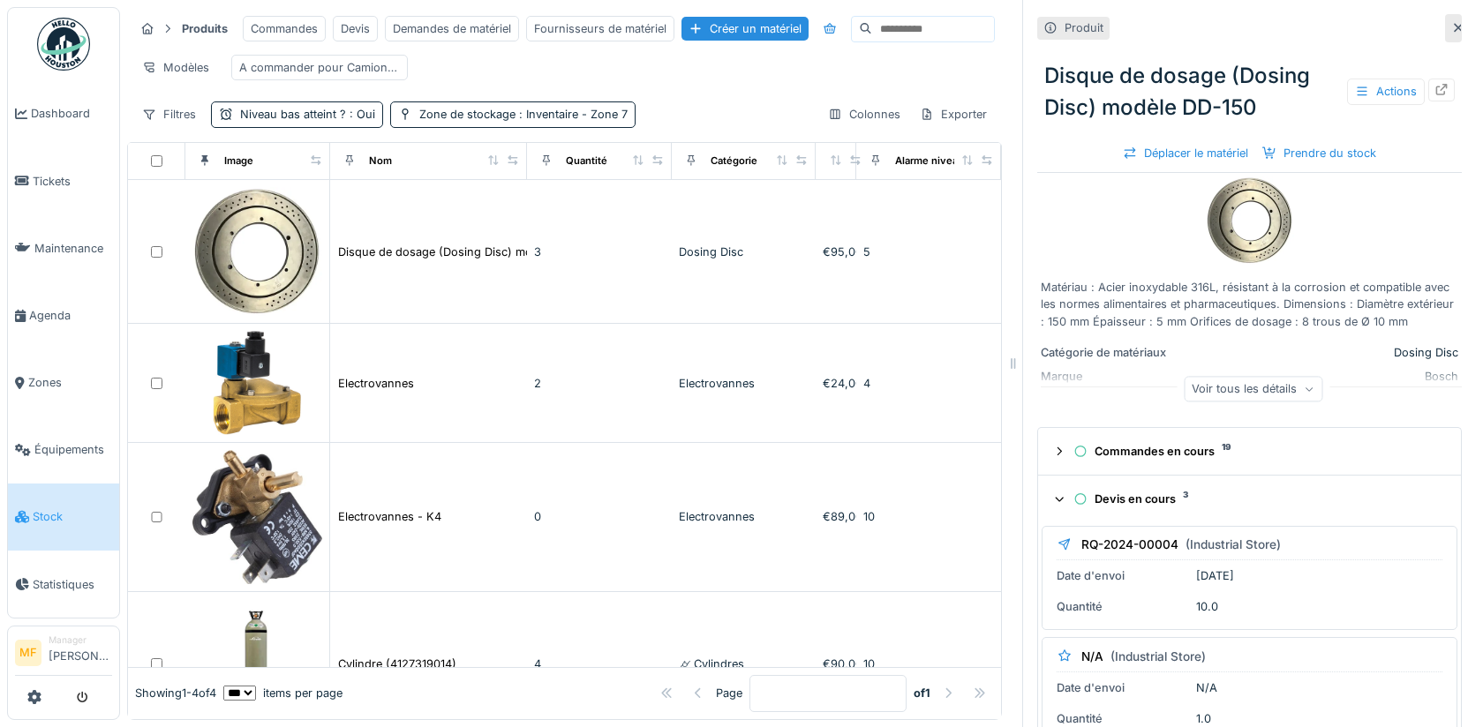
click at [1149, 500] on div "Devis en cours 3" at bounding box center [1257, 499] width 366 height 17
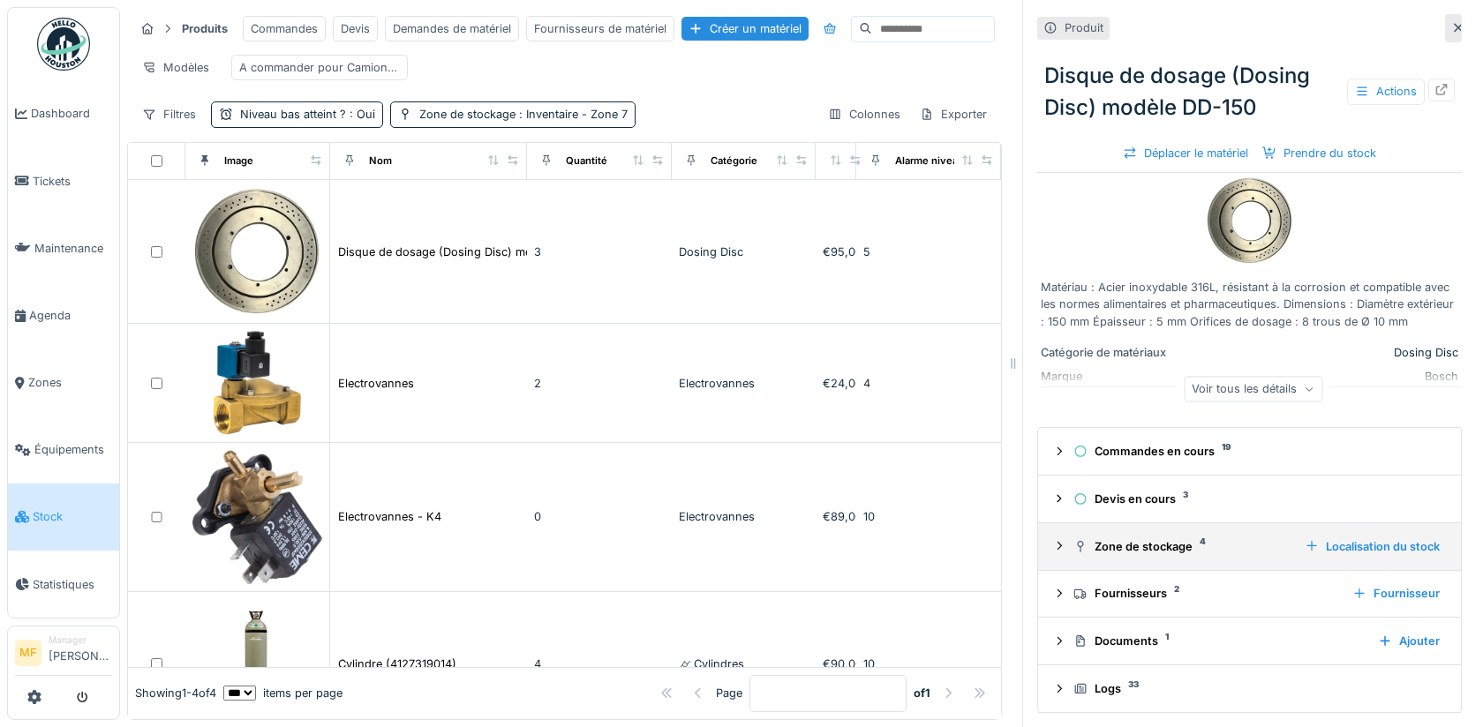
click at [1146, 552] on div "Zone de stockage 4" at bounding box center [1182, 547] width 217 height 17
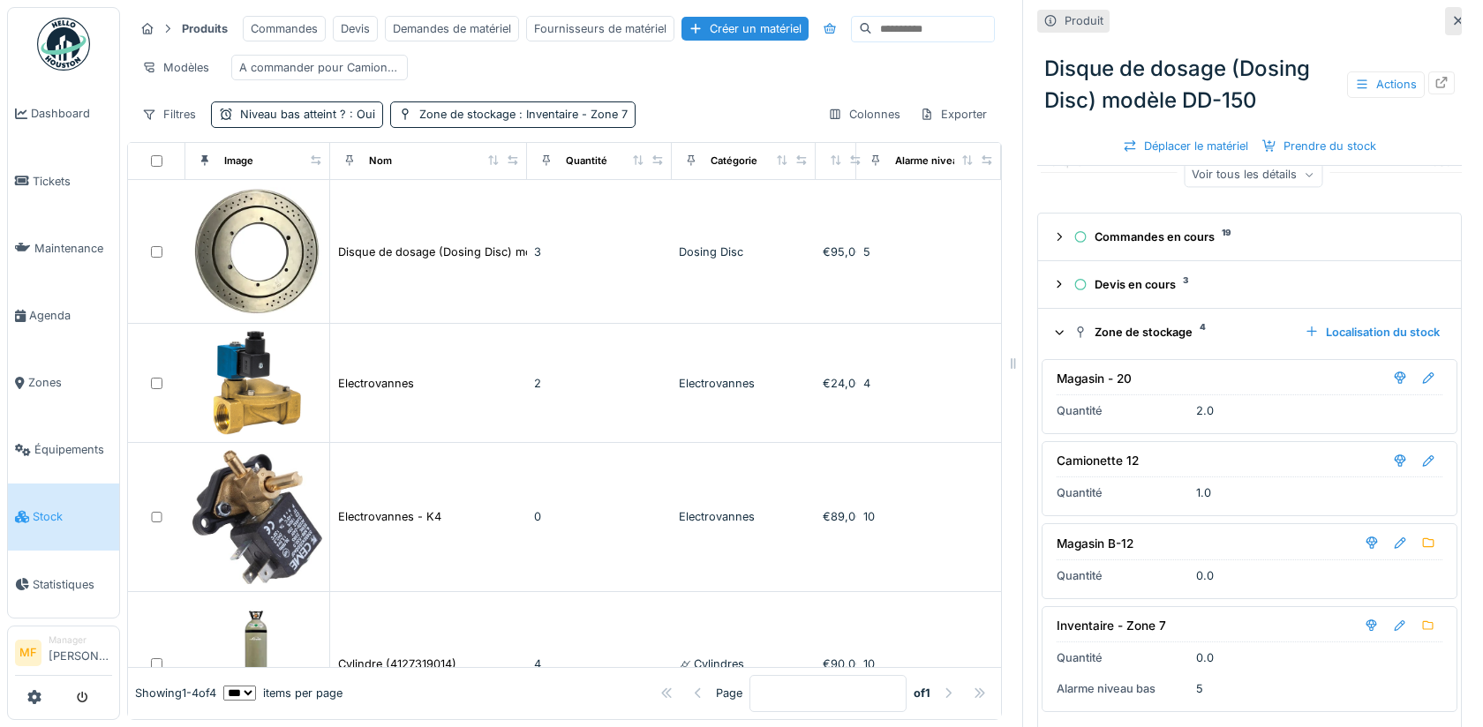
scroll to position [253, 0]
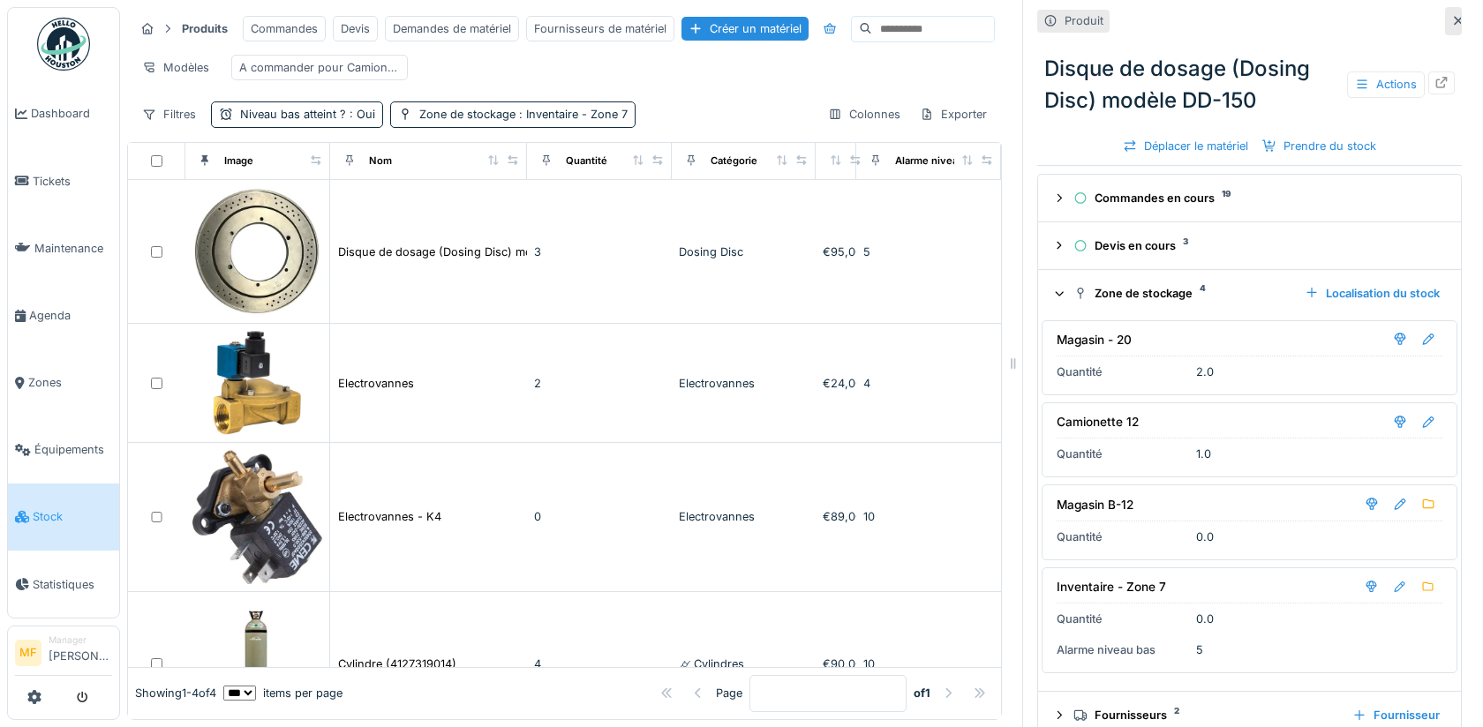
click at [1138, 283] on div "Zone de stockage 4 Localisation du stock" at bounding box center [1249, 294] width 395 height 24
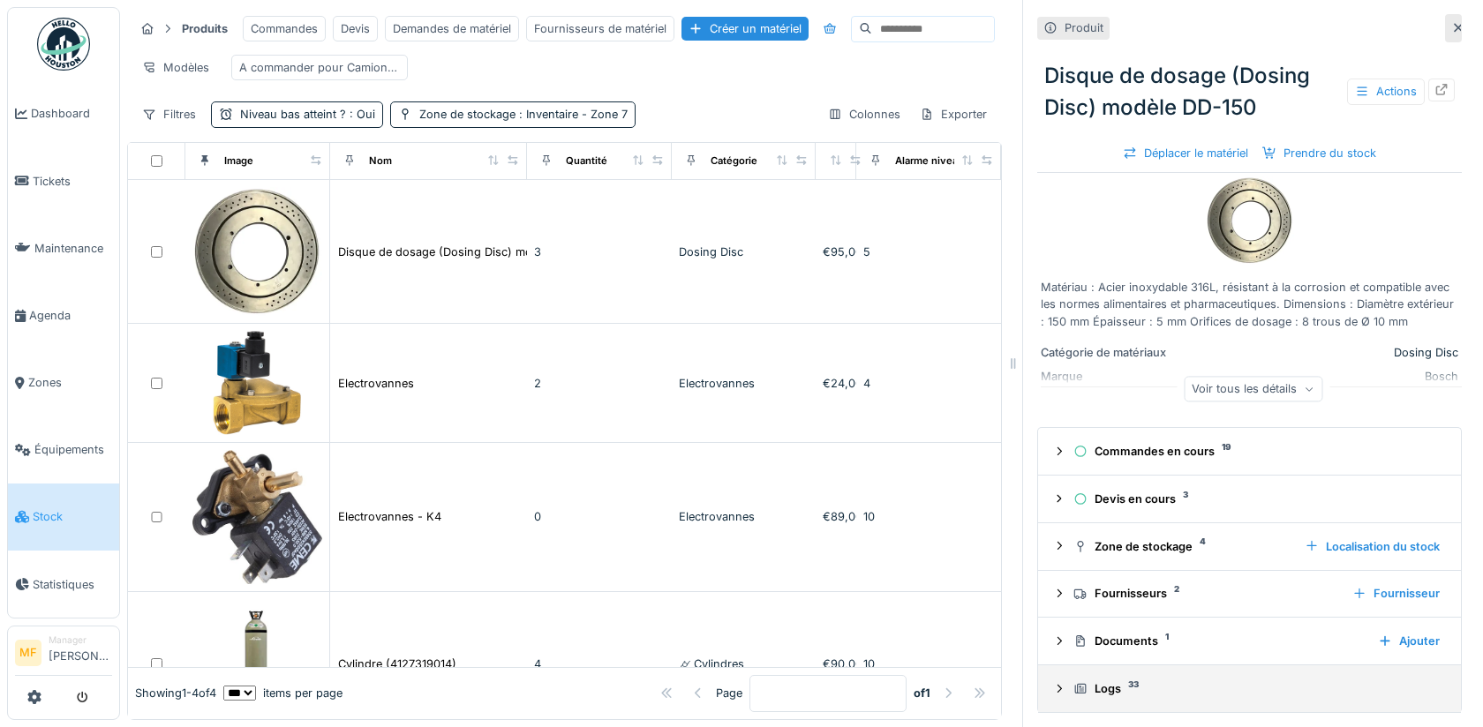
click at [1128, 685] on sup "33" at bounding box center [1133, 685] width 11 height 0
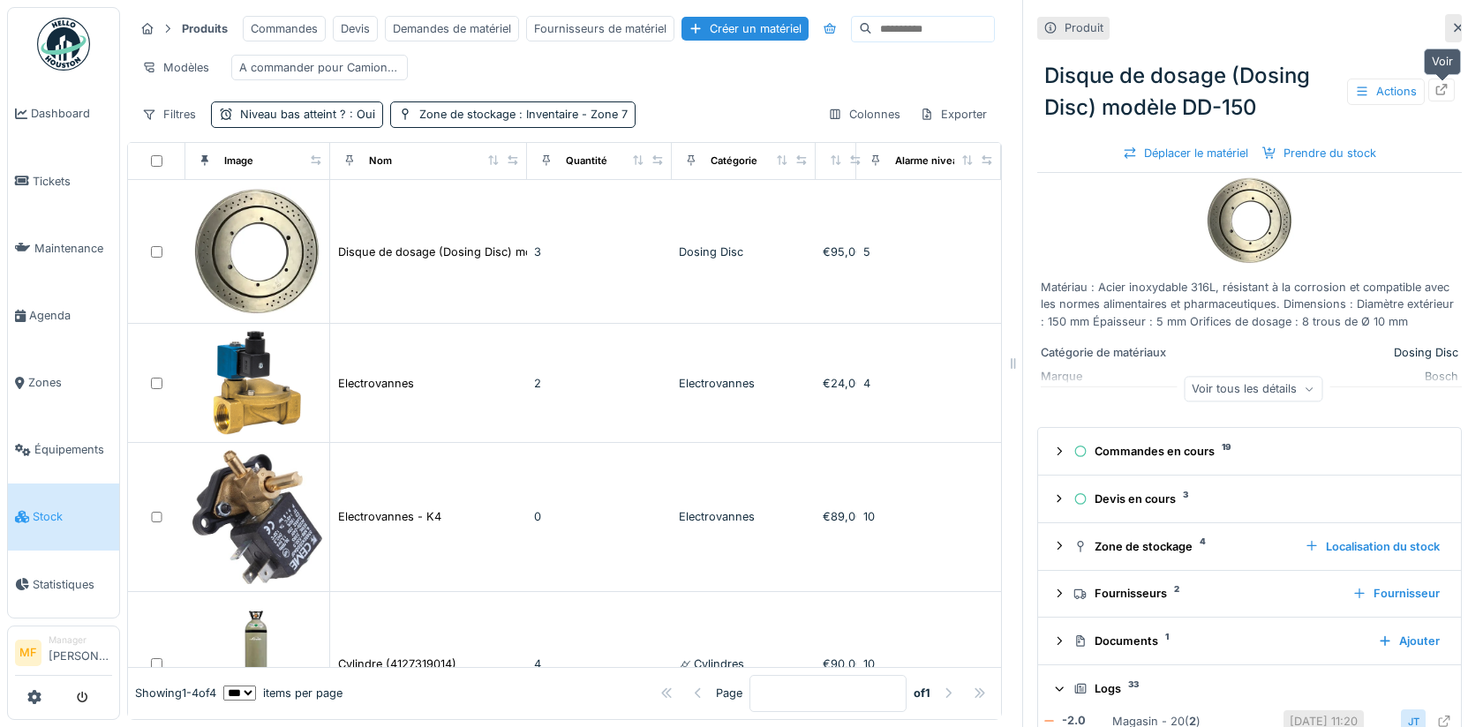
click at [1448, 98] on div at bounding box center [1442, 89] width 14 height 17
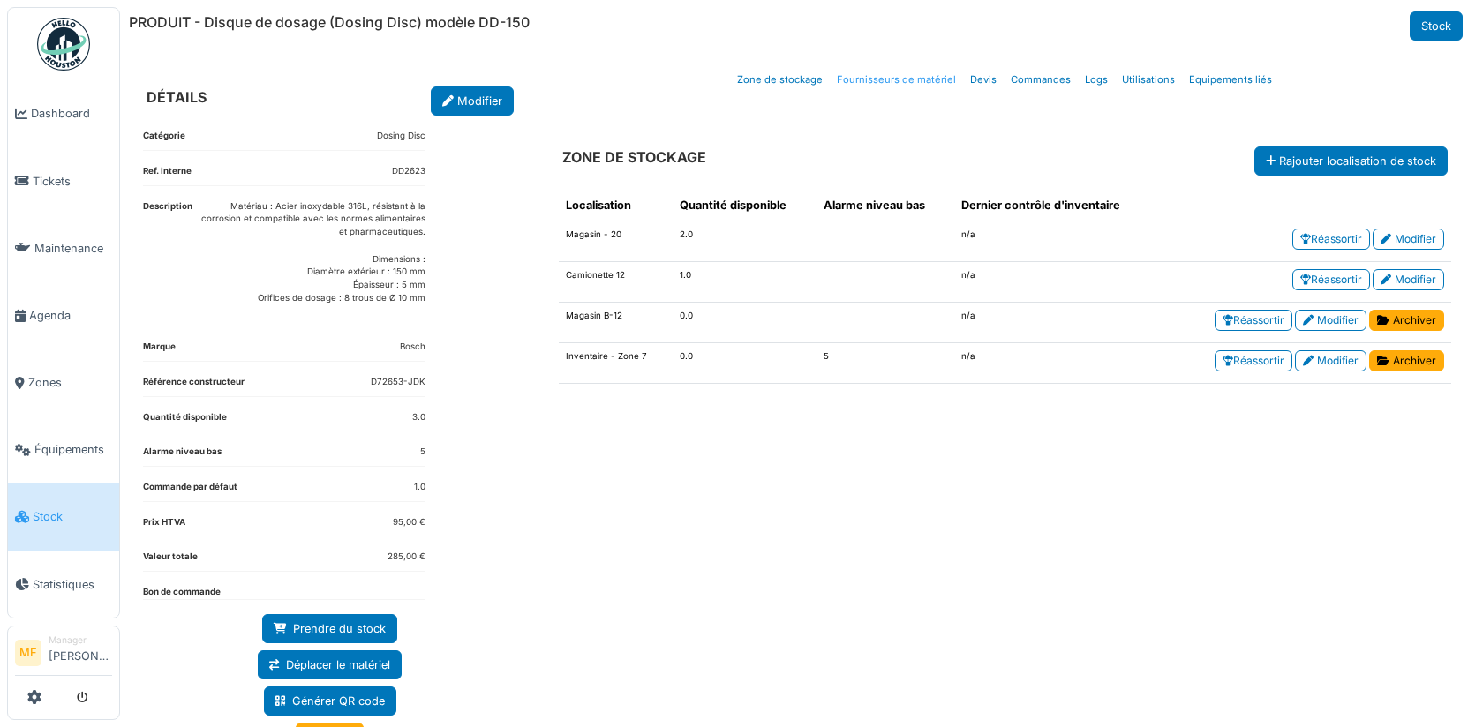
click at [924, 78] on link "Fournisseurs de matériel" at bounding box center [896, 79] width 133 height 41
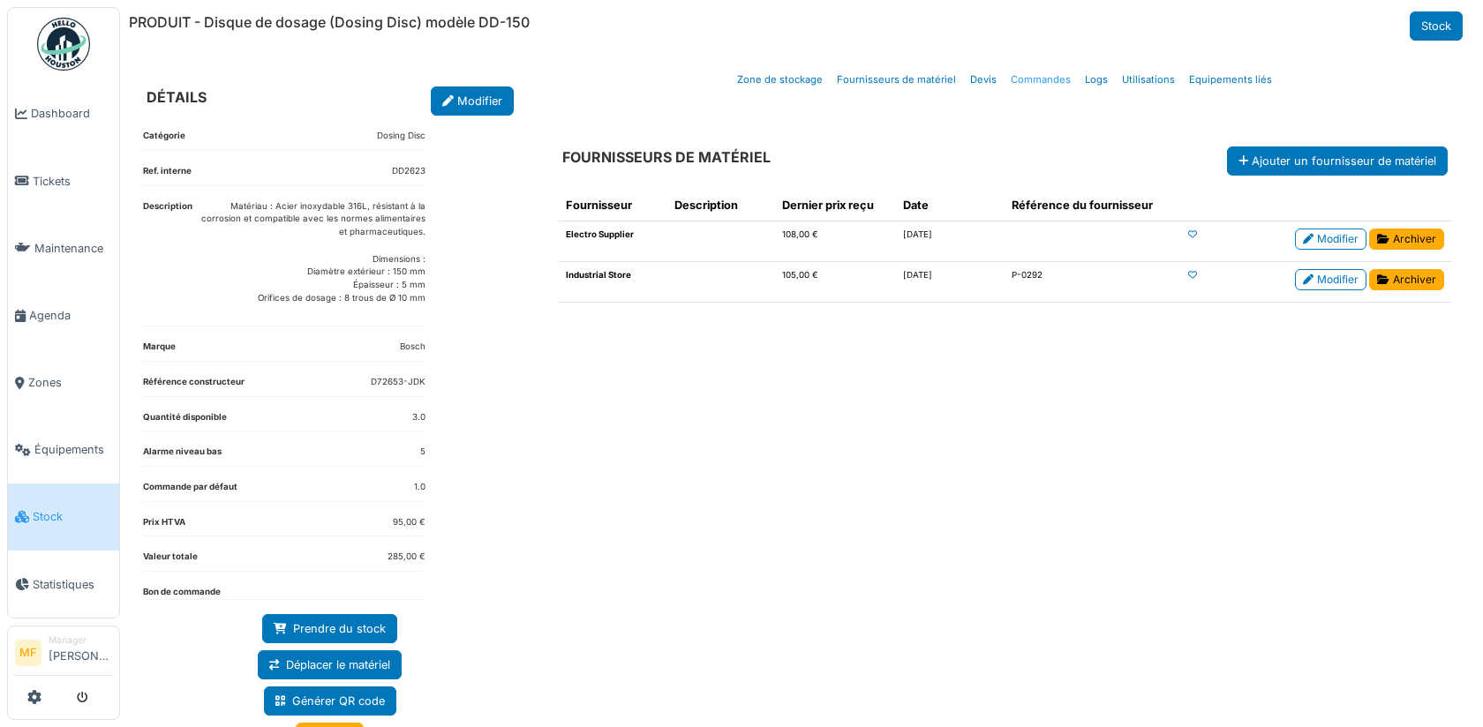
click at [1044, 87] on link "Commandes" at bounding box center [1041, 79] width 74 height 41
select select "***"
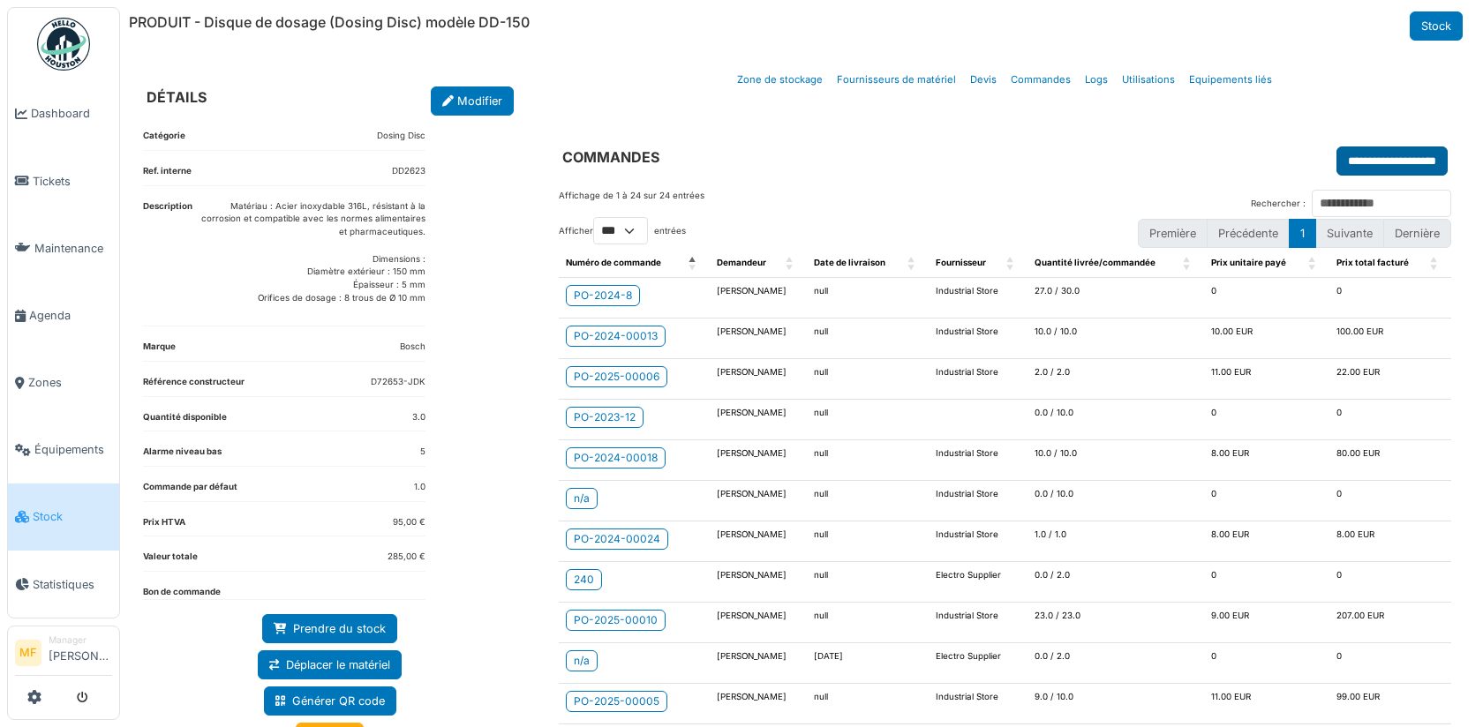
click at [1347, 162] on input "**********" at bounding box center [1392, 161] width 111 height 29
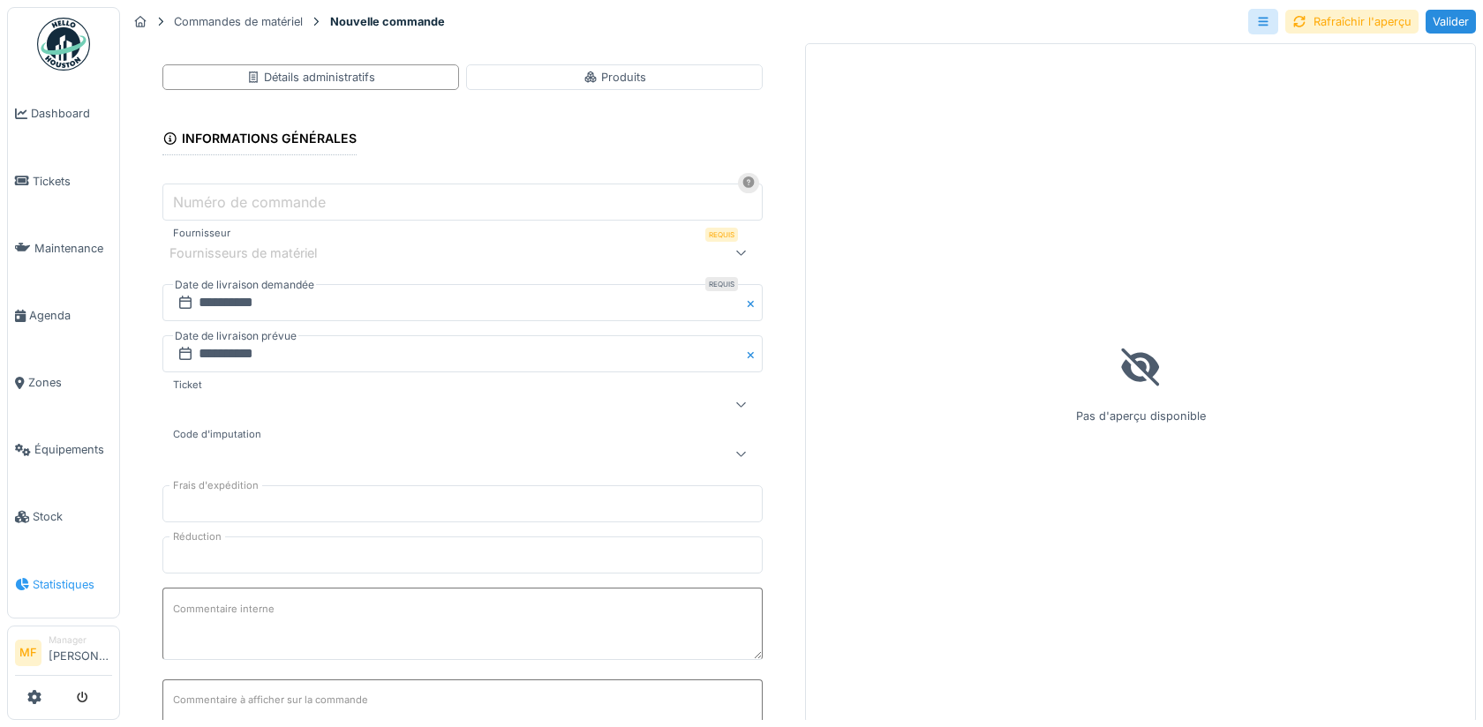
click at [77, 557] on link "Statistiques" at bounding box center [63, 584] width 111 height 67
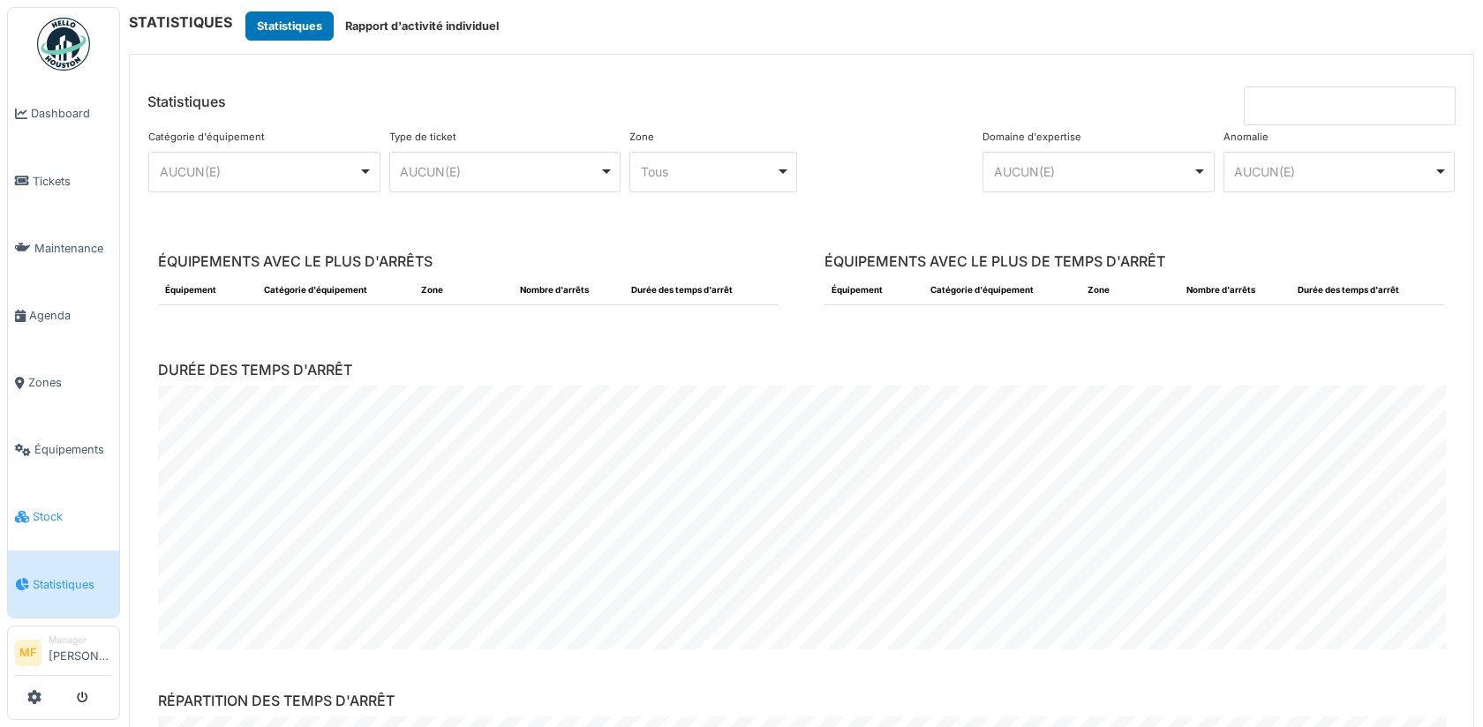
click at [61, 509] on span "Stock" at bounding box center [72, 517] width 79 height 17
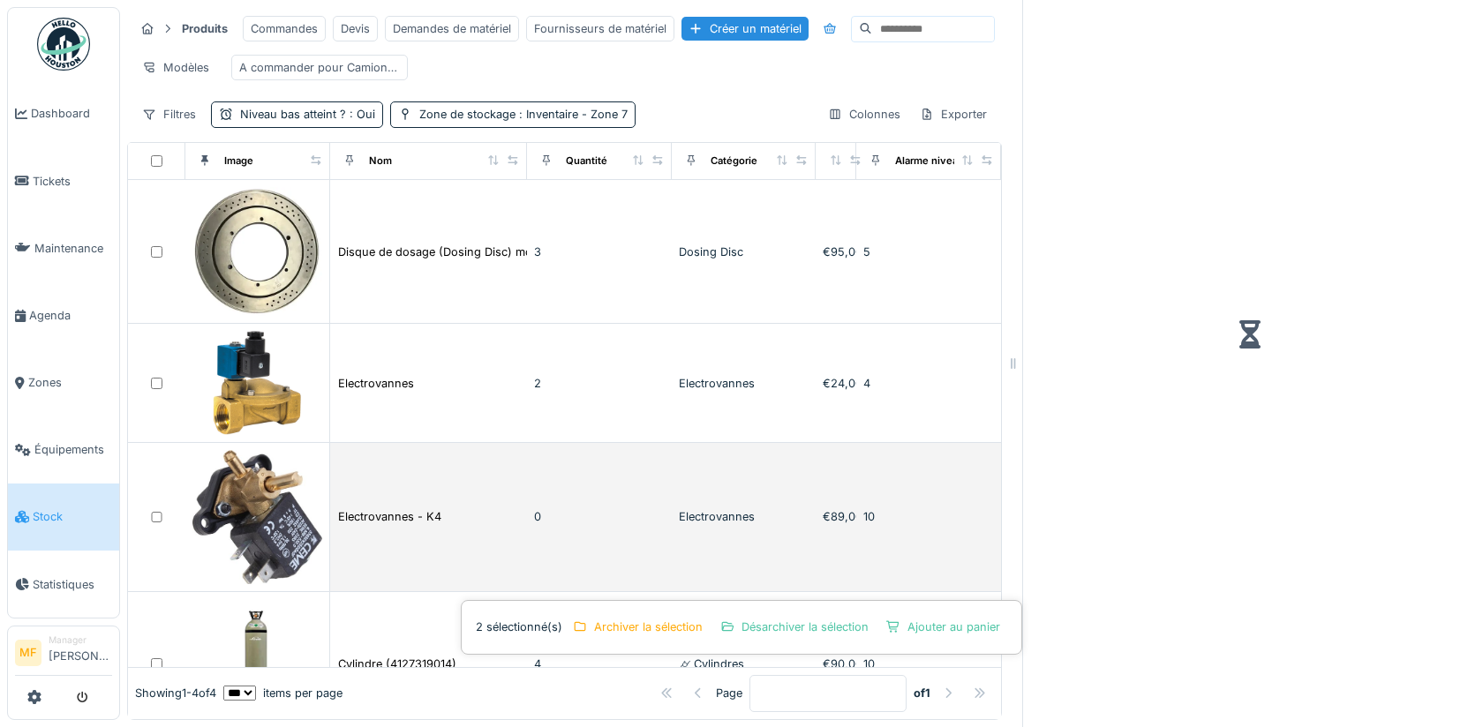
scroll to position [77, 0]
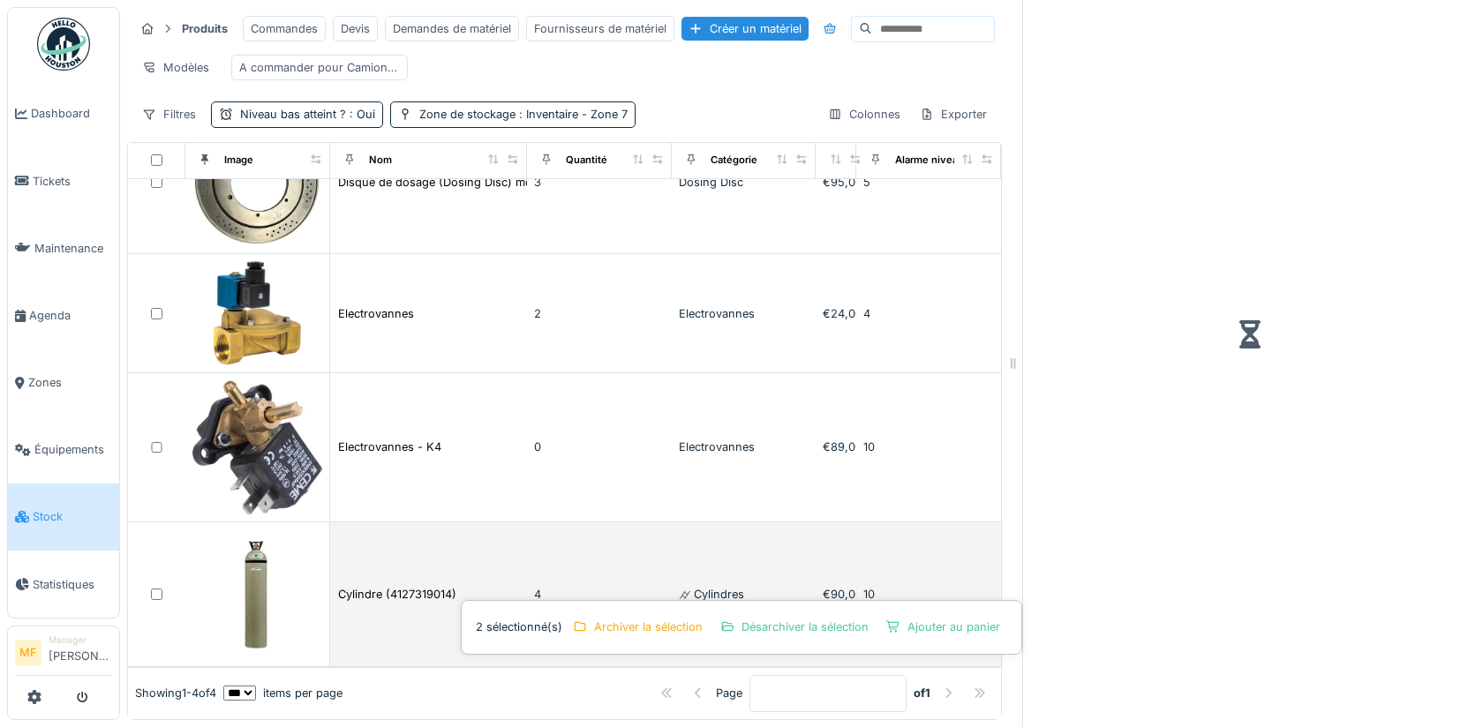
click at [162, 598] on div at bounding box center [156, 594] width 43 height 11
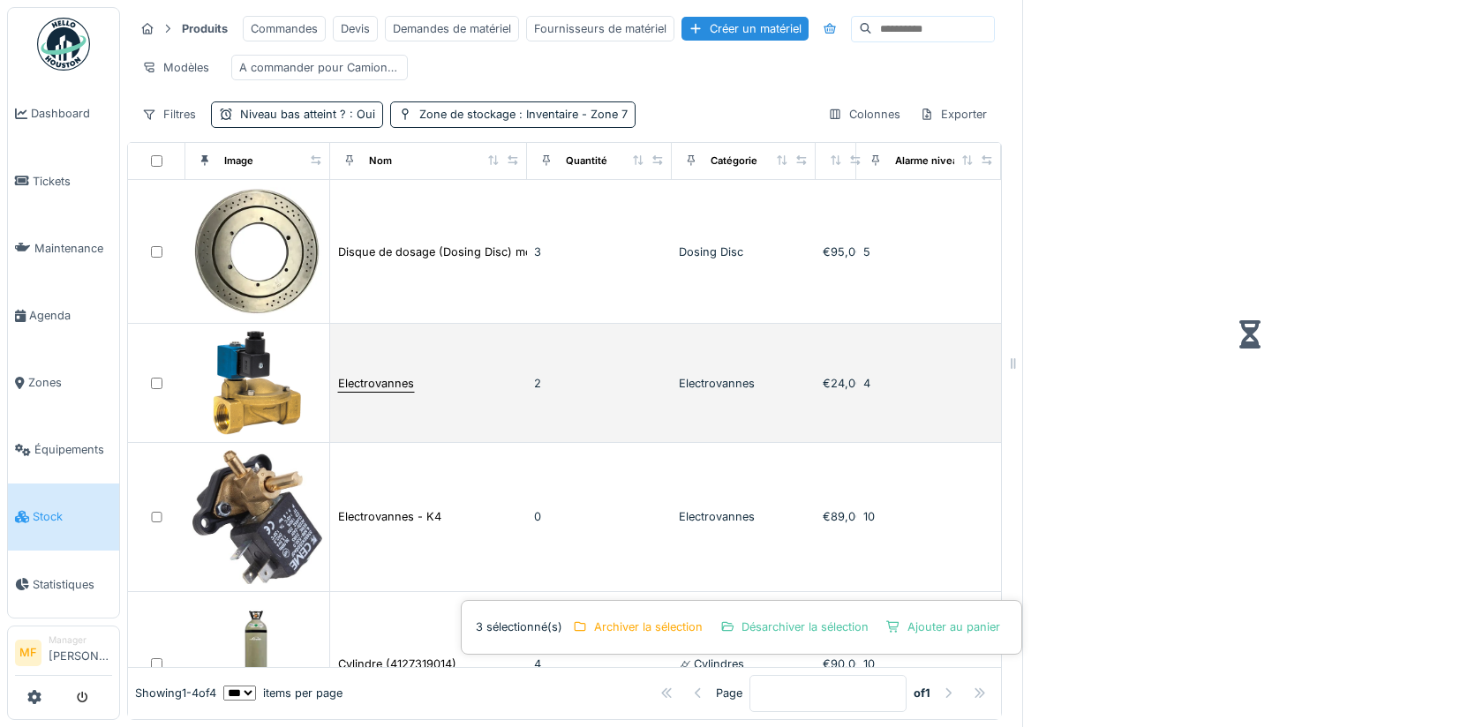
scroll to position [77, 0]
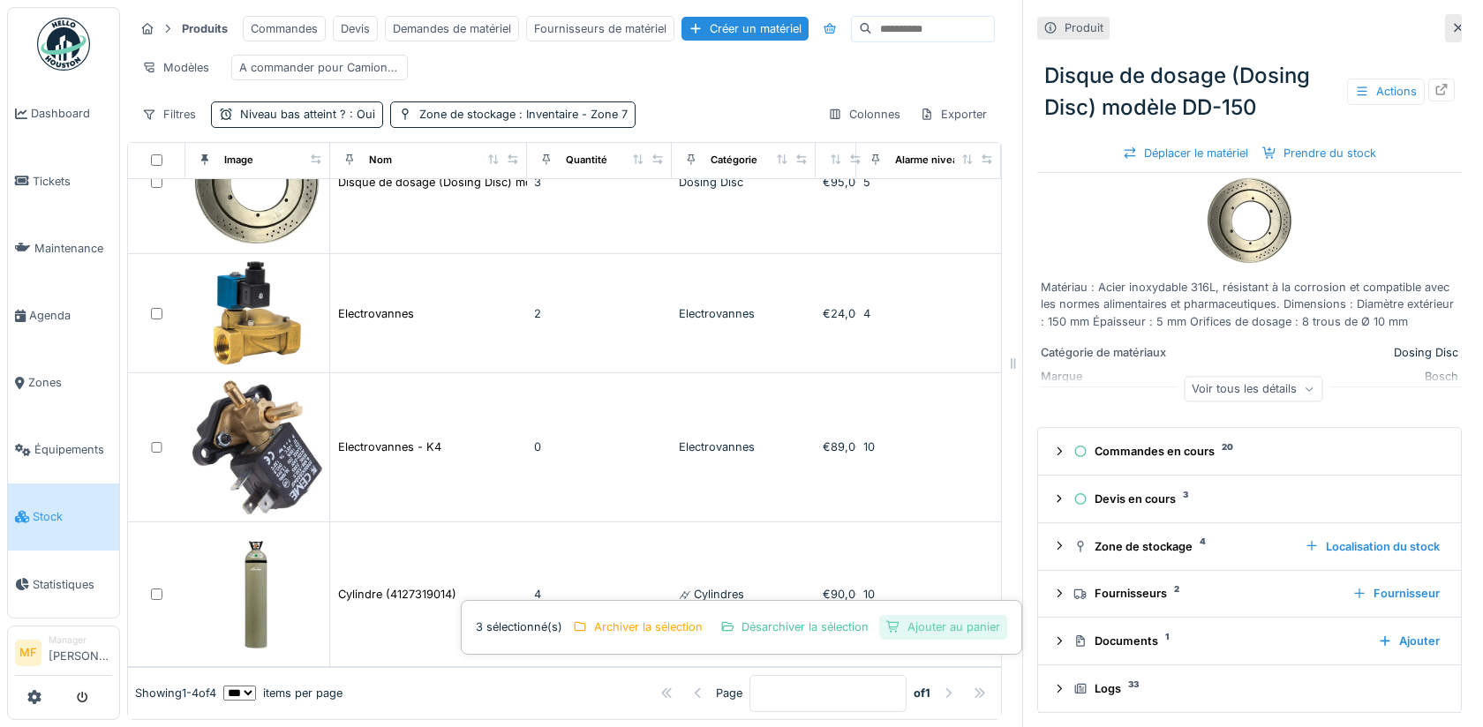
click at [926, 622] on div "Ajouter au panier" at bounding box center [943, 627] width 128 height 24
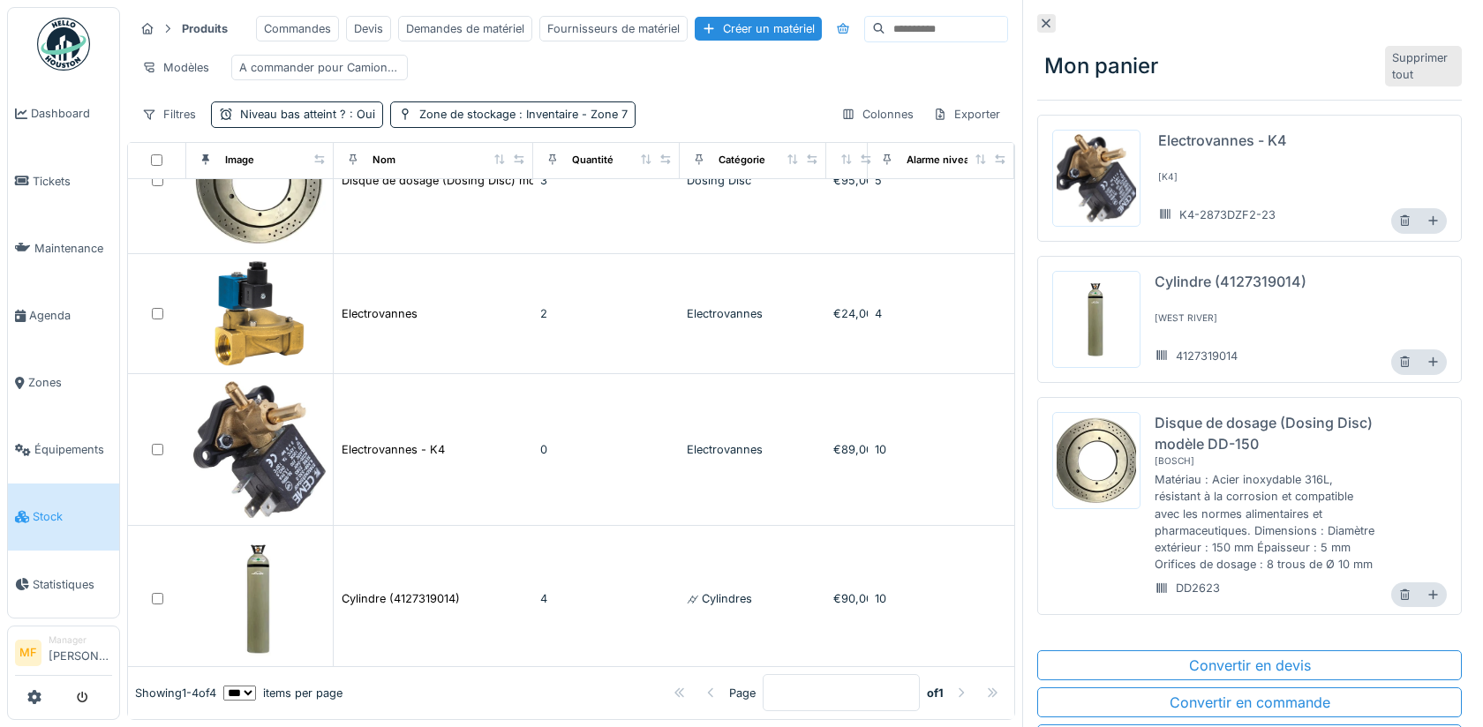
scroll to position [27, 0]
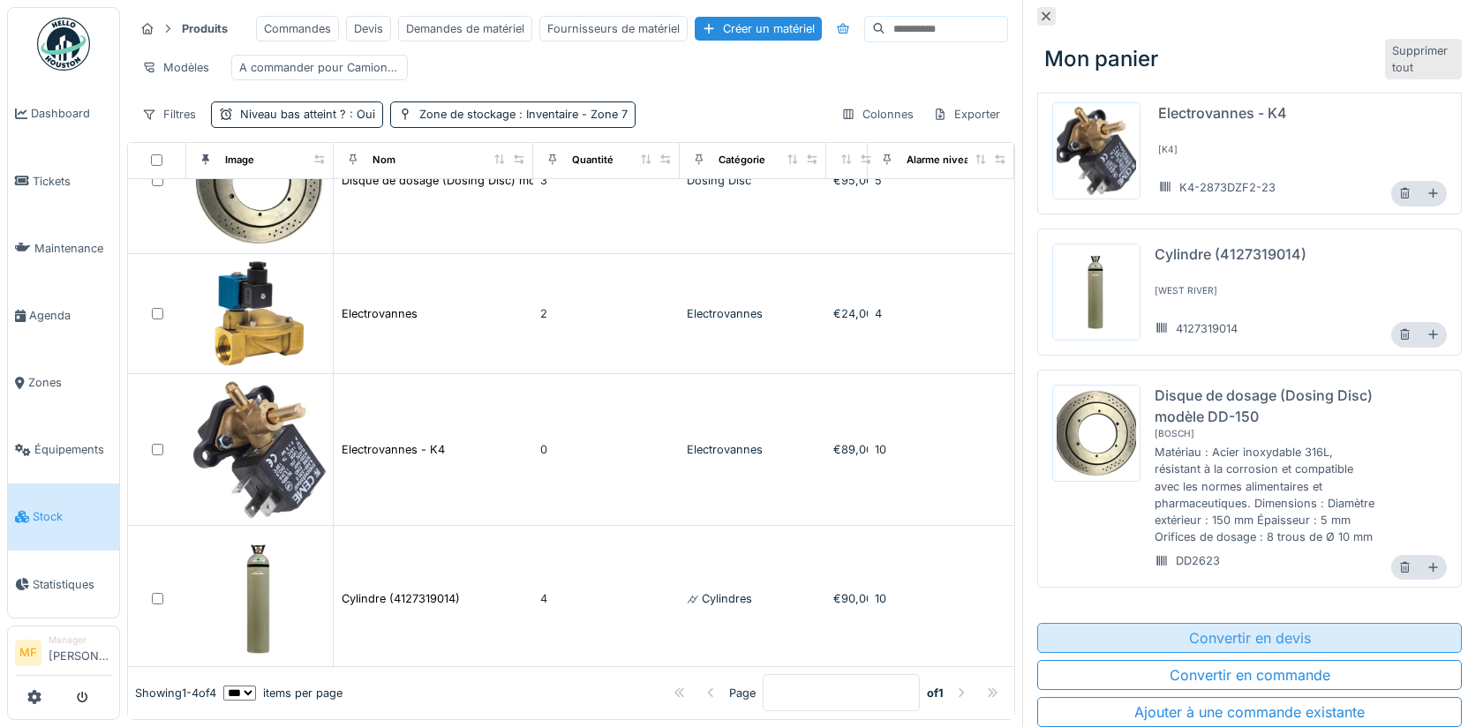
click at [1285, 627] on div "Convertir en devis" at bounding box center [1249, 638] width 425 height 30
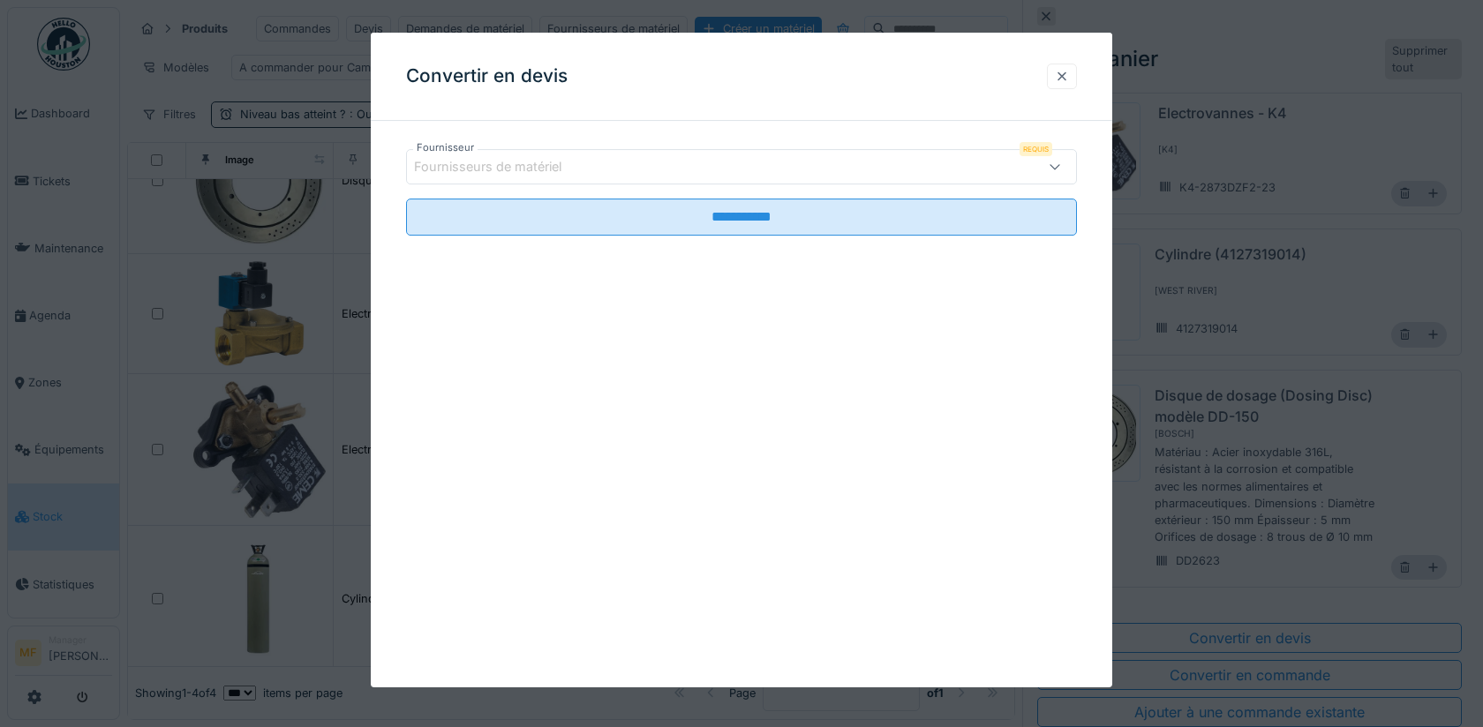
click at [1066, 71] on div at bounding box center [1062, 76] width 14 height 17
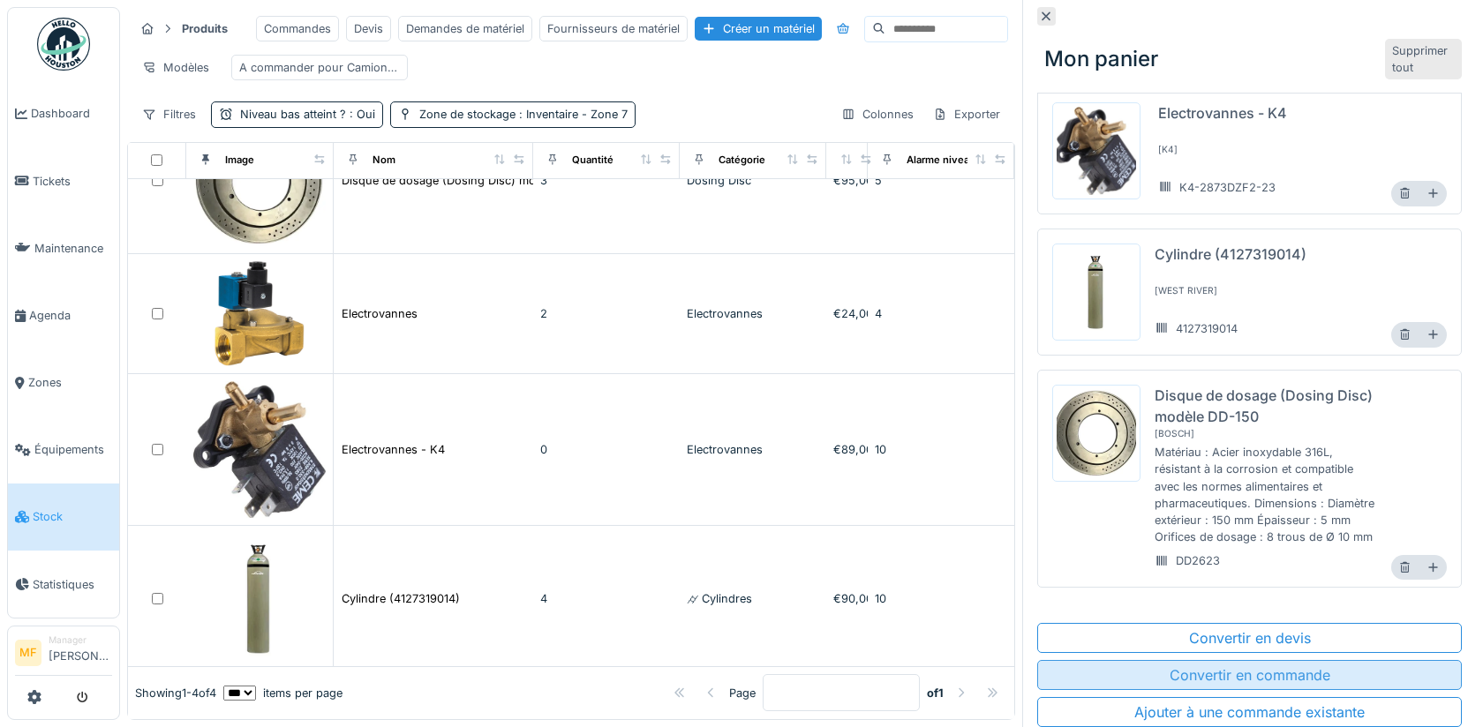
click at [1281, 672] on div "Convertir en commande" at bounding box center [1249, 675] width 425 height 30
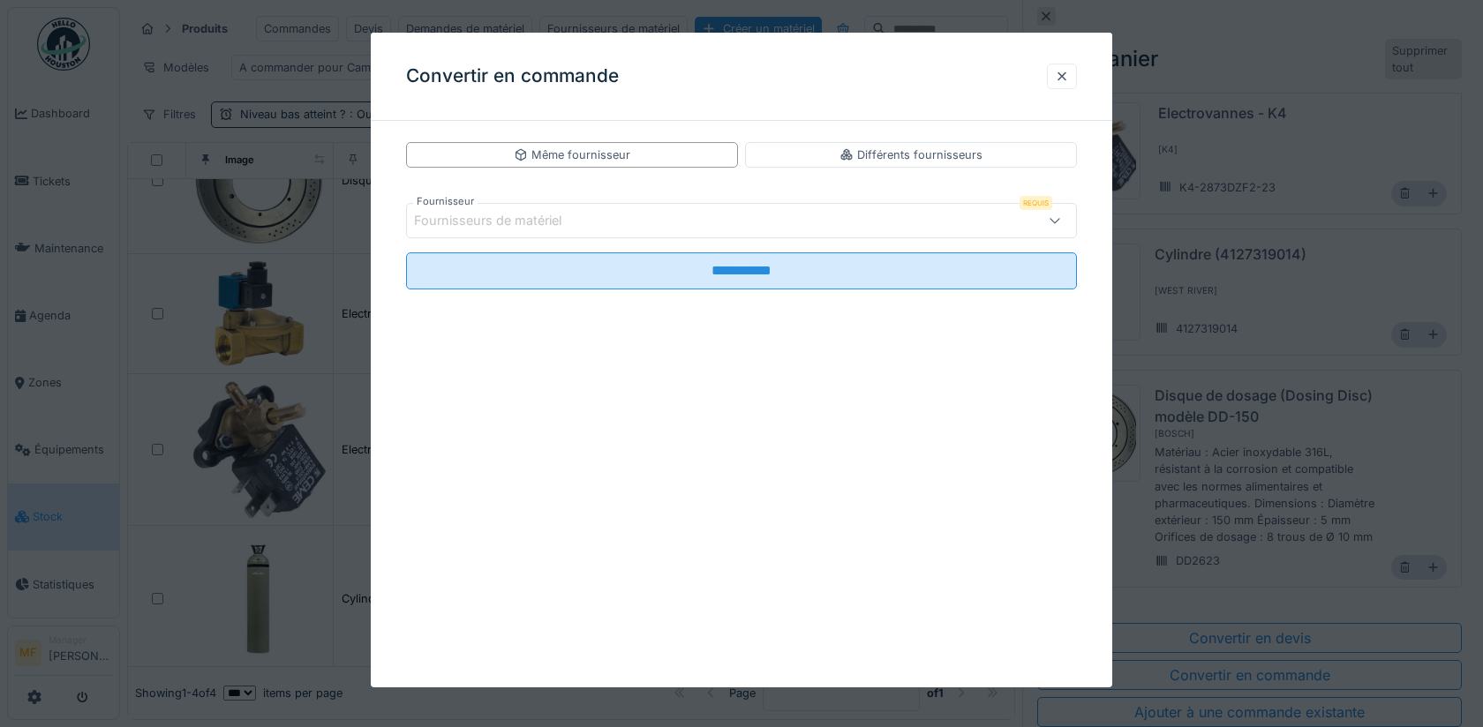
click at [505, 217] on div "Fournisseurs de matériel" at bounding box center [500, 220] width 172 height 19
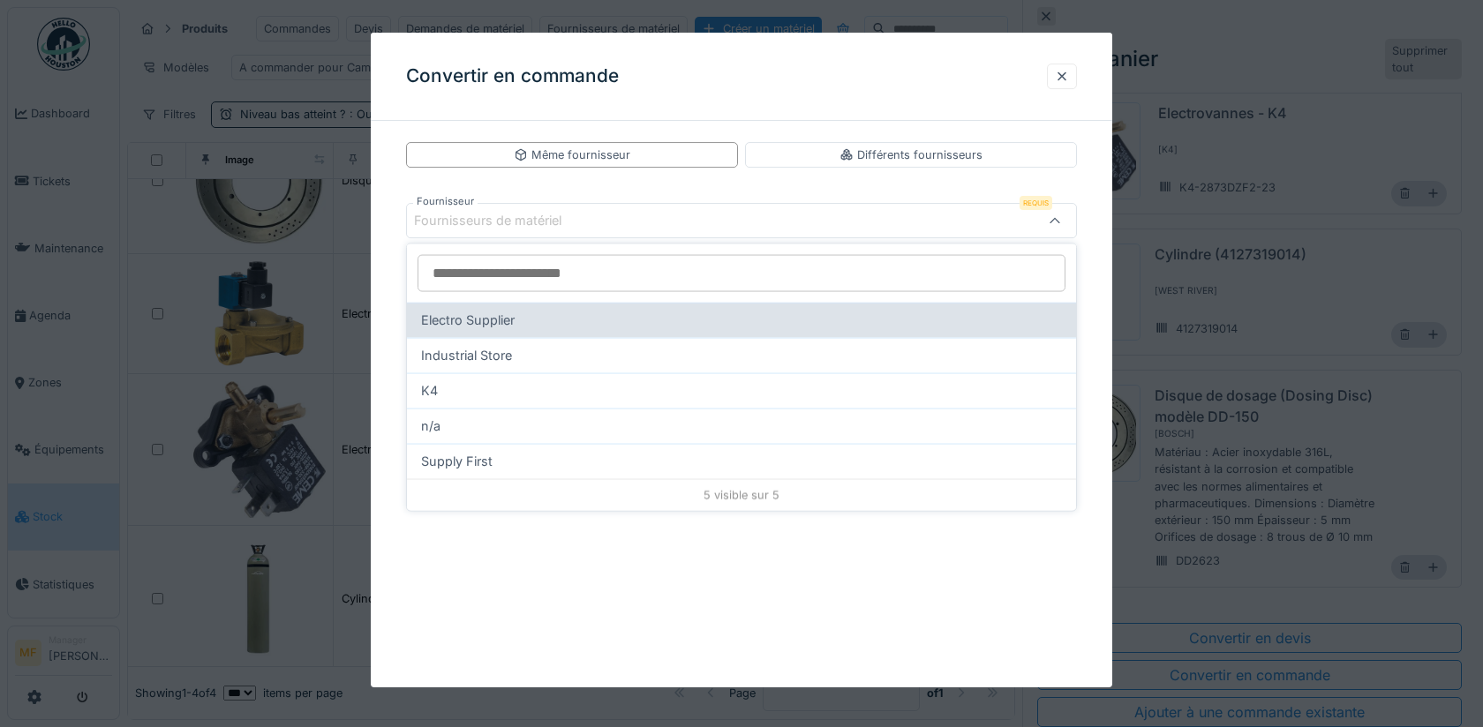
click at [545, 328] on div "Electro Supplier" at bounding box center [741, 320] width 669 height 35
type input "**"
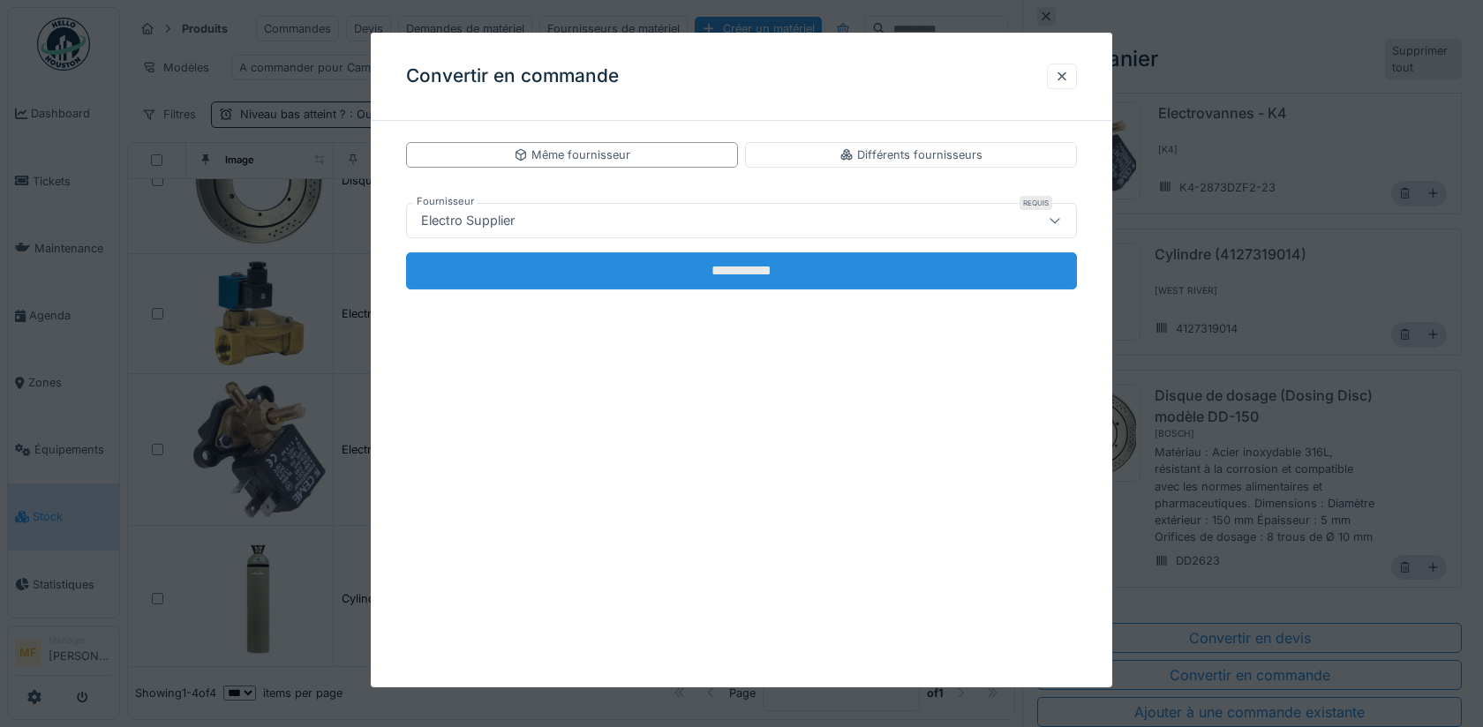
click at [742, 277] on input "**********" at bounding box center [741, 270] width 671 height 37
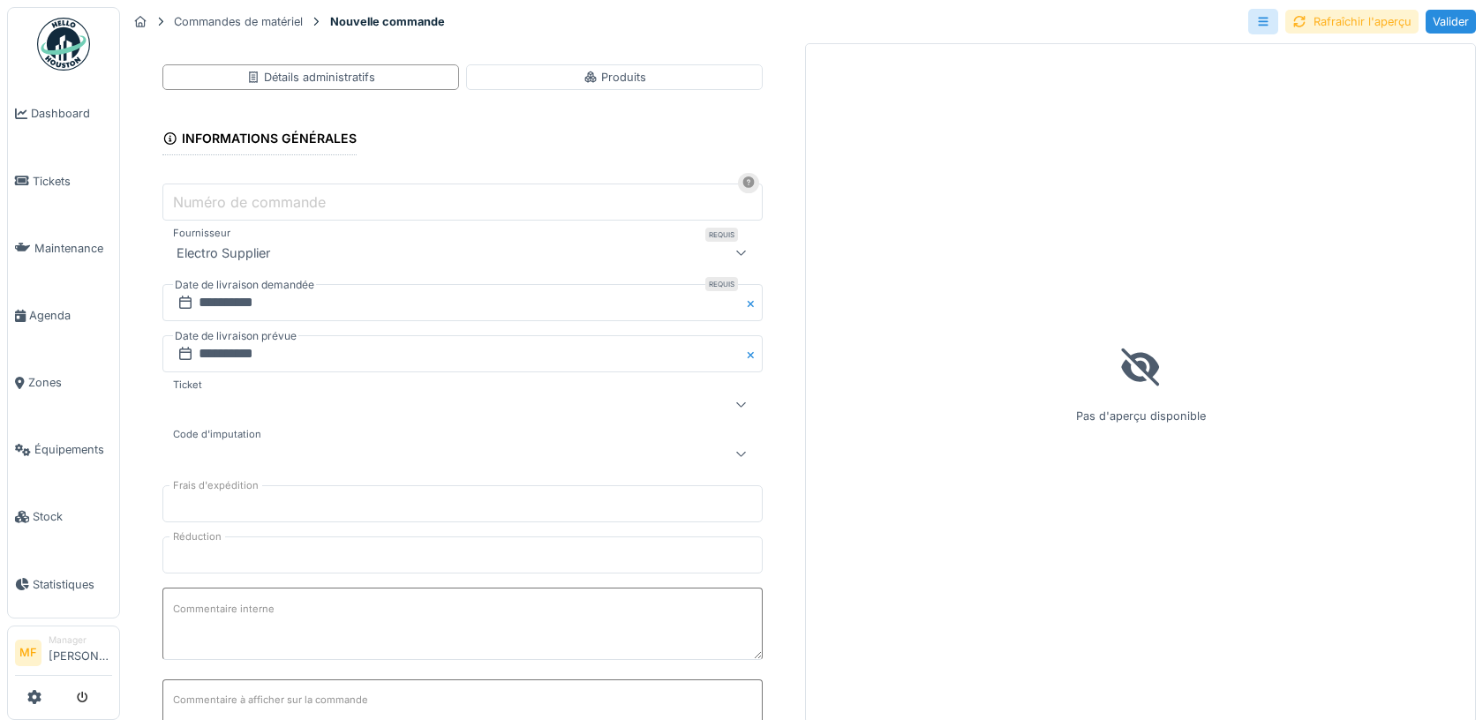
click at [1387, 19] on div "Rafraîchir l'aperçu" at bounding box center [1351, 22] width 133 height 24
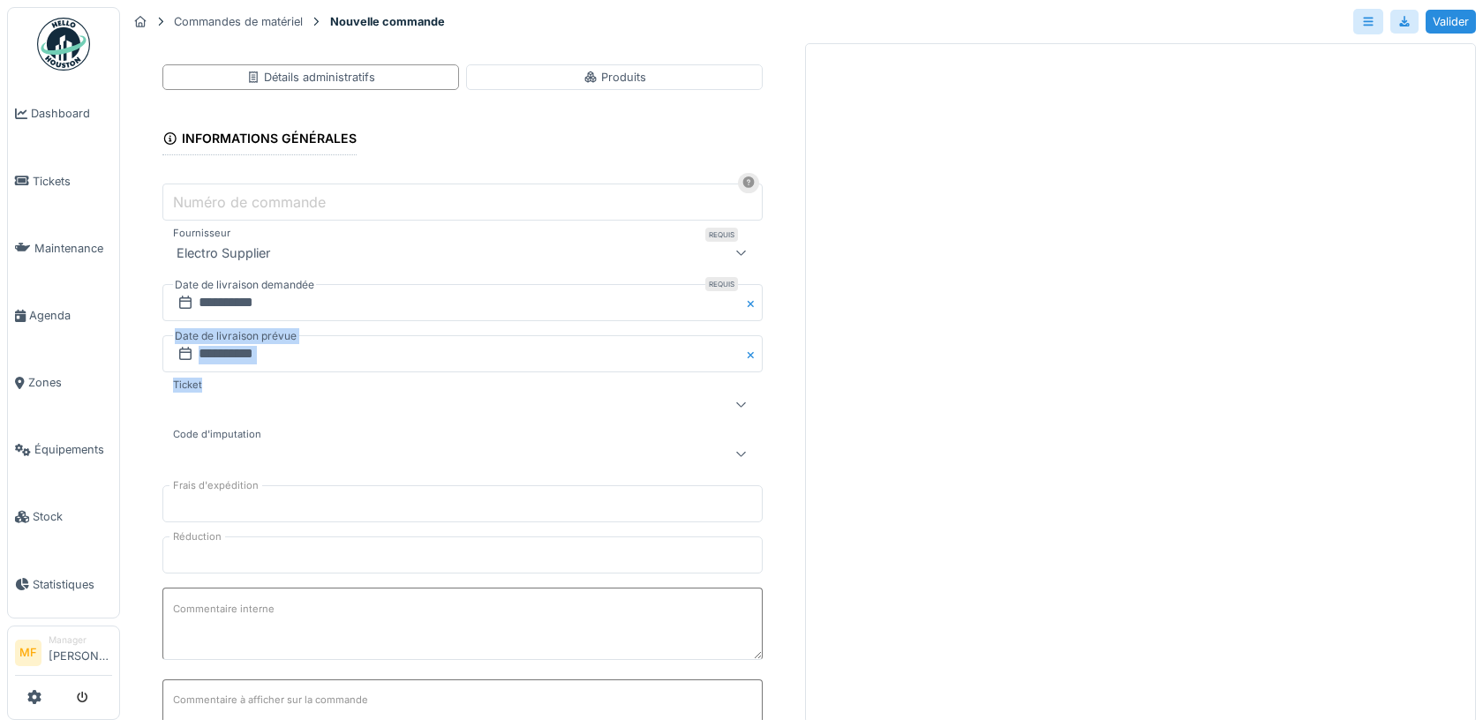
drag, startPoint x: 354, startPoint y: 394, endPoint x: 303, endPoint y: 365, distance: 58.9
click at [298, 402] on div at bounding box center [427, 404] width 514 height 21
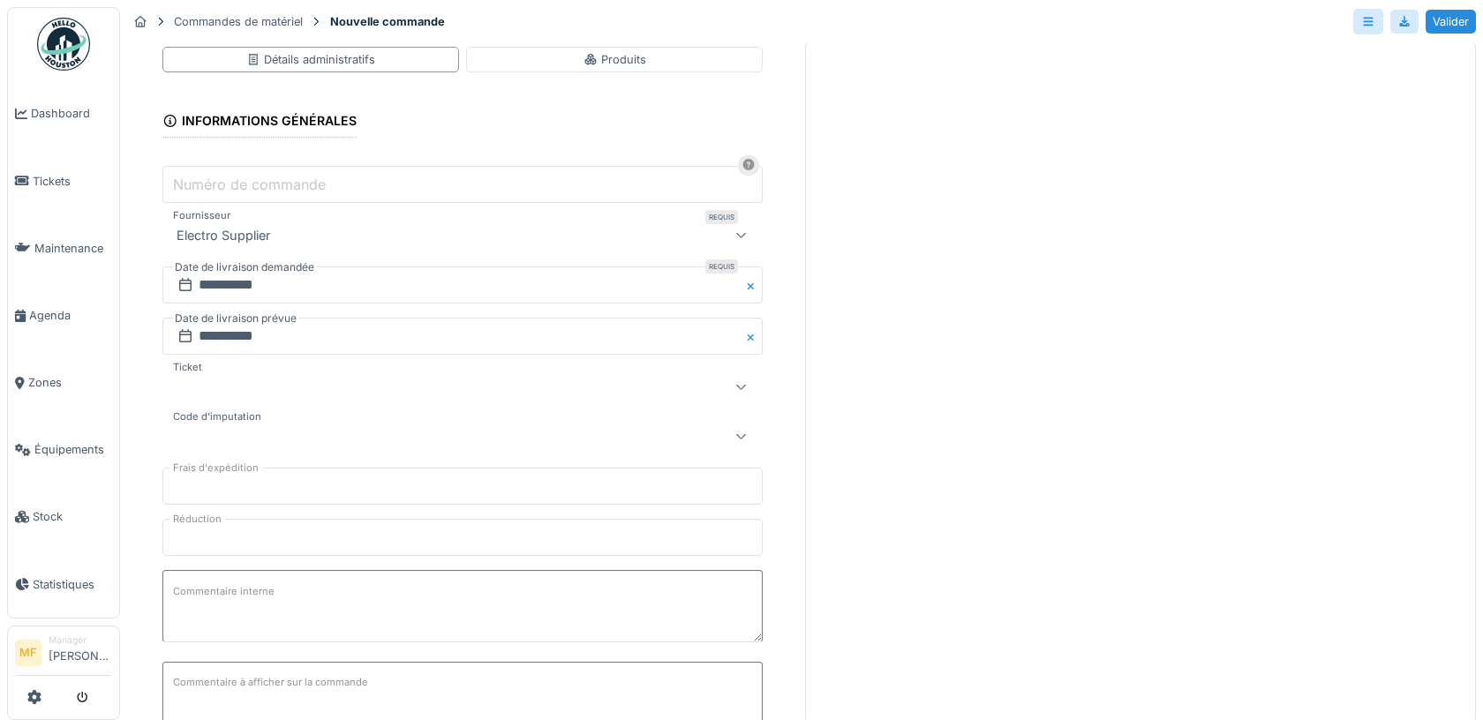
click at [267, 285] on input "**********" at bounding box center [462, 285] width 600 height 37
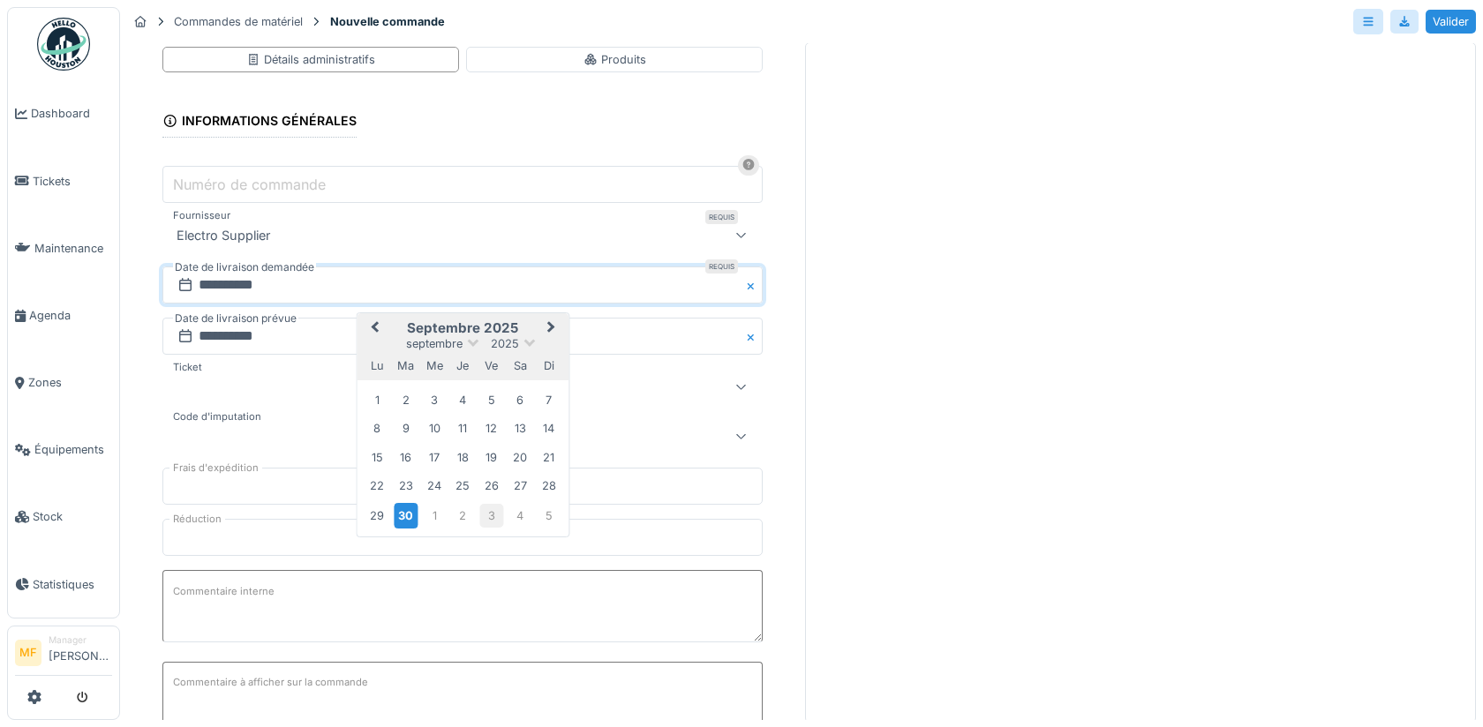
click at [491, 510] on div "3" at bounding box center [491, 516] width 24 height 24
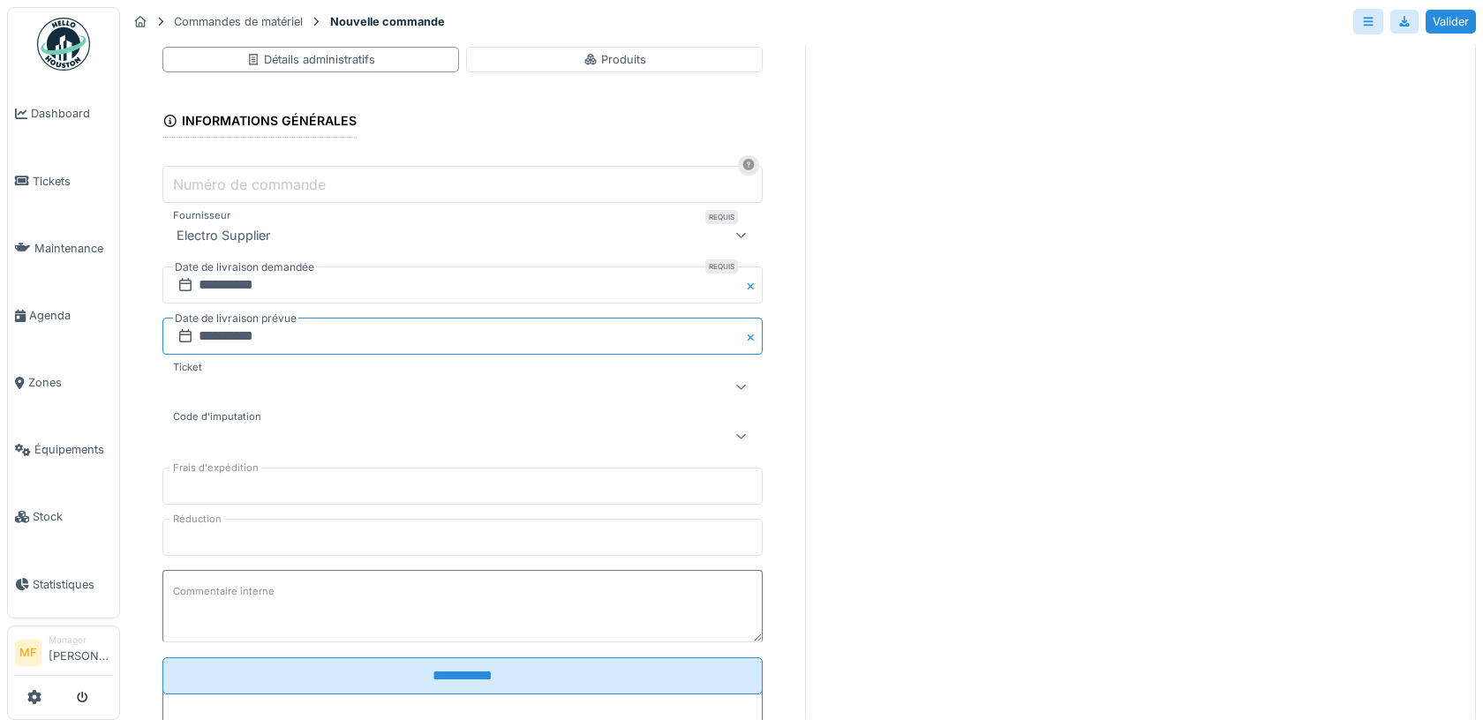
click at [303, 331] on input "**********" at bounding box center [462, 336] width 600 height 37
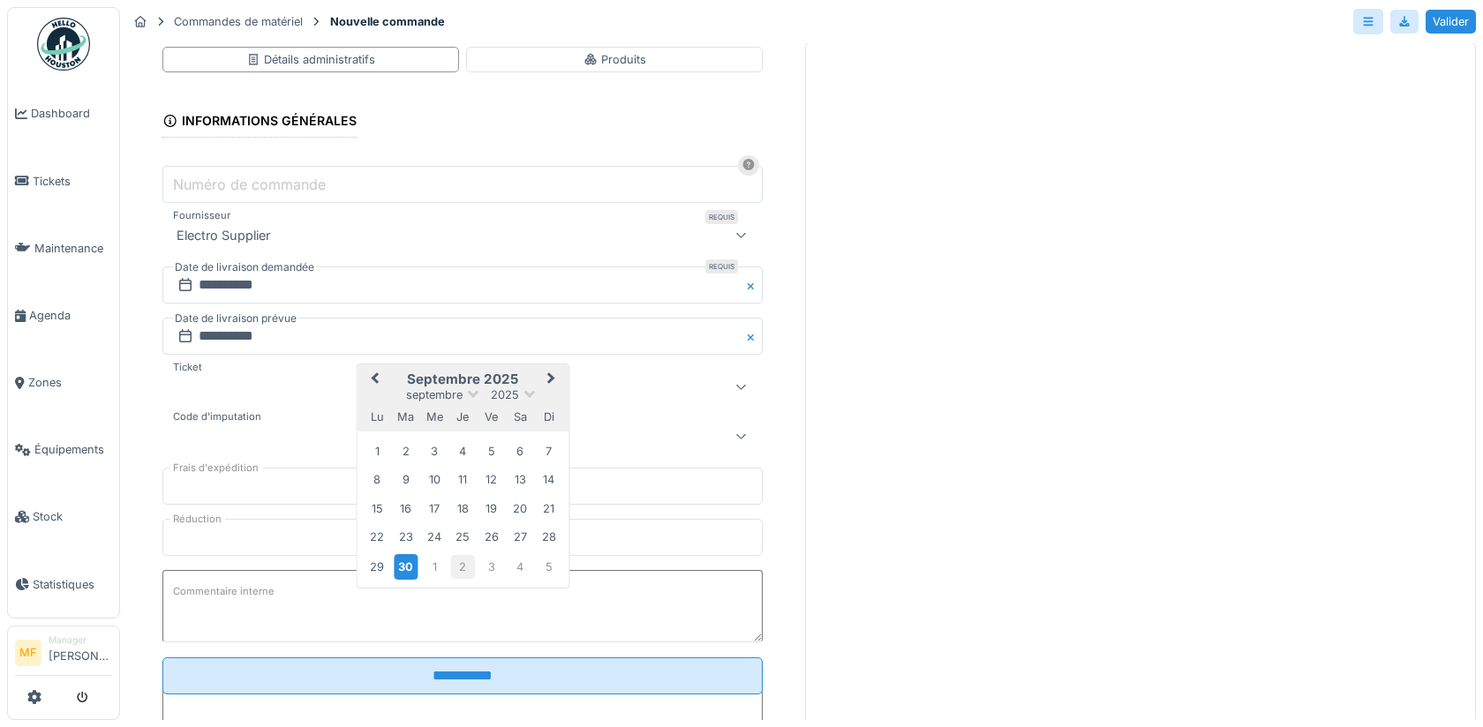
click at [460, 557] on div "2" at bounding box center [463, 567] width 24 height 24
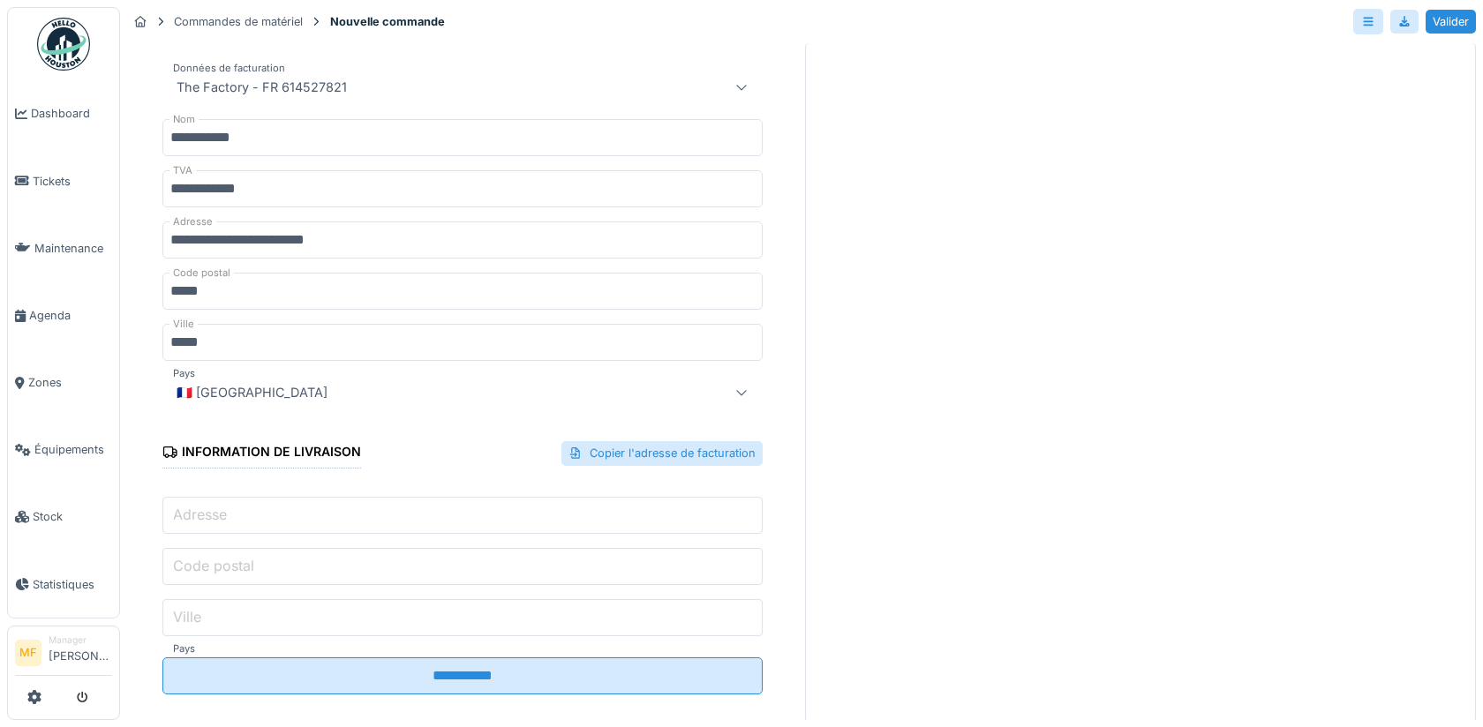
scroll to position [788, 0]
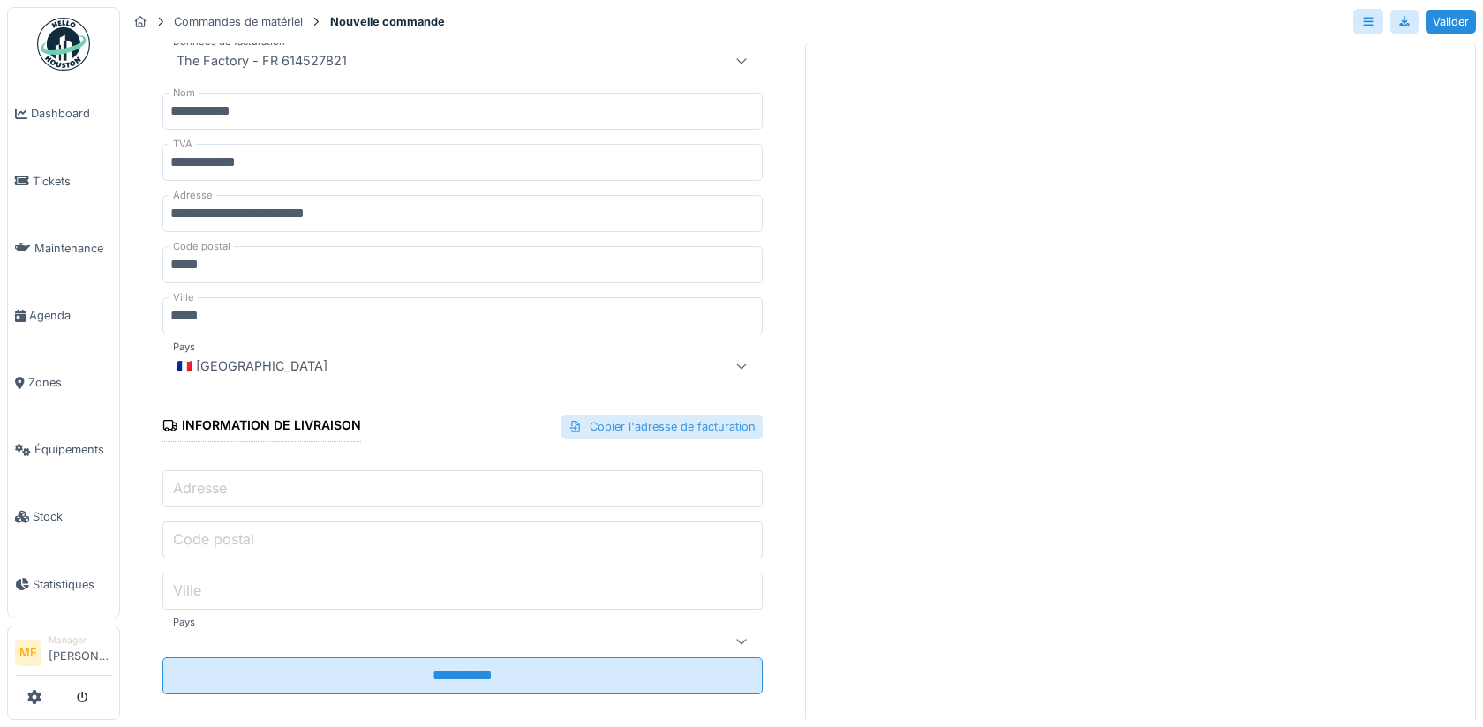
click at [667, 419] on div "Copier l'adresse de facturation" at bounding box center [661, 427] width 201 height 24
type input "**********"
type input "*****"
type input "**"
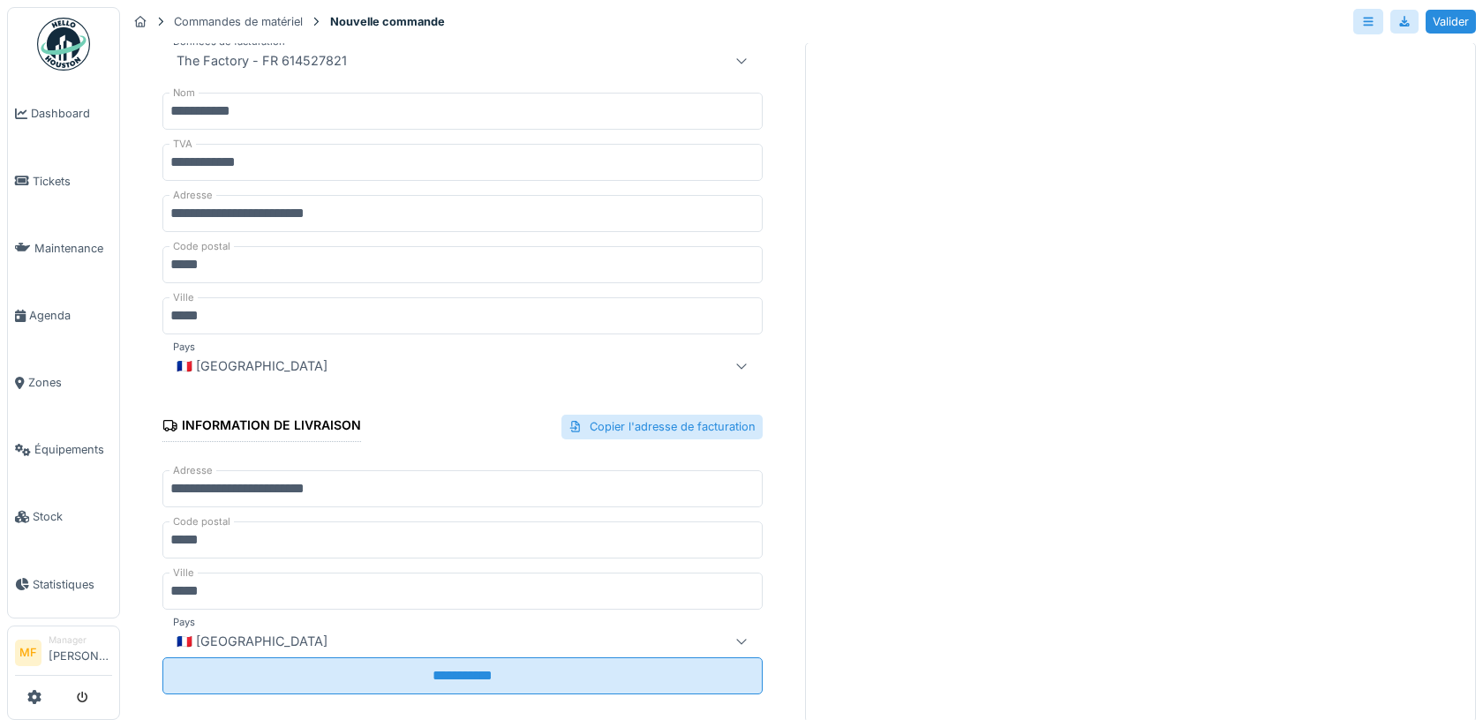
scroll to position [0, 0]
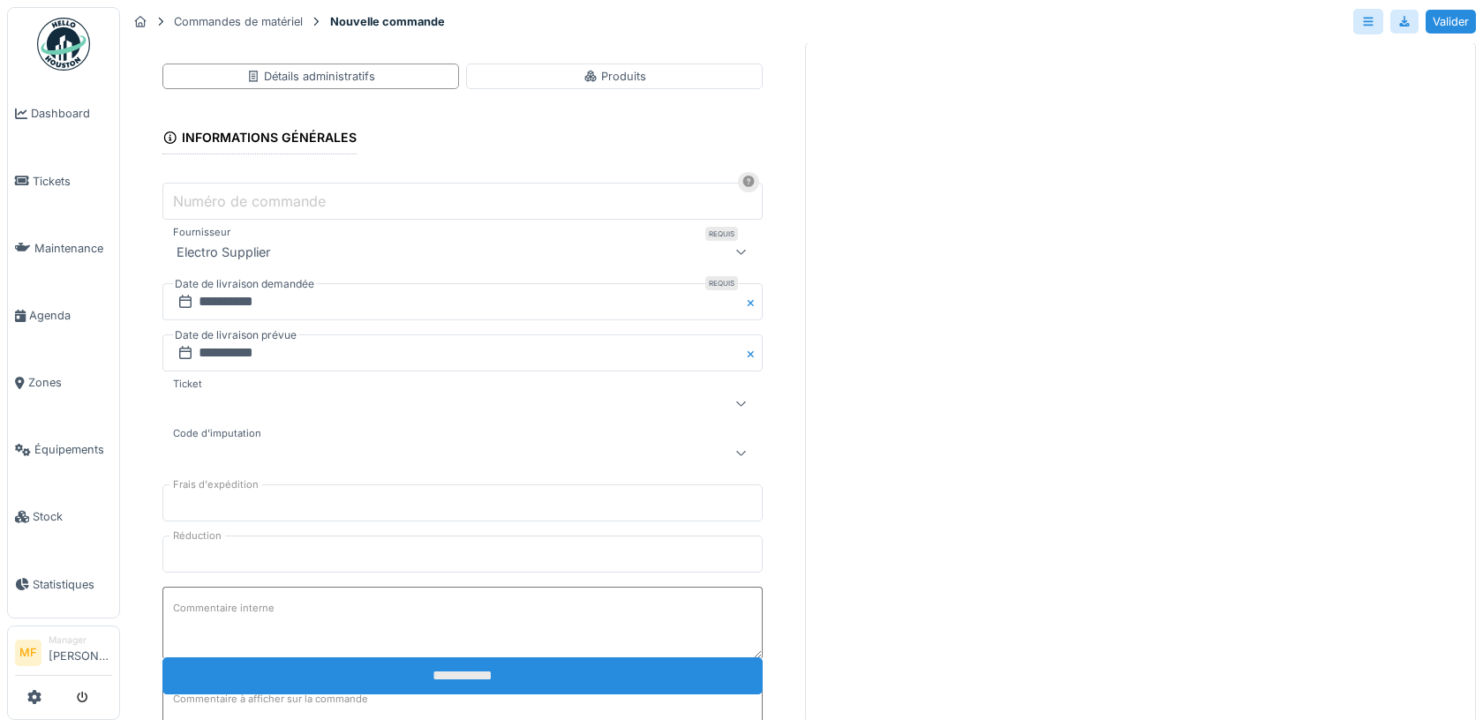
click at [456, 666] on input "**********" at bounding box center [462, 676] width 600 height 37
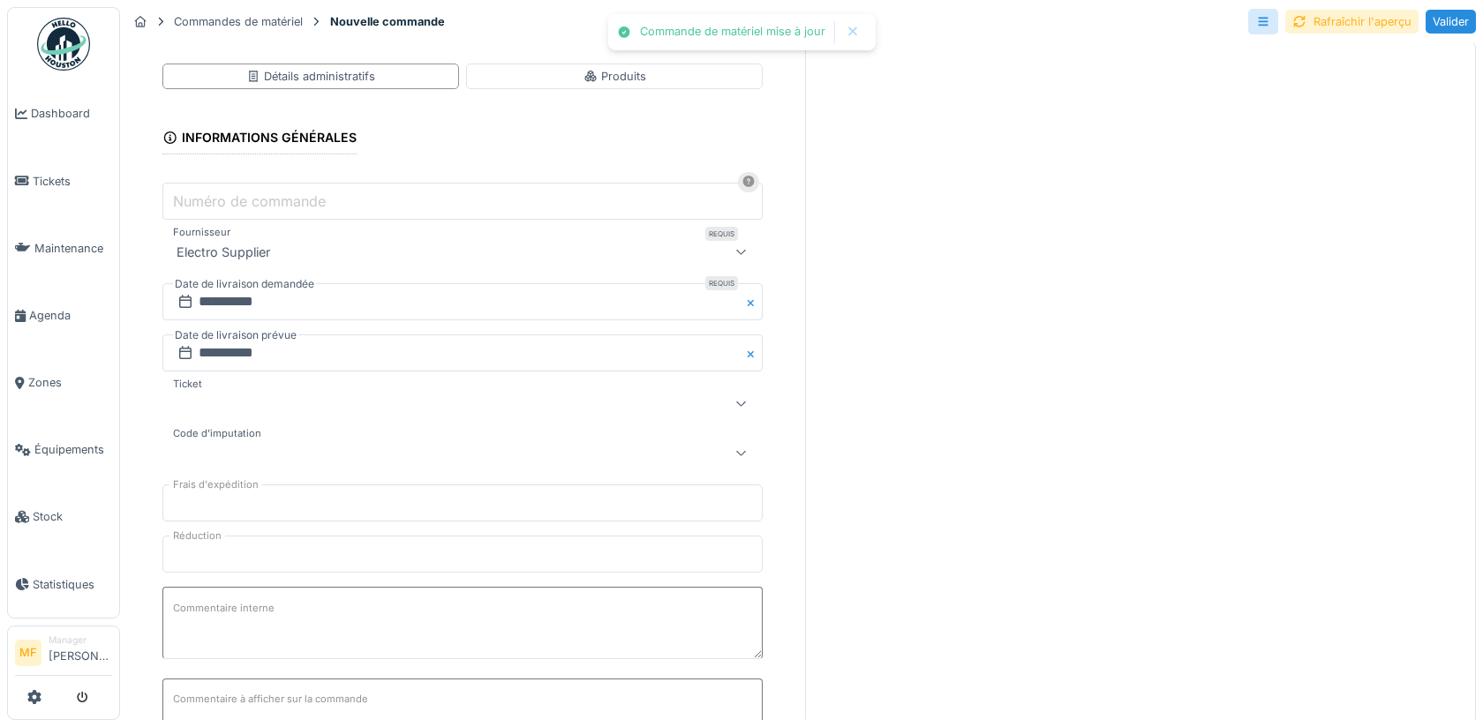
click at [1352, 24] on div "Rafraîchir l'aperçu" at bounding box center [1351, 22] width 133 height 24
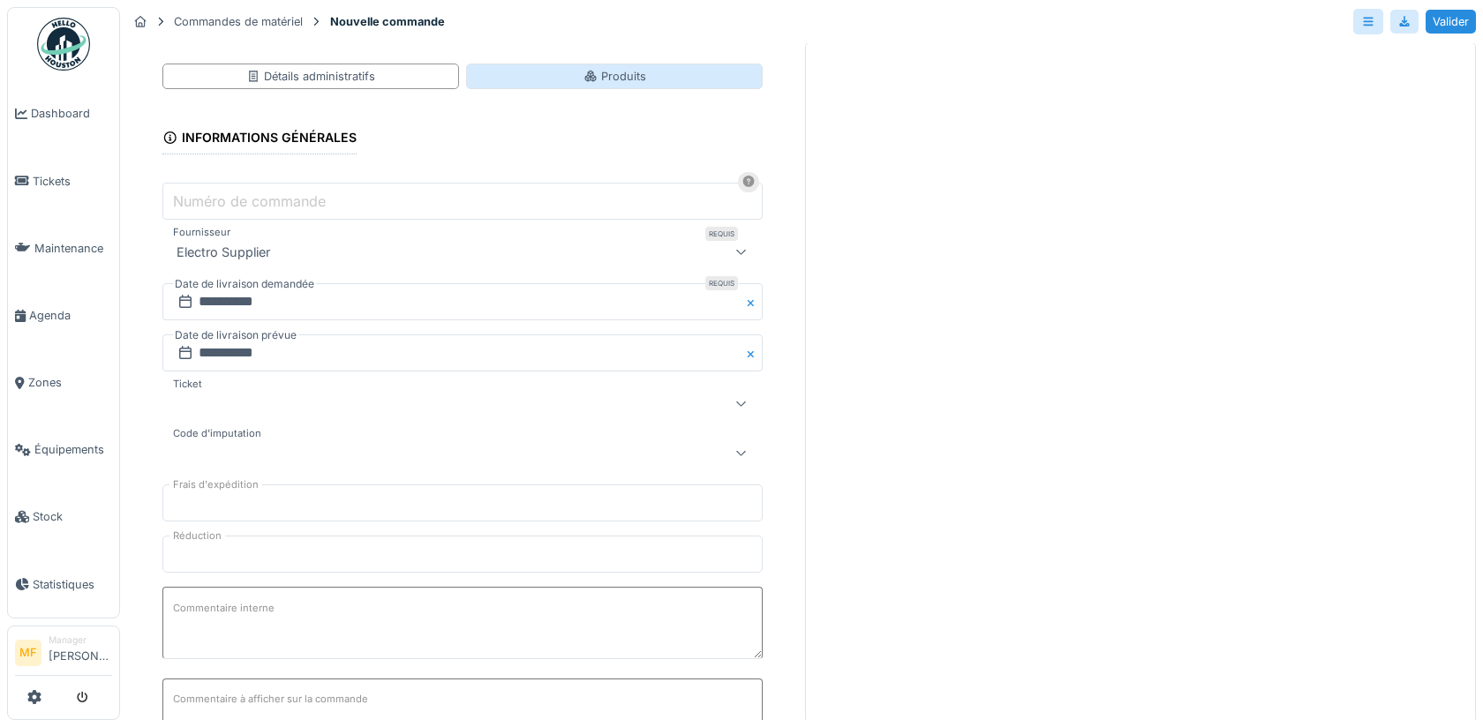
click at [599, 72] on div "Produits" at bounding box center [615, 76] width 63 height 17
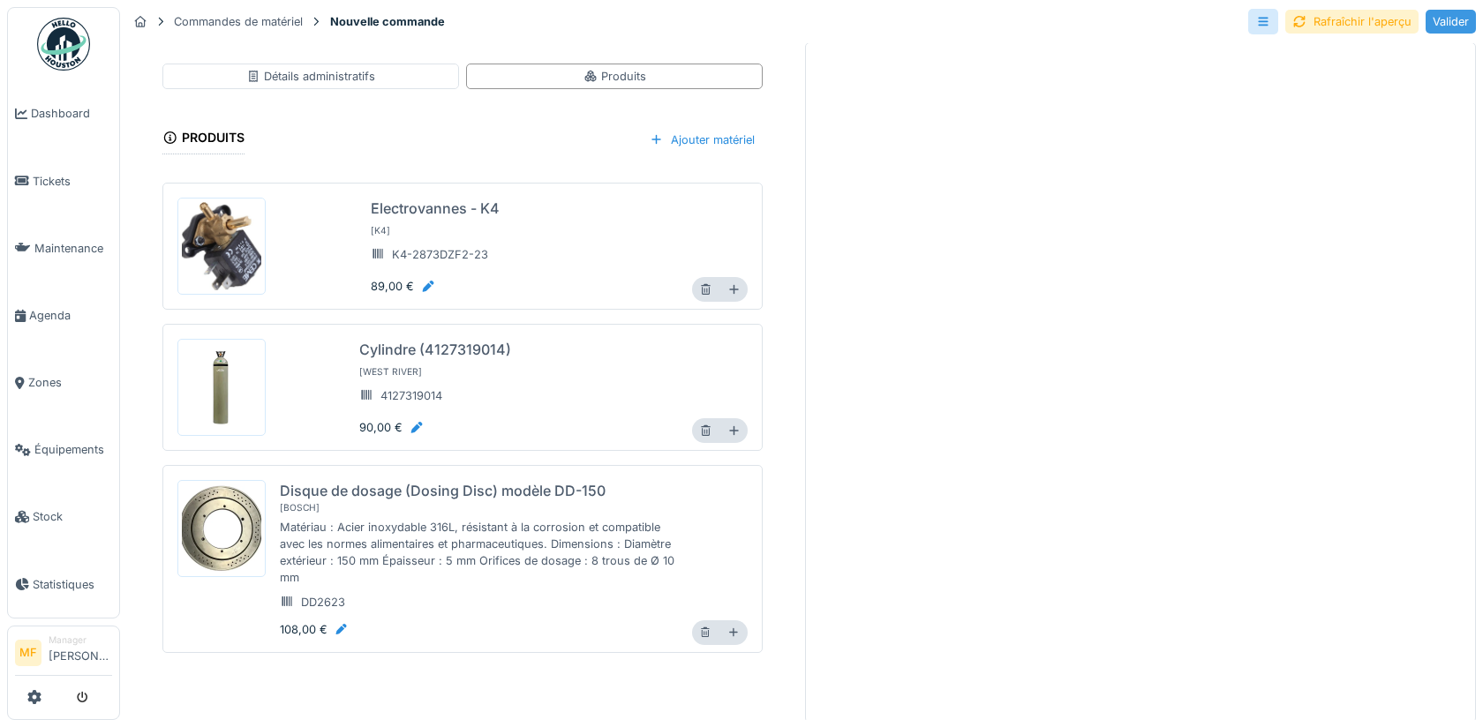
click at [1450, 24] on div "Valider" at bounding box center [1451, 22] width 50 height 24
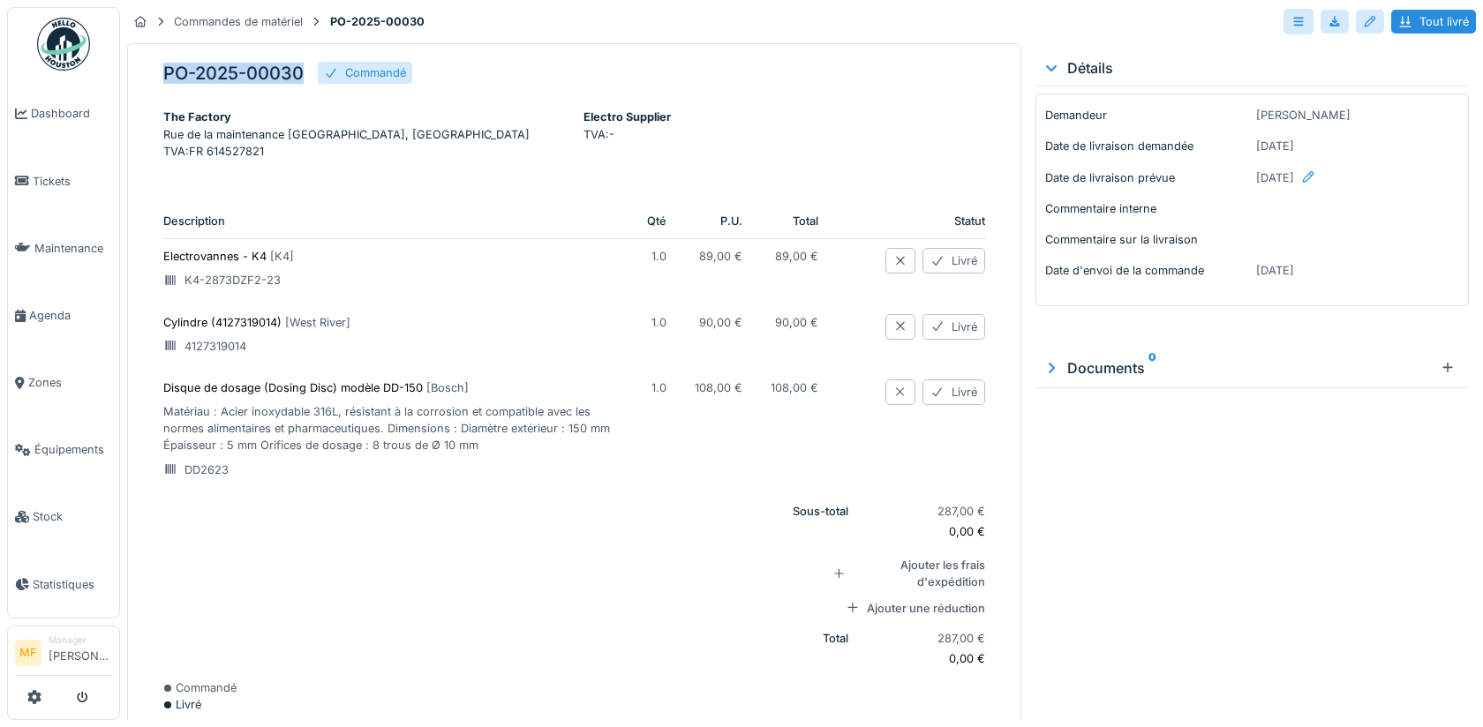
drag, startPoint x: 308, startPoint y: 72, endPoint x: 149, endPoint y: 72, distance: 158.9
click at [149, 72] on div "PO-2025-00030 Commandé The Factory [GEOGRAPHIC_DATA], FR TVA : FR 614527821 Ele…" at bounding box center [574, 383] width 894 height 681
copy h5 "PO-2025-00030"
click at [50, 495] on link "Stock" at bounding box center [63, 517] width 111 height 67
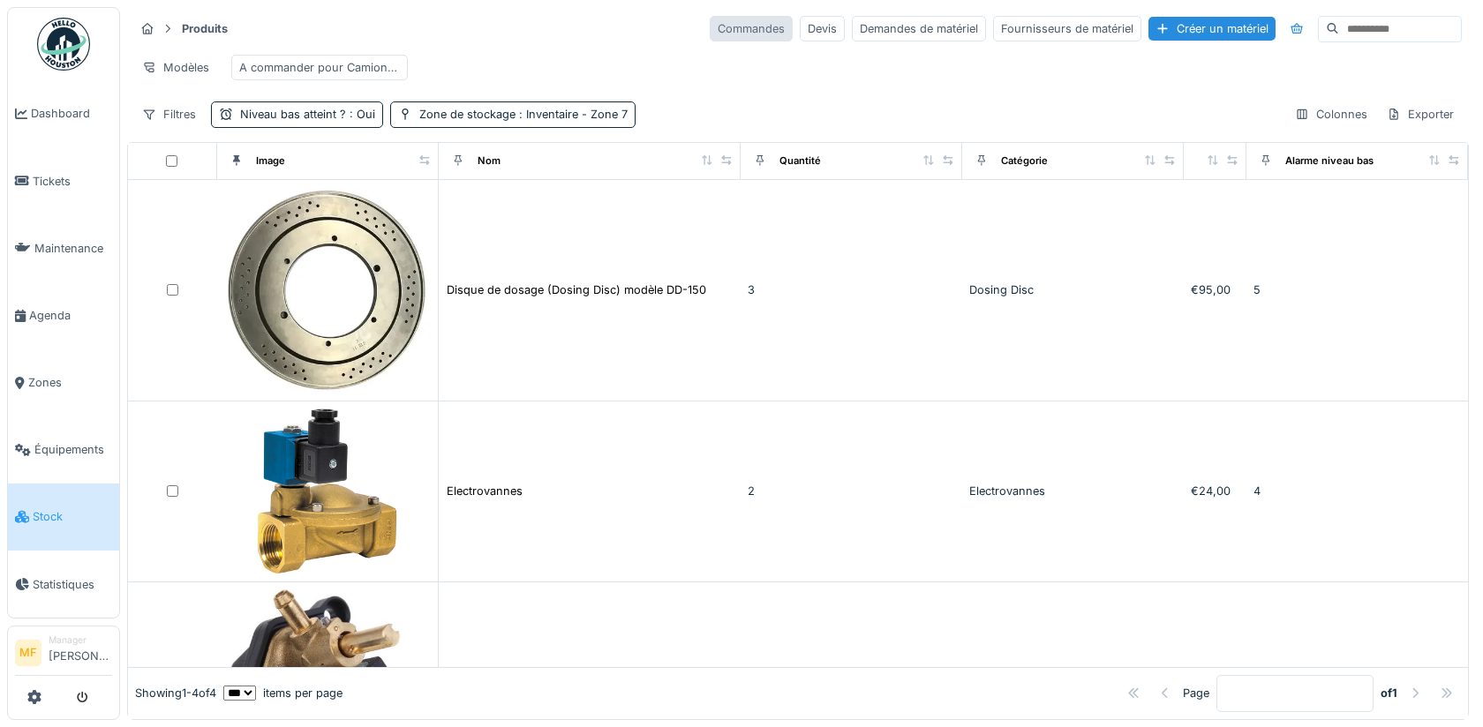
click at [747, 30] on div "Commandes" at bounding box center [751, 29] width 83 height 26
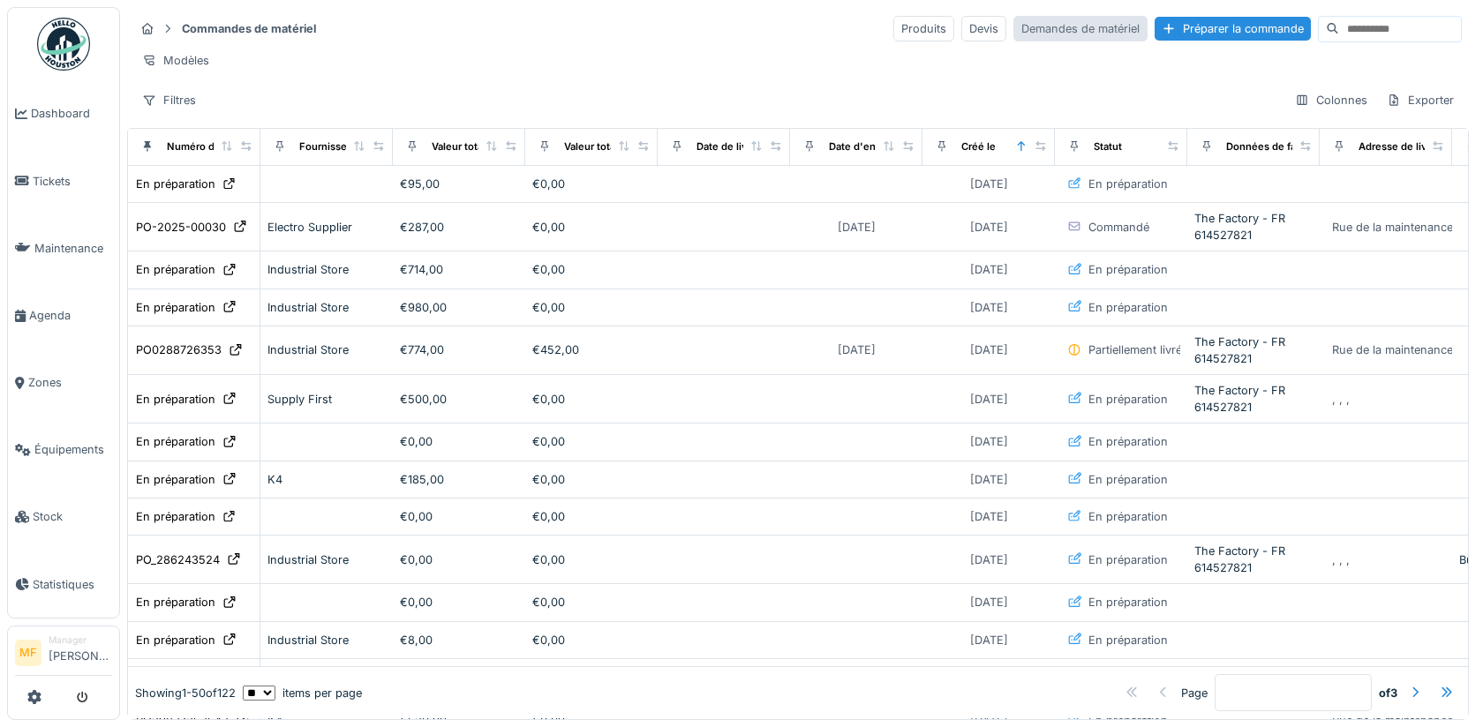
click at [1060, 36] on div "Demandes de matériel" at bounding box center [1081, 29] width 134 height 26
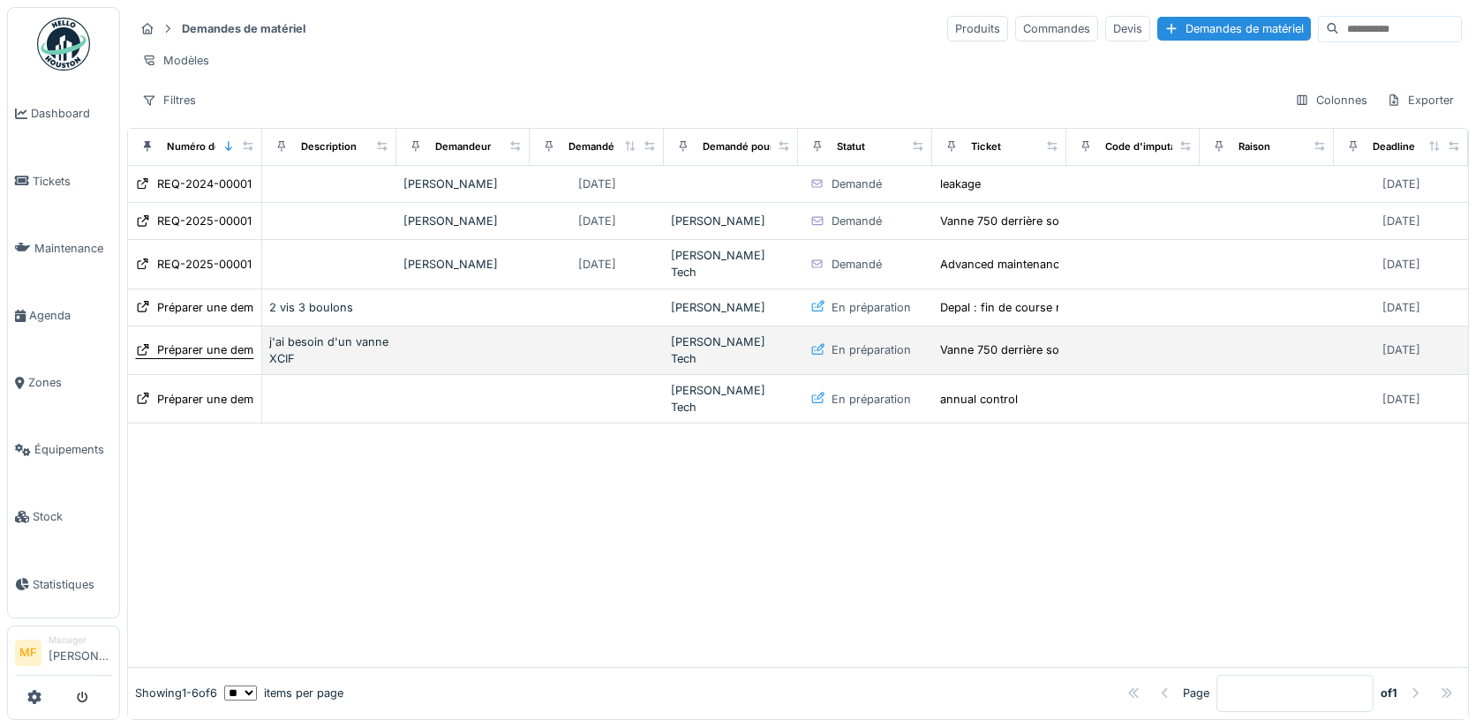
click at [207, 342] on div "Préparer une demande de matériel" at bounding box center [249, 350] width 185 height 17
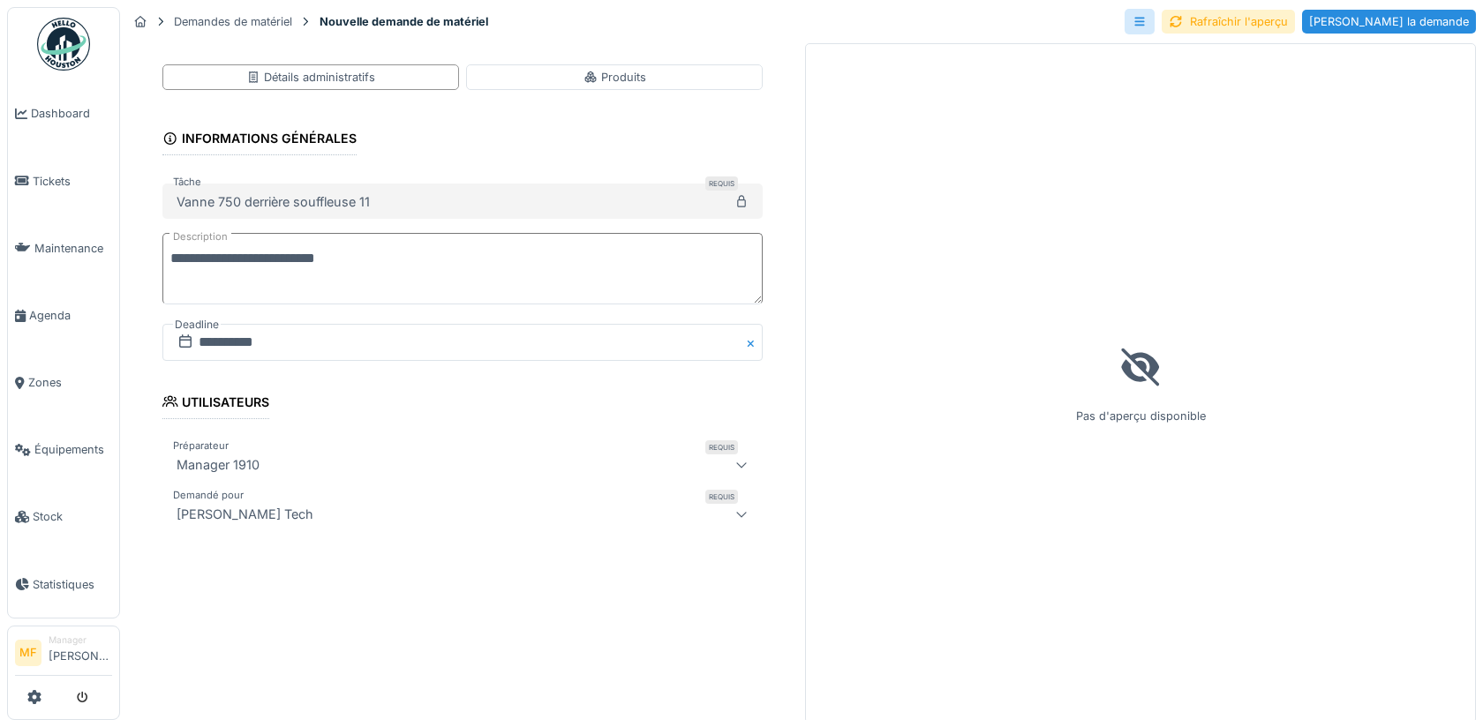
drag, startPoint x: 1412, startPoint y: 24, endPoint x: 333, endPoint y: 200, distance: 1093.2
click at [374, 192] on div "**********" at bounding box center [801, 363] width 1363 height 727
click at [57, 509] on span "Stock" at bounding box center [72, 517] width 79 height 17
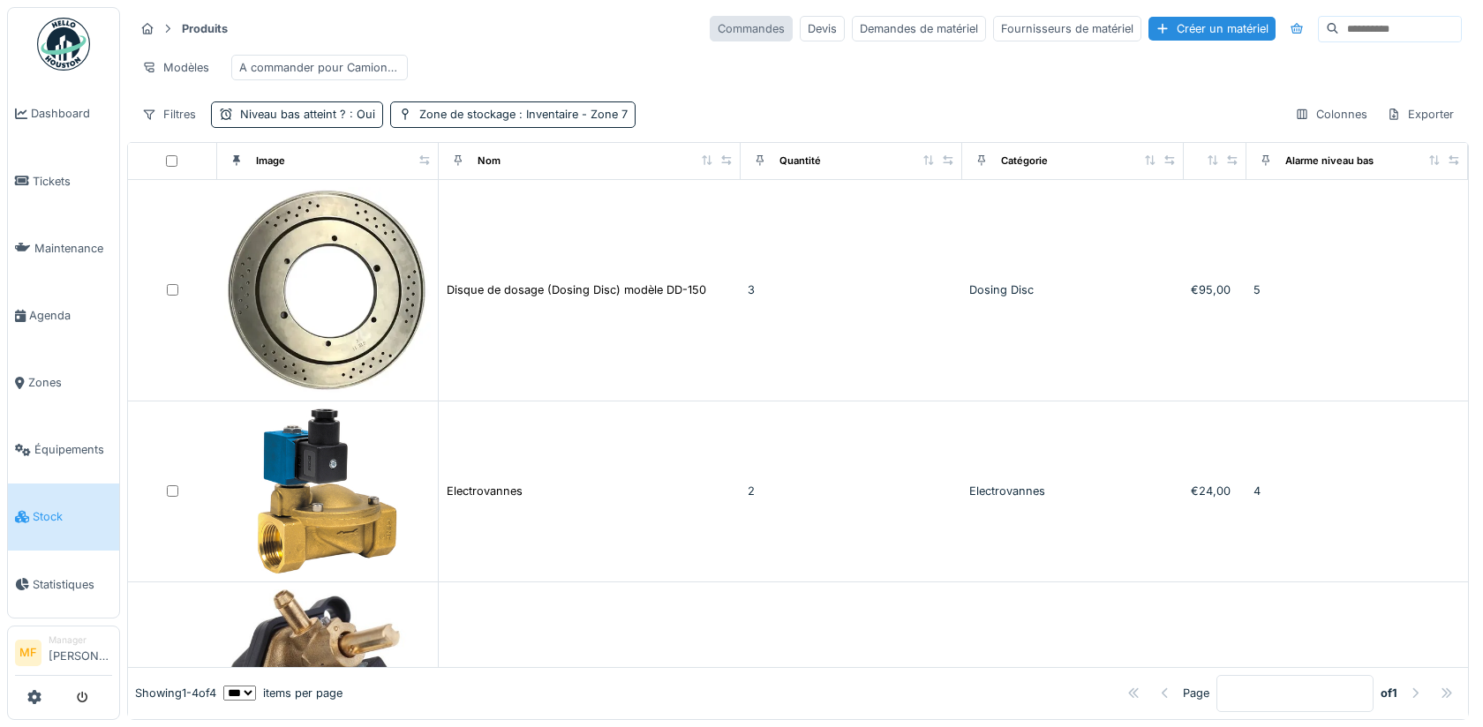
click at [735, 35] on div "Commandes" at bounding box center [751, 29] width 83 height 26
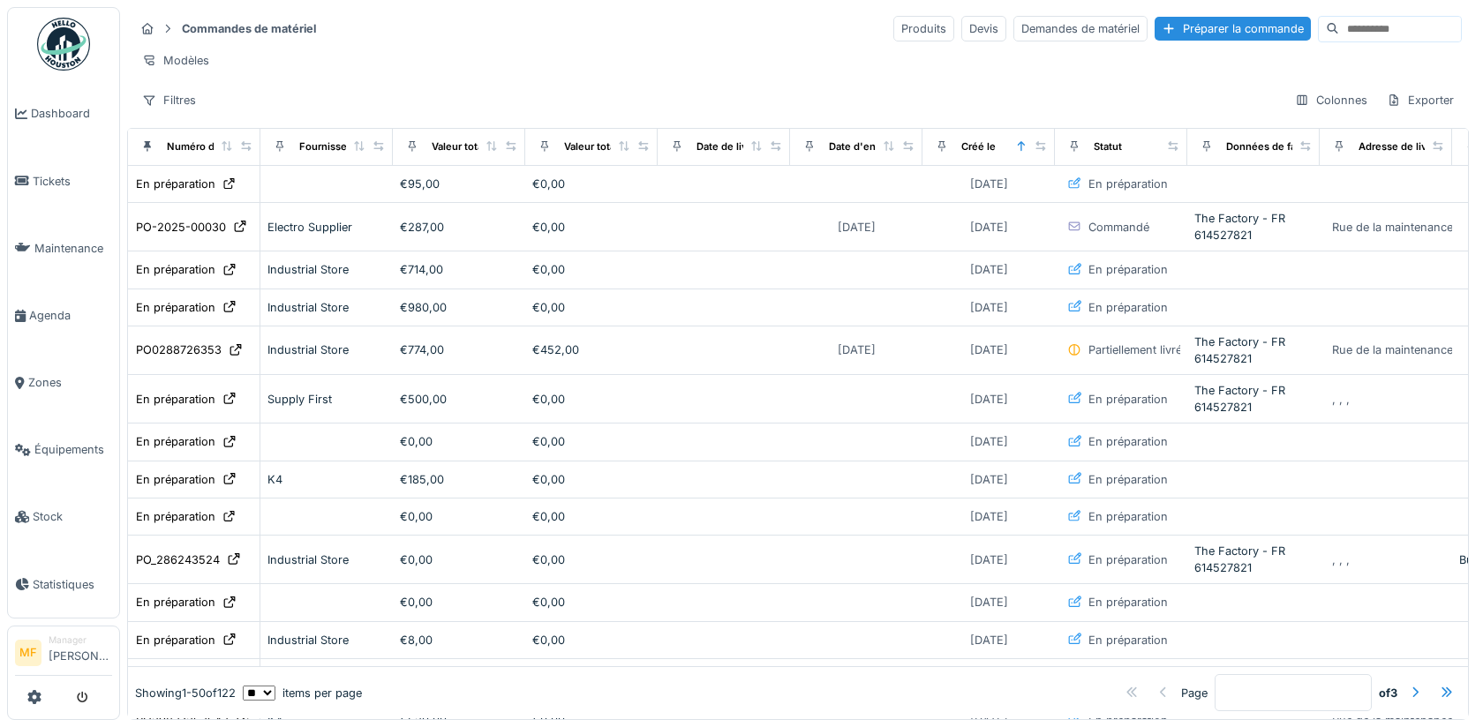
click at [1355, 21] on input at bounding box center [1400, 29] width 122 height 25
paste input "**********"
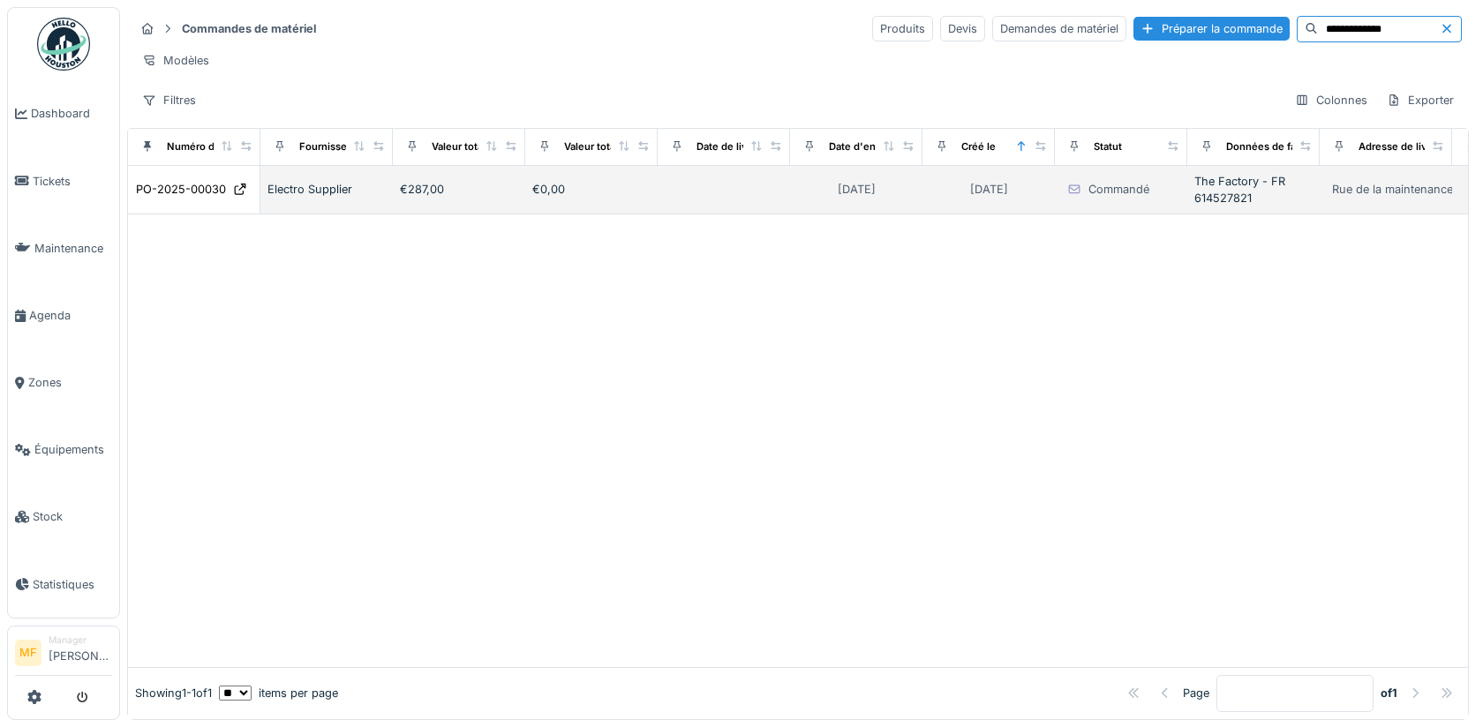
type input "**********"
click at [303, 190] on div "Electro Supplier" at bounding box center [327, 189] width 118 height 17
click at [350, 187] on div "Electro Supplier" at bounding box center [327, 189] width 118 height 17
click at [234, 186] on icon at bounding box center [240, 189] width 14 height 11
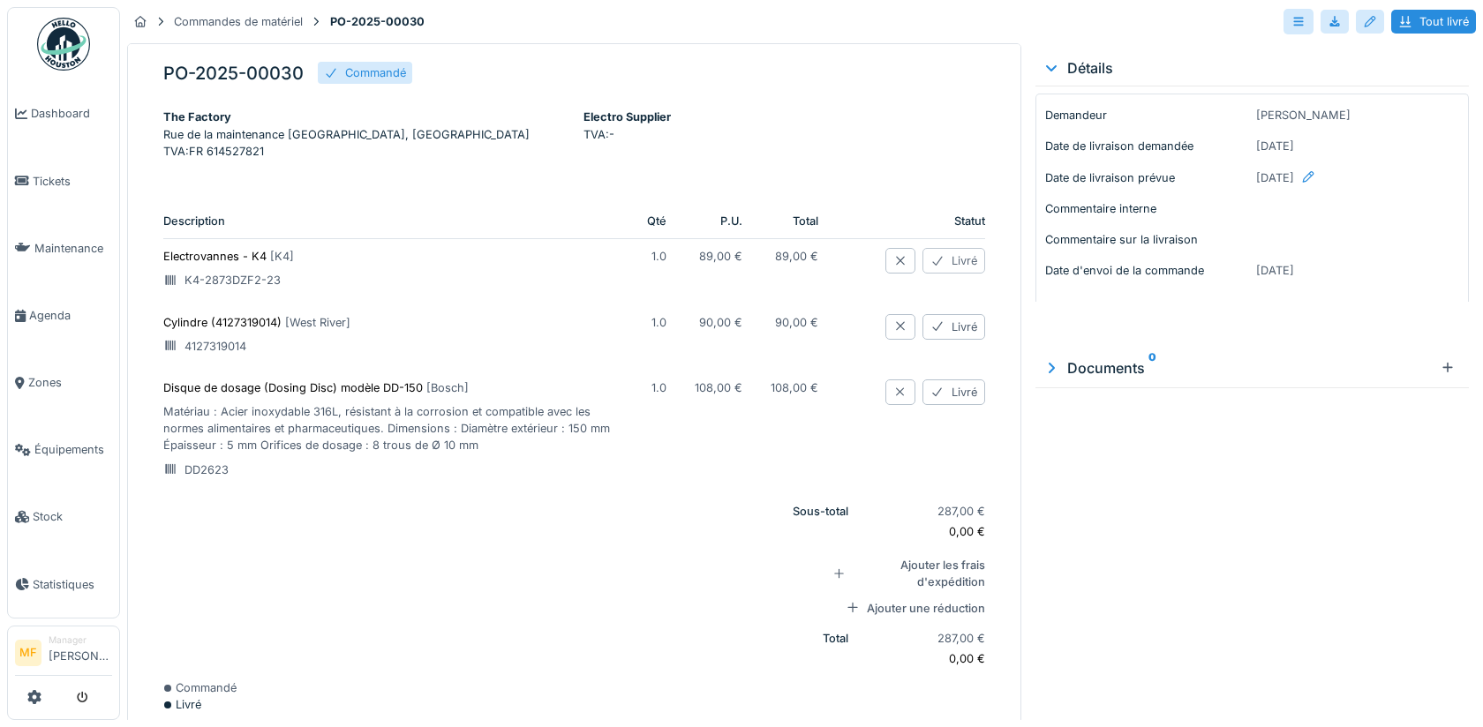
click at [947, 269] on div "Livré" at bounding box center [954, 261] width 63 height 26
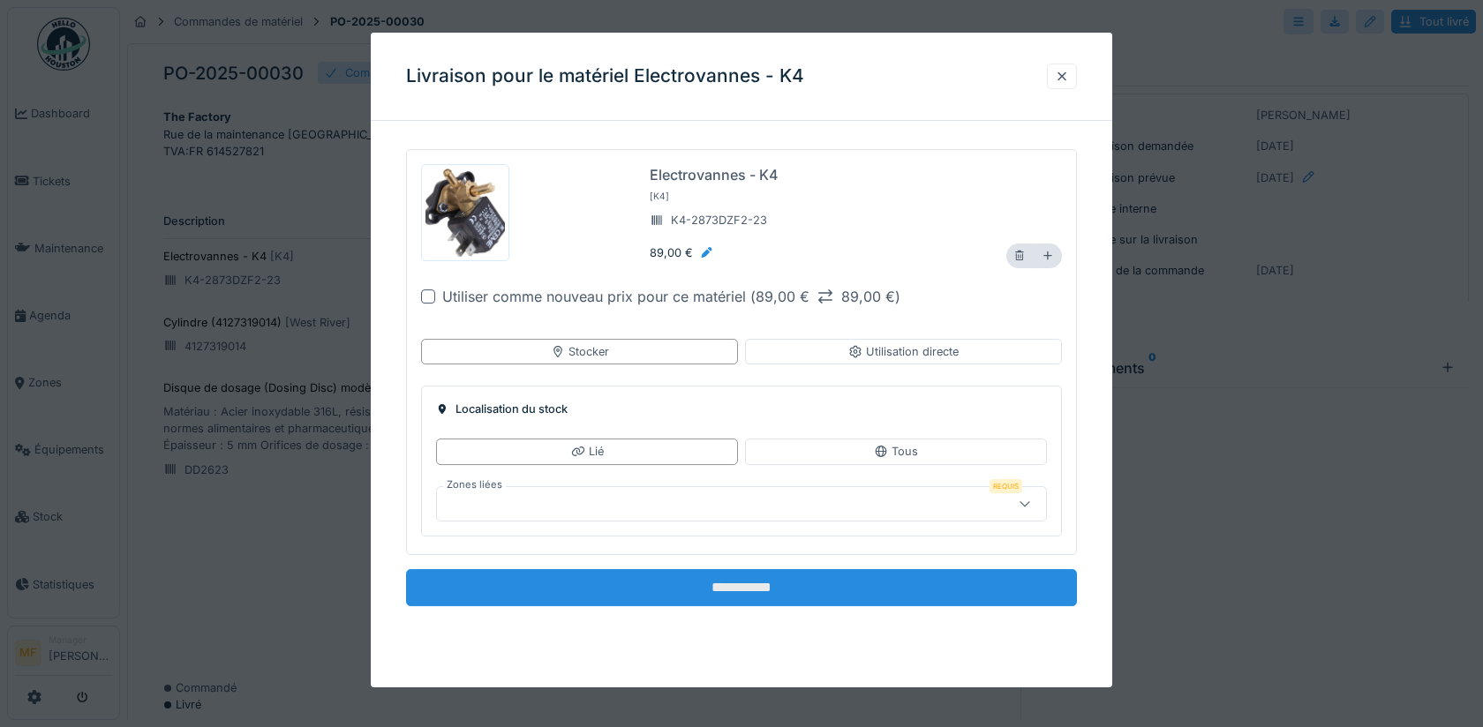
click at [751, 592] on input "**********" at bounding box center [741, 587] width 671 height 37
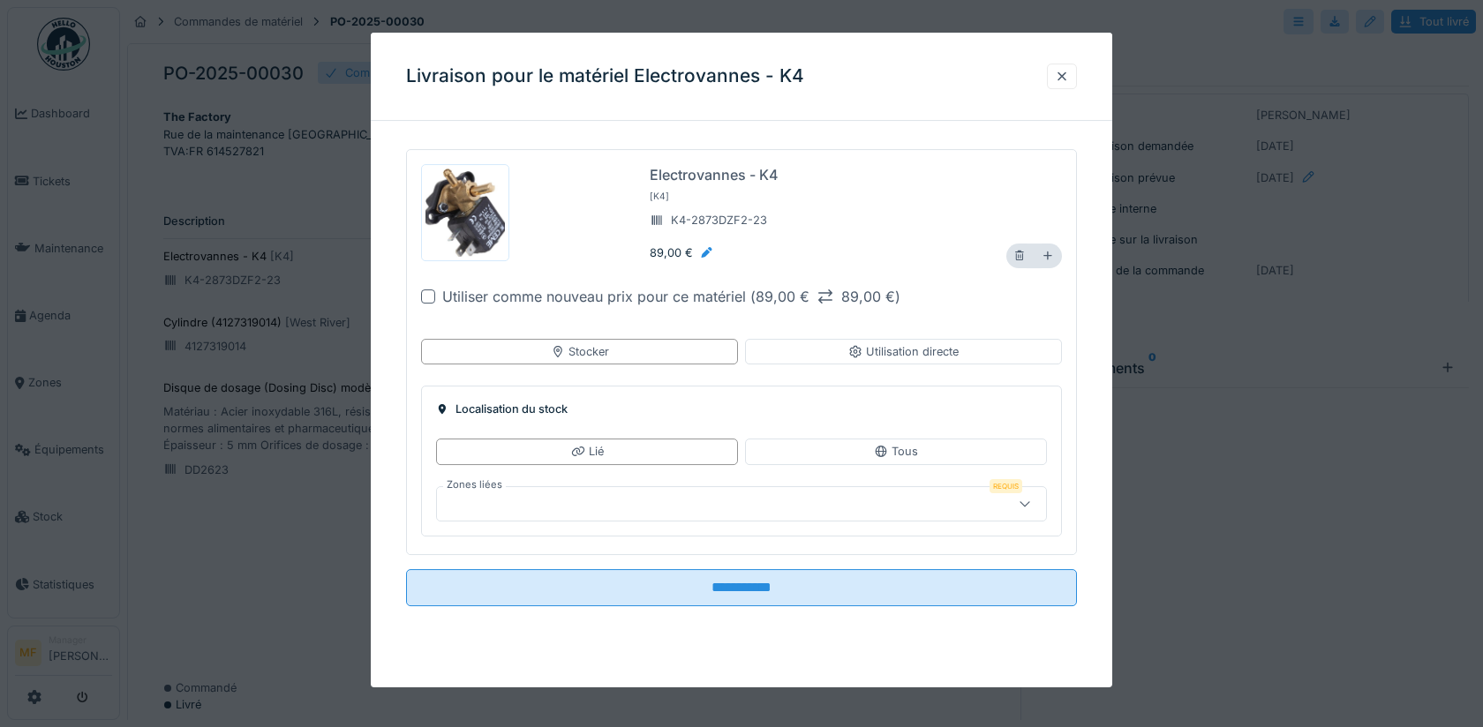
click at [426, 300] on div at bounding box center [428, 297] width 14 height 14
click at [512, 504] on div at bounding box center [705, 503] width 522 height 19
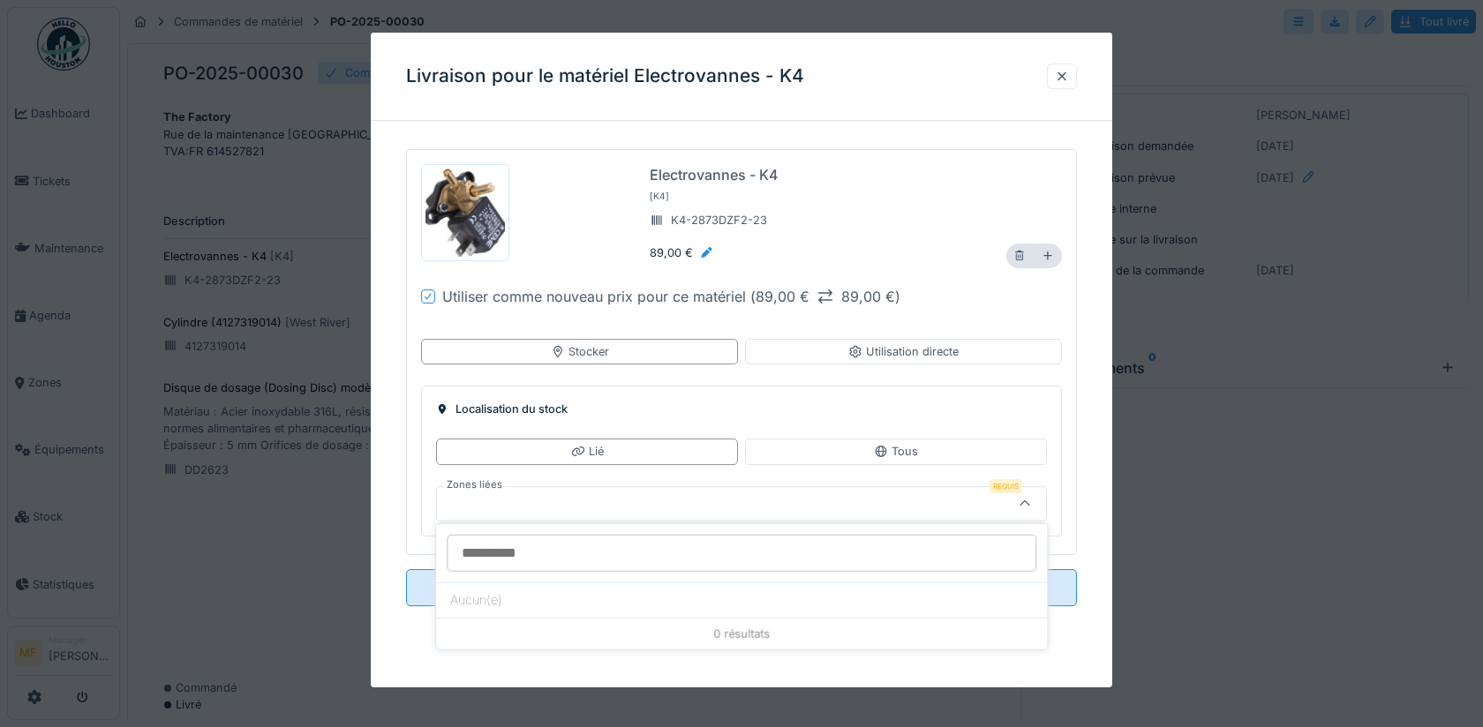
click at [393, 484] on div "**********" at bounding box center [742, 395] width 742 height 521
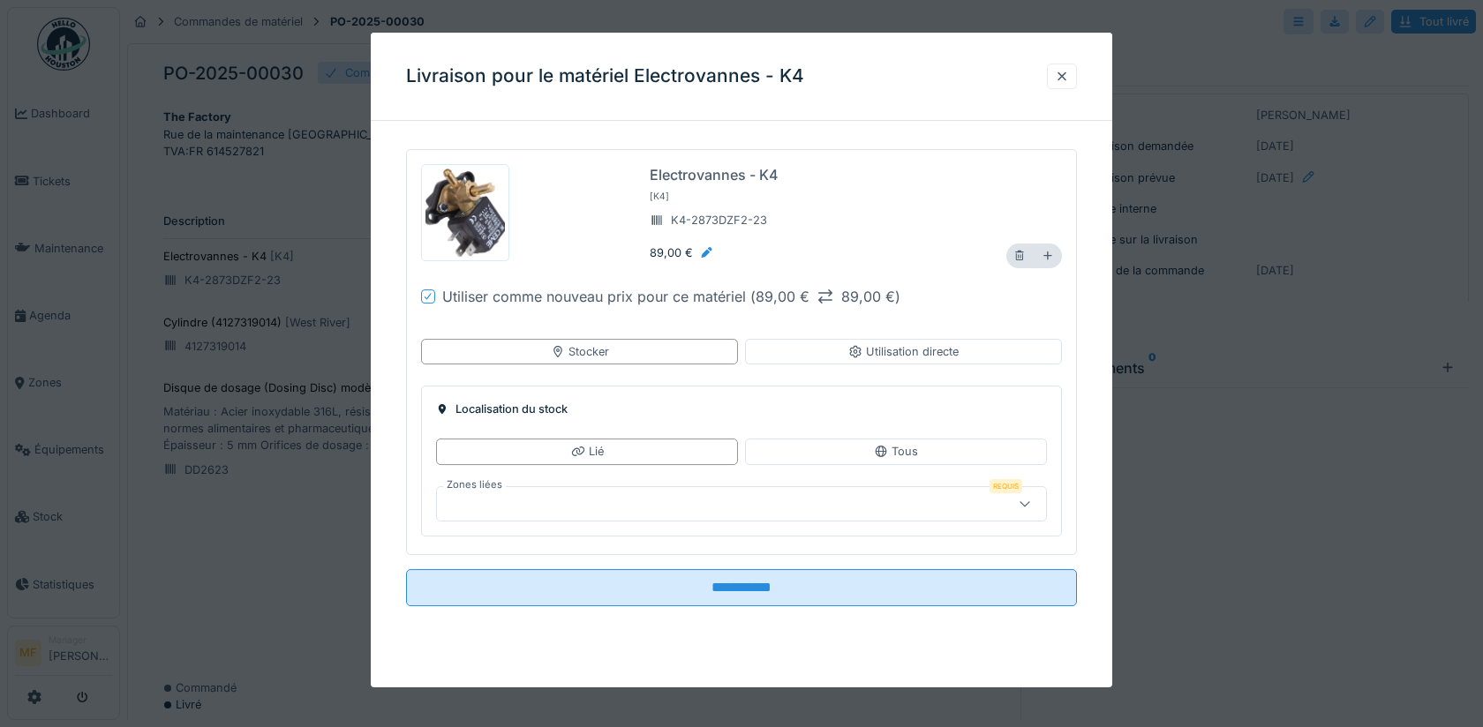
click at [1021, 507] on div at bounding box center [1025, 503] width 14 height 17
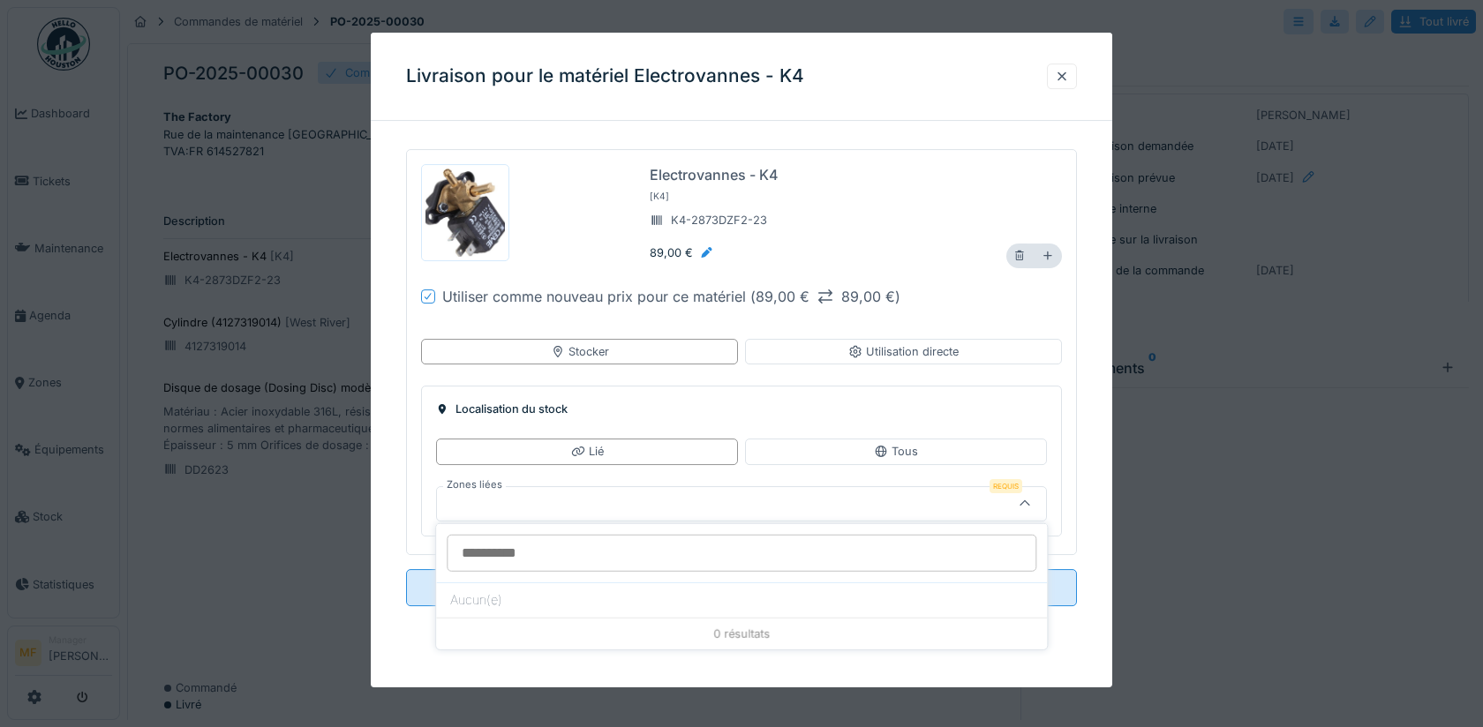
click at [376, 484] on div "**********" at bounding box center [742, 395] width 742 height 521
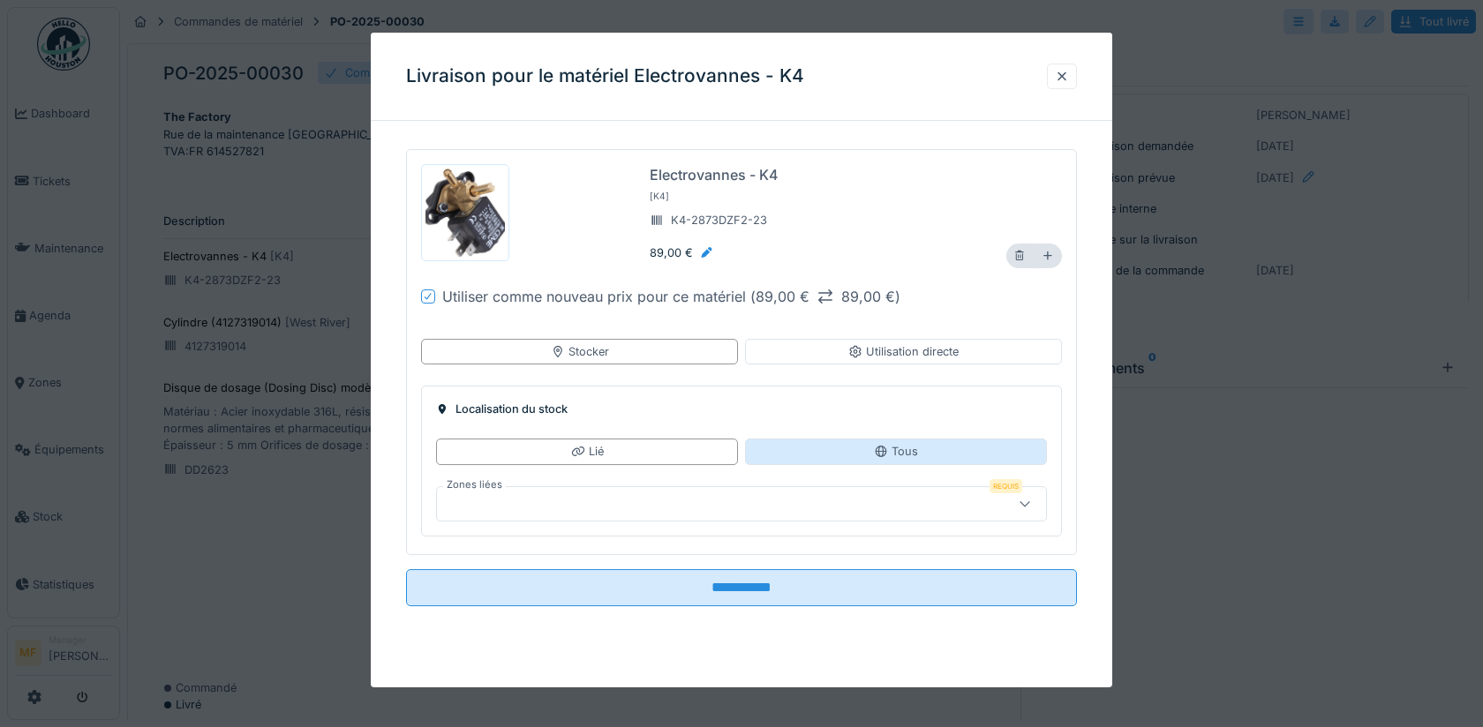
click at [865, 450] on div "Tous" at bounding box center [896, 452] width 302 height 26
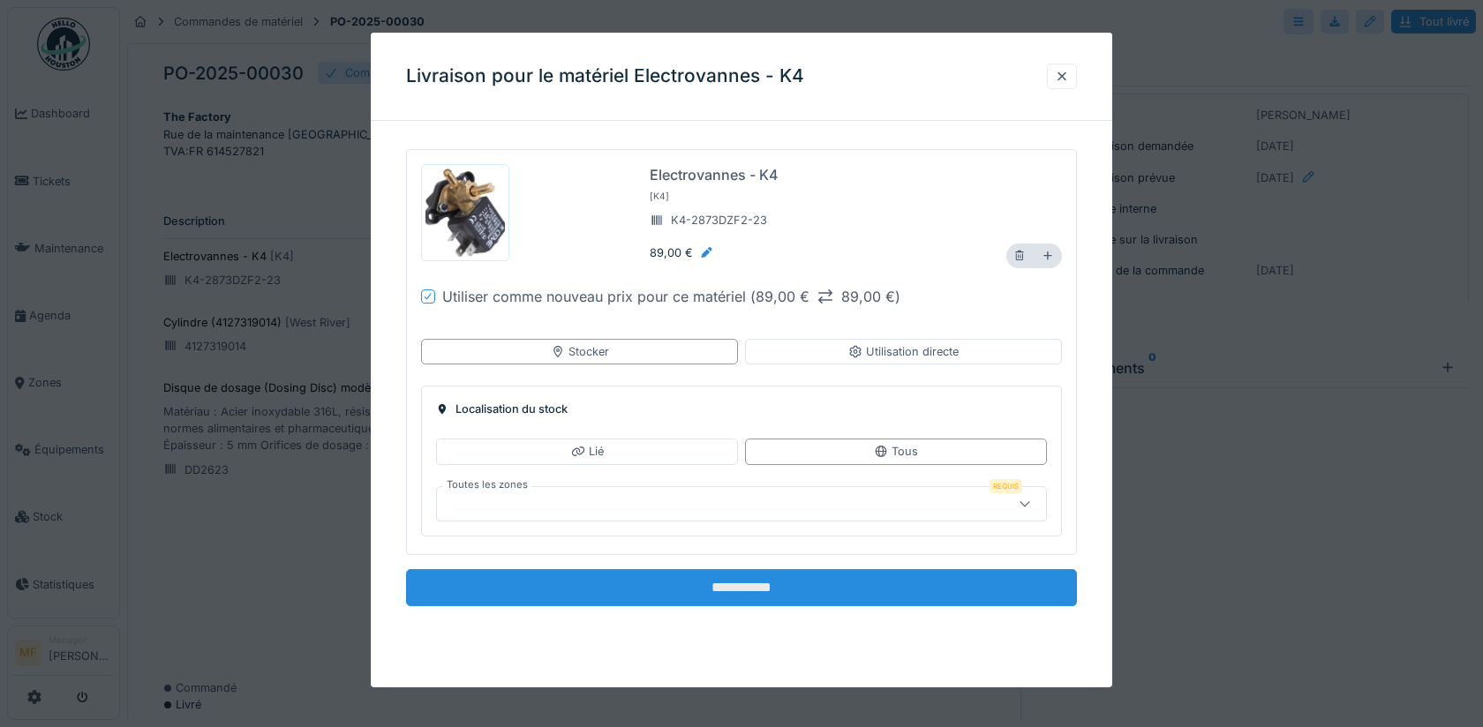
click at [747, 583] on input "**********" at bounding box center [741, 587] width 671 height 37
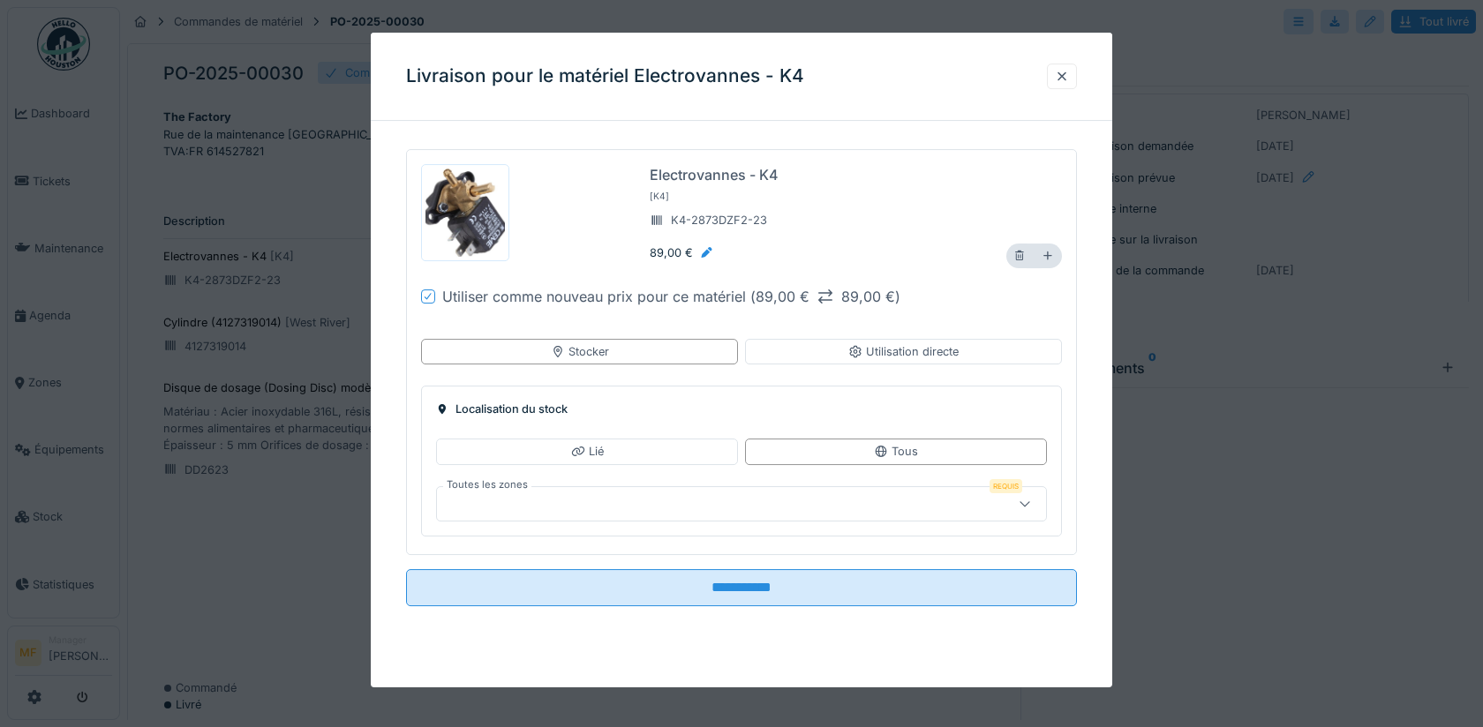
click at [509, 501] on div at bounding box center [705, 503] width 522 height 19
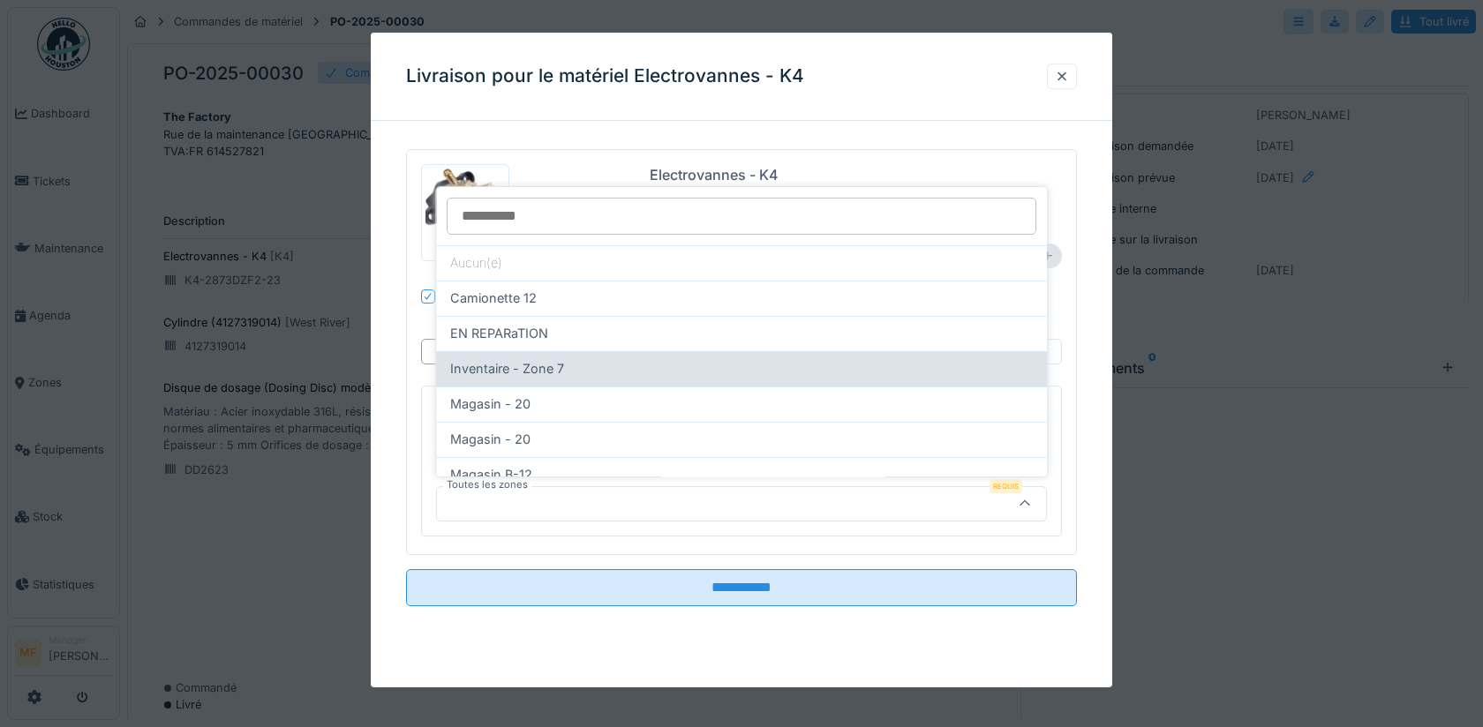
click at [522, 369] on span "Inventaire - Zone 7" at bounding box center [507, 368] width 114 height 19
type input "***"
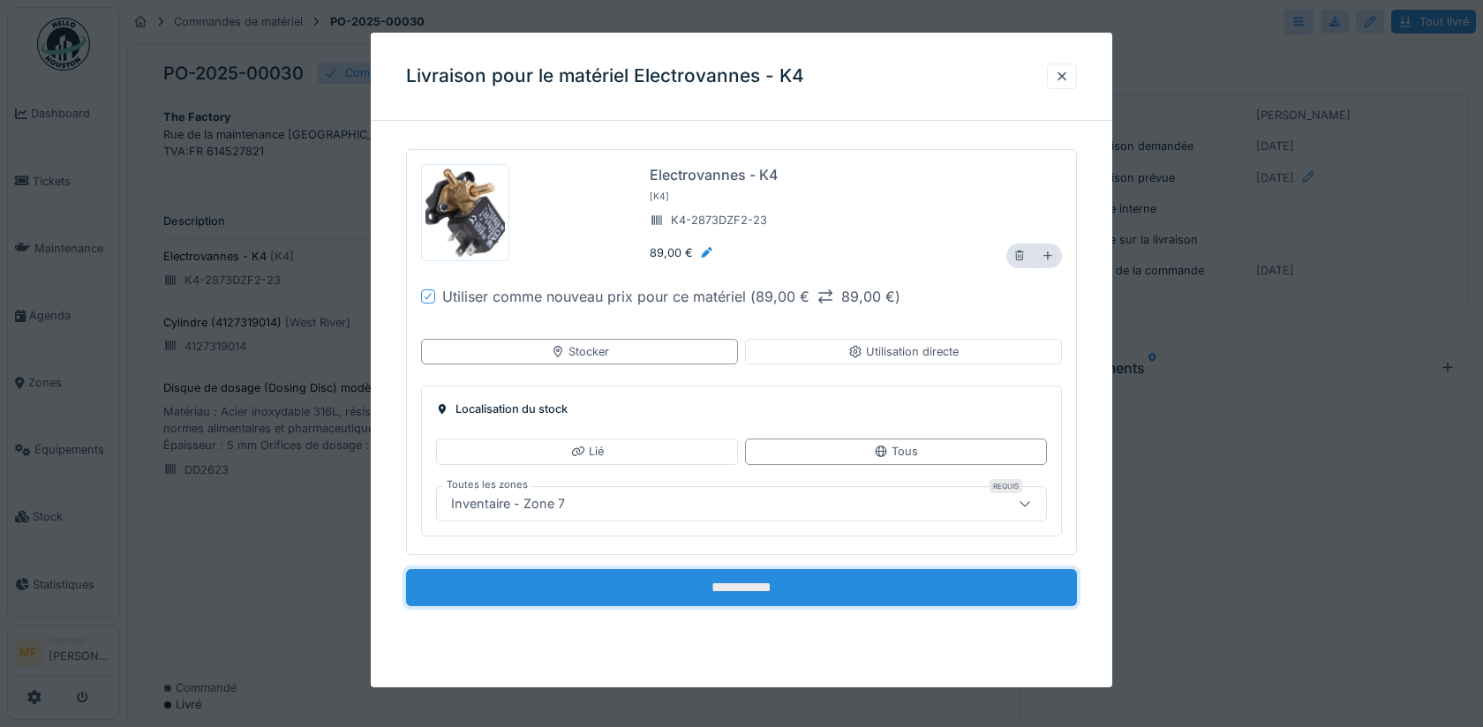
click at [744, 596] on input "**********" at bounding box center [741, 587] width 671 height 37
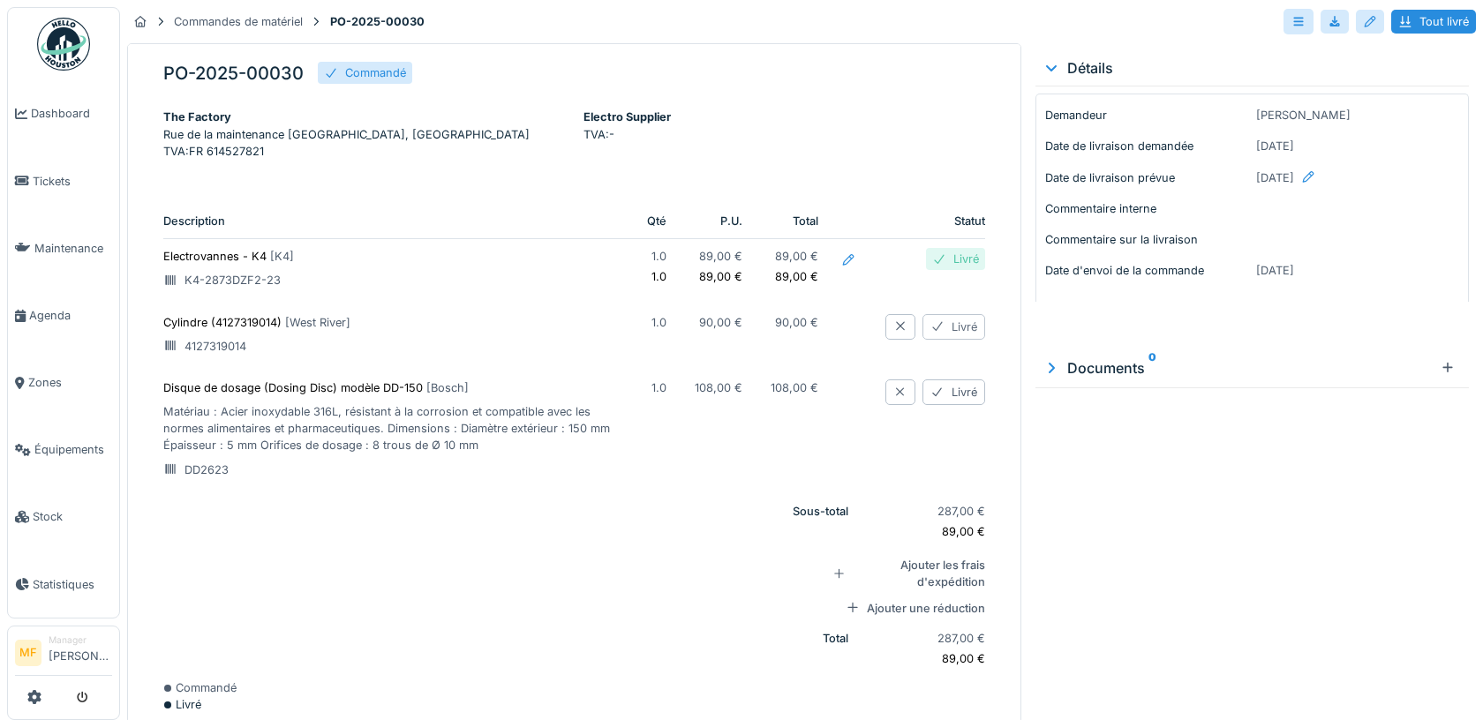
click at [955, 340] on div "Livré" at bounding box center [954, 327] width 63 height 26
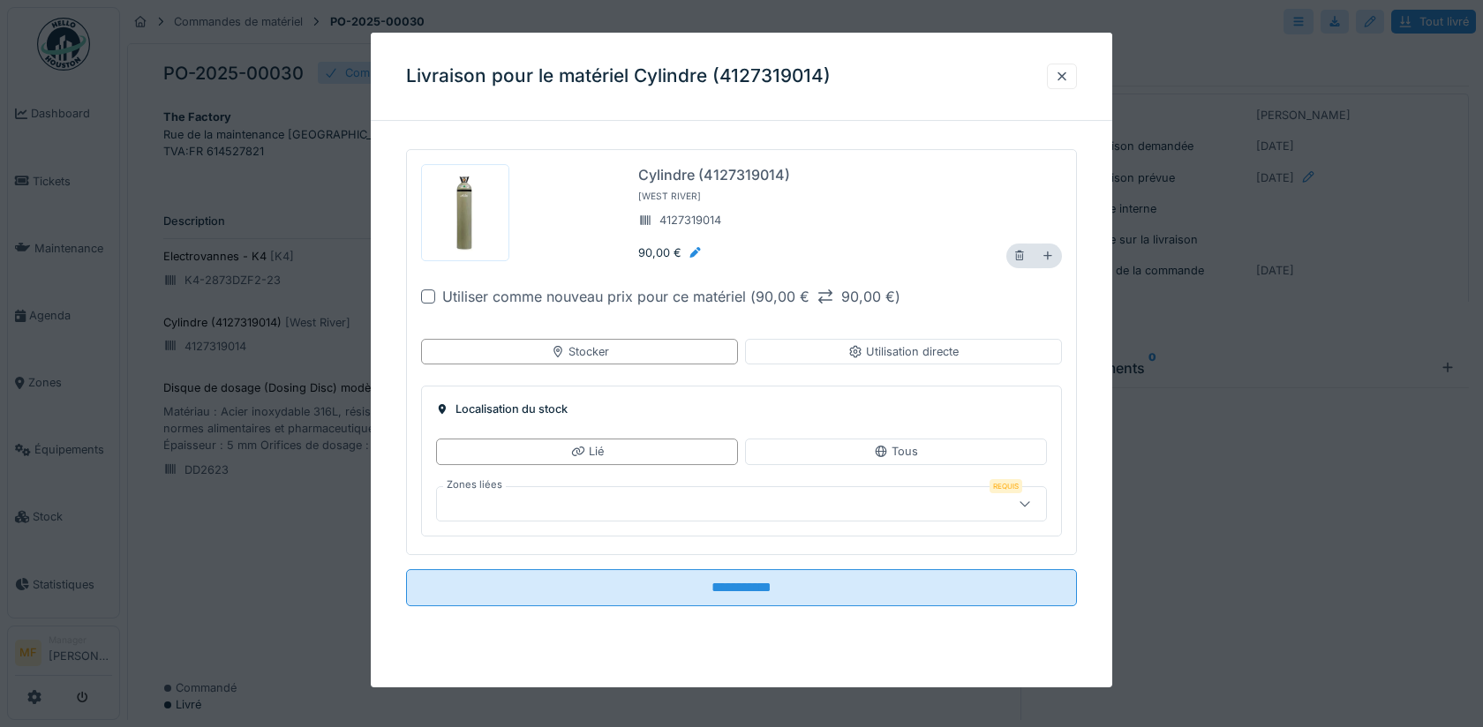
click at [1014, 507] on div at bounding box center [1025, 504] width 42 height 34
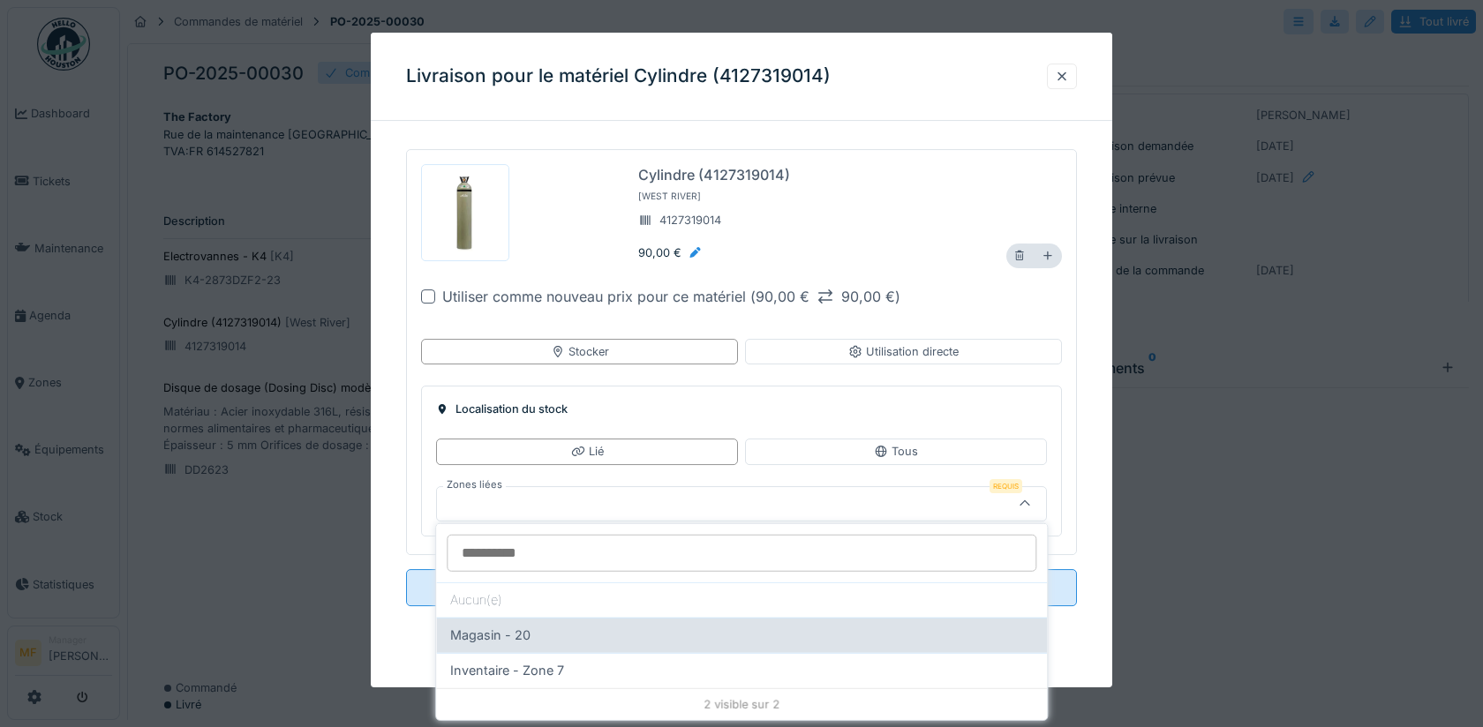
click at [699, 626] on div "Magasin - 20" at bounding box center [741, 635] width 583 height 19
type input "**"
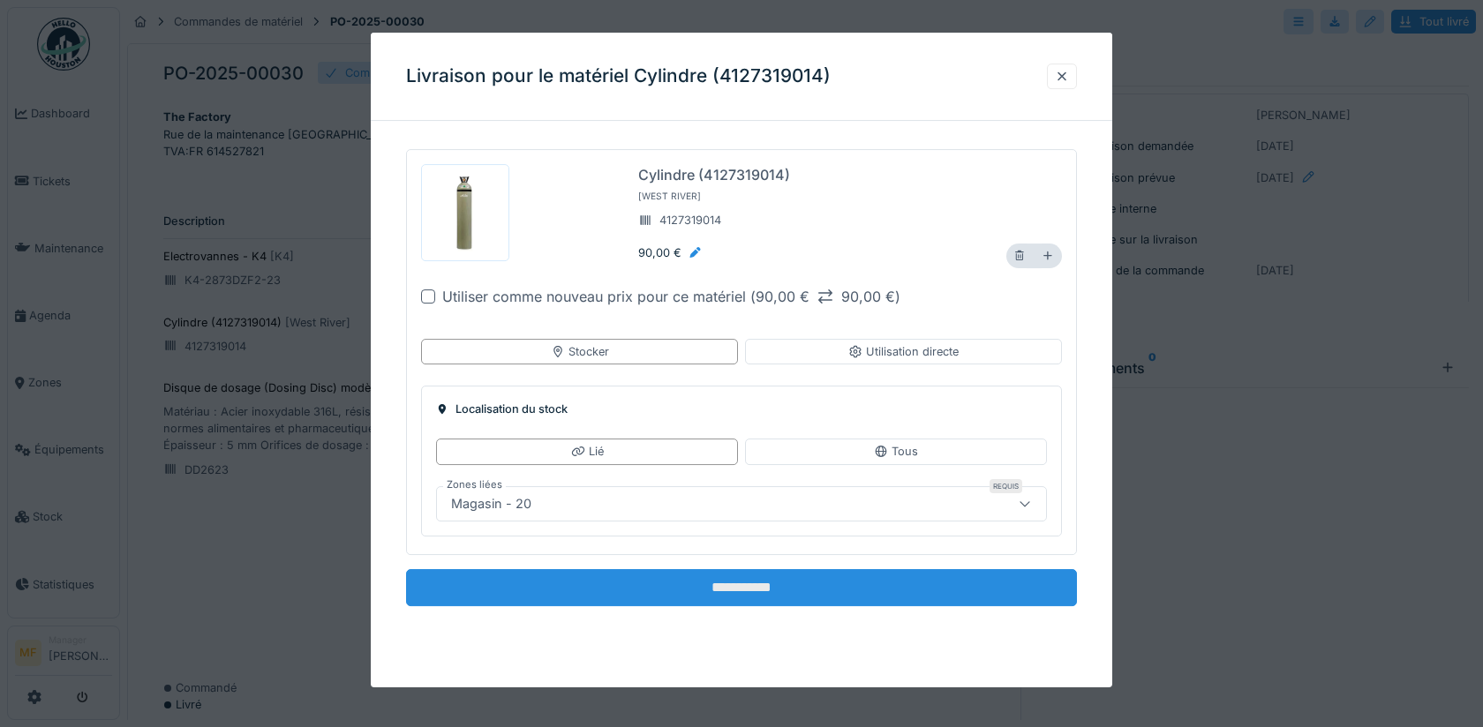
click at [742, 579] on input "**********" at bounding box center [741, 587] width 671 height 37
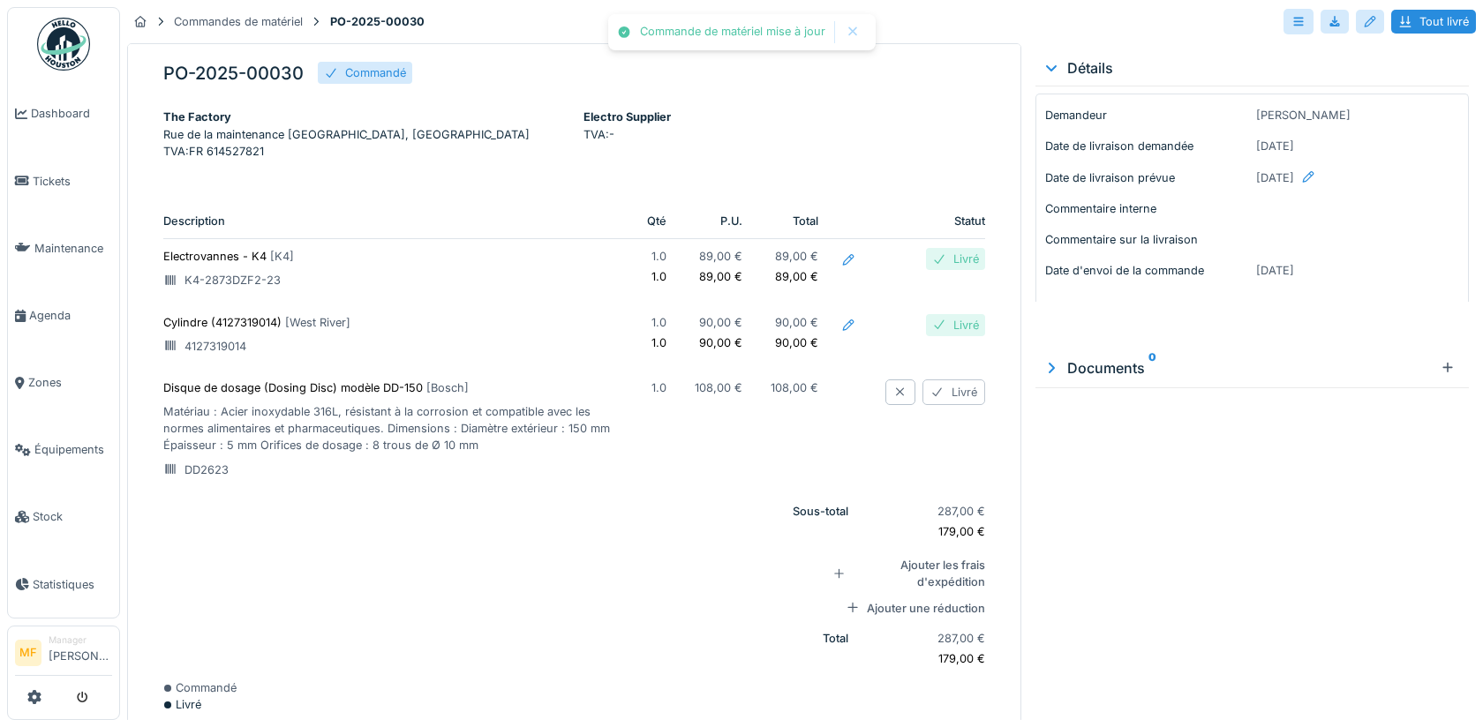
click at [955, 405] on div "Livré" at bounding box center [954, 393] width 63 height 26
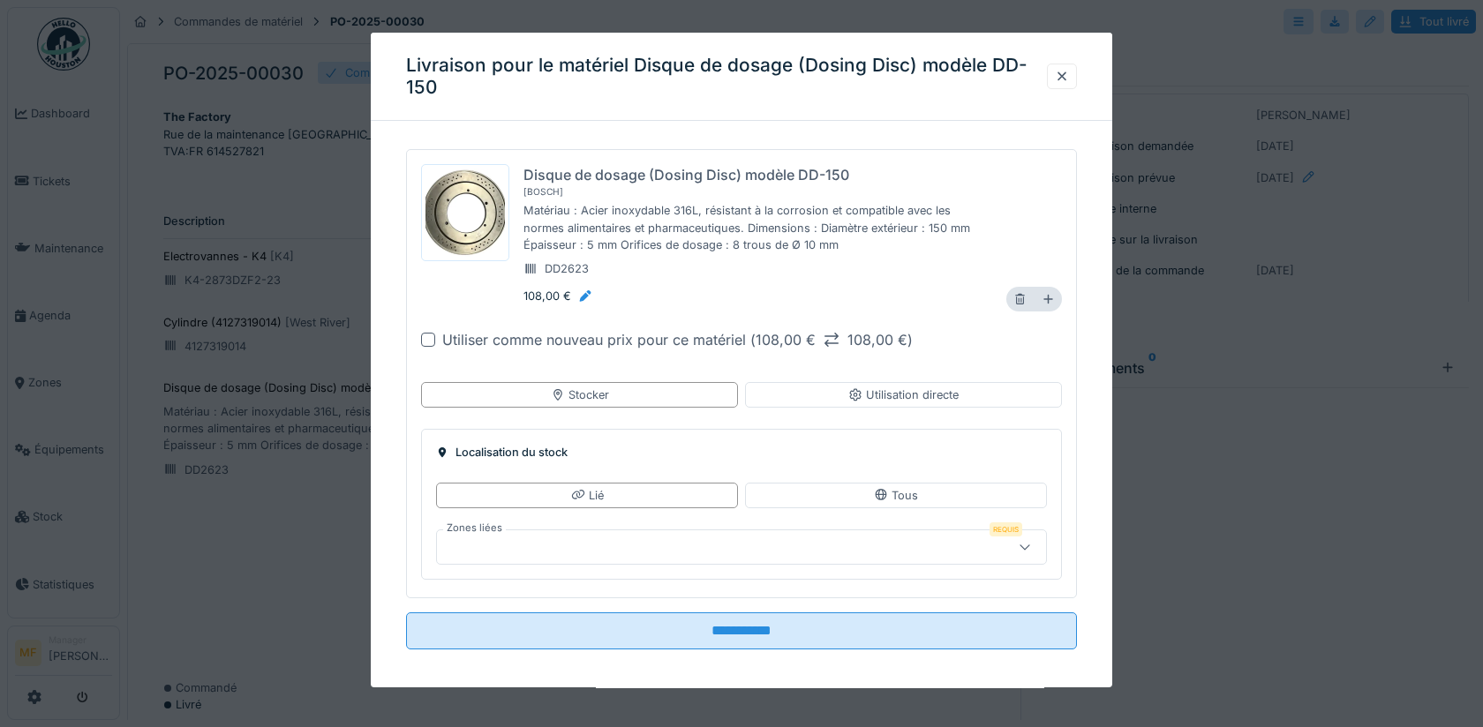
click at [730, 565] on div "Localisation du stock Lié Tous Zones liées Requis" at bounding box center [741, 505] width 641 height 150
click at [743, 549] on div at bounding box center [705, 547] width 522 height 19
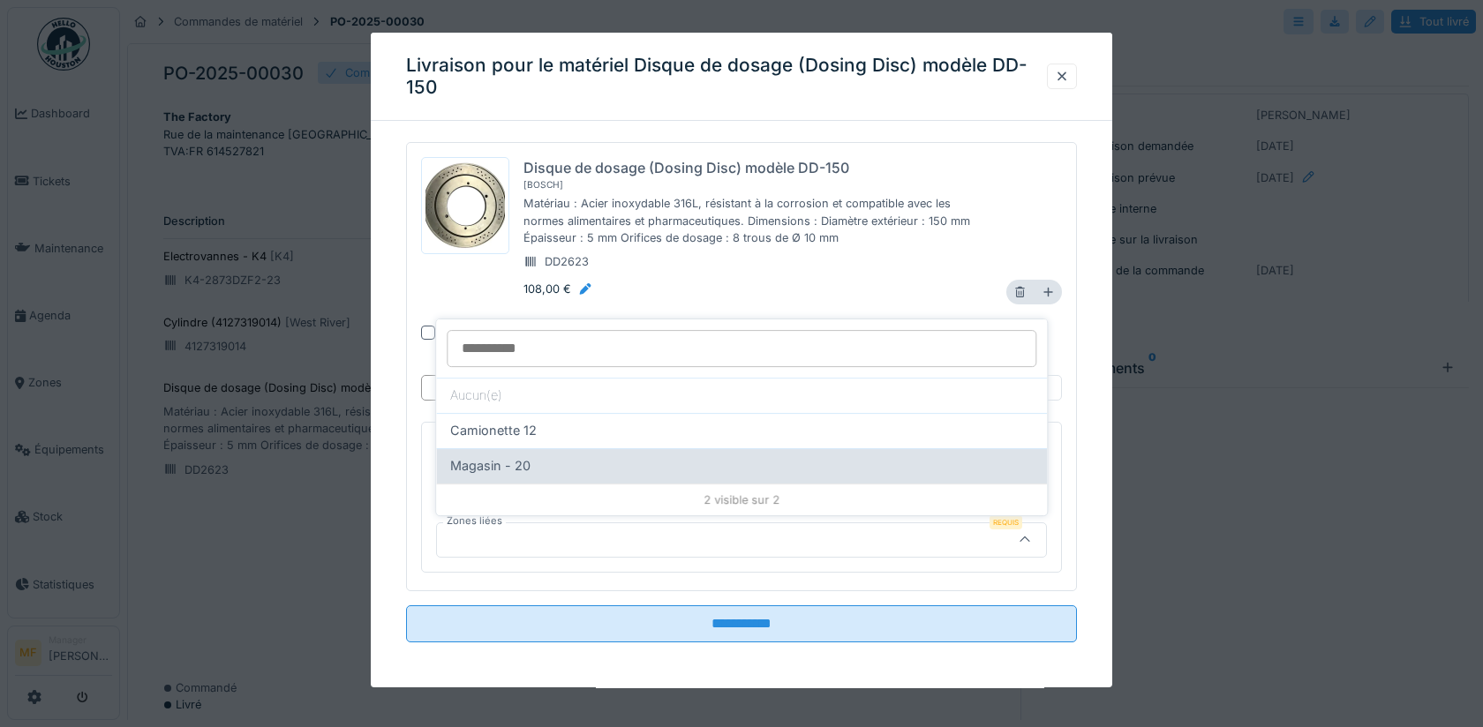
click at [617, 467] on div "Magasin - 20" at bounding box center [741, 465] width 583 height 19
type input "******"
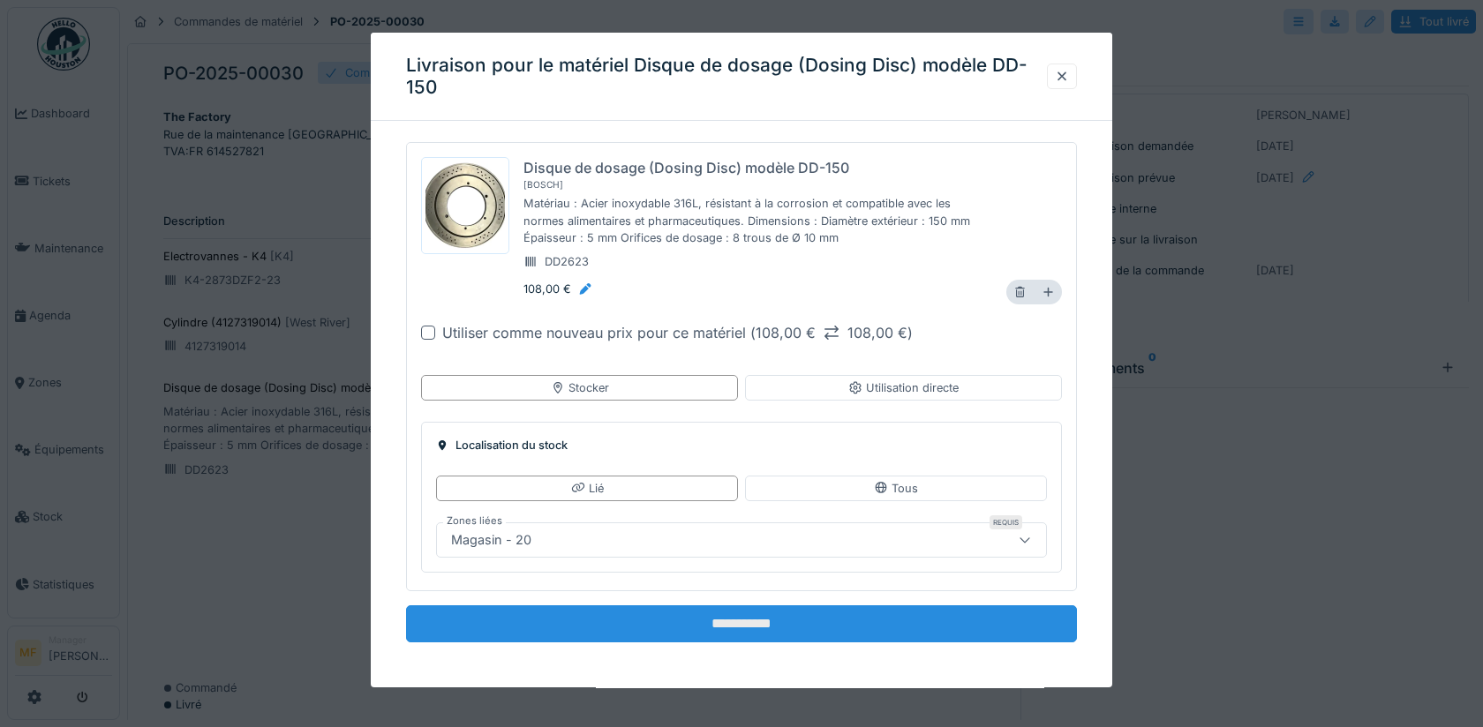
click at [739, 628] on input "**********" at bounding box center [741, 624] width 671 height 37
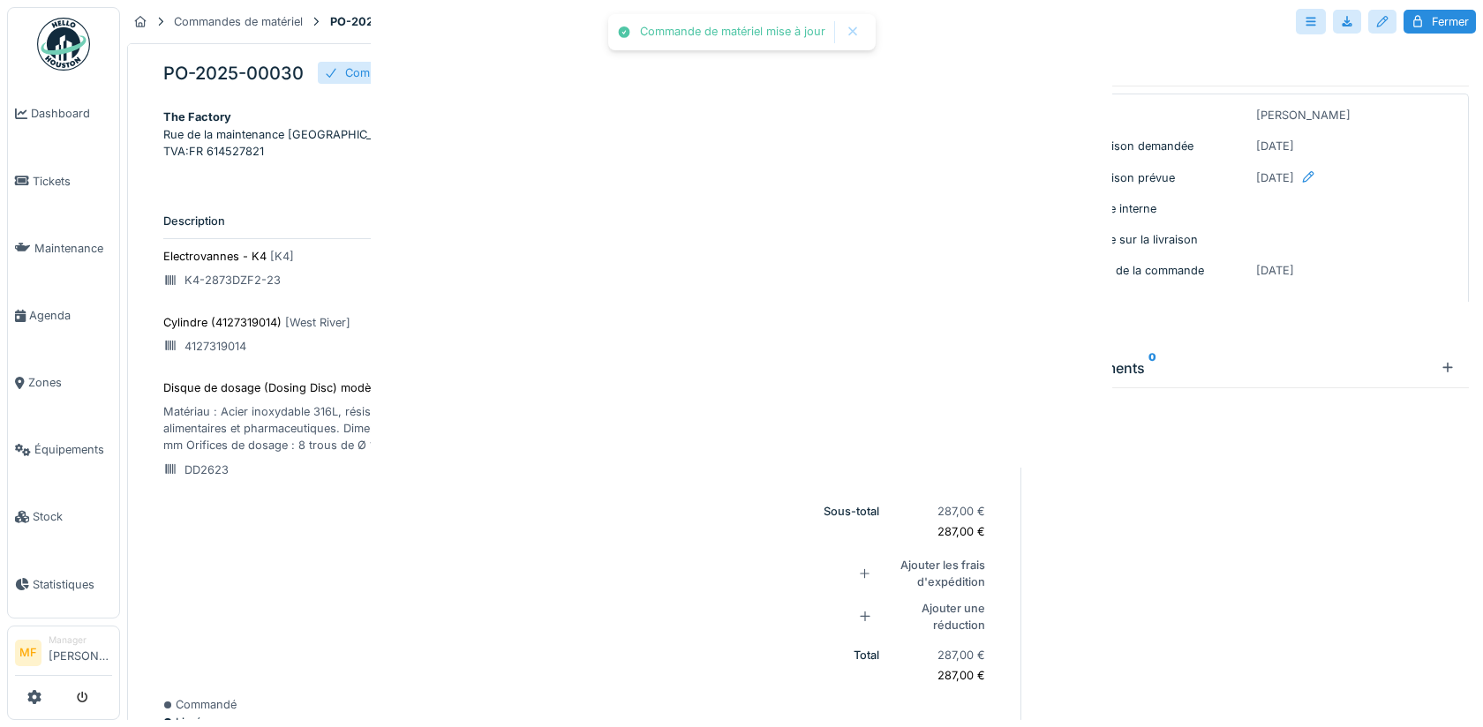
scroll to position [0, 0]
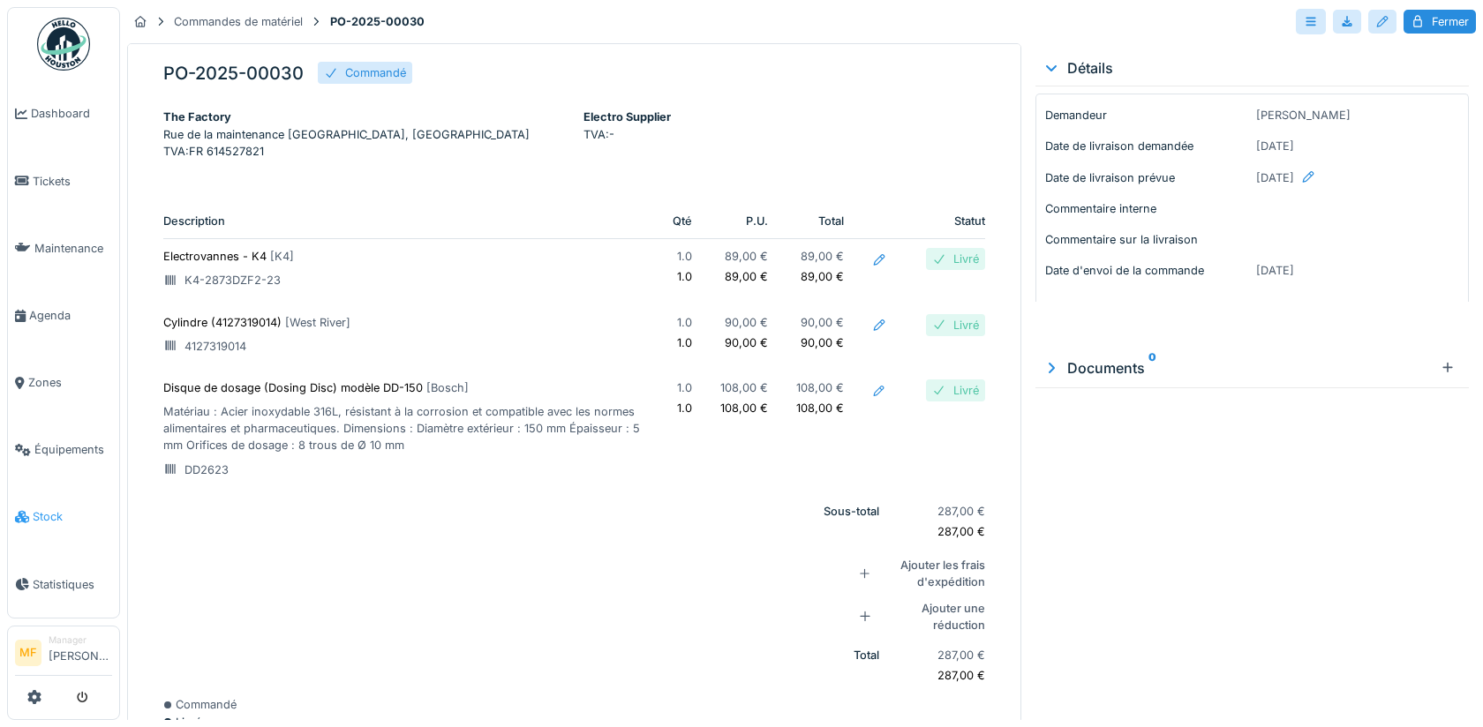
click at [72, 509] on span "Stock" at bounding box center [72, 517] width 79 height 17
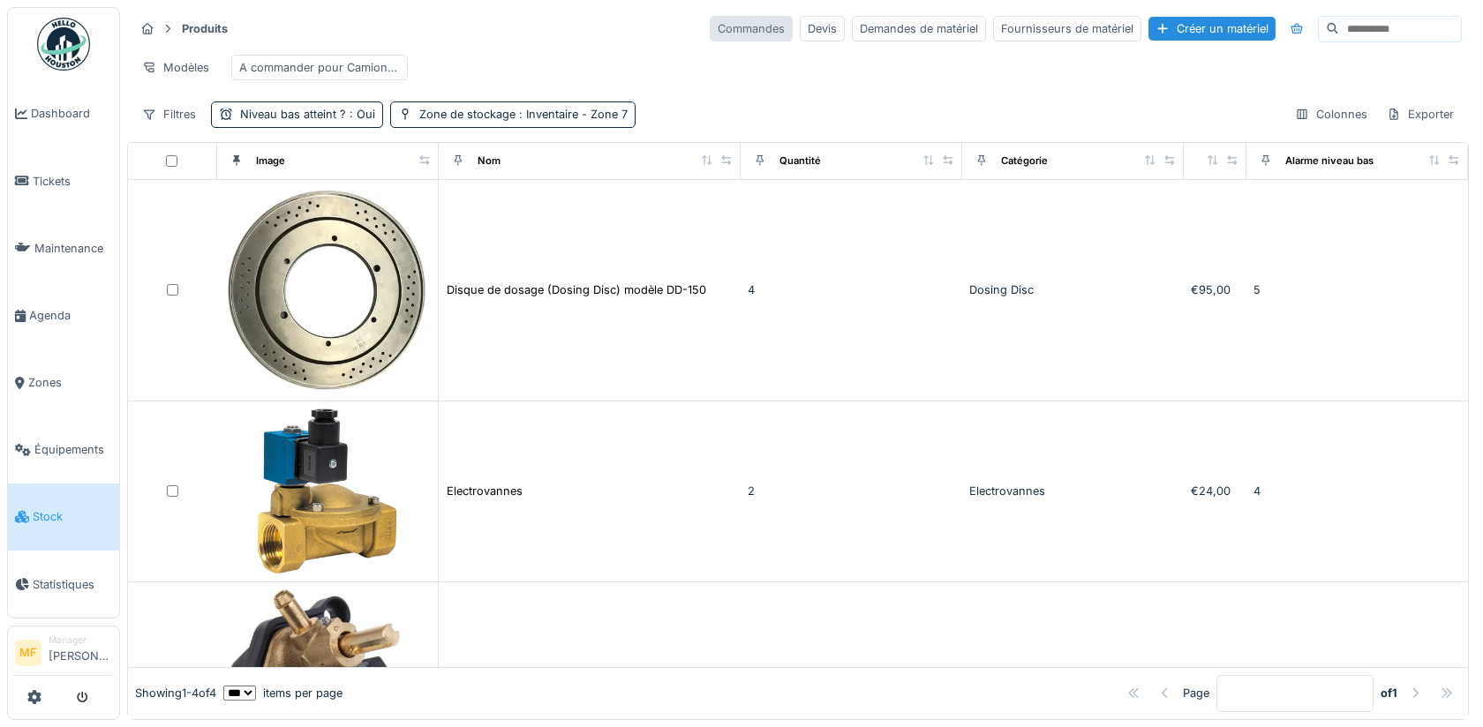
click at [737, 27] on div "Commandes" at bounding box center [751, 29] width 83 height 26
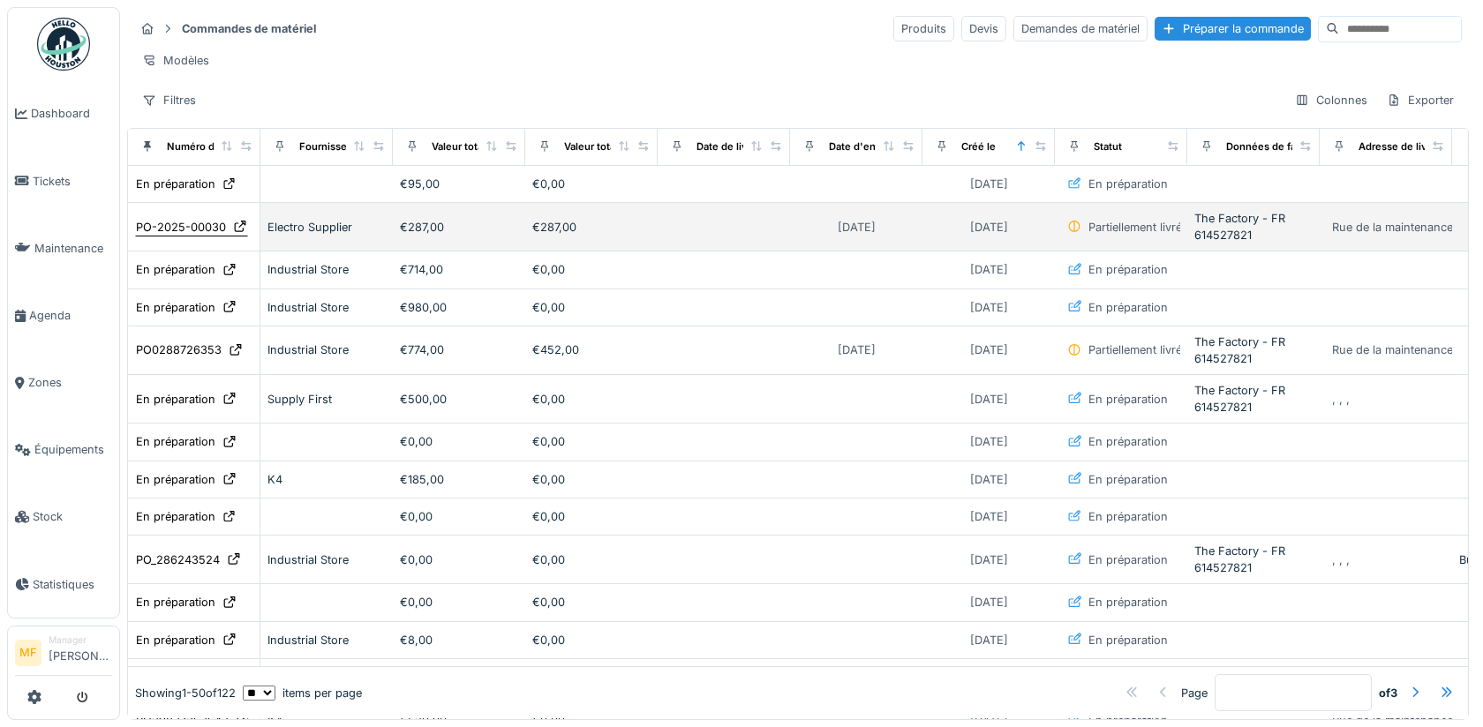
click at [192, 220] on div "PO-2025-00030" at bounding box center [181, 227] width 90 height 17
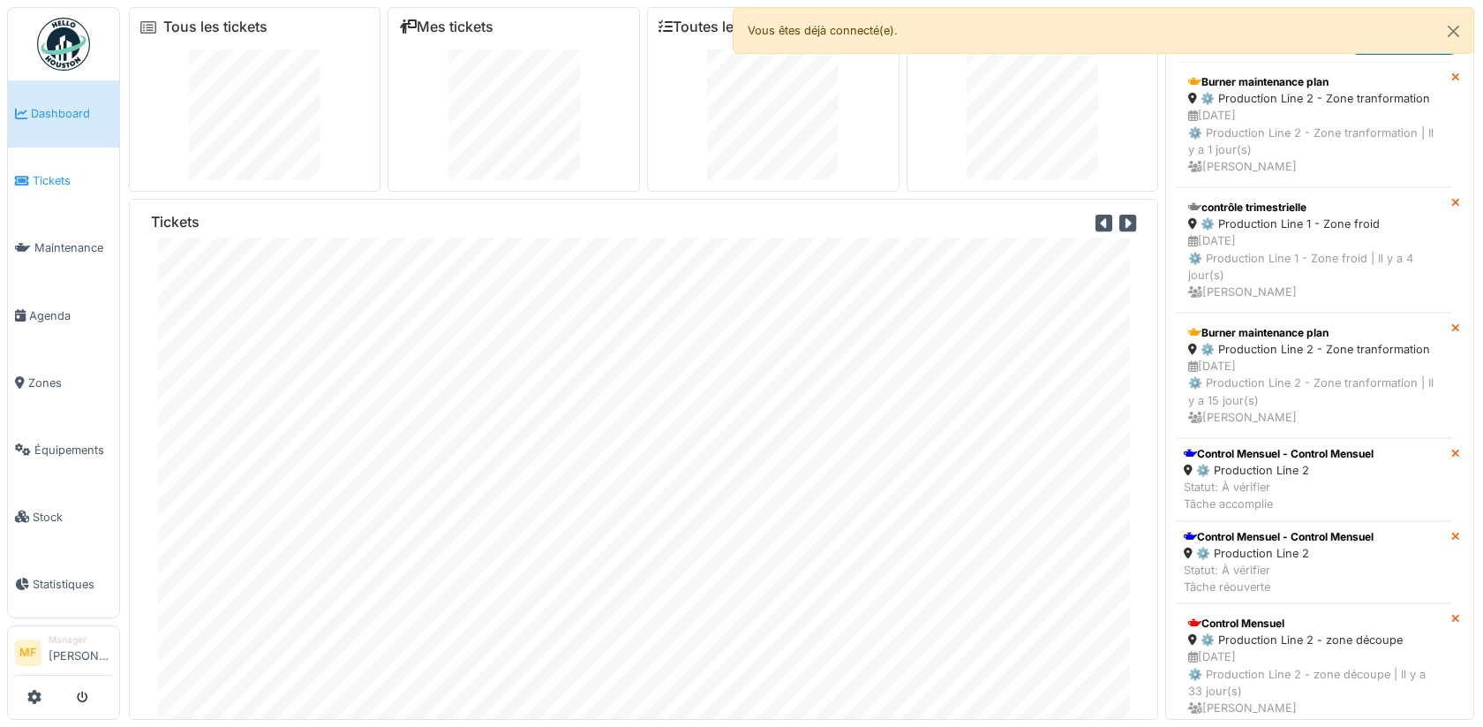
click at [61, 186] on link "Tickets" at bounding box center [63, 180] width 111 height 67
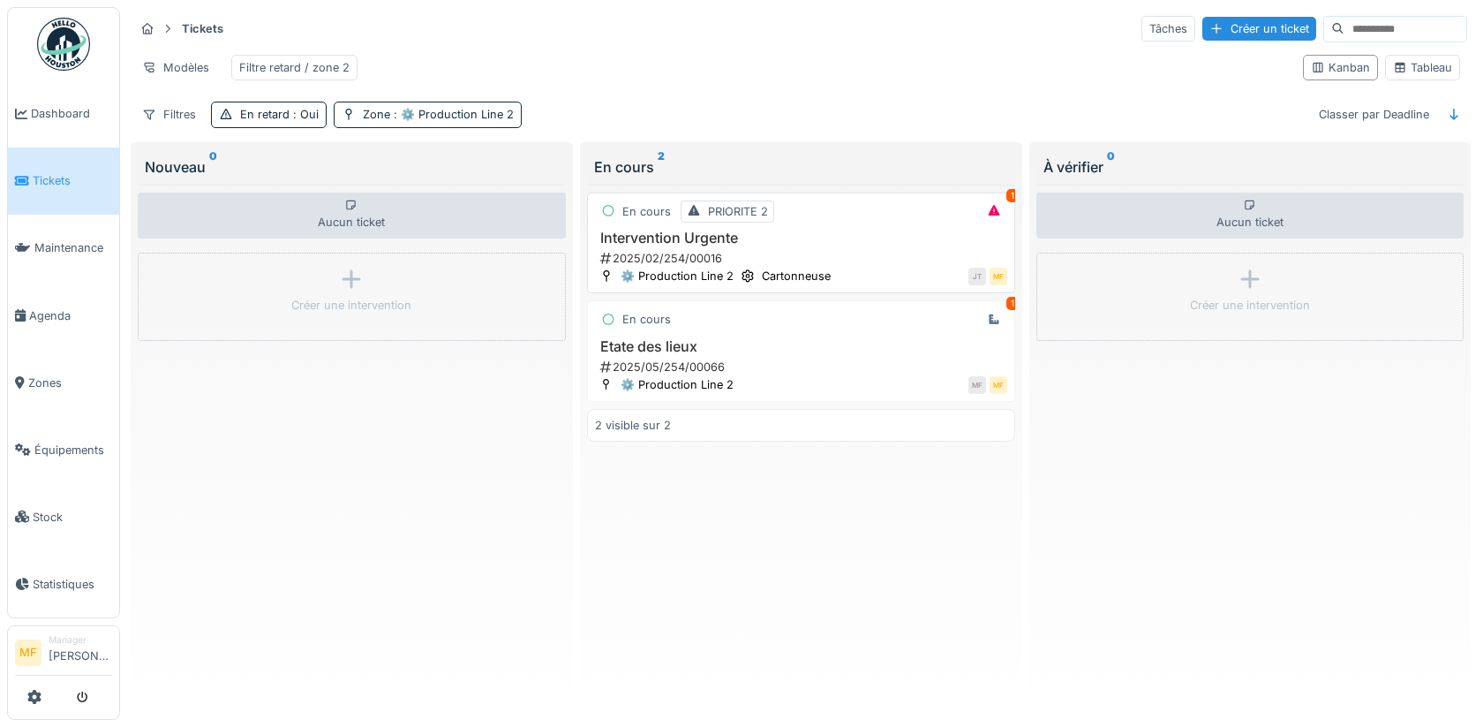
click at [662, 250] on div "2025/02/254/00016" at bounding box center [803, 258] width 409 height 17
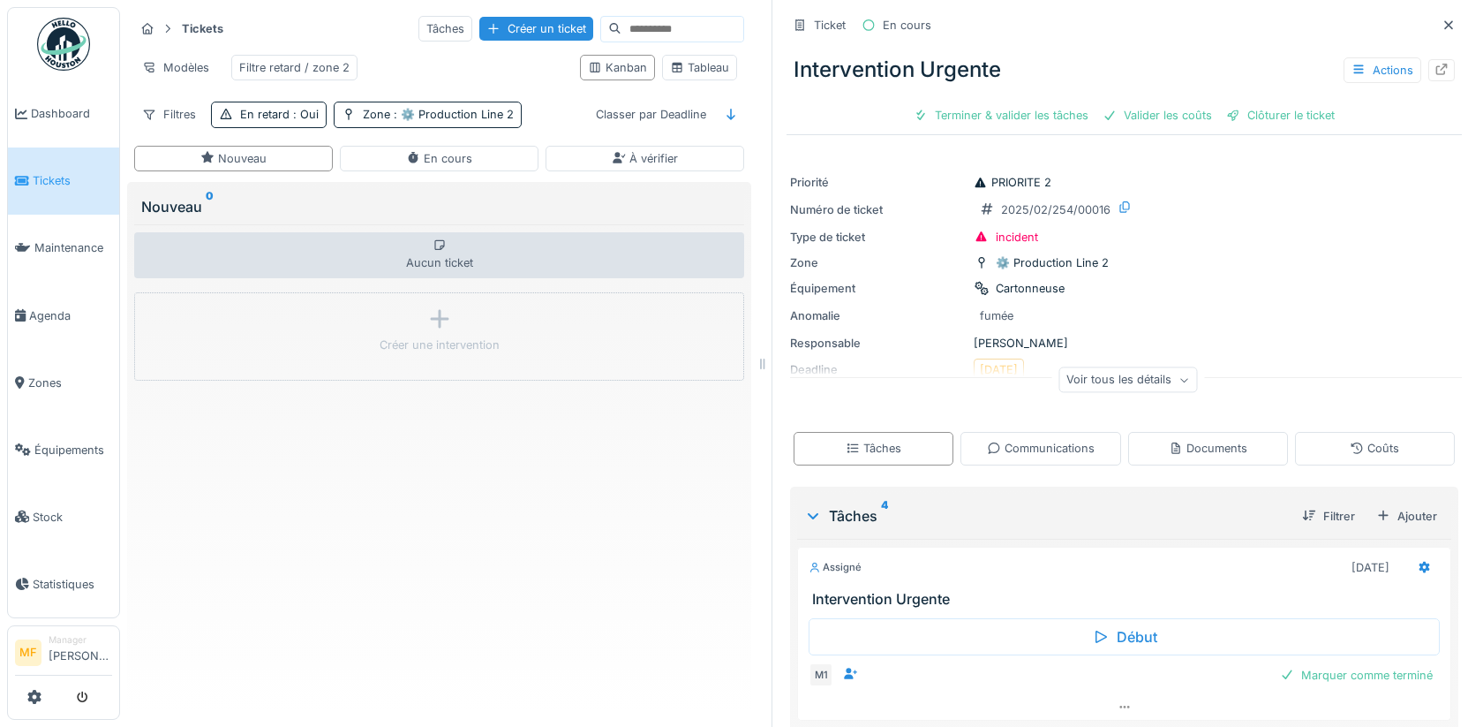
drag, startPoint x: 1015, startPoint y: 360, endPoint x: 760, endPoint y: 368, distance: 255.3
click at [760, 368] on icon at bounding box center [763, 364] width 16 height 12
click at [456, 155] on div "En cours" at bounding box center [437, 158] width 66 height 17
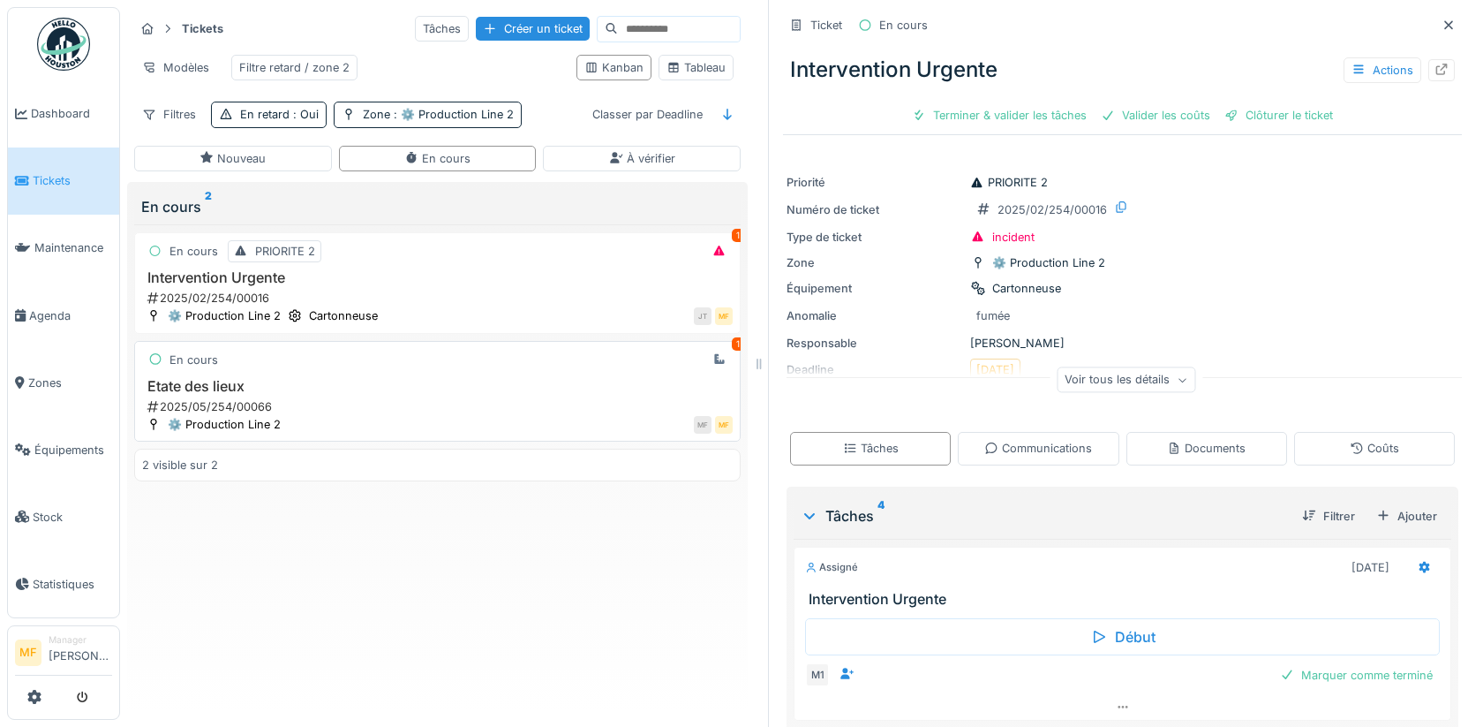
click at [230, 381] on h3 "Etate des lieux" at bounding box center [437, 386] width 591 height 17
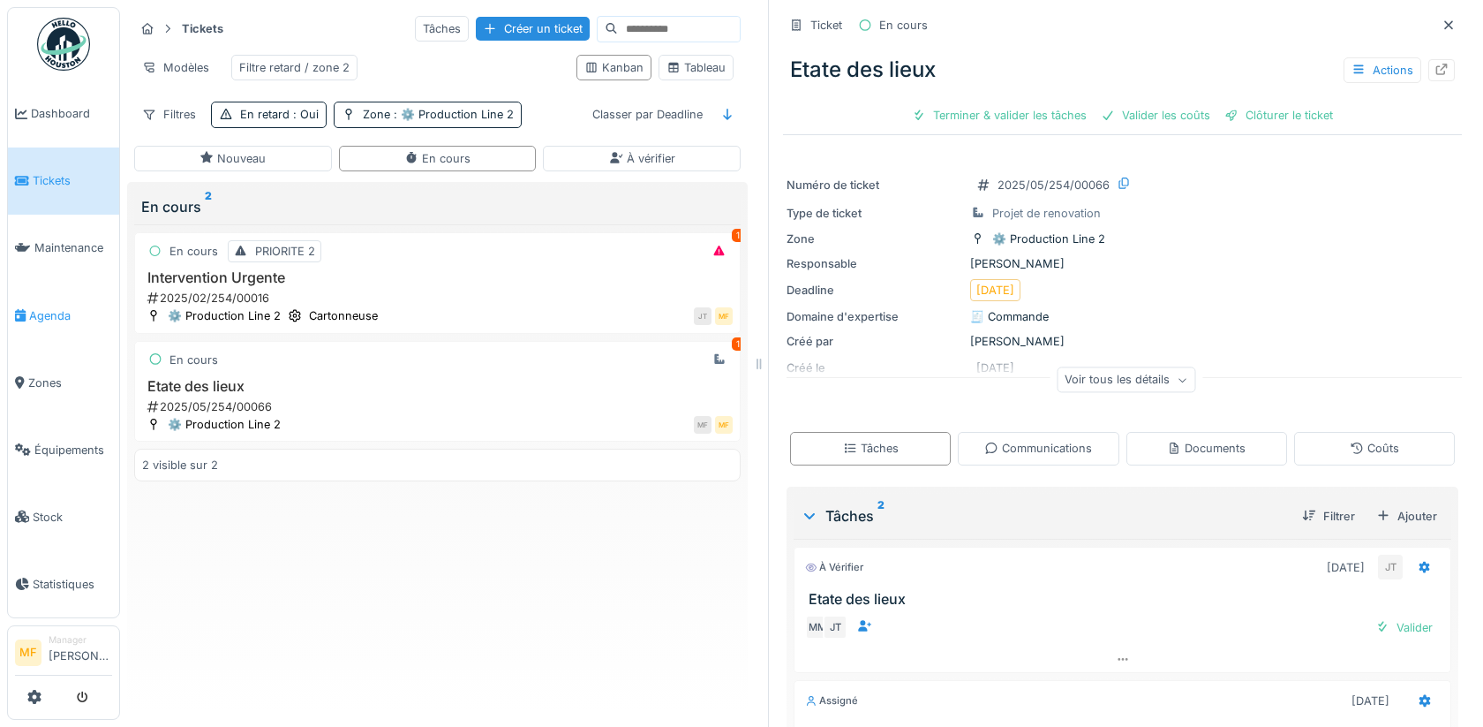
click at [49, 307] on span "Agenda" at bounding box center [70, 315] width 83 height 17
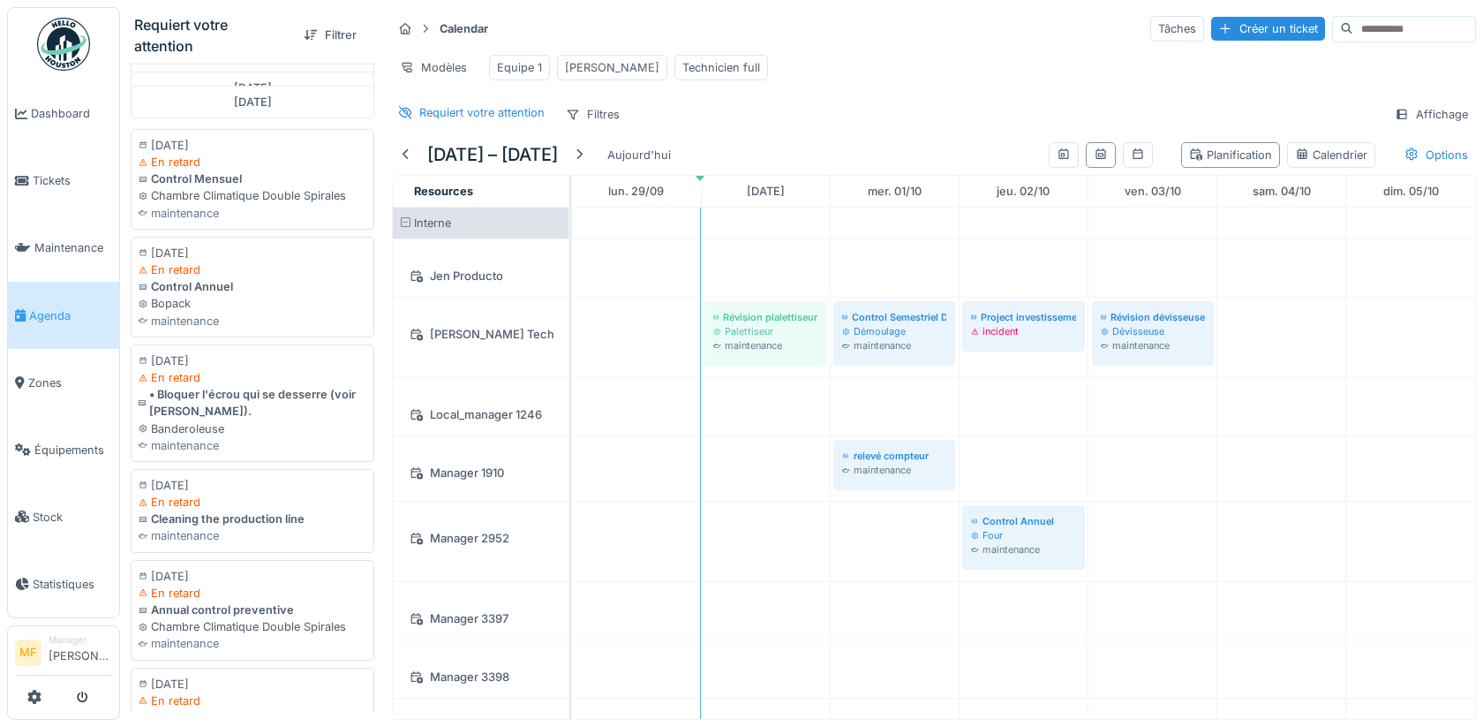
scroll to position [1920, 0]
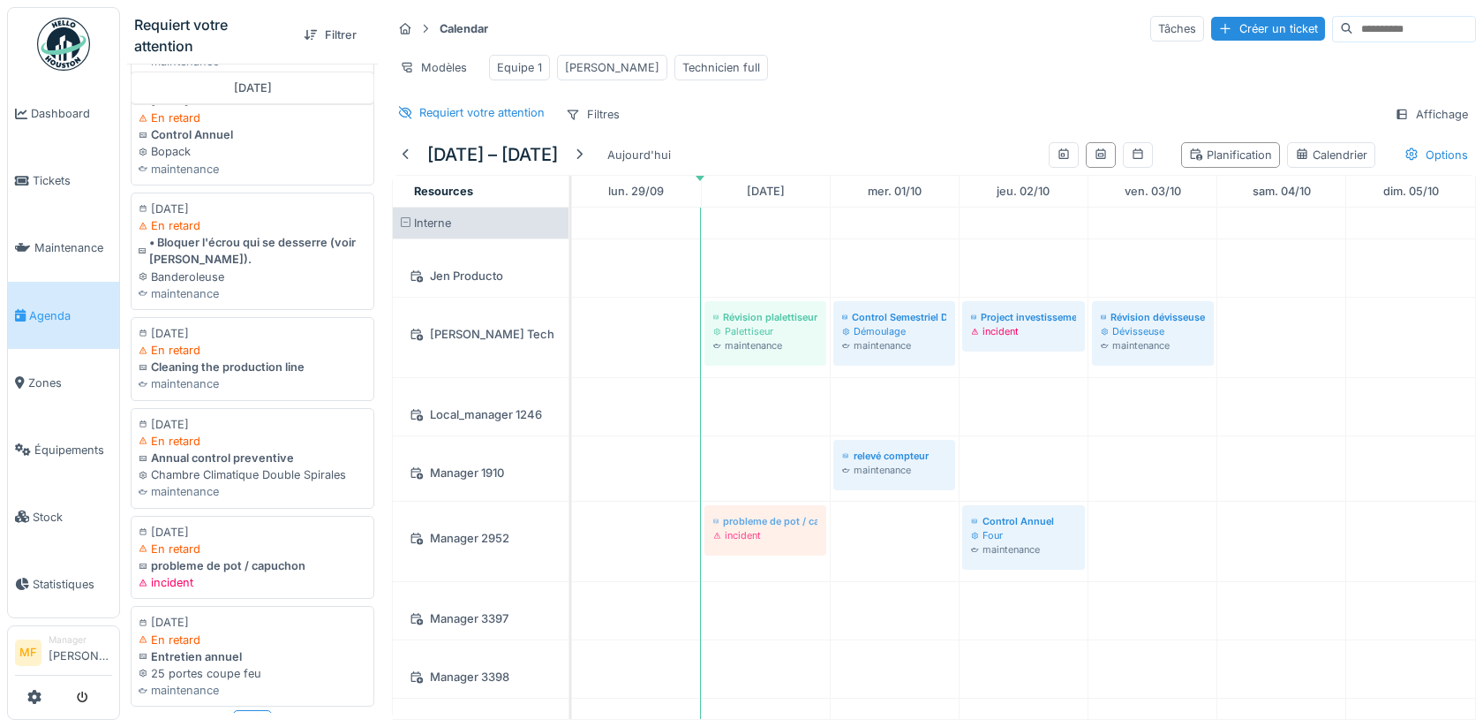
drag, startPoint x: 200, startPoint y: 559, endPoint x: 702, endPoint y: 525, distance: 503.5
click at [702, 525] on div "Requiert votre attention Filtrer [DATE] [DATE] Planifié Révision encaisseuse L1…" at bounding box center [801, 363] width 1363 height 727
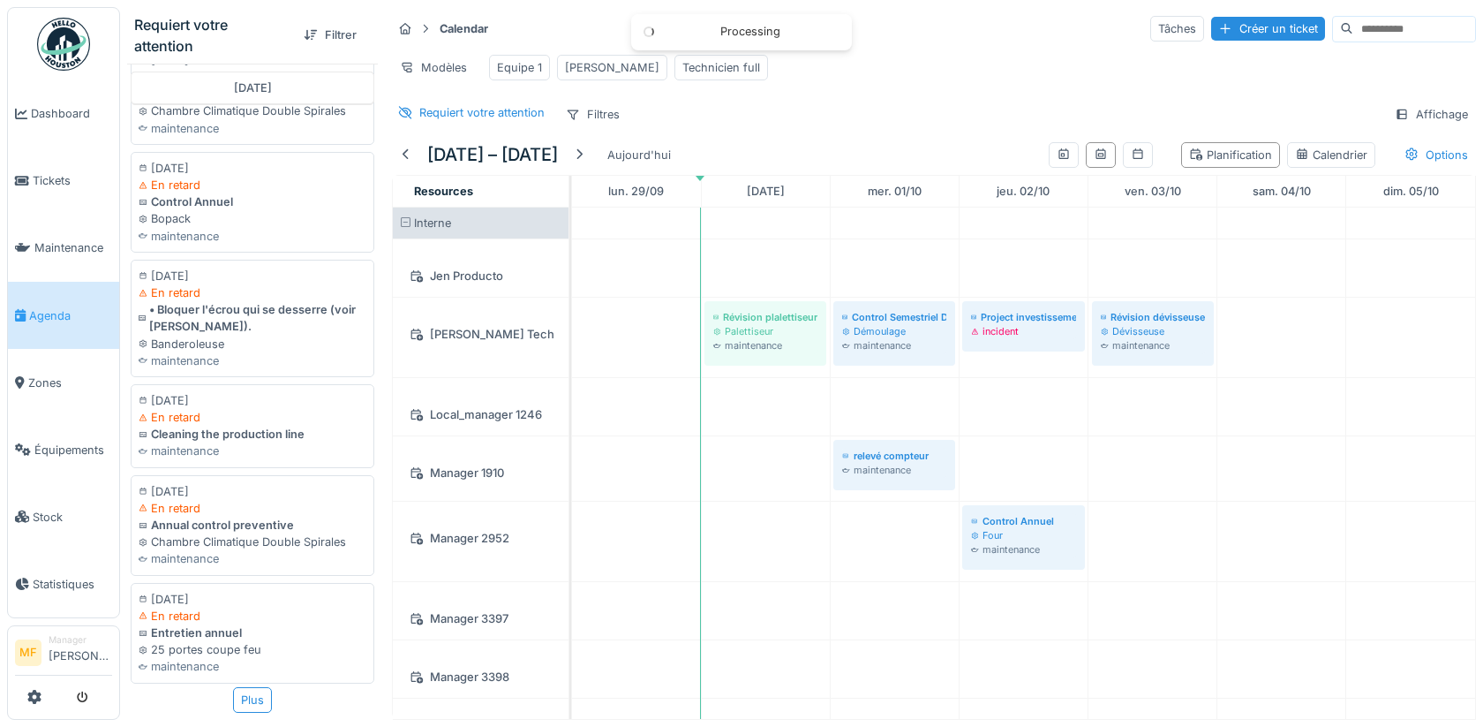
scroll to position [1830, 0]
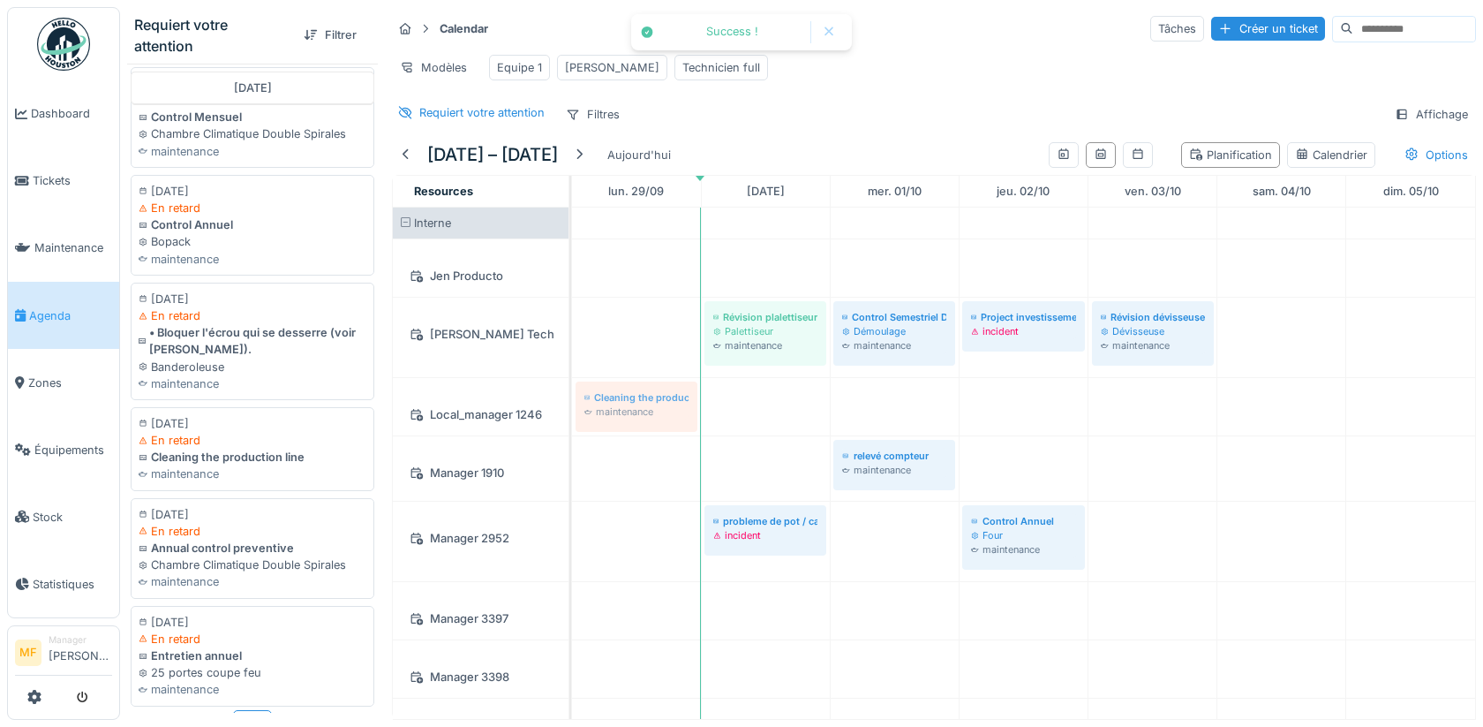
drag, startPoint x: 244, startPoint y: 432, endPoint x: 654, endPoint y: 422, distance: 410.6
click at [654, 422] on div "Requiert votre attention Filtrer [DATE] [DATE] Planifié Révision encaisseuse L1…" at bounding box center [801, 363] width 1363 height 727
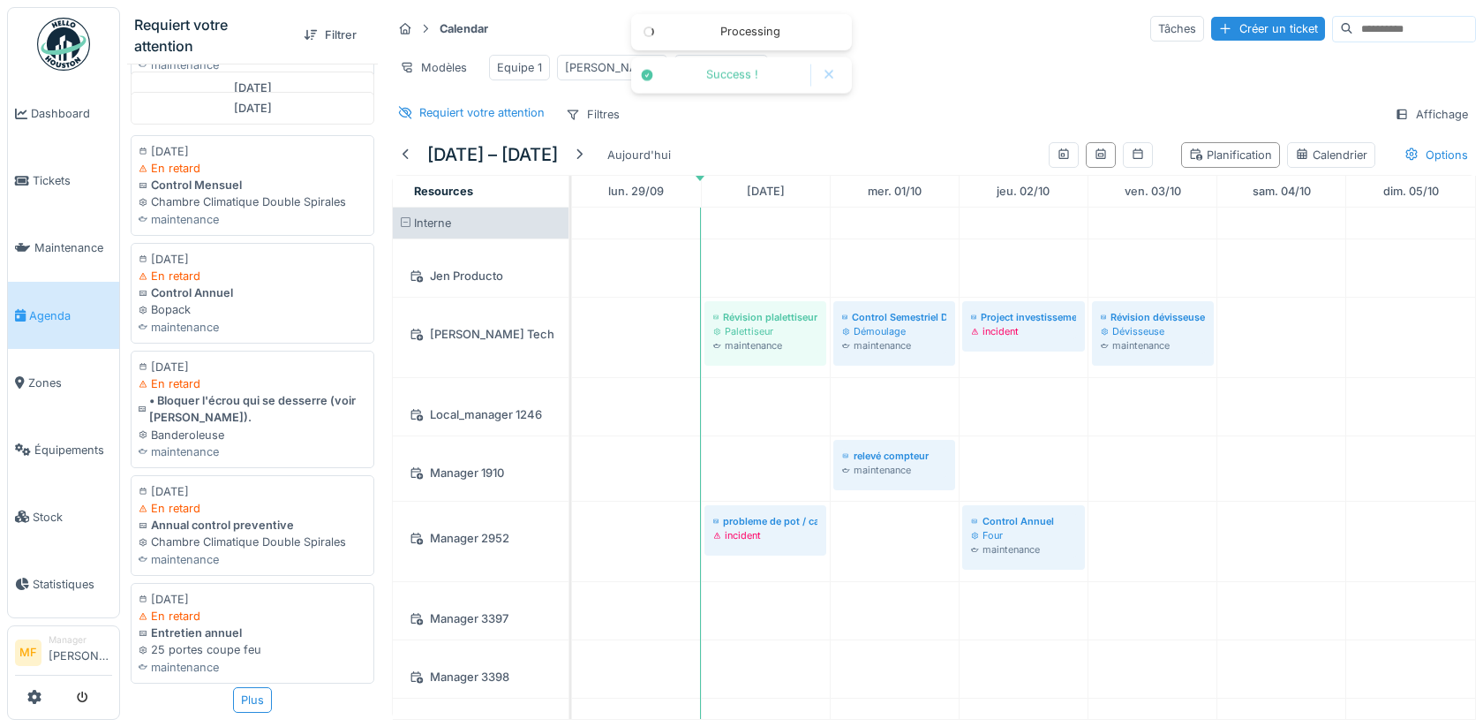
scroll to position [1740, 0]
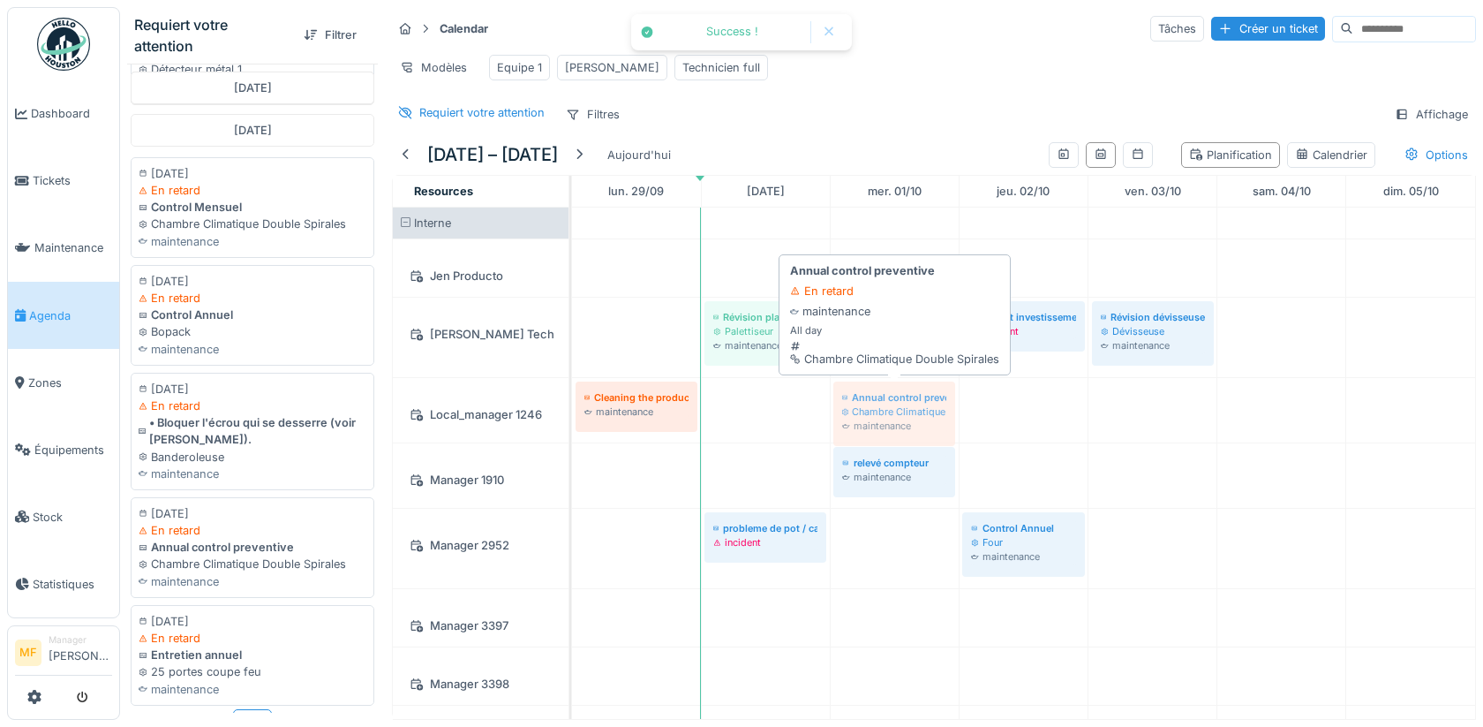
drag, startPoint x: 206, startPoint y: 516, endPoint x: 927, endPoint y: 414, distance: 728.4
click at [927, 414] on div "Requiert votre attention Filtrer [DATE] [DATE] Planifié Révision encaisseuse L1…" at bounding box center [801, 363] width 1363 height 727
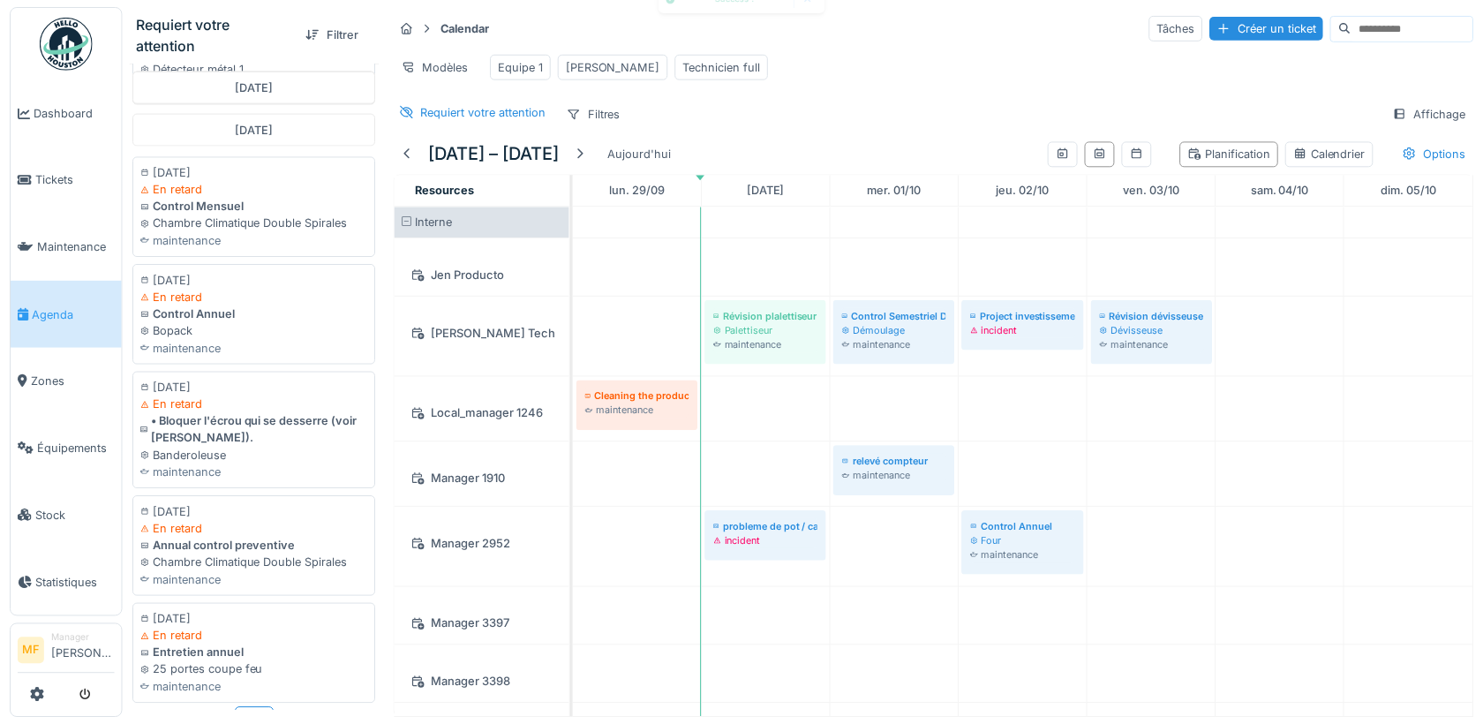
scroll to position [1633, 0]
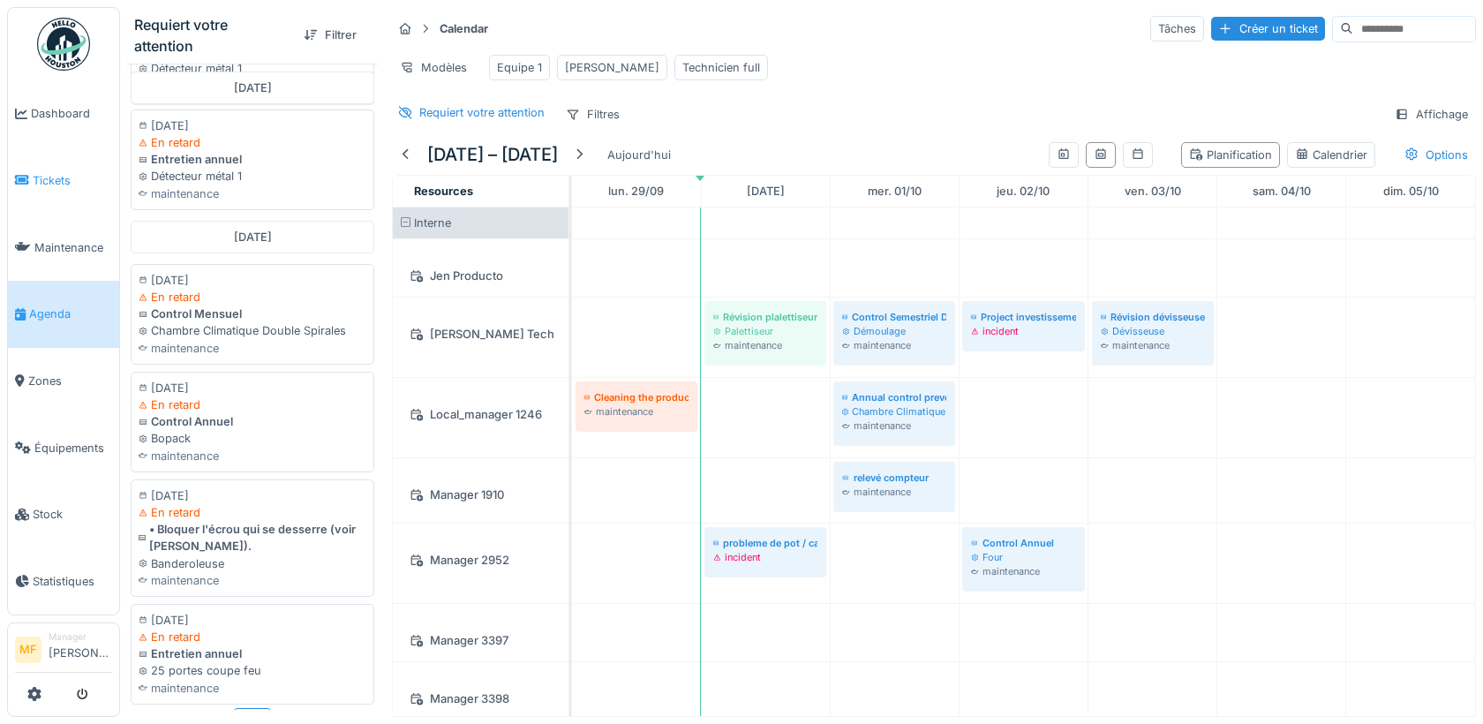
click at [56, 178] on span "Tickets" at bounding box center [72, 180] width 79 height 17
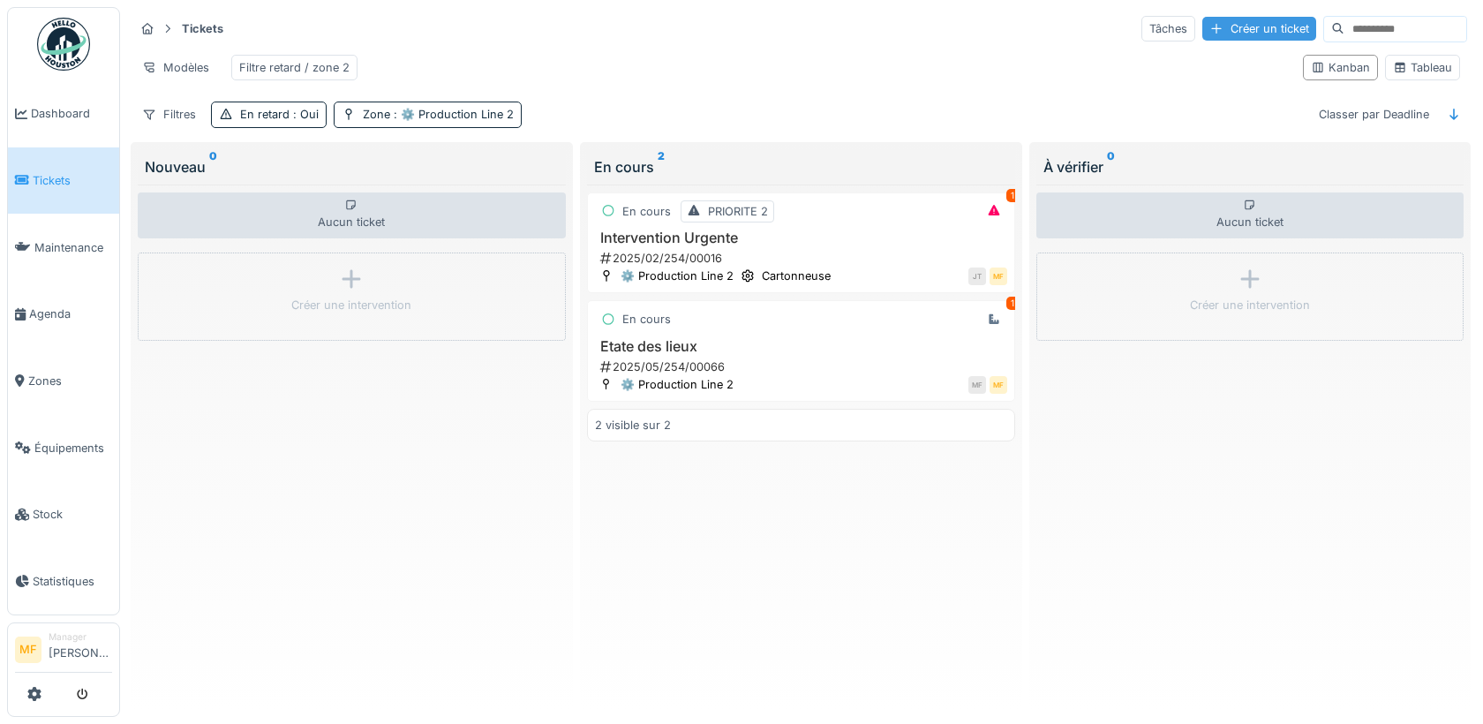
click at [1241, 37] on div "Créer un ticket" at bounding box center [1259, 29] width 114 height 24
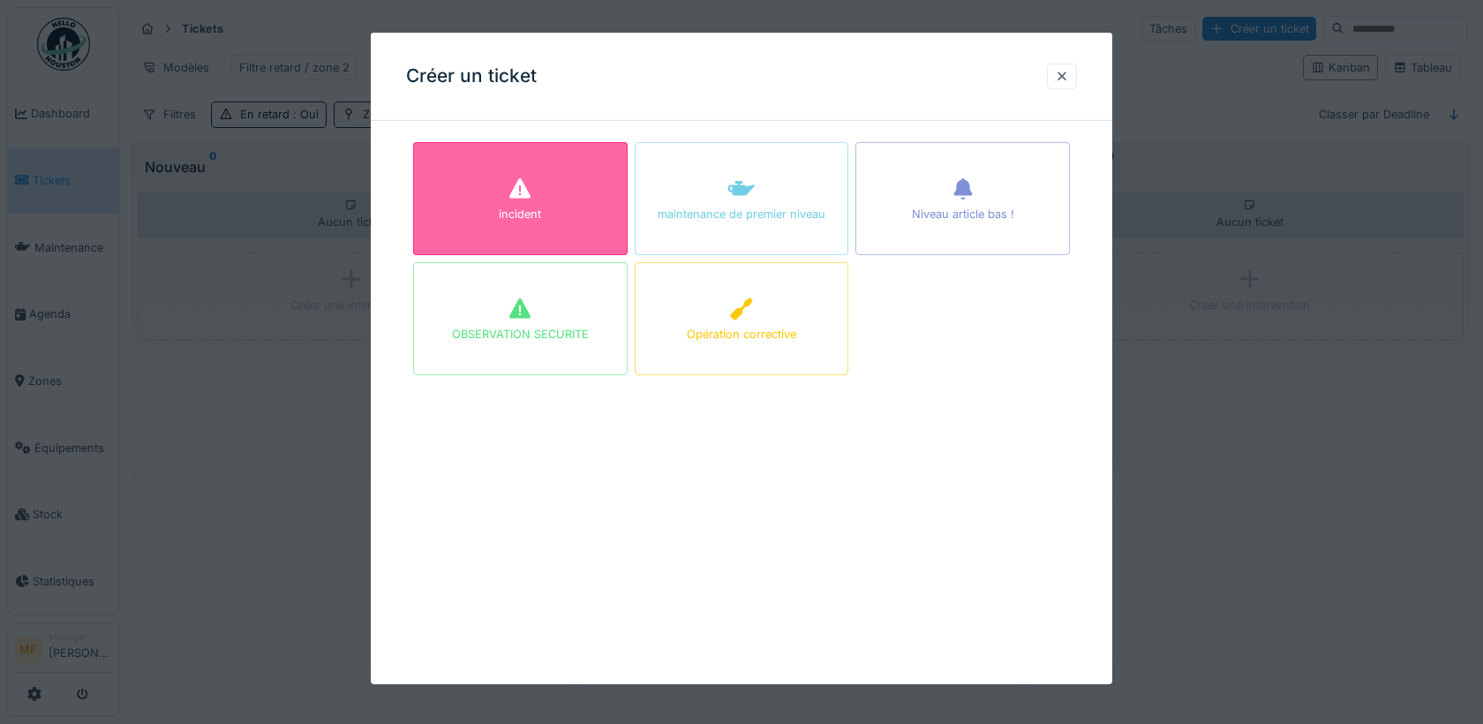
click at [508, 215] on div "incident" at bounding box center [520, 214] width 42 height 17
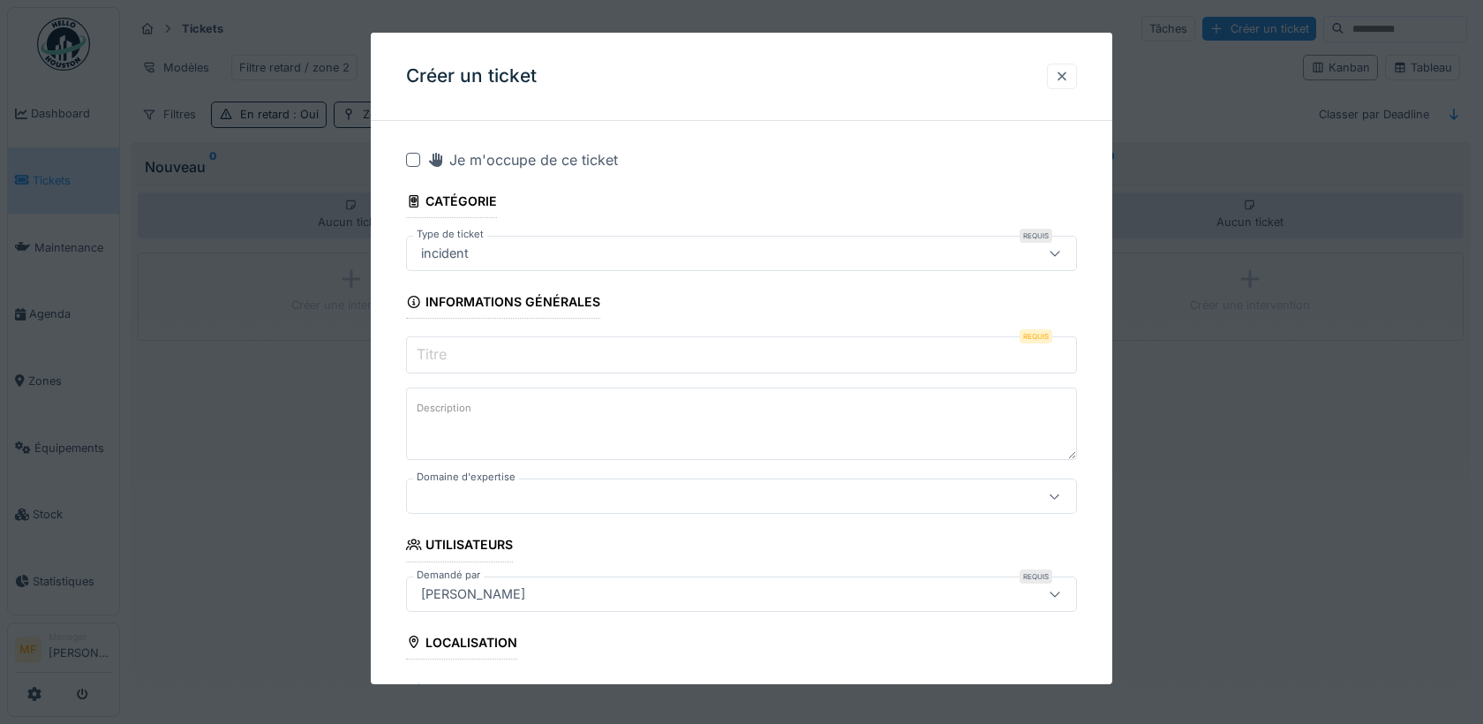
click at [1066, 70] on div at bounding box center [1062, 76] width 14 height 17
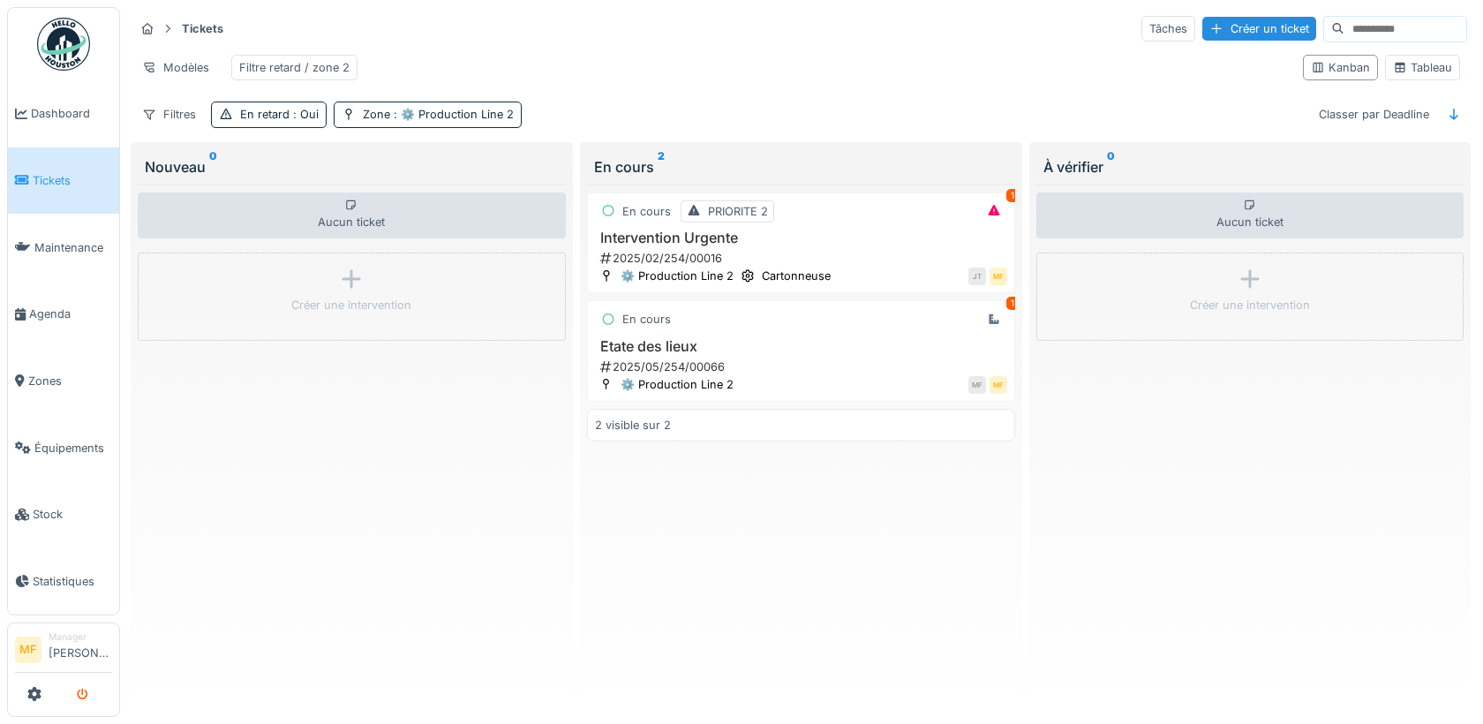
click at [85, 689] on icon "submit" at bounding box center [82, 694] width 11 height 11
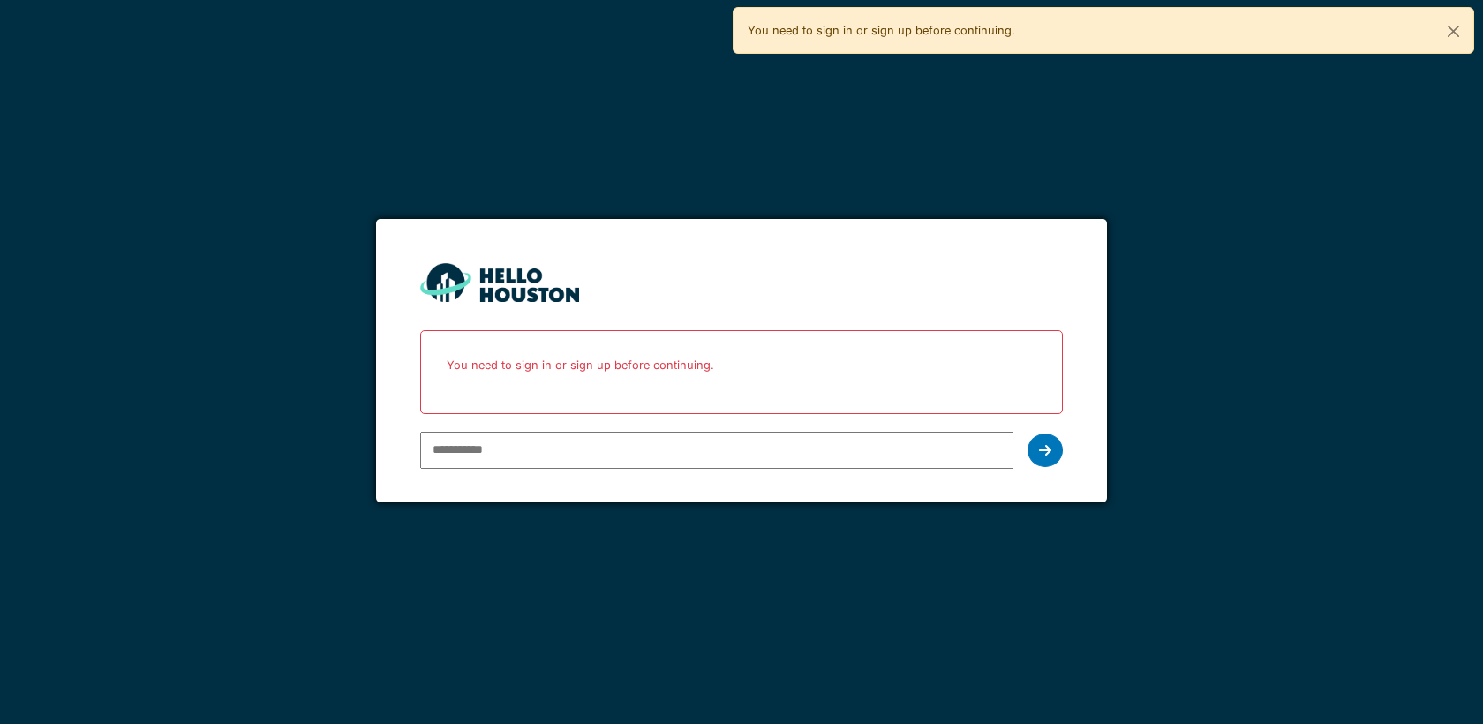
paste input "**********"
type input "**********"
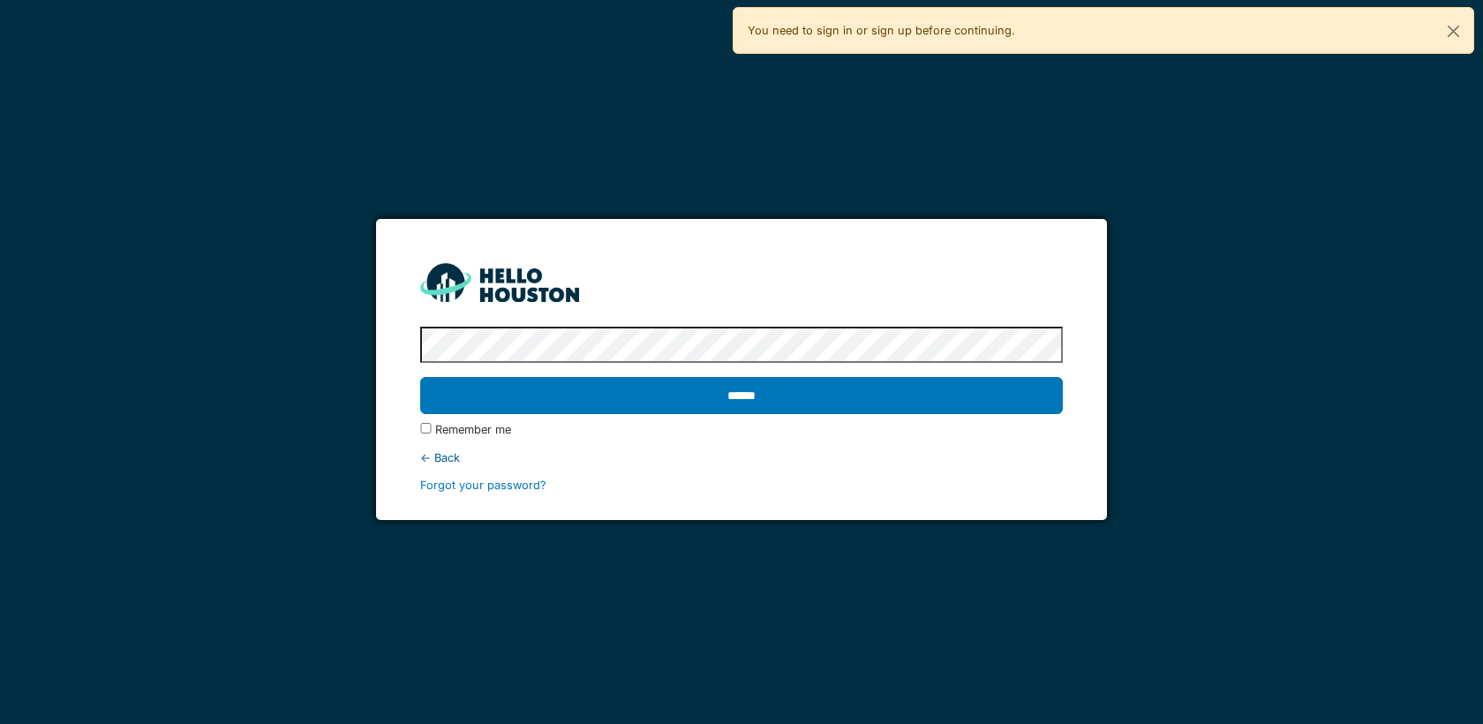
click at [420, 377] on input "******" at bounding box center [741, 395] width 642 height 37
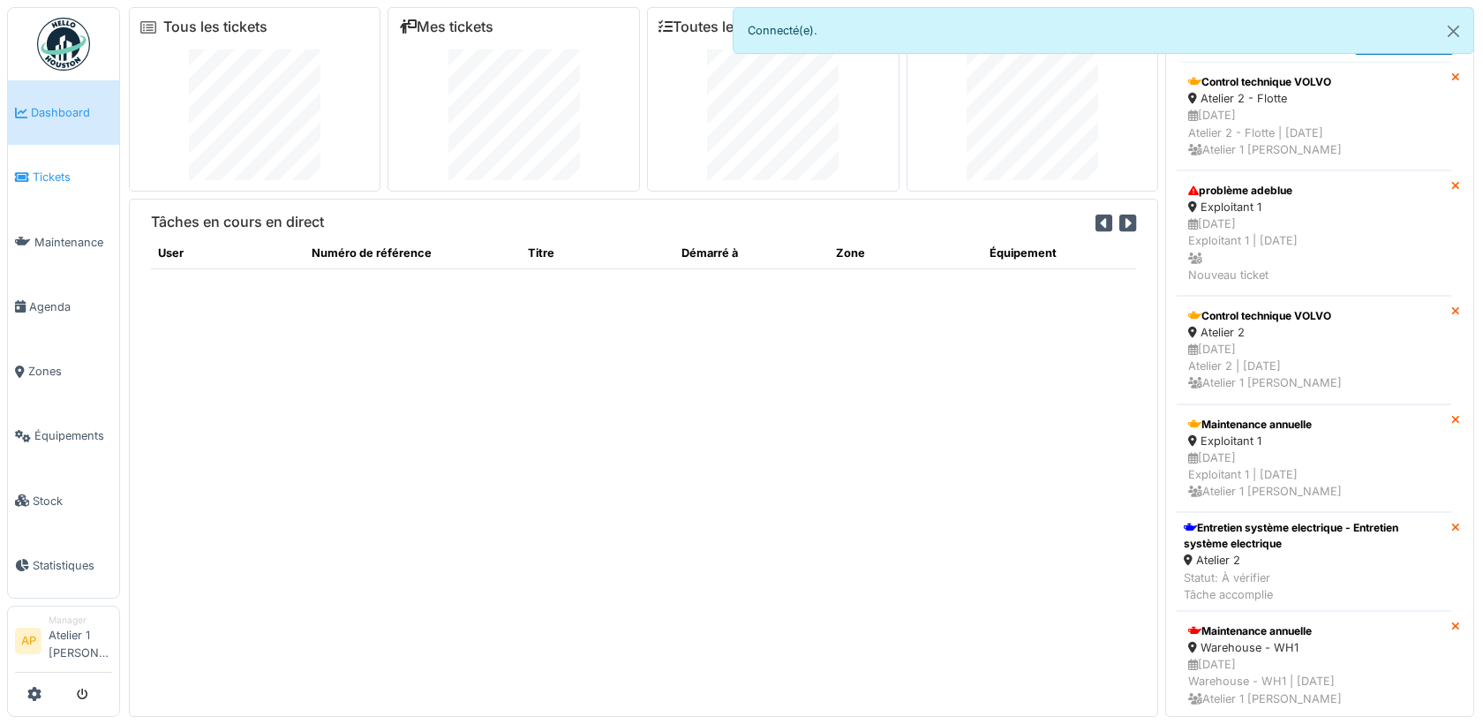
click at [41, 170] on span "Tickets" at bounding box center [72, 177] width 79 height 17
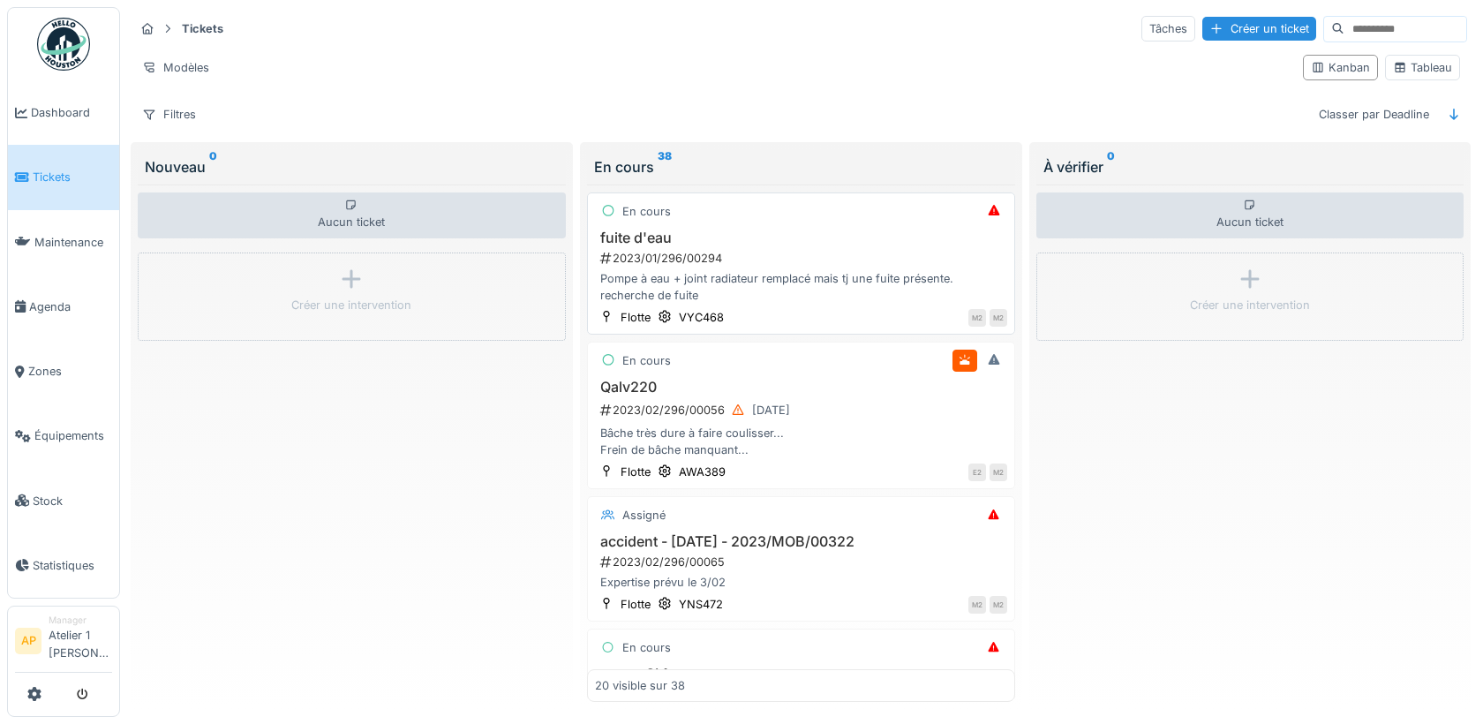
click at [700, 263] on div "fuite d'eau 2023/01/296/00294 Pompe à eau + joint radiateur remplacé mais tj un…" at bounding box center [801, 267] width 412 height 75
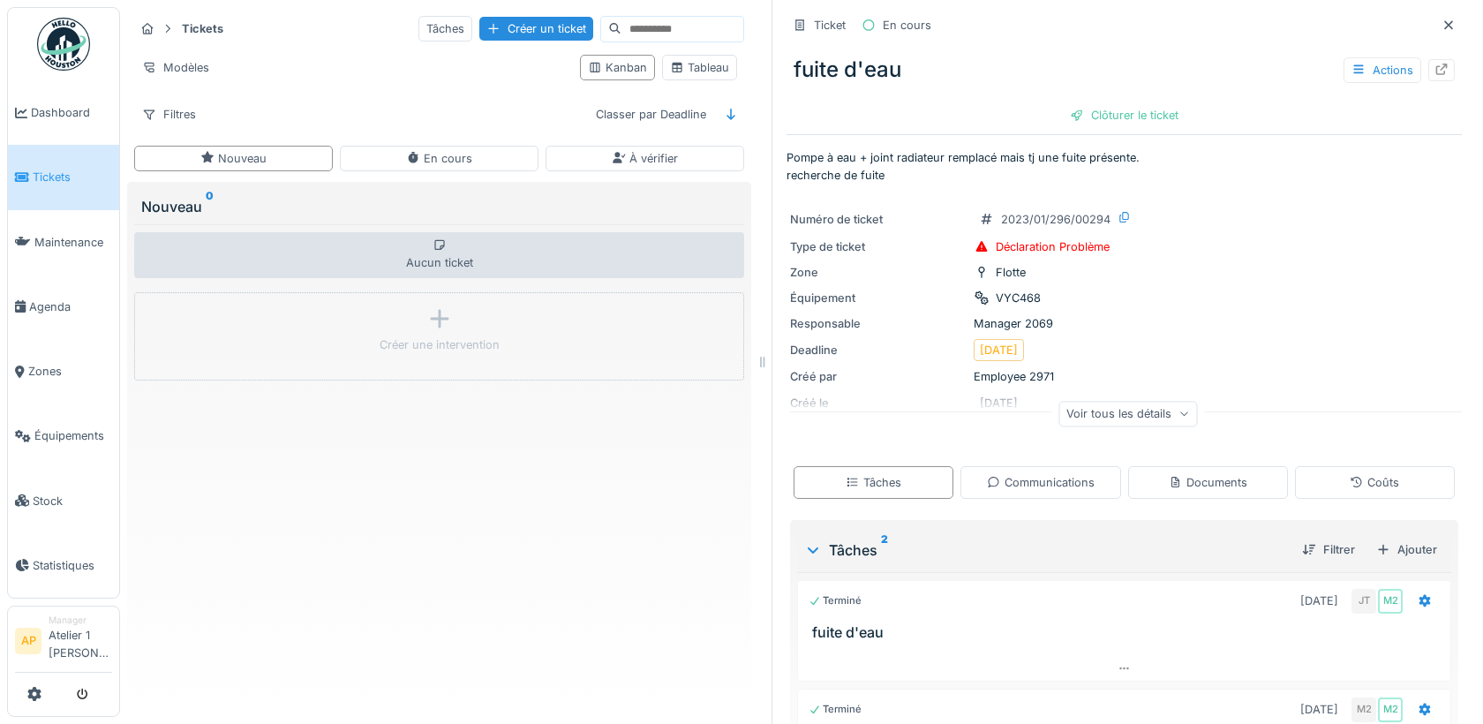
drag, startPoint x: 999, startPoint y: 365, endPoint x: 767, endPoint y: 361, distance: 232.2
click at [768, 361] on icon at bounding box center [763, 362] width 16 height 12
click at [416, 320] on div "Créer une intervention" at bounding box center [438, 336] width 609 height 88
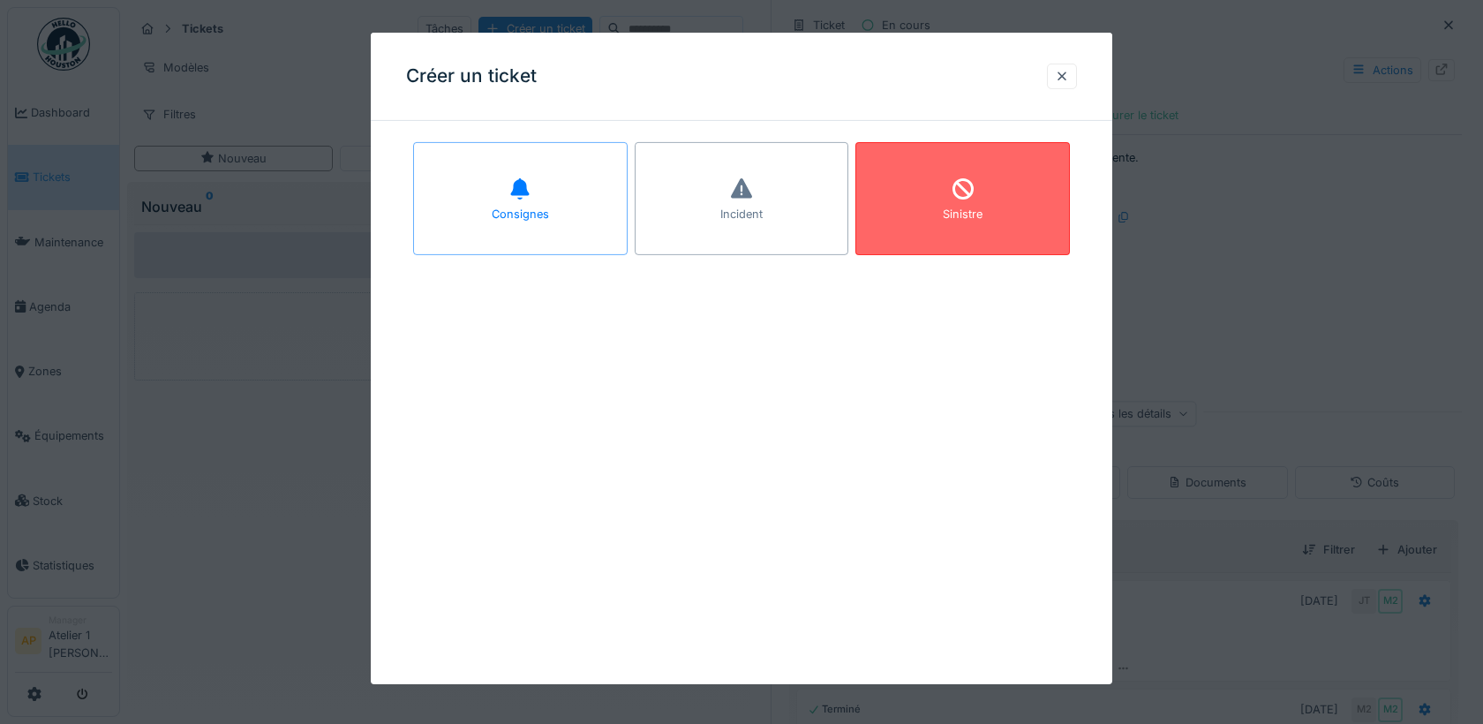
drag, startPoint x: 505, startPoint y: 234, endPoint x: 905, endPoint y: 204, distance: 401.1
click at [905, 204] on div "Consignes Incident Sinistre" at bounding box center [741, 198] width 657 height 113
click at [921, 204] on div "Sinistre" at bounding box center [962, 198] width 215 height 113
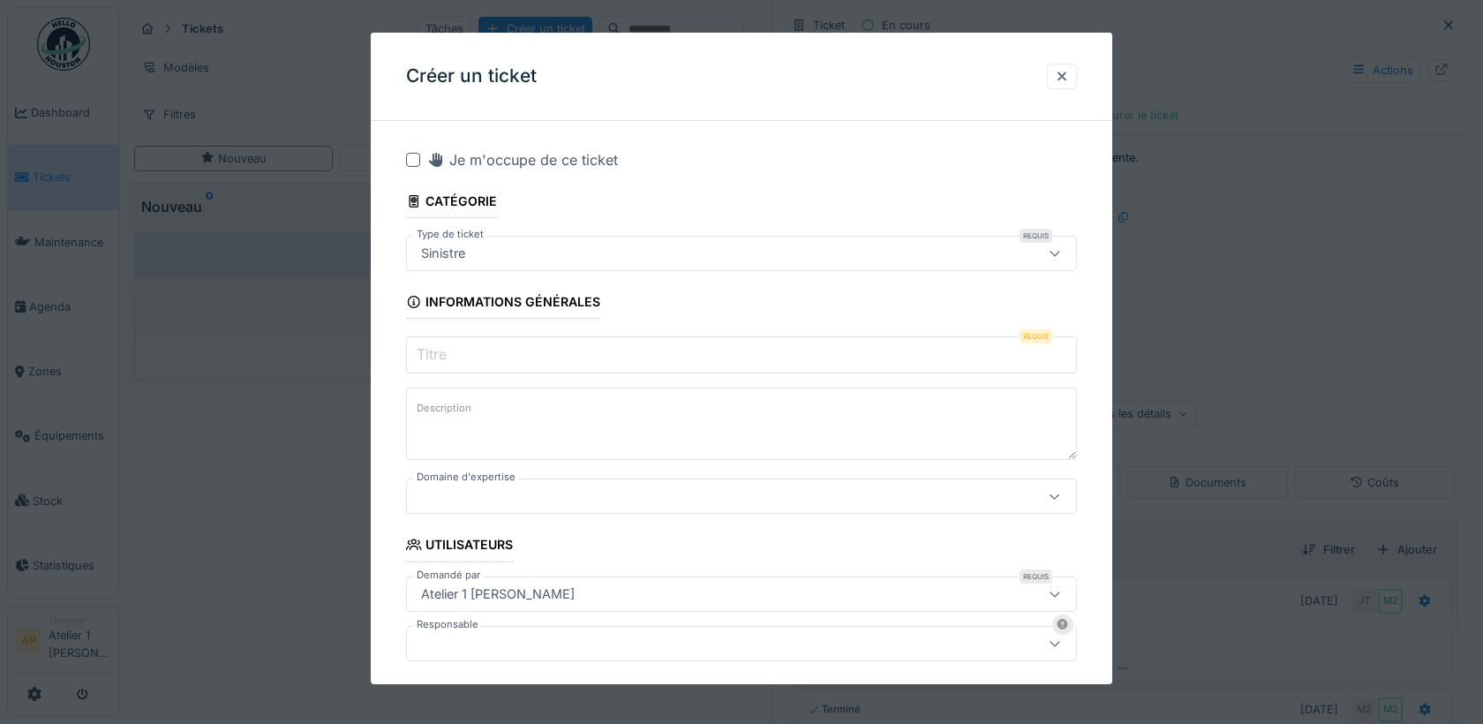
click at [454, 355] on input "Titre" at bounding box center [741, 354] width 671 height 37
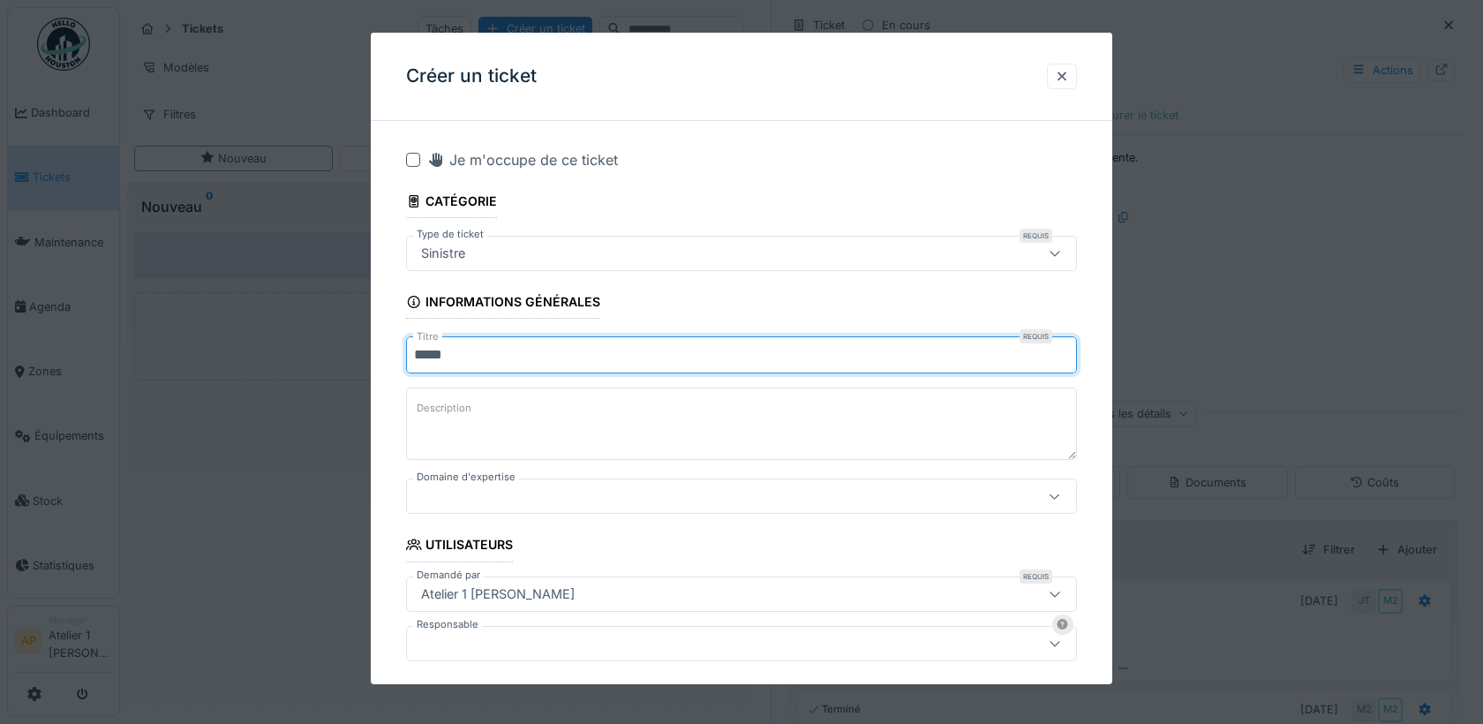
type input "*****"
click at [487, 492] on div at bounding box center [702, 495] width 576 height 19
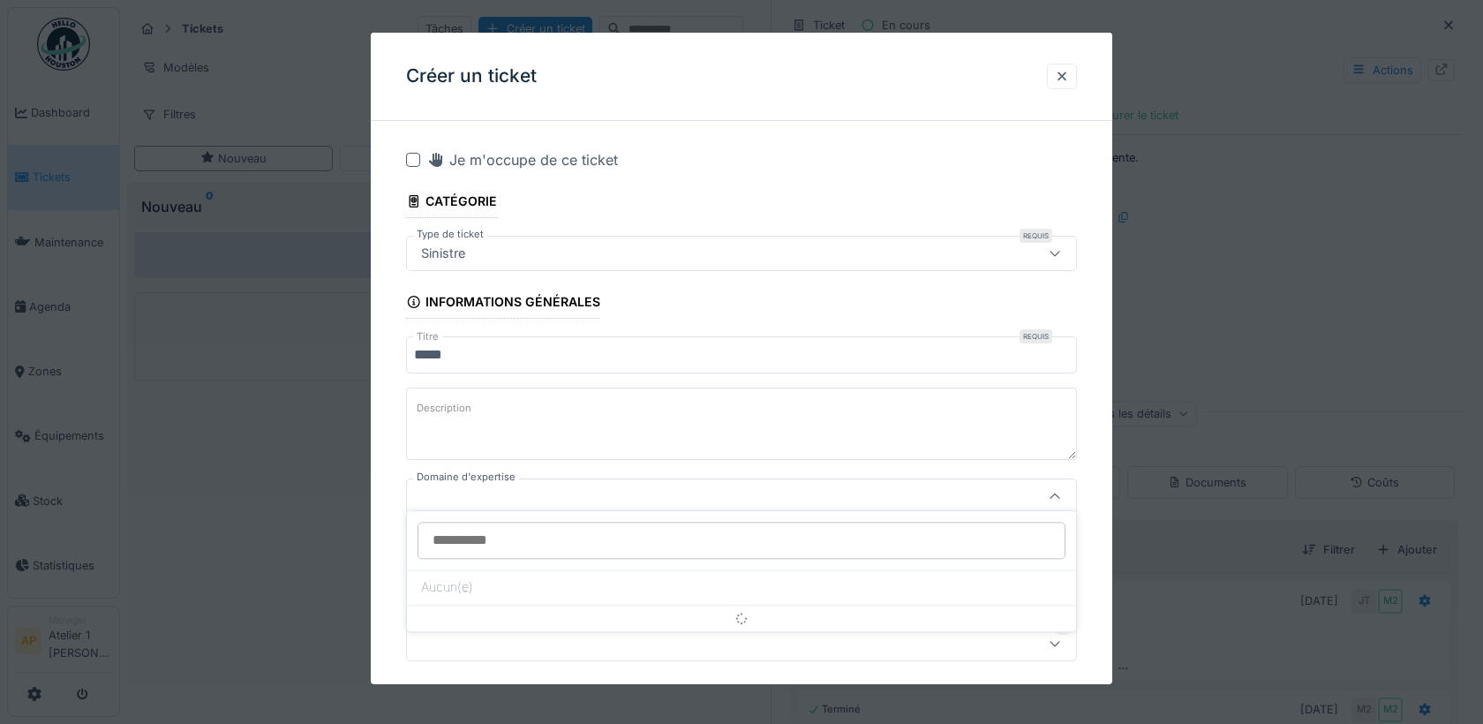
scroll to position [135, 0]
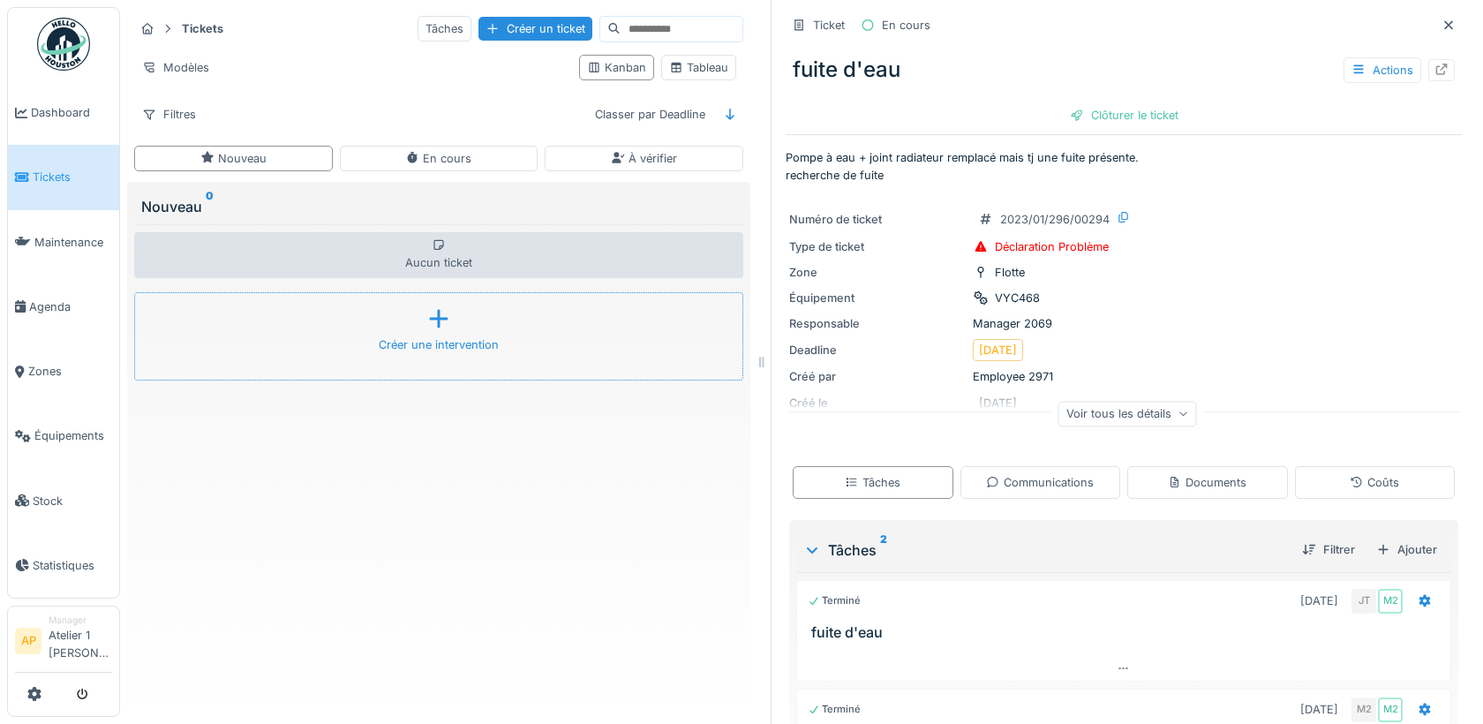
click at [478, 336] on div "Créer une intervention" at bounding box center [439, 344] width 120 height 17
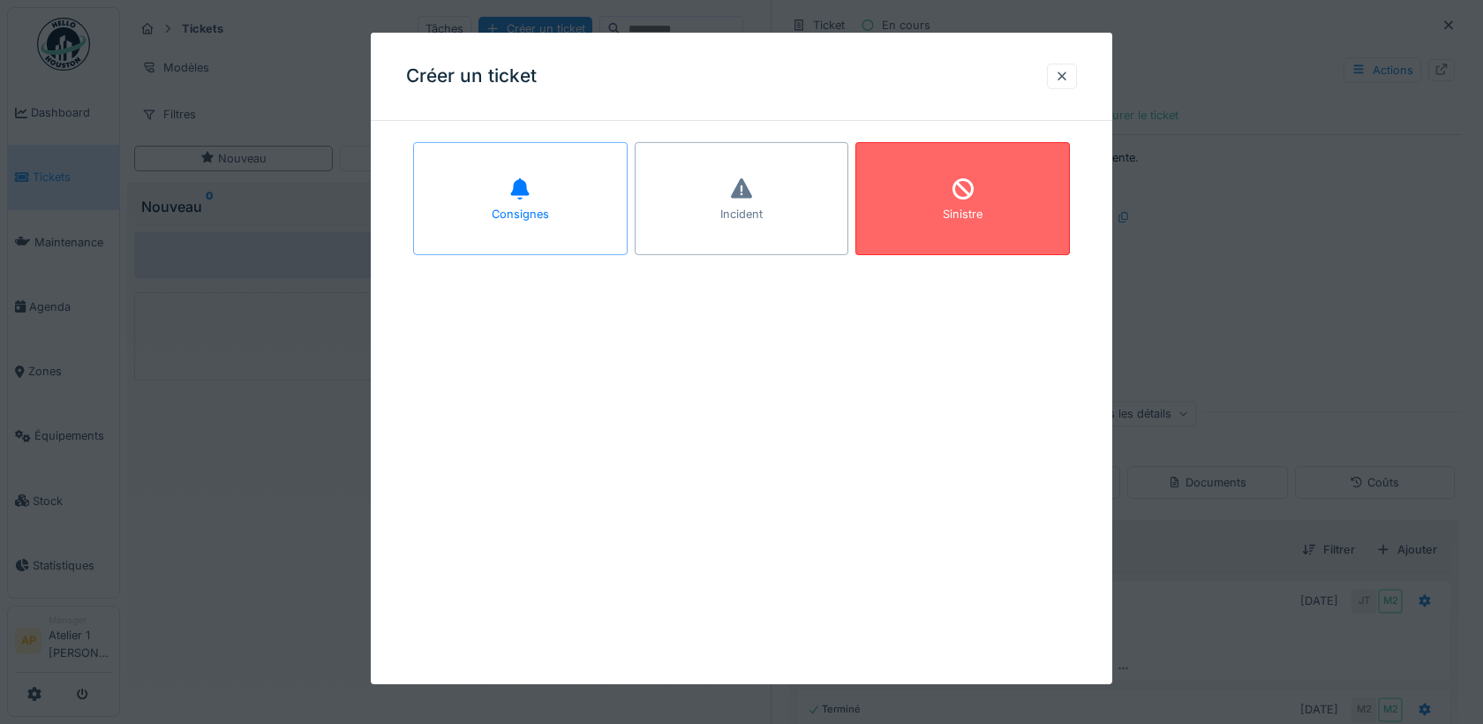
click at [958, 199] on icon at bounding box center [963, 188] width 26 height 21
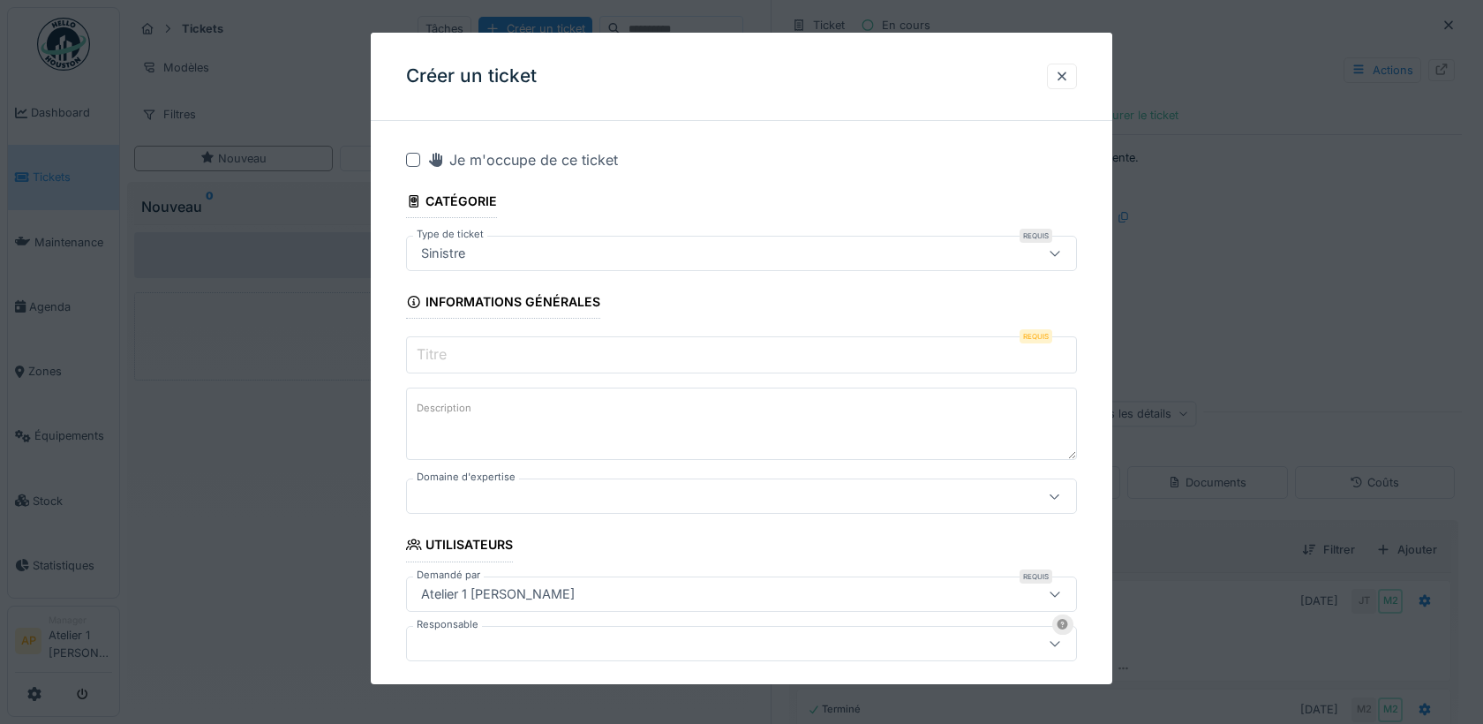
click at [464, 348] on input "Titre" at bounding box center [741, 354] width 671 height 37
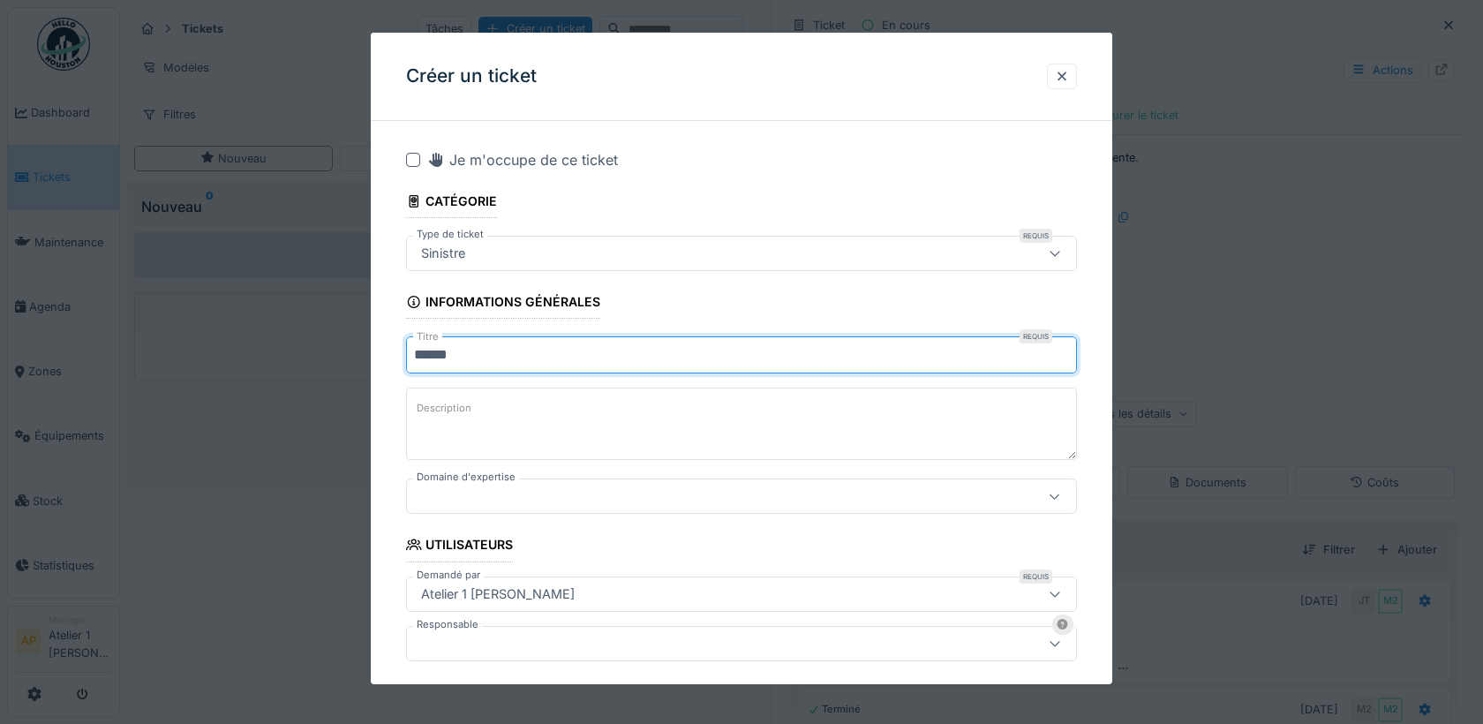
type input "*****"
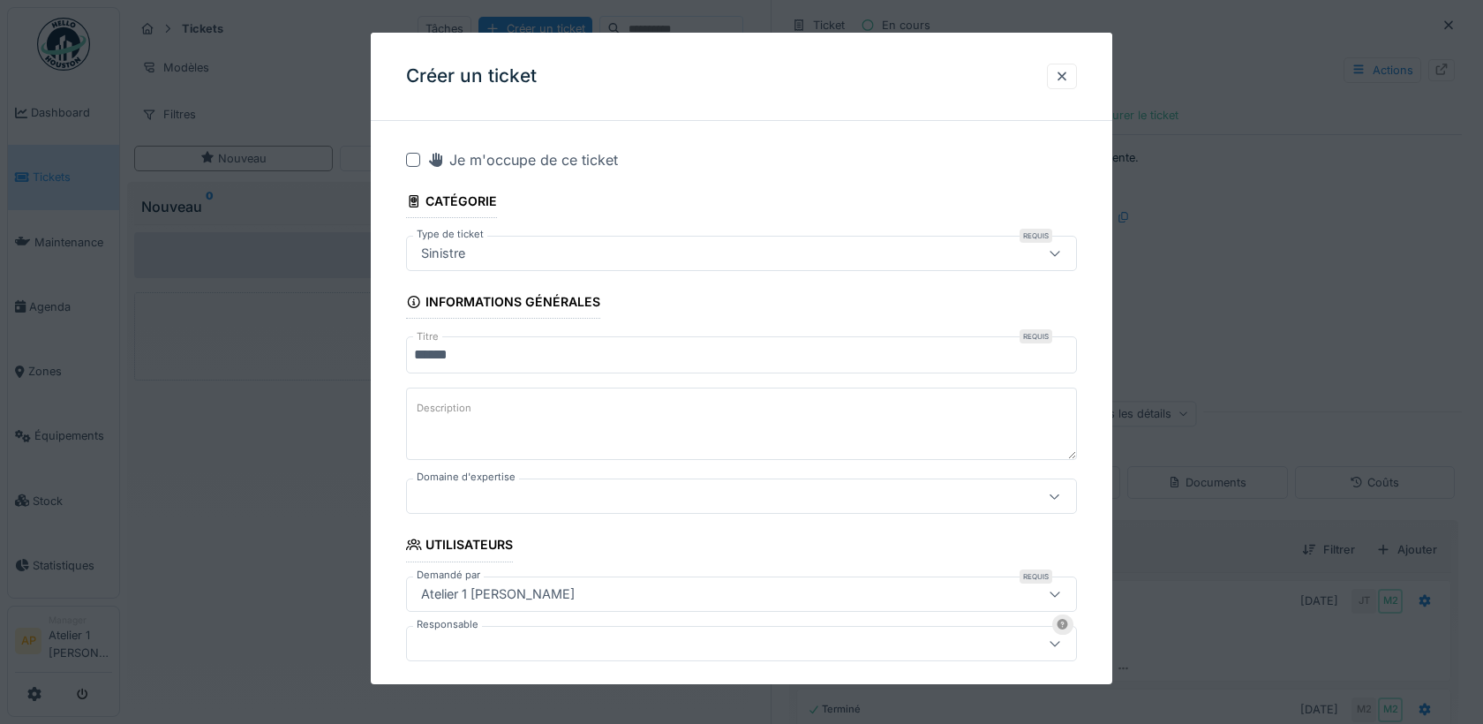
click at [439, 486] on div at bounding box center [702, 495] width 576 height 19
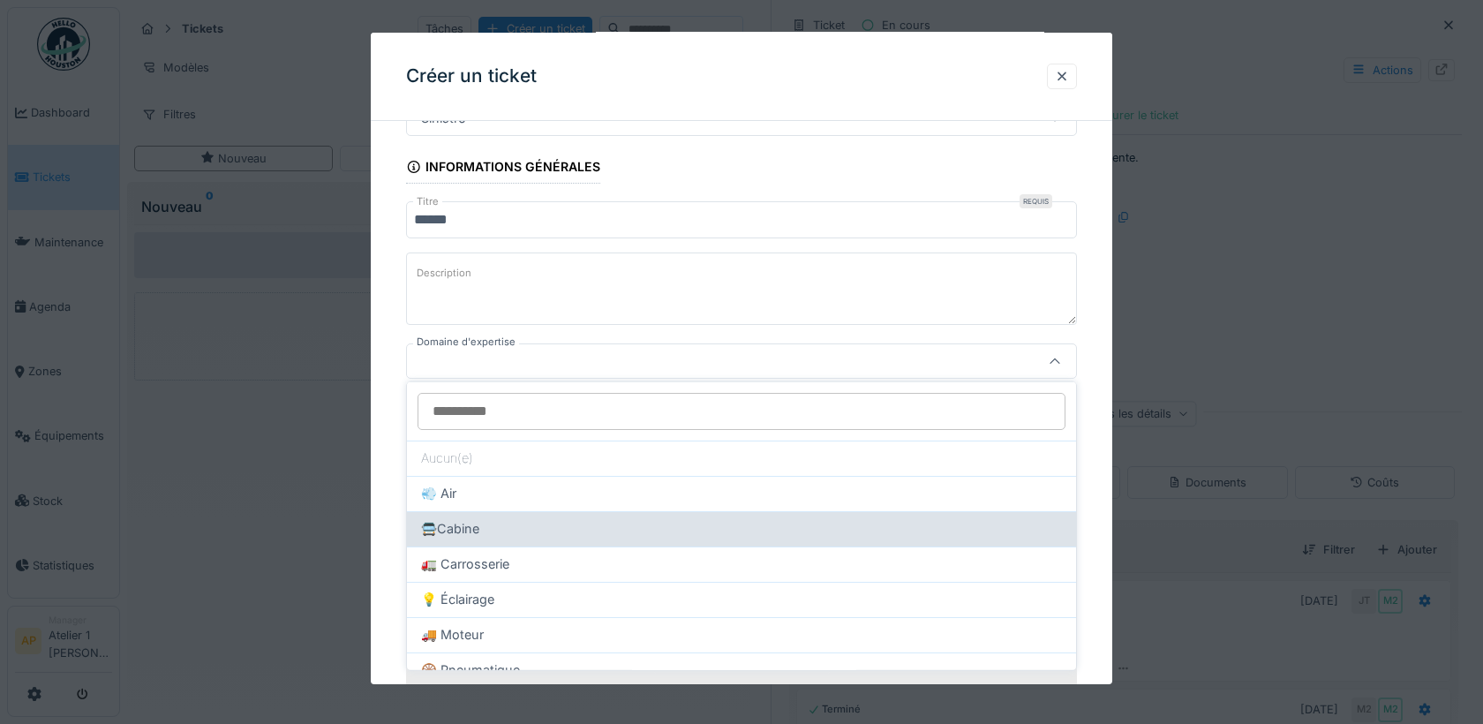
scroll to position [28, 0]
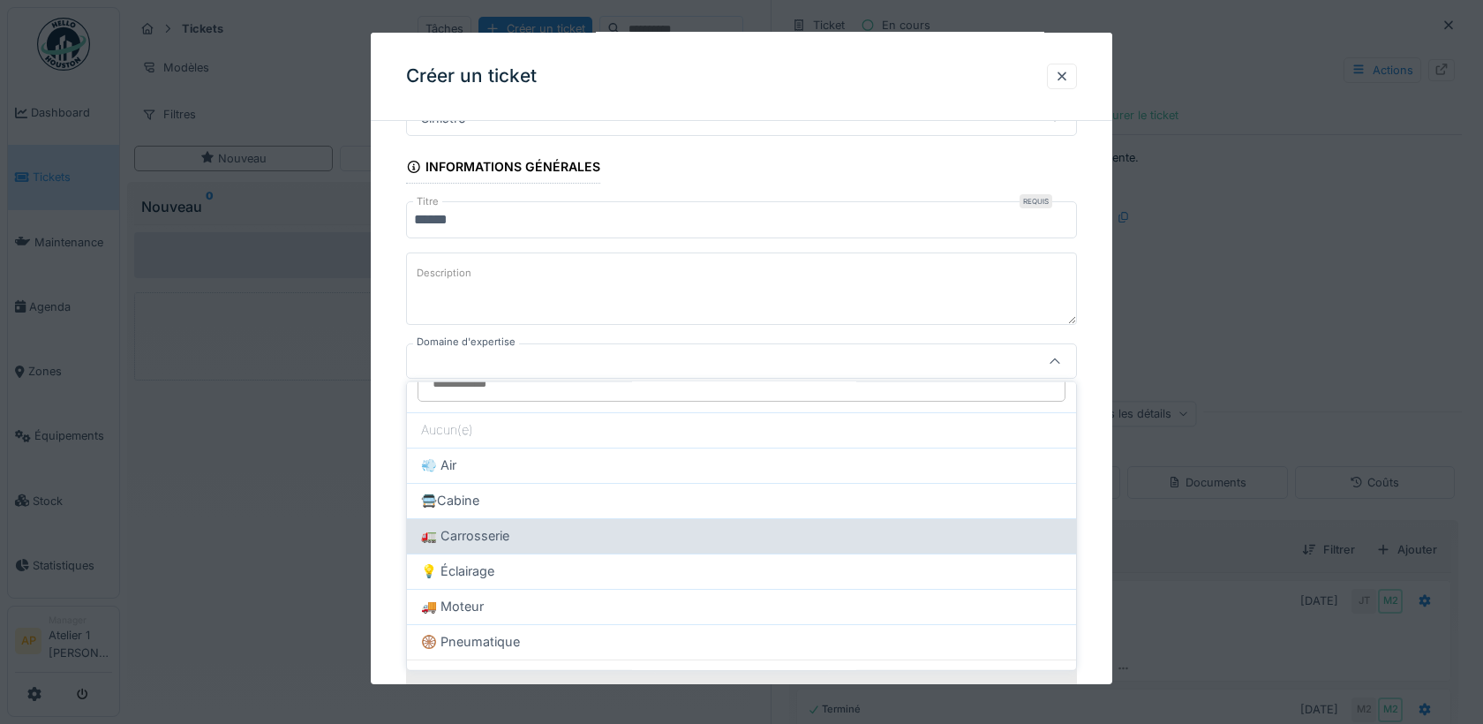
click at [539, 527] on div "🚛 Carrosserie" at bounding box center [741, 535] width 641 height 19
type input "***"
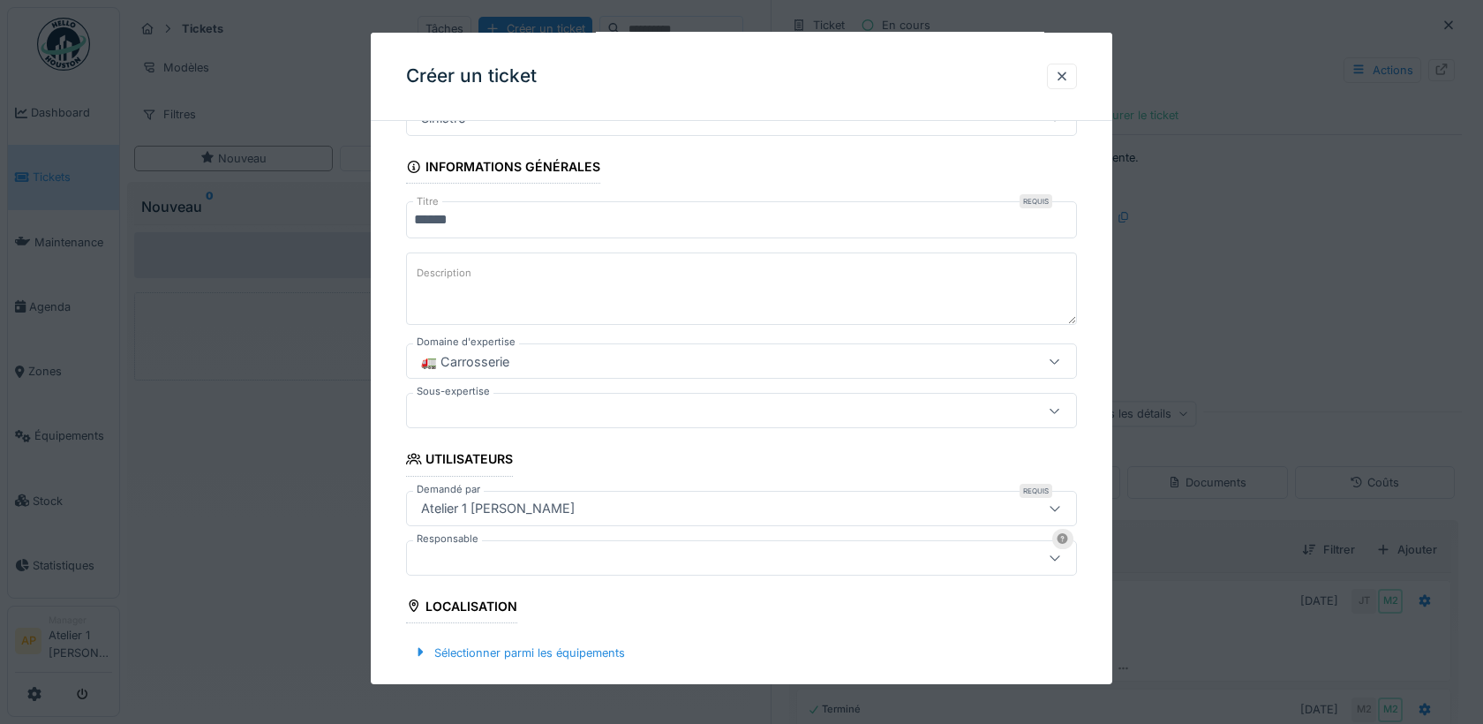
click at [486, 407] on div at bounding box center [702, 410] width 576 height 19
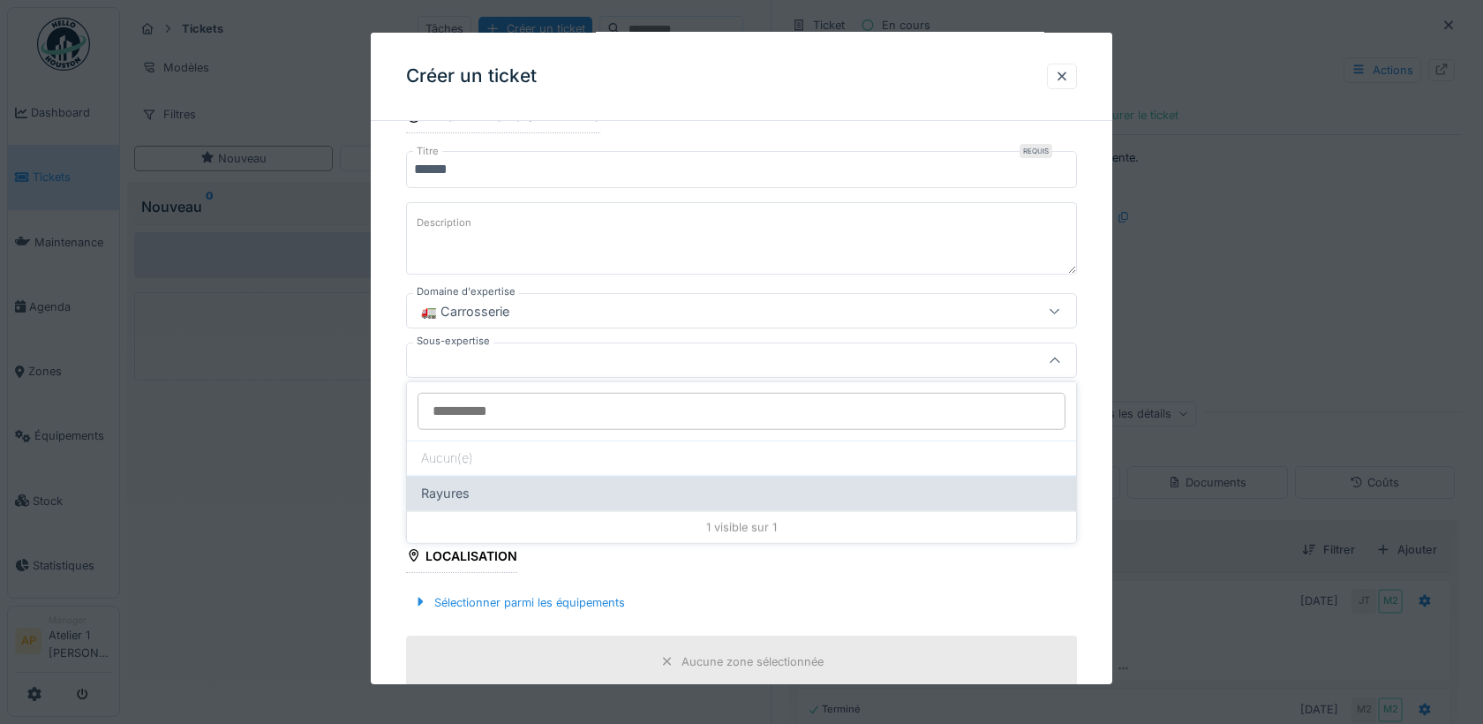
click at [486, 491] on div "Rayures" at bounding box center [741, 493] width 641 height 19
type input "***"
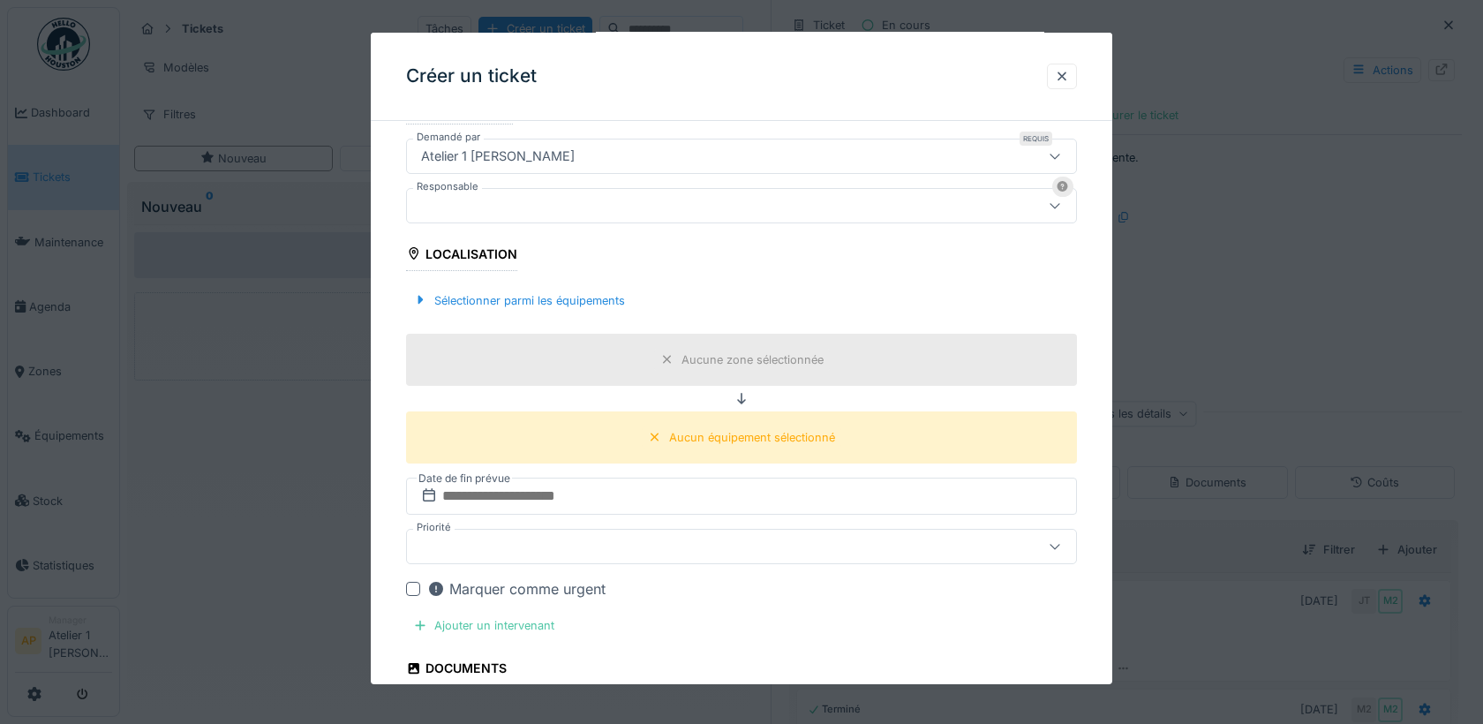
scroll to position [514, 0]
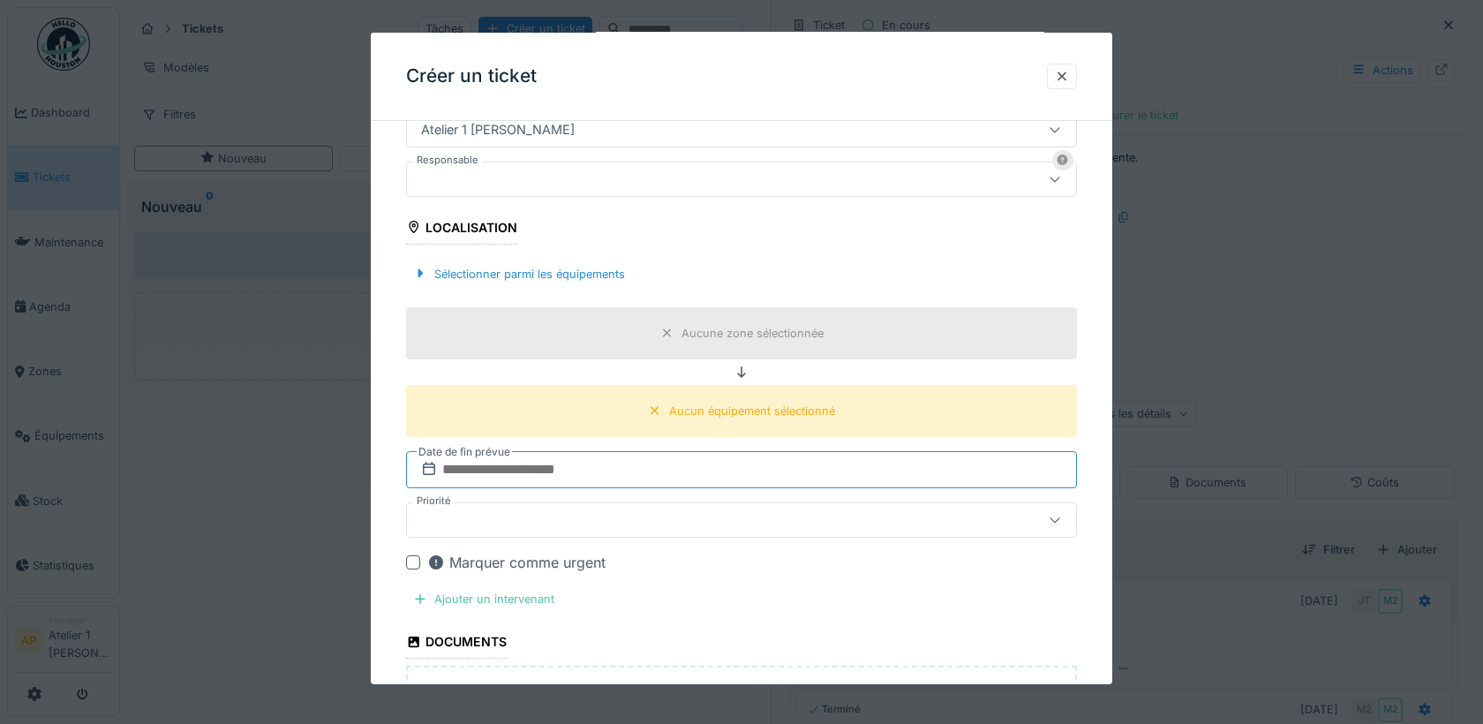
click at [531, 455] on input "text" at bounding box center [741, 469] width 671 height 37
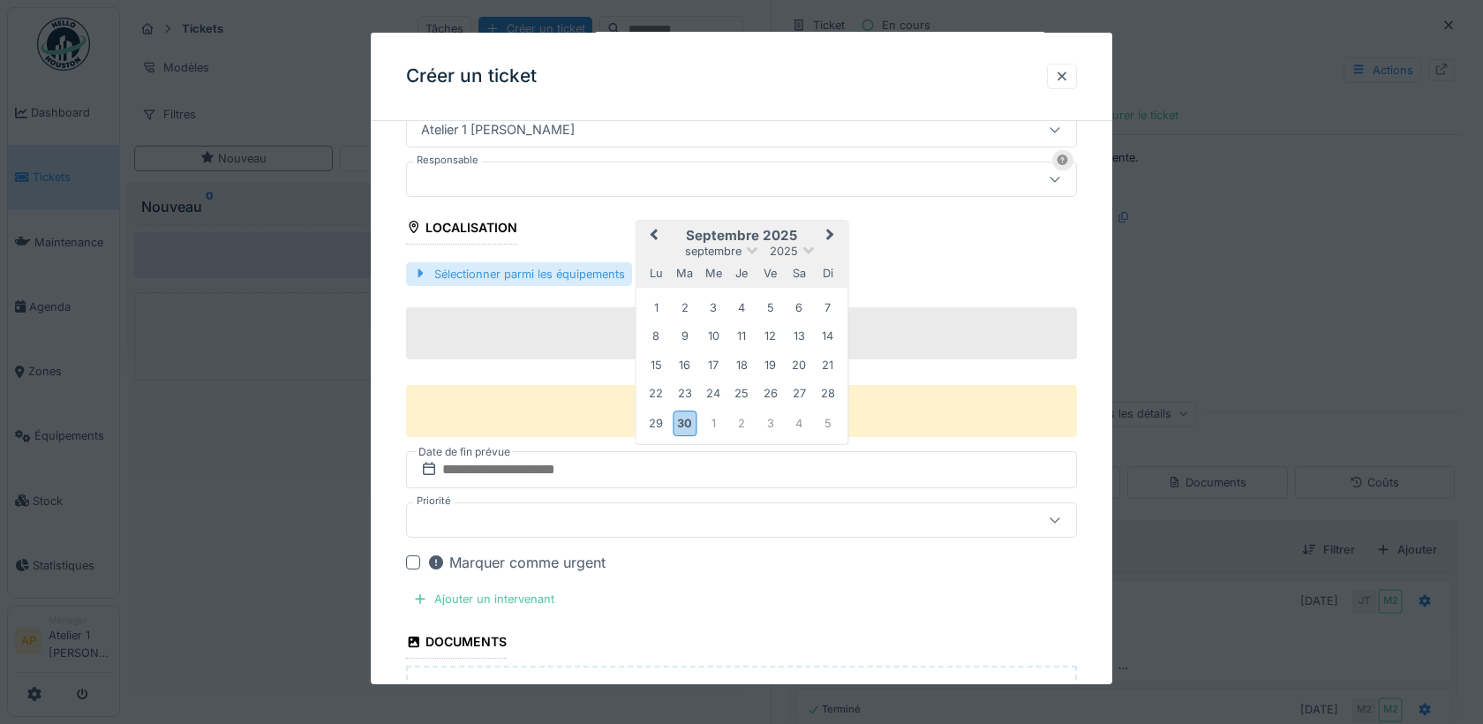
click at [489, 274] on div "Sélectionner parmi les équipements" at bounding box center [519, 274] width 226 height 24
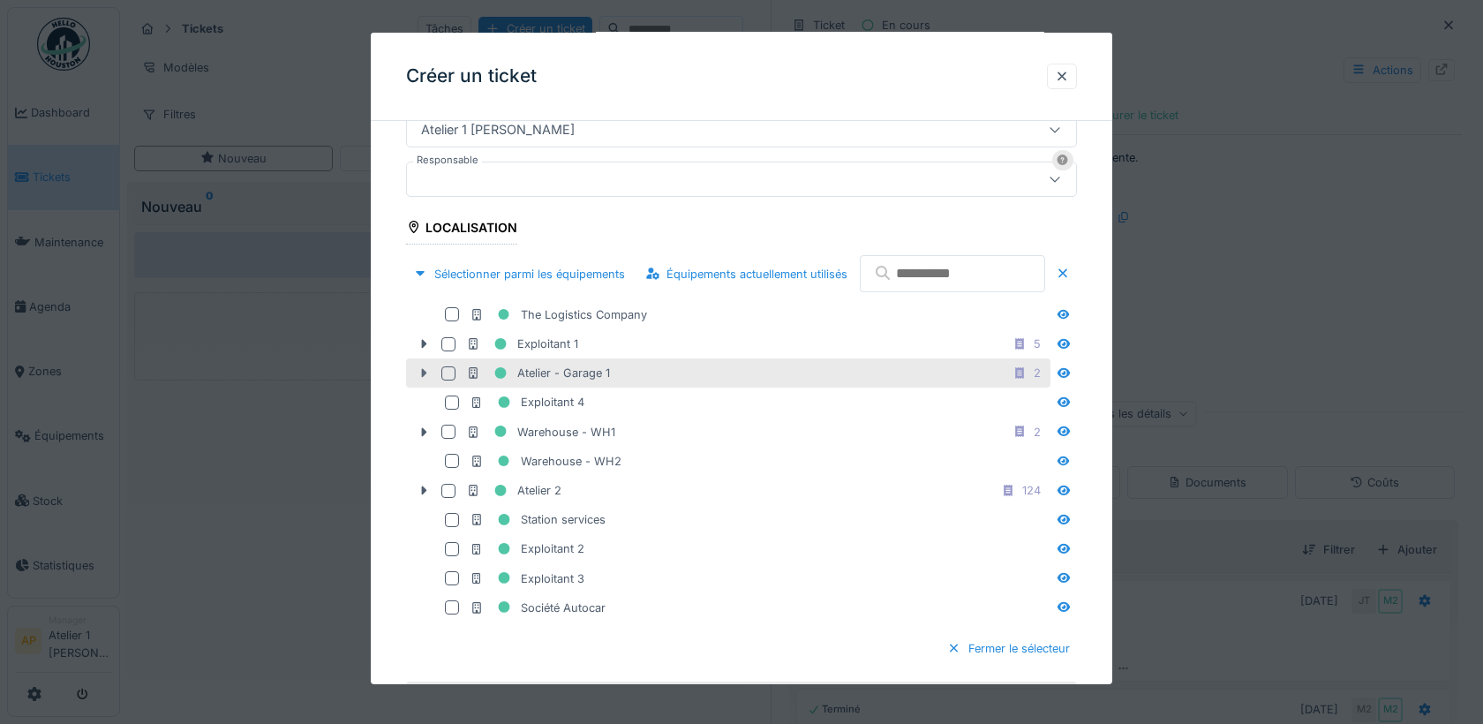
click at [426, 379] on icon at bounding box center [424, 372] width 14 height 11
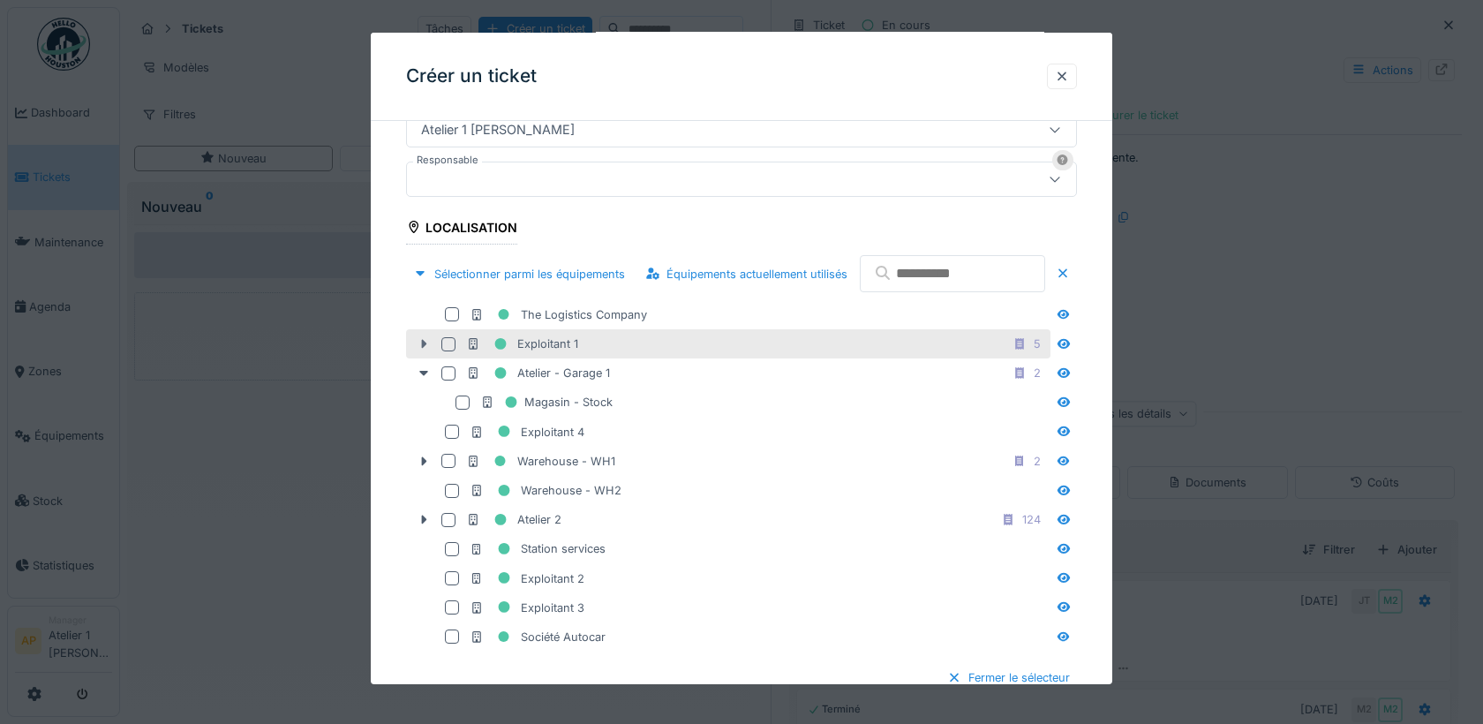
click at [428, 350] on icon at bounding box center [424, 343] width 14 height 11
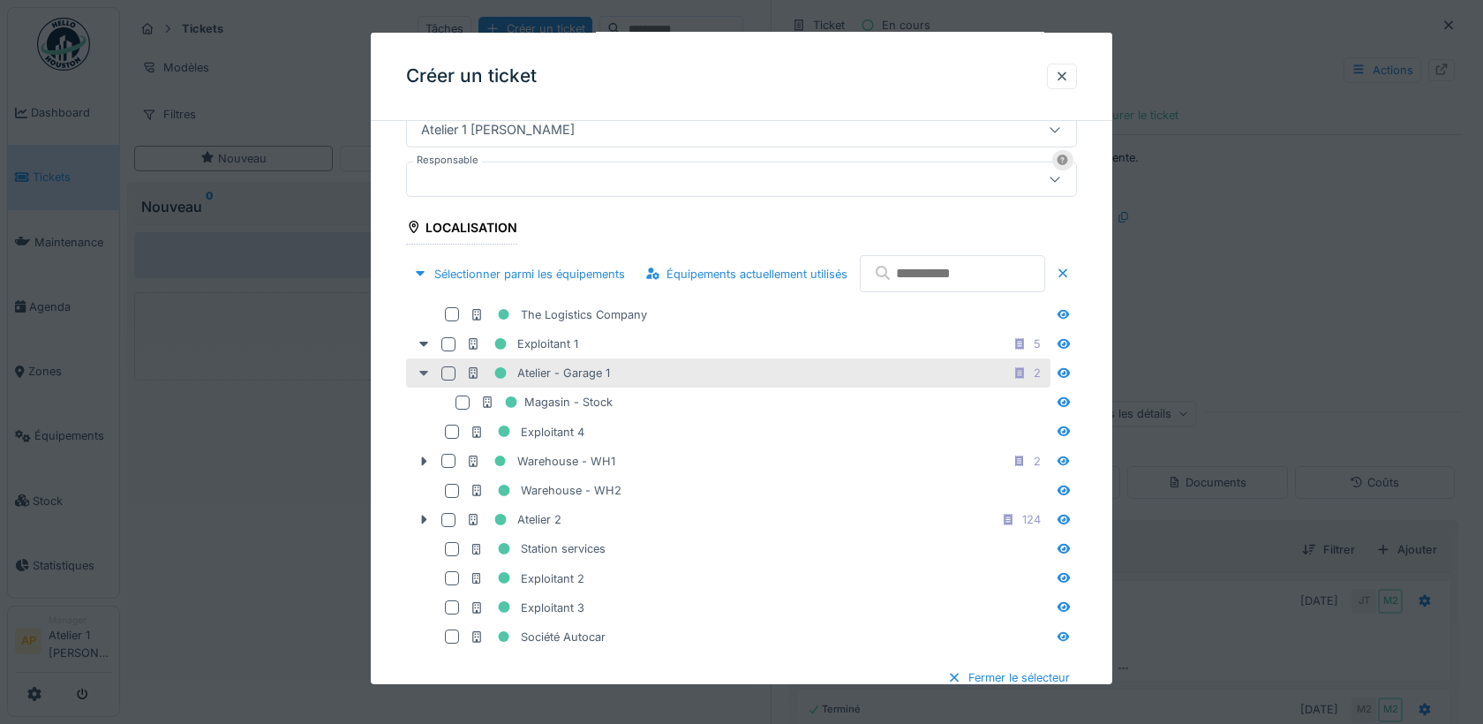
click at [425, 379] on icon at bounding box center [424, 372] width 14 height 11
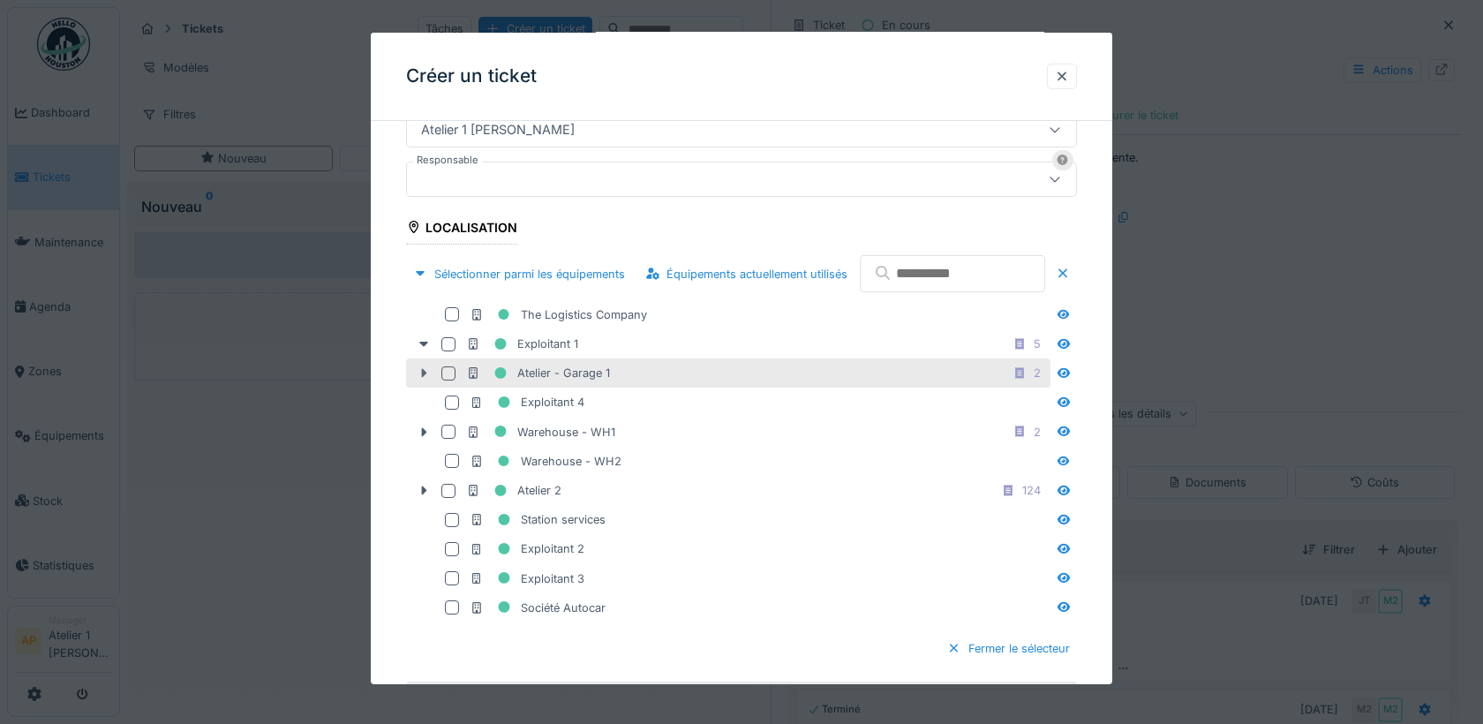
click at [428, 379] on icon at bounding box center [424, 372] width 14 height 11
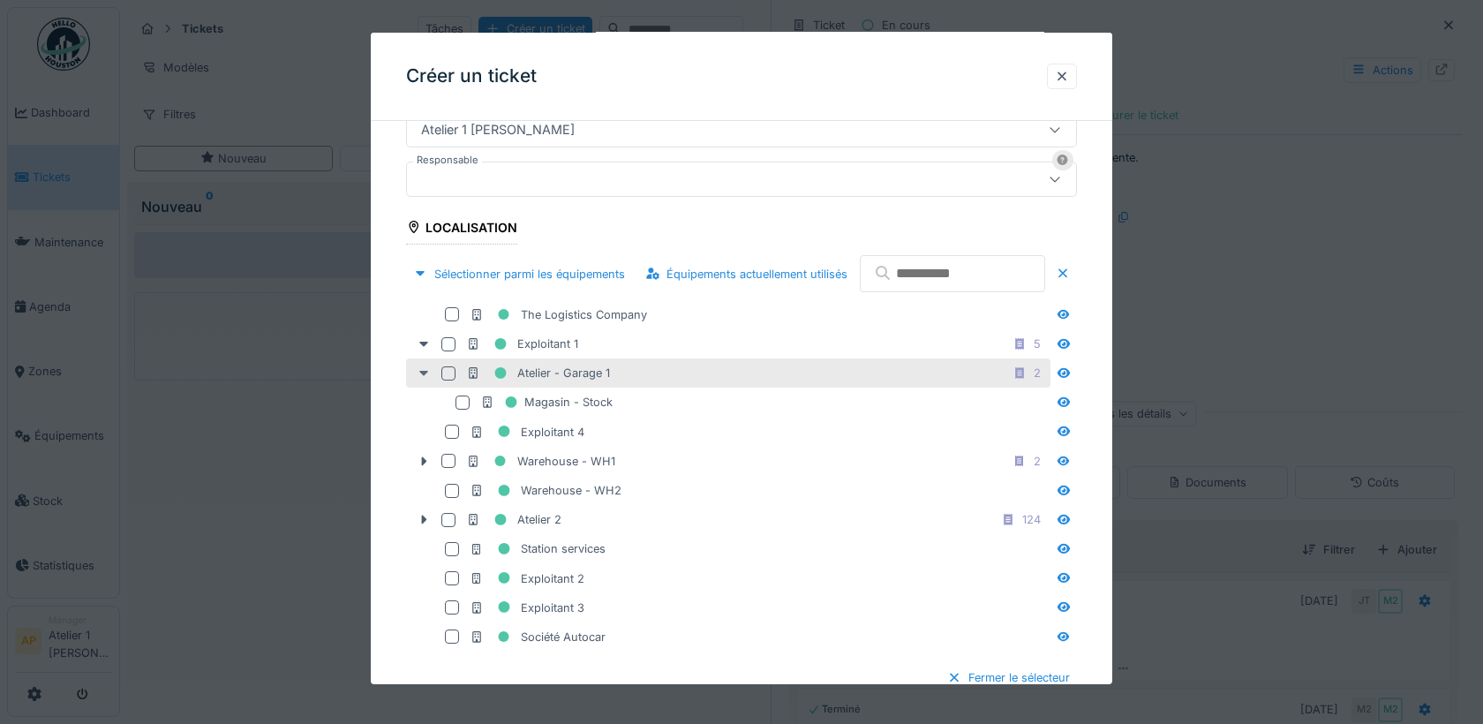
click at [426, 379] on icon at bounding box center [424, 372] width 14 height 11
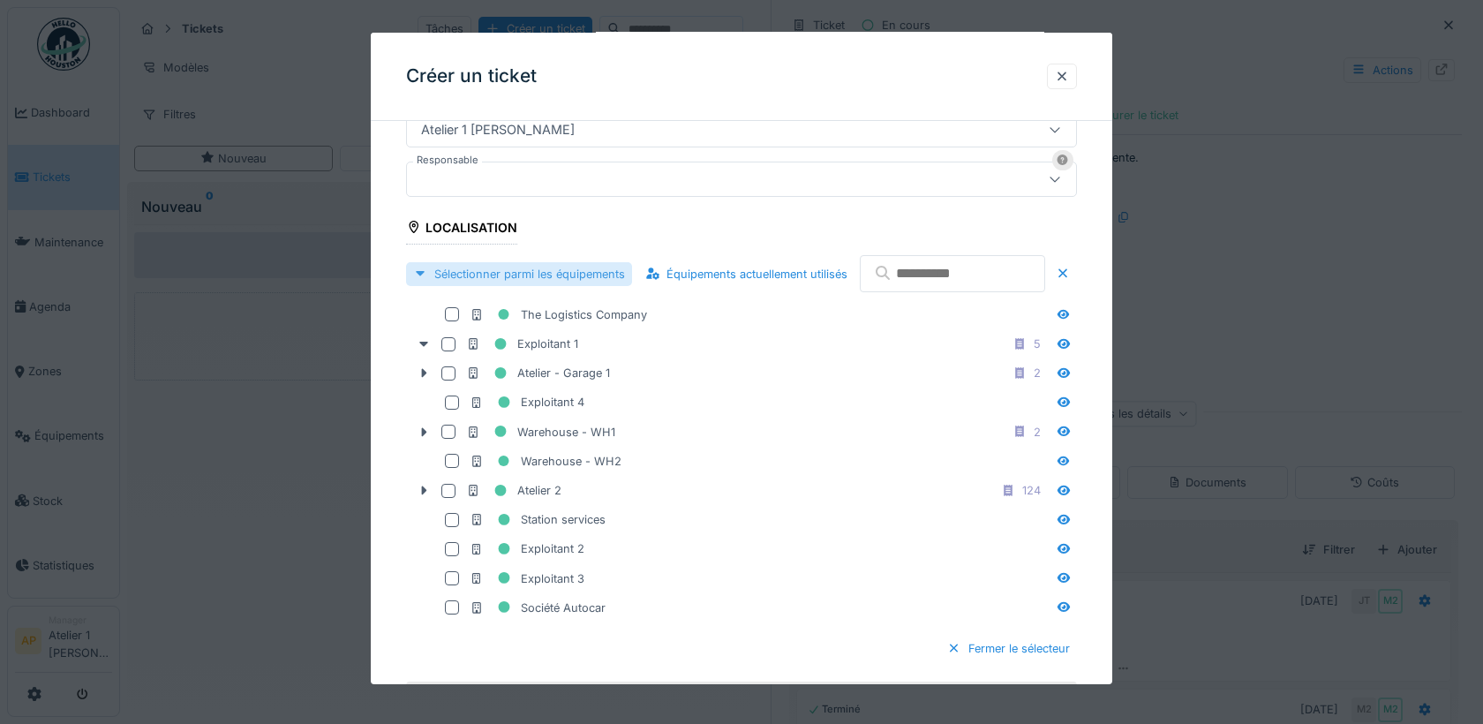
click at [547, 268] on div "Sélectionner parmi les équipements" at bounding box center [519, 274] width 226 height 24
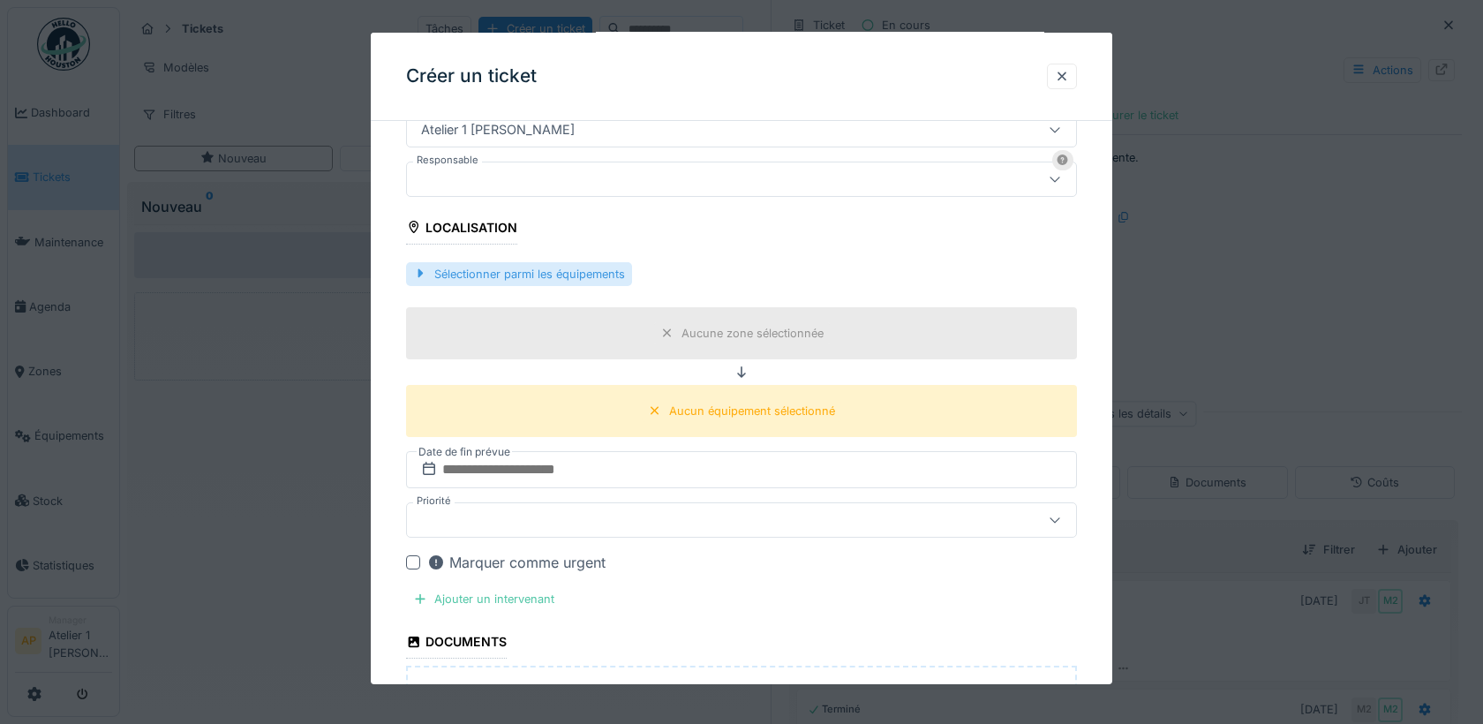
click at [547, 268] on div "Sélectionner parmi les équipements" at bounding box center [519, 274] width 226 height 24
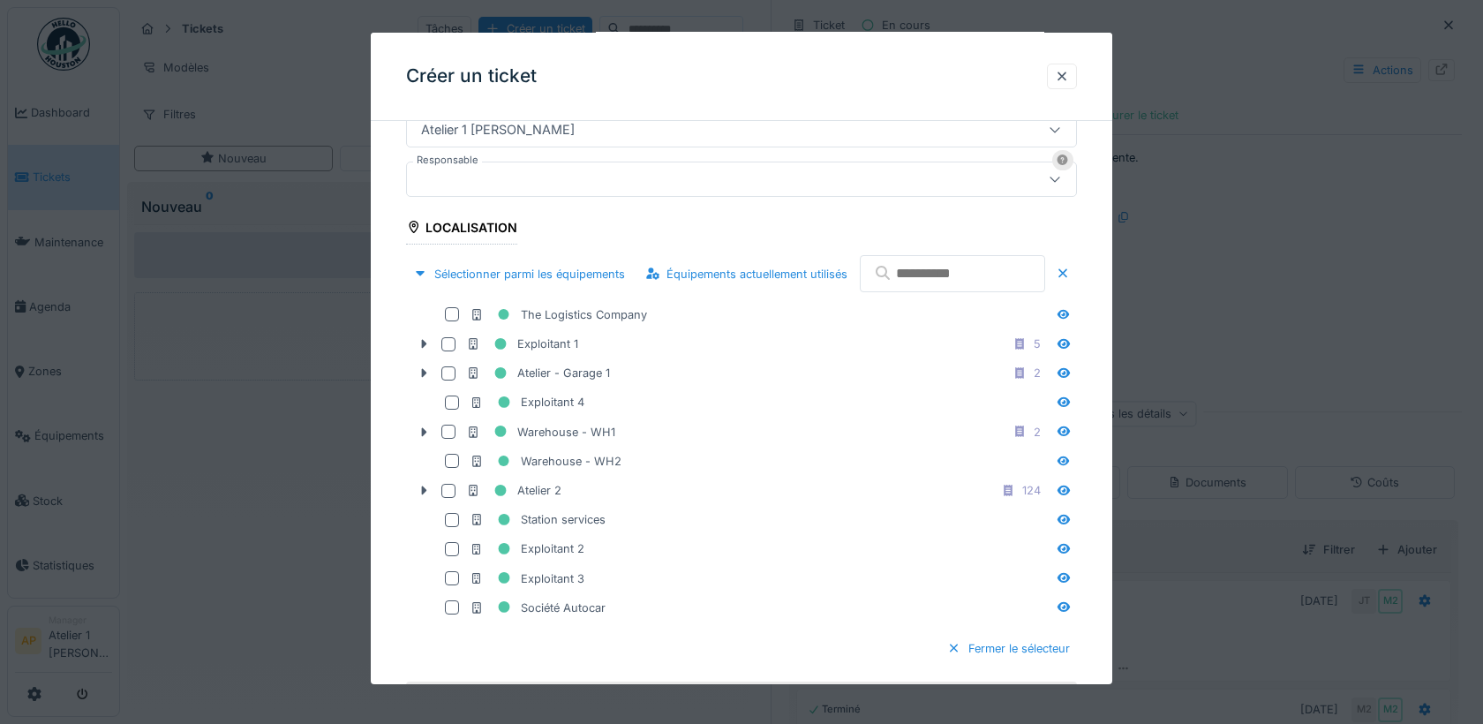
click at [860, 292] on input "text" at bounding box center [952, 273] width 185 height 37
paste input "**********"
type input "**********"
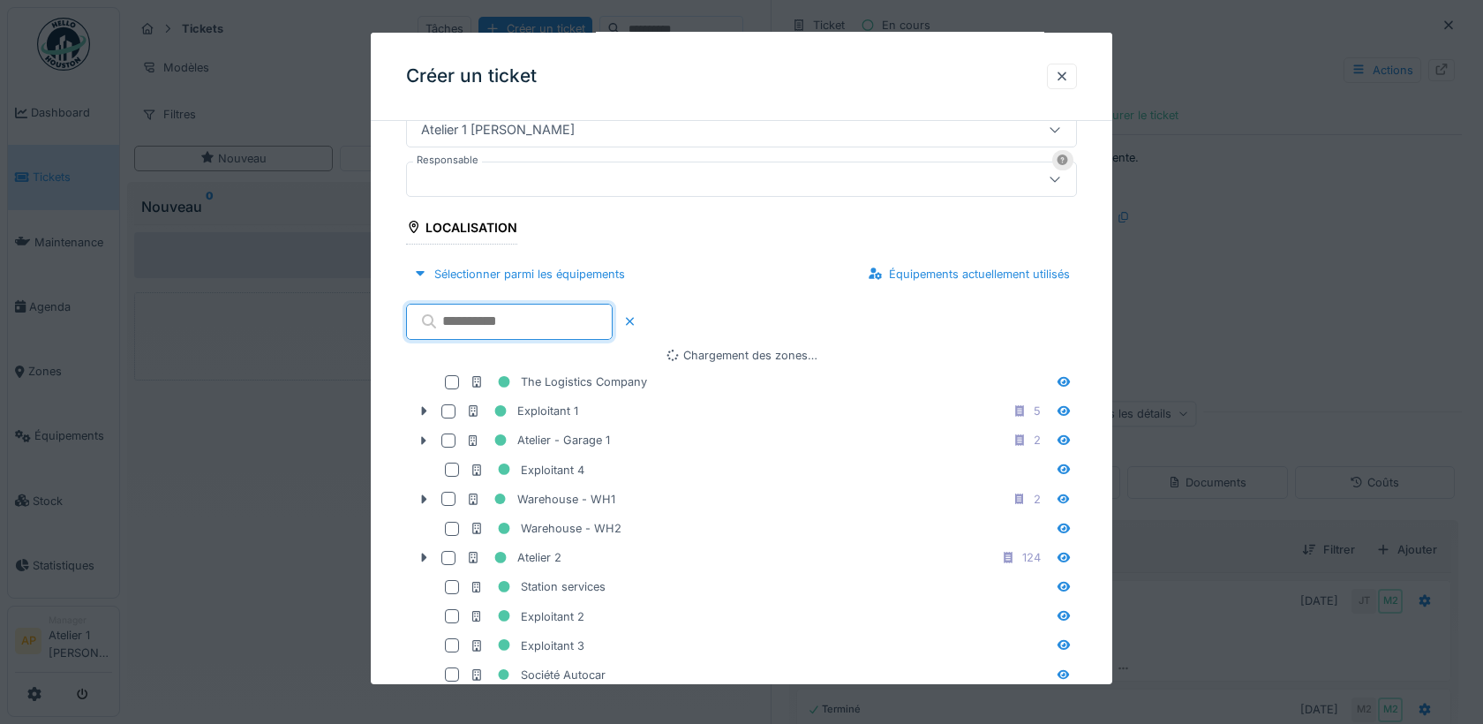
scroll to position [0, 0]
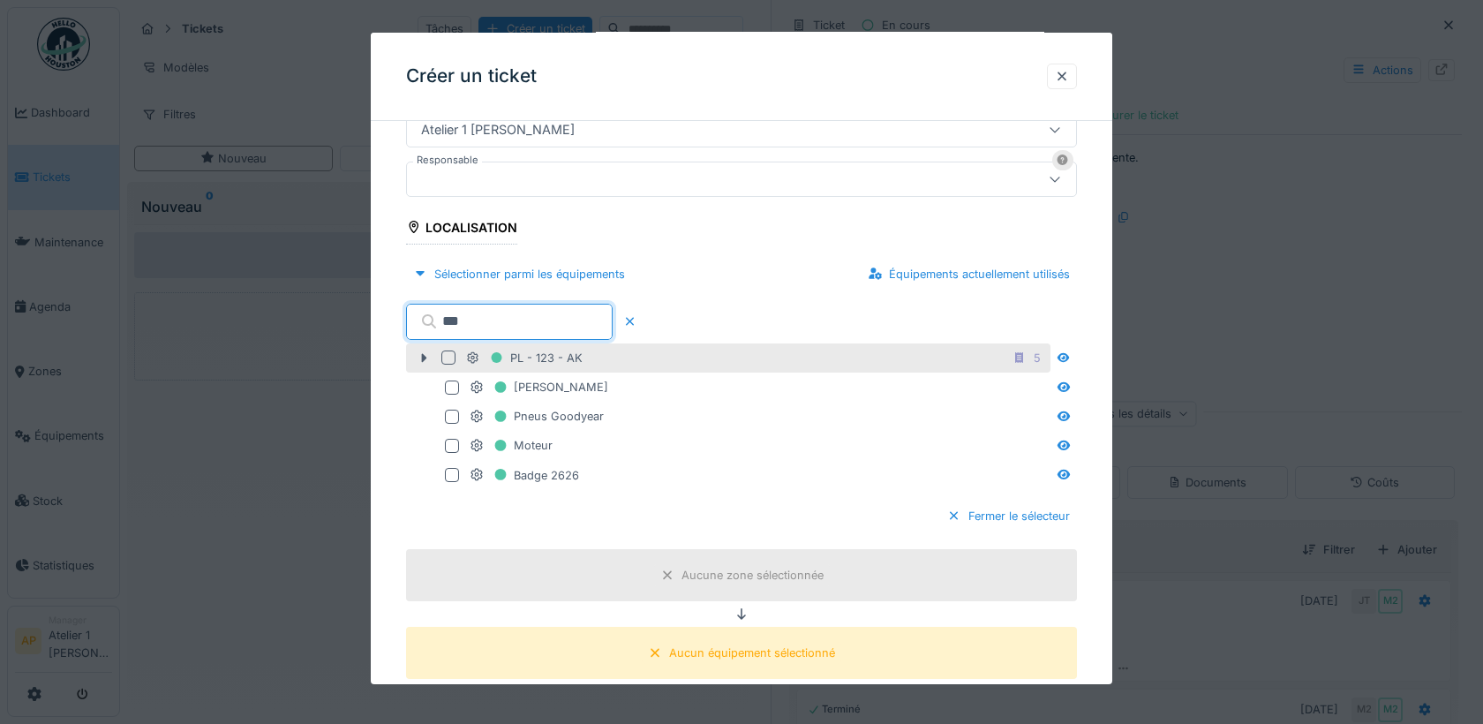
type input "***"
click at [455, 358] on div at bounding box center [448, 357] width 14 height 14
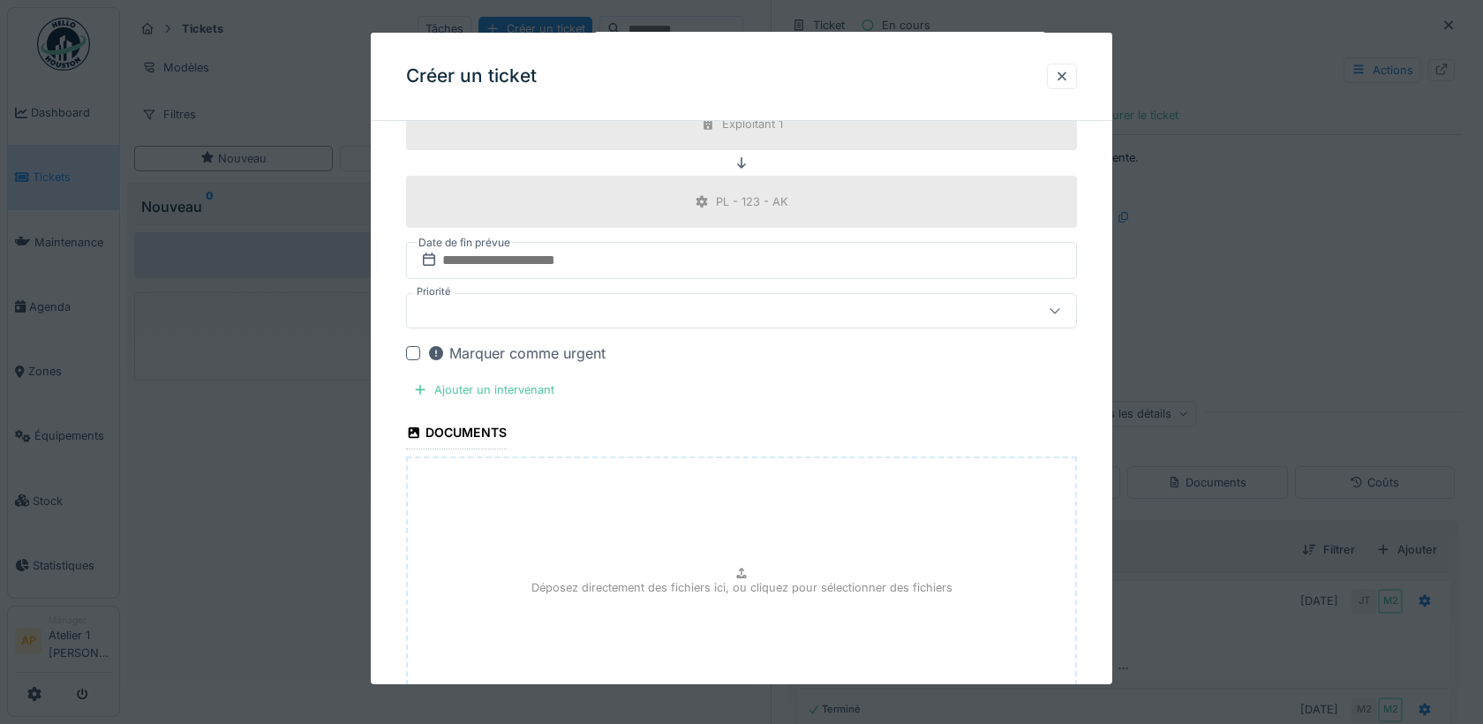
scroll to position [1080, 0]
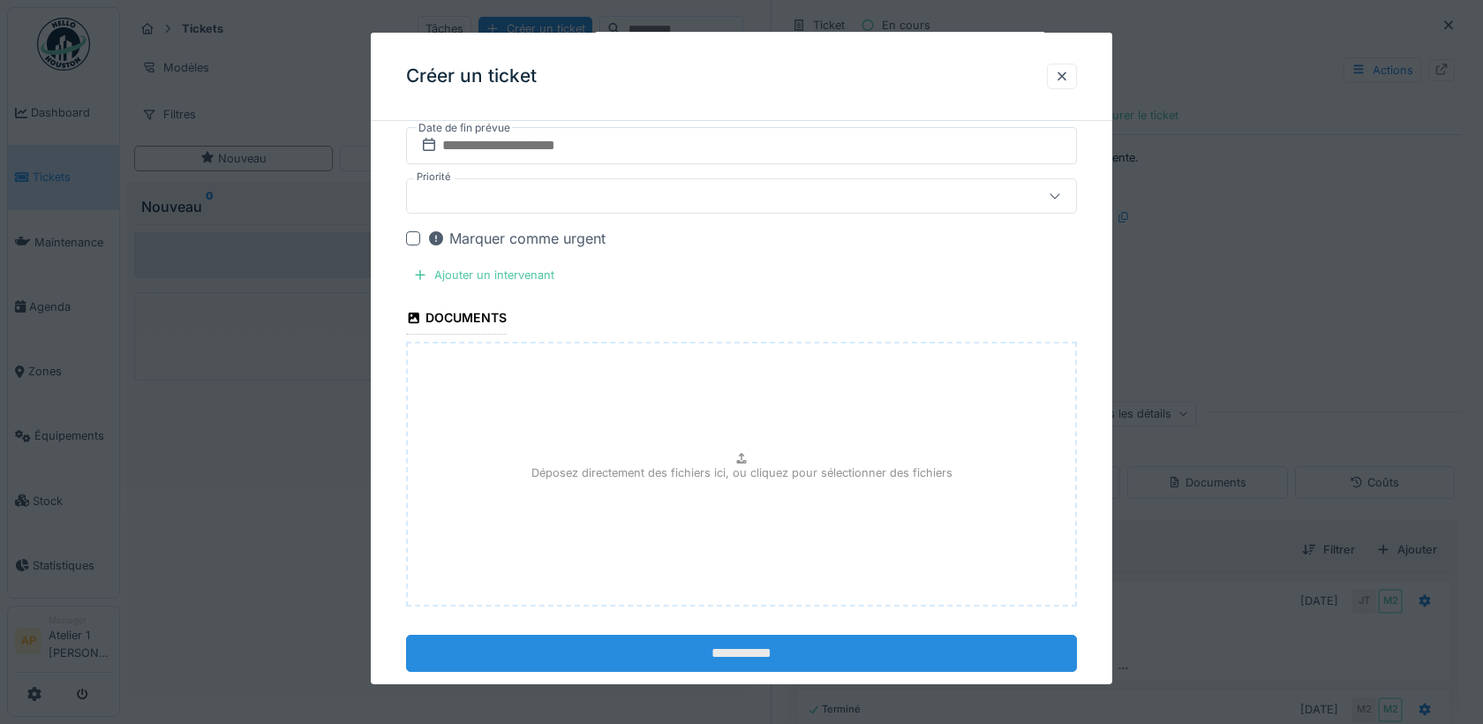
click at [702, 654] on input "**********" at bounding box center [741, 653] width 671 height 37
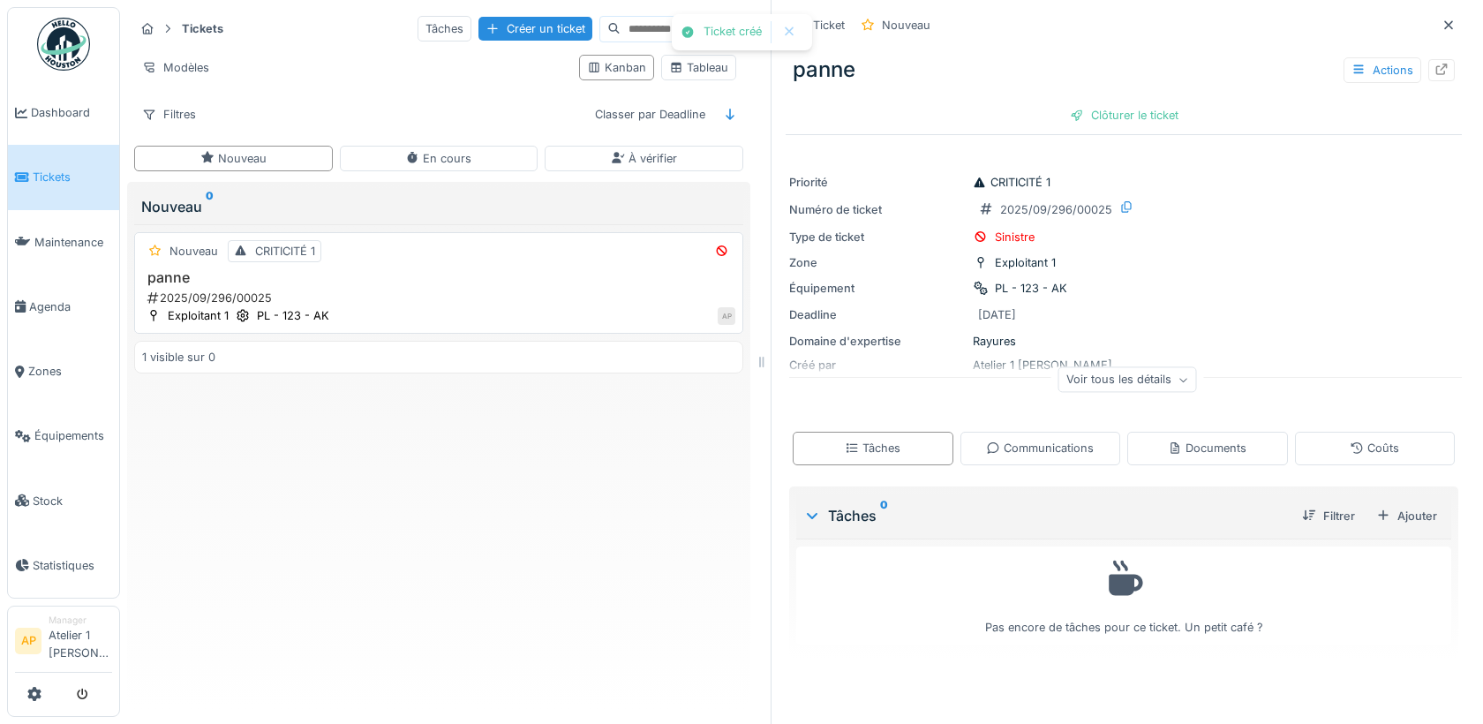
click at [186, 269] on h3 "panne" at bounding box center [438, 277] width 593 height 17
click at [49, 373] on link "Zones" at bounding box center [63, 371] width 111 height 64
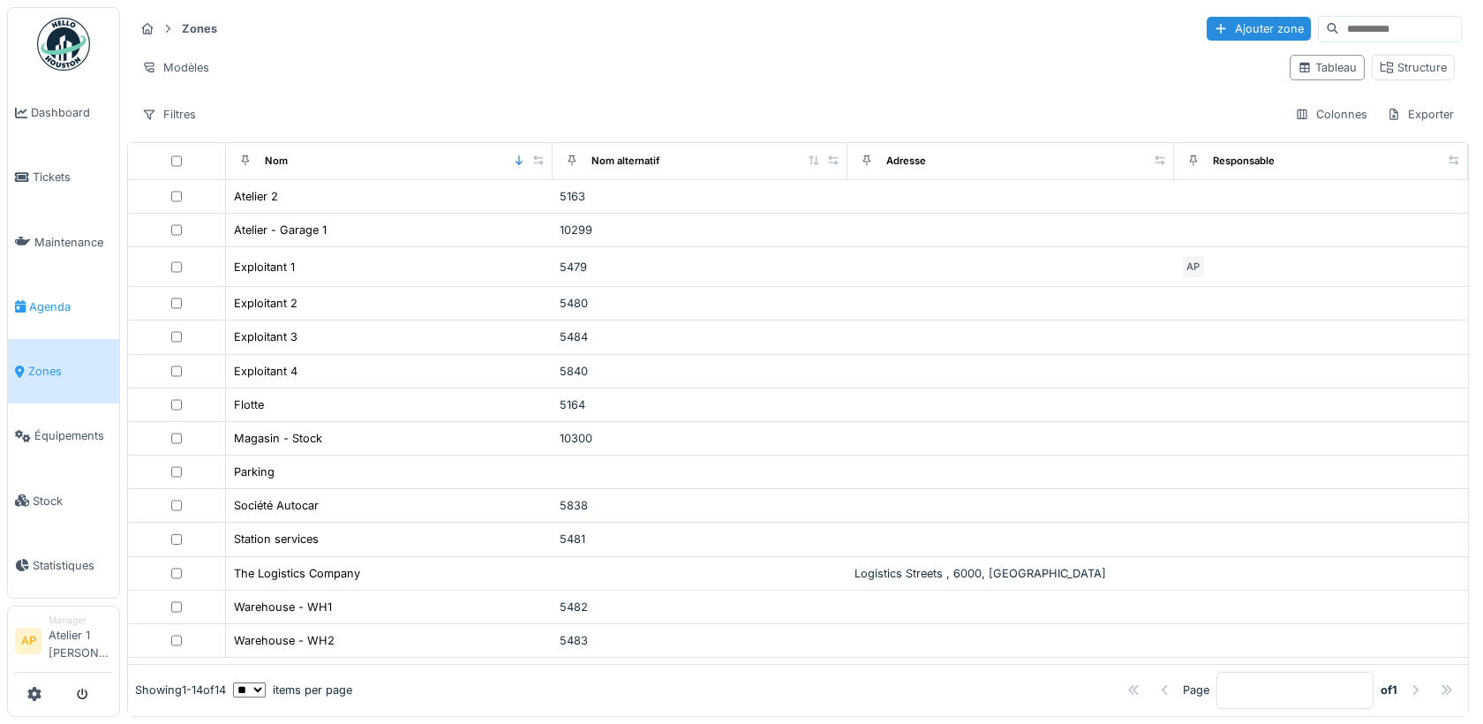
click at [50, 306] on span "Agenda" at bounding box center [70, 306] width 83 height 17
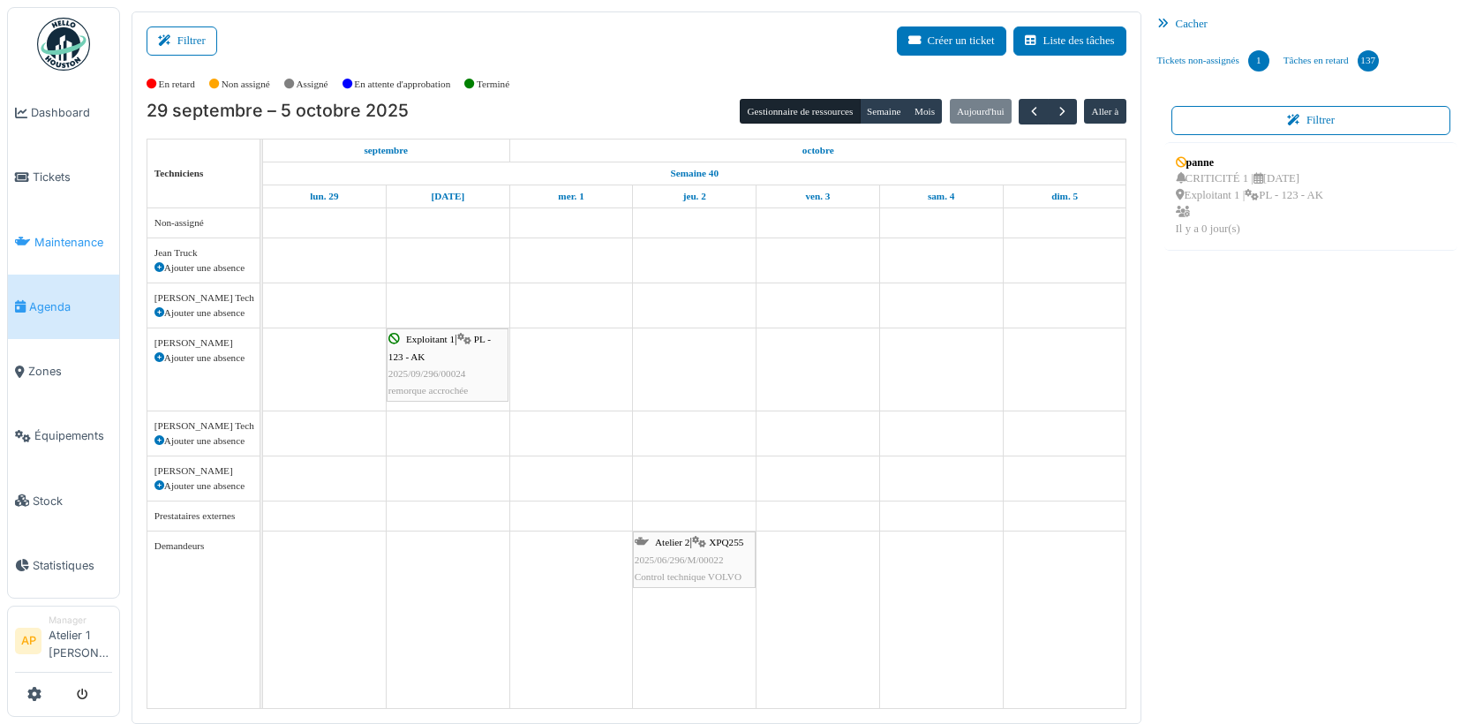
click at [64, 234] on span "Maintenance" at bounding box center [73, 242] width 78 height 17
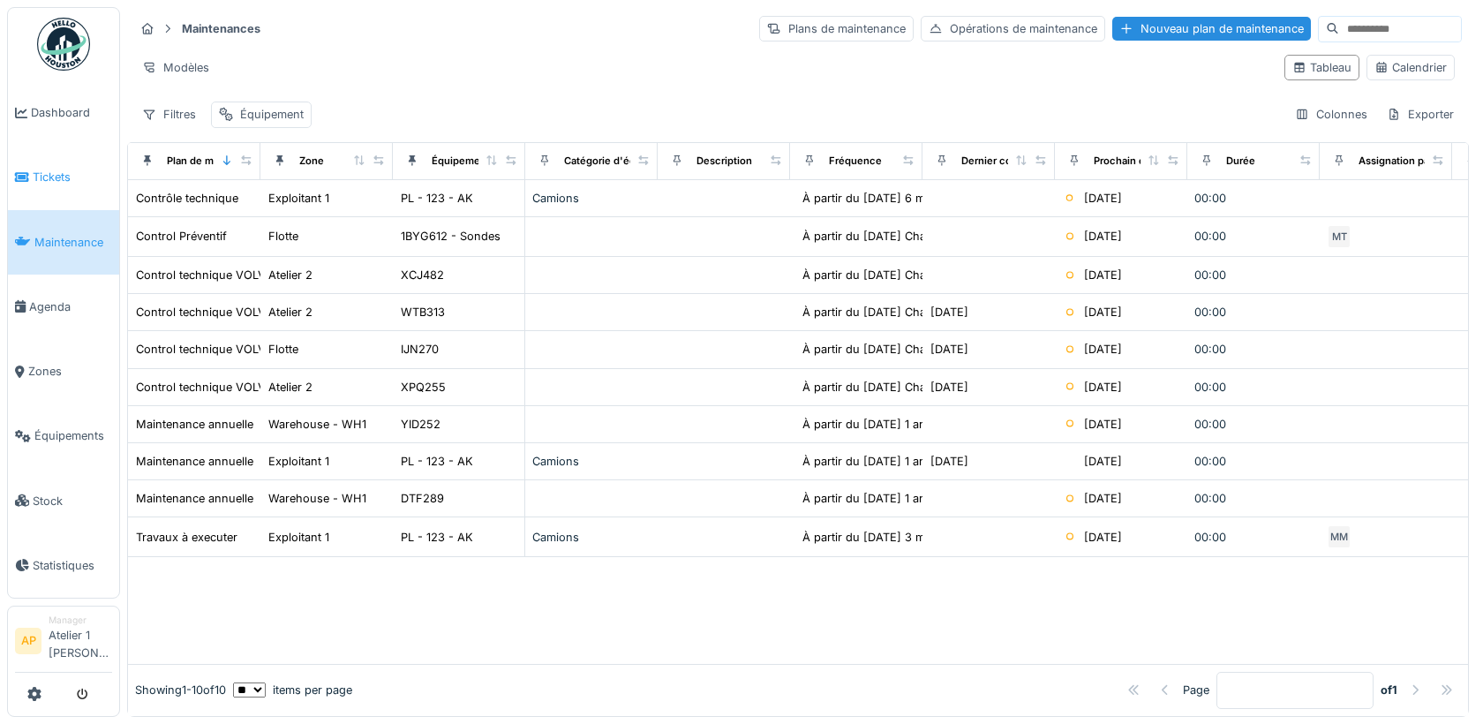
click at [57, 169] on span "Tickets" at bounding box center [72, 177] width 79 height 17
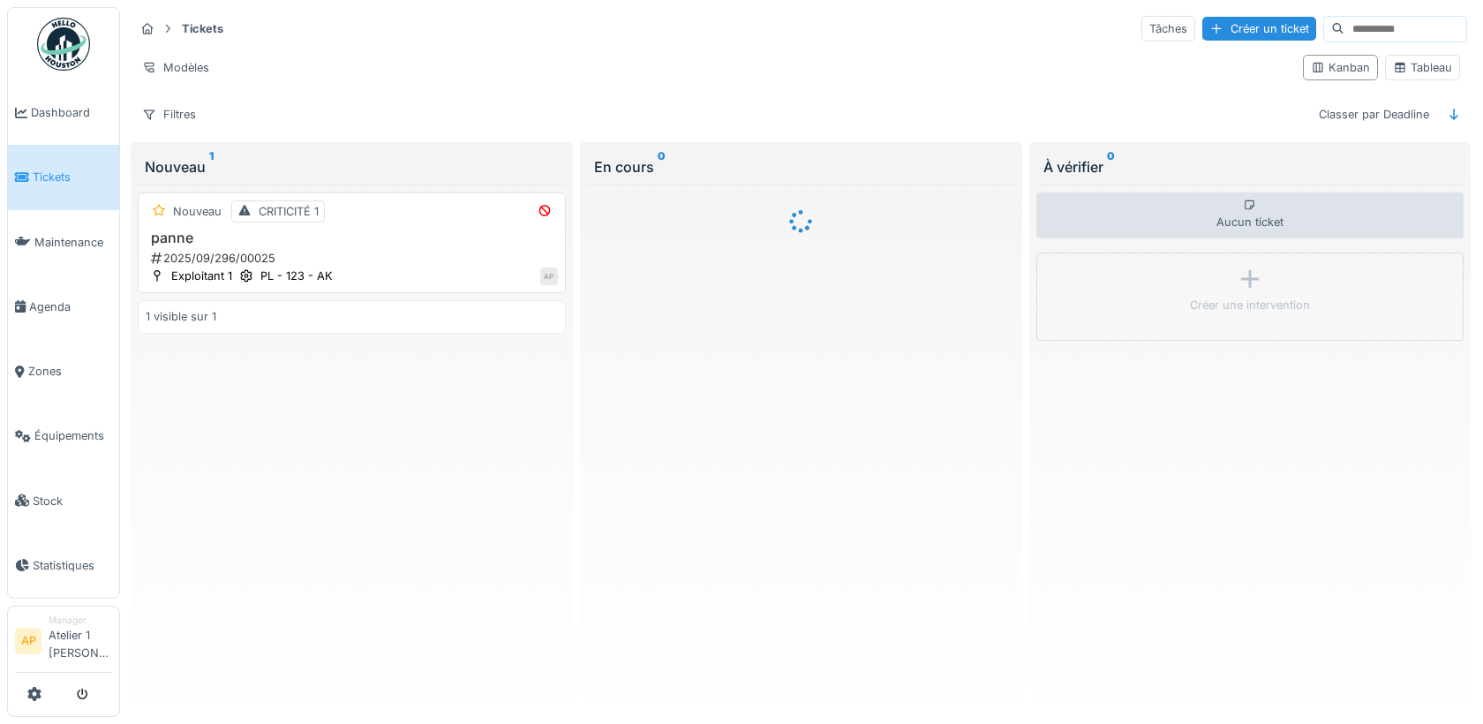
click at [273, 230] on h3 "panne" at bounding box center [352, 238] width 412 height 17
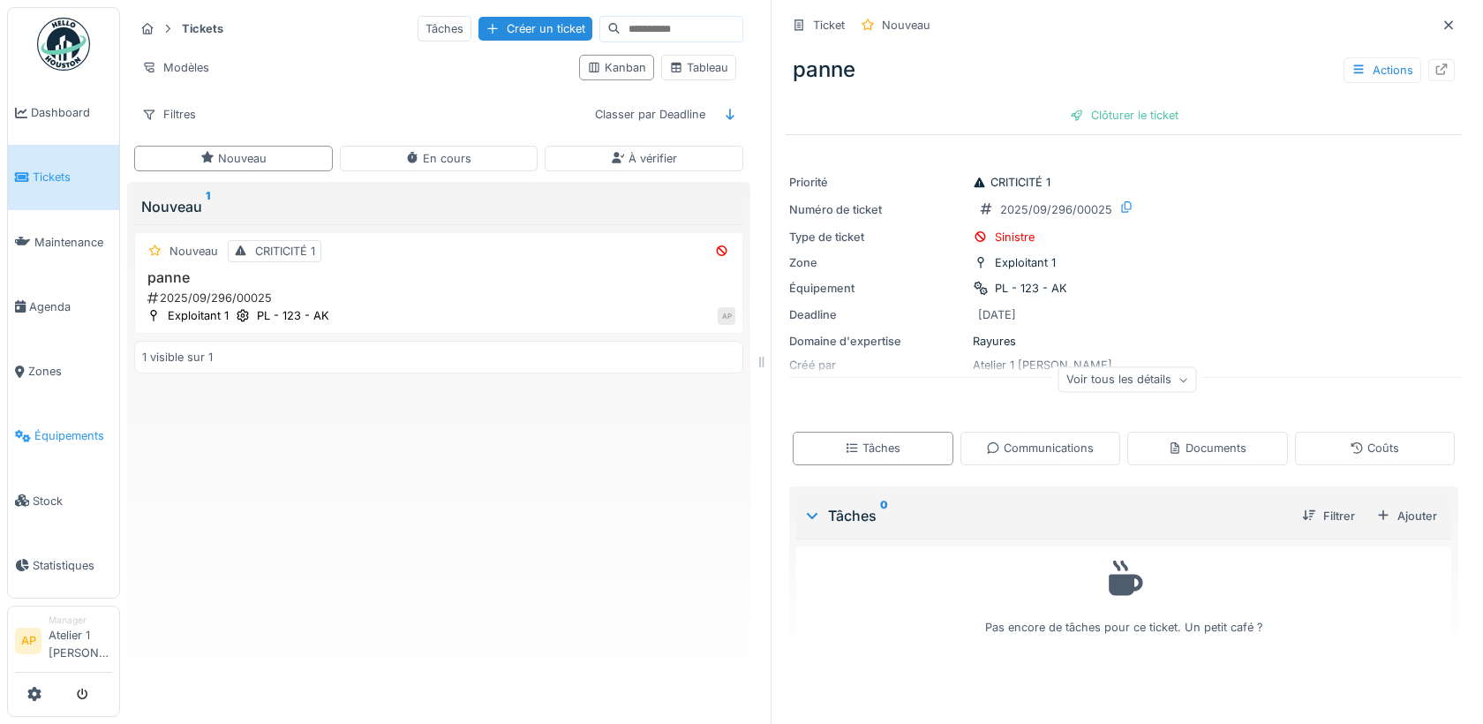
click at [64, 427] on span "Équipements" at bounding box center [73, 435] width 78 height 17
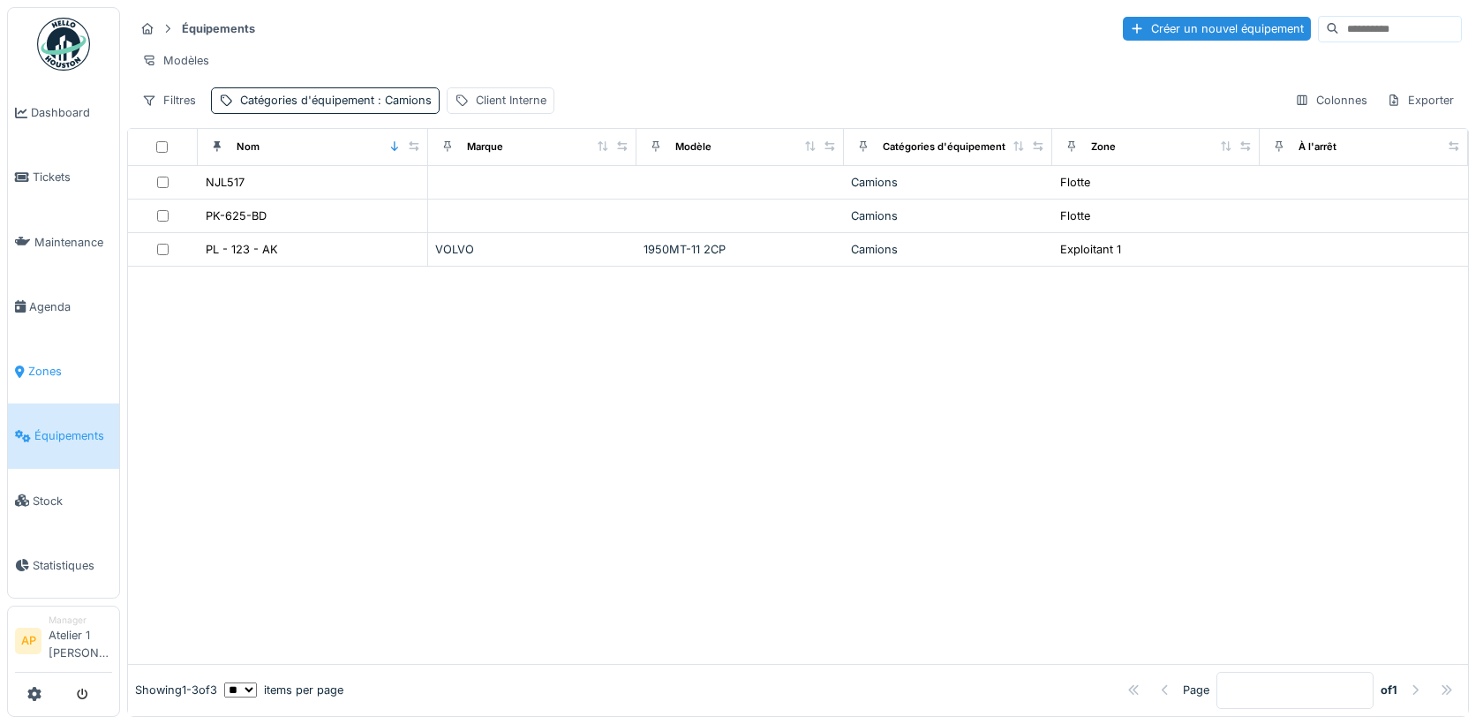
click at [62, 363] on span "Zones" at bounding box center [70, 371] width 84 height 17
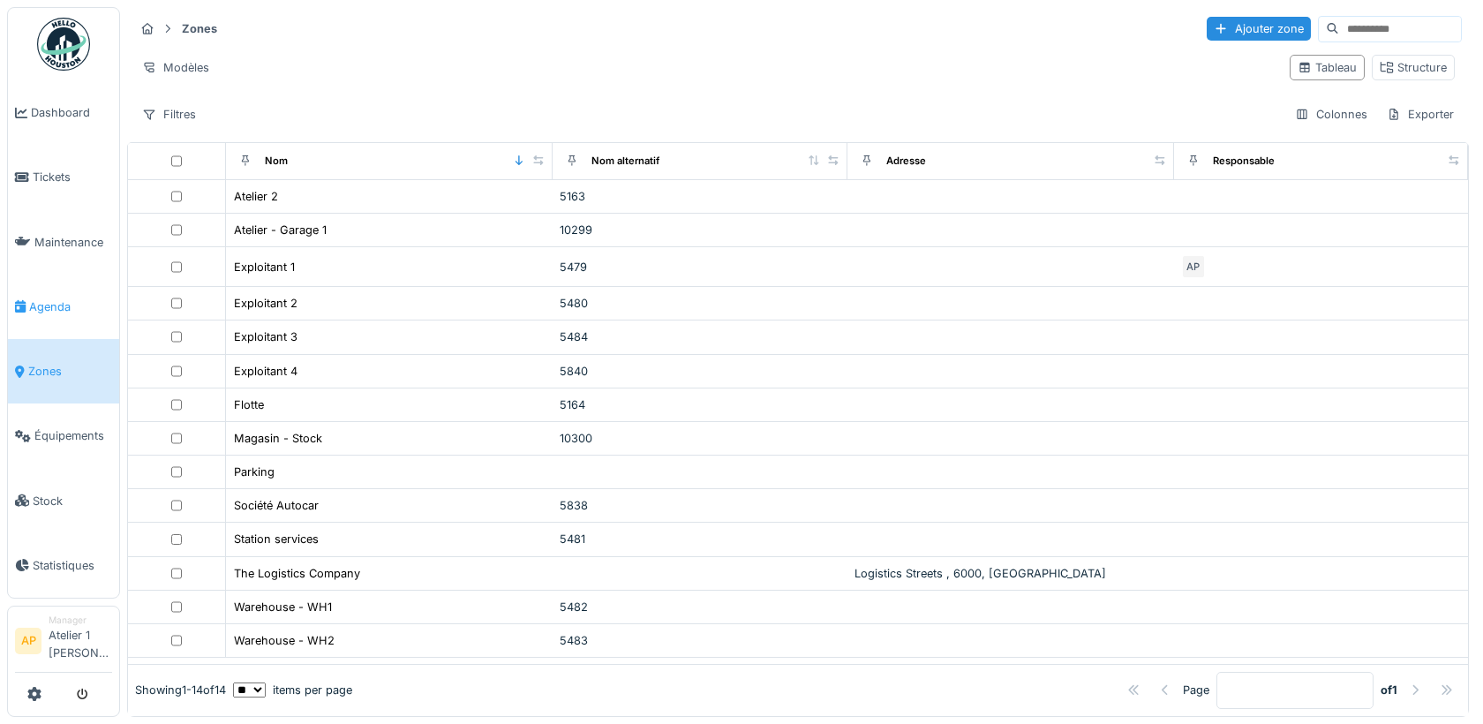
click at [49, 305] on span "Agenda" at bounding box center [70, 306] width 83 height 17
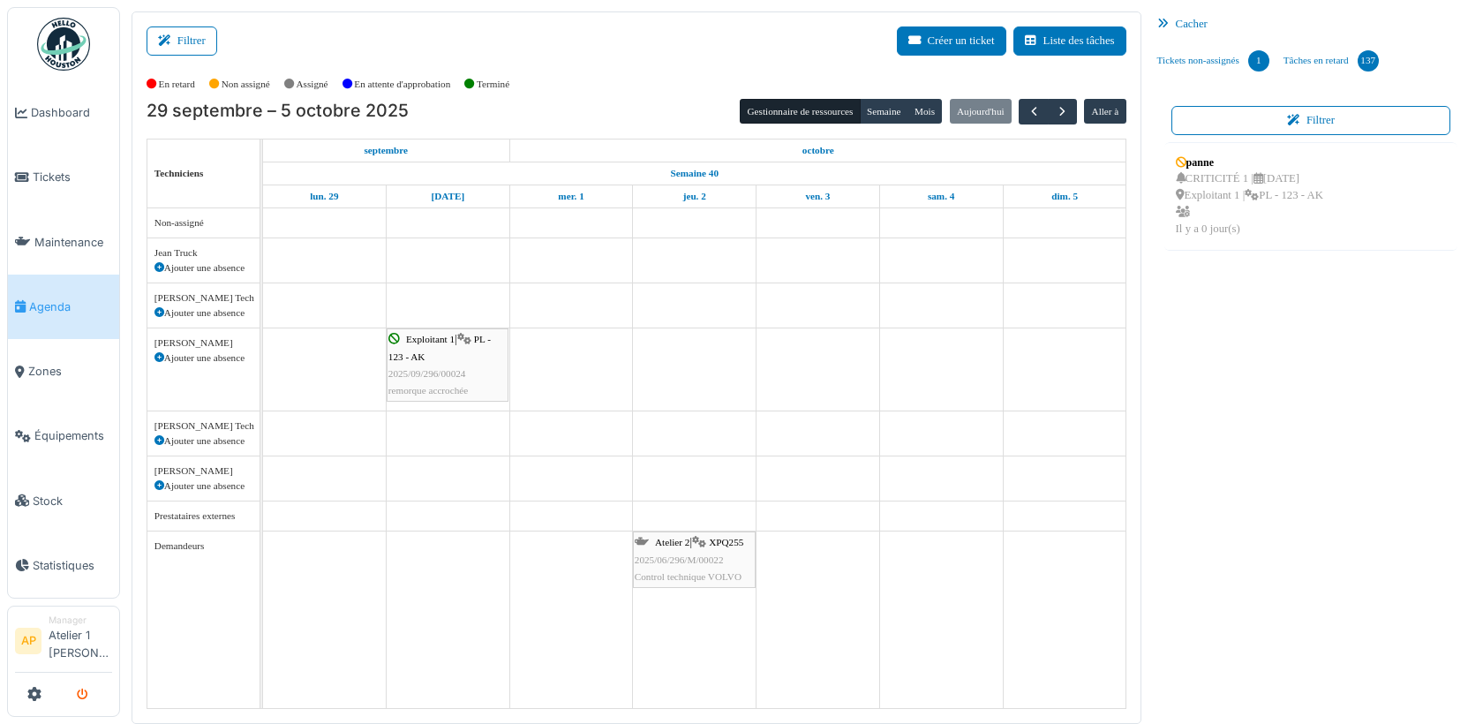
click at [80, 687] on button "submit" at bounding box center [82, 694] width 34 height 29
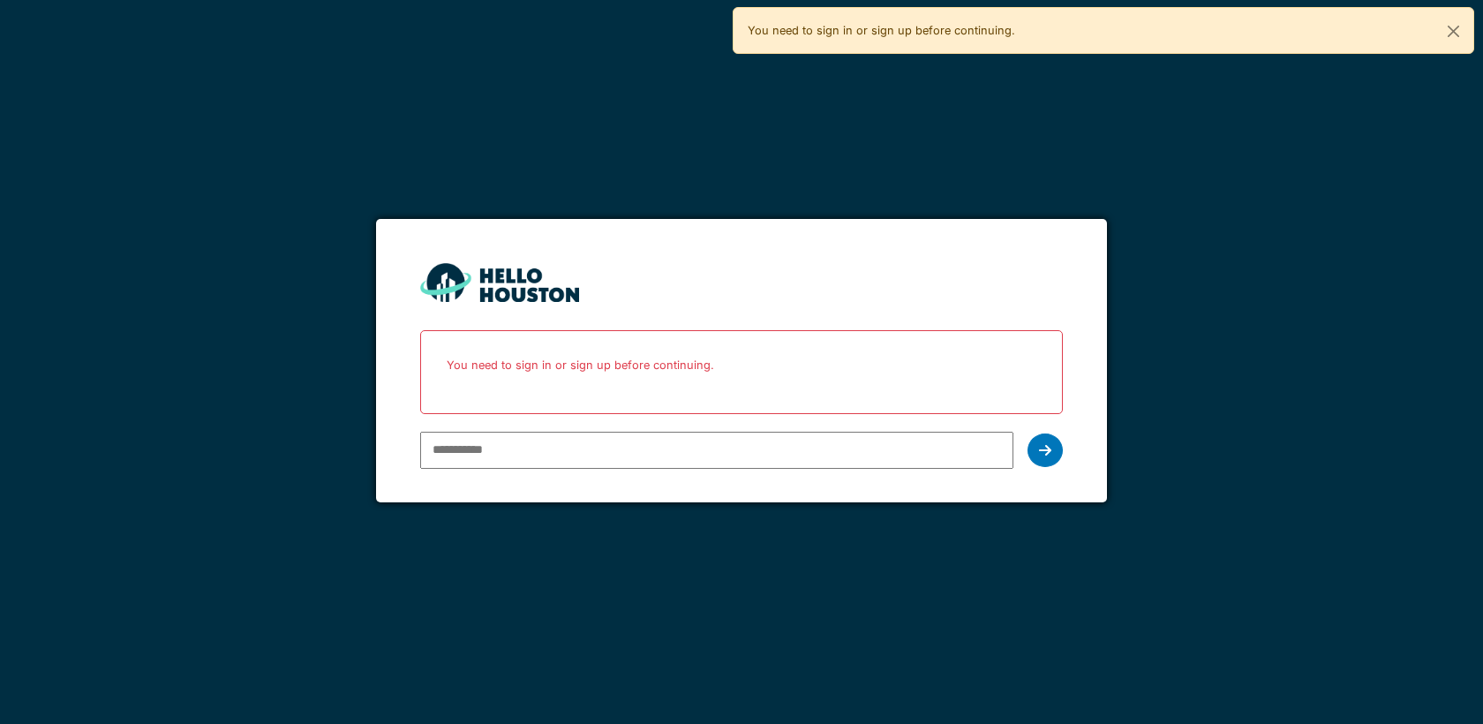
click at [461, 443] on input "email" at bounding box center [716, 450] width 592 height 37
type input "**********"
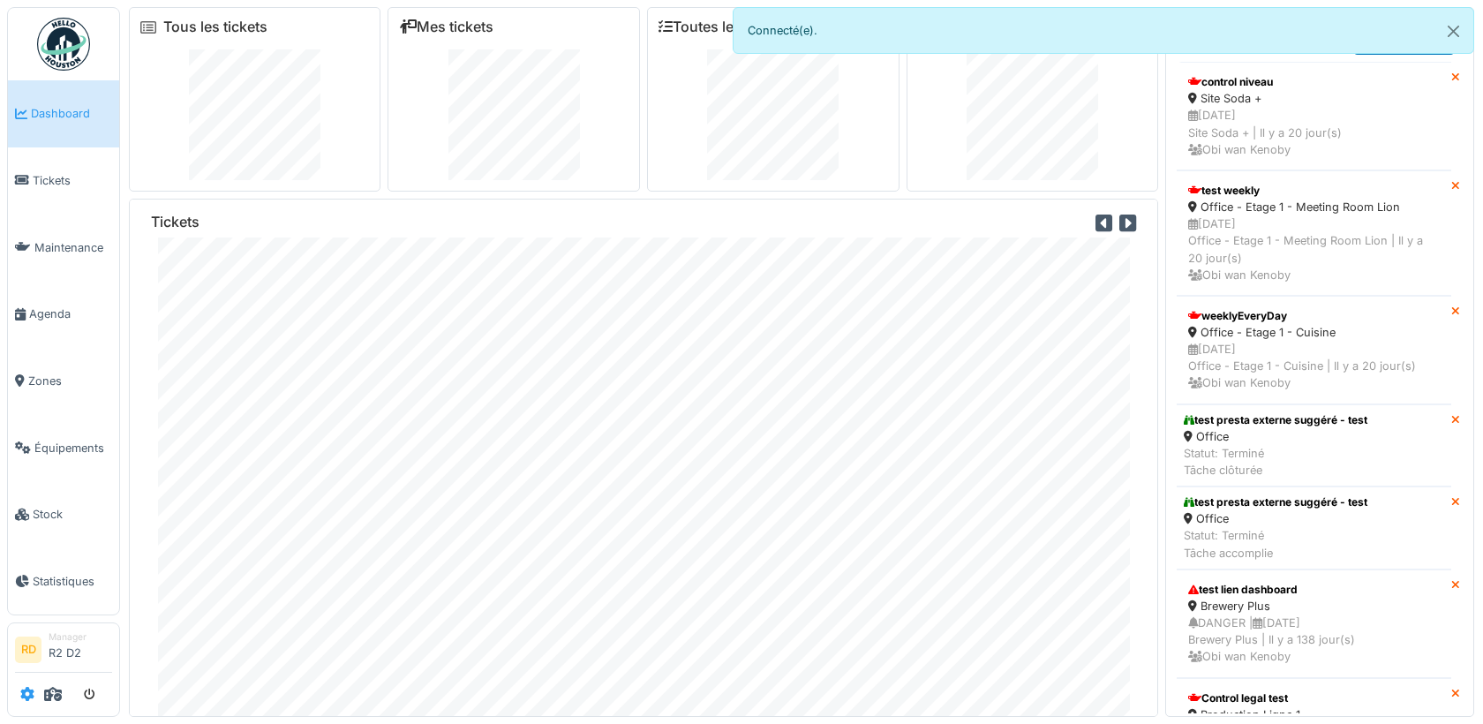
click at [29, 697] on icon at bounding box center [27, 694] width 14 height 14
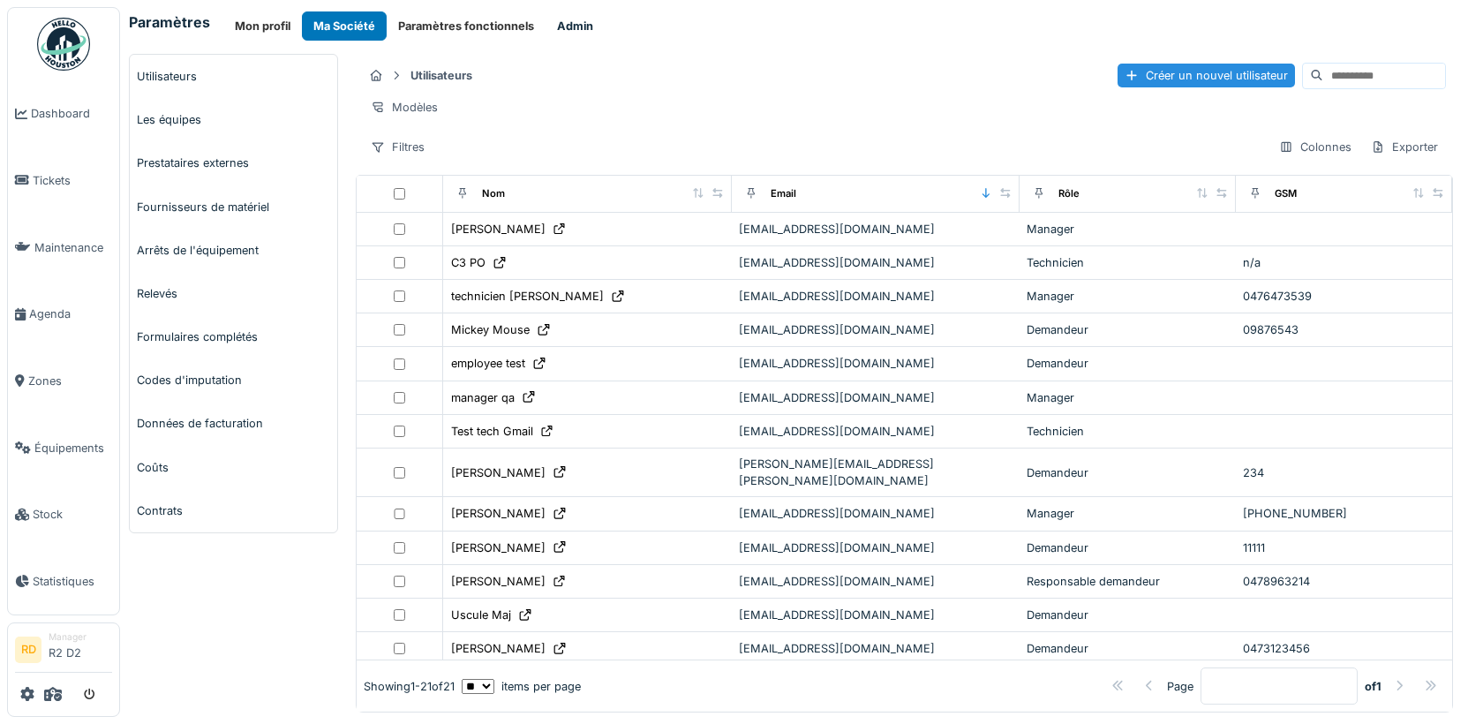
click at [554, 24] on button "Admin" at bounding box center [575, 25] width 59 height 29
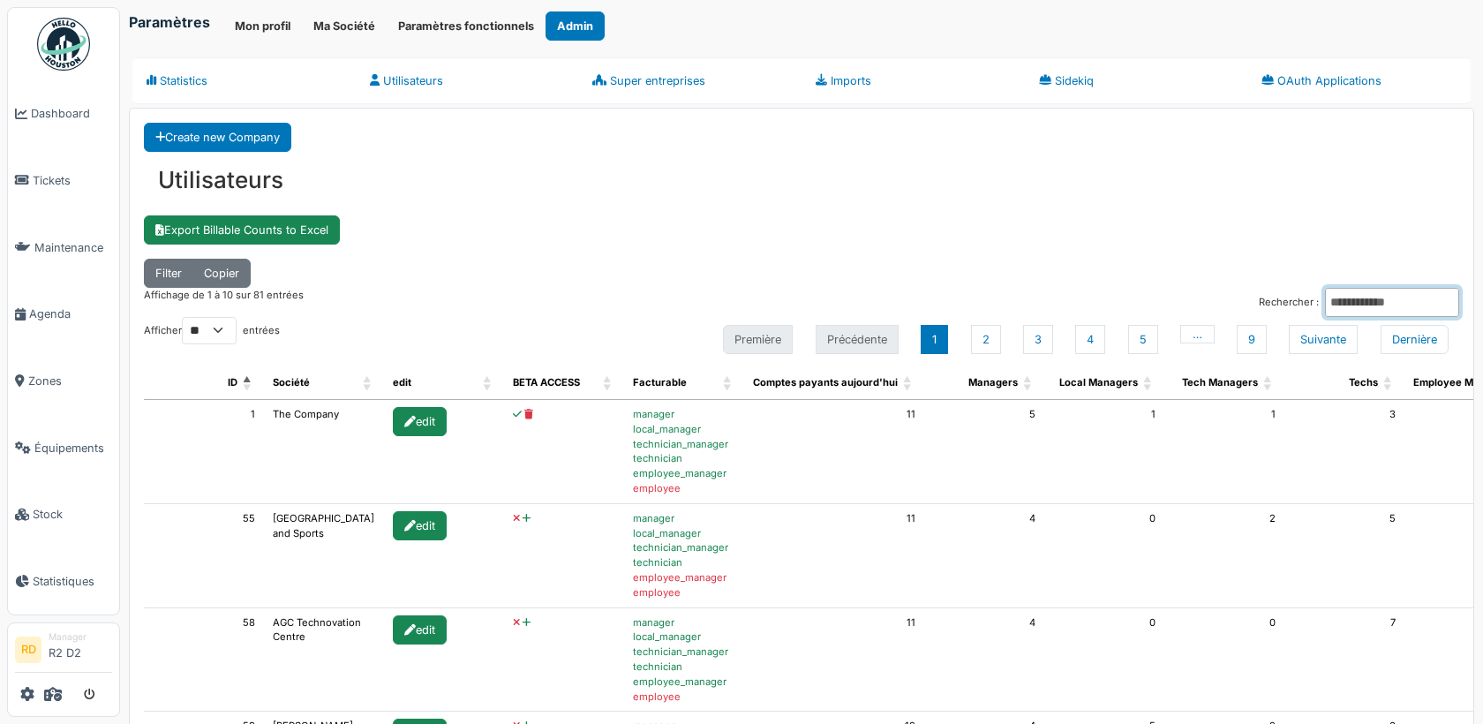
click at [1334, 298] on input "Rechercher :" at bounding box center [1392, 302] width 134 height 29
click at [1325, 288] on input "**" at bounding box center [1392, 302] width 134 height 29
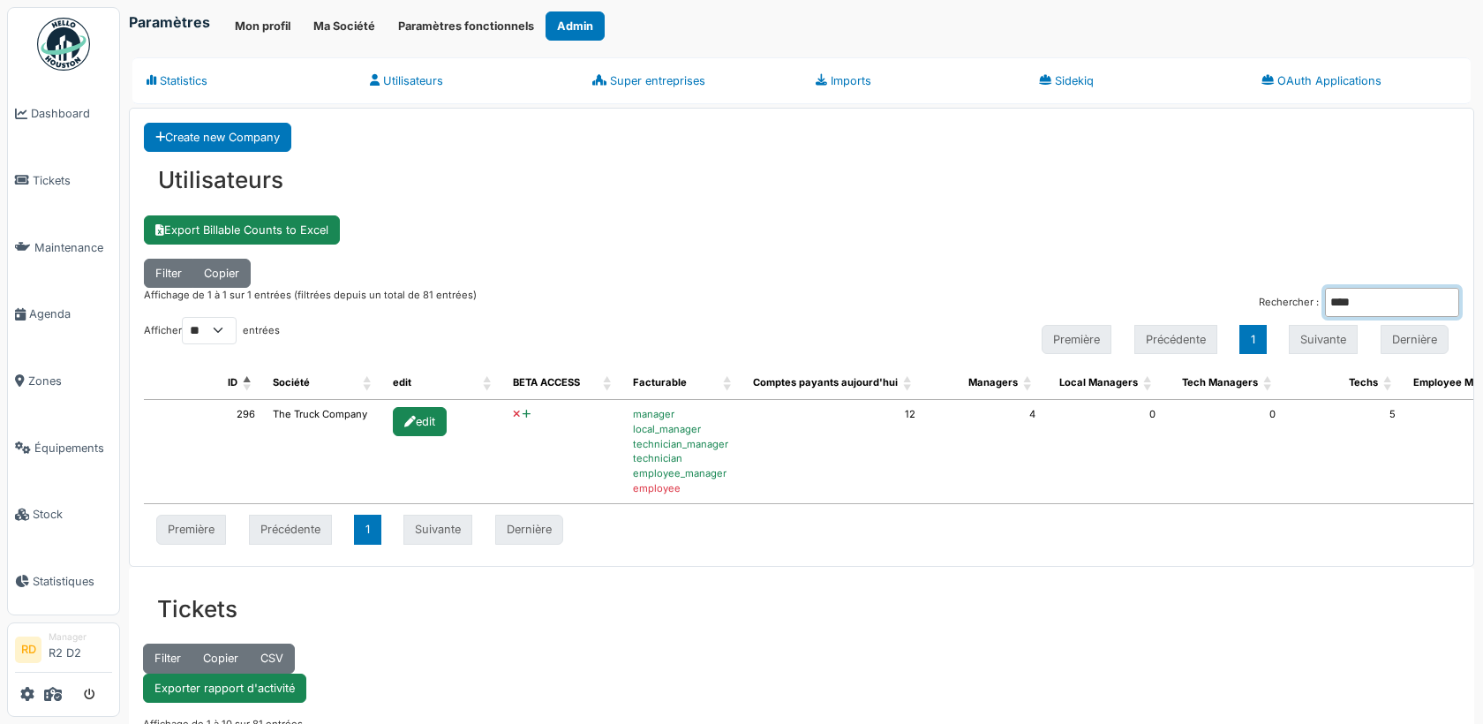
type input "****"
click at [523, 410] on icon at bounding box center [527, 415] width 8 height 10
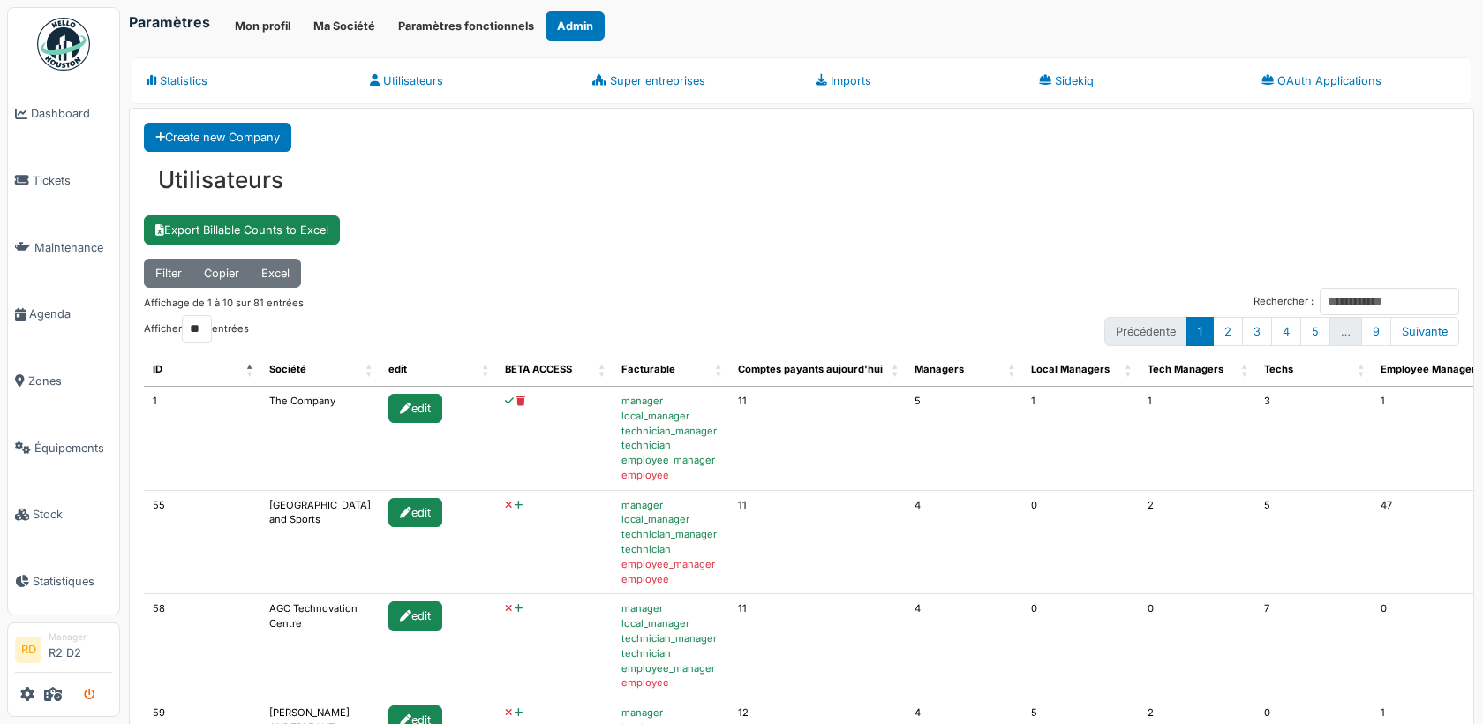
click at [90, 694] on icon "submit" at bounding box center [89, 694] width 11 height 11
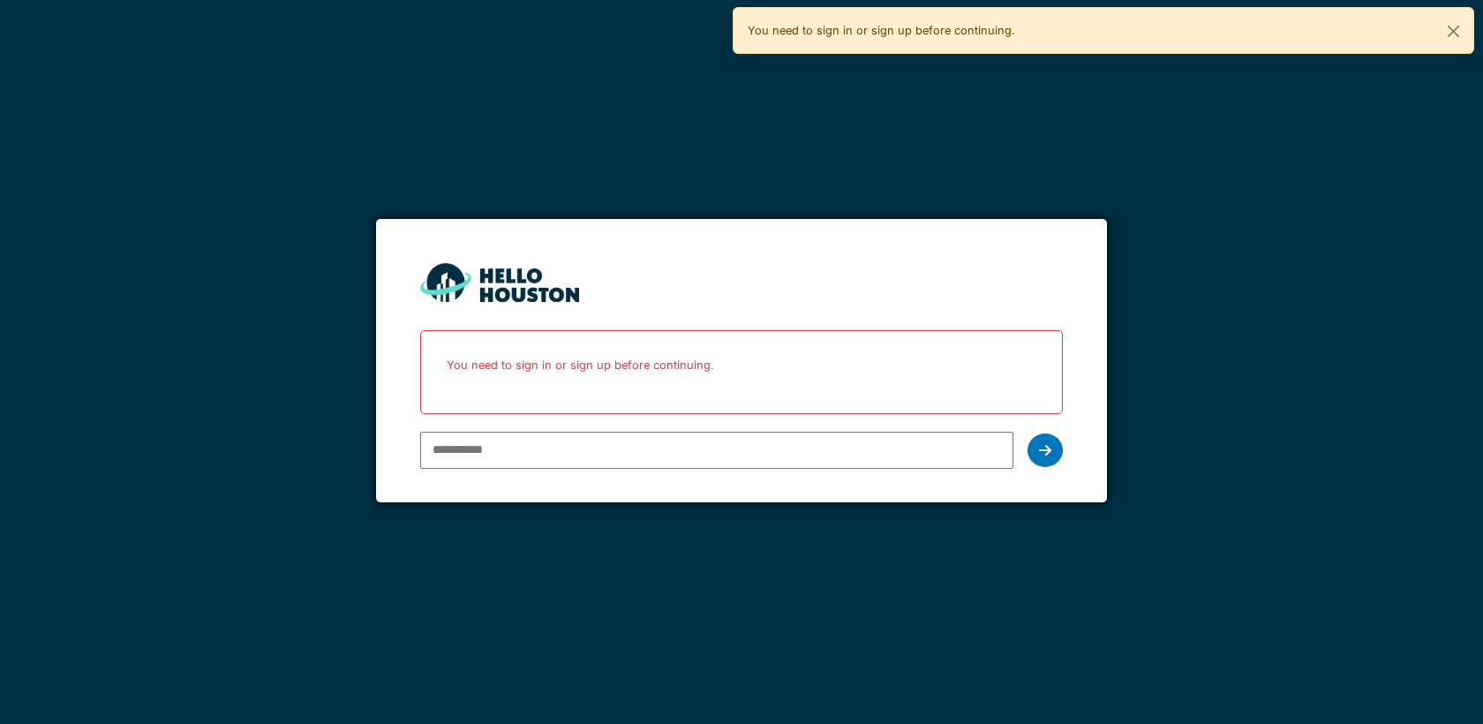
paste input "**********"
type input "**********"
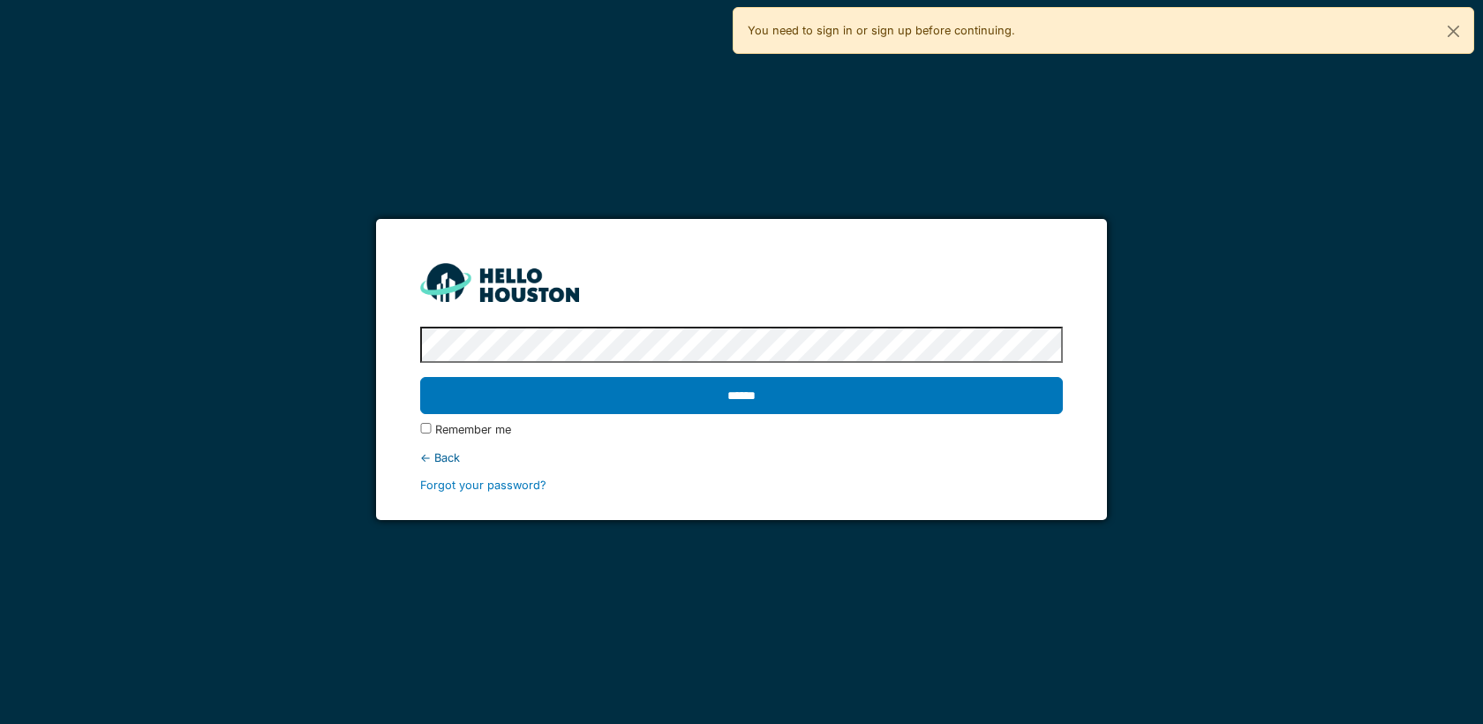
click at [420, 377] on input "******" at bounding box center [741, 395] width 642 height 37
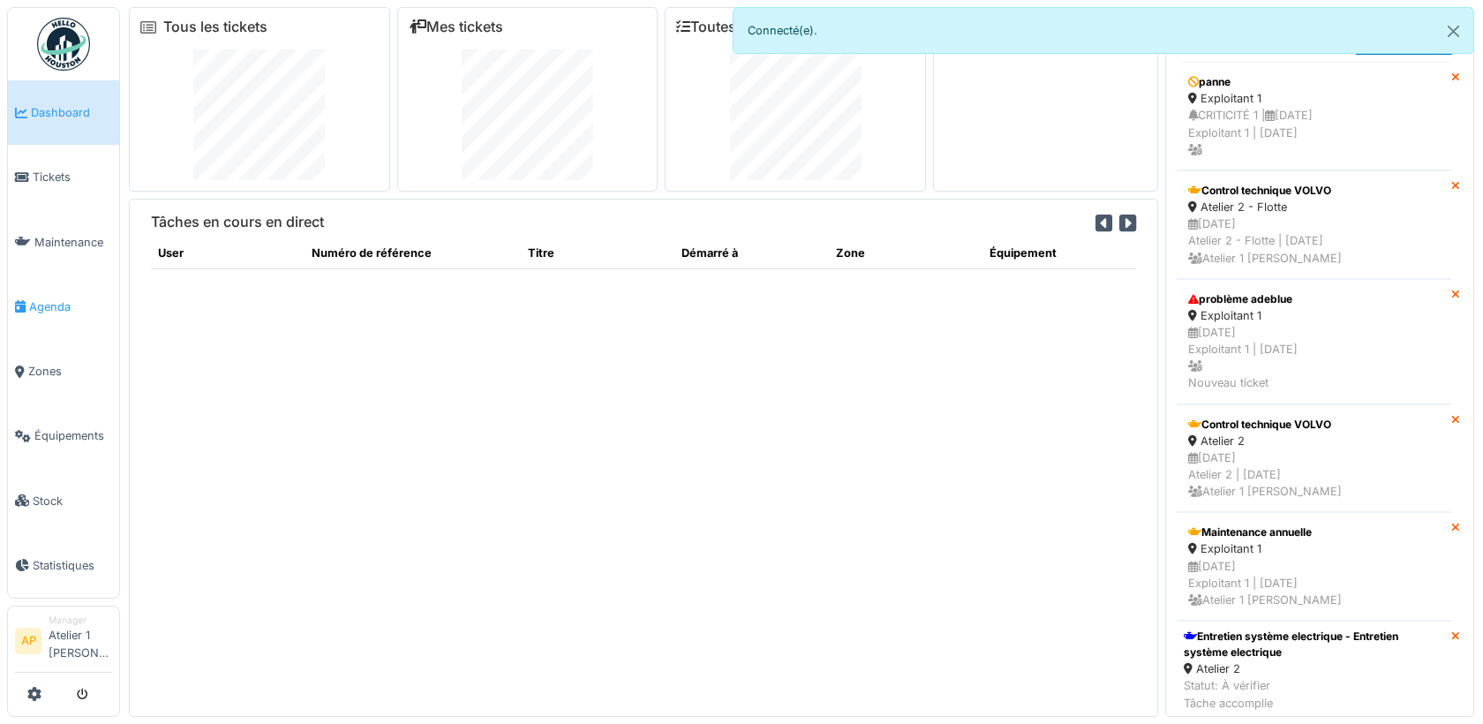
click at [57, 279] on link "Agenda" at bounding box center [63, 307] width 111 height 64
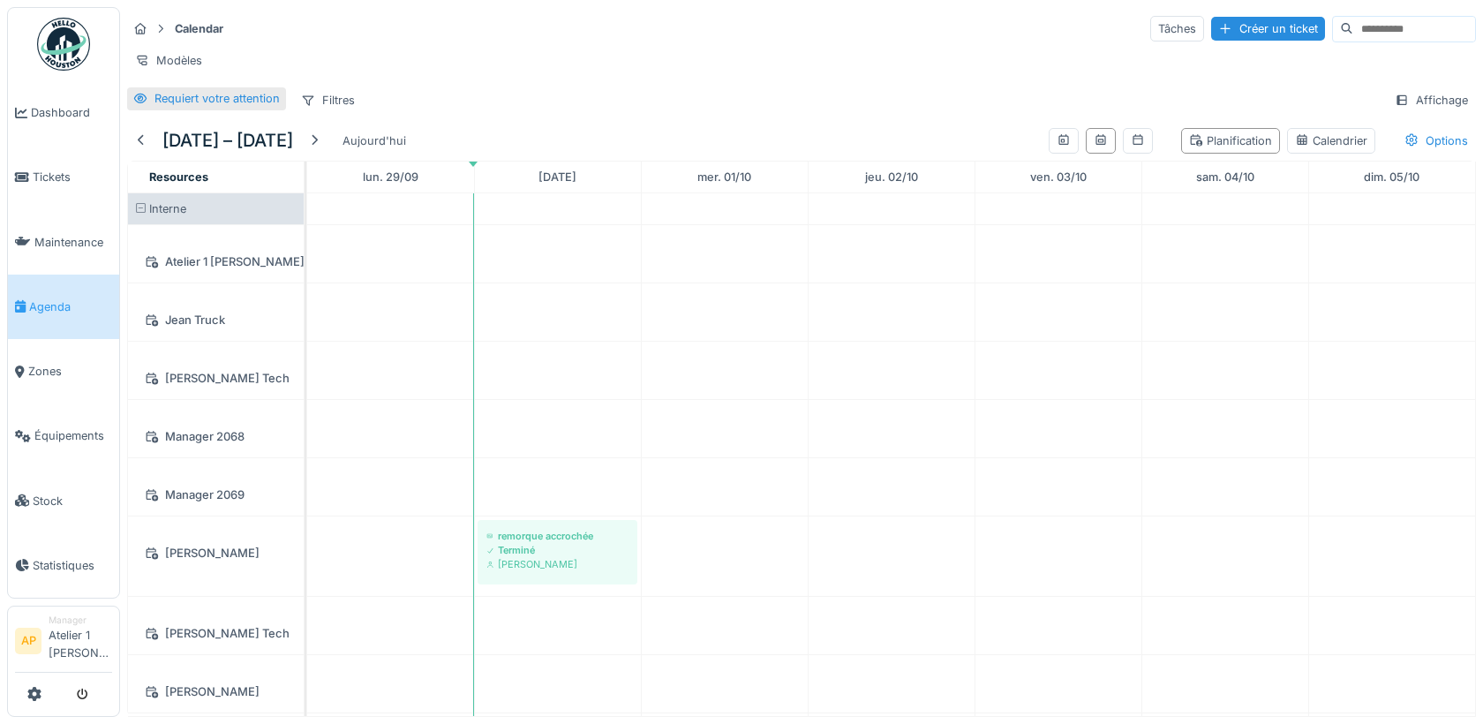
click at [167, 97] on div "Requiert votre attention" at bounding box center [216, 98] width 125 height 17
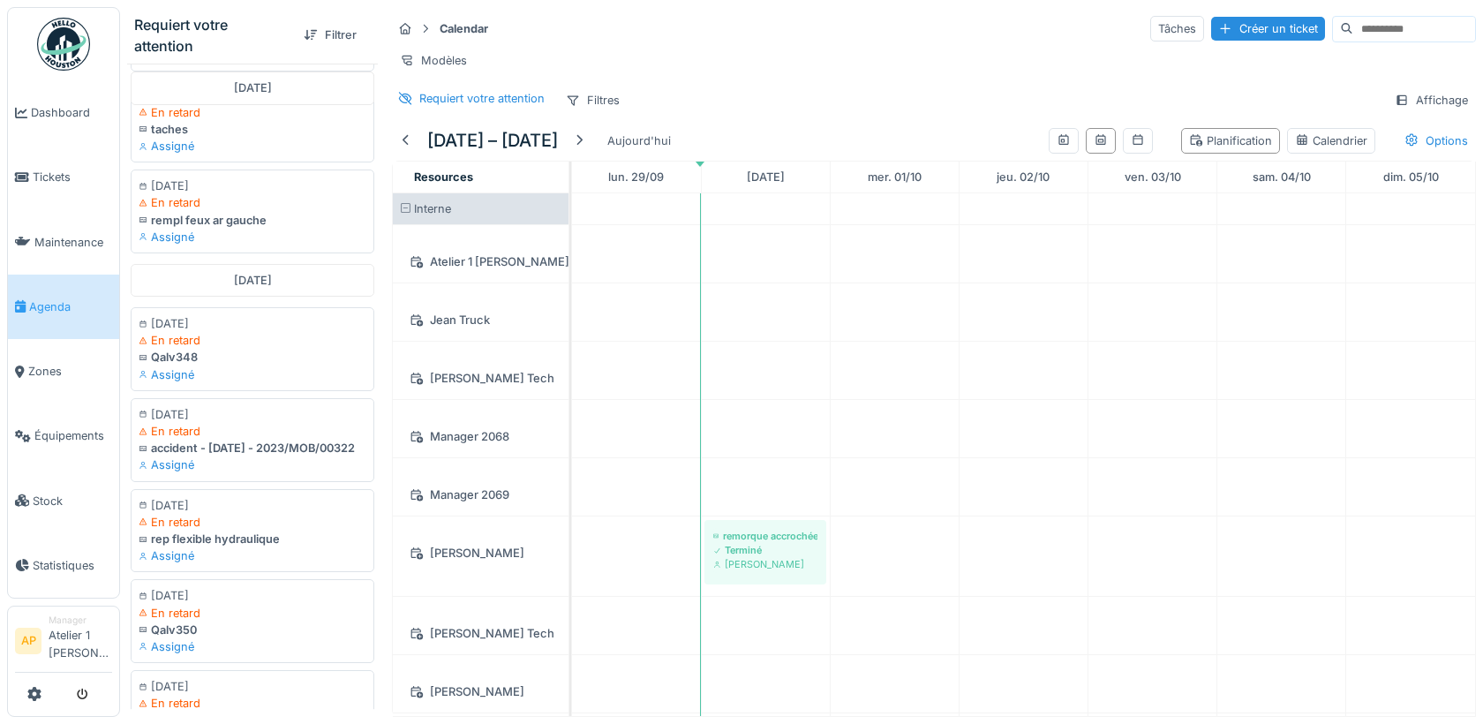
scroll to position [1450, 0]
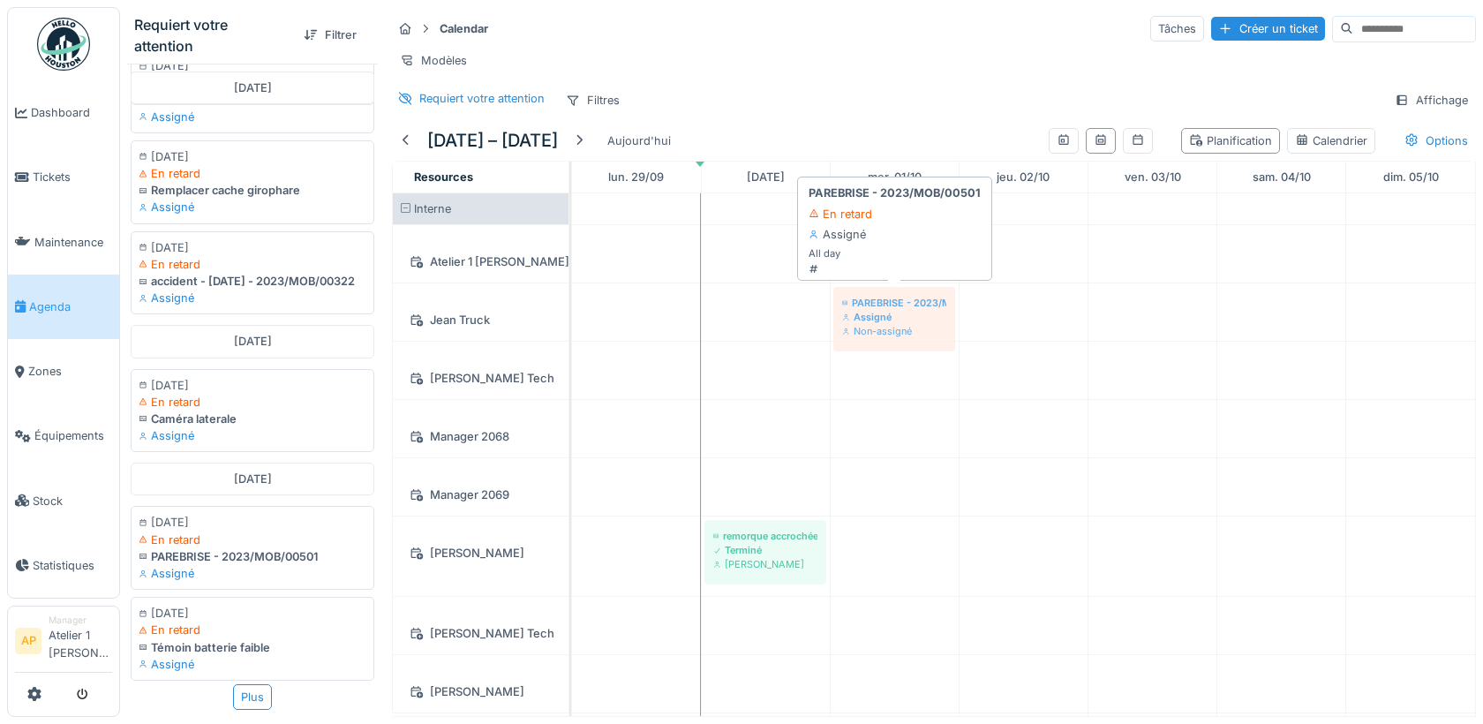
drag, startPoint x: 195, startPoint y: 555, endPoint x: 907, endPoint y: 298, distance: 756.8
click at [907, 298] on div "Requiert votre attention Filtrer février 2023 06/02/2023 En retard Dégâts av ga…" at bounding box center [801, 362] width 1363 height 724
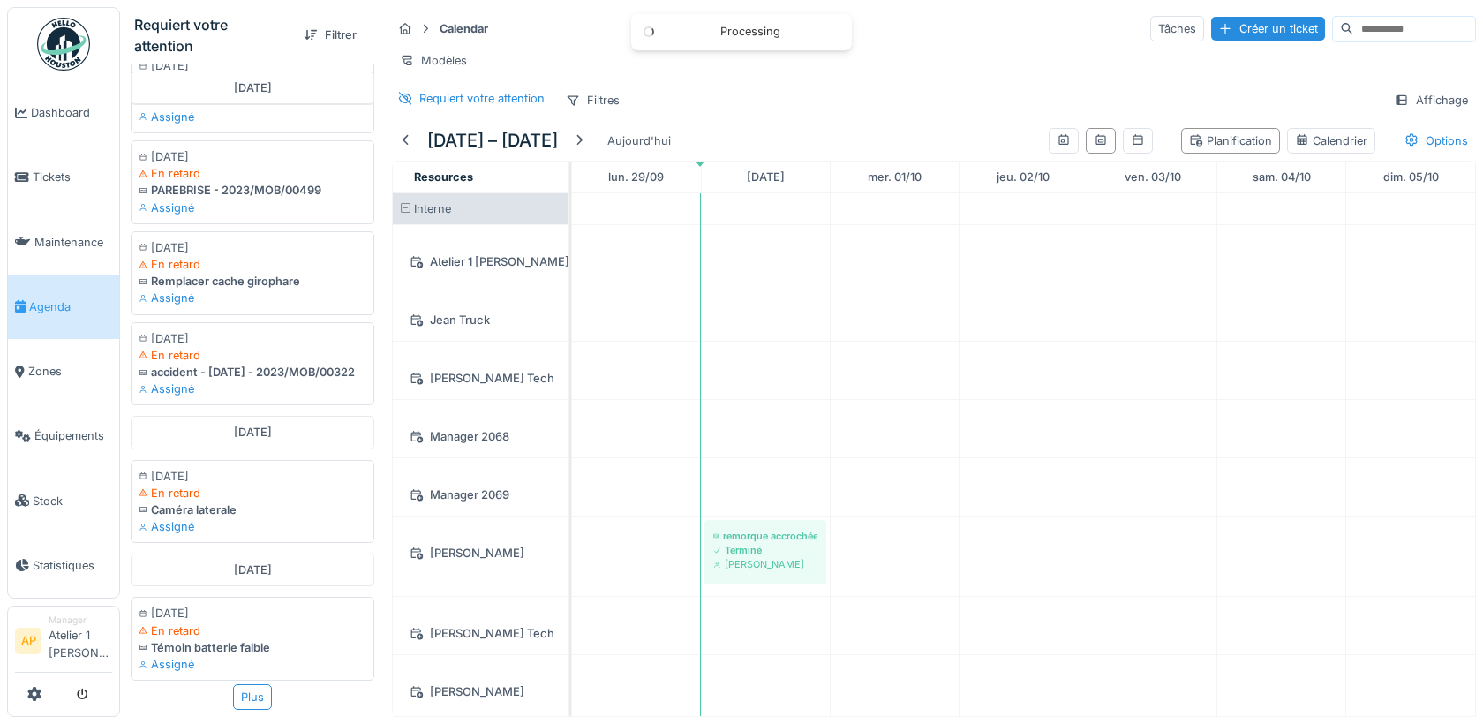
scroll to position [1360, 0]
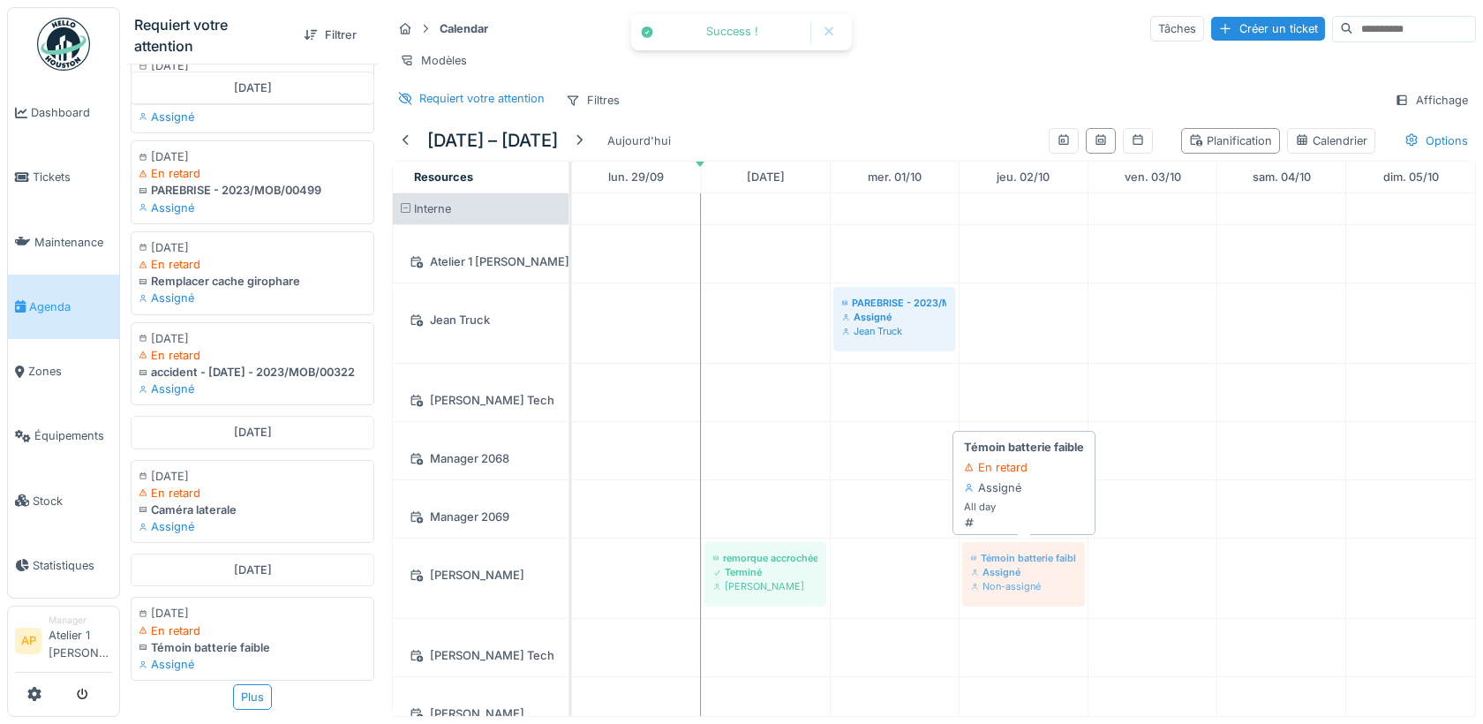
drag, startPoint x: 202, startPoint y: 650, endPoint x: 994, endPoint y: 558, distance: 797.2
click at [994, 558] on div "Requiert votre attention Filtrer février 2023 06/02/2023 En retard Dégâts av ga…" at bounding box center [801, 362] width 1363 height 724
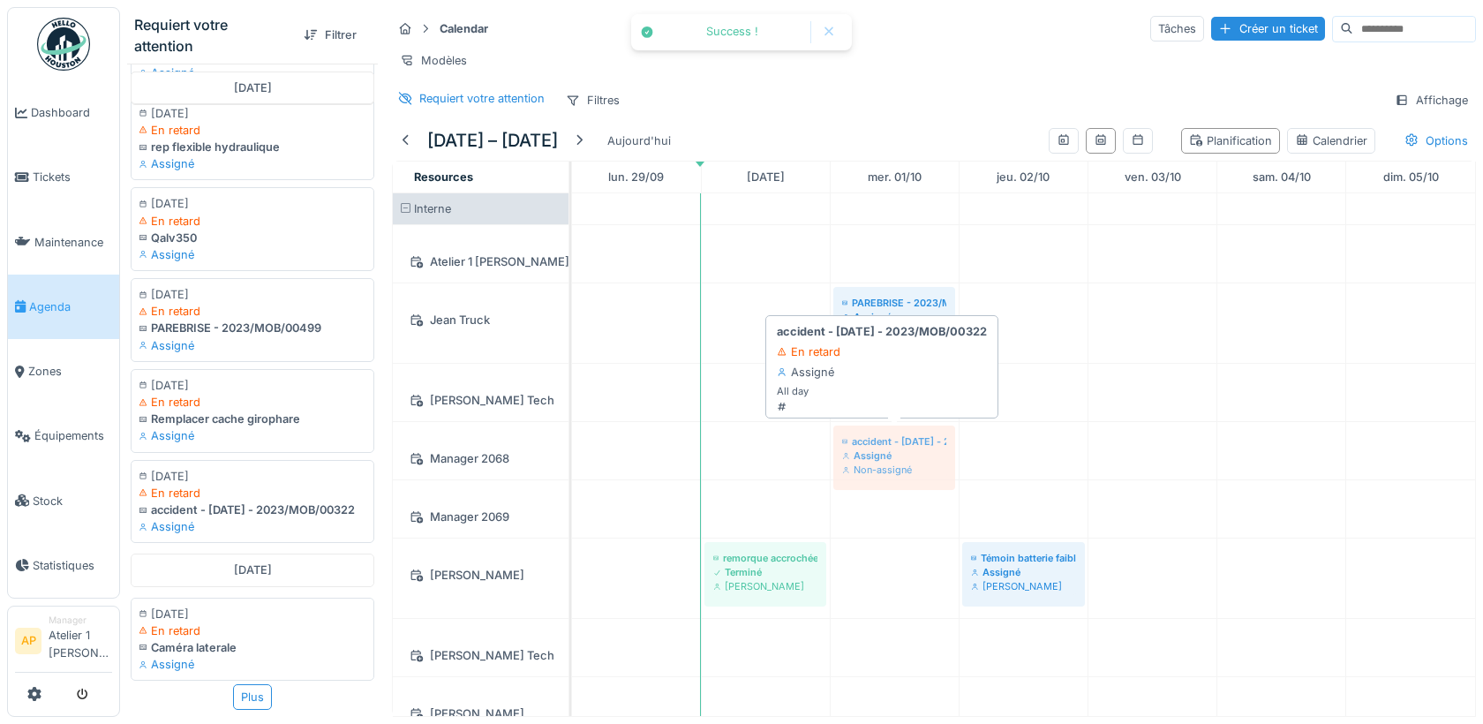
drag, startPoint x: 202, startPoint y: 500, endPoint x: 945, endPoint y: 443, distance: 744.6
click at [946, 443] on div "Requiert votre attention Filtrer février 2023 06/02/2023 En retard Dégâts av ga…" at bounding box center [801, 362] width 1363 height 724
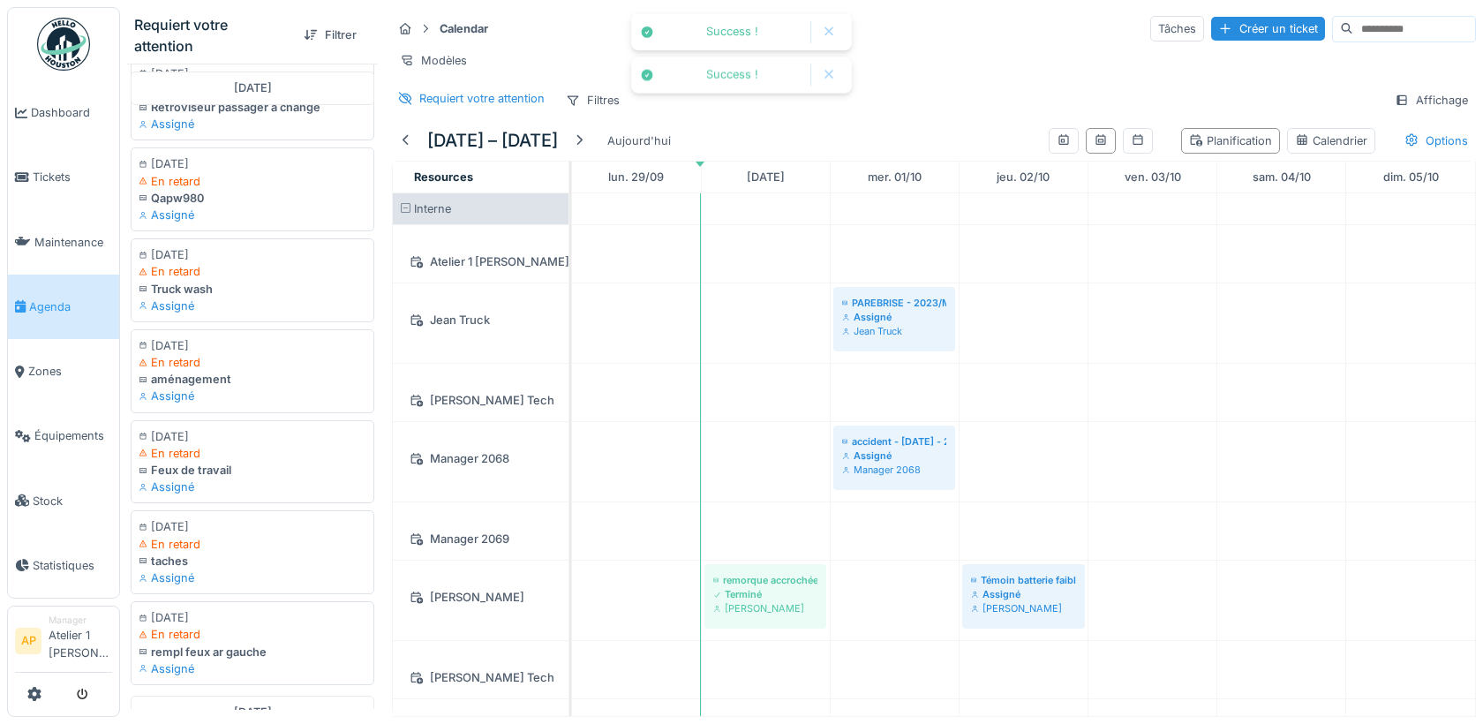
scroll to position [0, 0]
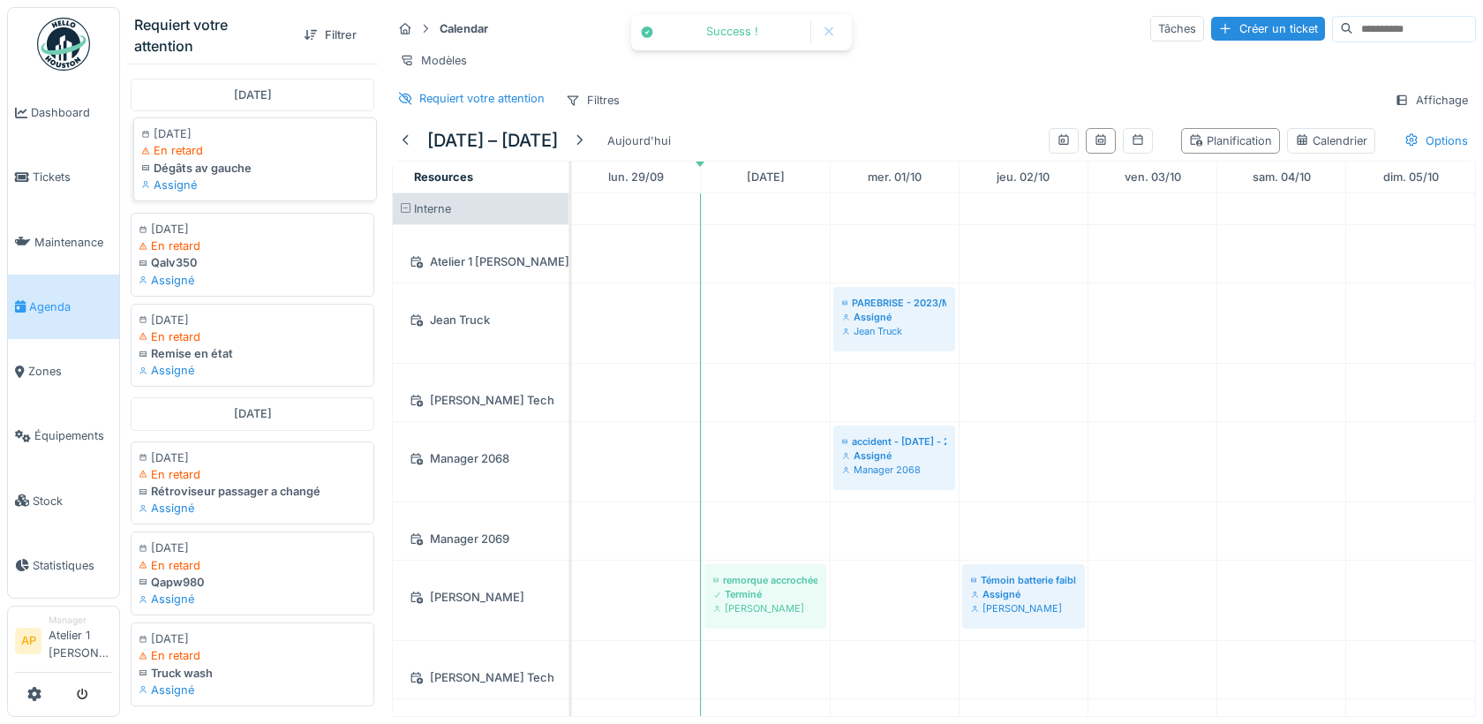
click at [264, 169] on div "Dégâts av gauche" at bounding box center [255, 168] width 228 height 17
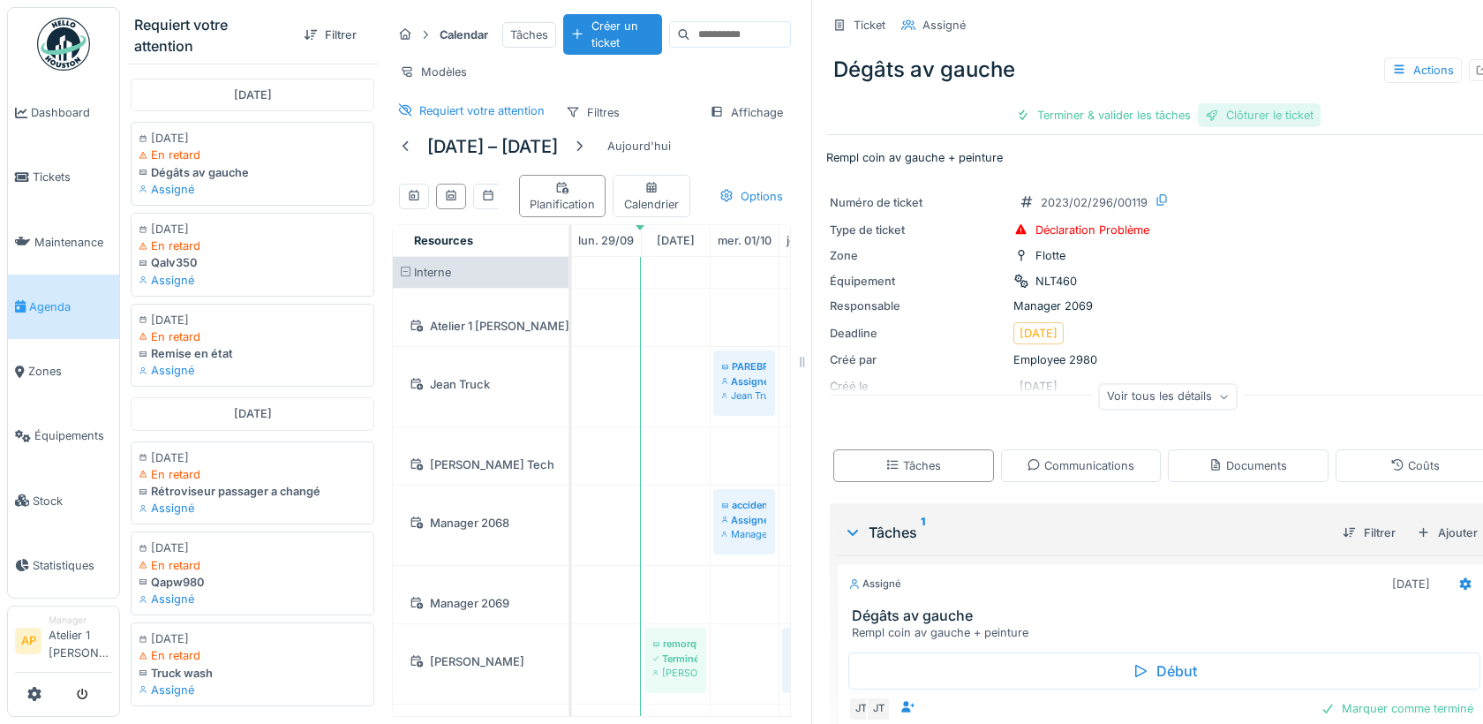
click at [1238, 117] on div "Clôturer le ticket" at bounding box center [1259, 115] width 123 height 24
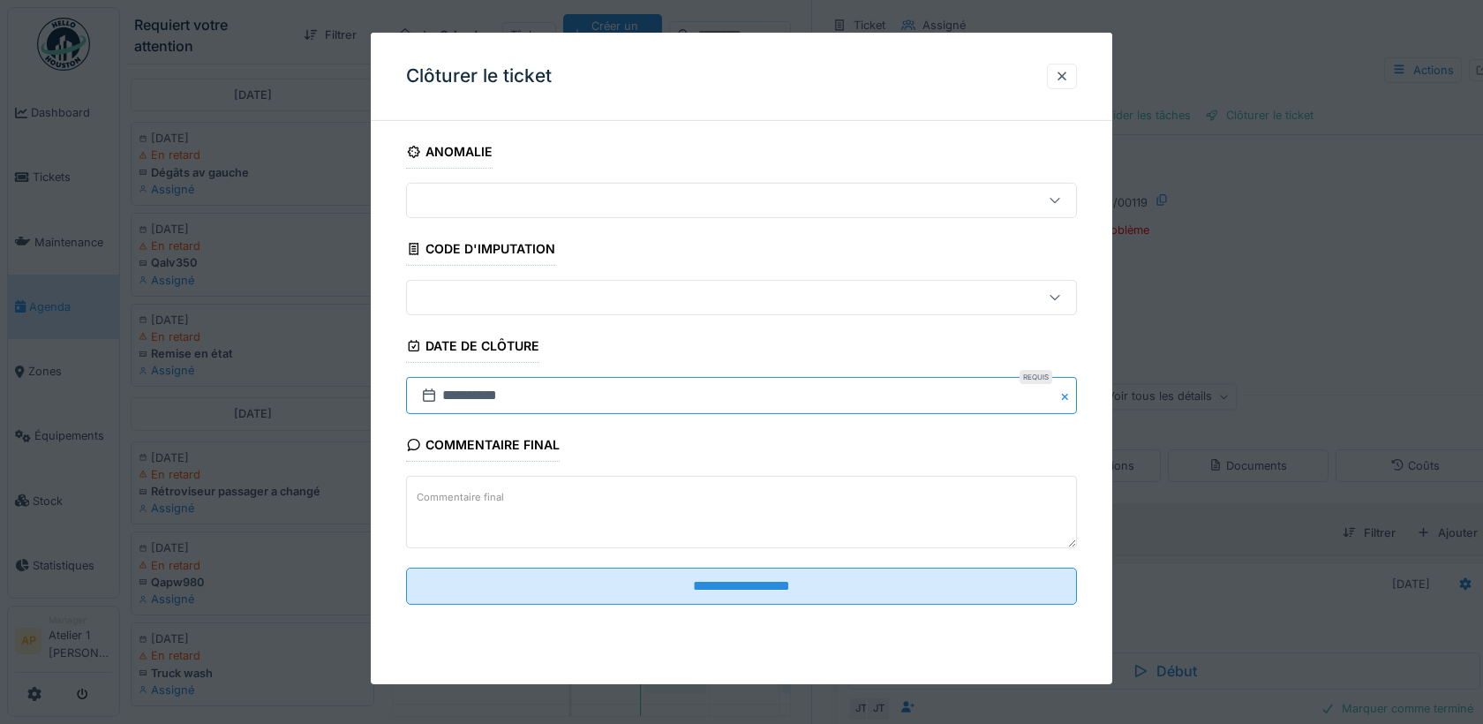
click at [507, 389] on input "**********" at bounding box center [741, 395] width 671 height 37
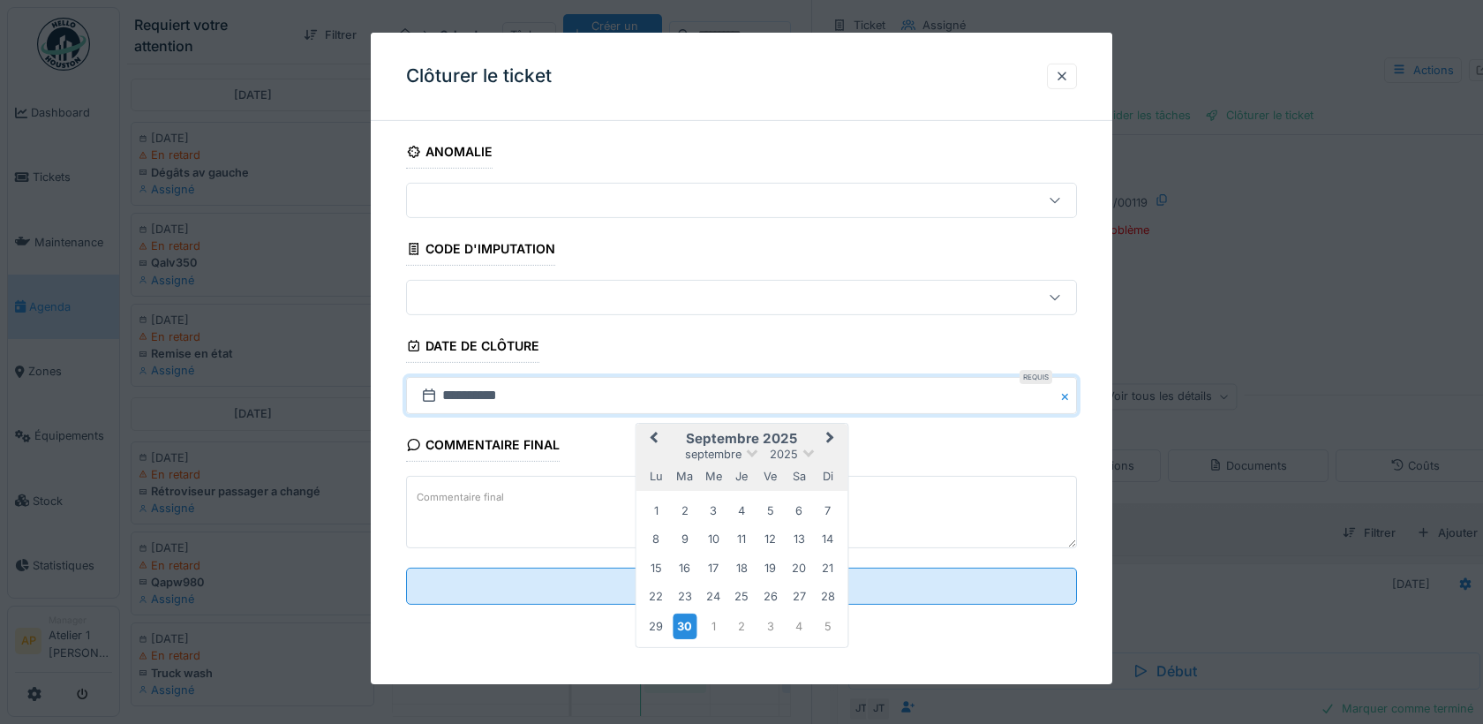
click at [649, 430] on button "Previous Month" at bounding box center [651, 440] width 28 height 28
click at [707, 586] on div "18" at bounding box center [713, 596] width 24 height 24
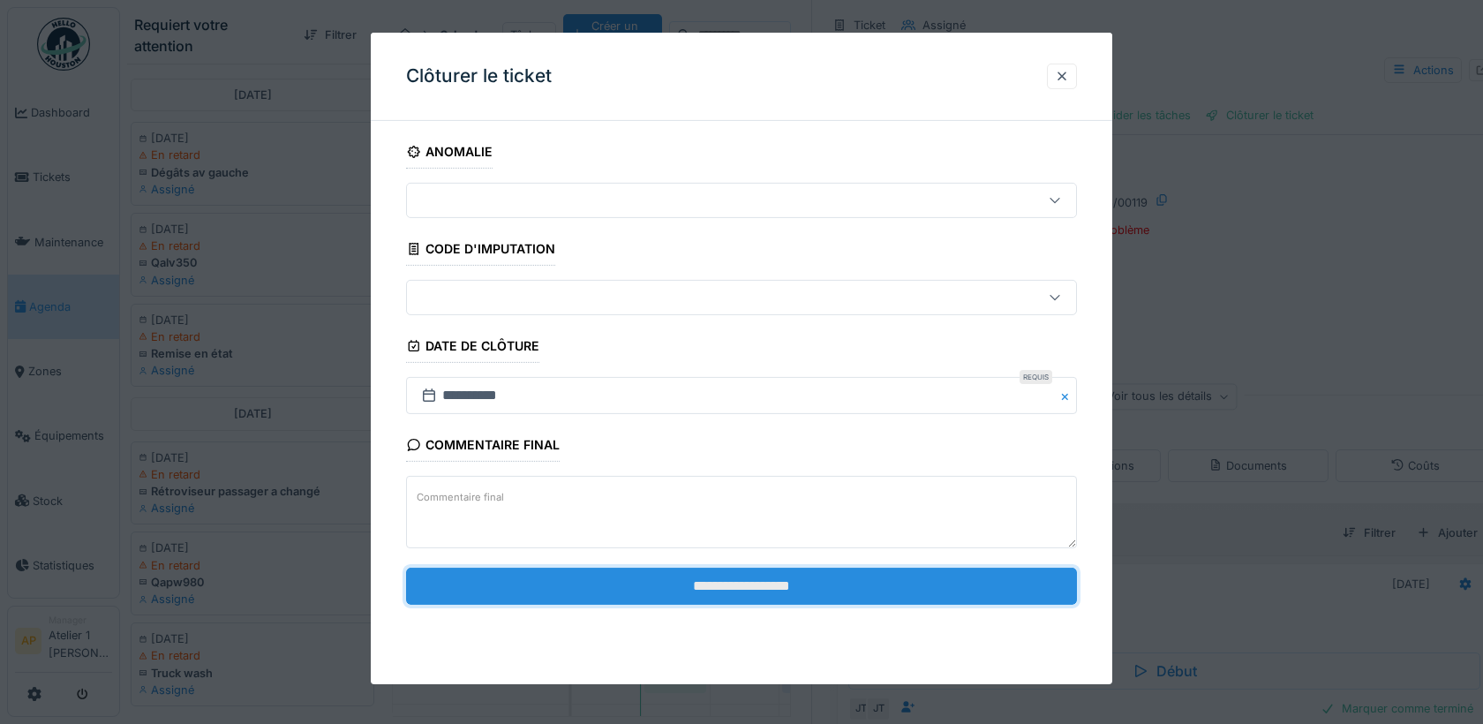
click at [697, 587] on input "**********" at bounding box center [741, 586] width 671 height 37
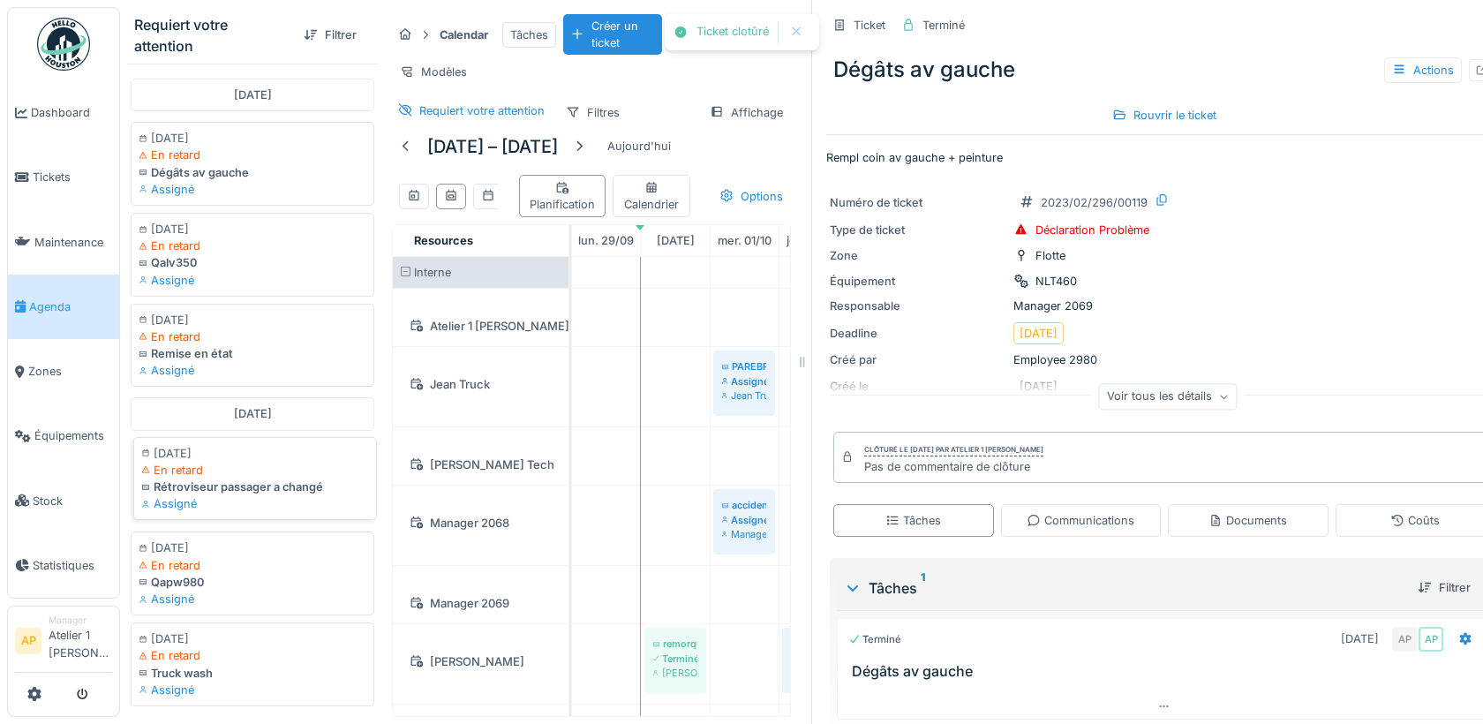
click at [204, 485] on div "Rétroviseur passager a changé" at bounding box center [255, 487] width 228 height 17
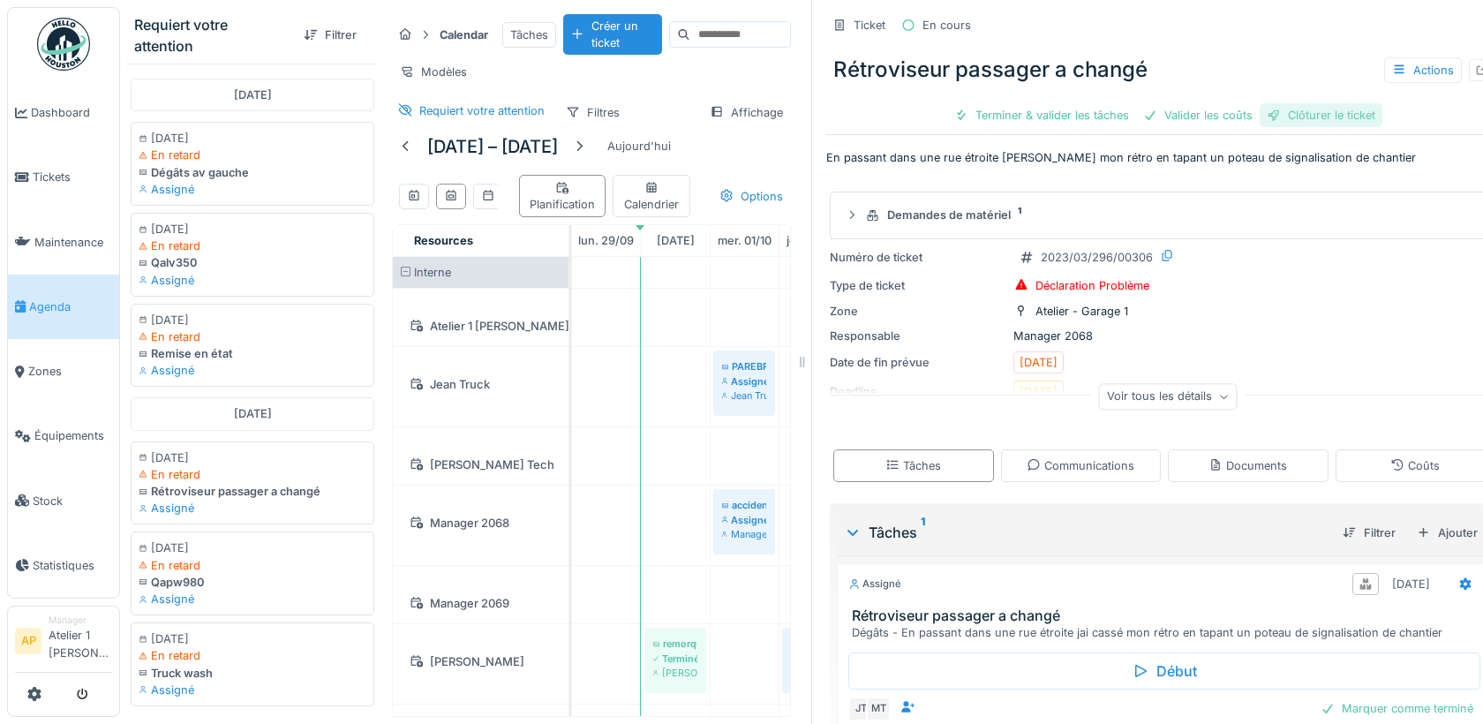
click at [1313, 113] on div "Clôturer le ticket" at bounding box center [1321, 115] width 123 height 24
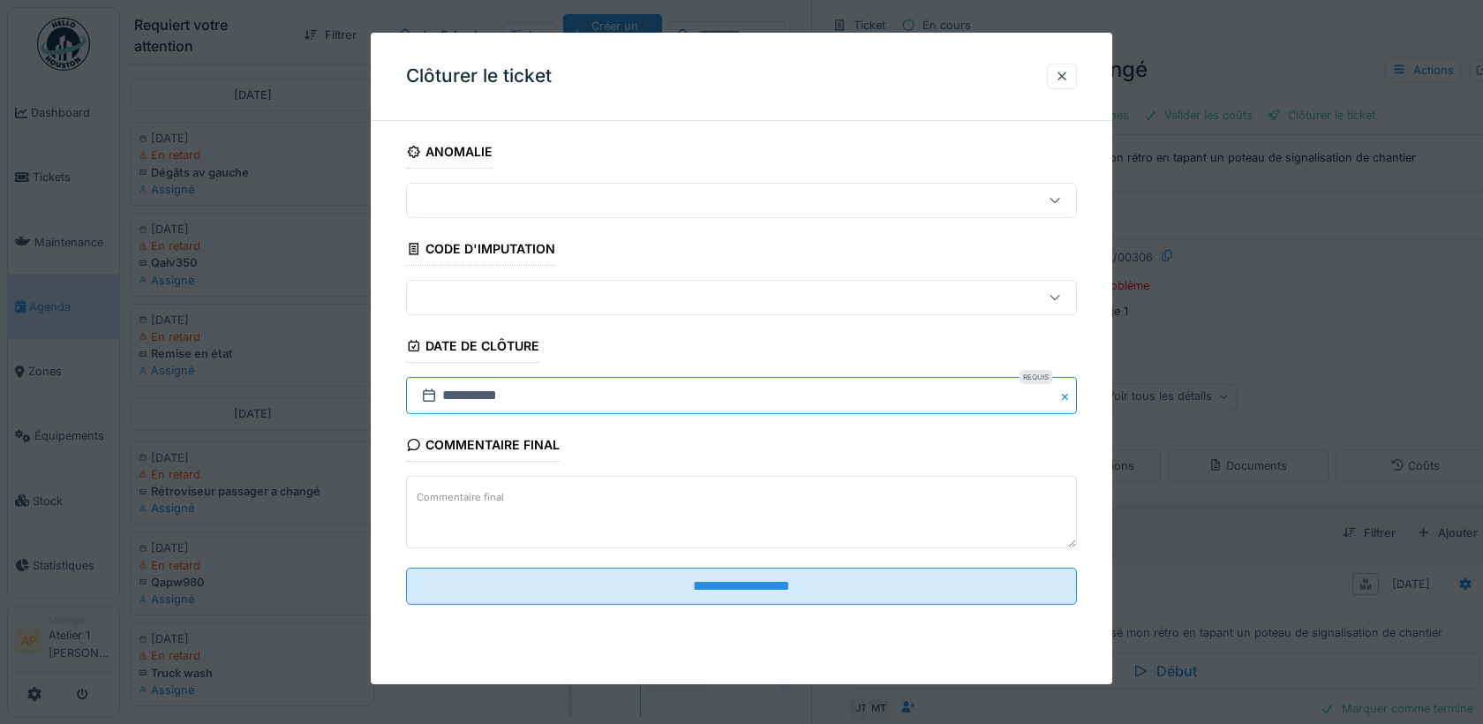
click at [502, 394] on input "**********" at bounding box center [741, 395] width 671 height 37
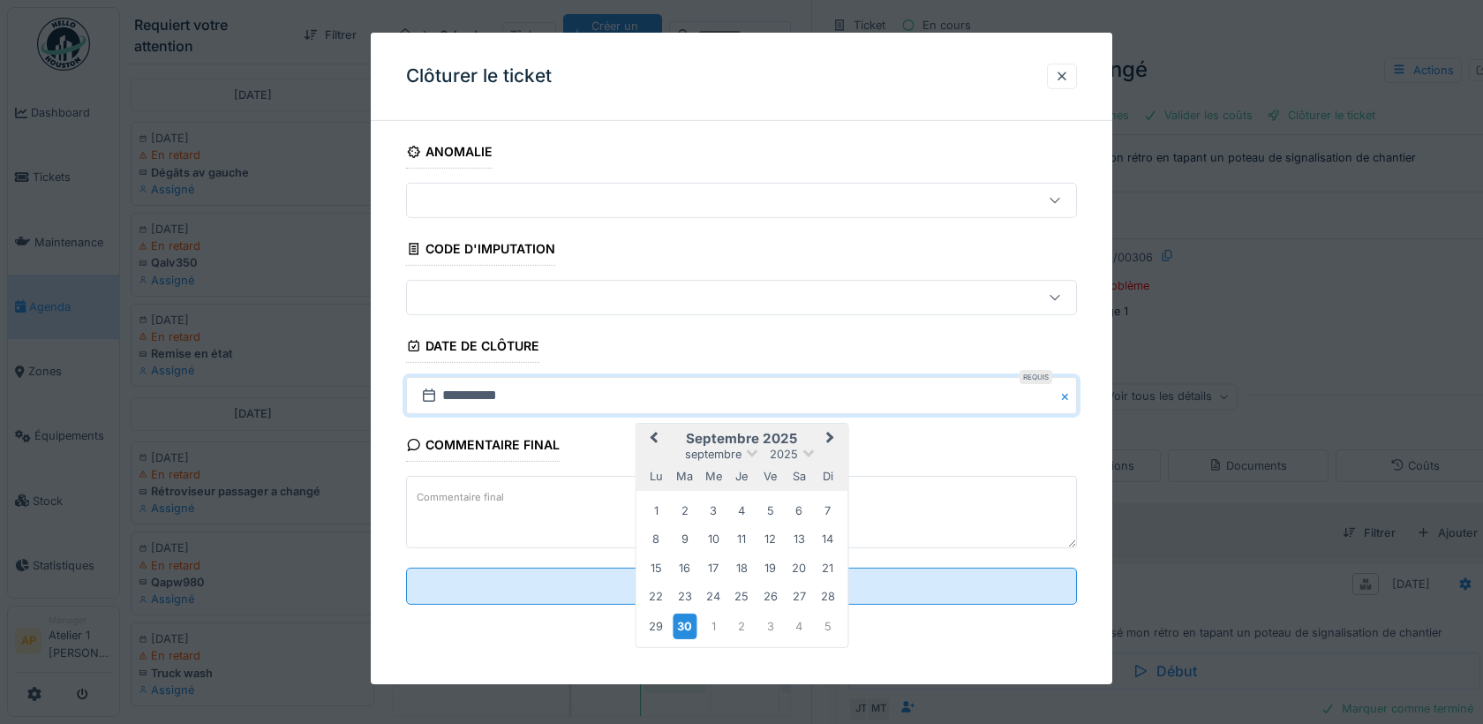
click at [644, 432] on button "Previous Month" at bounding box center [651, 440] width 28 height 28
click at [720, 540] on div "4" at bounding box center [713, 539] width 24 height 24
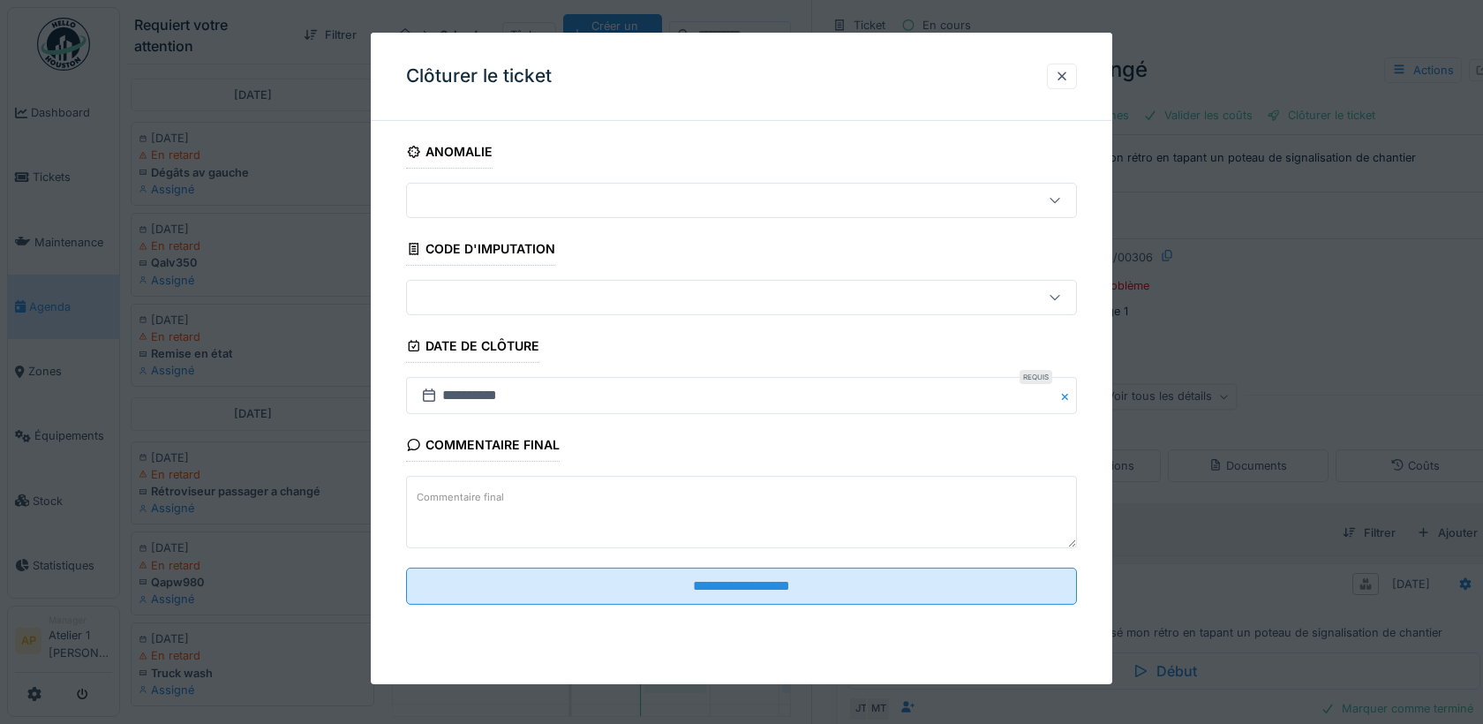
click at [707, 607] on fieldset "**********" at bounding box center [741, 377] width 671 height 484
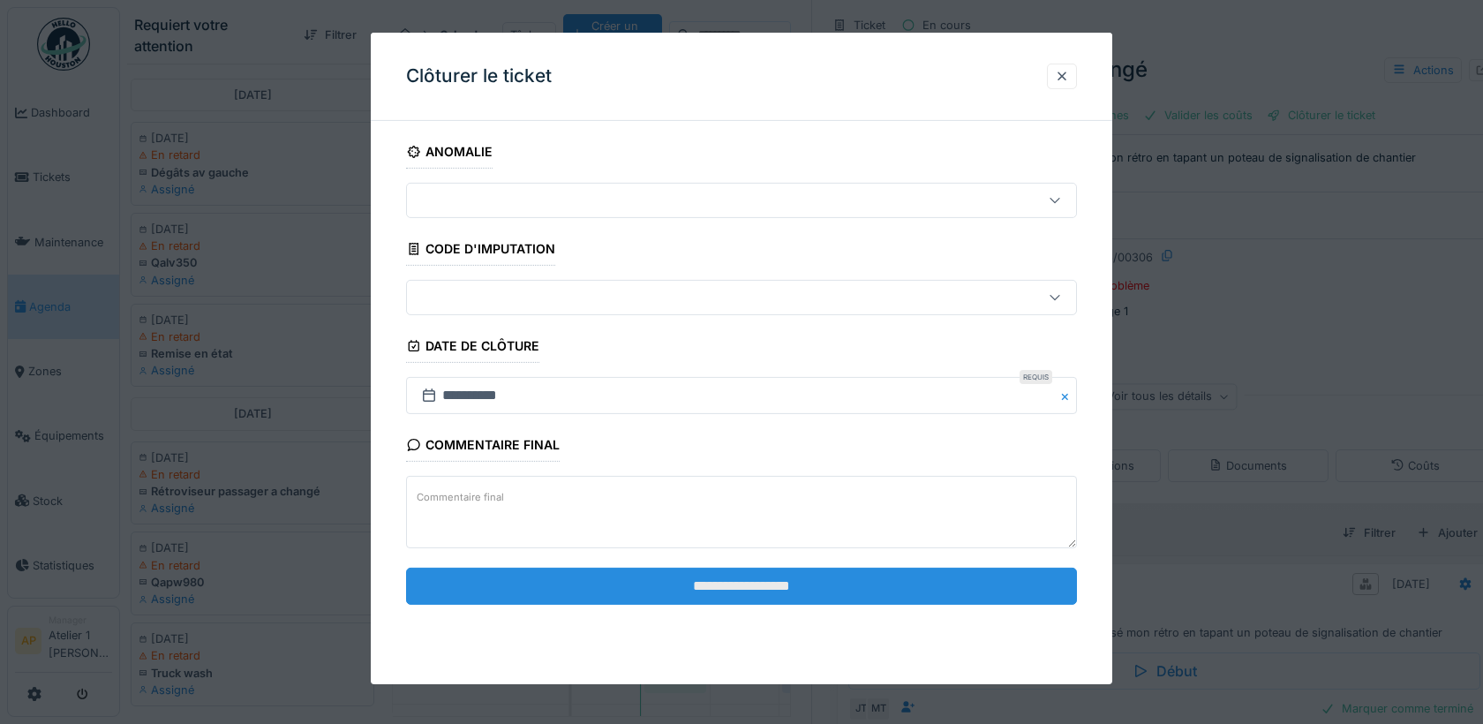
click at [705, 592] on input "**********" at bounding box center [741, 586] width 671 height 37
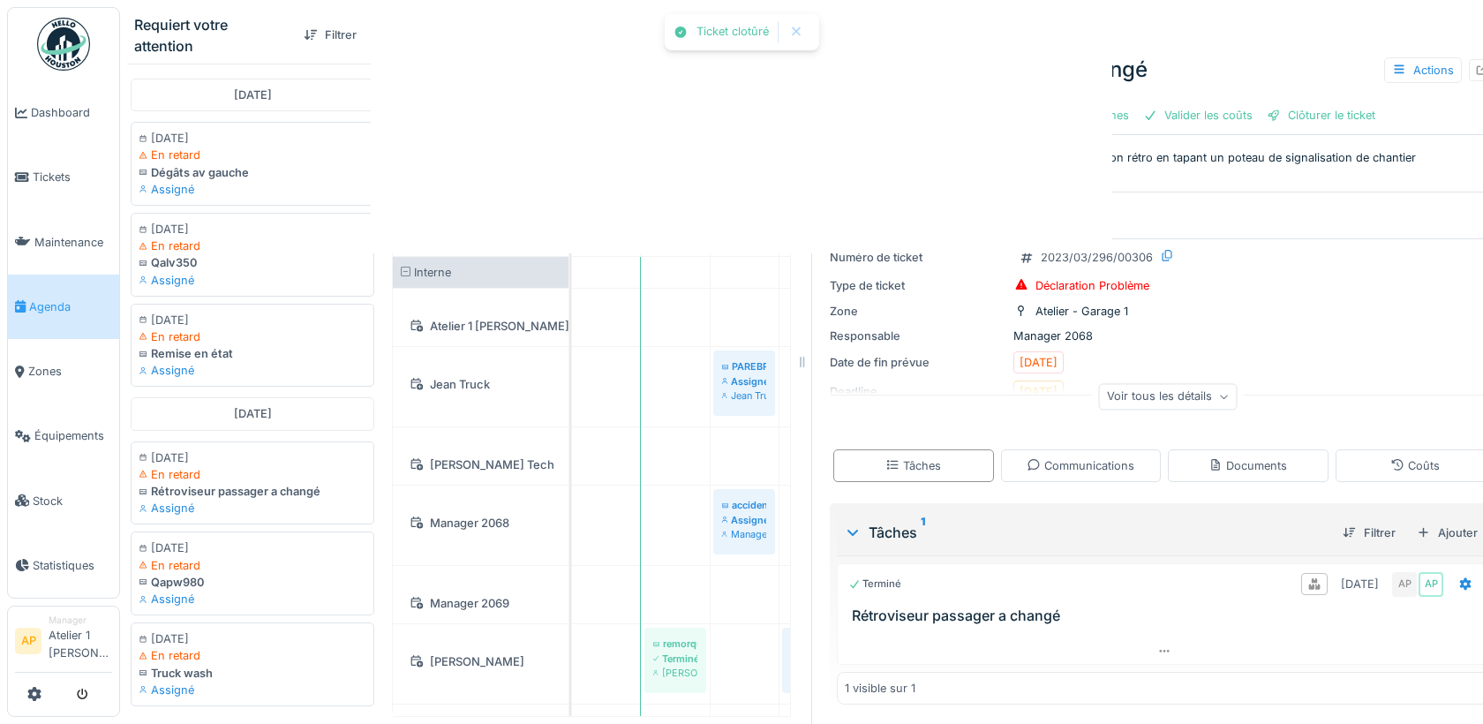
click at [753, 581] on div at bounding box center [741, 362] width 1483 height 724
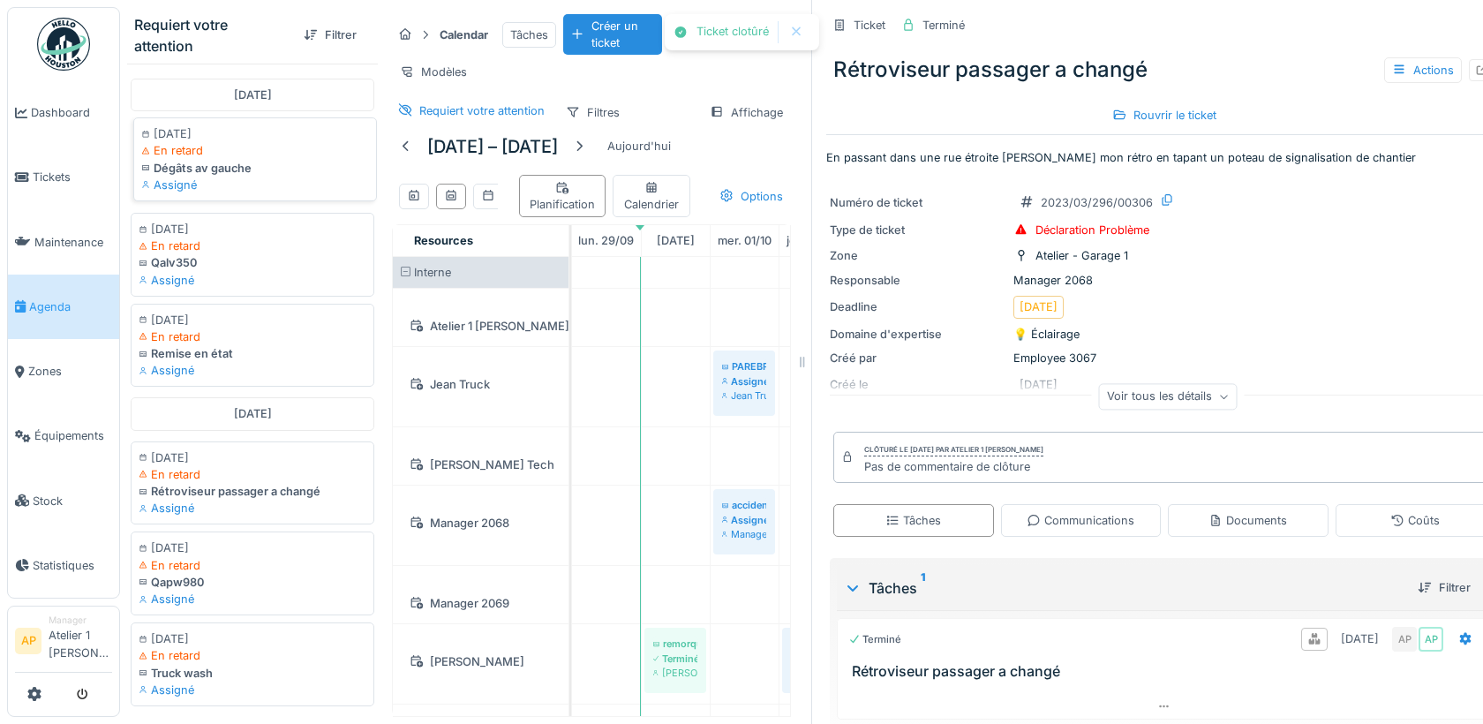
click at [241, 142] on div "En retard" at bounding box center [255, 150] width 228 height 17
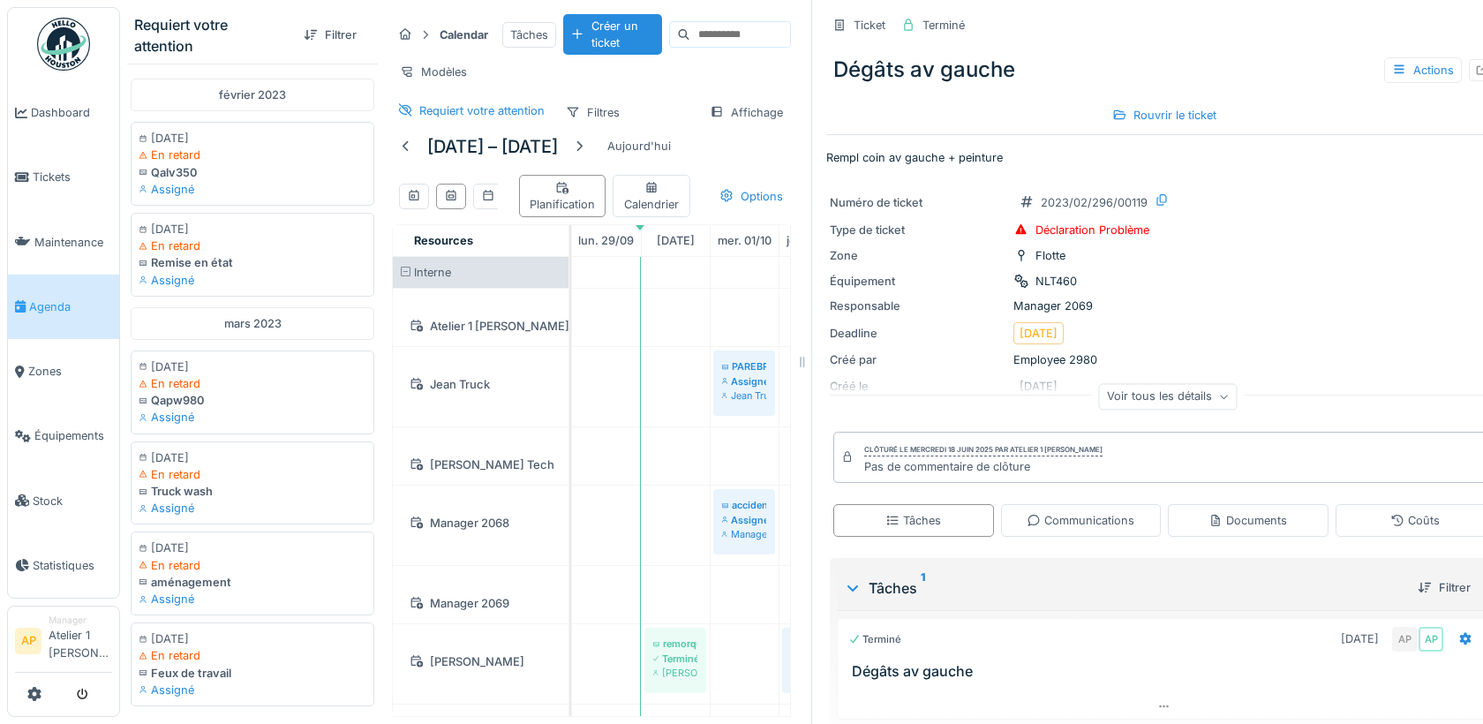
click at [1471, 28] on div "Ticket Terminé" at bounding box center [1164, 25] width 676 height 29
click at [1476, 33] on div at bounding box center [1489, 25] width 26 height 22
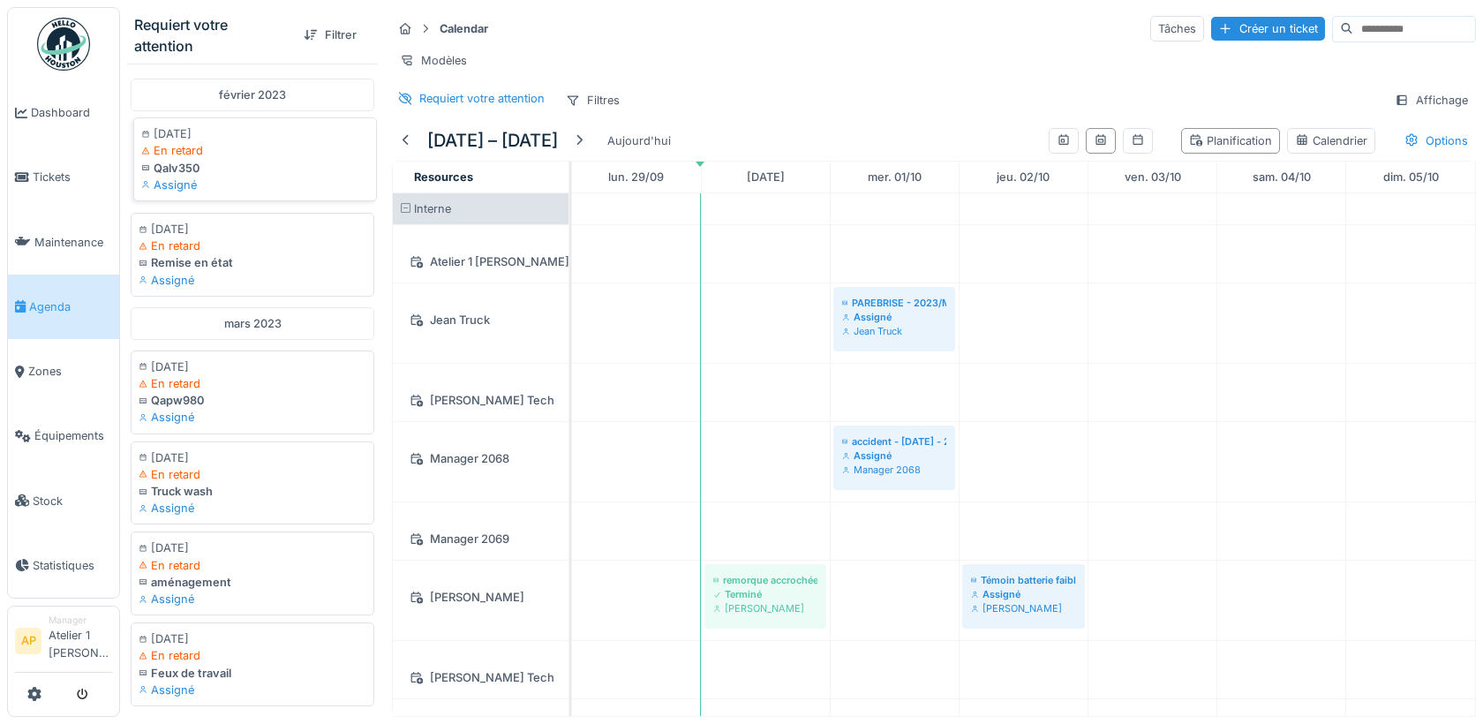
click at [229, 177] on div "Assigné" at bounding box center [255, 185] width 228 height 17
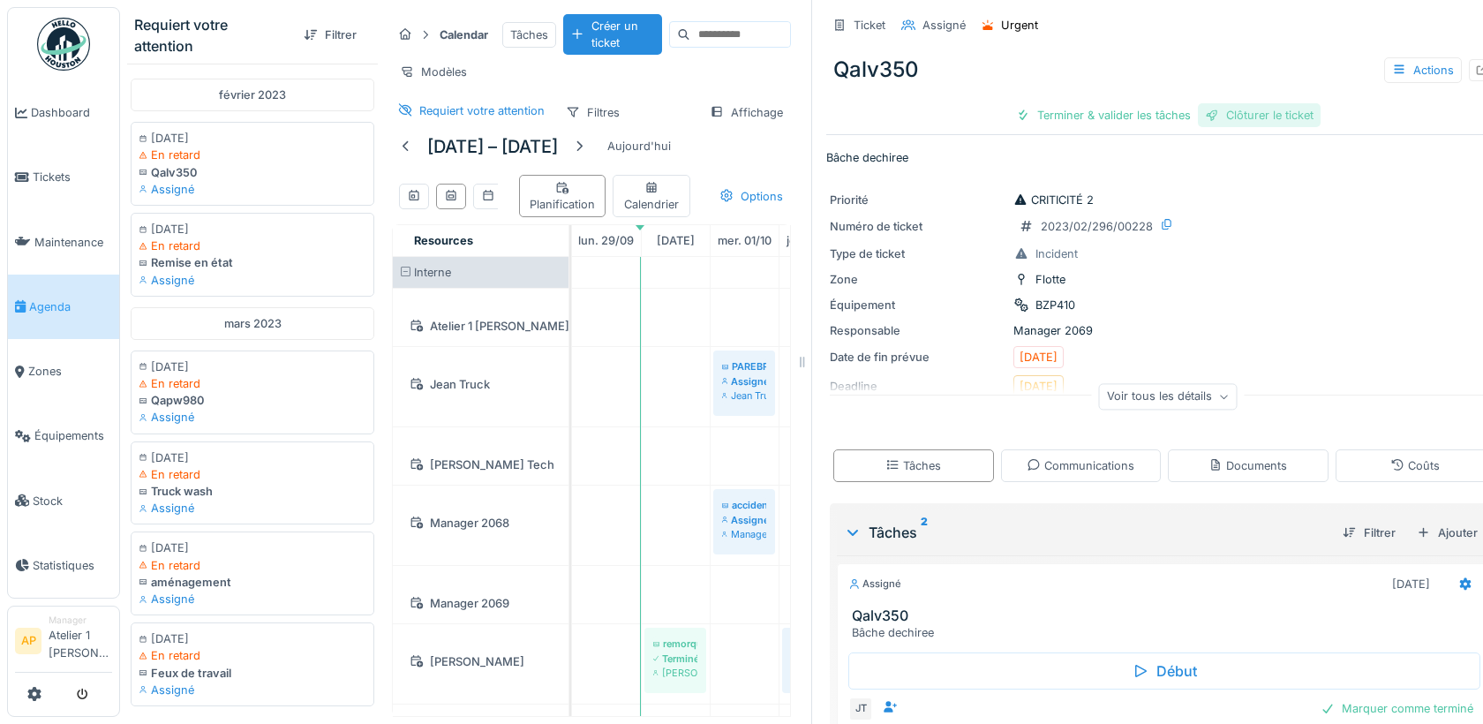
click at [1247, 120] on div "Clôturer le ticket" at bounding box center [1259, 115] width 123 height 24
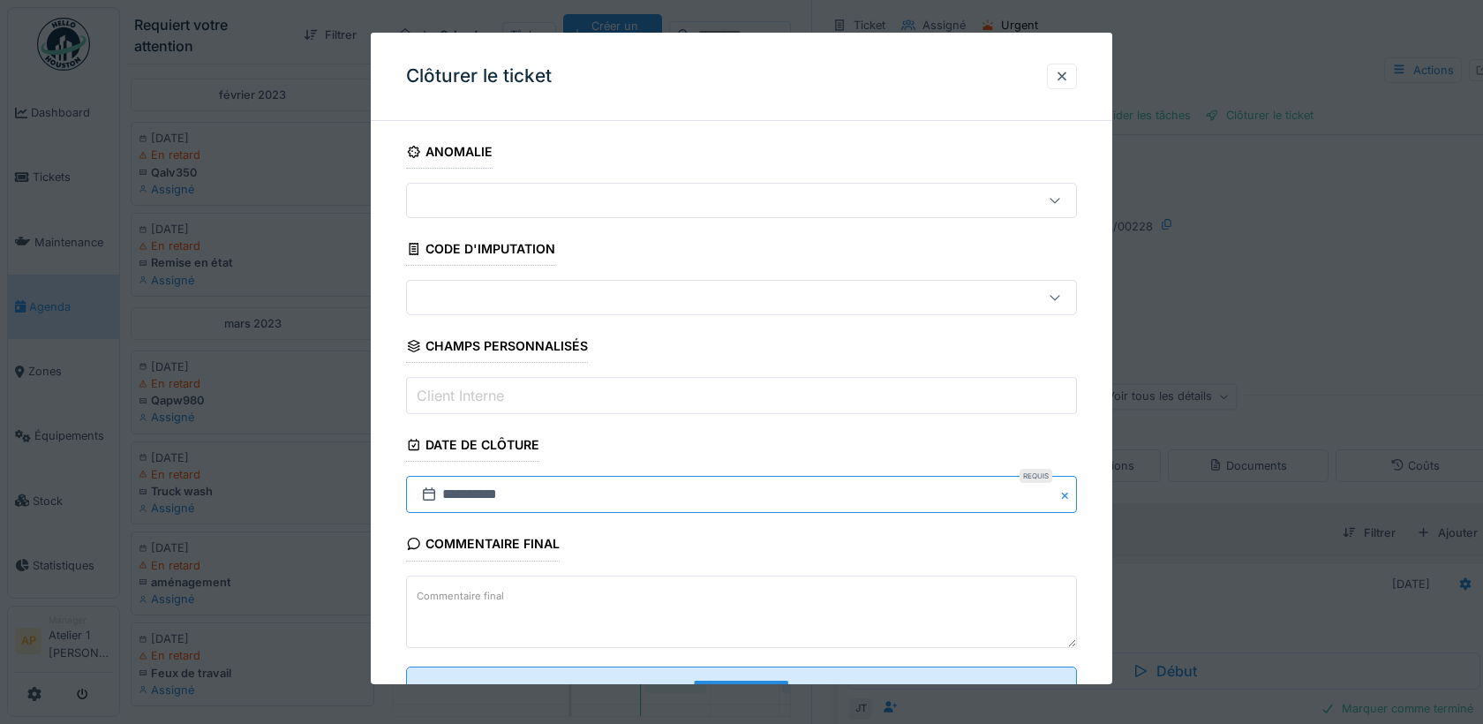
click at [510, 481] on input "**********" at bounding box center [741, 494] width 671 height 37
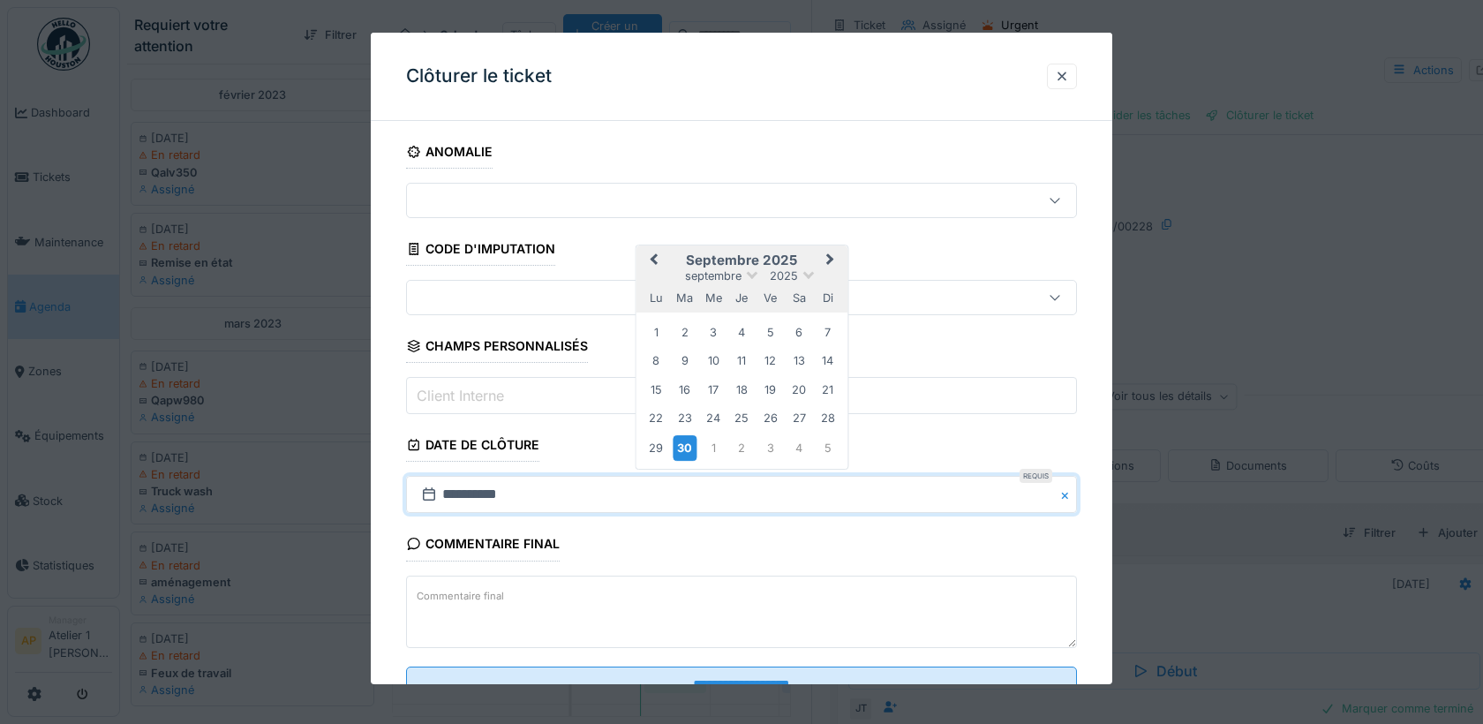
click at [653, 257] on span "Previous Month" at bounding box center [653, 260] width 0 height 21
click at [653, 257] on span "Previous Month" at bounding box center [653, 262] width 0 height 21
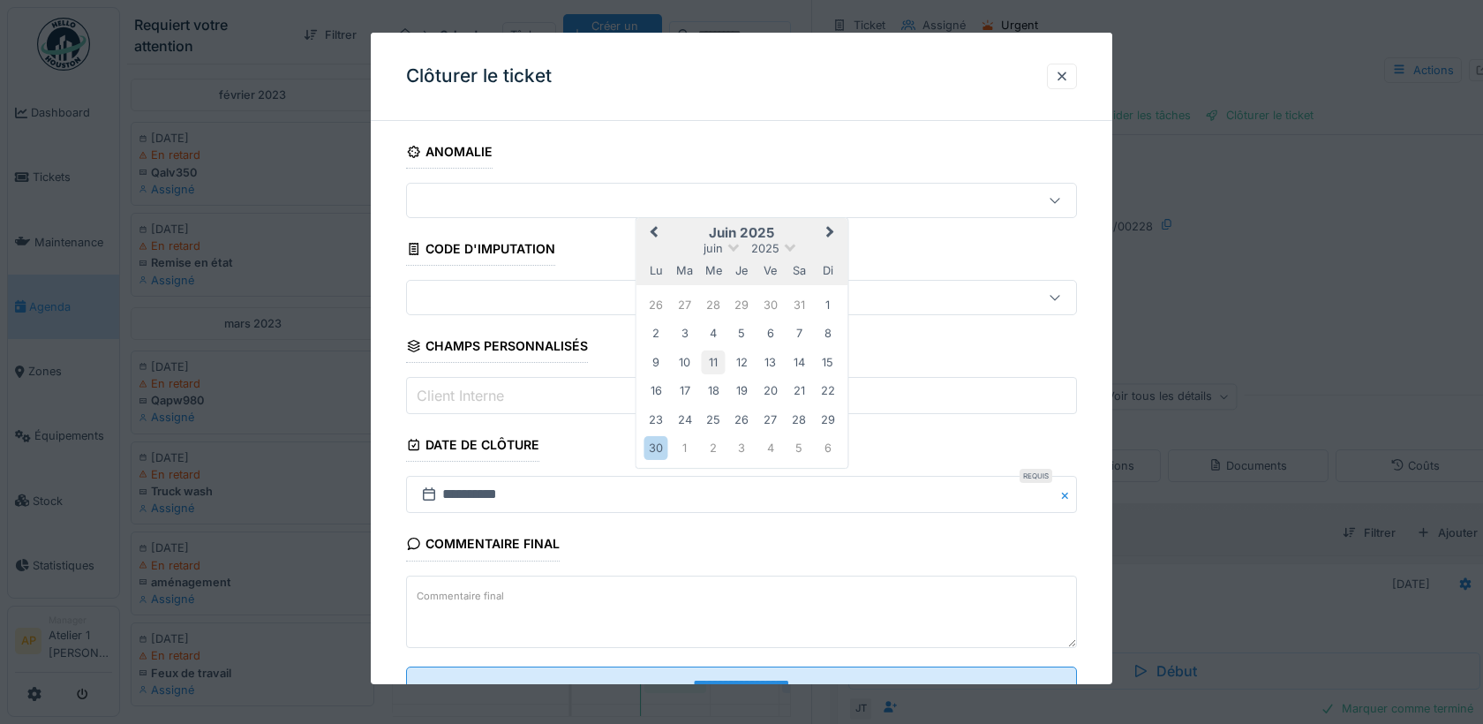
click at [705, 350] on div "11" at bounding box center [713, 362] width 24 height 24
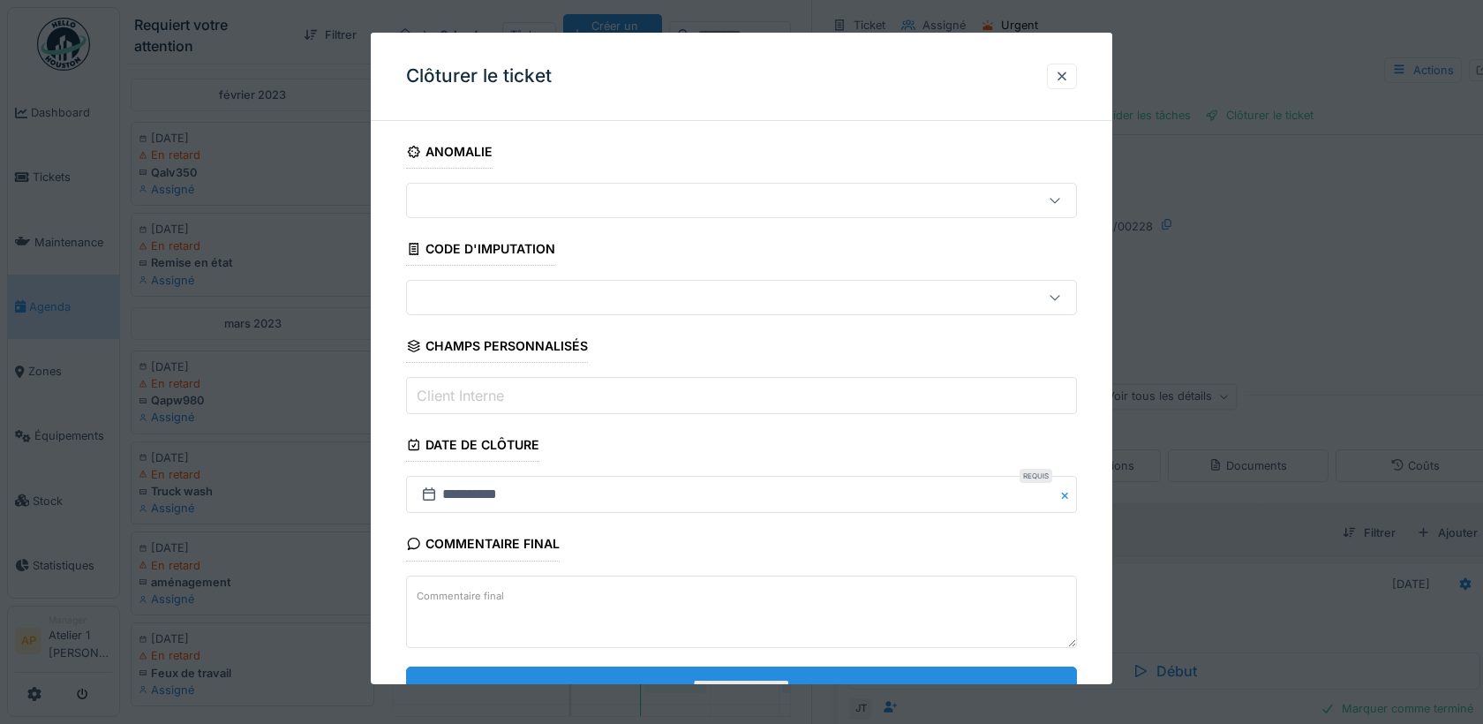
click at [633, 674] on input "**********" at bounding box center [741, 685] width 671 height 37
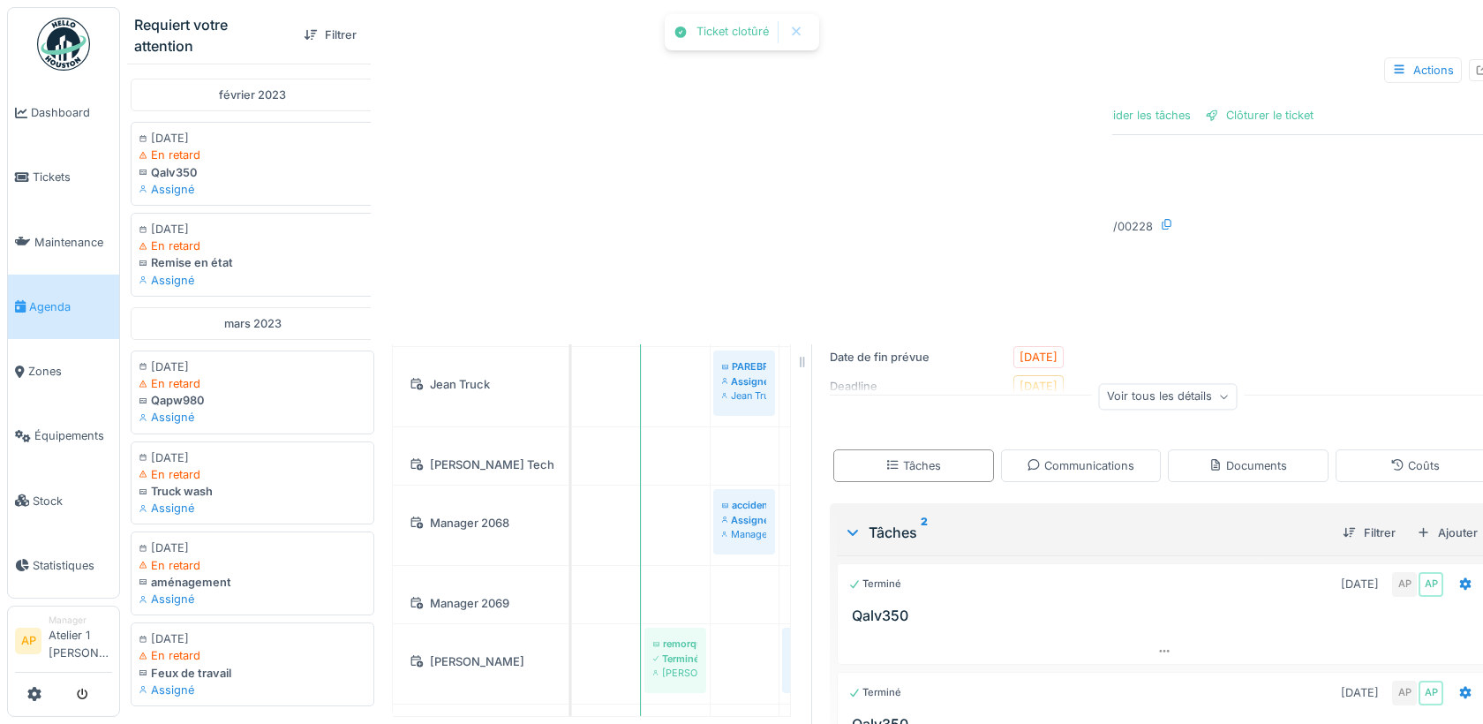
click at [777, 671] on div at bounding box center [741, 362] width 1483 height 724
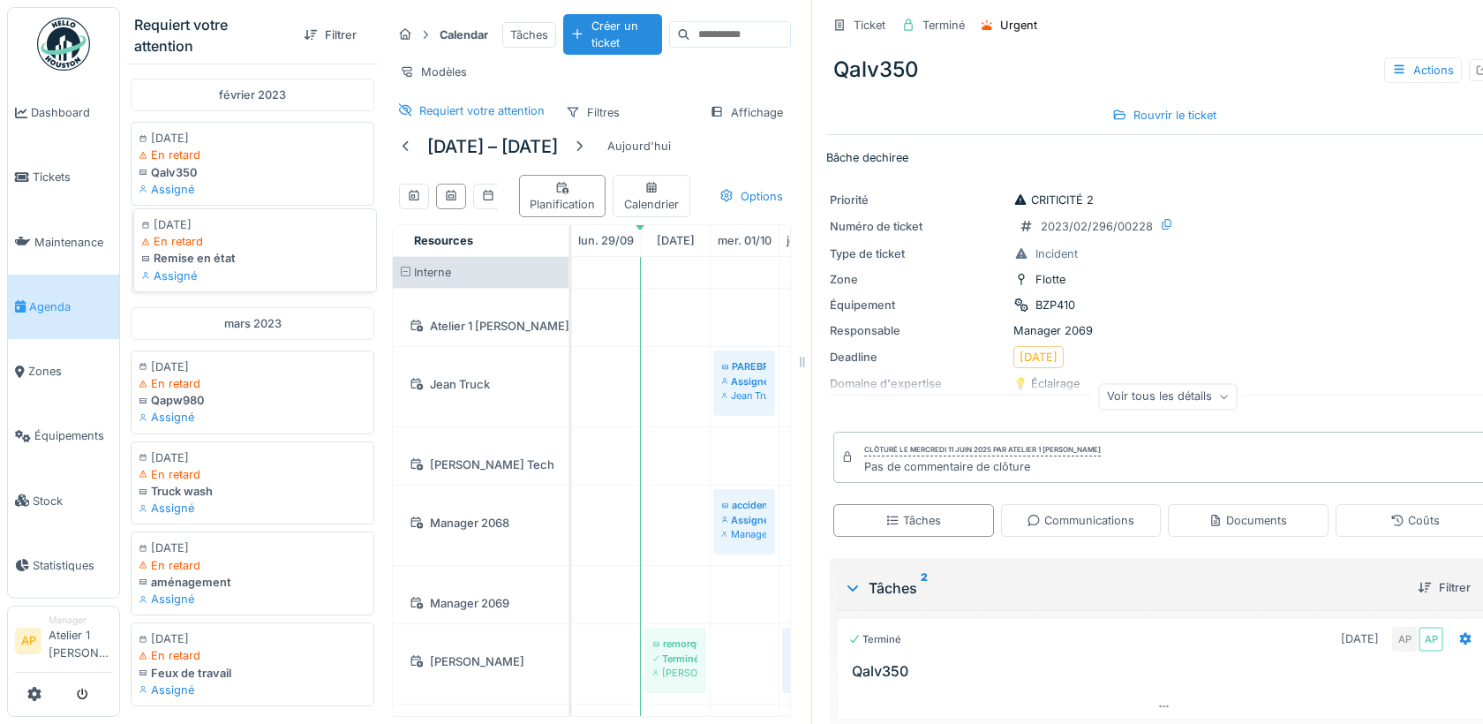
click at [203, 250] on div "Remise en état" at bounding box center [255, 258] width 228 height 17
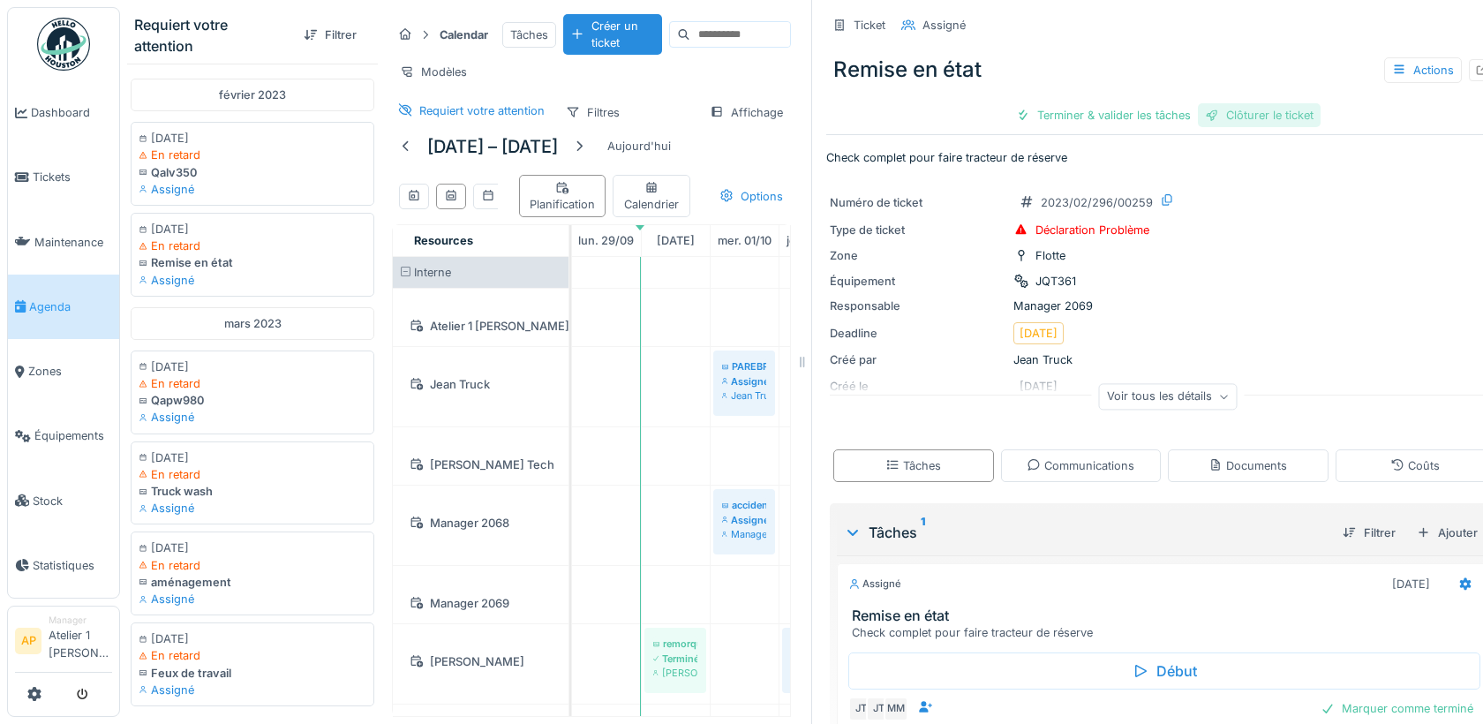
click at [1269, 109] on div "Clôturer le ticket" at bounding box center [1259, 115] width 123 height 24
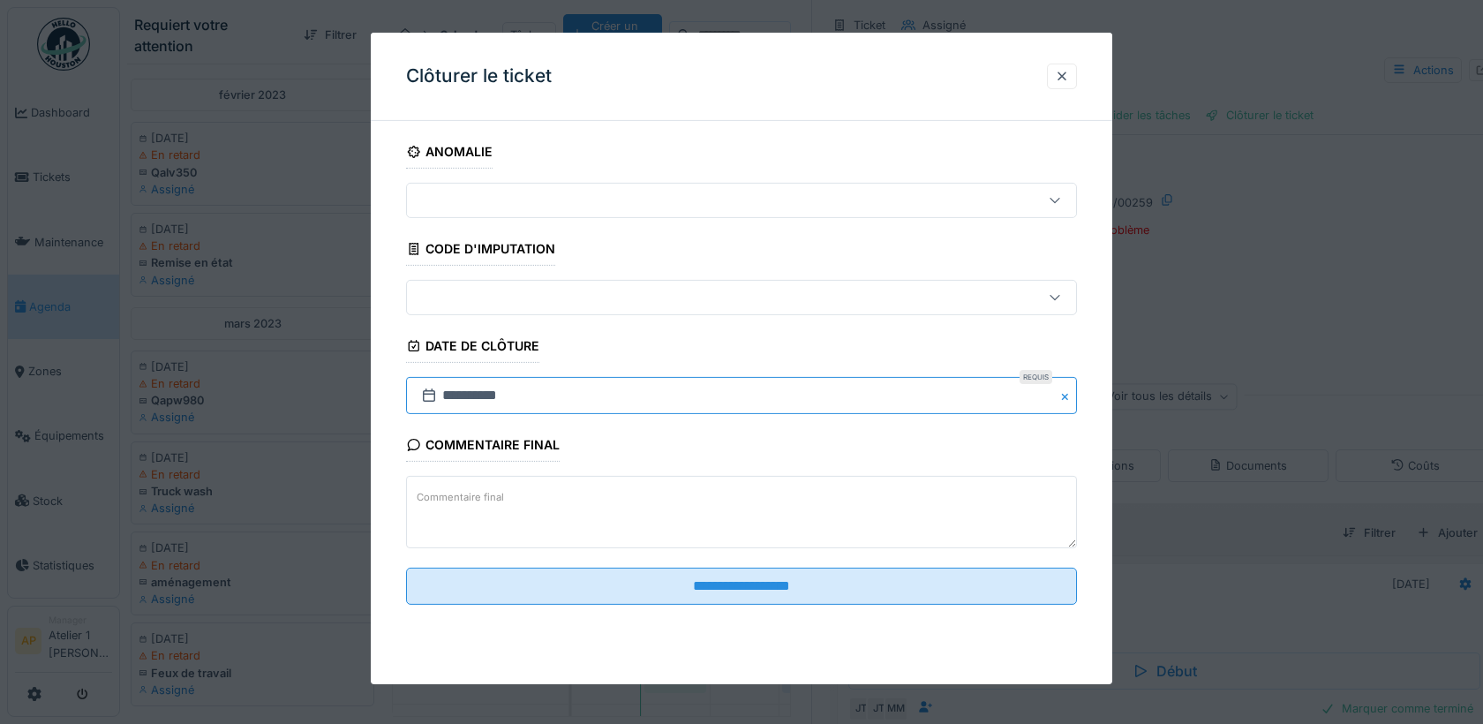
click at [510, 385] on input "**********" at bounding box center [741, 395] width 671 height 37
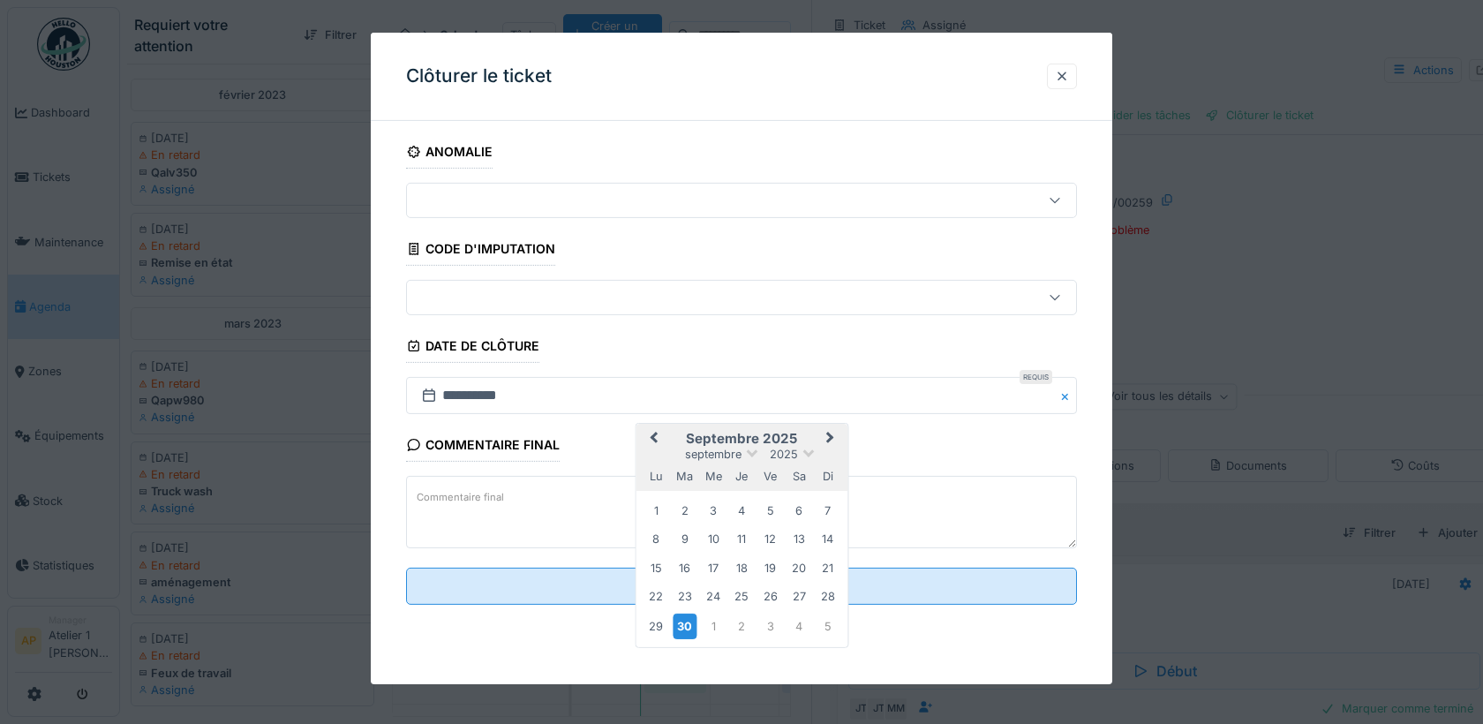
click at [725, 525] on div "8 9 10 11 12 13 14" at bounding box center [742, 539] width 200 height 28
click at [747, 537] on div "11" at bounding box center [742, 539] width 24 height 24
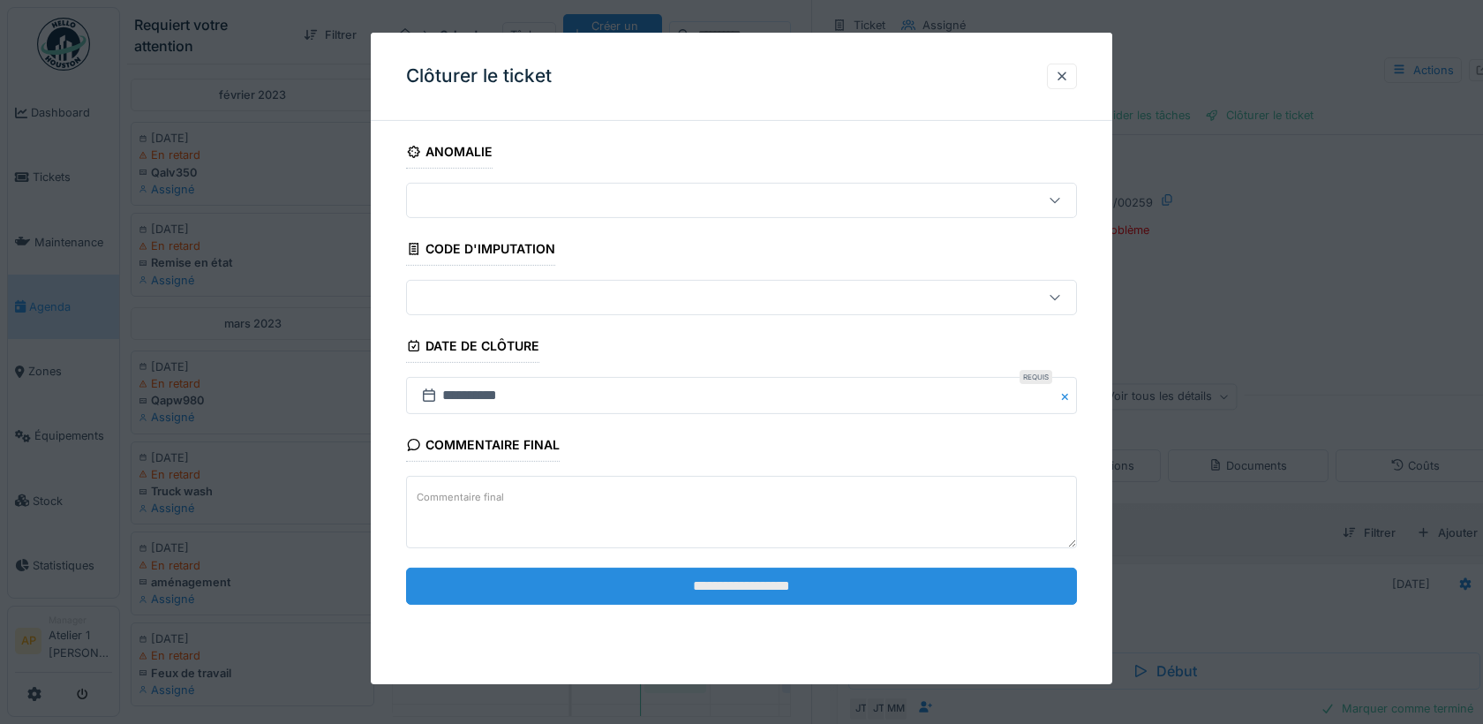
click at [637, 576] on input "**********" at bounding box center [741, 586] width 671 height 37
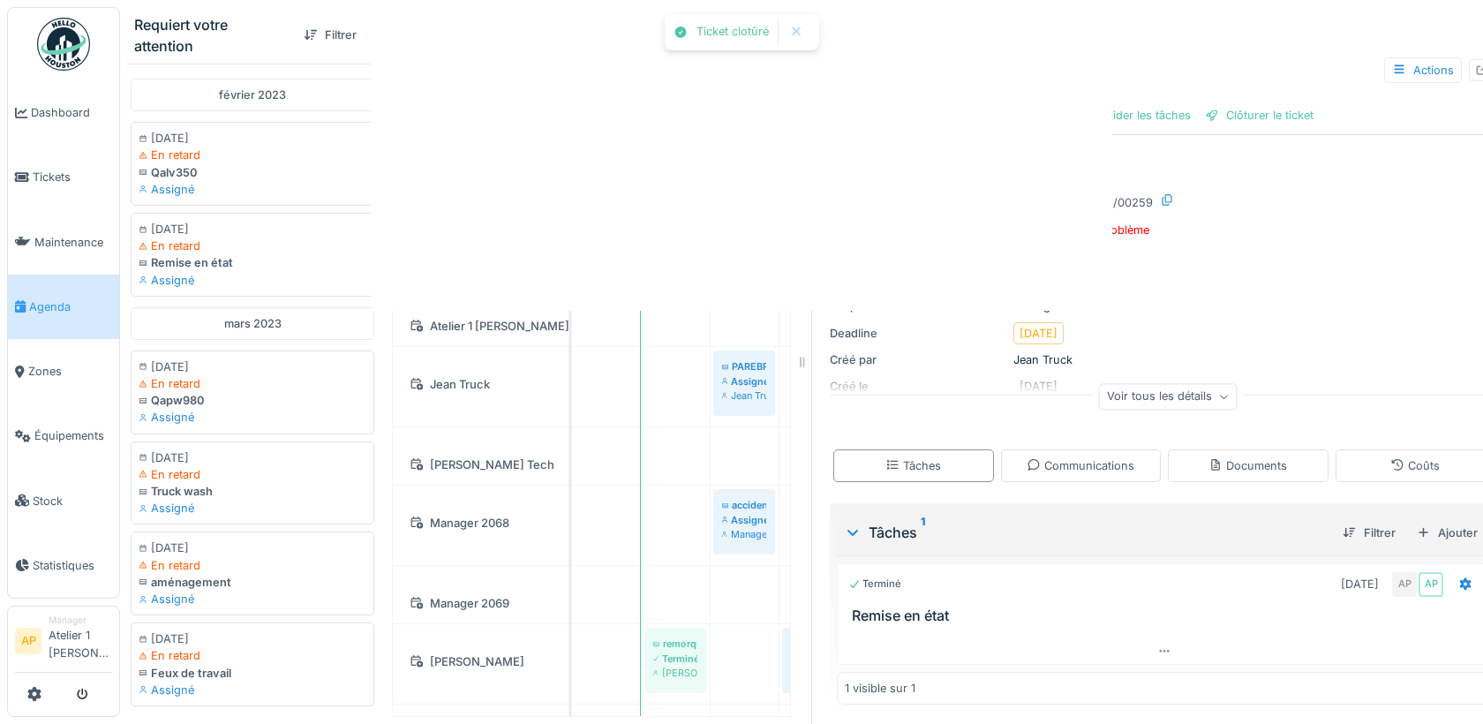
click at [731, 592] on div at bounding box center [741, 362] width 1483 height 724
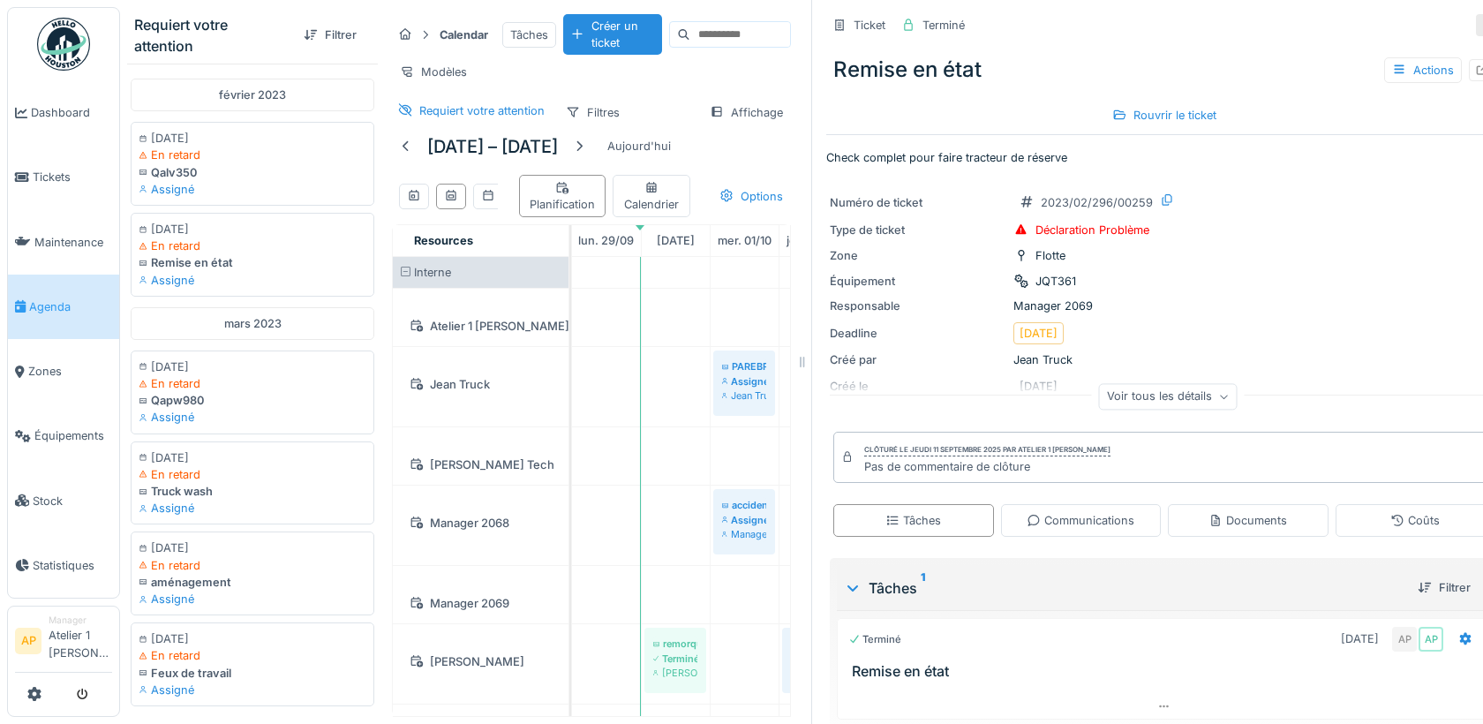
click at [1482, 27] on icon at bounding box center [1489, 24] width 14 height 11
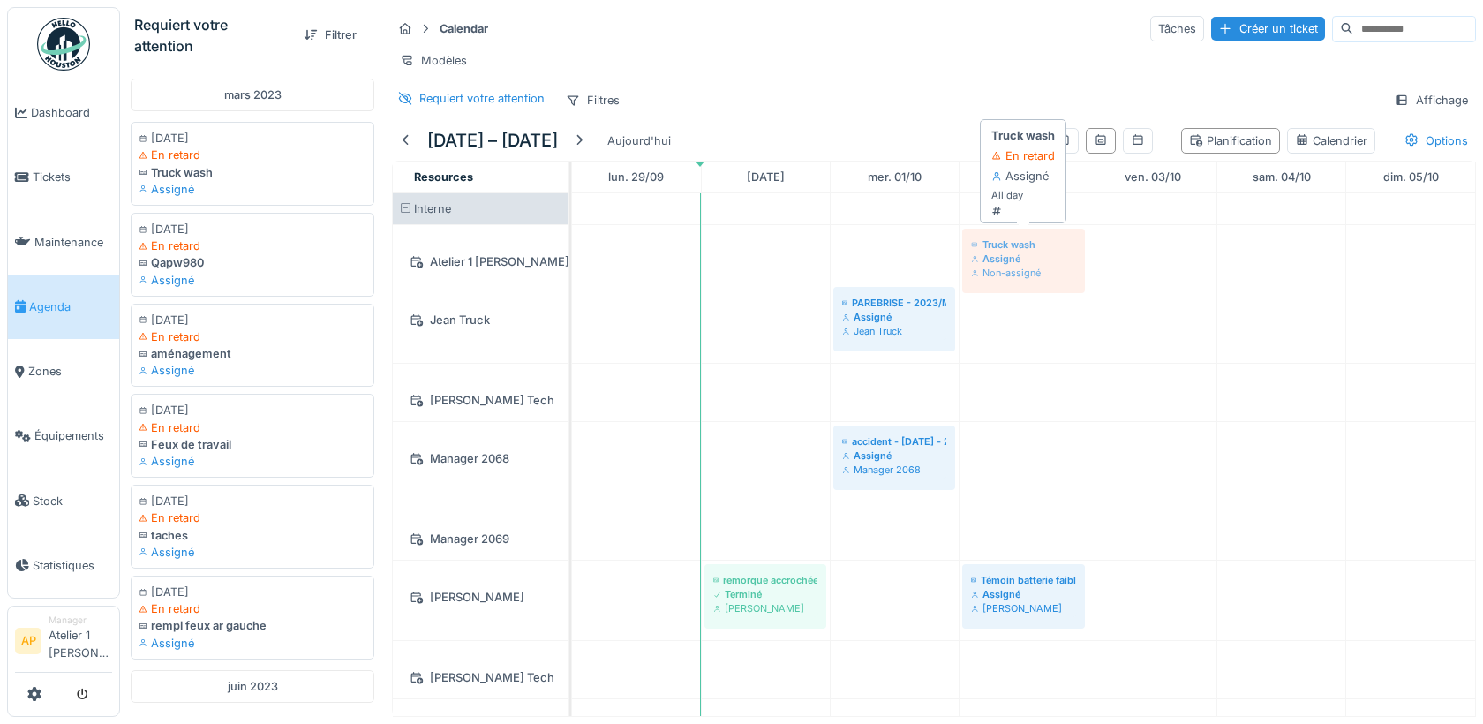
drag, startPoint x: 222, startPoint y: 162, endPoint x: 1068, endPoint y: 267, distance: 853.0
click at [1068, 267] on div "Requiert votre attention Filtrer mars 2023 03/03/2023 En retard Truck wash Assi…" at bounding box center [801, 362] width 1363 height 724
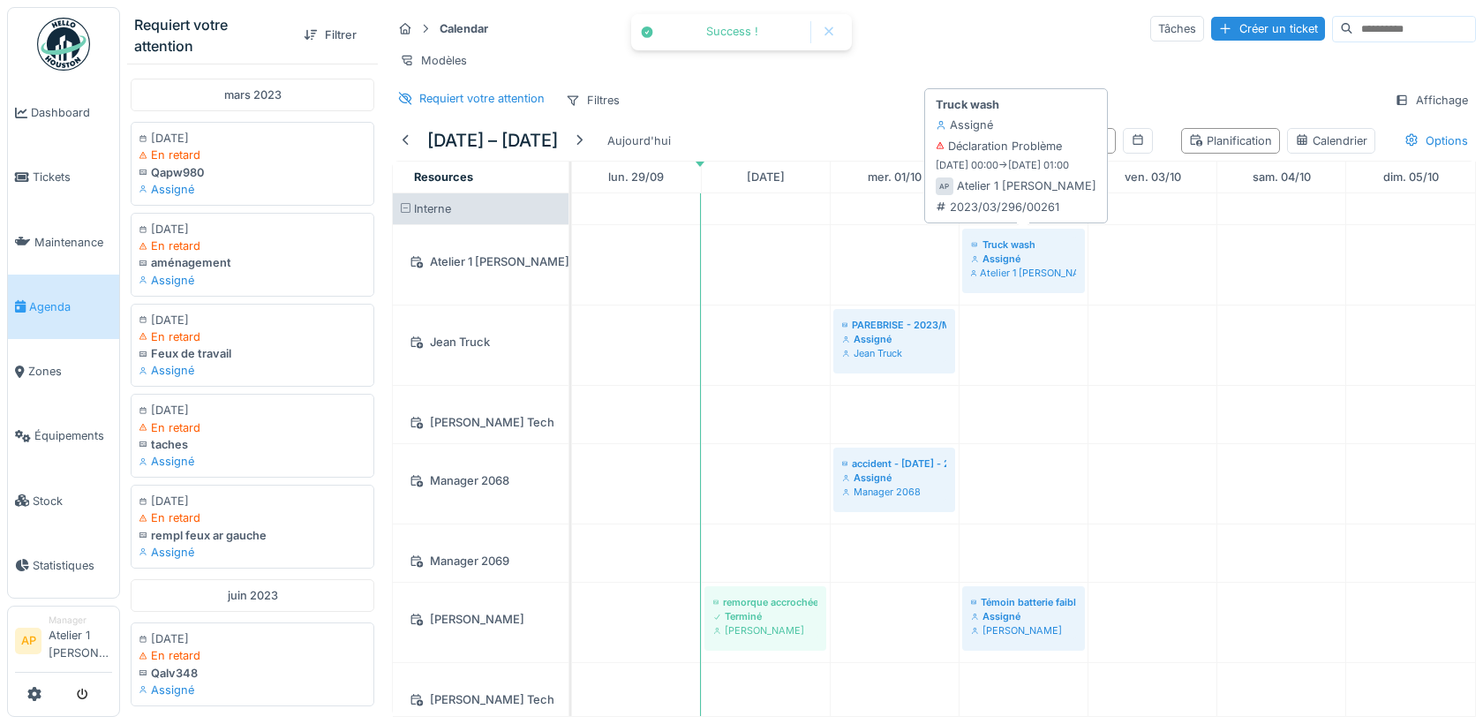
click at [1003, 252] on div "Assigné" at bounding box center [1023, 259] width 105 height 14
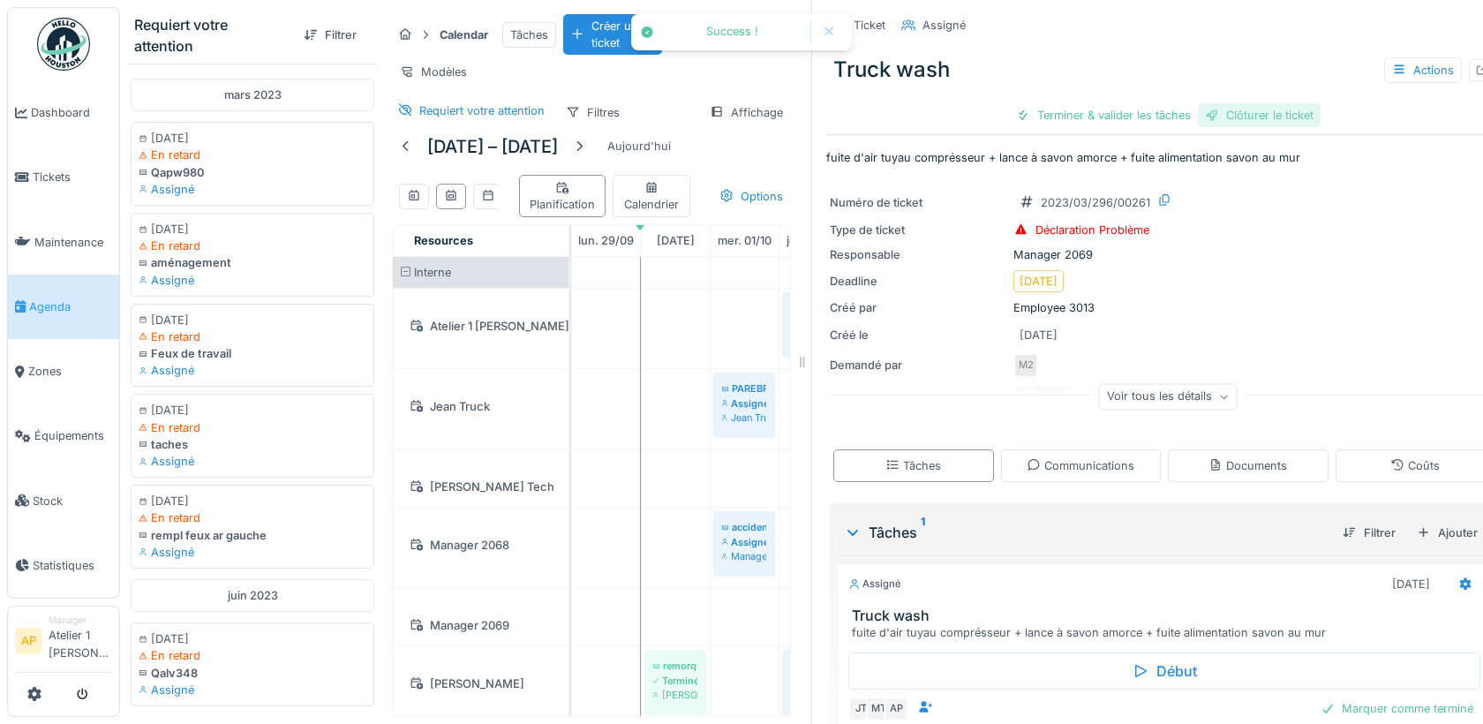
click at [1253, 122] on div "Clôturer le ticket" at bounding box center [1259, 115] width 123 height 24
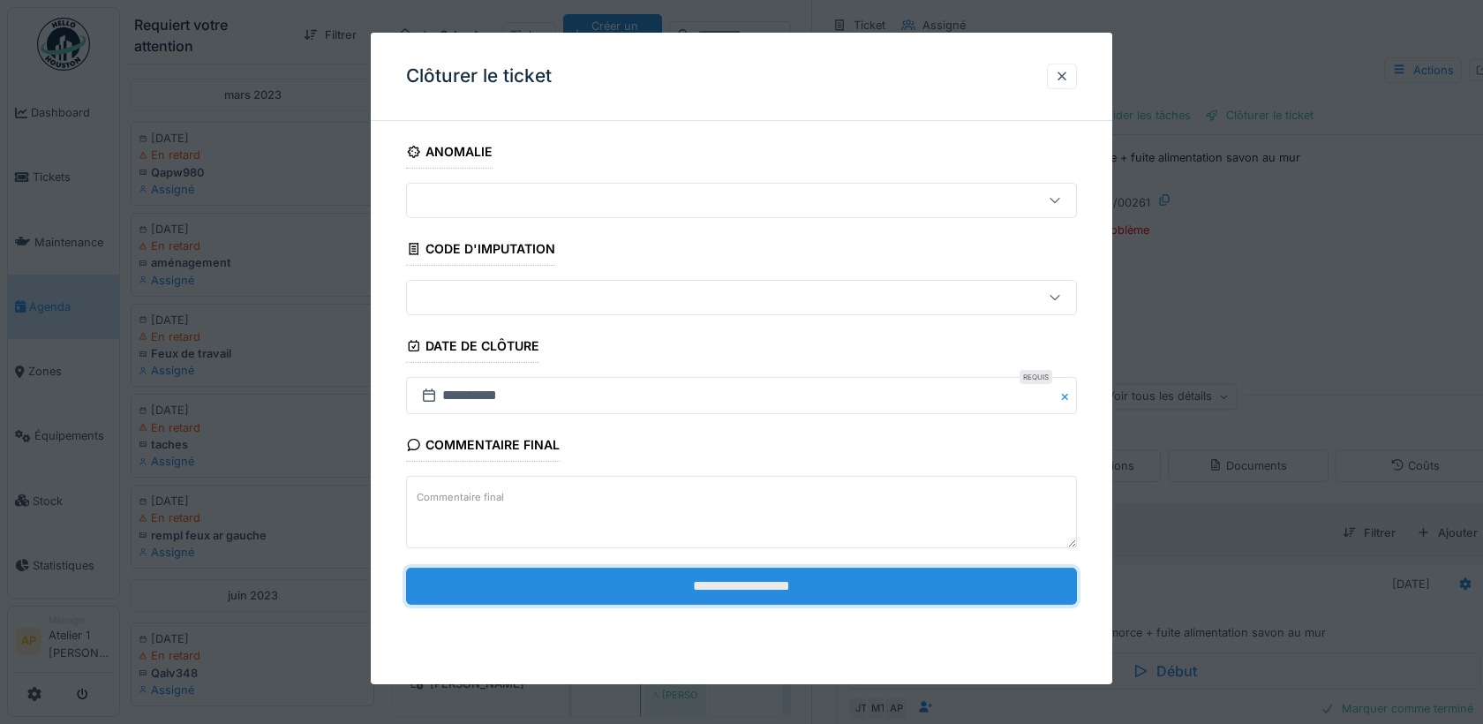
click at [835, 592] on input "**********" at bounding box center [741, 586] width 671 height 37
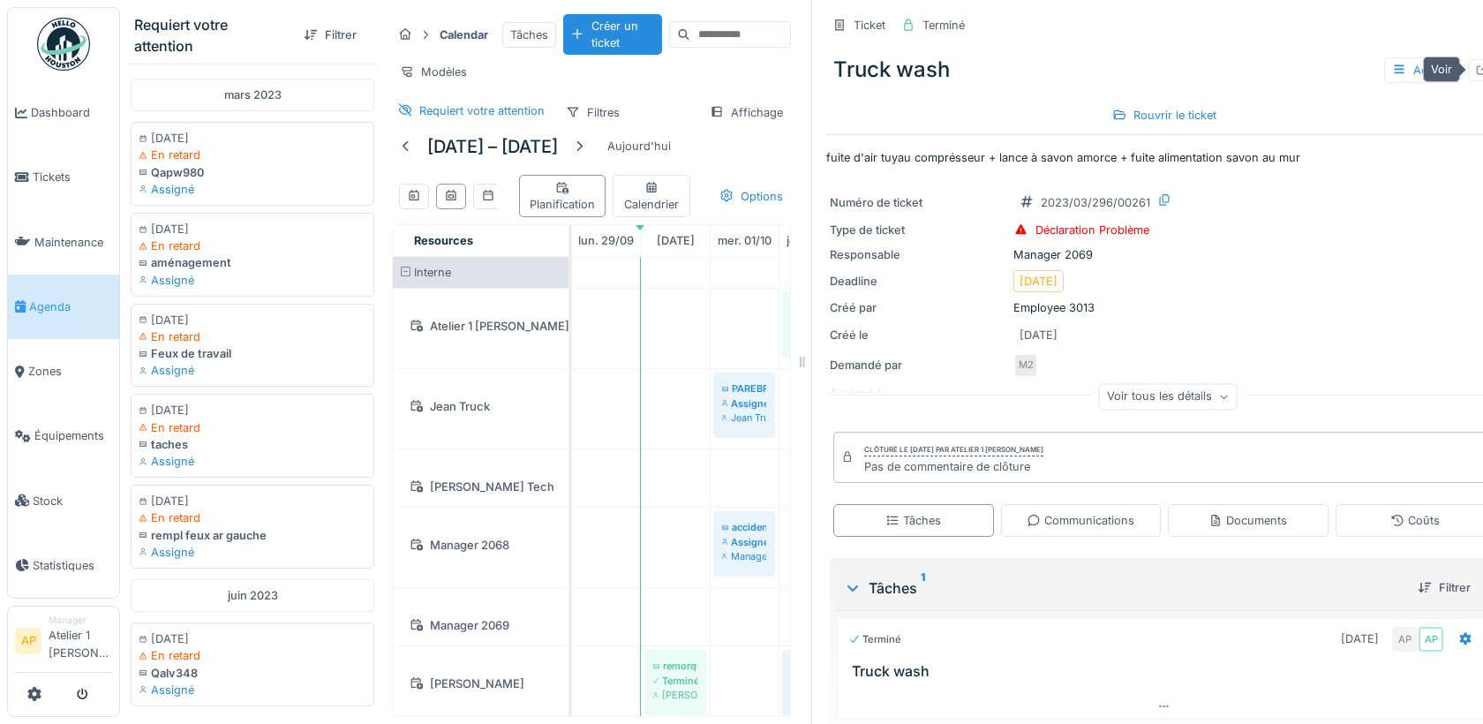
click at [1470, 69] on div at bounding box center [1482, 70] width 26 height 22
click at [1482, 24] on icon at bounding box center [1489, 24] width 14 height 11
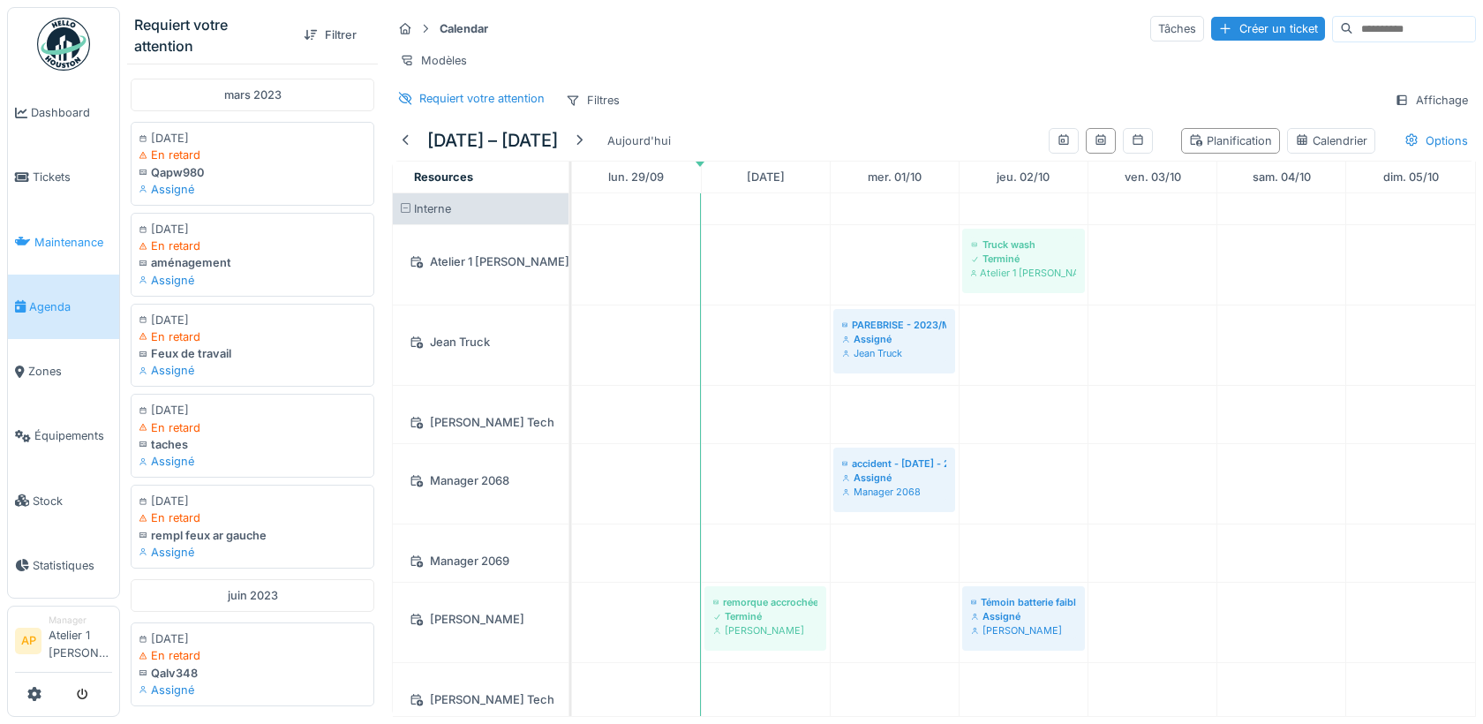
click at [72, 239] on span "Maintenance" at bounding box center [73, 242] width 78 height 17
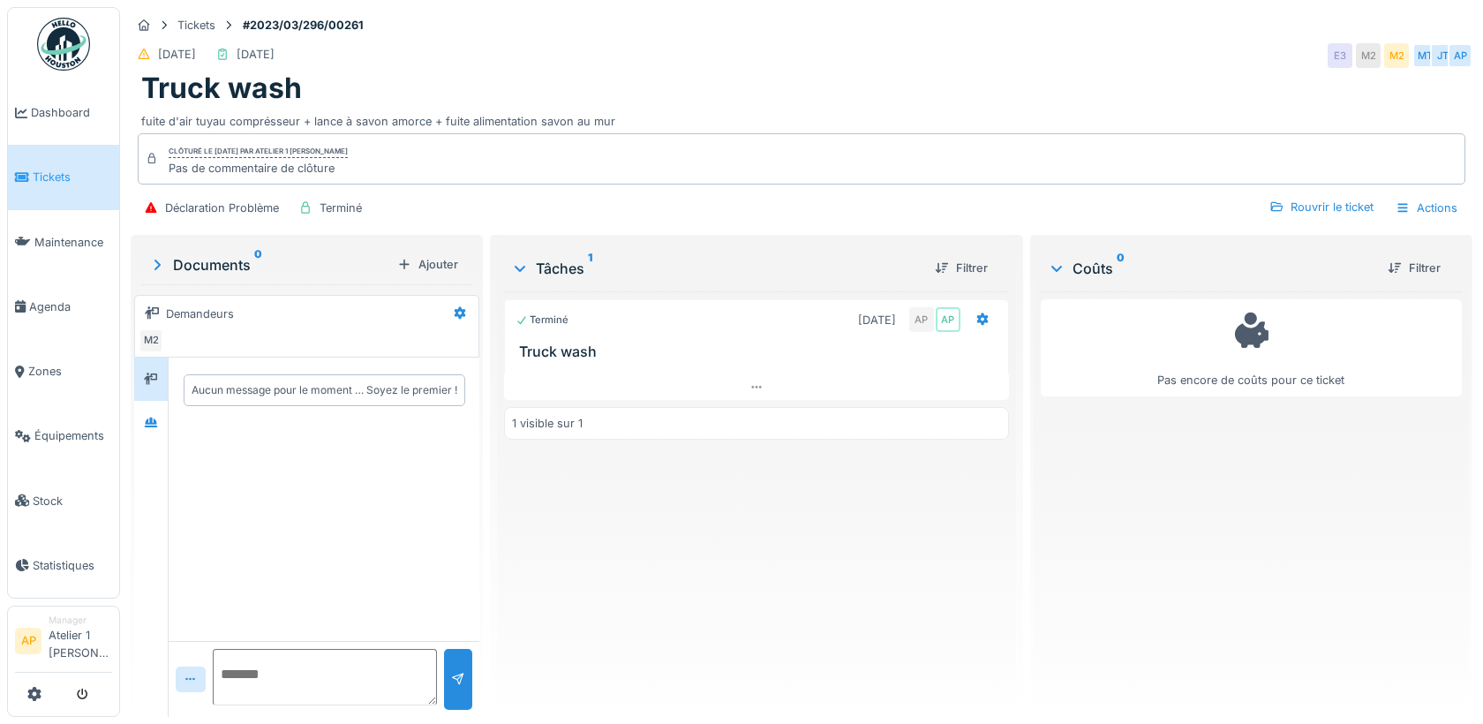
click at [62, 686] on div at bounding box center [63, 694] width 97 height 29
click at [78, 691] on icon "submit" at bounding box center [82, 694] width 11 height 11
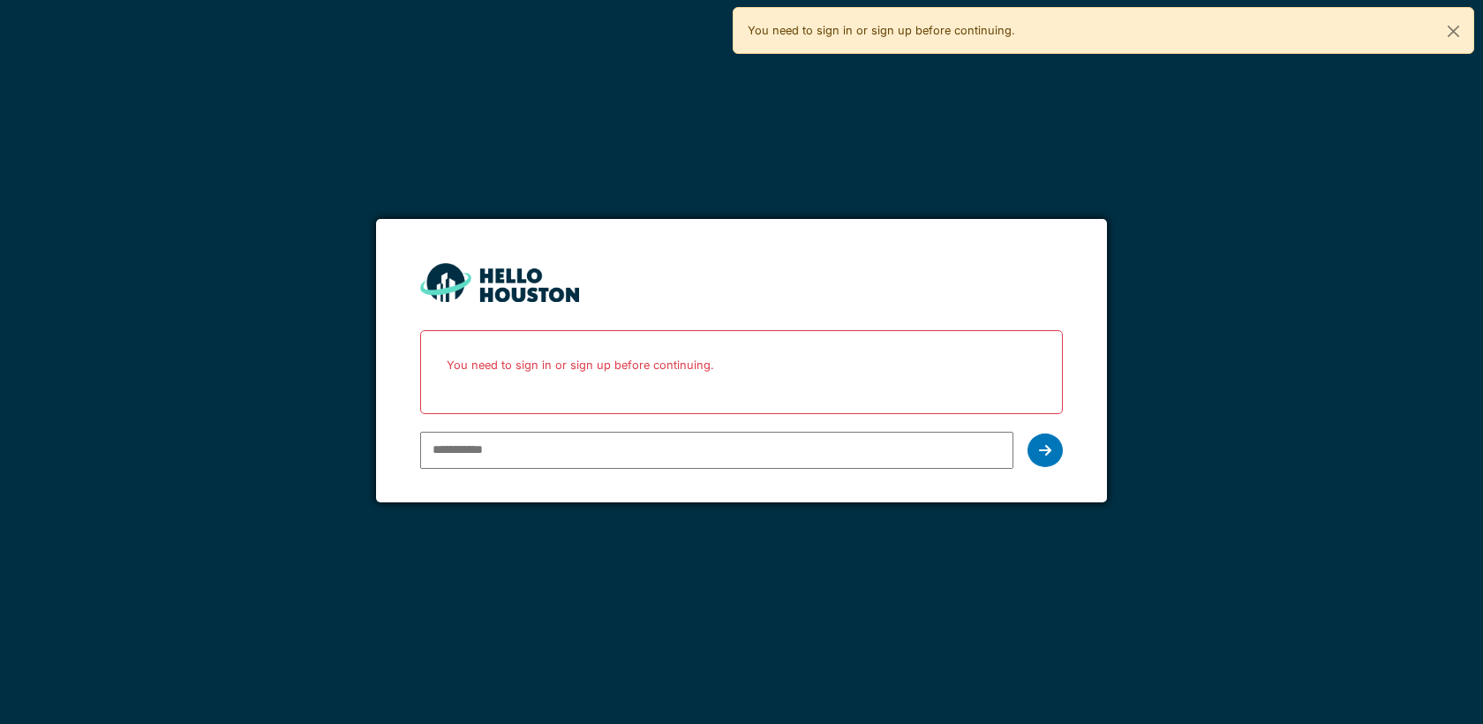
type input "**********"
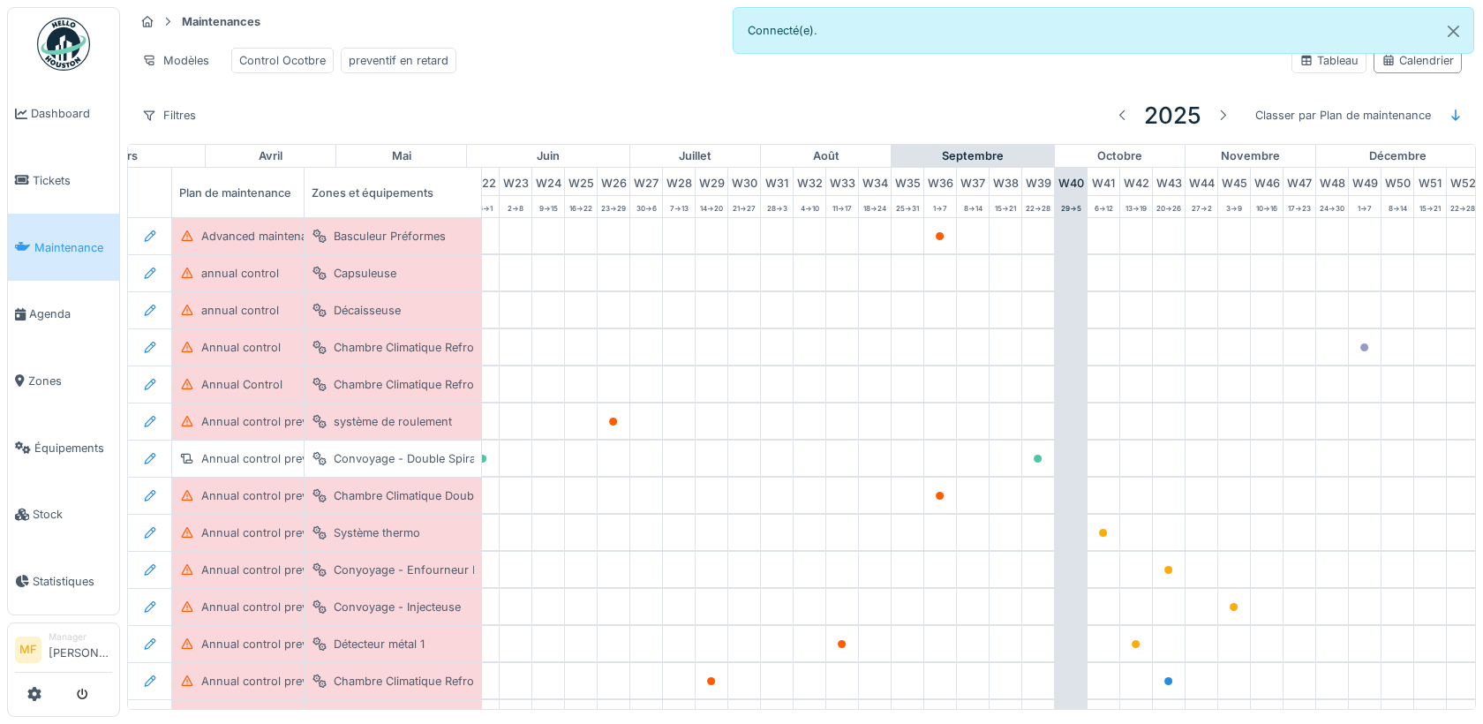
scroll to position [0, 749]
click at [78, 161] on link "Tickets" at bounding box center [63, 180] width 111 height 67
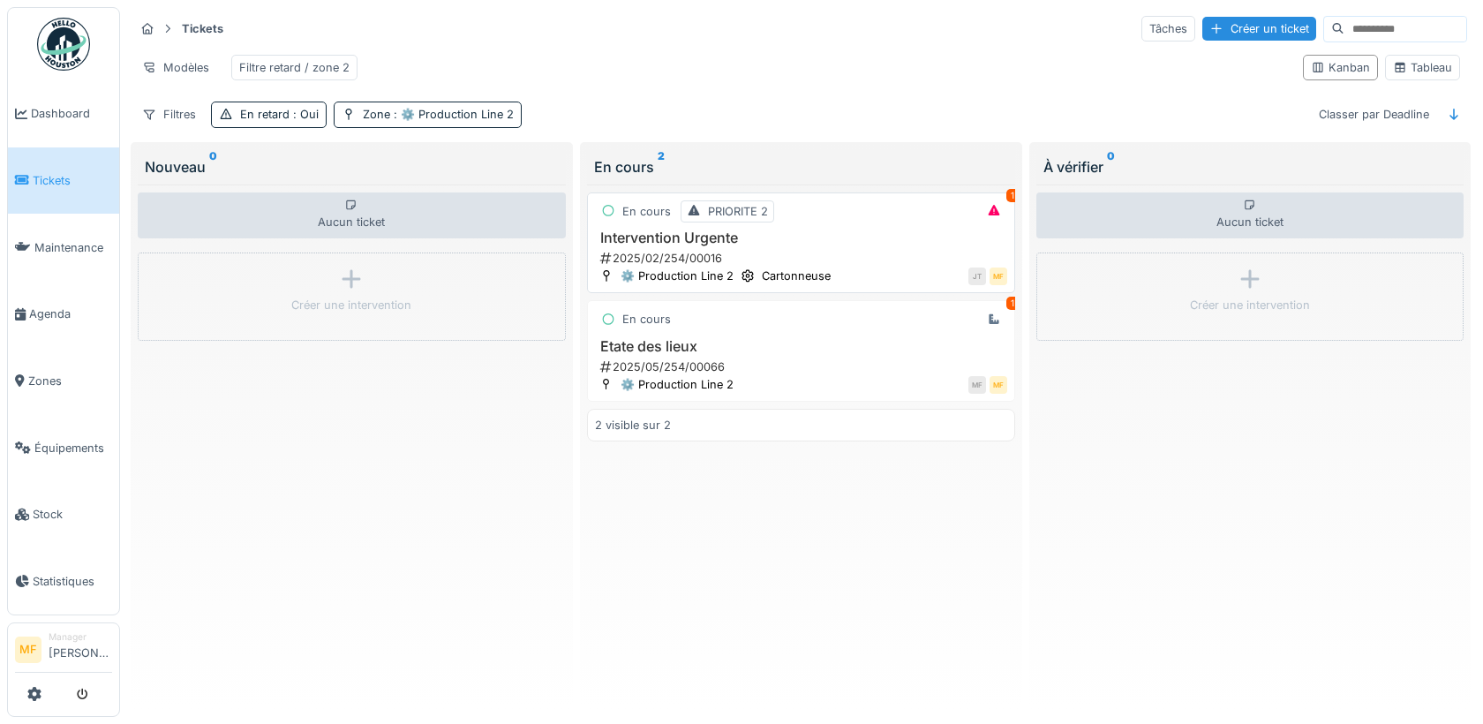
click at [713, 255] on div "2025/02/254/00016" at bounding box center [803, 258] width 409 height 17
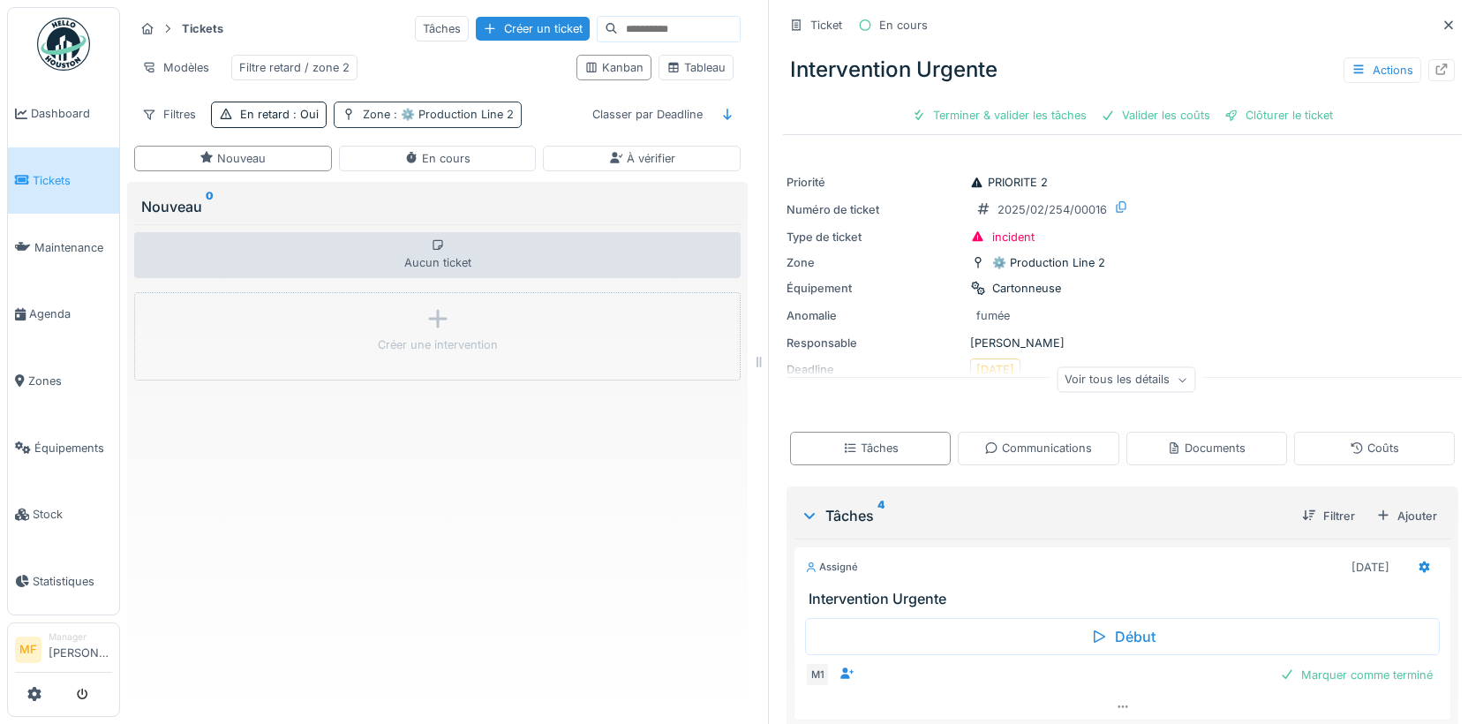
click at [471, 116] on span ": ⚙️ Production Line 2" at bounding box center [452, 114] width 124 height 13
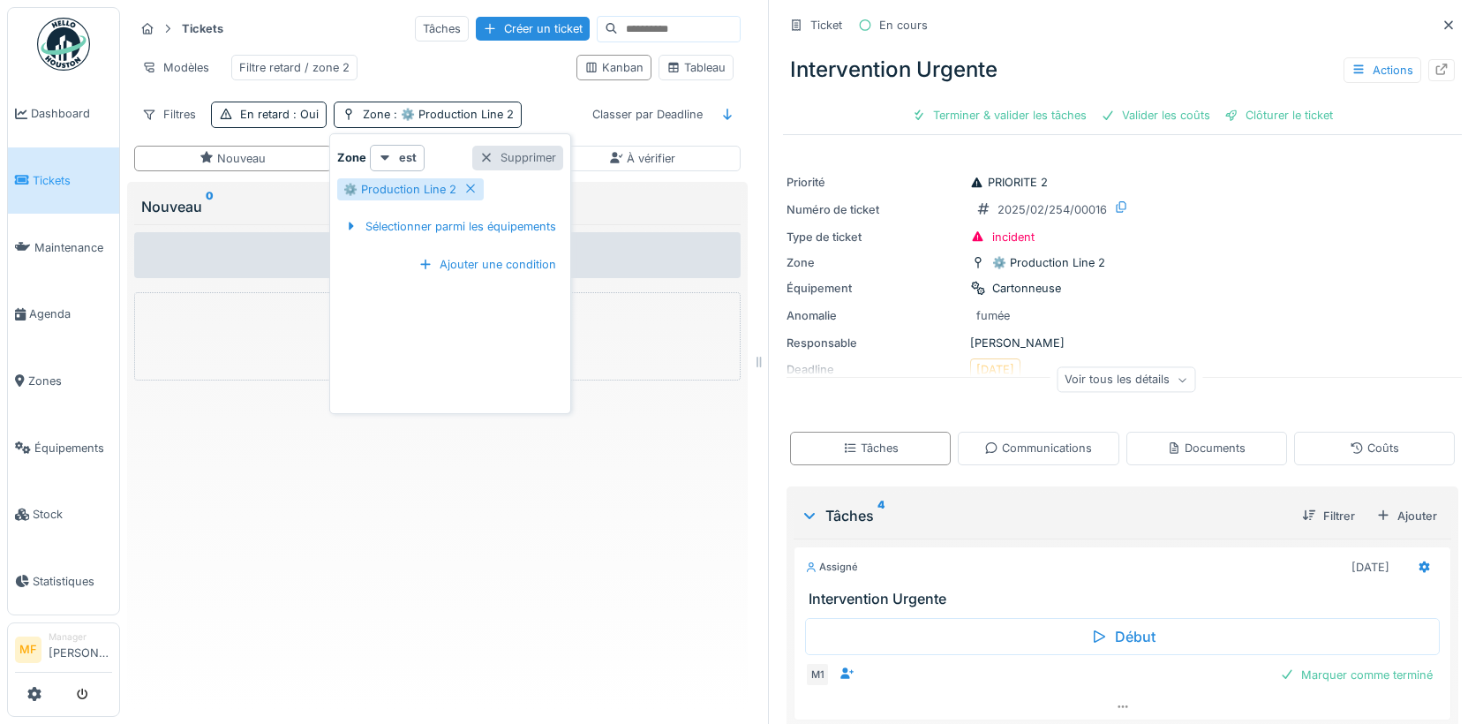
click at [520, 156] on div "Supprimer" at bounding box center [517, 158] width 91 height 24
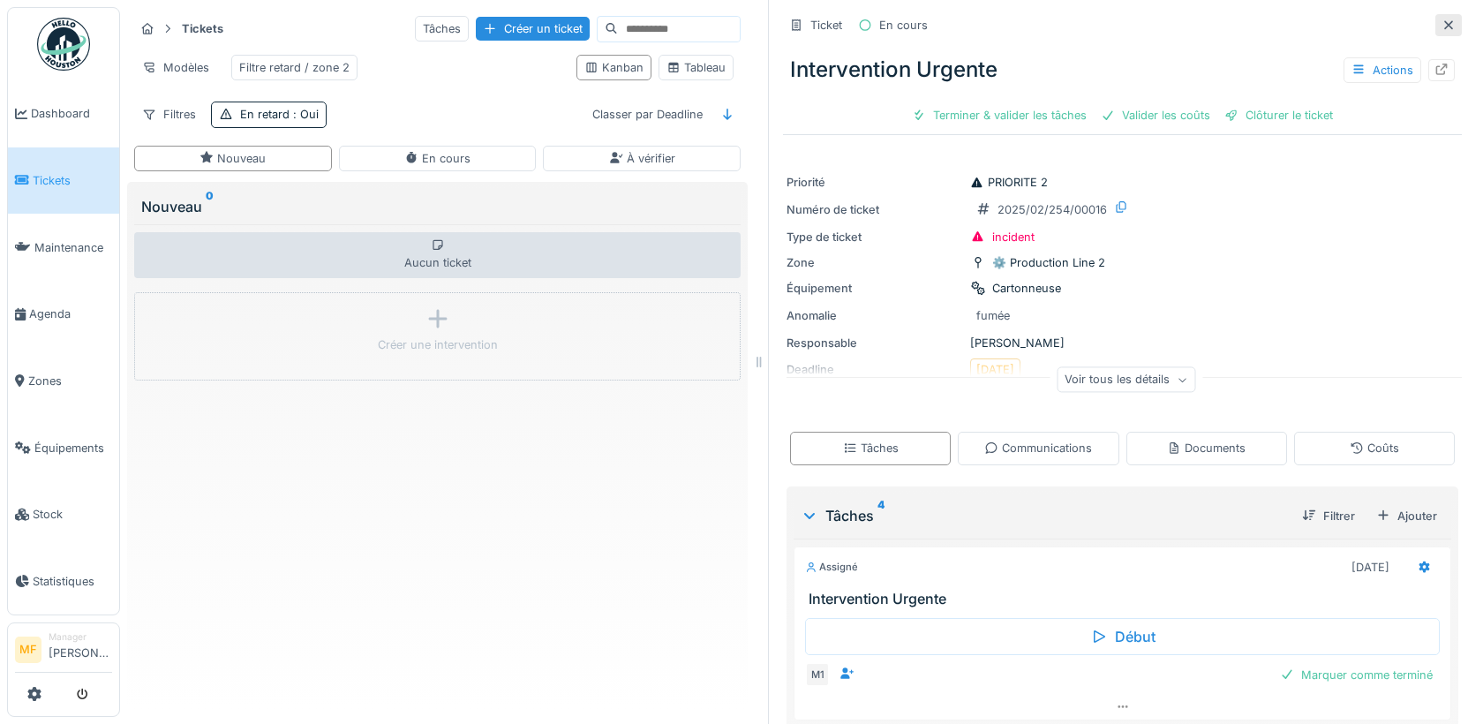
click at [1458, 23] on div at bounding box center [1449, 25] width 26 height 22
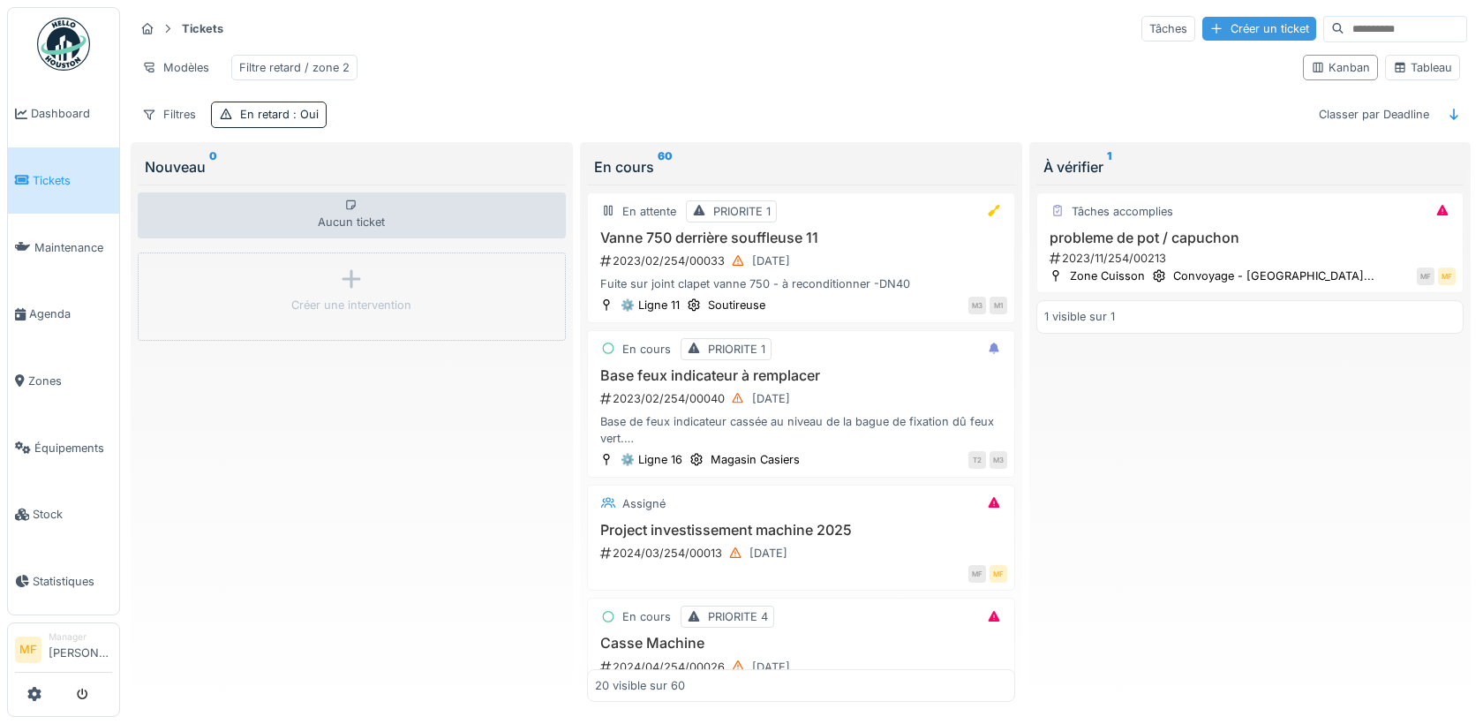
click at [1242, 28] on div "Créer un ticket" at bounding box center [1259, 29] width 114 height 24
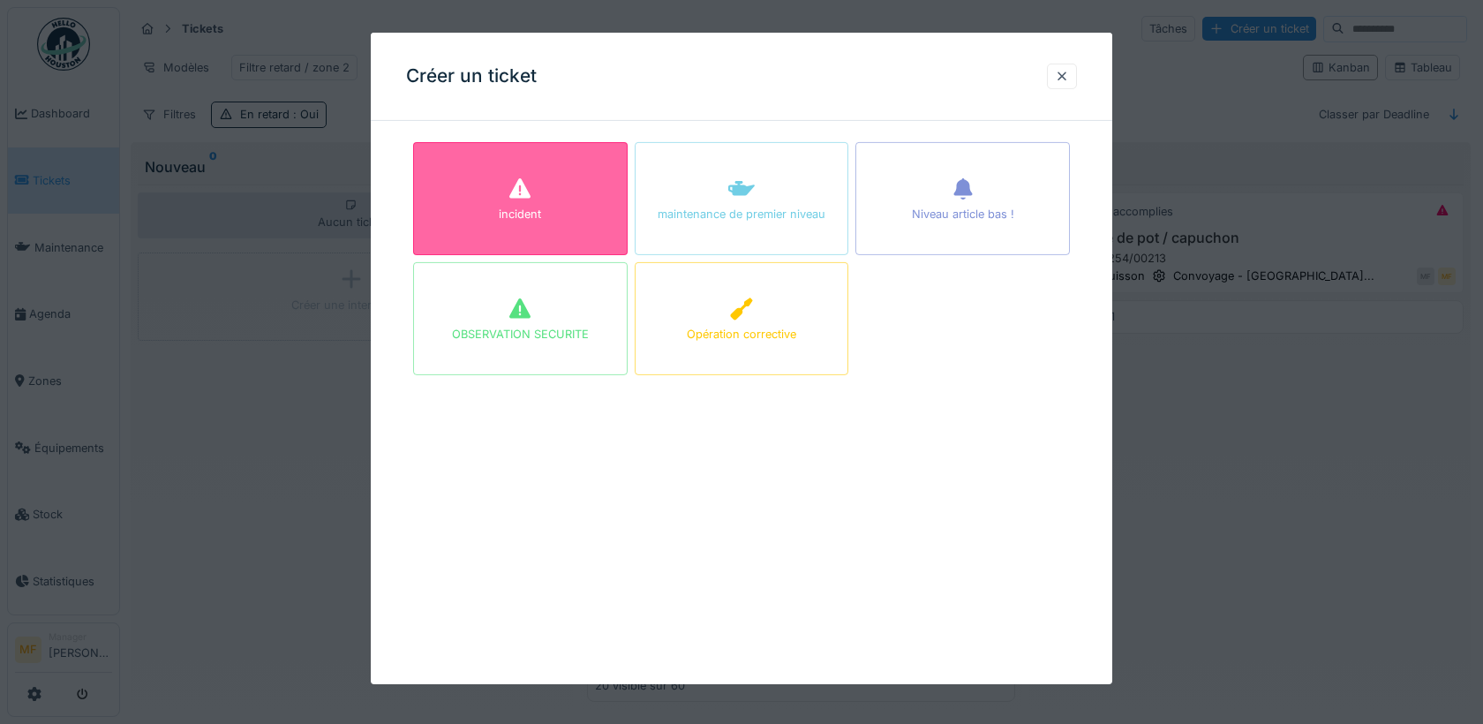
click at [534, 178] on div "incident" at bounding box center [520, 198] width 215 height 113
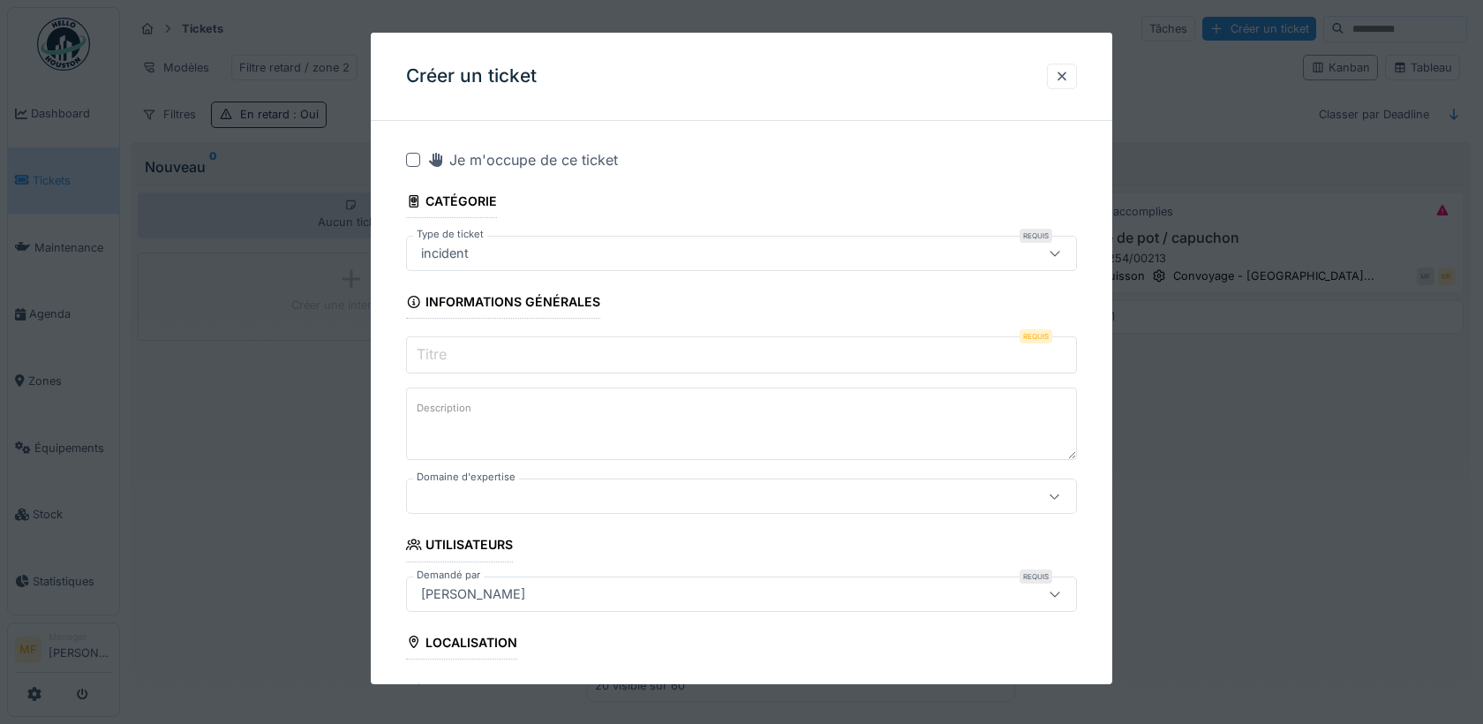
click at [451, 362] on input "Titre" at bounding box center [741, 354] width 671 height 37
type input "*"
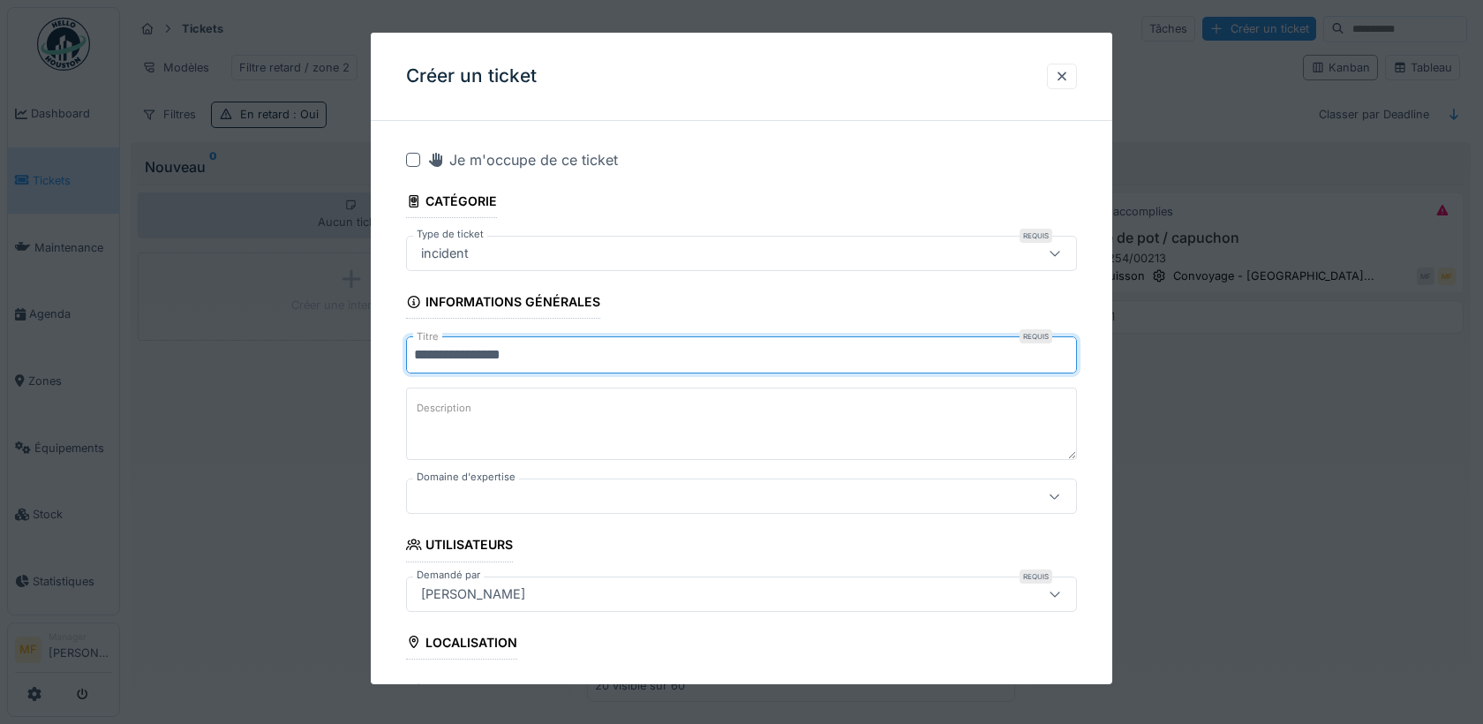
type input "**********"
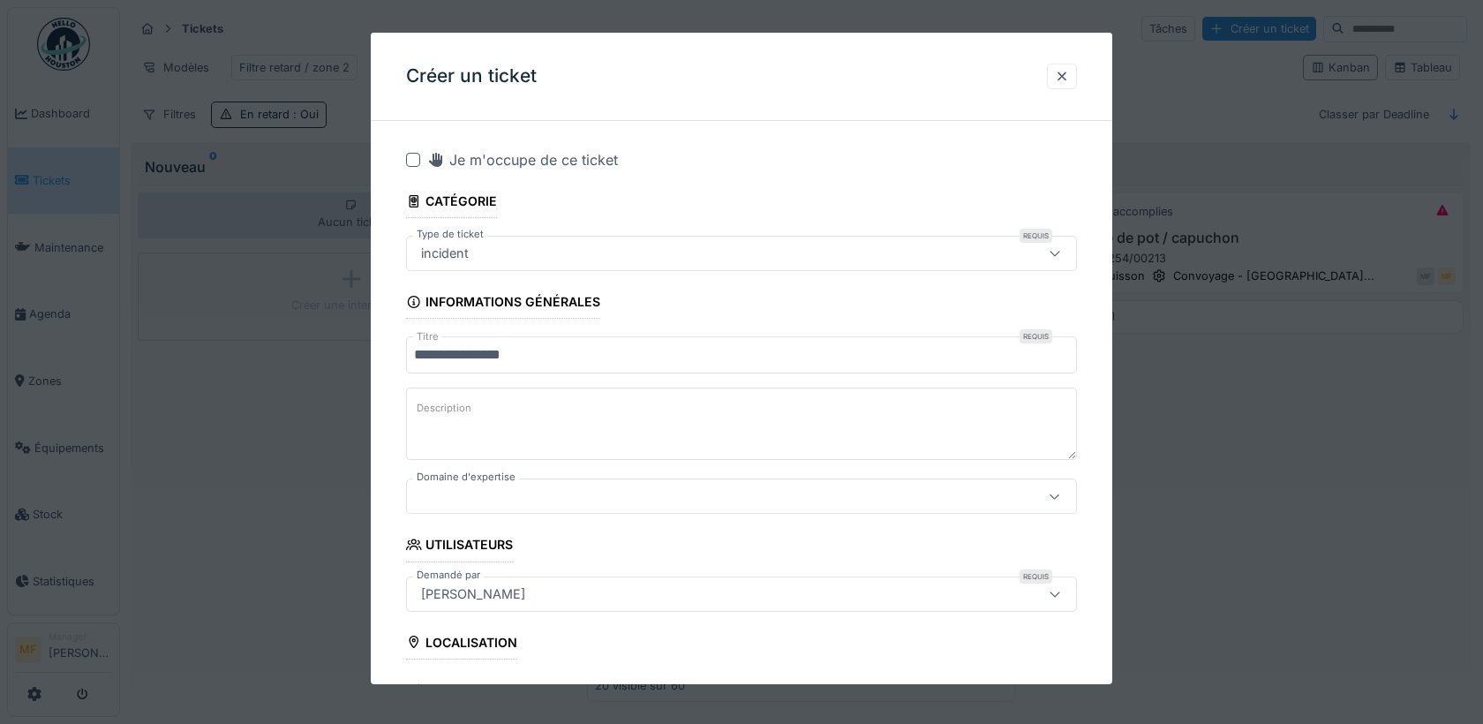
click at [473, 492] on div at bounding box center [702, 495] width 576 height 19
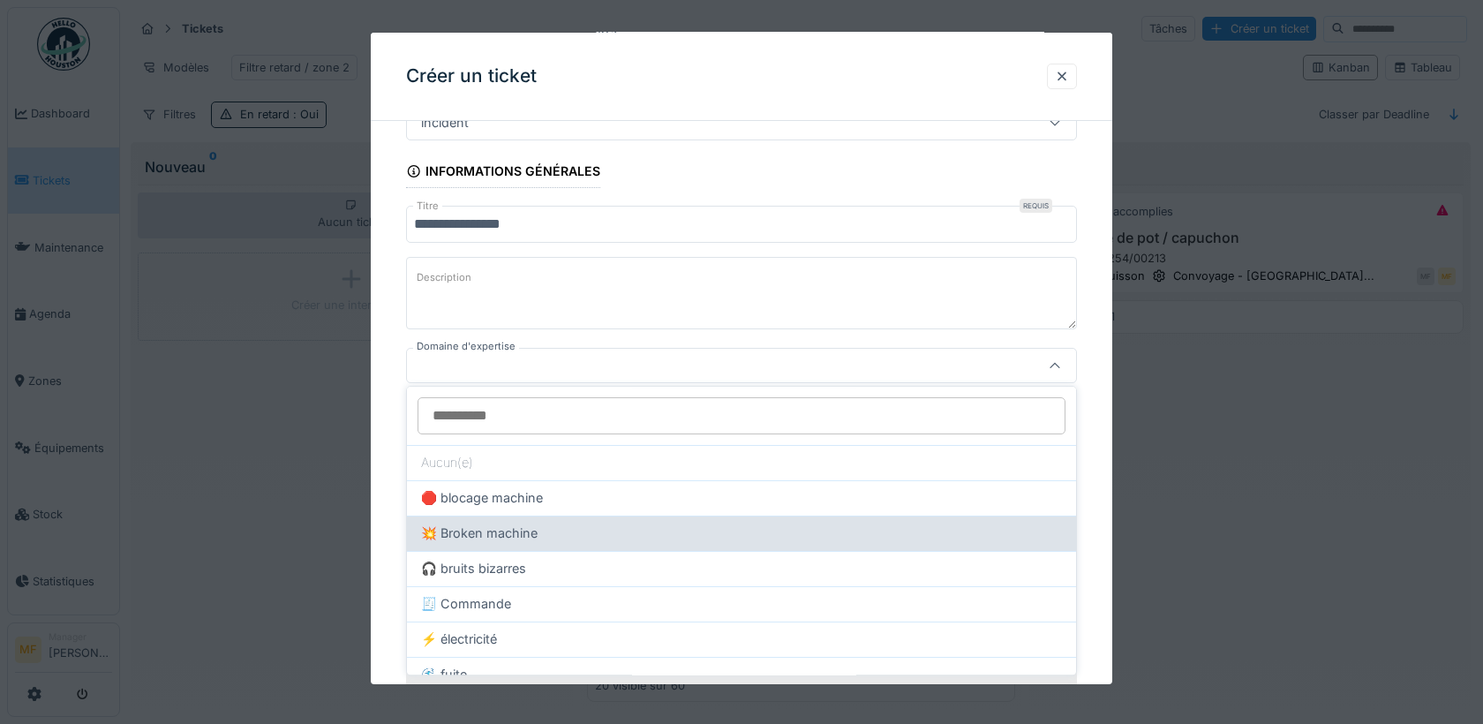
scroll to position [135, 0]
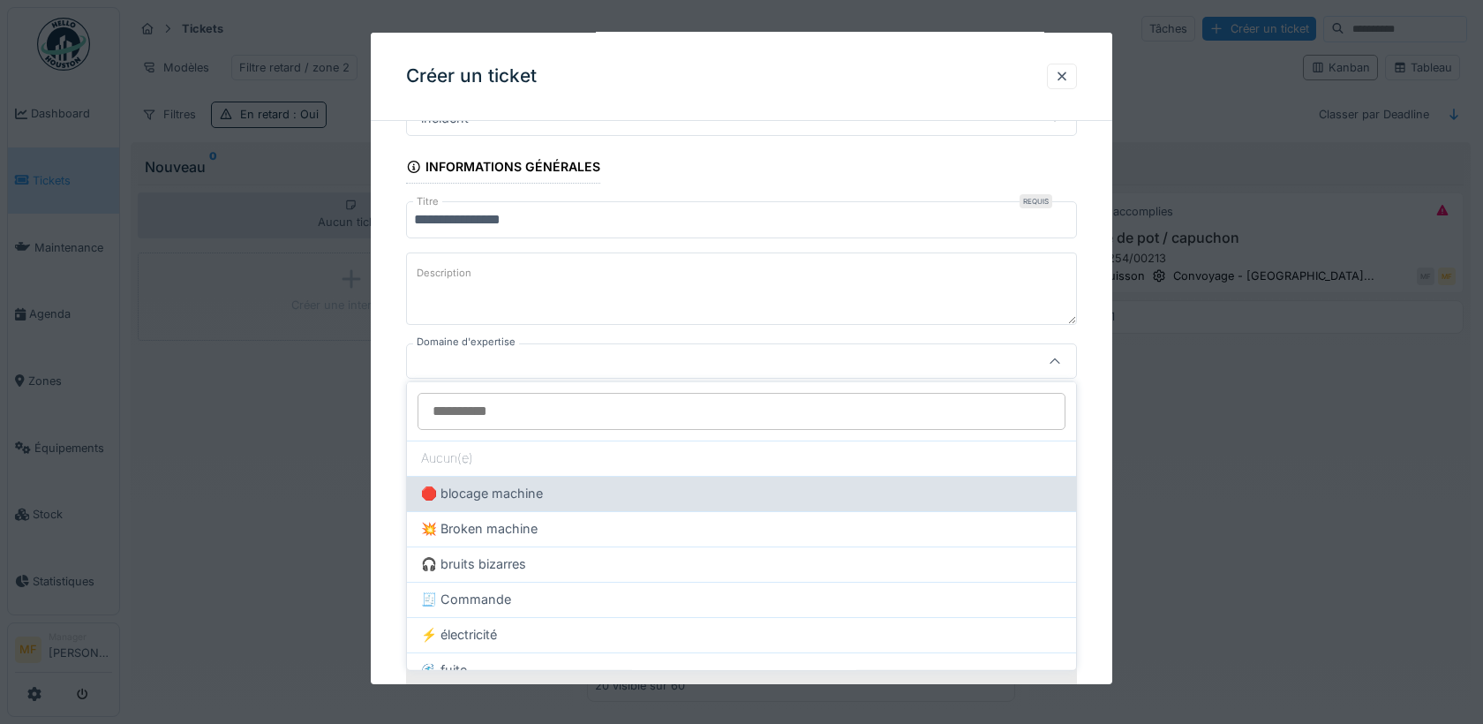
click at [533, 486] on span "🛑 blocage machine" at bounding box center [482, 493] width 122 height 19
type input "***"
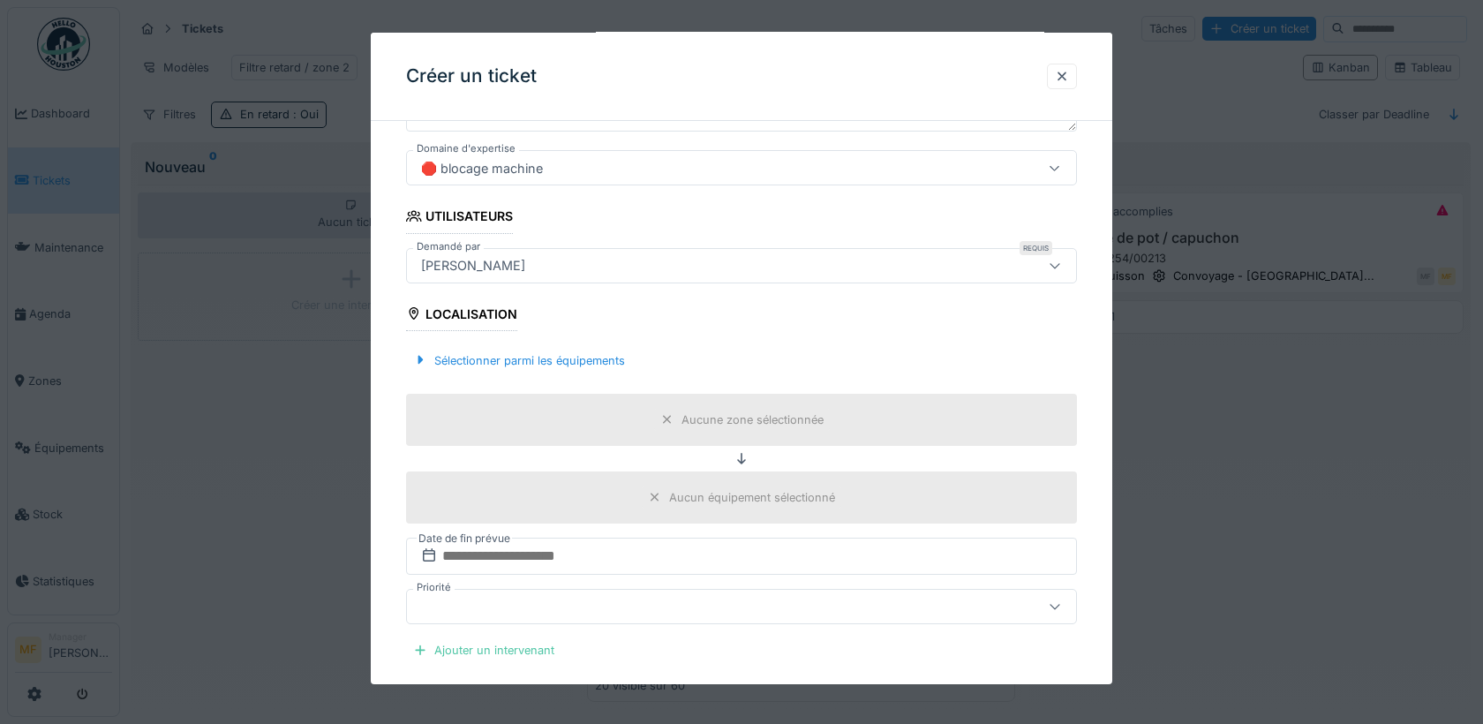
scroll to position [334, 0]
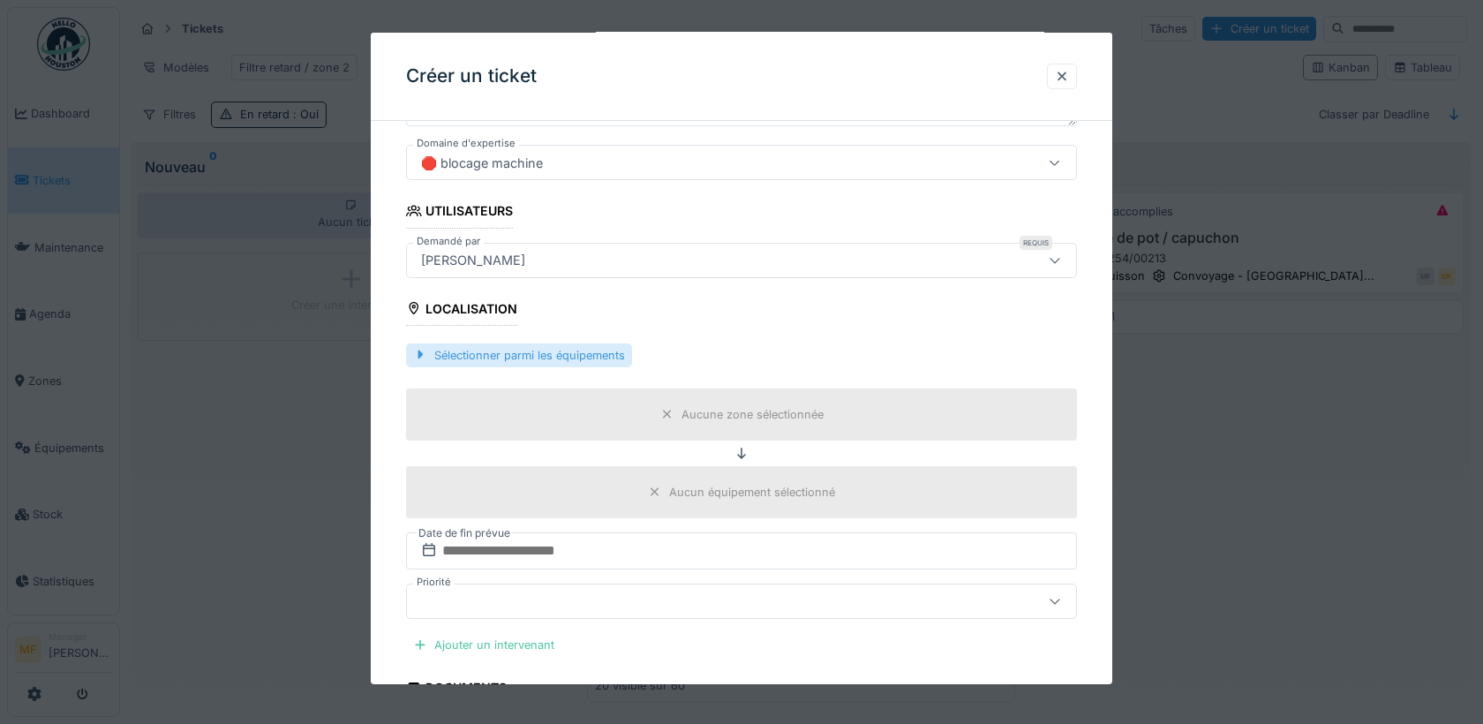
click at [541, 358] on div "Sélectionner parmi les équipements" at bounding box center [519, 355] width 226 height 24
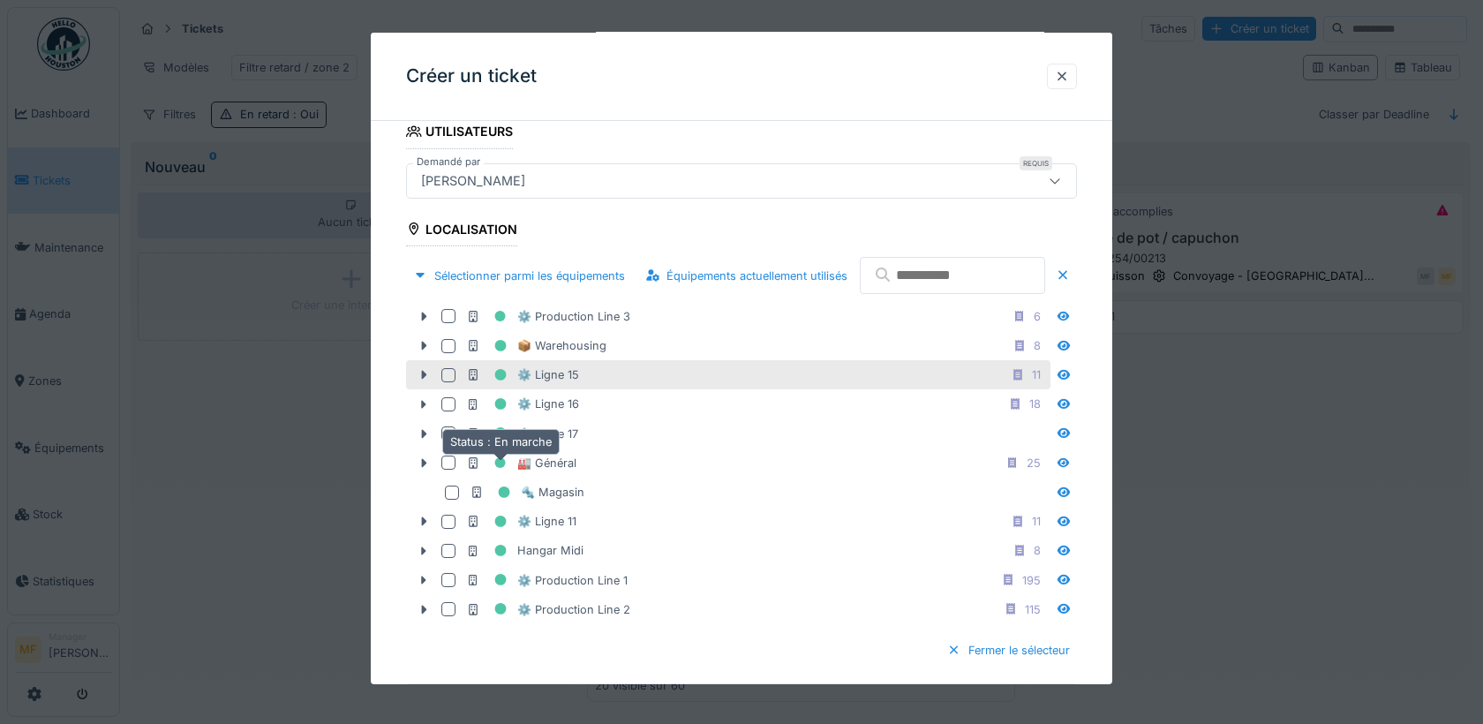
scroll to position [425, 0]
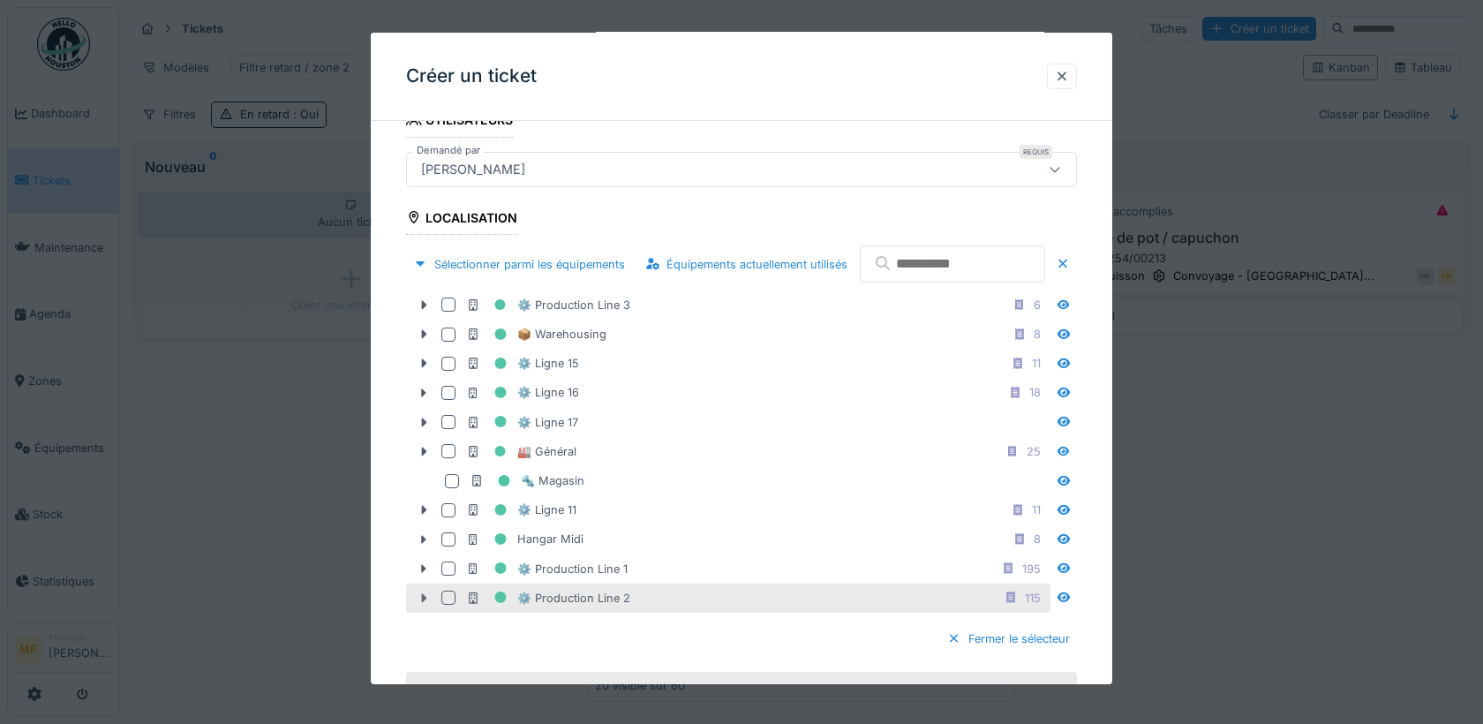
click at [421, 604] on icon at bounding box center [424, 597] width 14 height 11
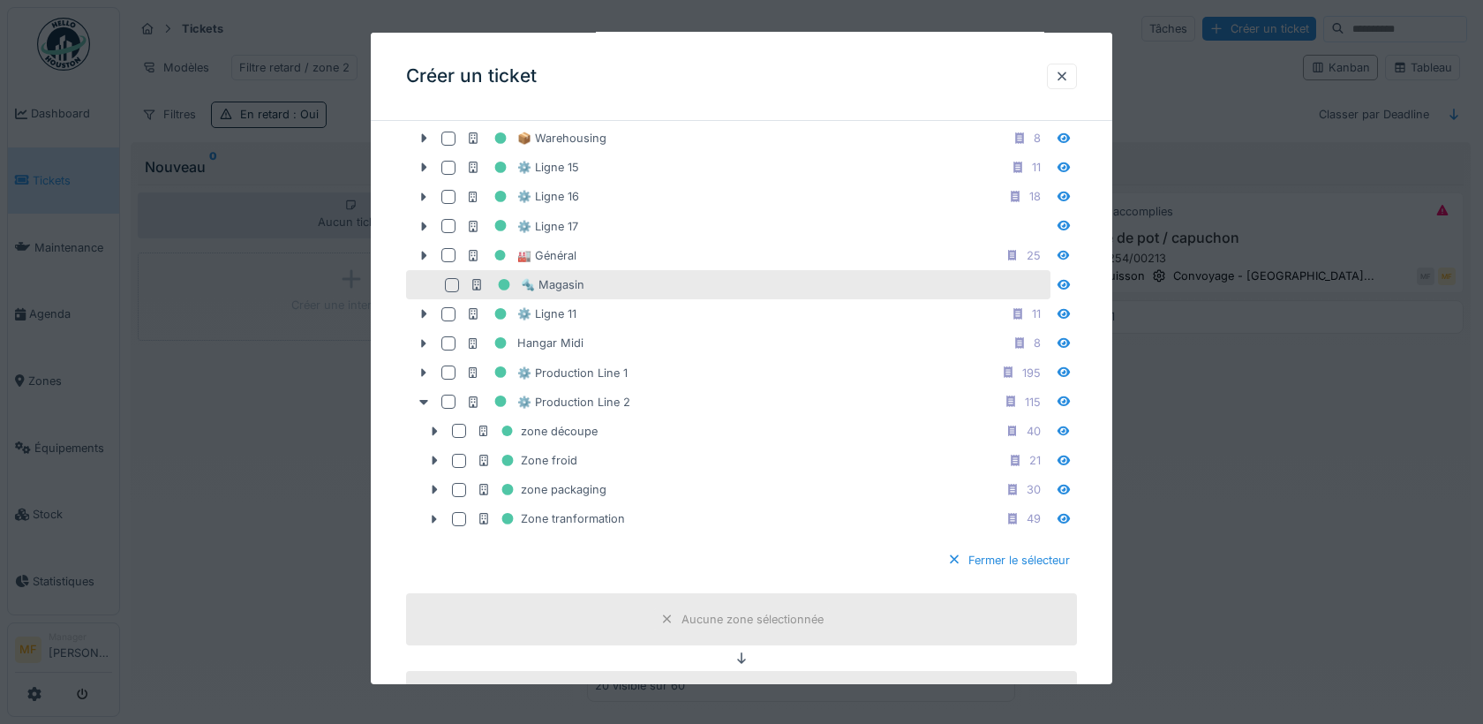
scroll to position [652, 0]
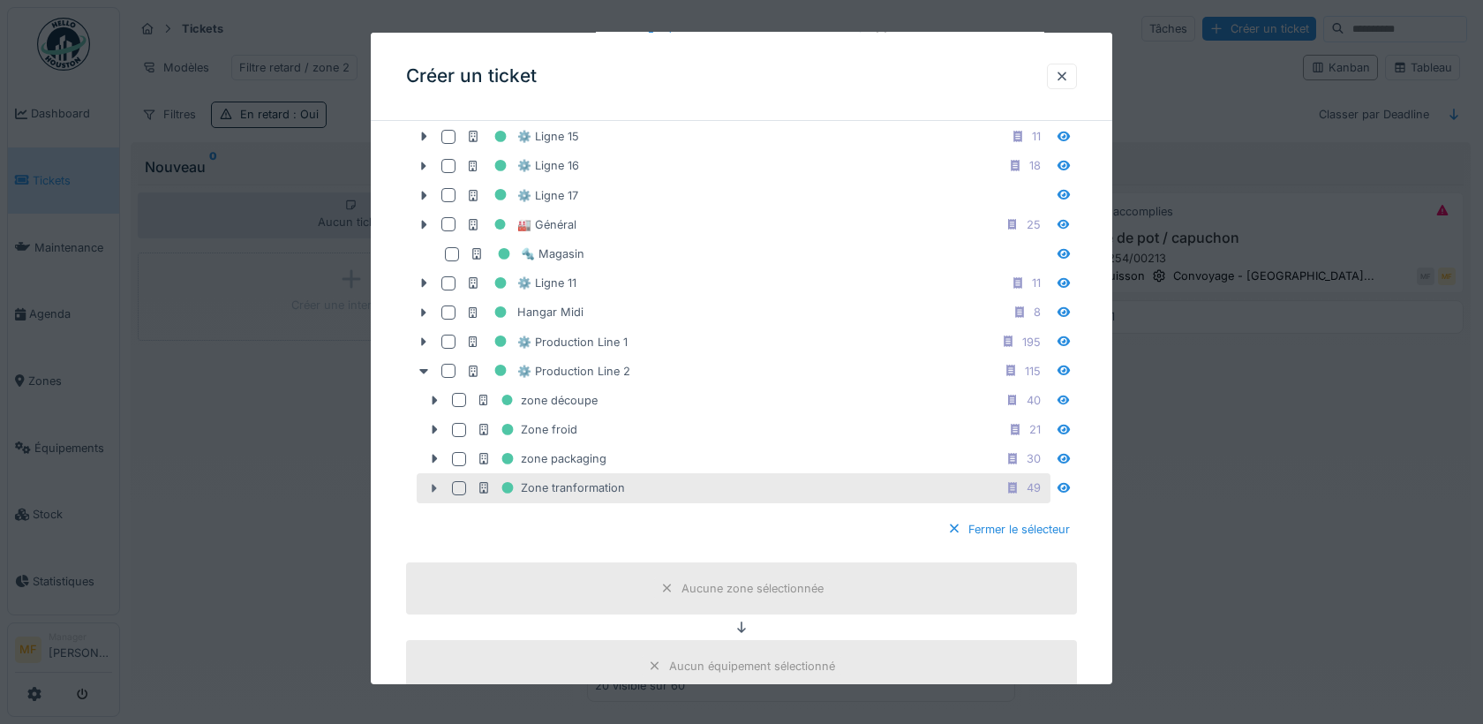
click at [436, 493] on icon at bounding box center [435, 488] width 5 height 9
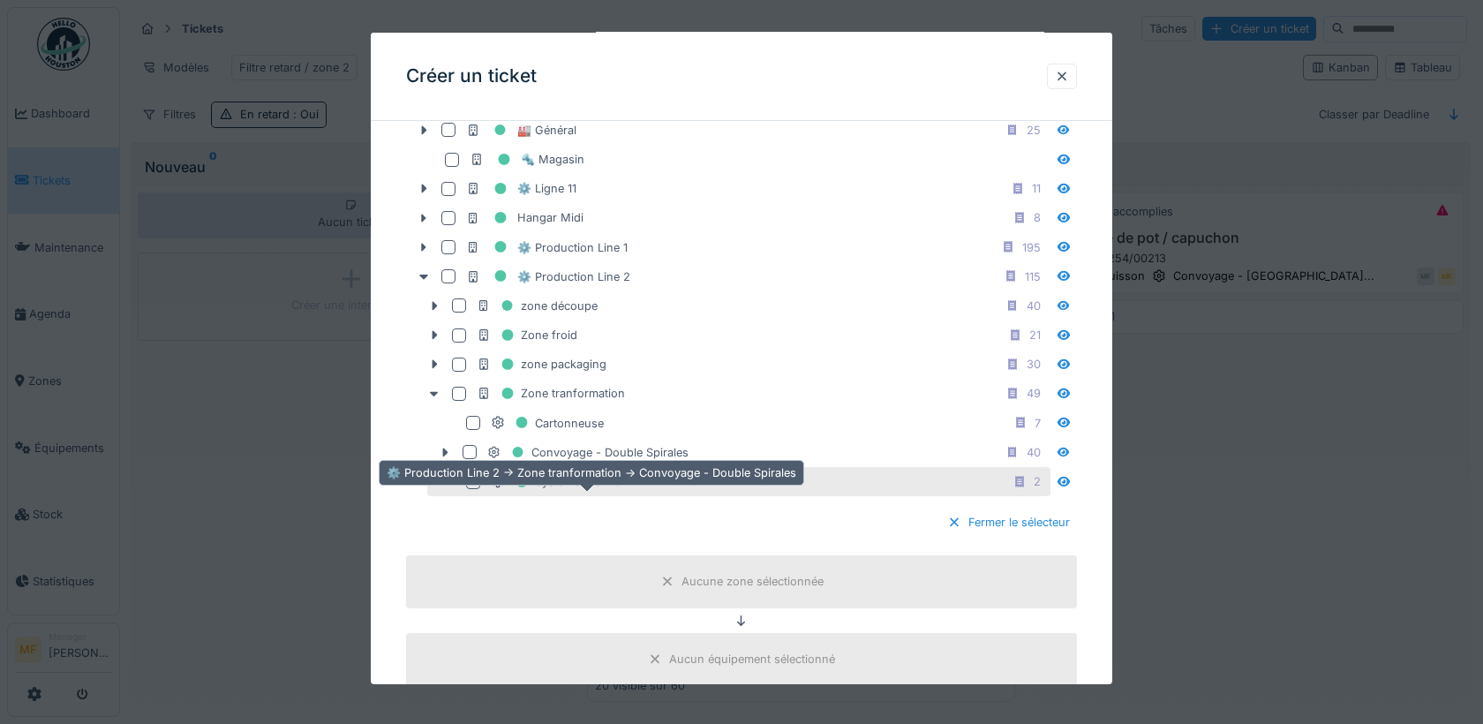
scroll to position [749, 0]
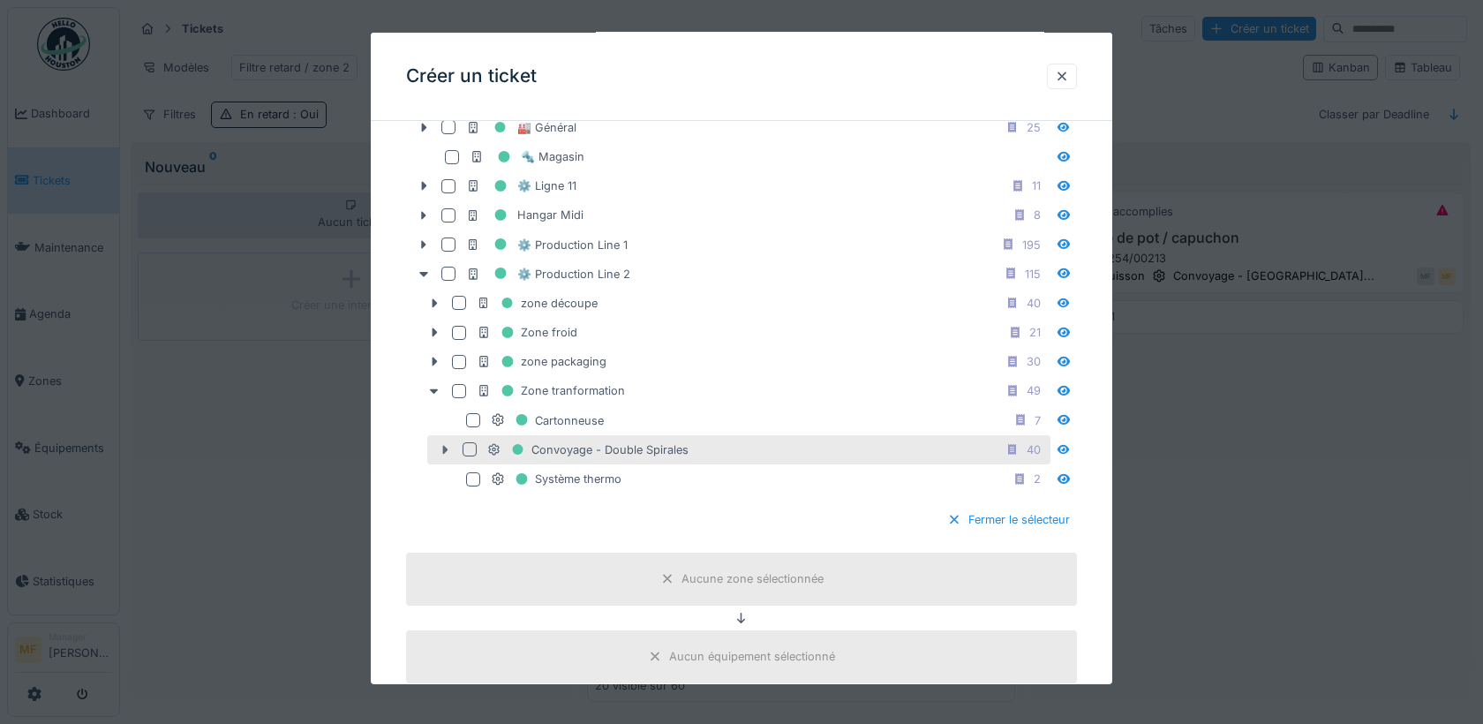
click at [444, 456] on icon at bounding box center [445, 449] width 14 height 11
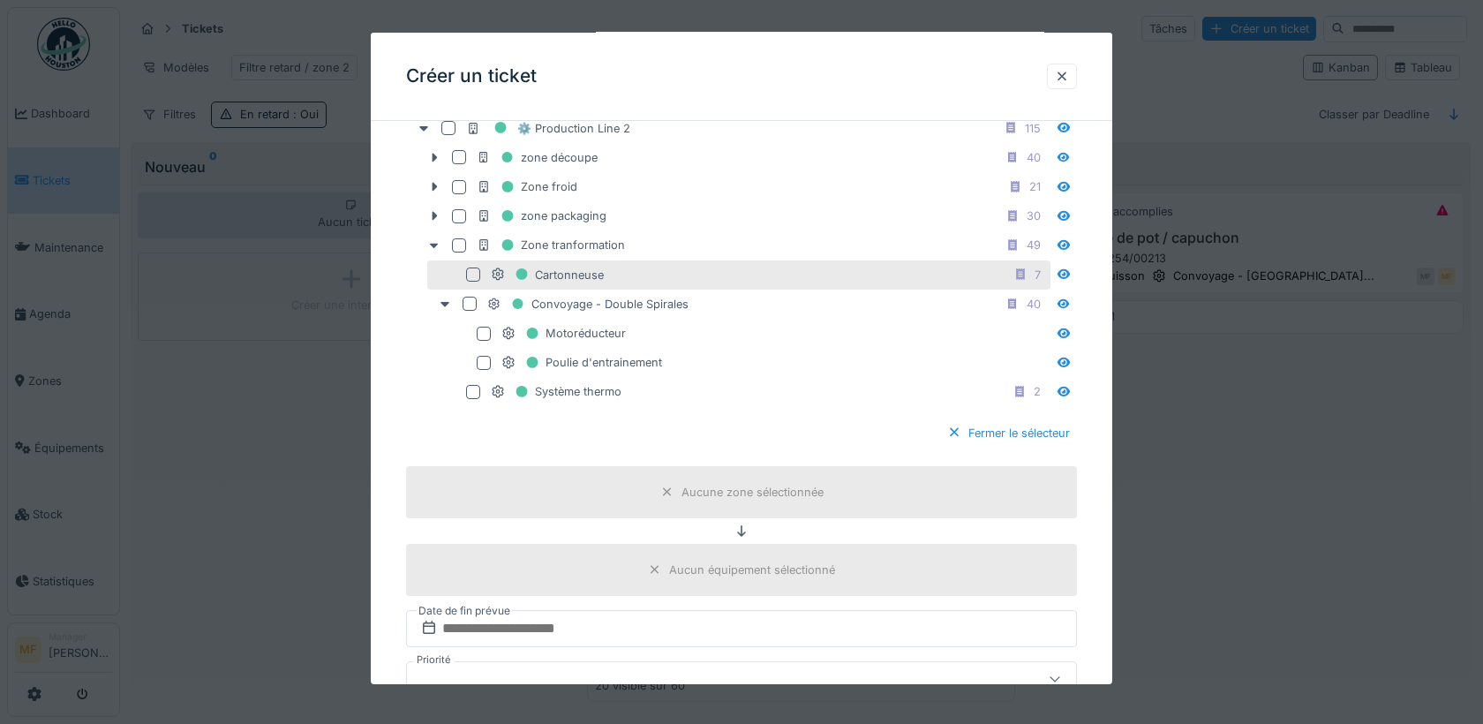
scroll to position [899, 0]
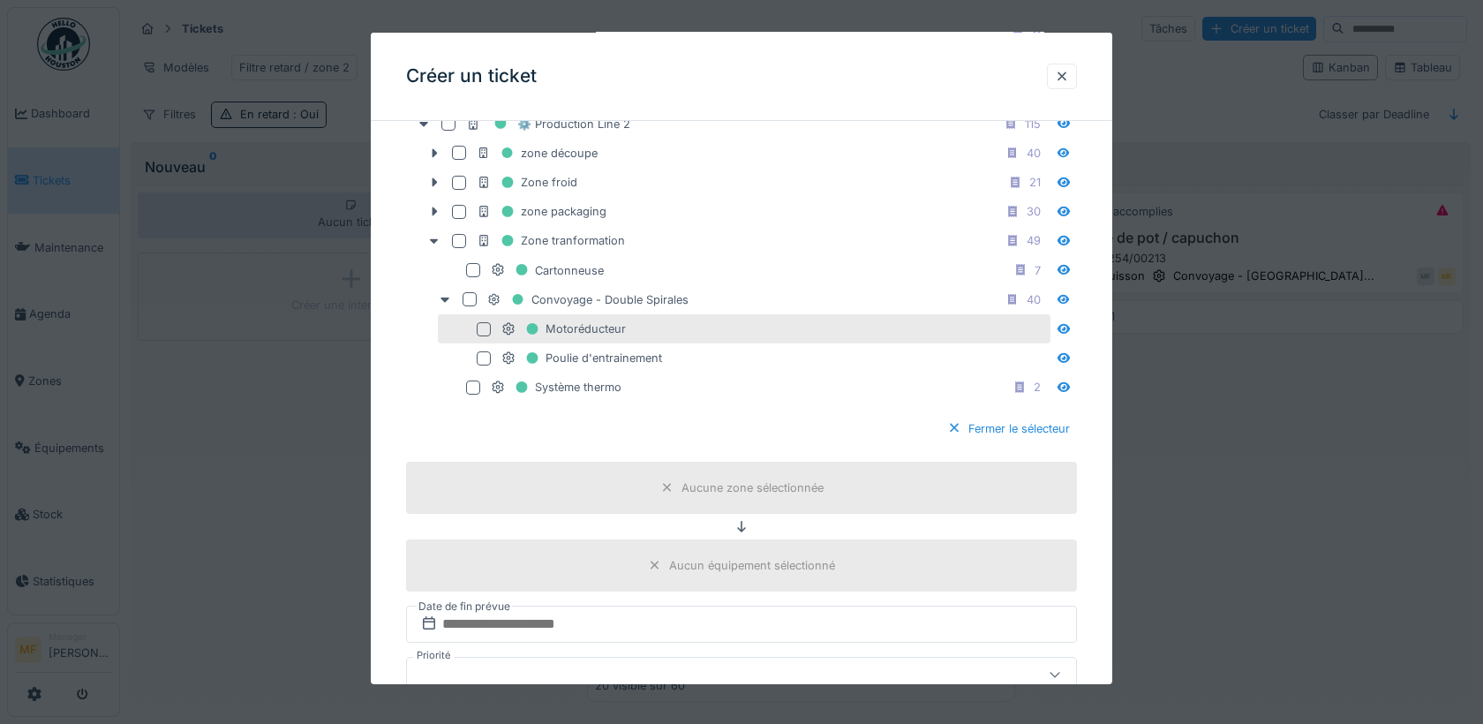
click at [487, 335] on div at bounding box center [484, 328] width 14 height 14
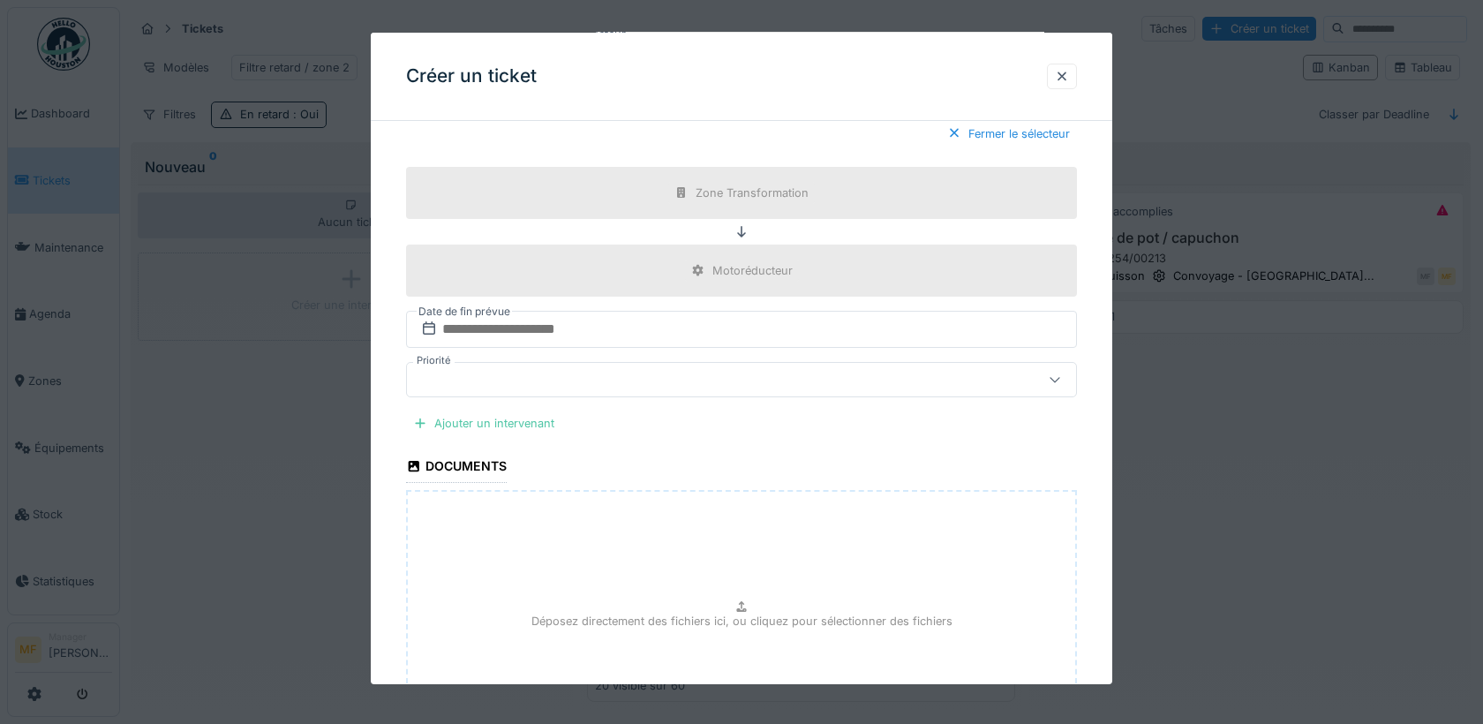
scroll to position [1194, 0]
click at [486, 347] on input "text" at bounding box center [741, 328] width 671 height 37
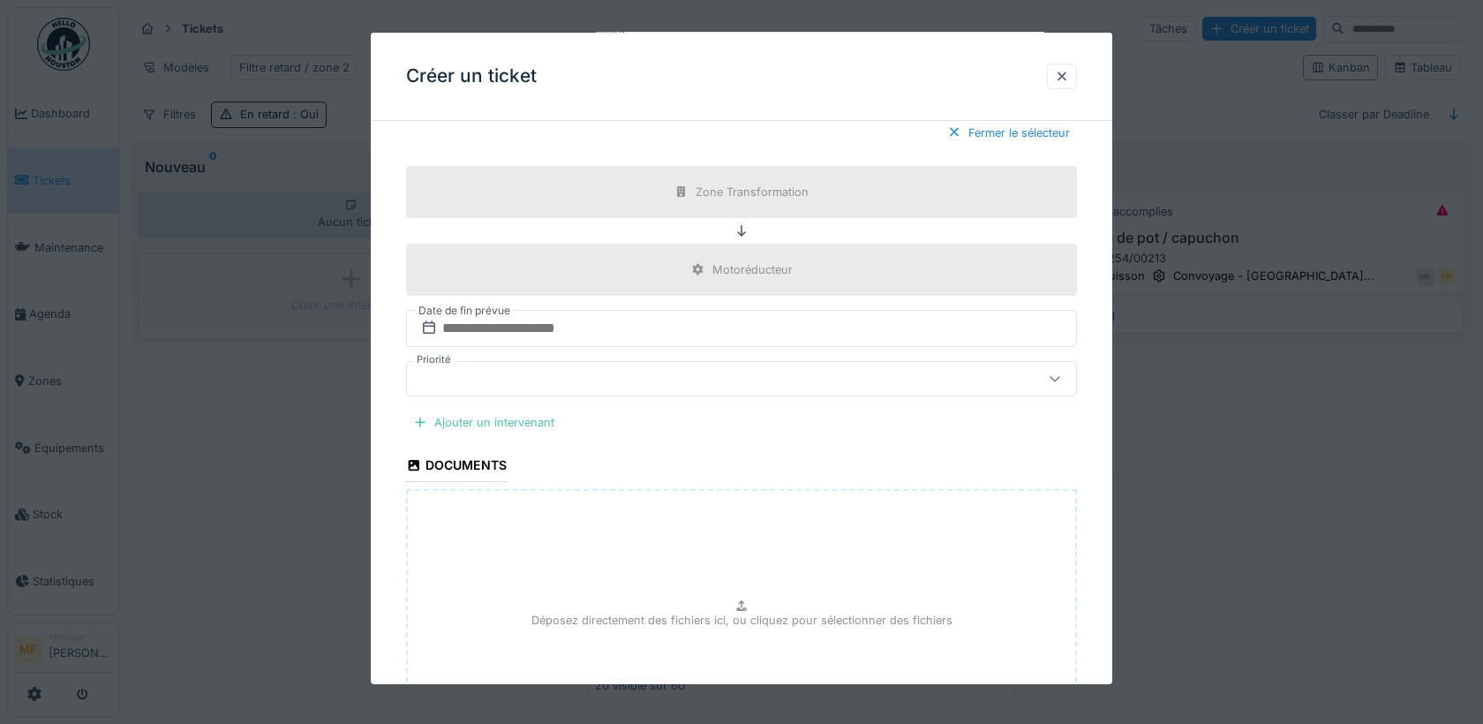
click at [498, 388] on div at bounding box center [702, 378] width 576 height 19
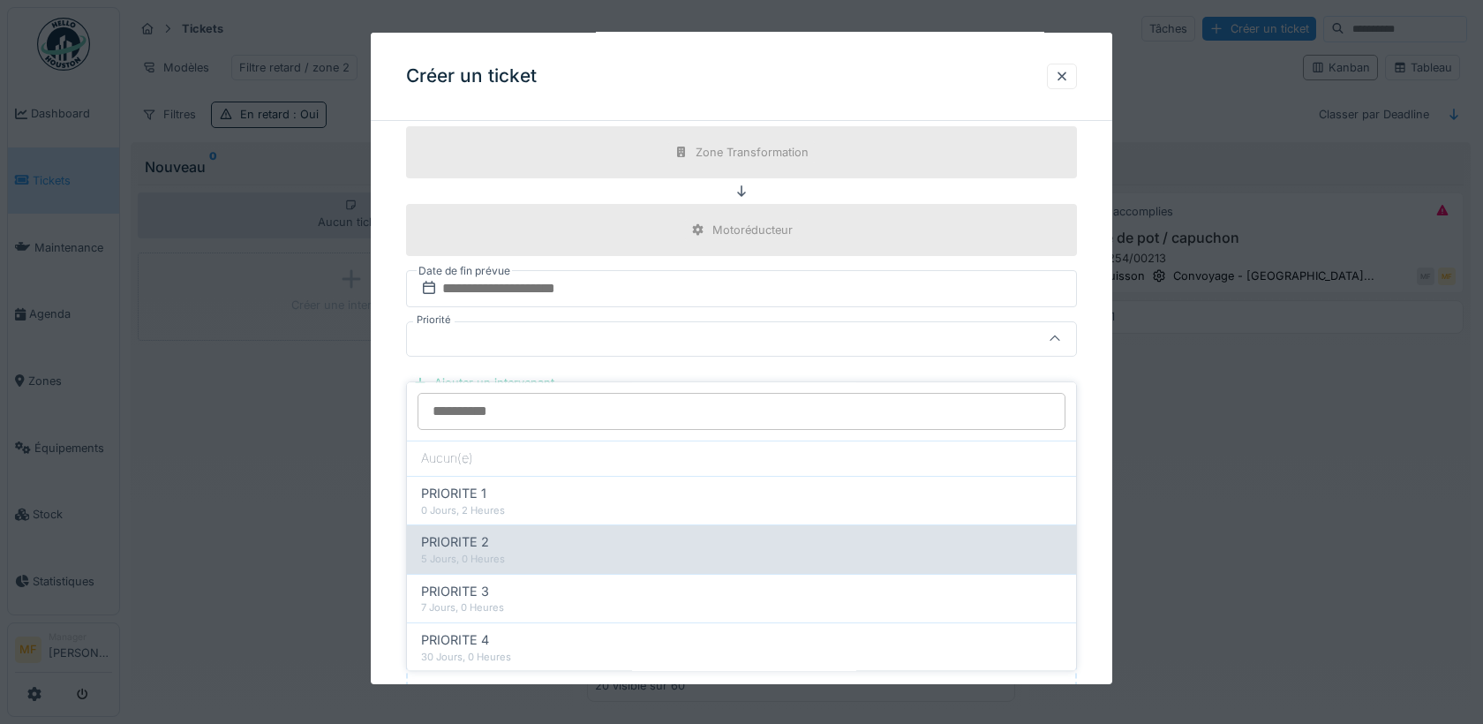
click at [488, 533] on span "PRIORITE 2" at bounding box center [455, 542] width 68 height 19
type input "***"
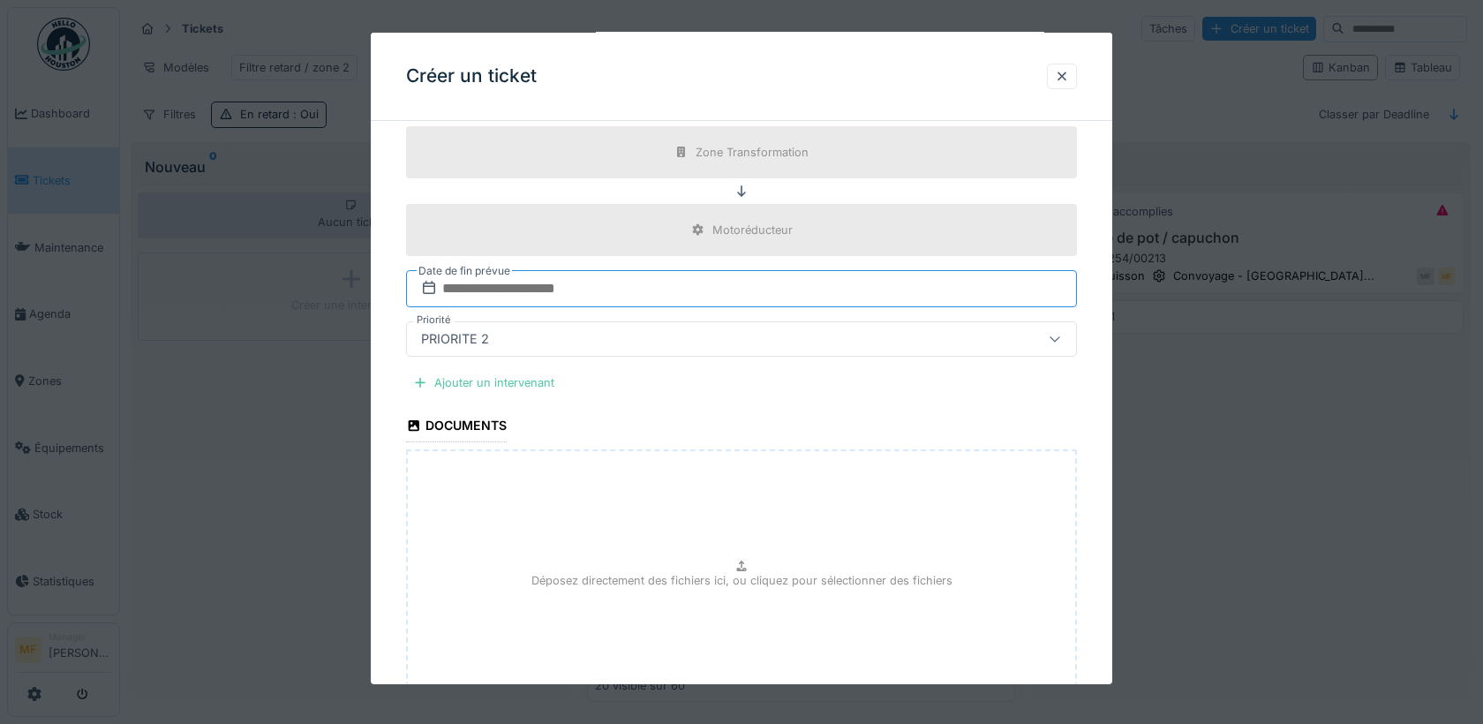
click at [508, 302] on input "text" at bounding box center [741, 288] width 671 height 37
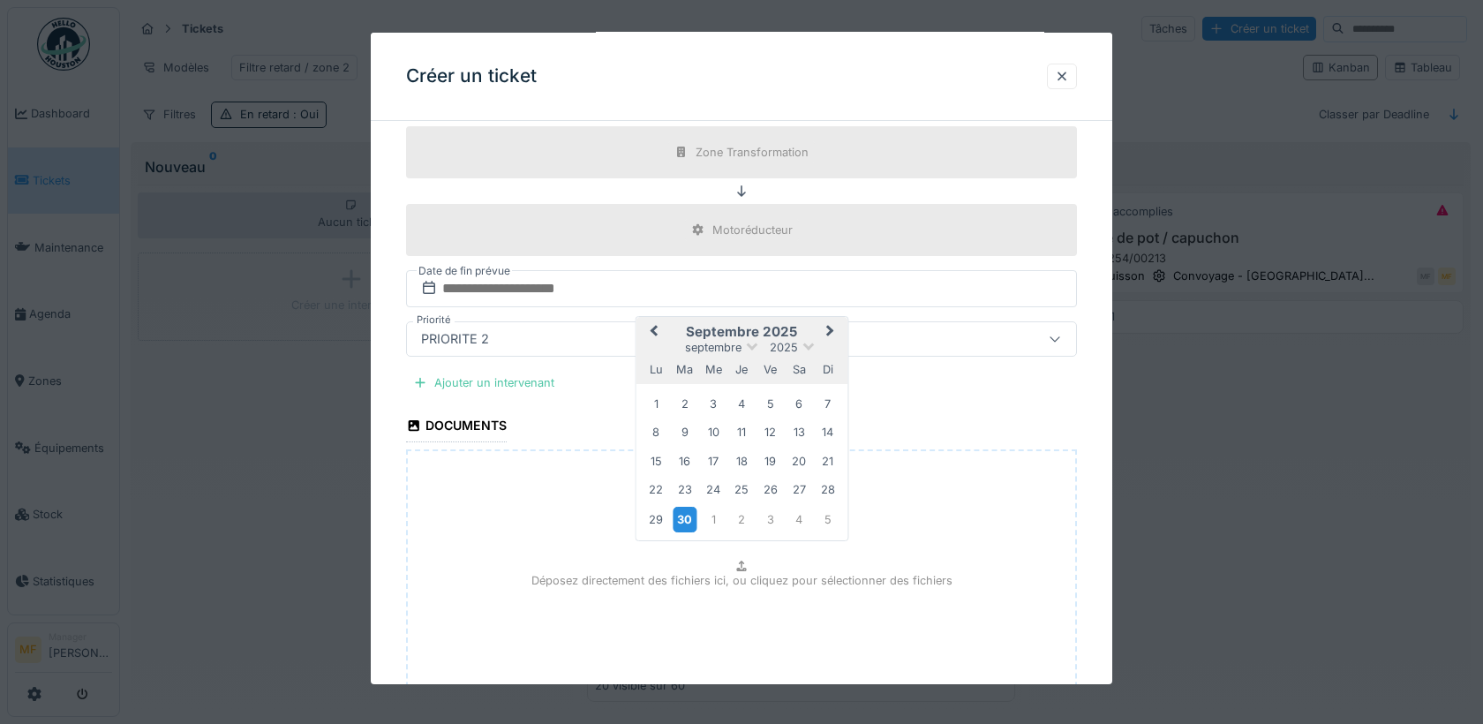
click at [686, 531] on div "30" at bounding box center [685, 519] width 24 height 26
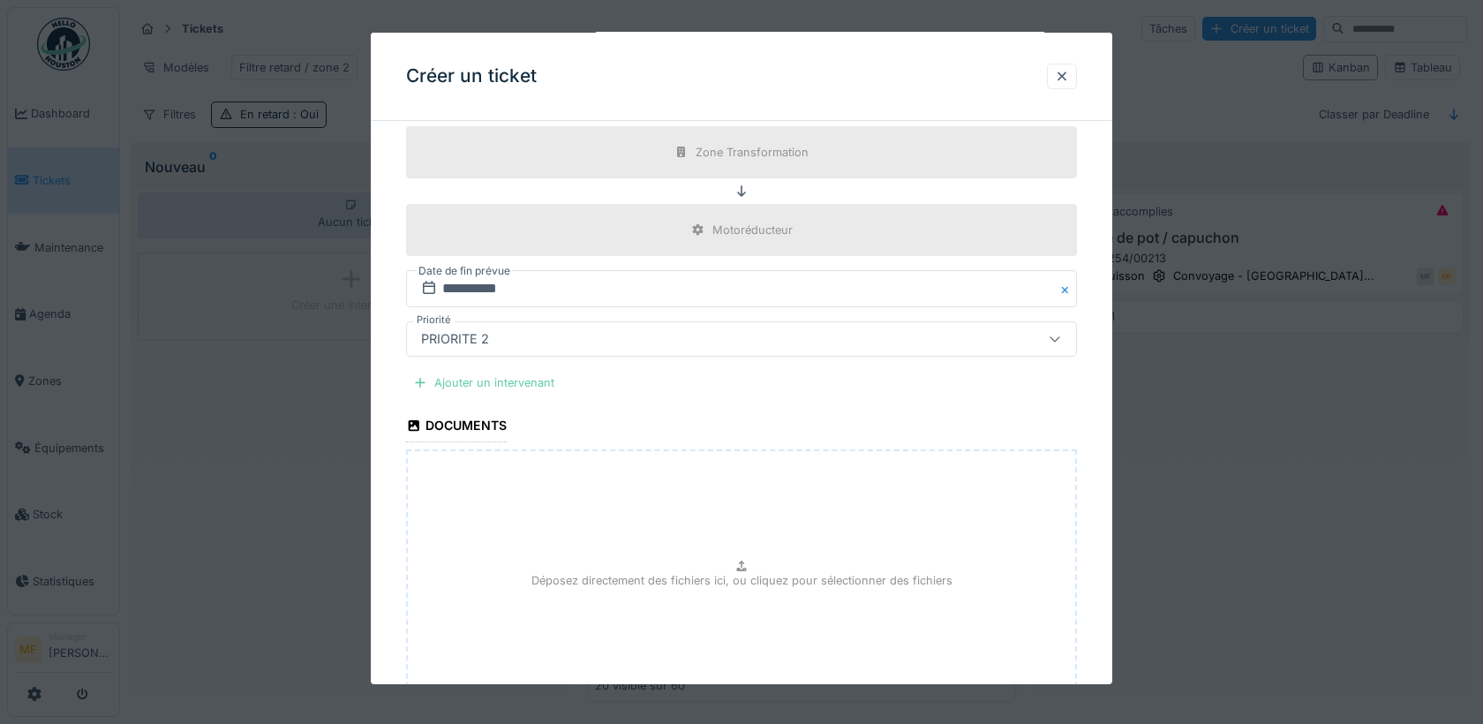
click at [516, 395] on div "Ajouter un intervenant" at bounding box center [483, 383] width 155 height 24
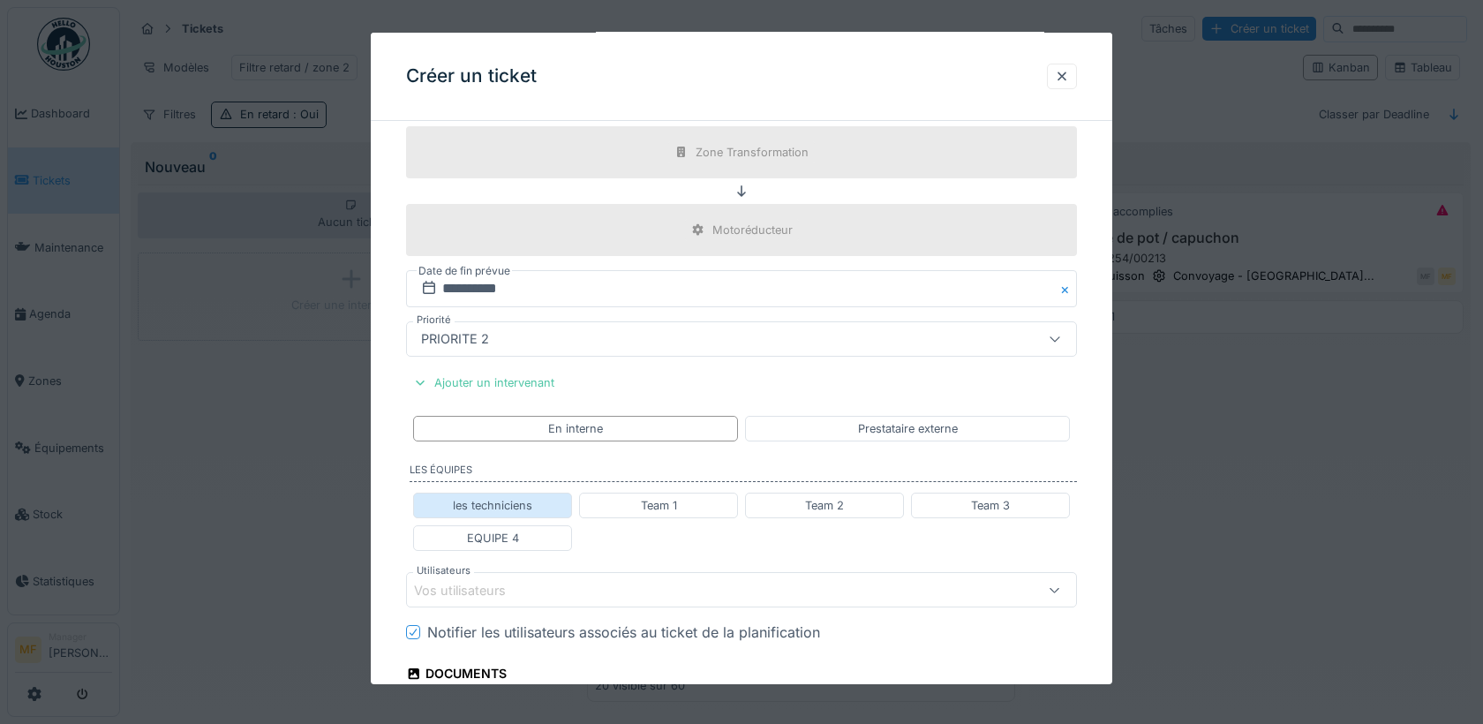
click at [501, 514] on div "les techniciens" at bounding box center [492, 505] width 79 height 17
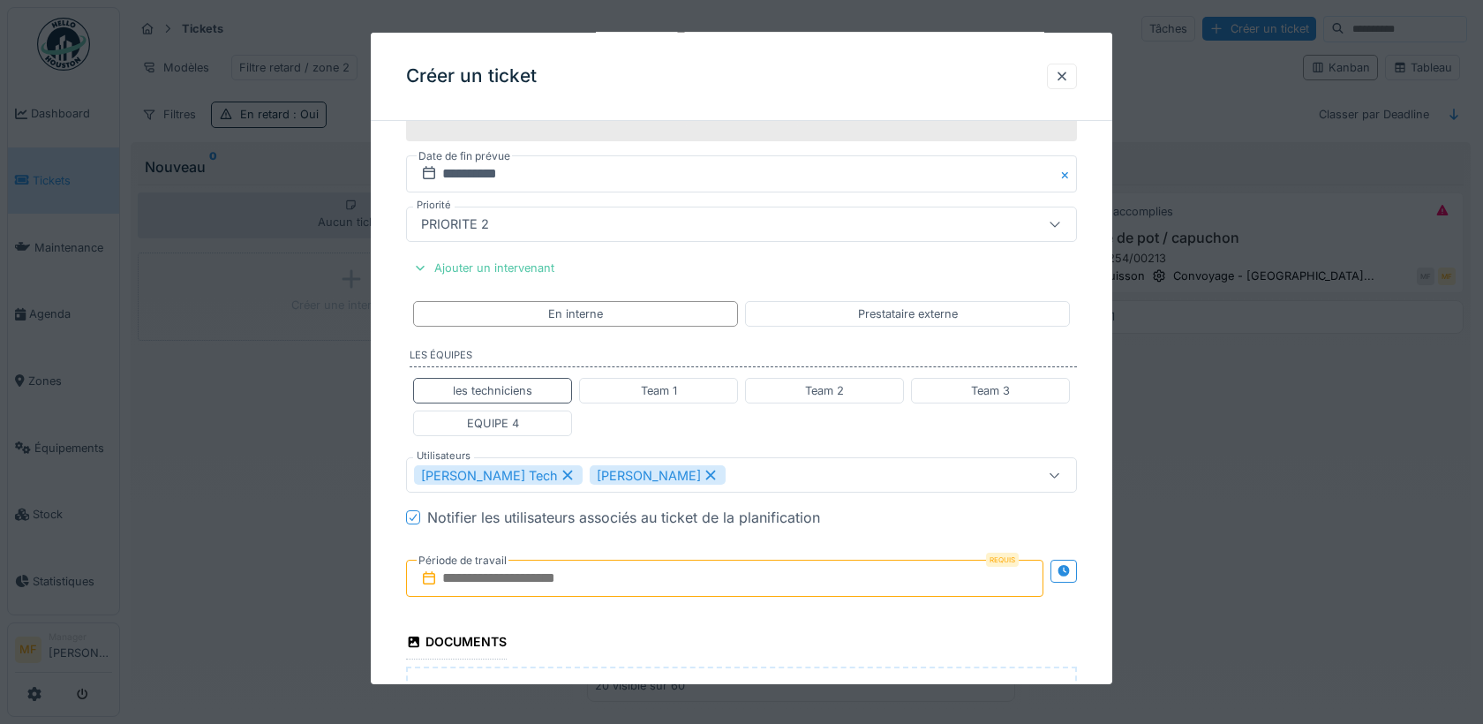
scroll to position [1405, 0]
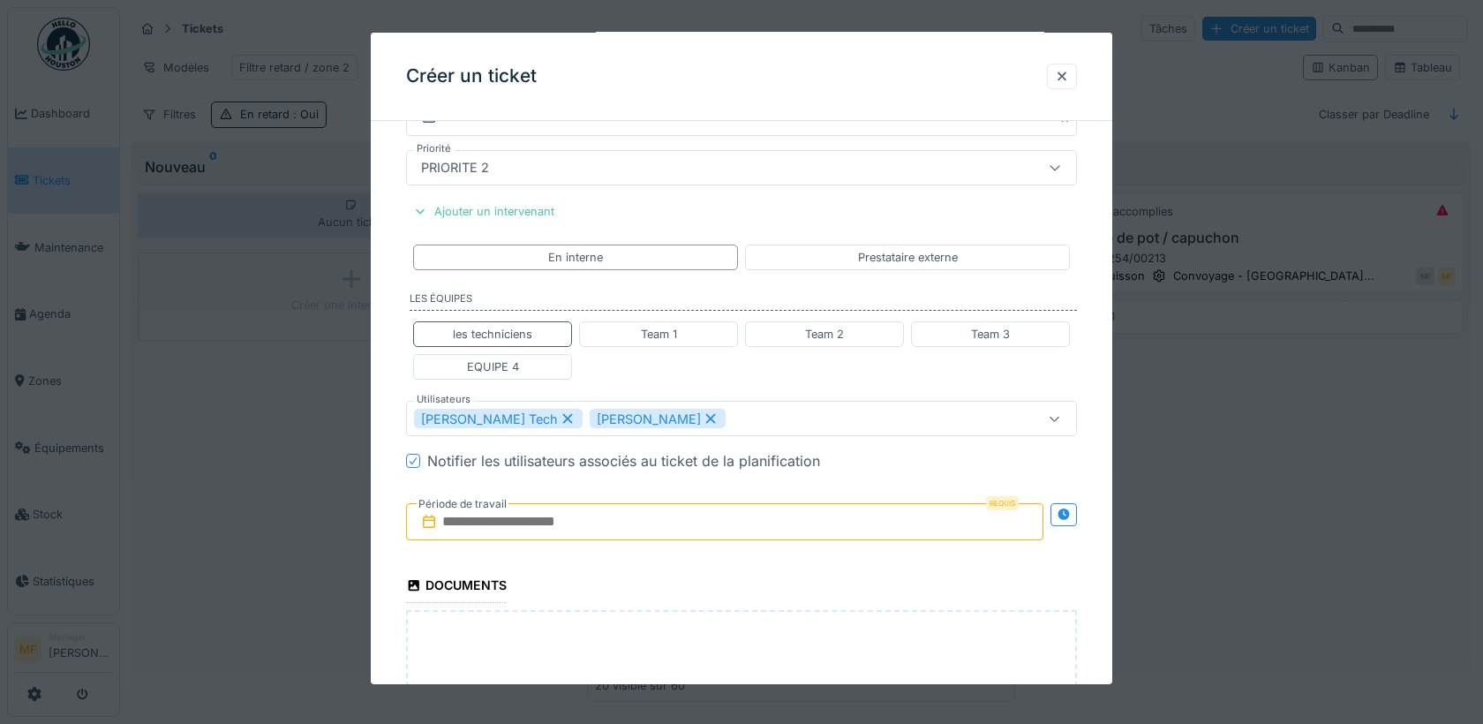
click at [703, 425] on icon at bounding box center [711, 418] width 16 height 12
type input "****"
click at [569, 526] on input "text" at bounding box center [724, 521] width 637 height 37
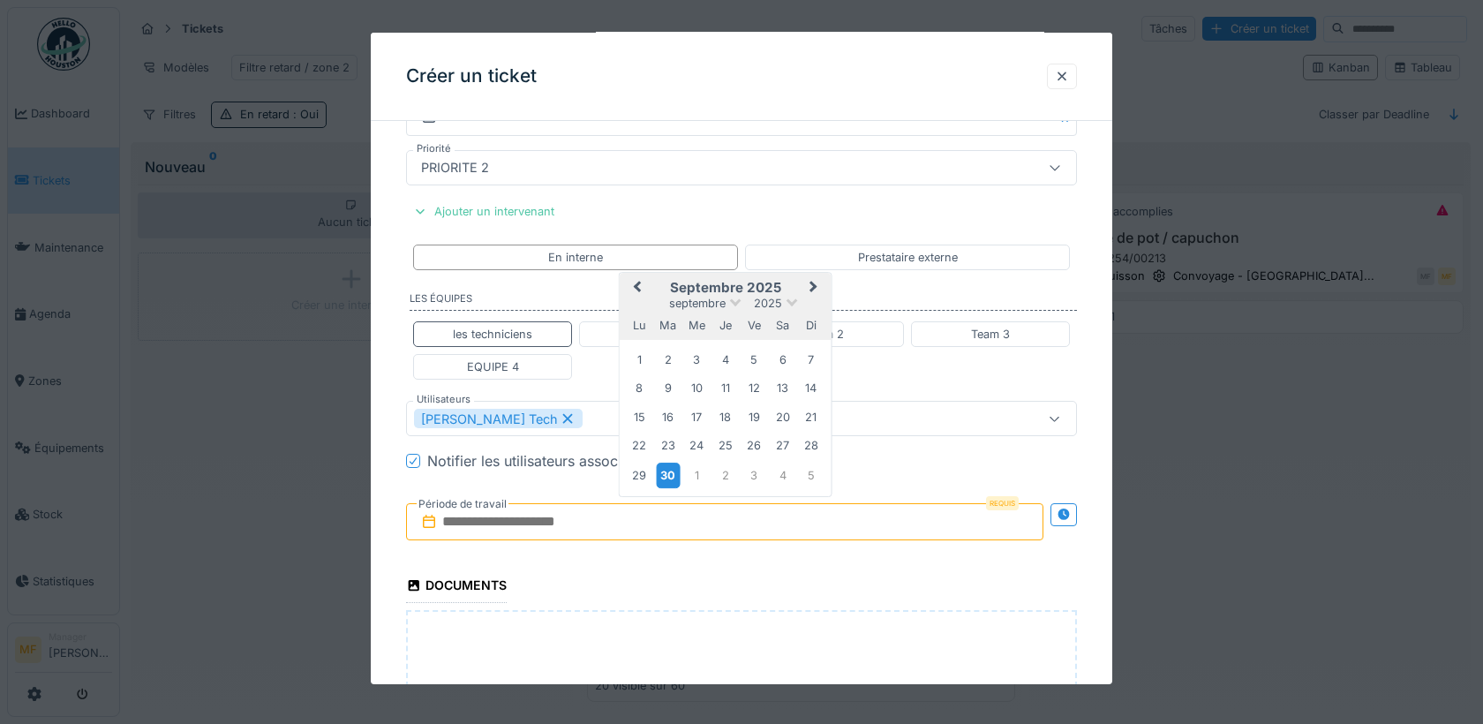
click at [670, 488] on div "30" at bounding box center [668, 476] width 24 height 26
click at [663, 486] on div "30" at bounding box center [668, 476] width 24 height 26
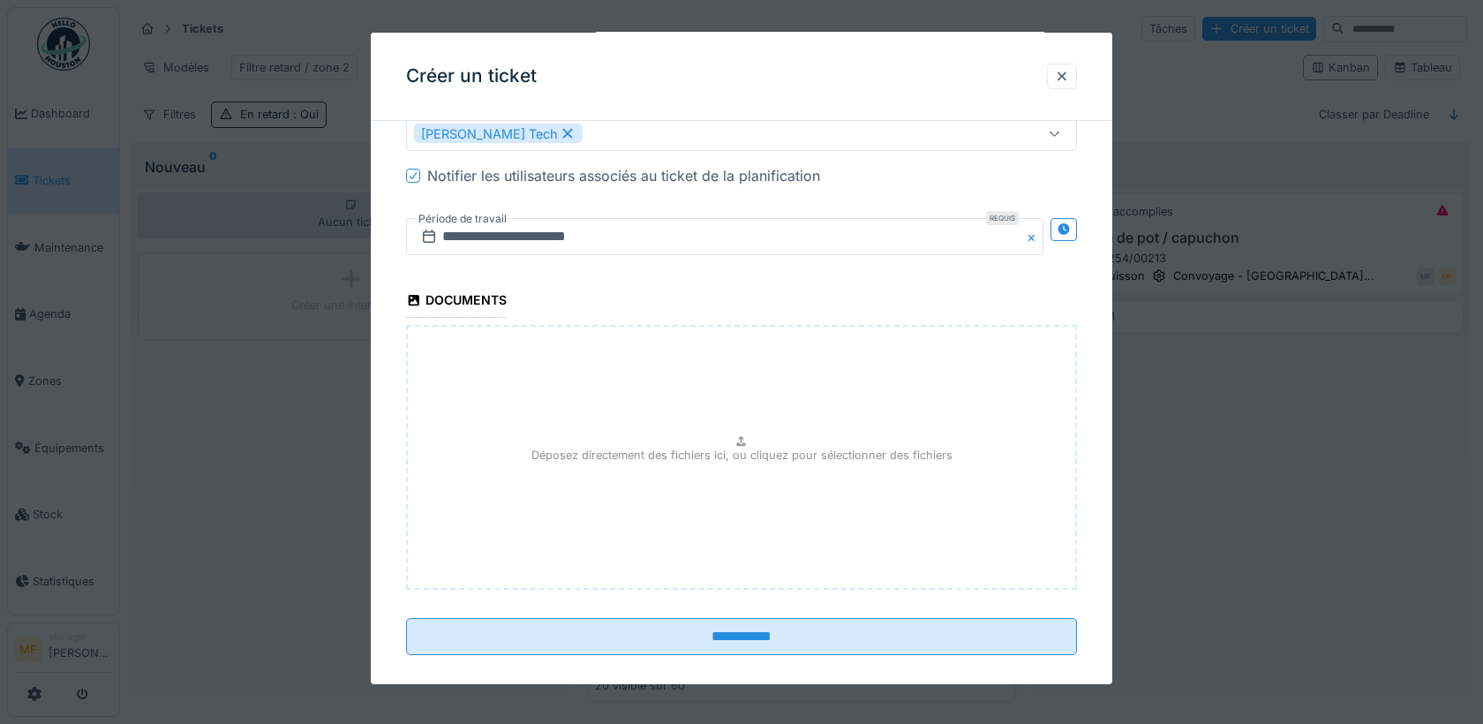
scroll to position [1707, 0]
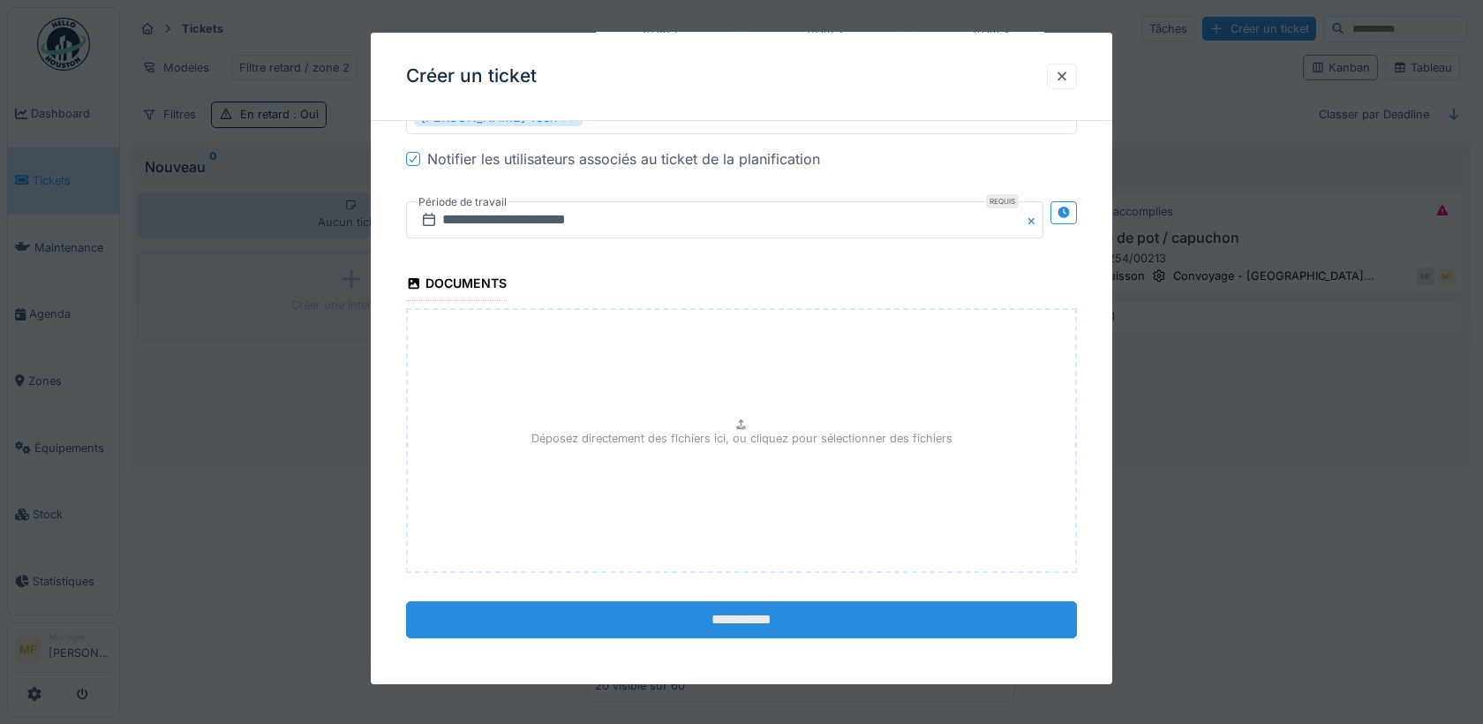
click at [735, 625] on input "**********" at bounding box center [741, 618] width 671 height 37
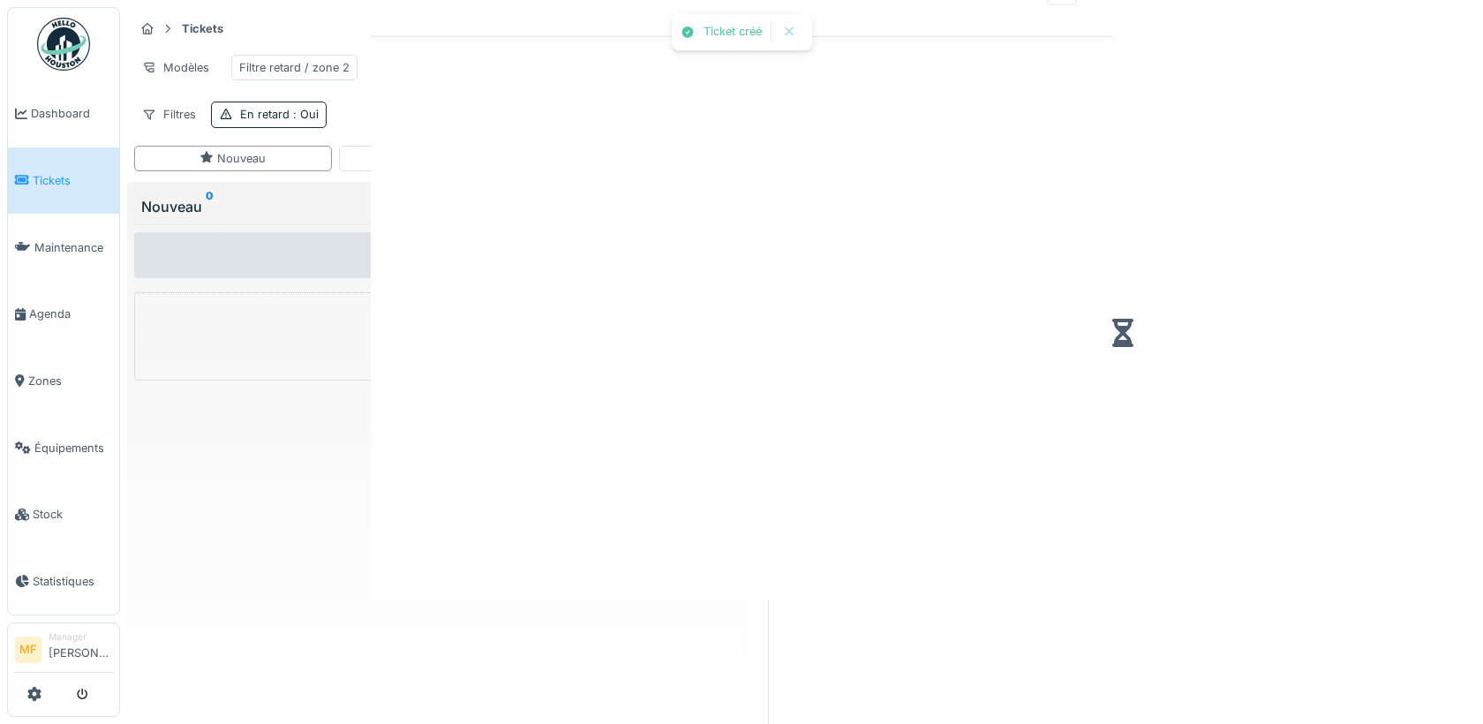
click at [747, 636] on div at bounding box center [741, 362] width 1483 height 724
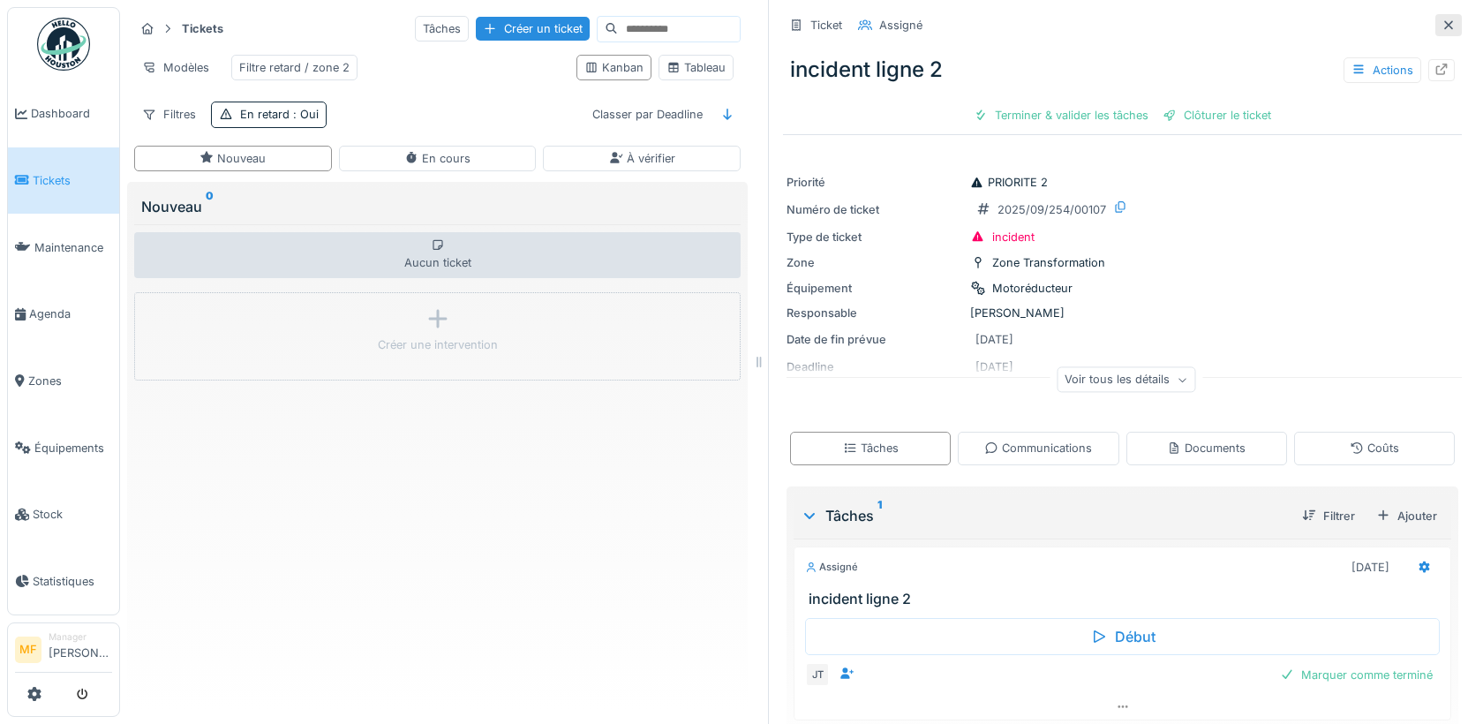
click at [1452, 14] on div at bounding box center [1449, 25] width 26 height 22
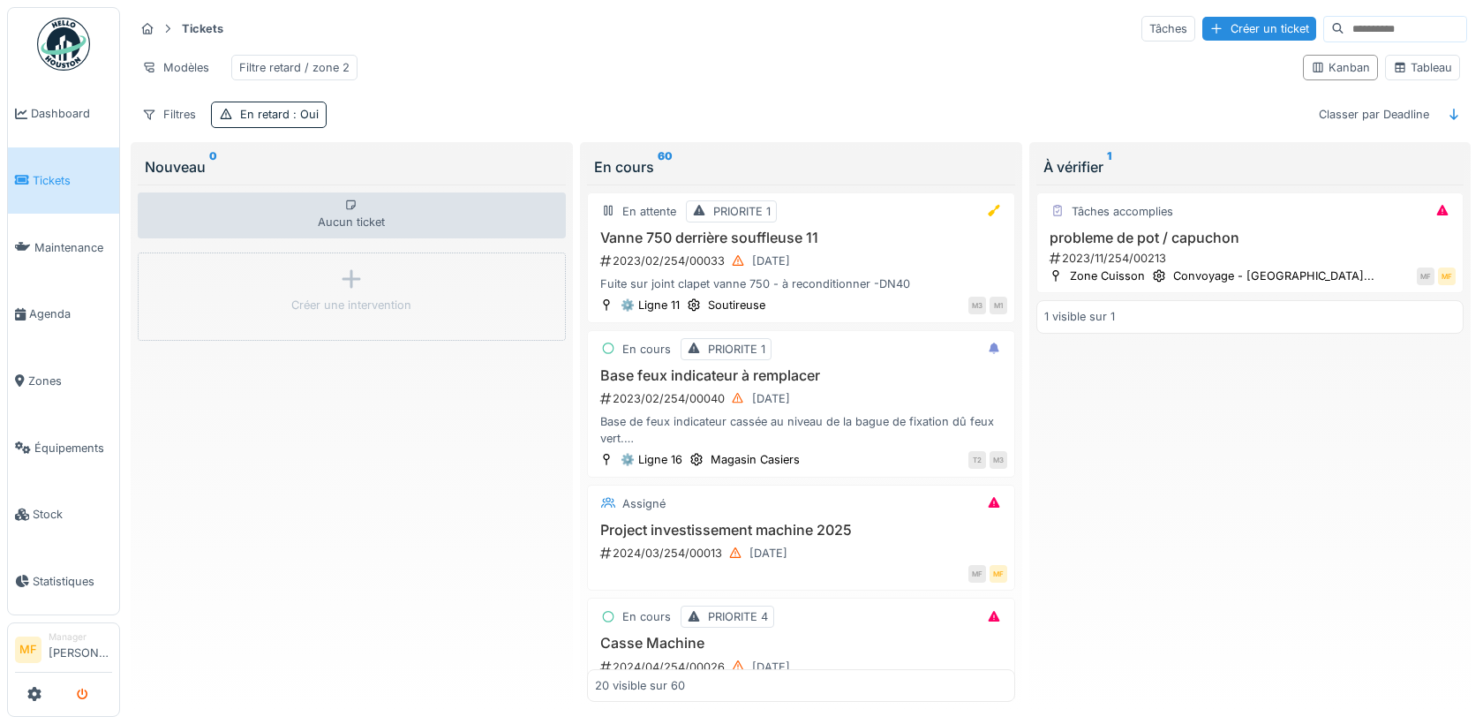
click at [87, 694] on icon "submit" at bounding box center [82, 694] width 11 height 11
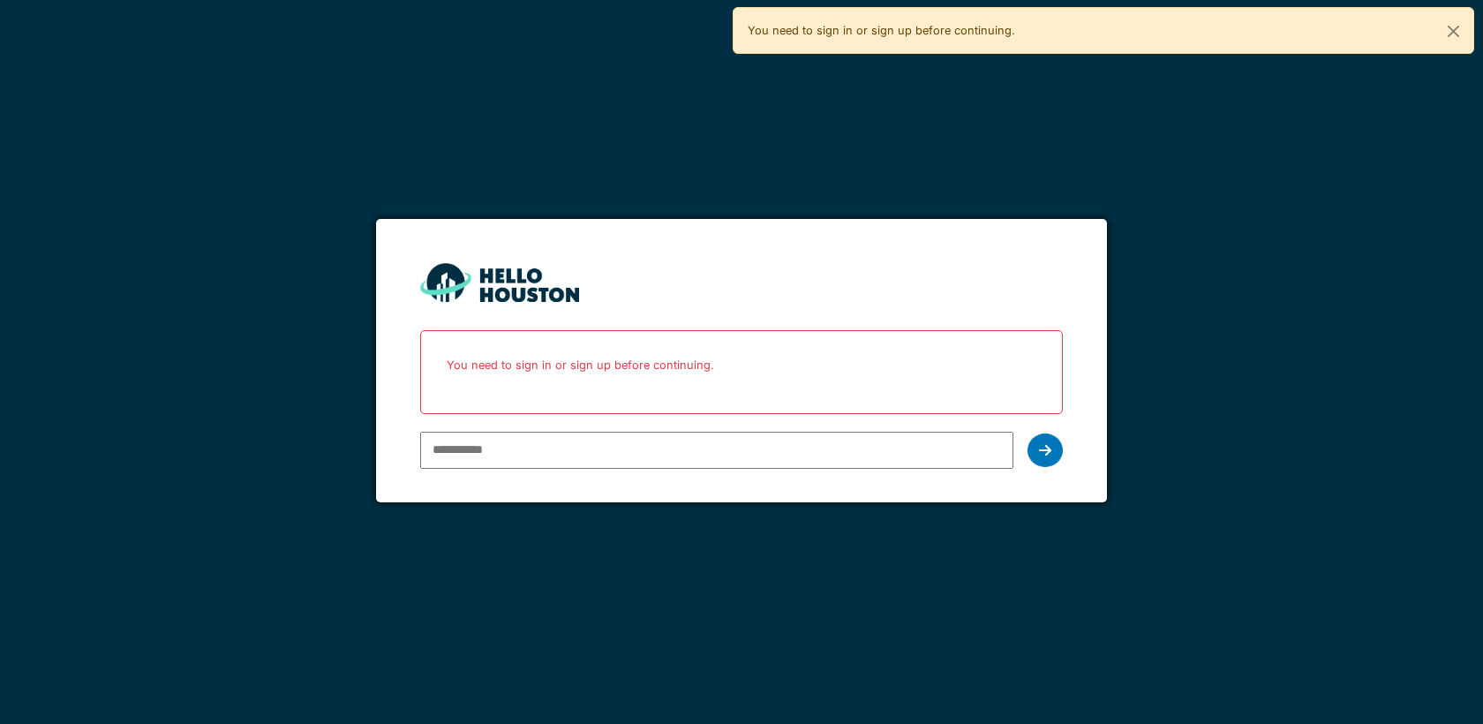
type input "**********"
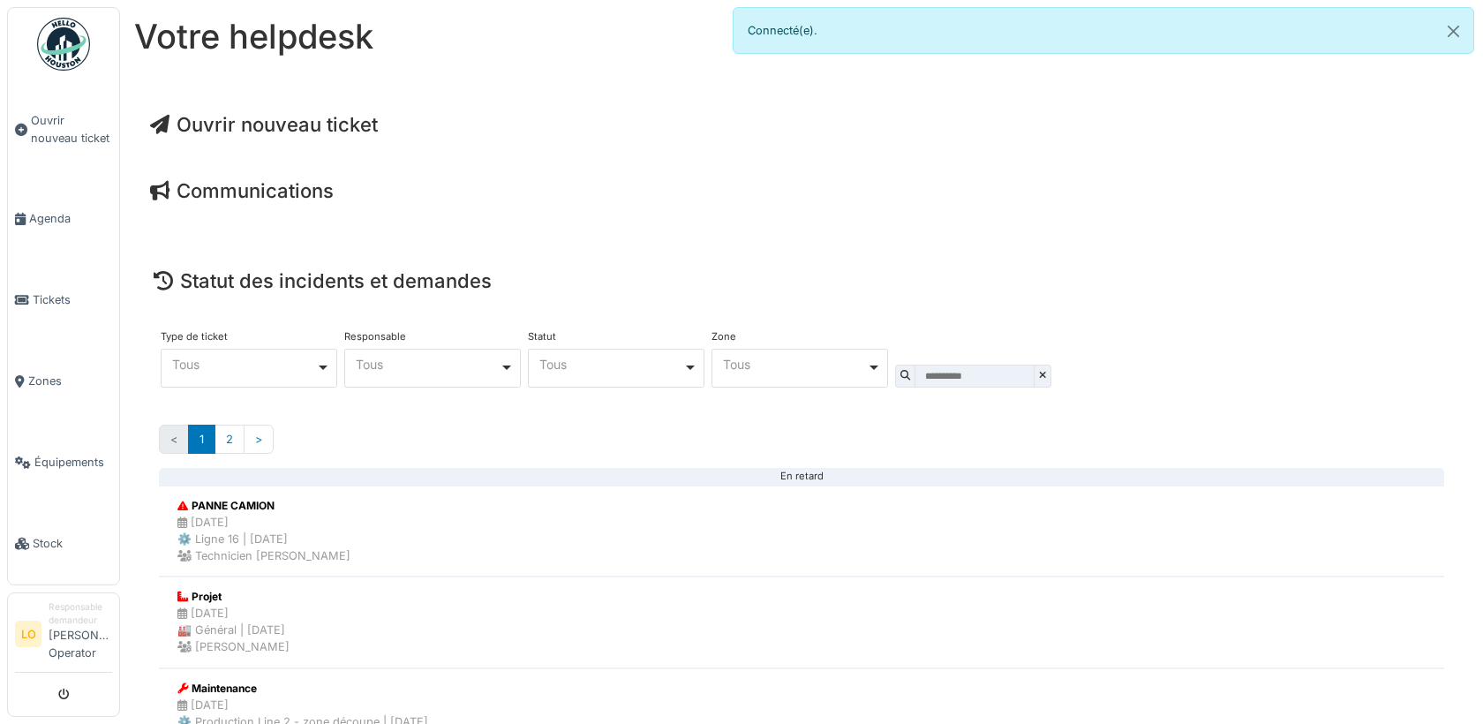
click at [260, 140] on div "Ouvrir nouveau ticket" at bounding box center [801, 128] width 1331 height 58
click at [244, 129] on span "Ouvrir nouveau ticket" at bounding box center [264, 124] width 228 height 23
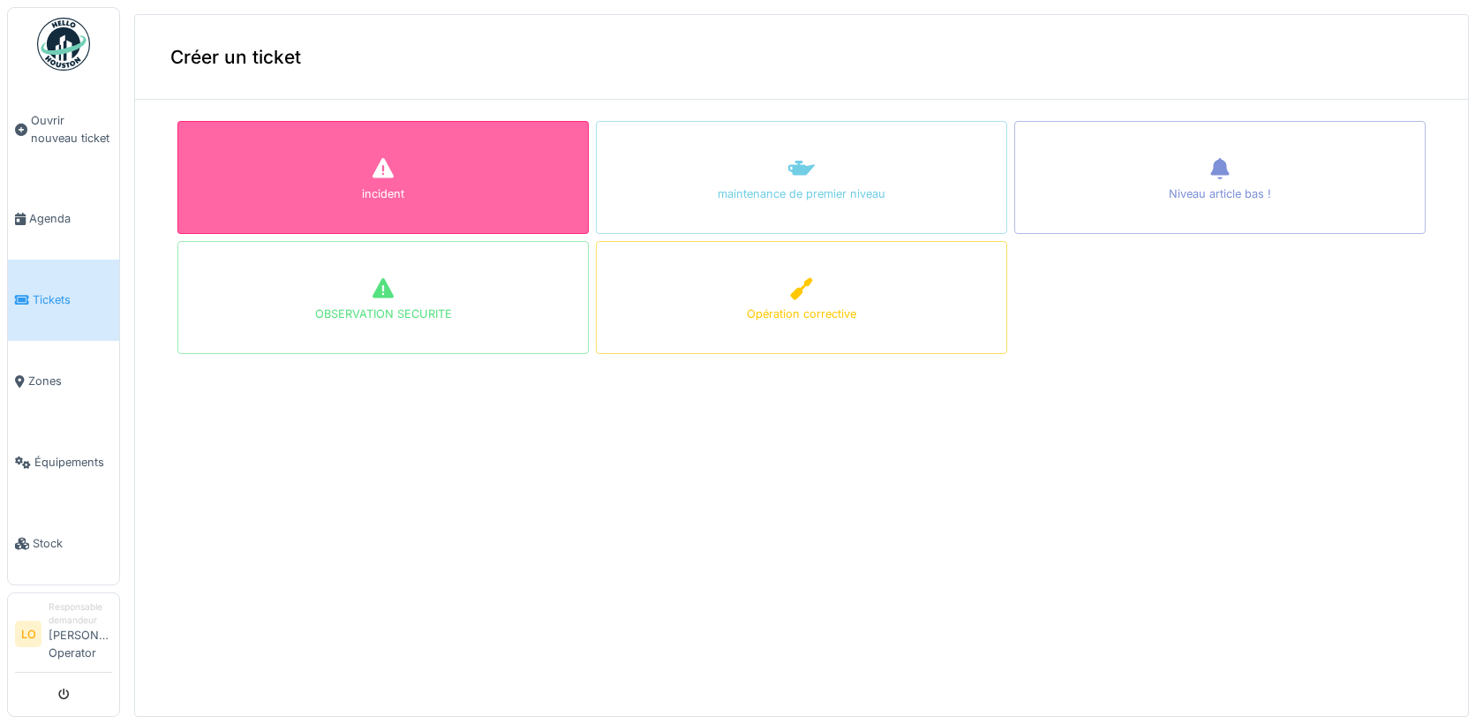
click at [399, 223] on div "incident" at bounding box center [382, 177] width 411 height 113
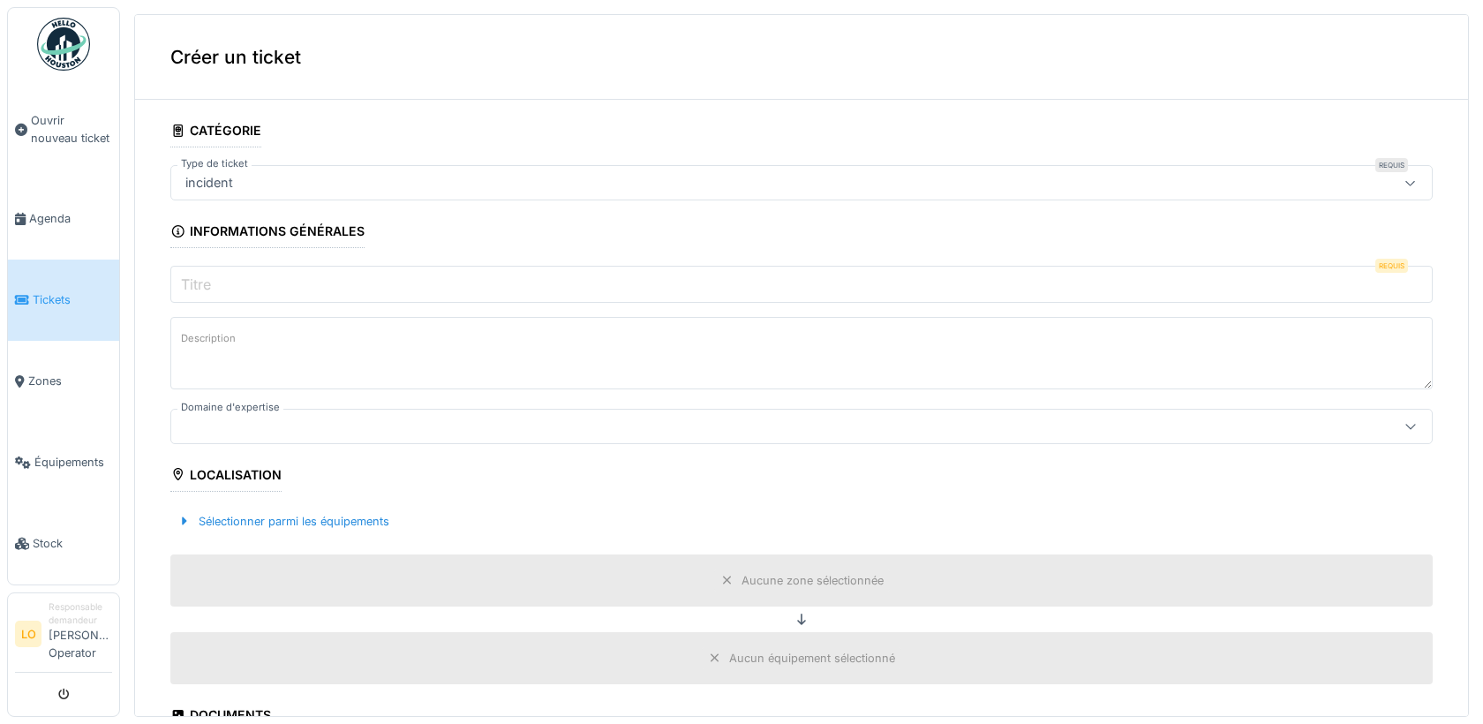
click at [249, 298] on input "Titre" at bounding box center [801, 284] width 1262 height 37
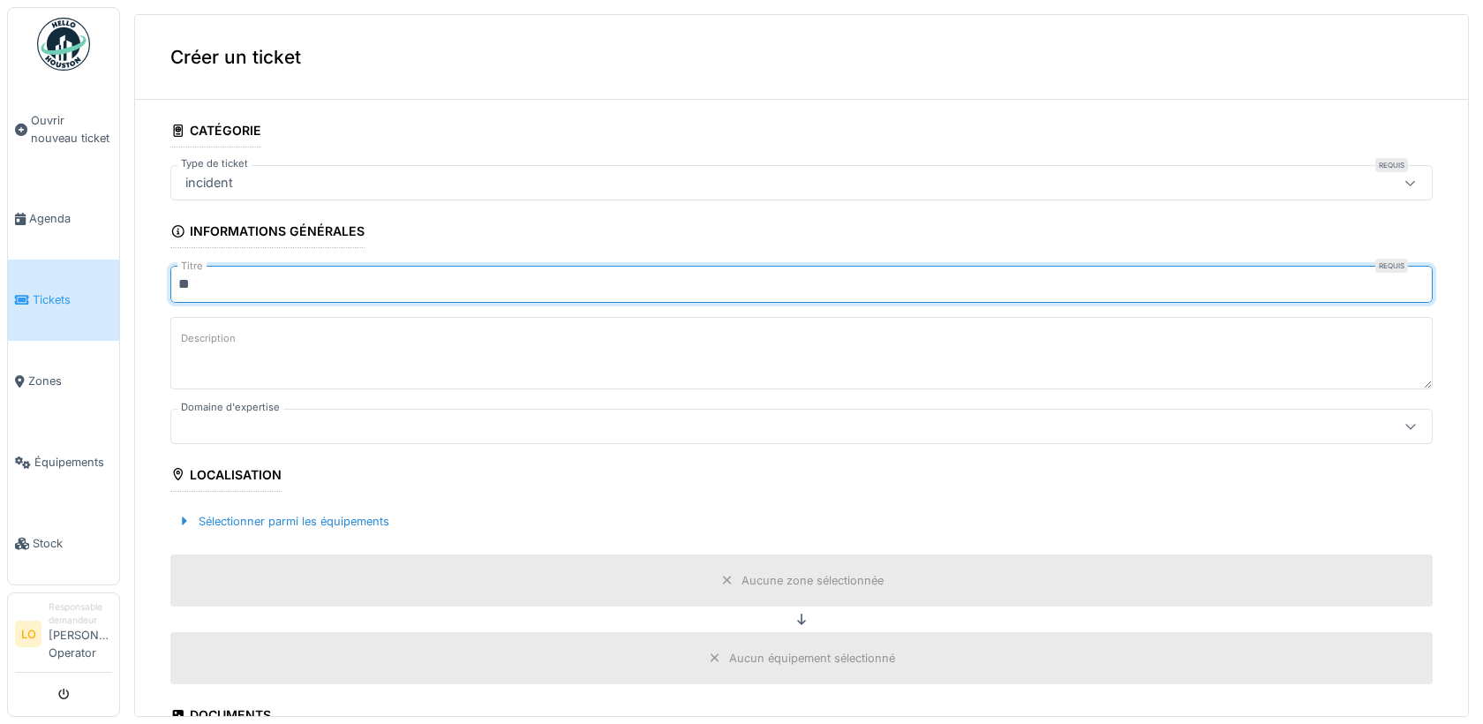
type input "*"
type input "*****"
click at [261, 428] on div at bounding box center [732, 426] width 1108 height 19
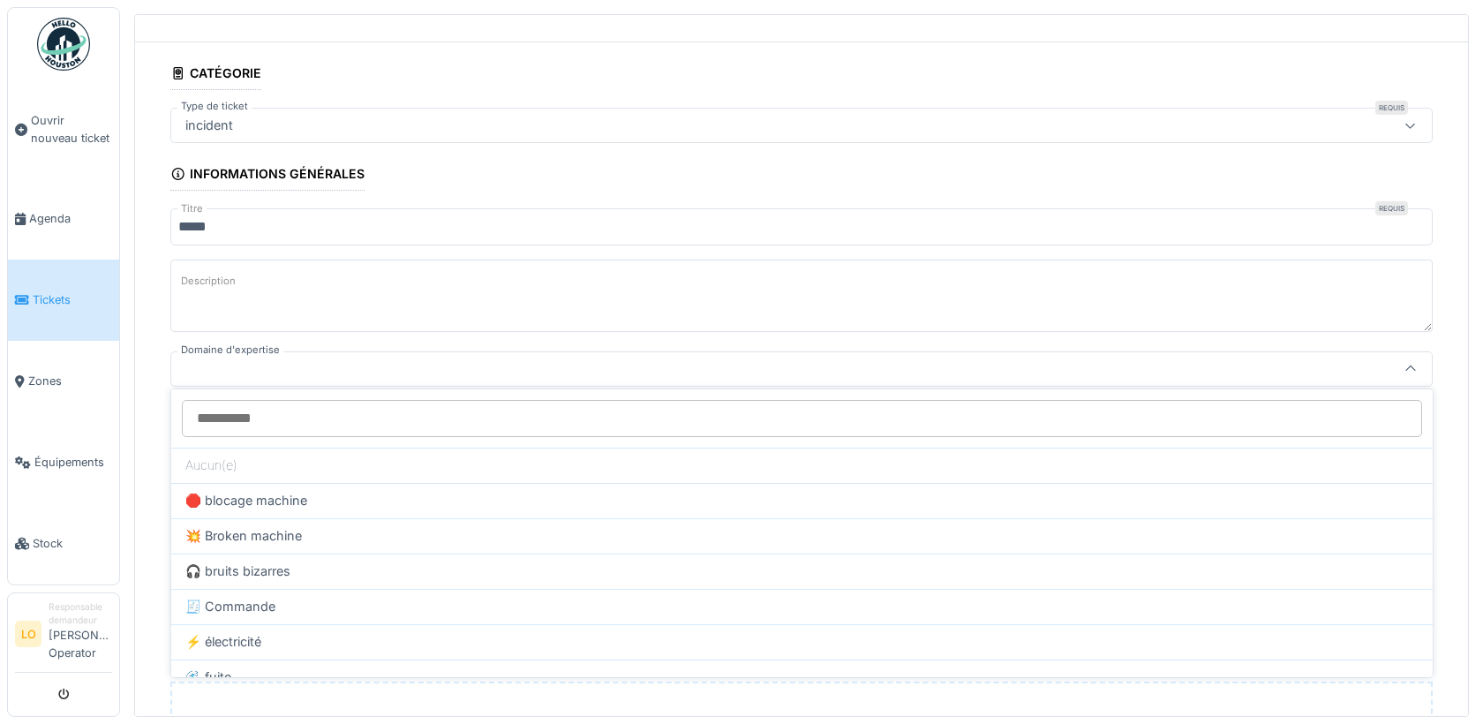
scroll to position [83, 0]
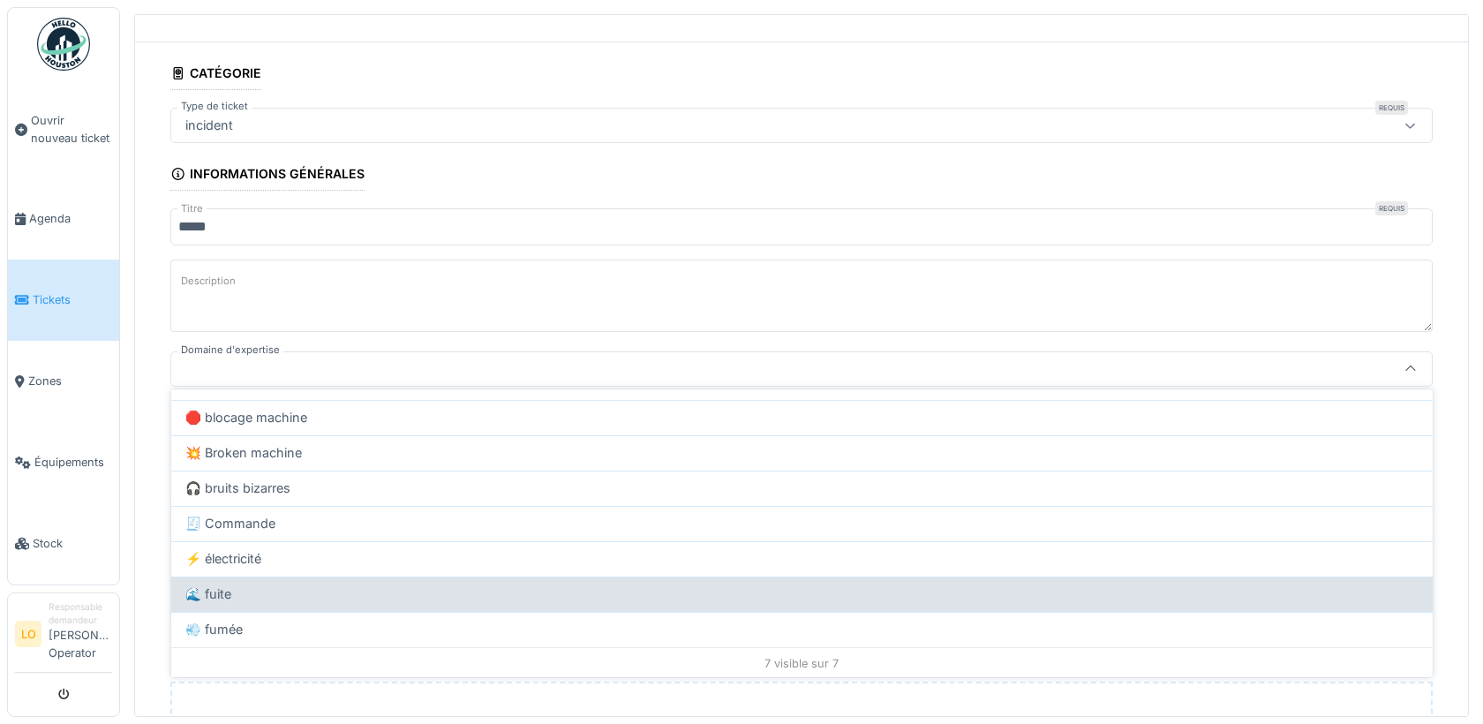
click at [287, 584] on div "🌊 fuite" at bounding box center [801, 593] width 1233 height 19
type input "***"
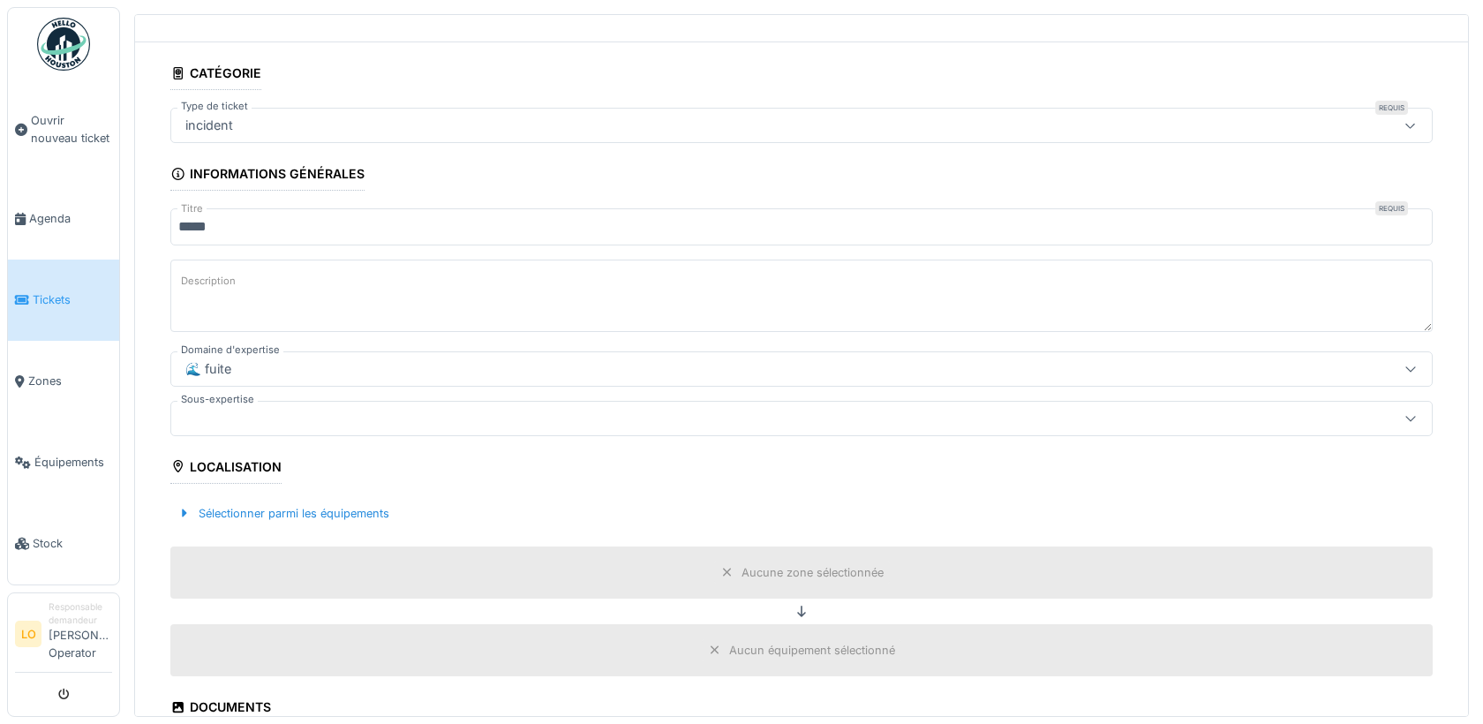
click at [257, 417] on div at bounding box center [732, 418] width 1108 height 19
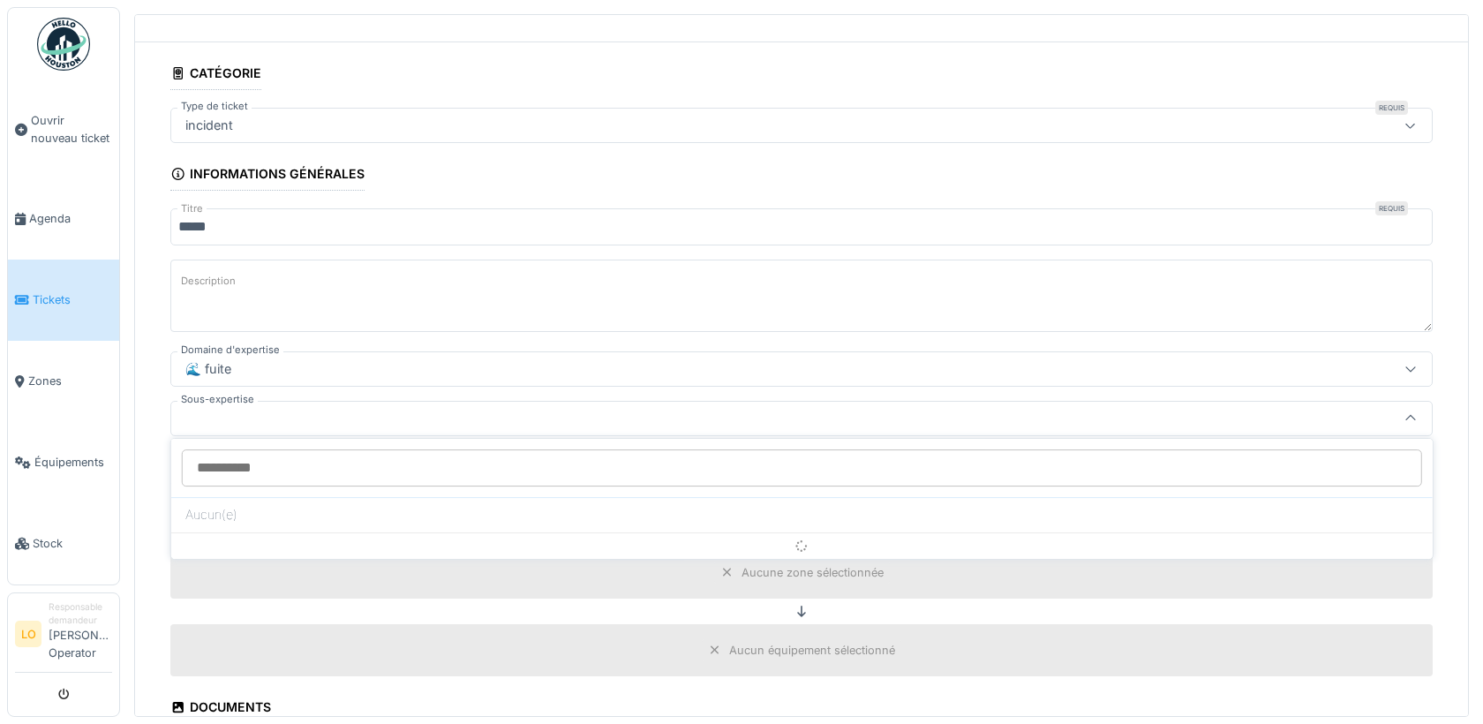
scroll to position [107, 0]
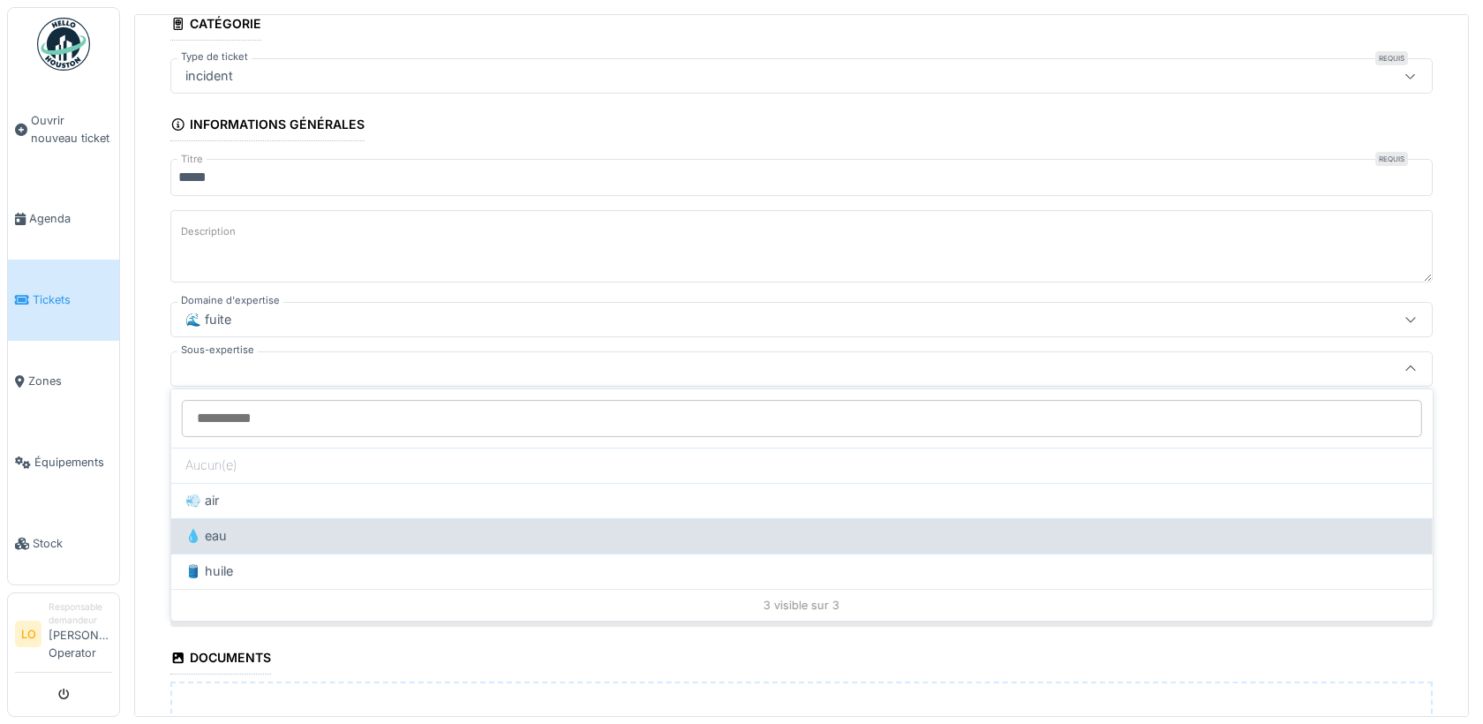
click at [285, 537] on div "💧 eau" at bounding box center [801, 535] width 1233 height 19
type input "***"
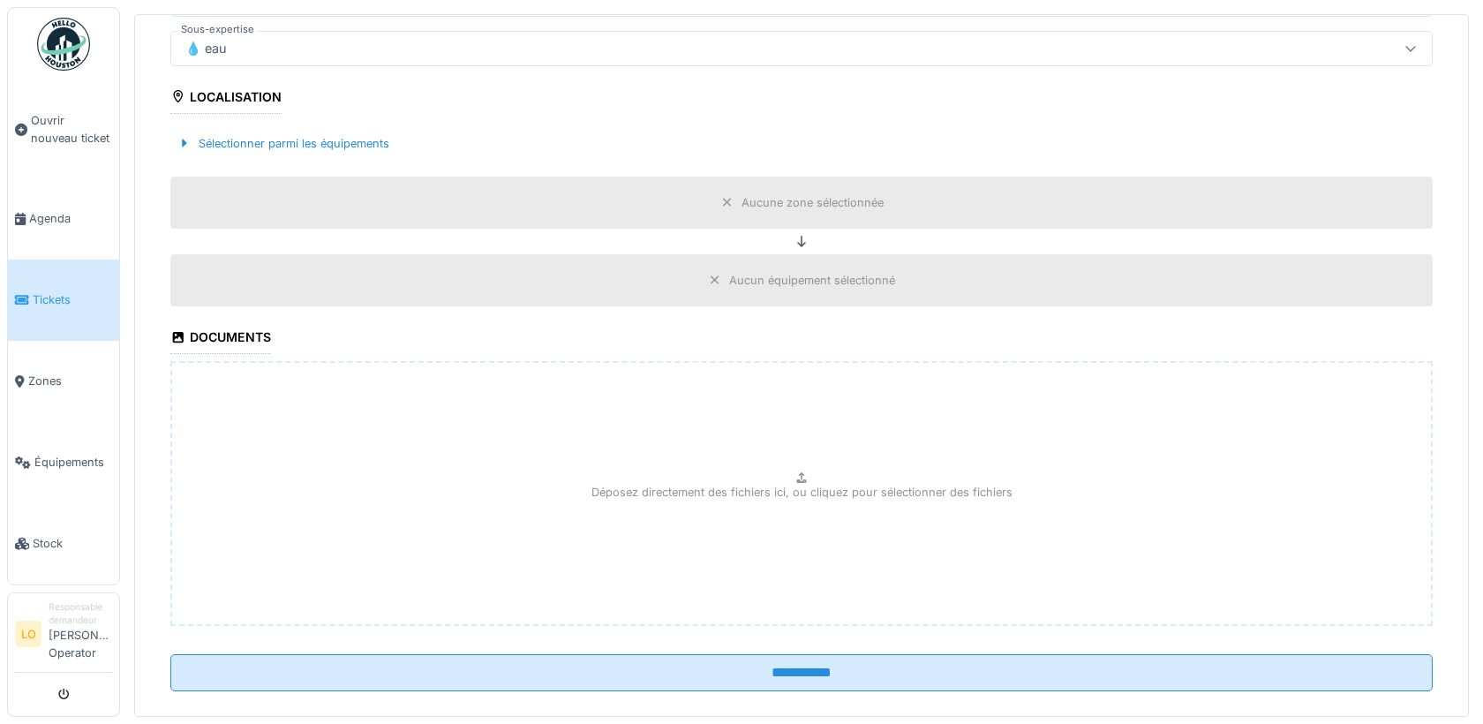
scroll to position [341, 0]
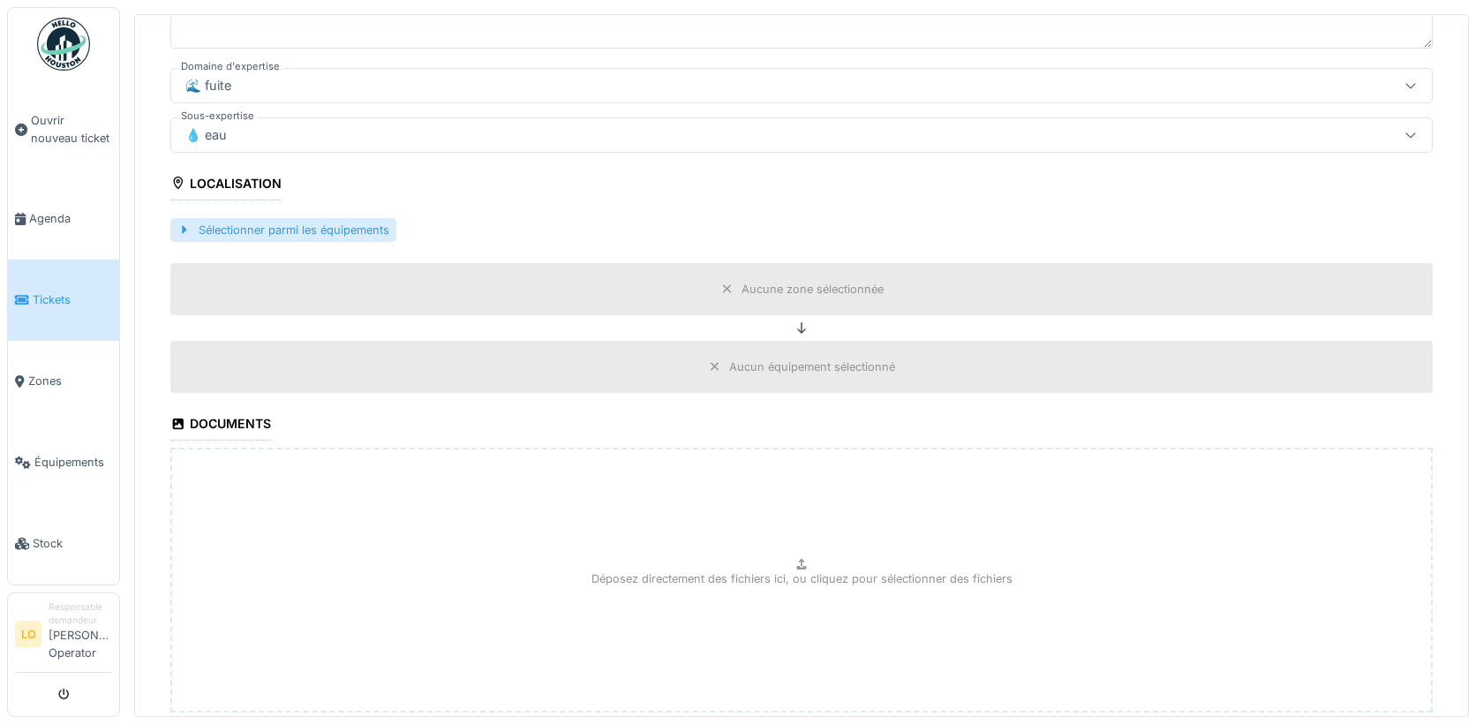
click at [334, 223] on div "Sélectionner parmi les équipements" at bounding box center [283, 230] width 226 height 24
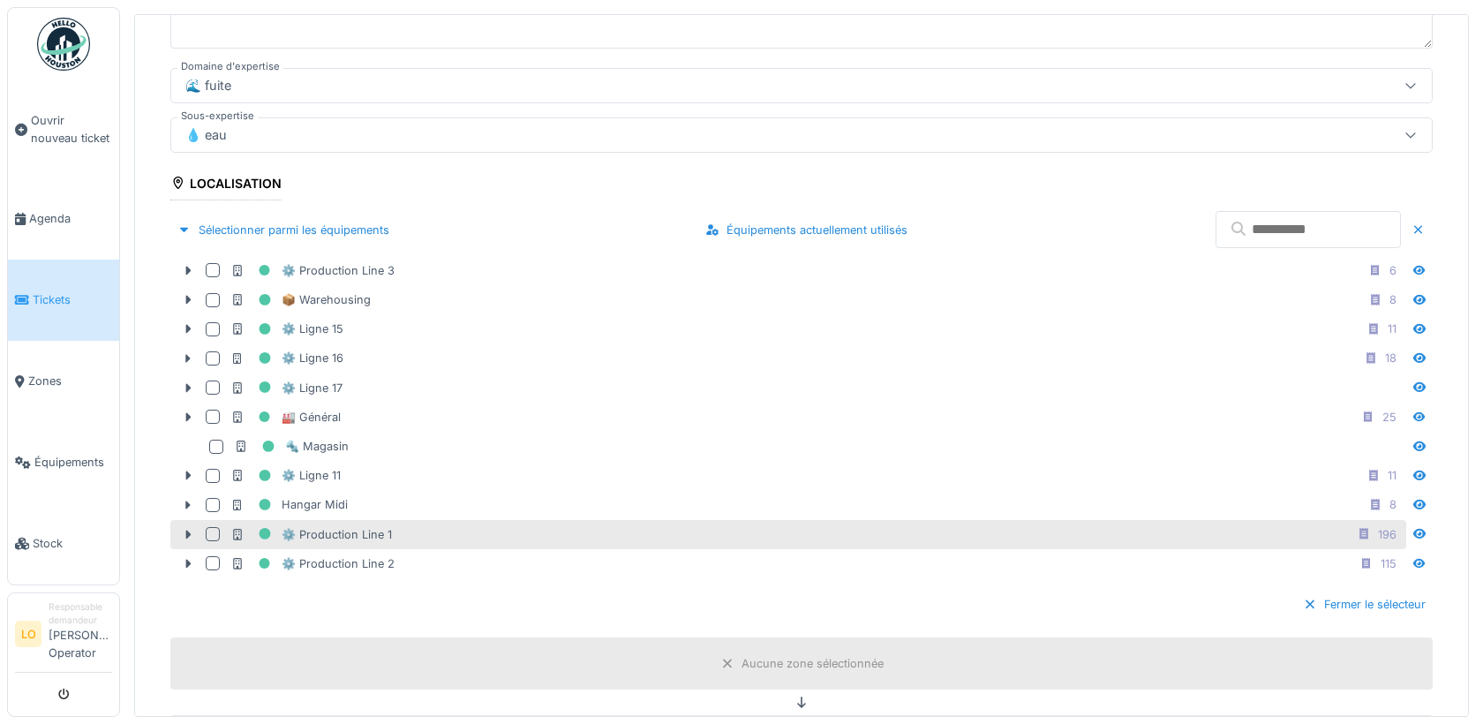
click at [187, 520] on div "⚙️ Production Line 1 196" at bounding box center [788, 534] width 1236 height 29
click at [177, 530] on div at bounding box center [188, 534] width 28 height 19
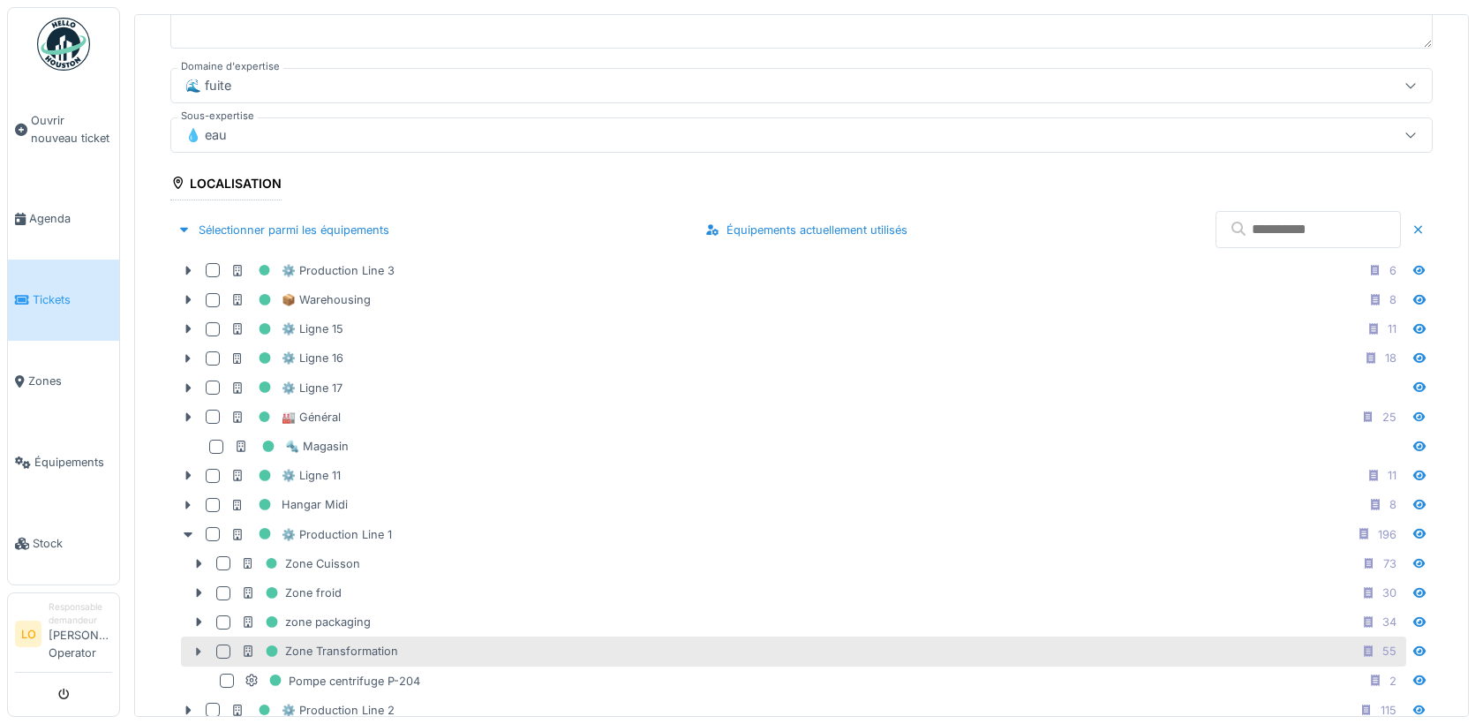
click at [201, 646] on icon at bounding box center [199, 651] width 14 height 11
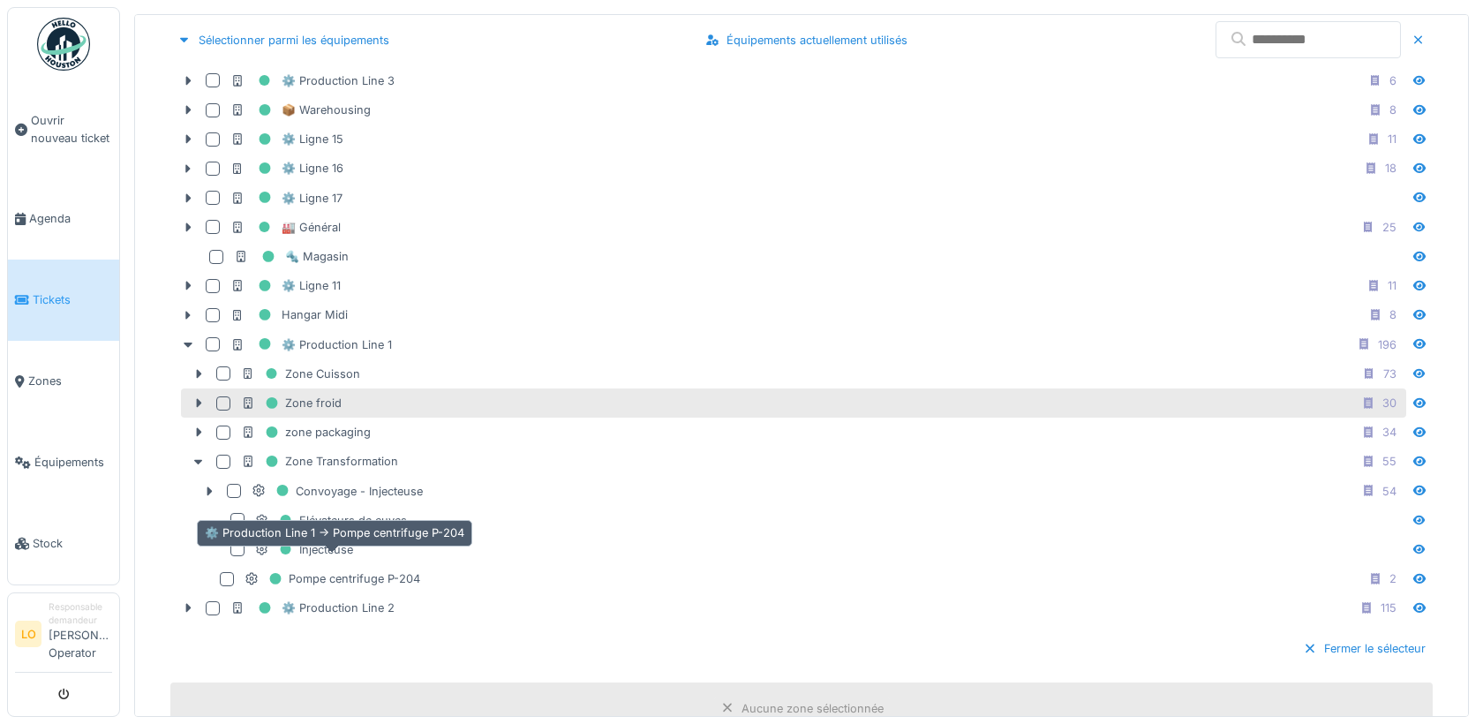
scroll to position [539, 0]
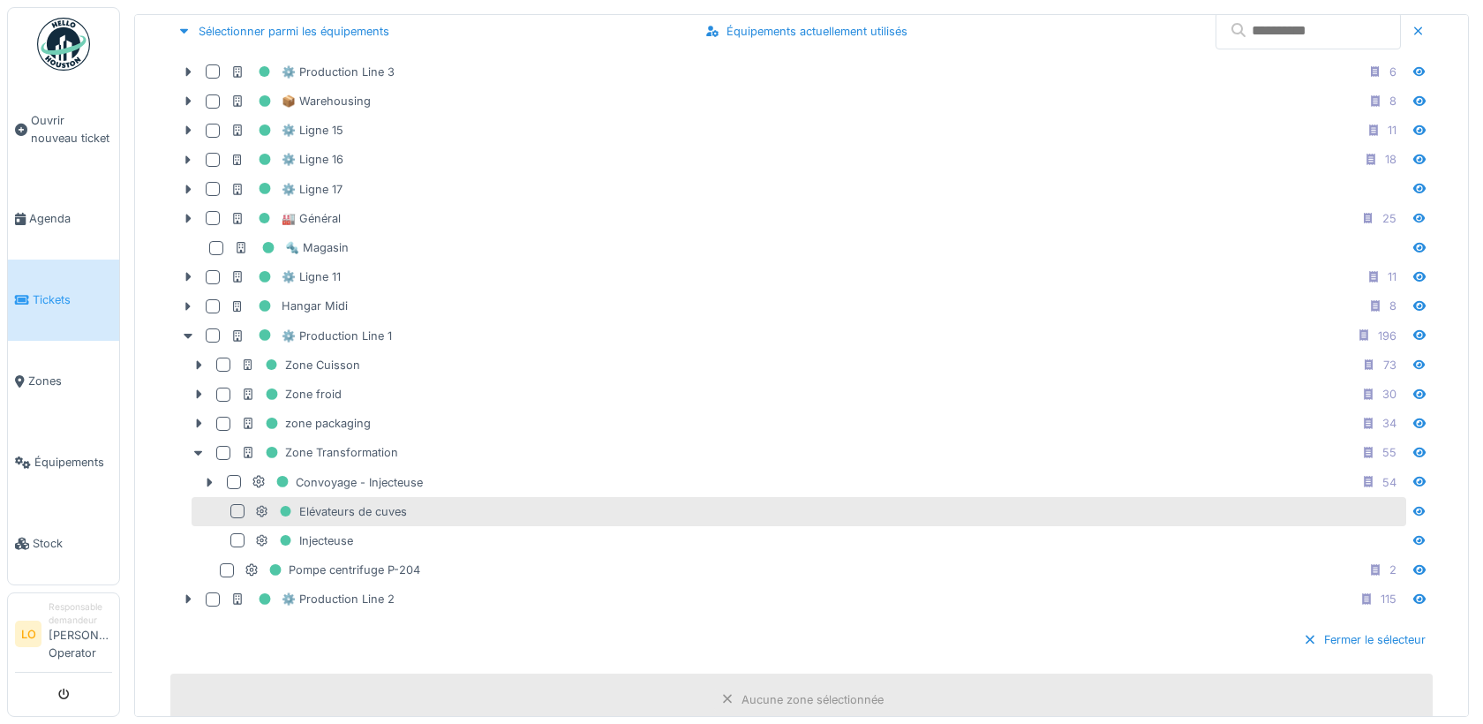
click at [241, 504] on div at bounding box center [237, 511] width 14 height 14
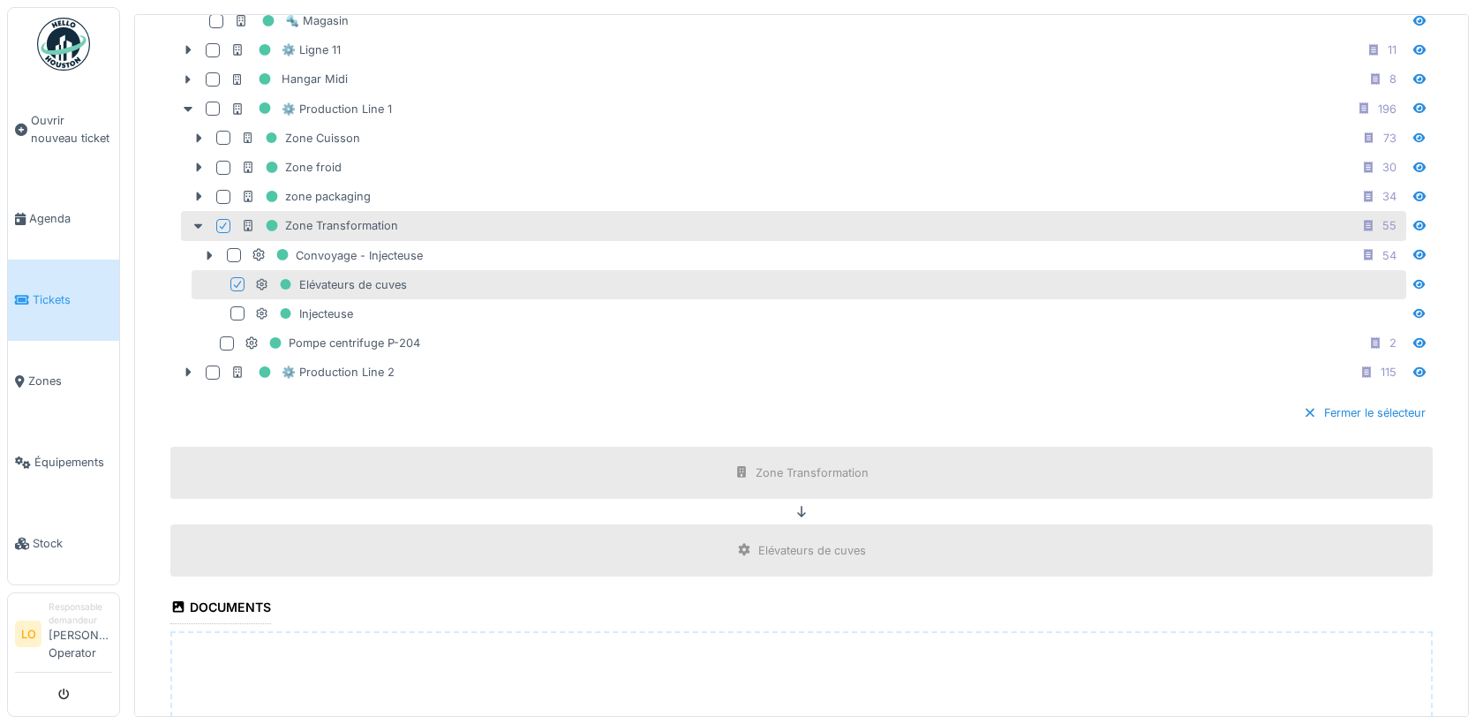
scroll to position [1037, 0]
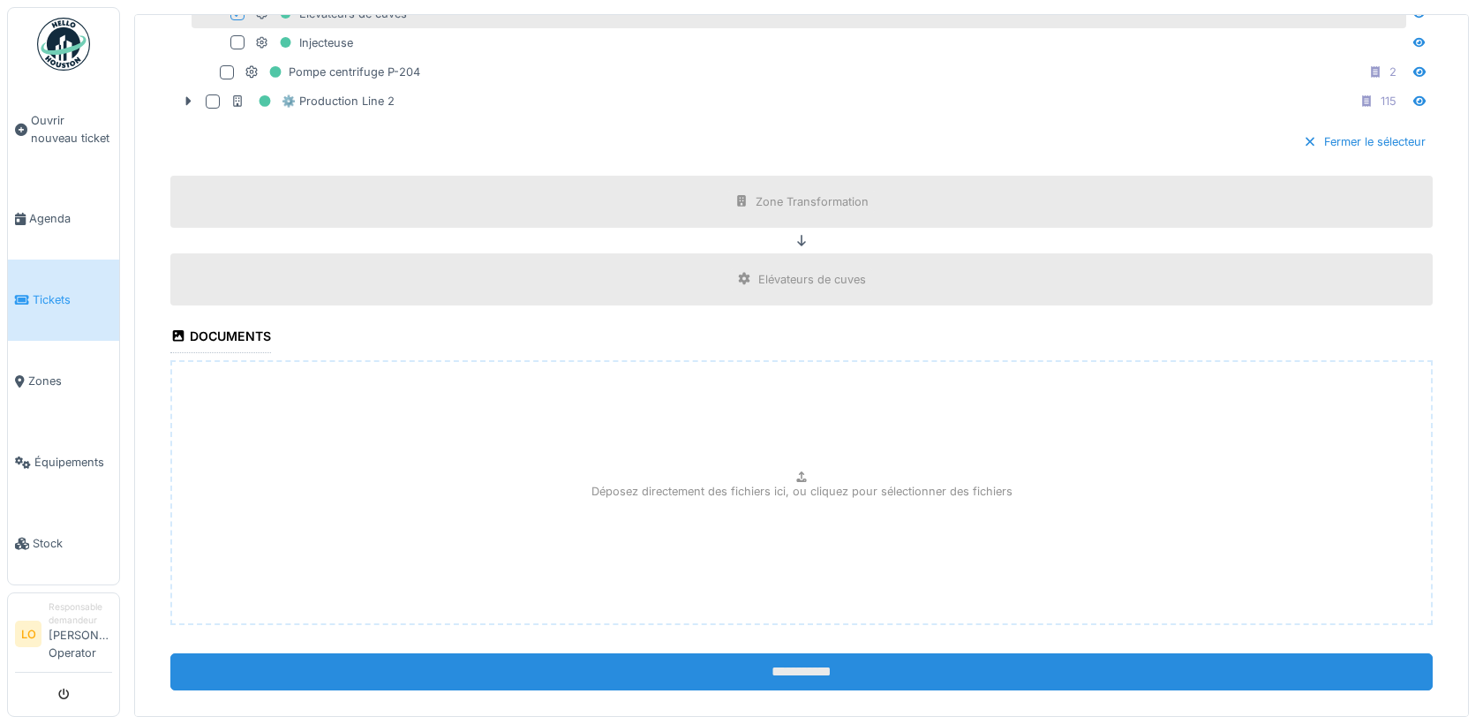
click at [779, 653] on input "**********" at bounding box center [801, 671] width 1262 height 37
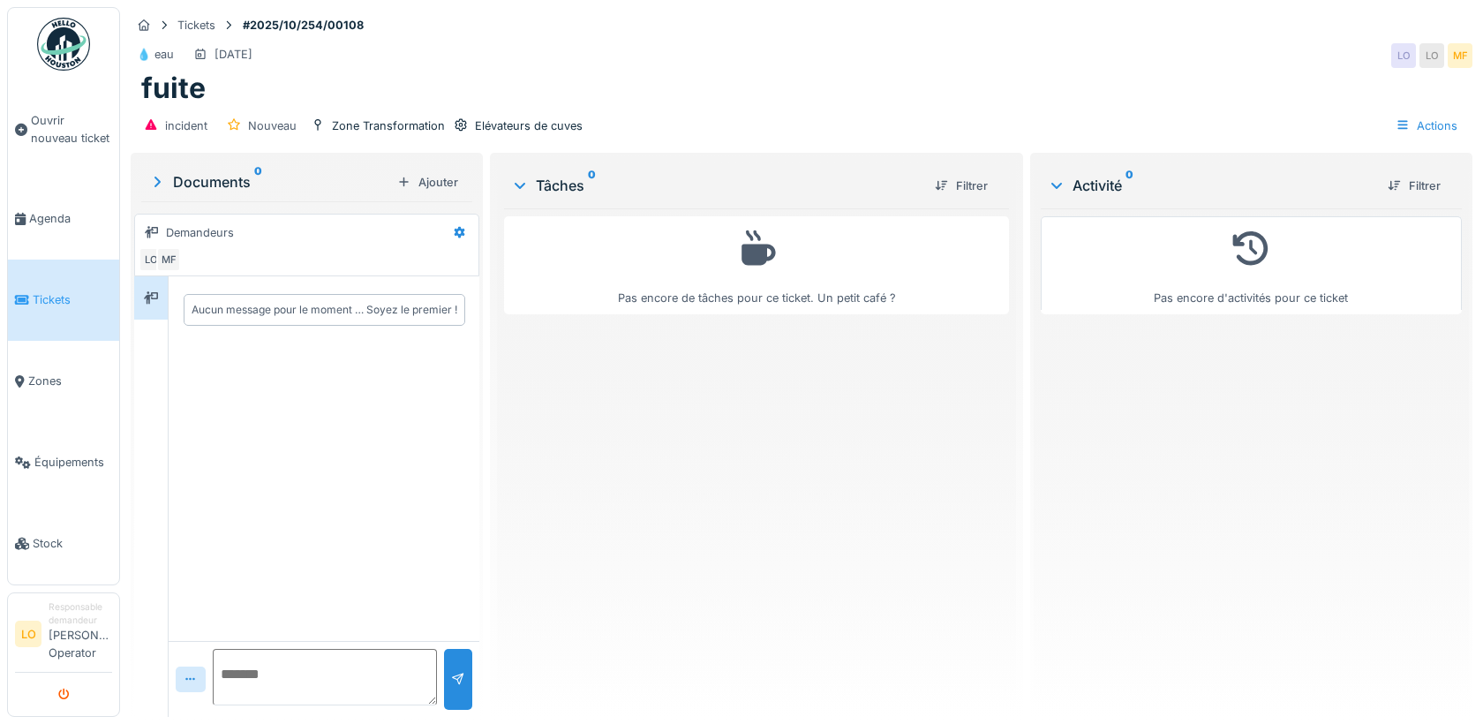
click at [61, 694] on icon "submit" at bounding box center [63, 694] width 11 height 11
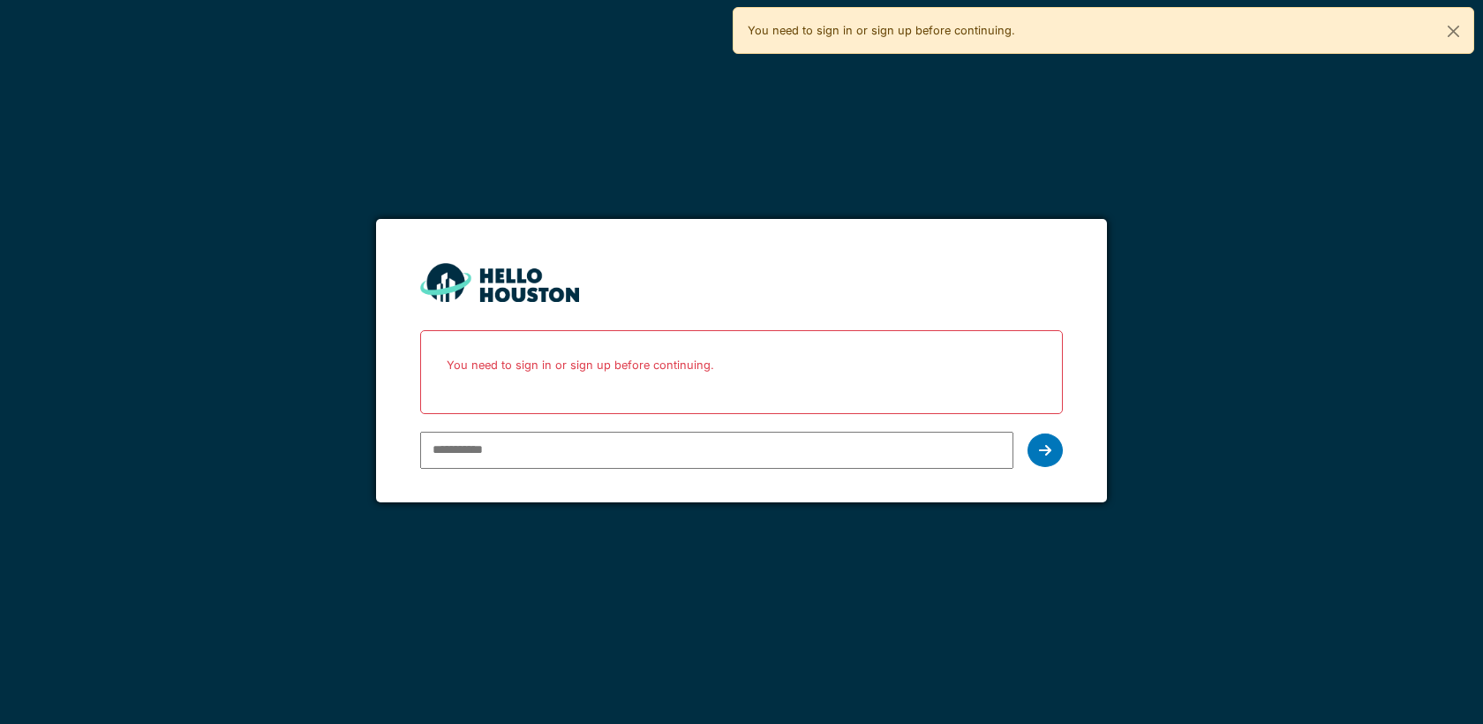
click at [448, 448] on input "email" at bounding box center [716, 450] width 592 height 37
type input "**********"
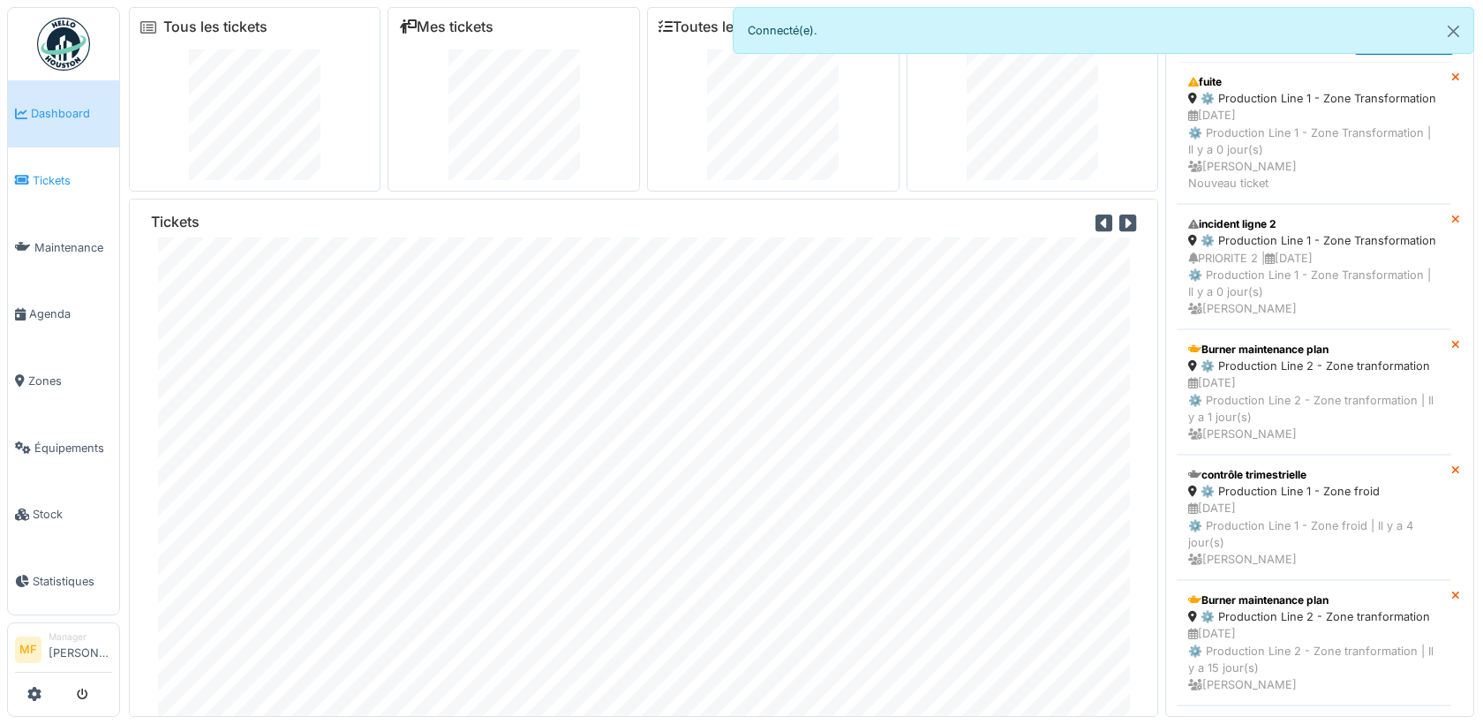
click at [68, 182] on span "Tickets" at bounding box center [72, 180] width 79 height 17
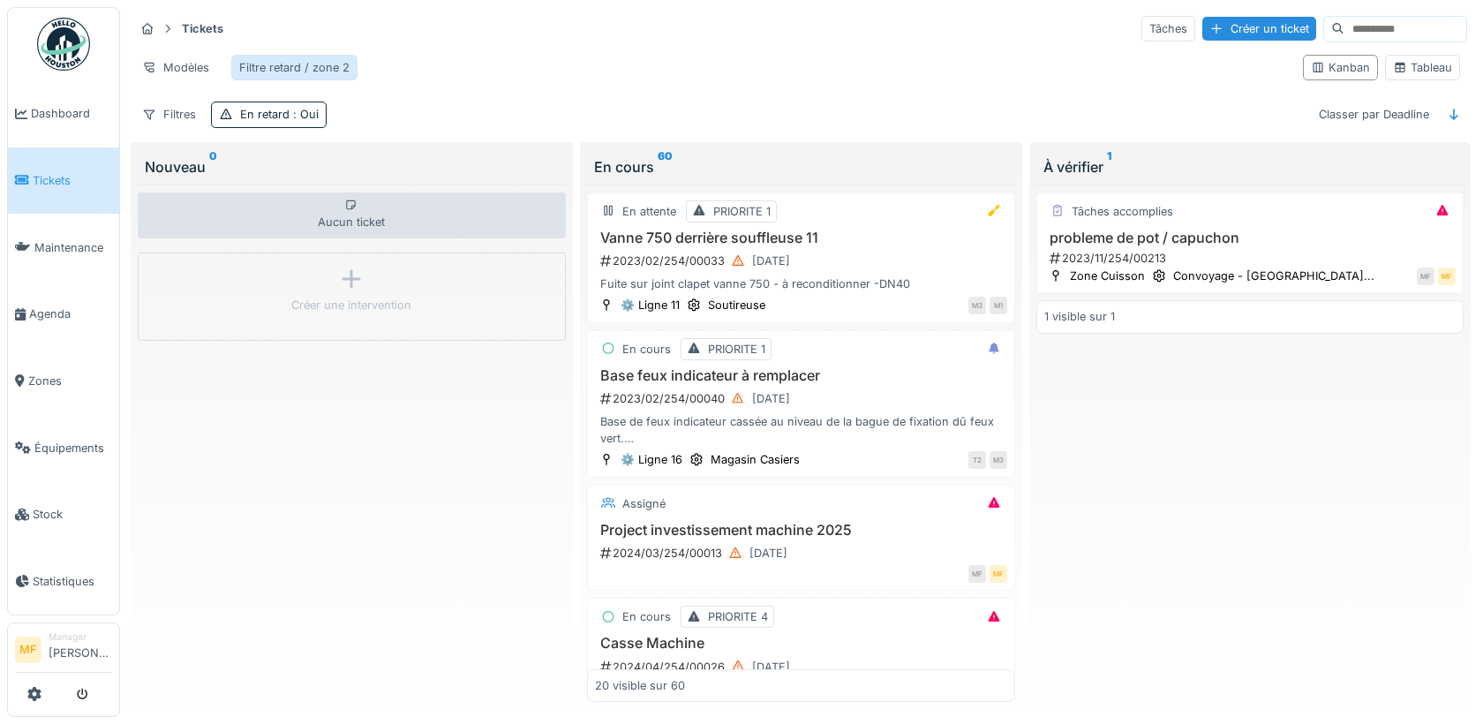
click at [328, 66] on div "Filtre retard / zone 2" at bounding box center [294, 67] width 110 height 17
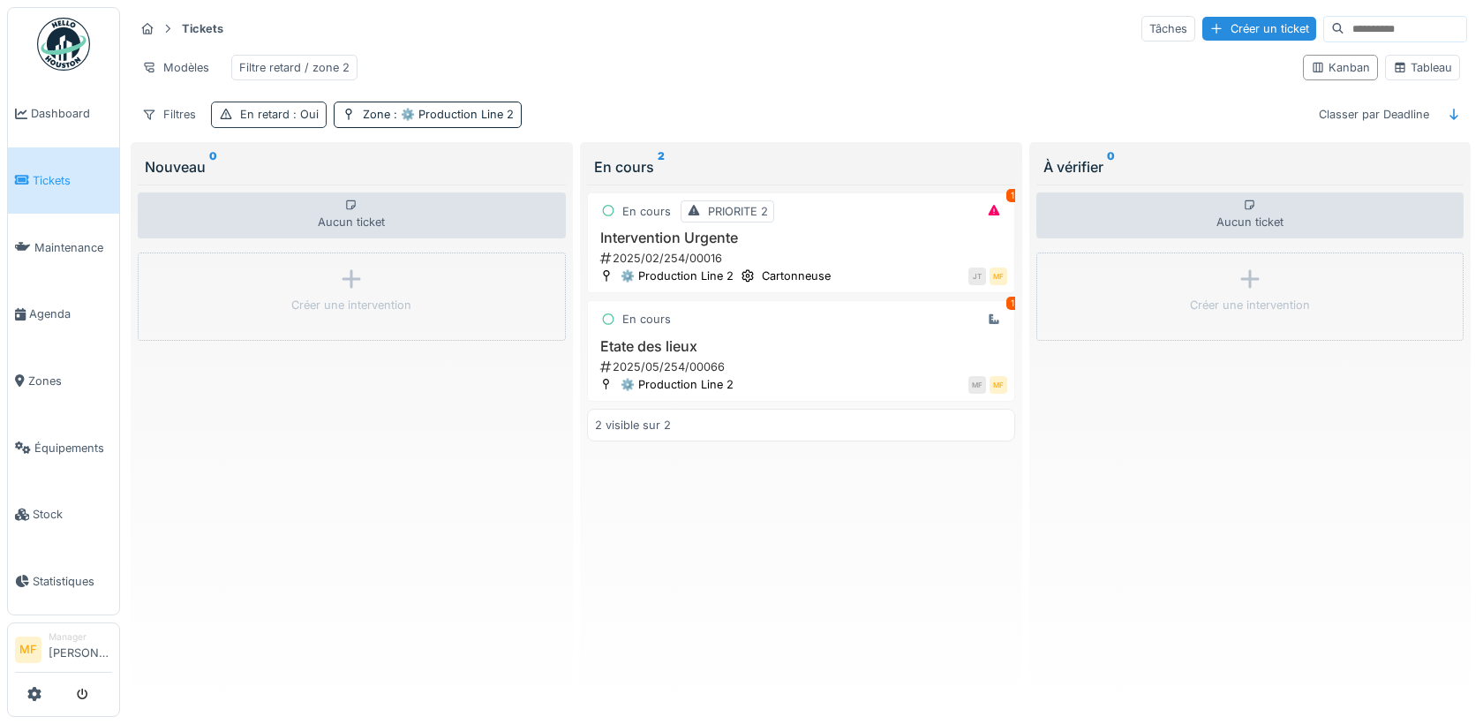
click at [306, 108] on span ": Oui" at bounding box center [304, 114] width 29 height 13
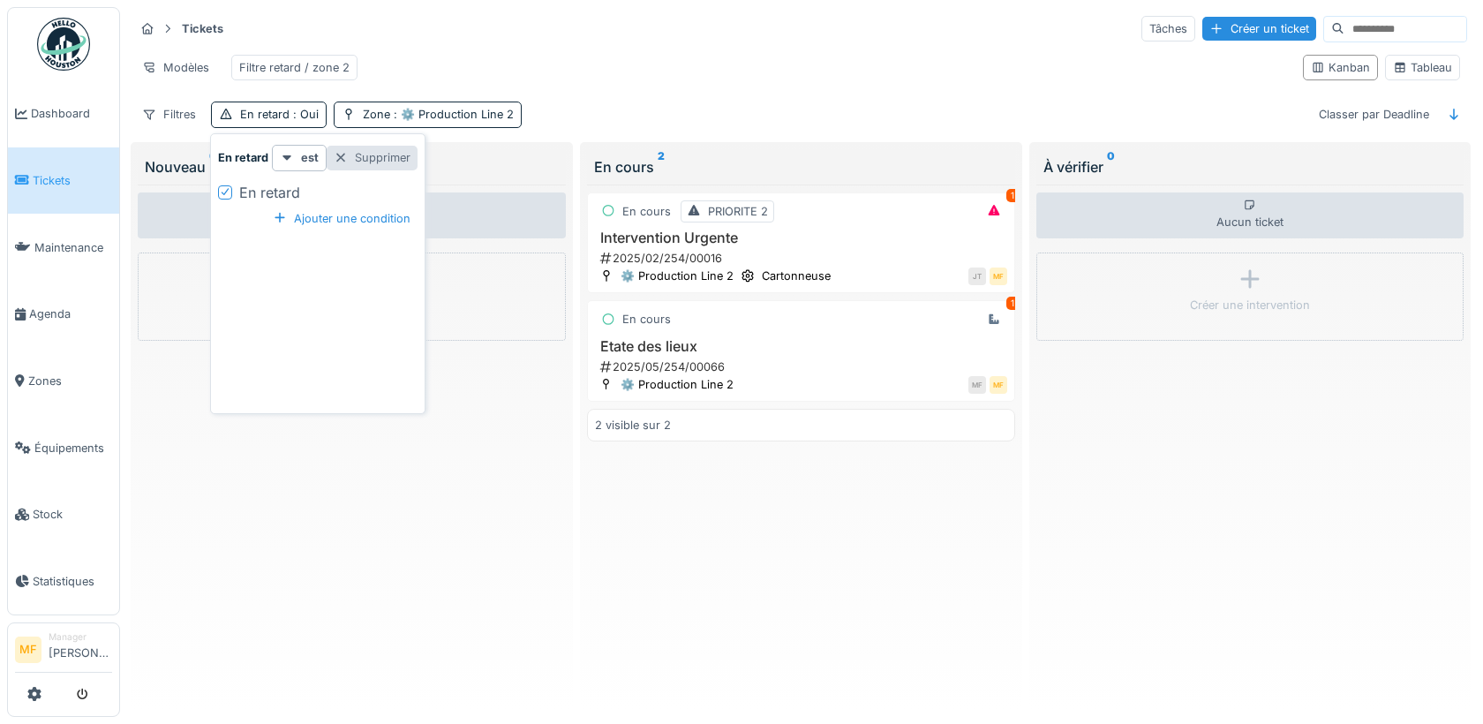
click at [375, 155] on div "Supprimer" at bounding box center [372, 158] width 91 height 24
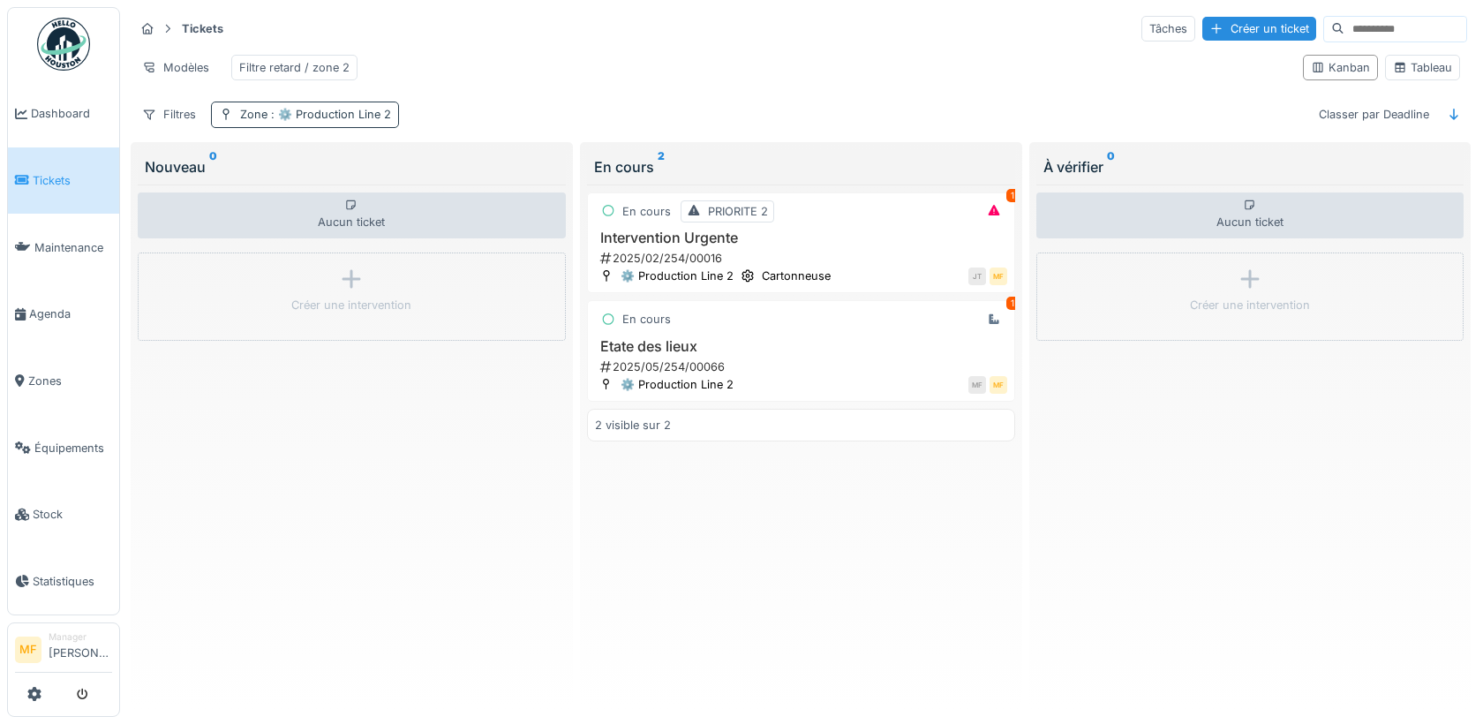
click at [381, 116] on span ": ⚙️ Production Line 2" at bounding box center [330, 114] width 124 height 13
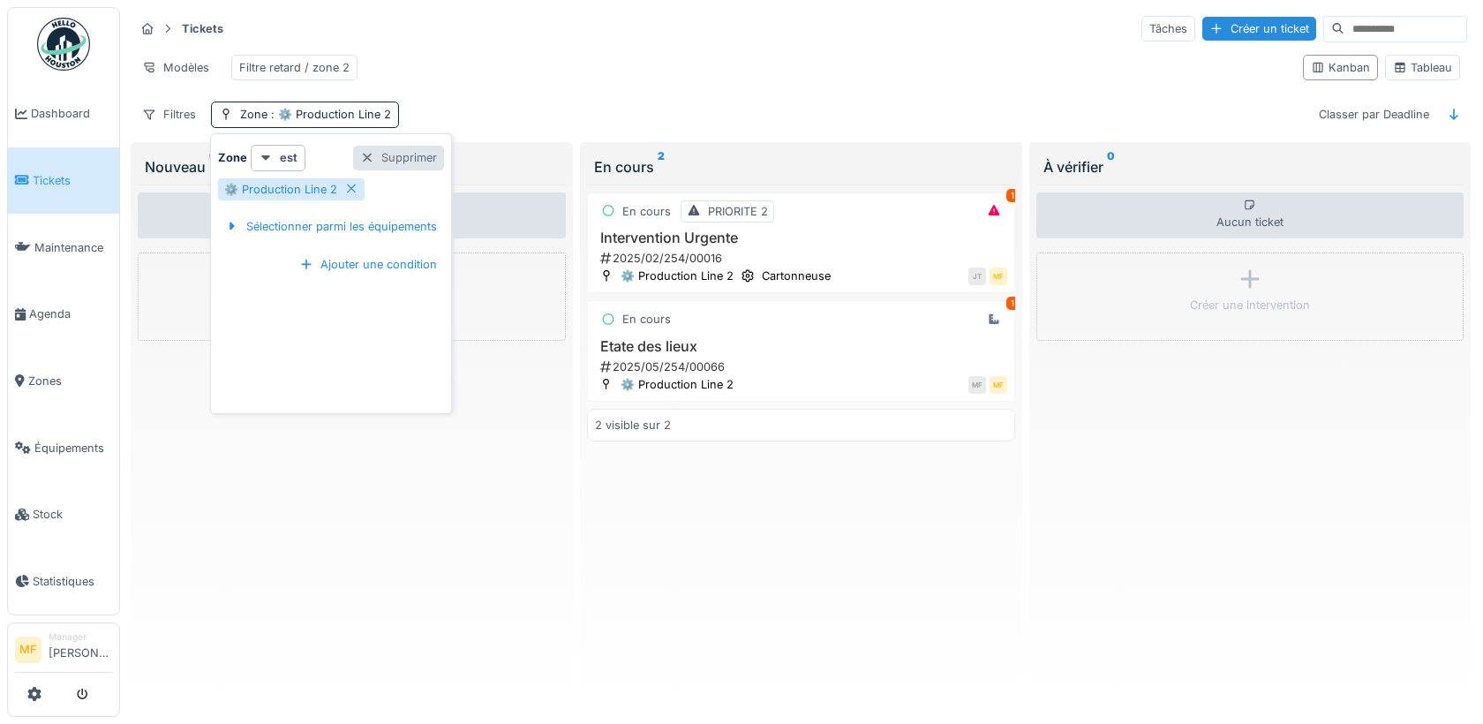
click at [396, 147] on div "Supprimer" at bounding box center [398, 158] width 91 height 24
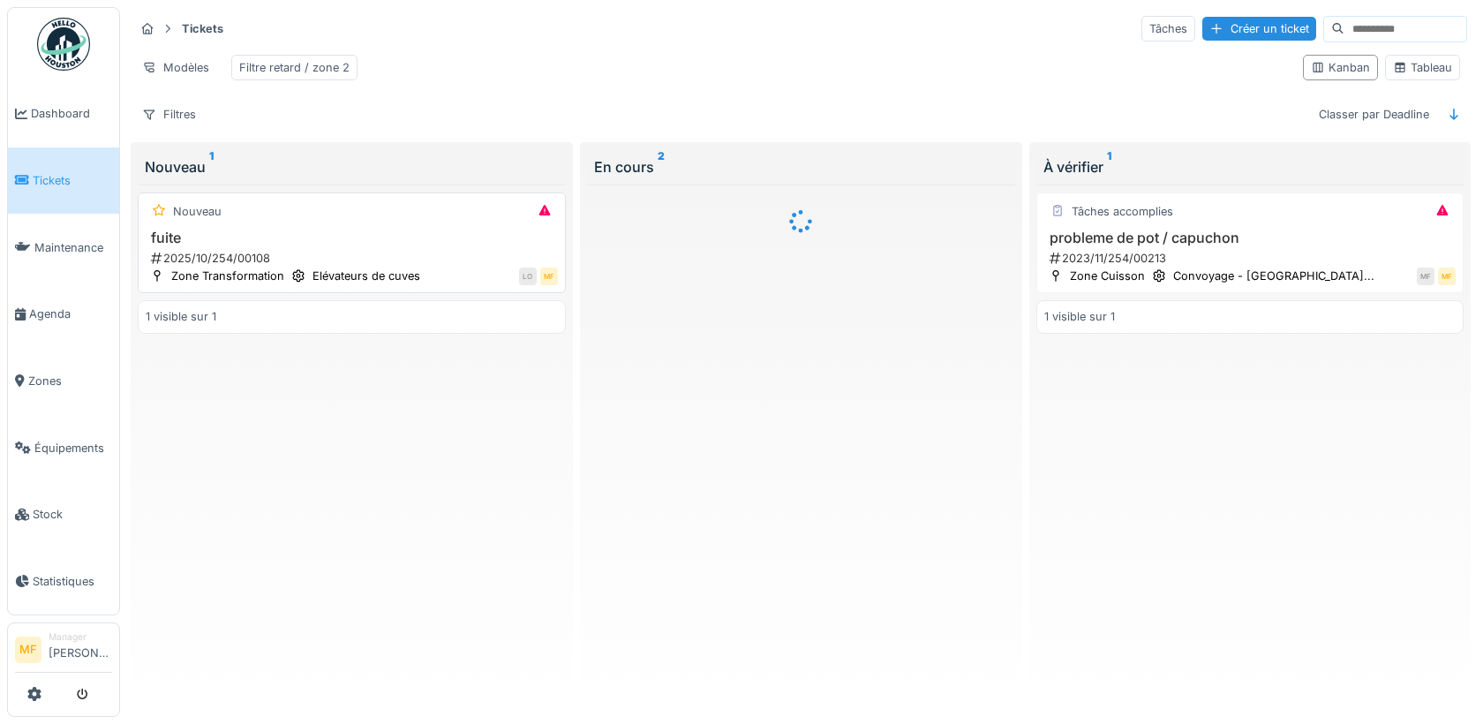
click at [261, 237] on h3 "fuite" at bounding box center [352, 238] width 412 height 17
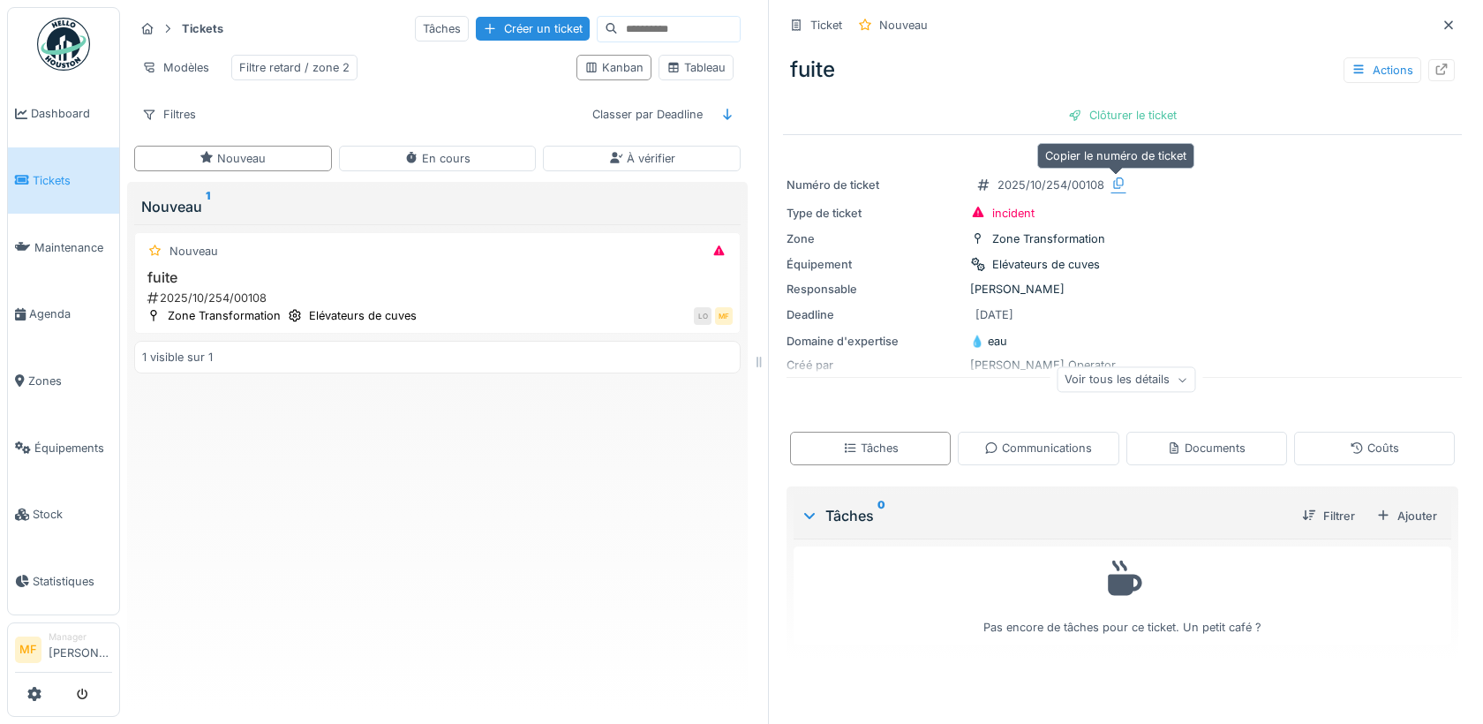
click at [1115, 177] on icon at bounding box center [1118, 182] width 14 height 11
click at [1109, 381] on div "Voir tous les détails" at bounding box center [1126, 380] width 139 height 26
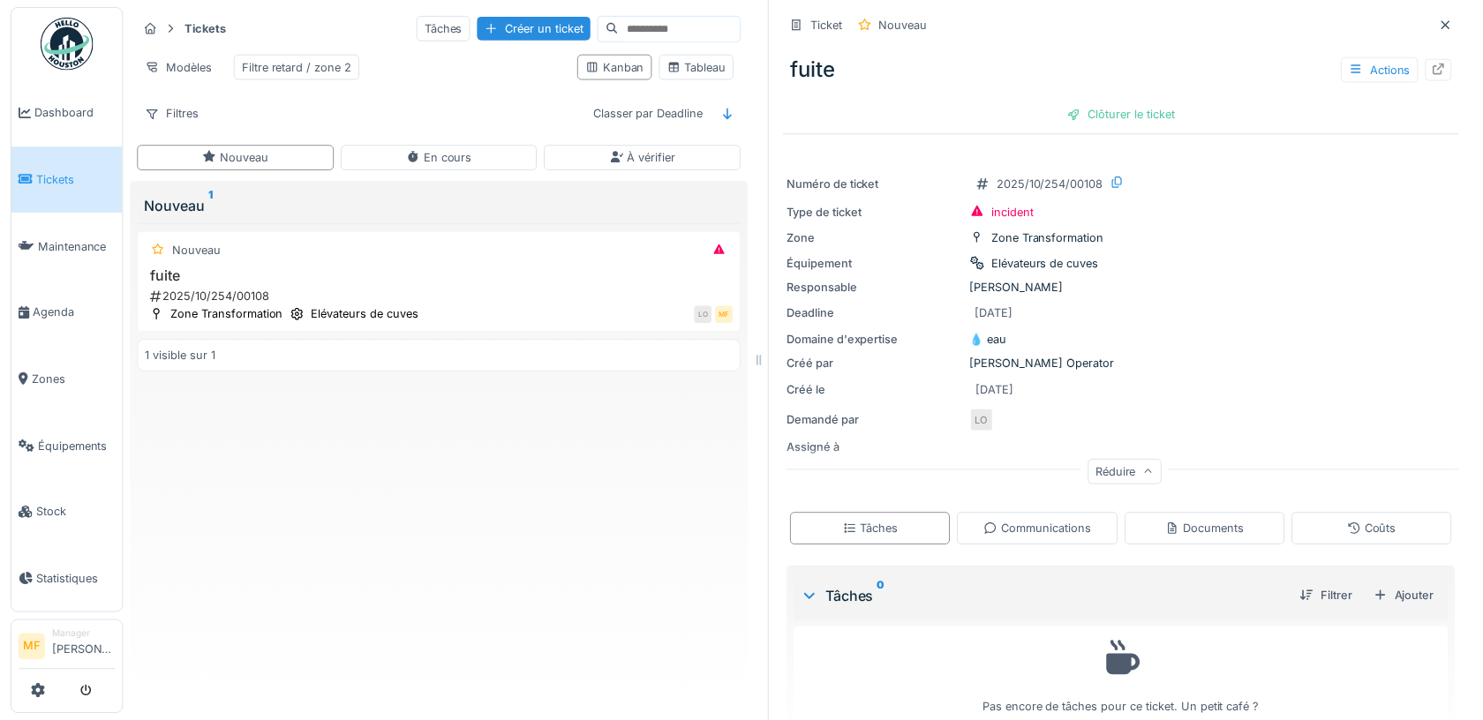
scroll to position [25, 0]
